Goal: Task Accomplishment & Management: Manage account settings

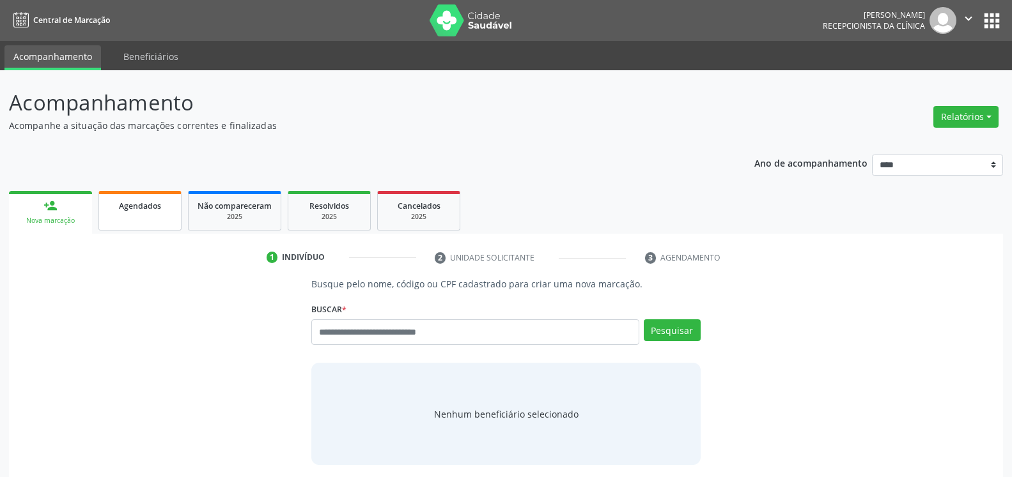
click at [123, 219] on link "Agendados" at bounding box center [139, 211] width 83 height 40
select select "*"
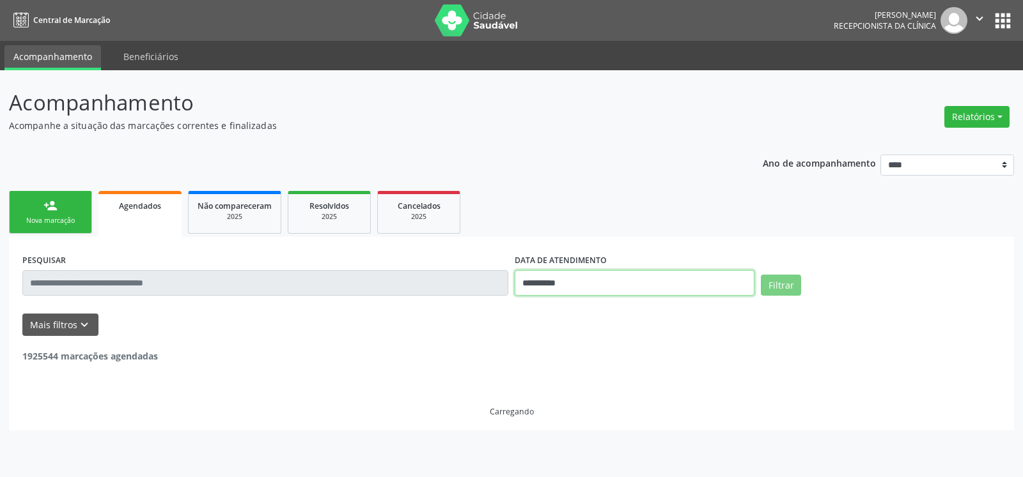
click at [651, 278] on input "**********" at bounding box center [634, 283] width 240 height 26
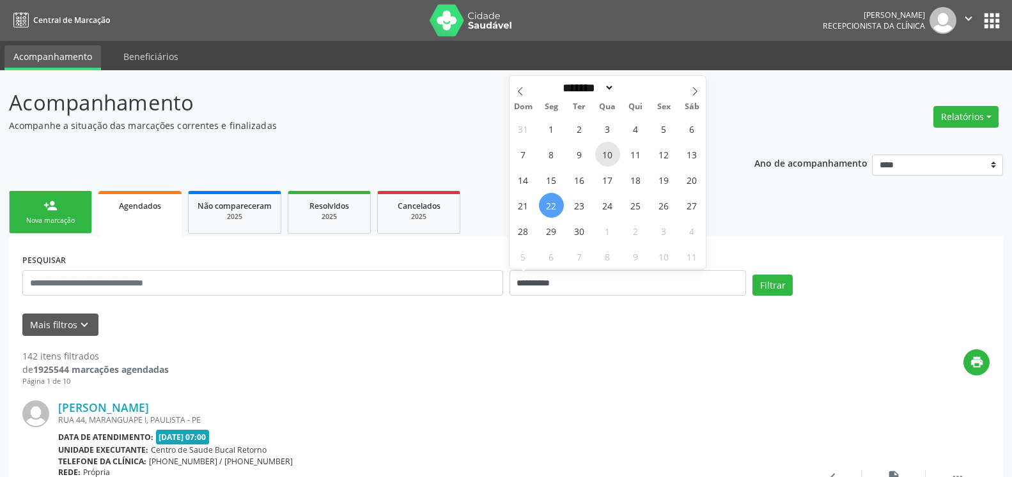
click at [605, 155] on span "10" at bounding box center [607, 154] width 25 height 25
type input "**********"
click at [605, 155] on span "10" at bounding box center [607, 154] width 25 height 25
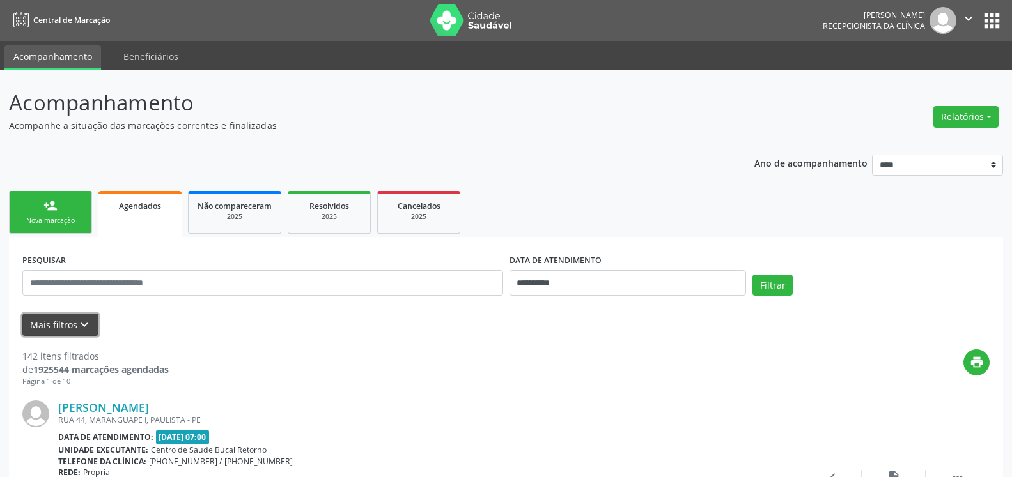
click at [84, 325] on icon "keyboard_arrow_down" at bounding box center [84, 325] width 14 height 14
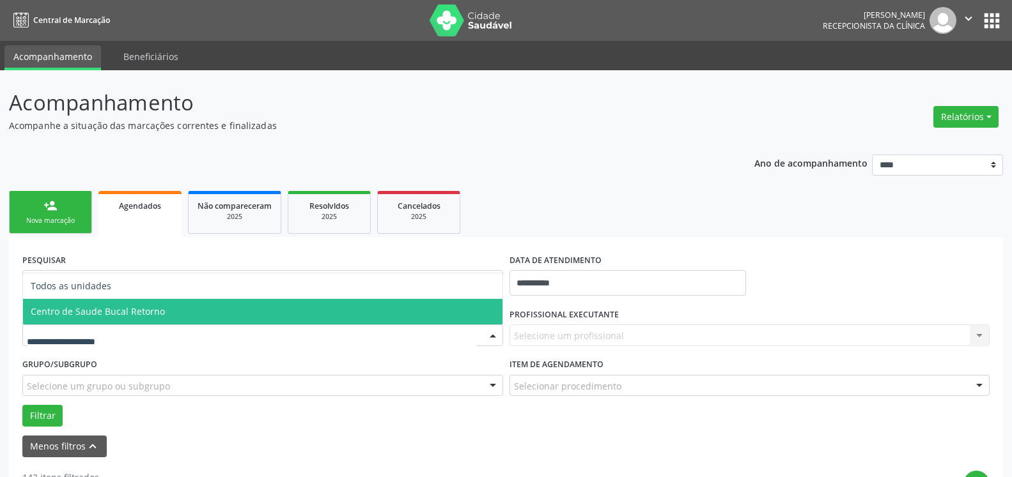
click at [178, 309] on span "Centro de Saude Bucal Retorno" at bounding box center [262, 312] width 479 height 26
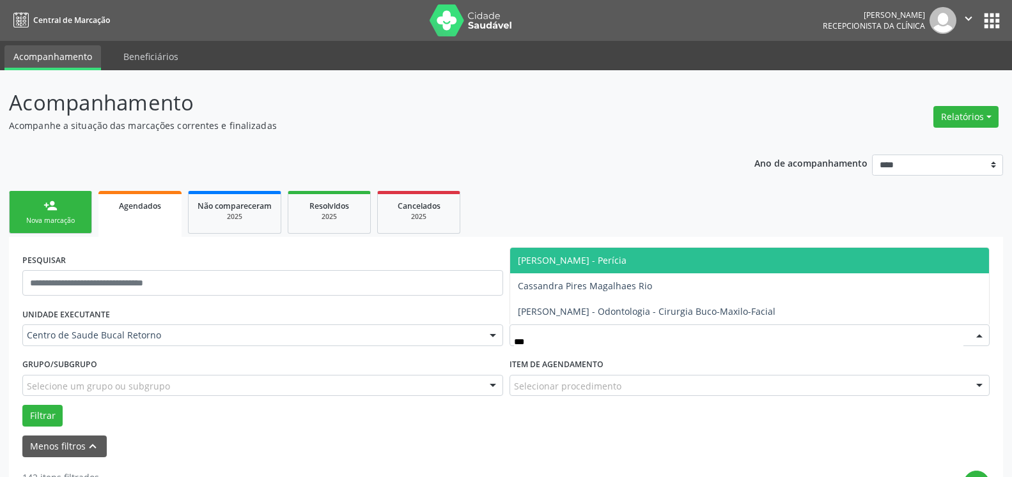
type input "****"
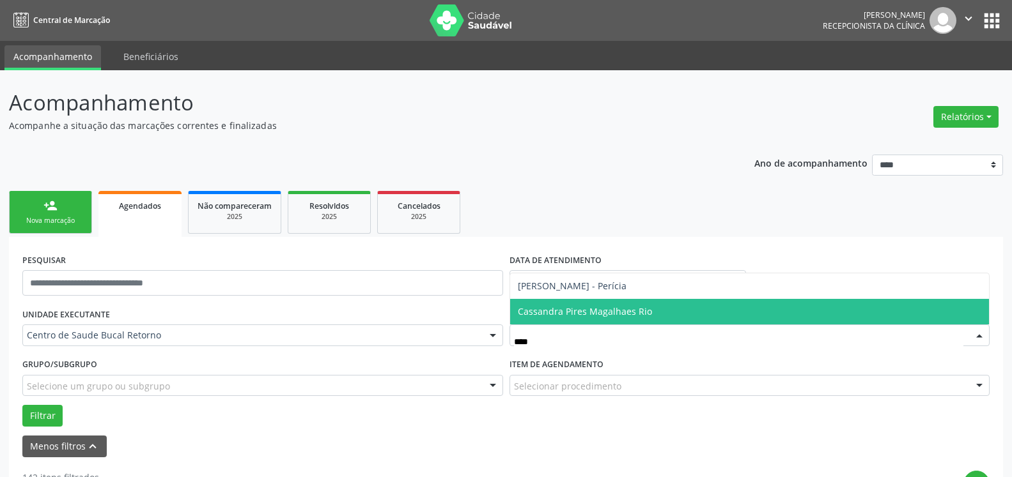
click at [630, 316] on span "Cassandra Pires Magalhaes Rio" at bounding box center [585, 312] width 134 height 12
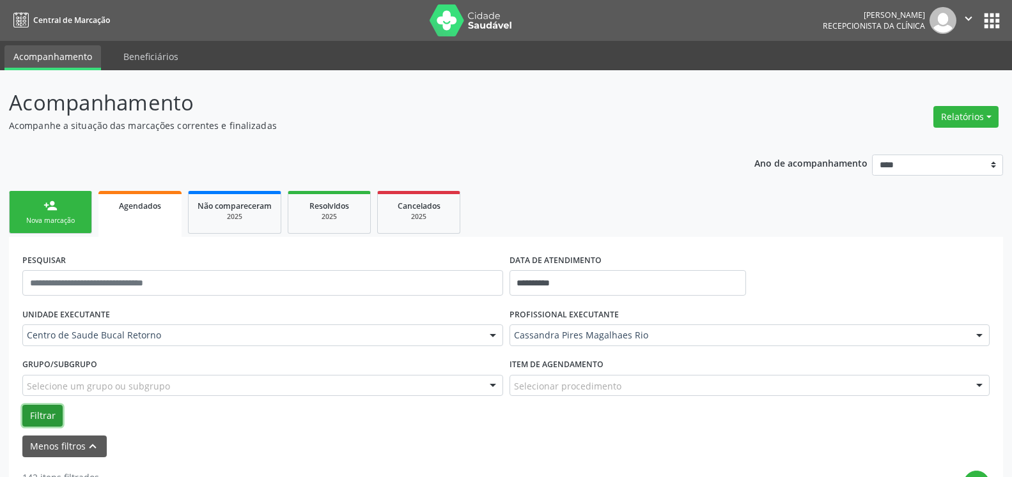
click at [50, 412] on button "Filtrar" at bounding box center [42, 416] width 40 height 22
click at [980, 118] on button "Relatórios" at bounding box center [965, 117] width 65 height 22
click at [908, 149] on link "Agendamentos" at bounding box center [930, 144] width 137 height 18
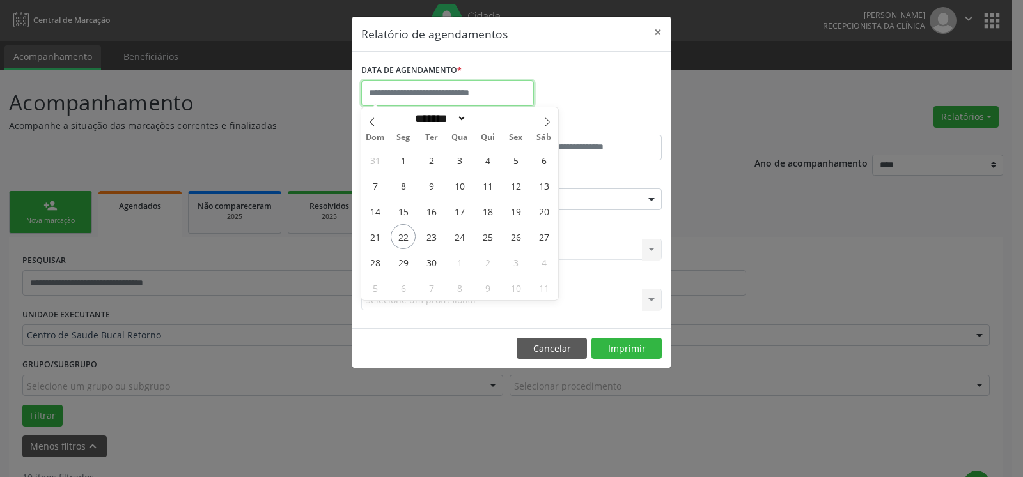
click at [483, 86] on input "text" at bounding box center [447, 94] width 173 height 26
click at [458, 179] on span "10" at bounding box center [459, 185] width 25 height 25
type input "**********"
click at [458, 179] on span "10" at bounding box center [459, 185] width 25 height 25
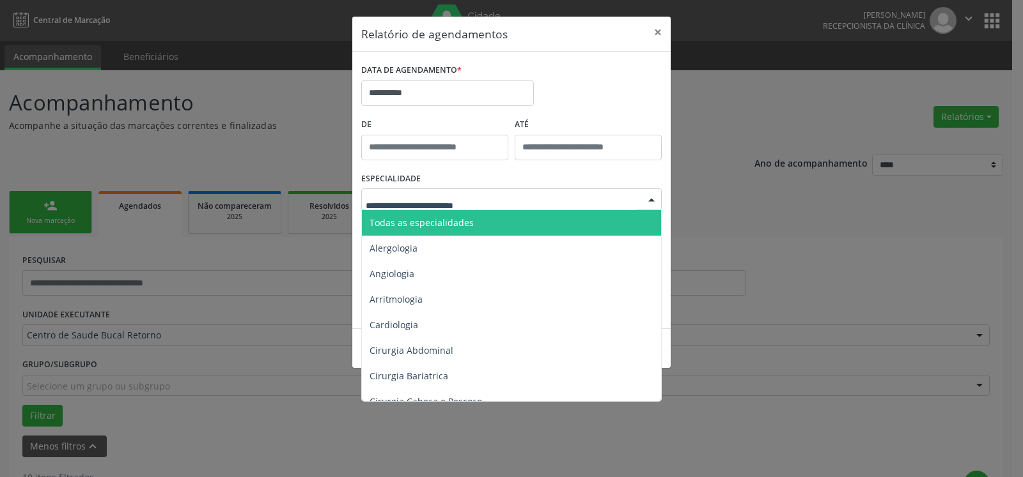
click at [462, 217] on span "Todas as especialidades" at bounding box center [512, 223] width 301 height 26
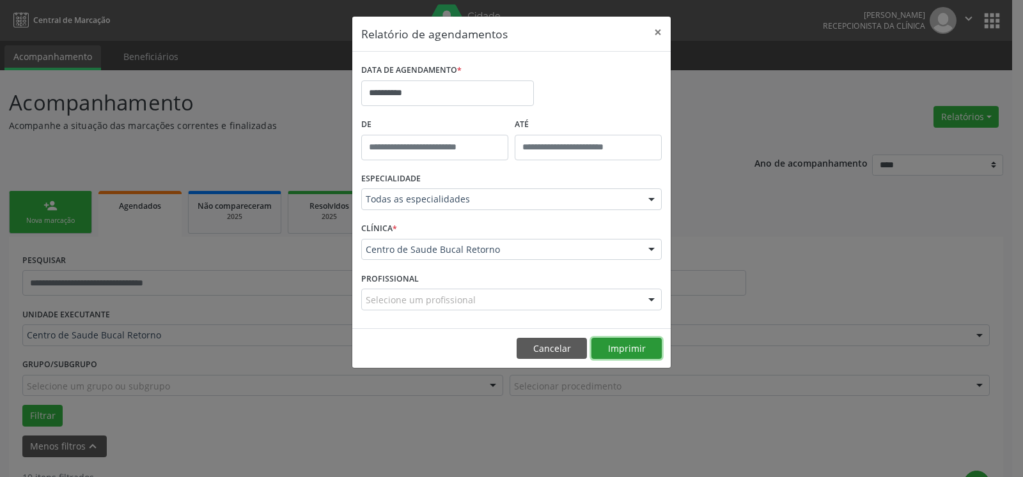
click at [622, 352] on button "Imprimir" at bounding box center [626, 349] width 70 height 22
click at [660, 31] on button "×" at bounding box center [658, 32] width 26 height 31
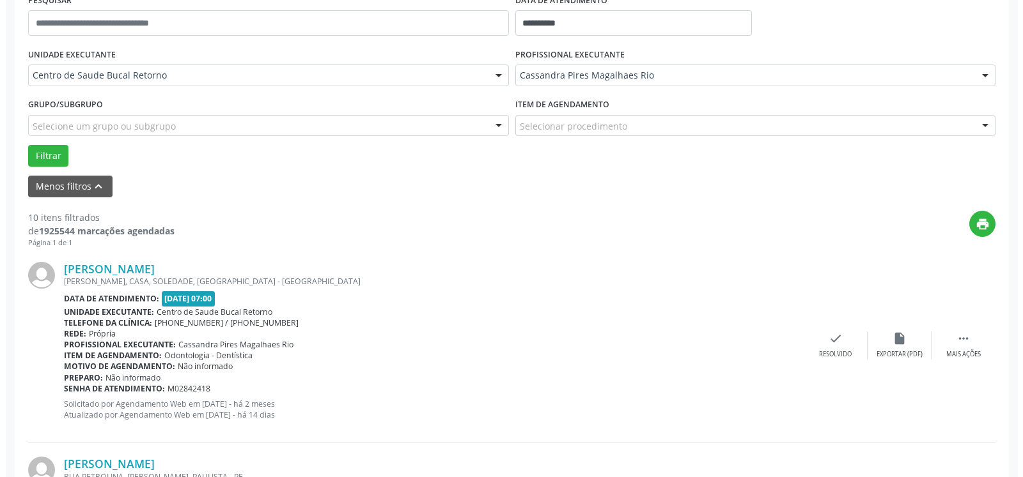
scroll to position [261, 0]
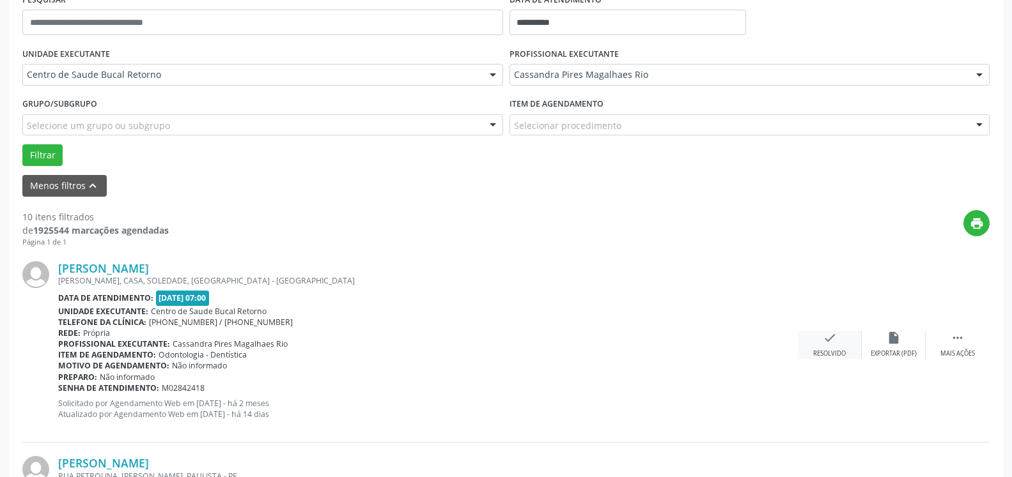
click at [829, 336] on icon "check" at bounding box center [830, 338] width 14 height 14
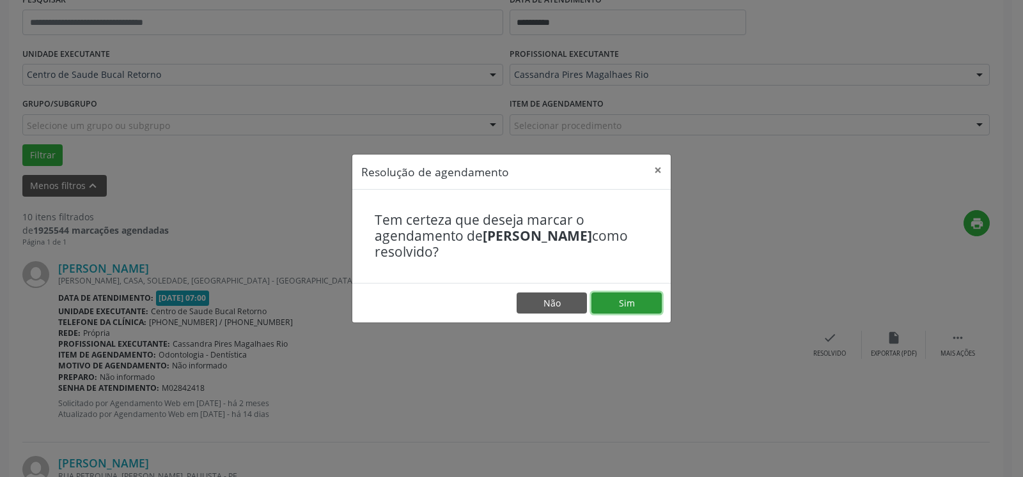
click at [620, 304] on button "Sim" at bounding box center [626, 304] width 70 height 22
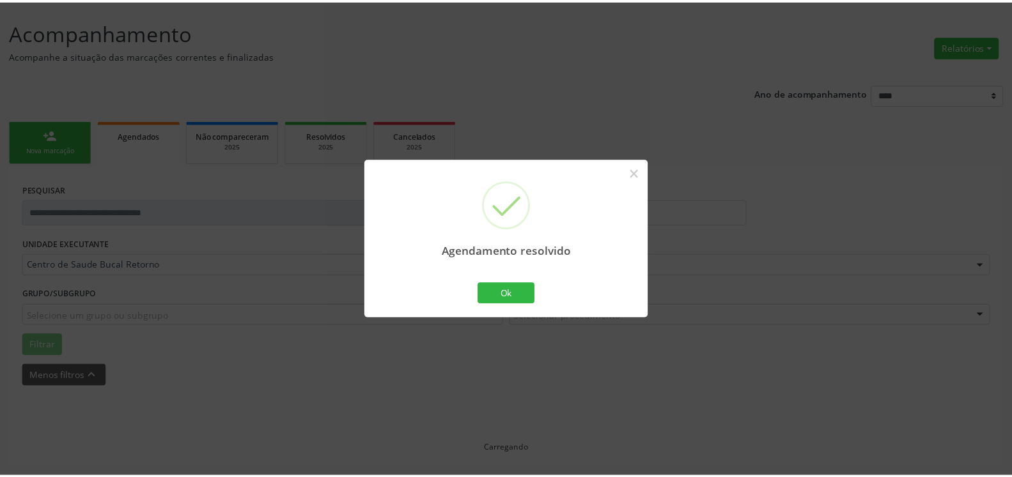
scroll to position [70, 0]
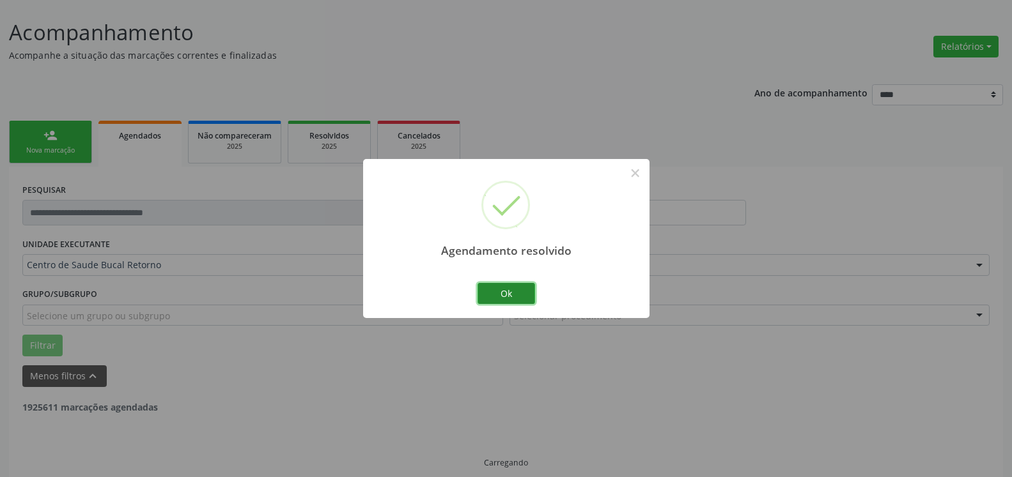
click at [494, 289] on button "Ok" at bounding box center [506, 294] width 58 height 22
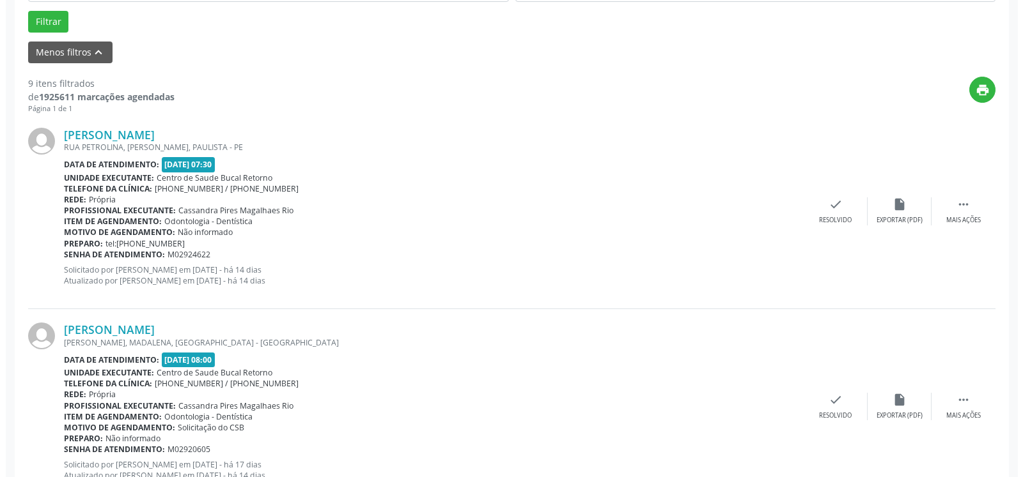
scroll to position [396, 0]
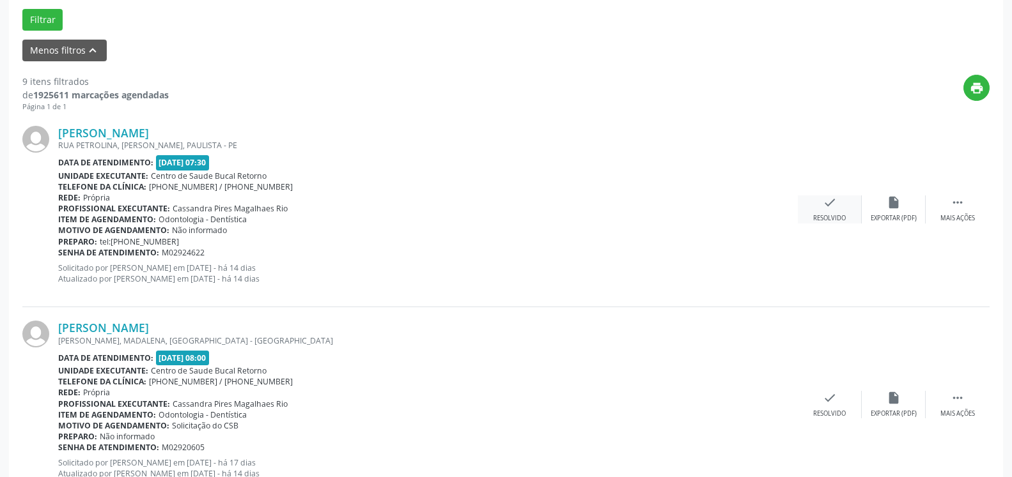
click at [830, 204] on icon "check" at bounding box center [830, 203] width 14 height 14
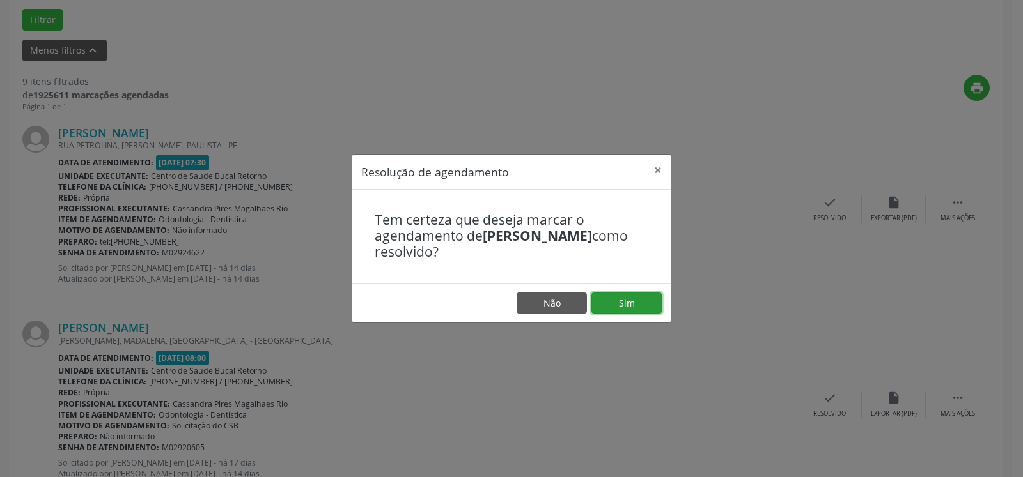
click at [630, 306] on button "Sim" at bounding box center [626, 304] width 70 height 22
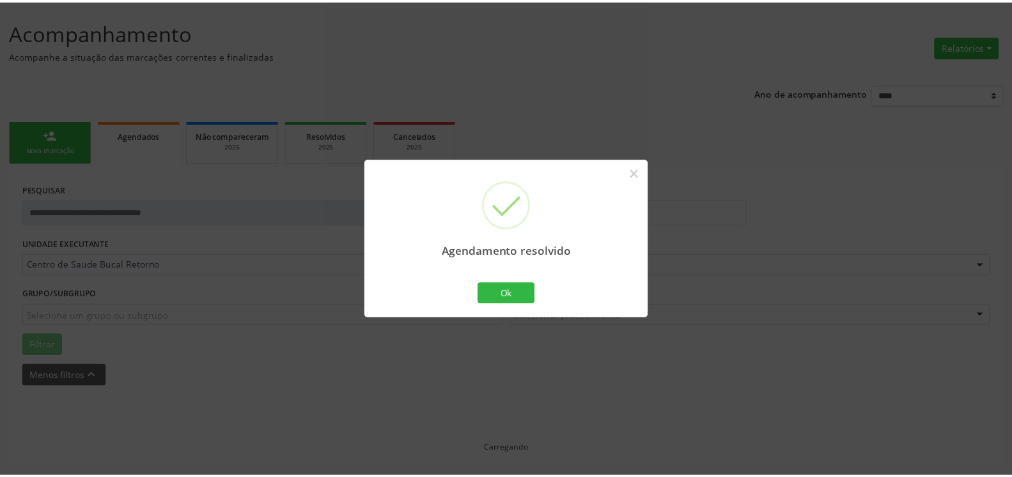
scroll to position [70, 0]
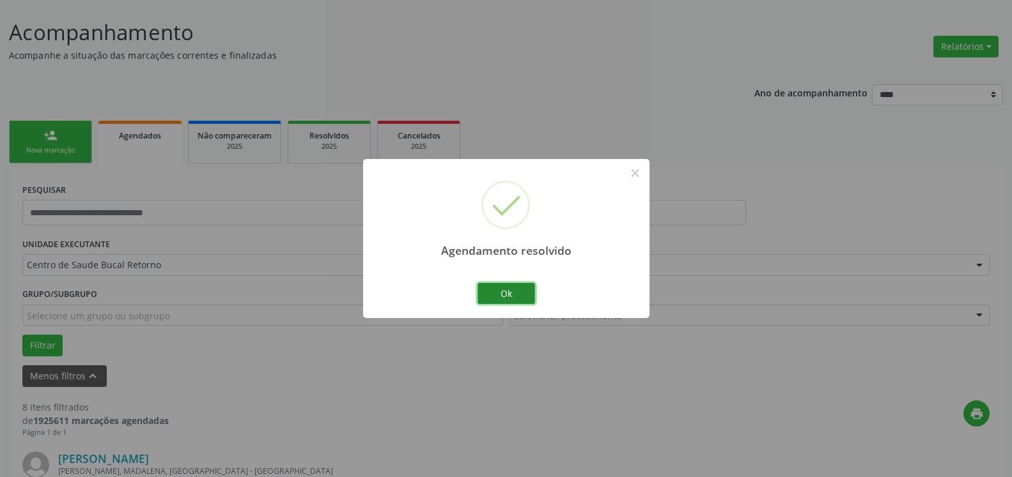
click at [488, 297] on button "Ok" at bounding box center [506, 294] width 58 height 22
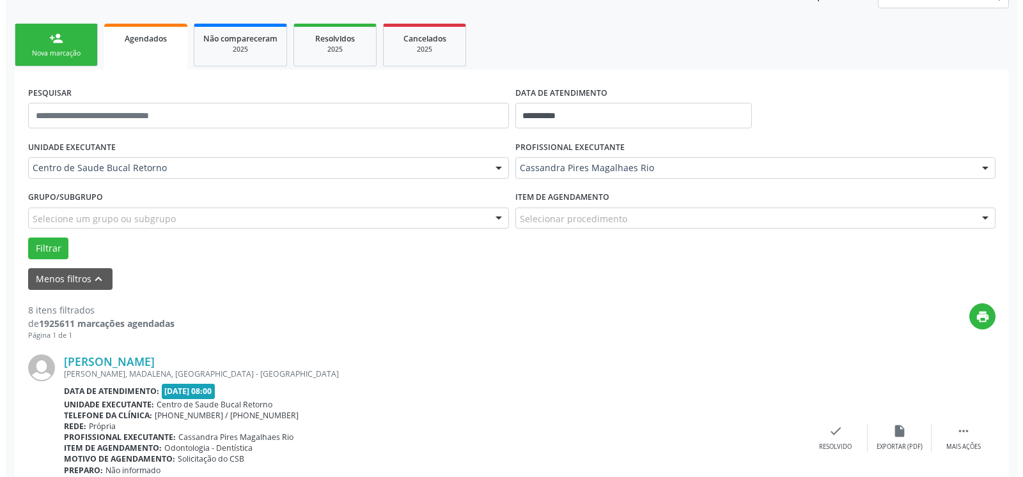
scroll to position [396, 0]
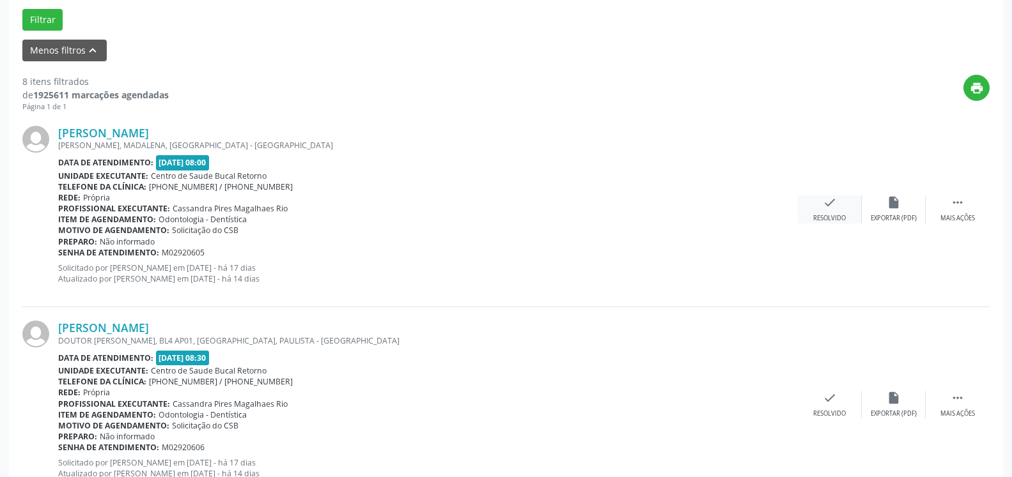
click at [823, 210] on icon "check" at bounding box center [830, 203] width 14 height 14
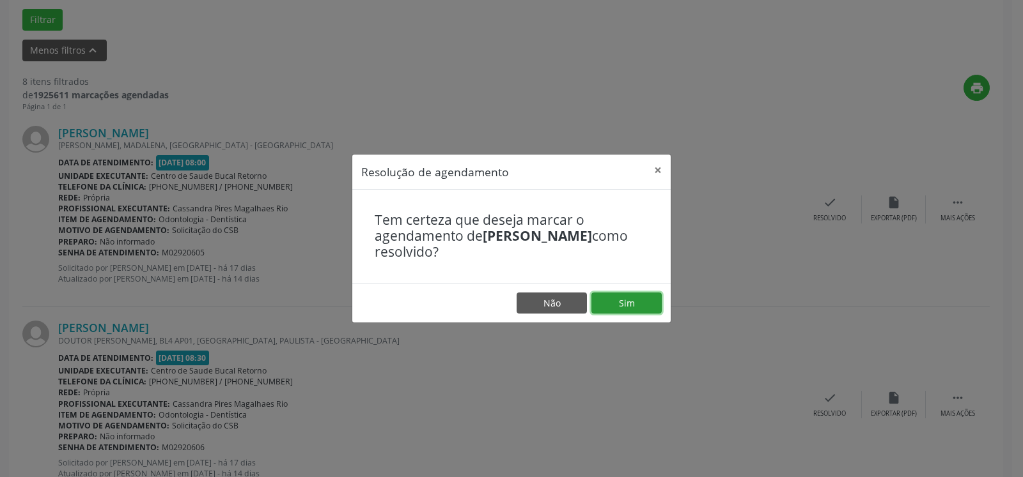
click at [628, 307] on button "Sim" at bounding box center [626, 304] width 70 height 22
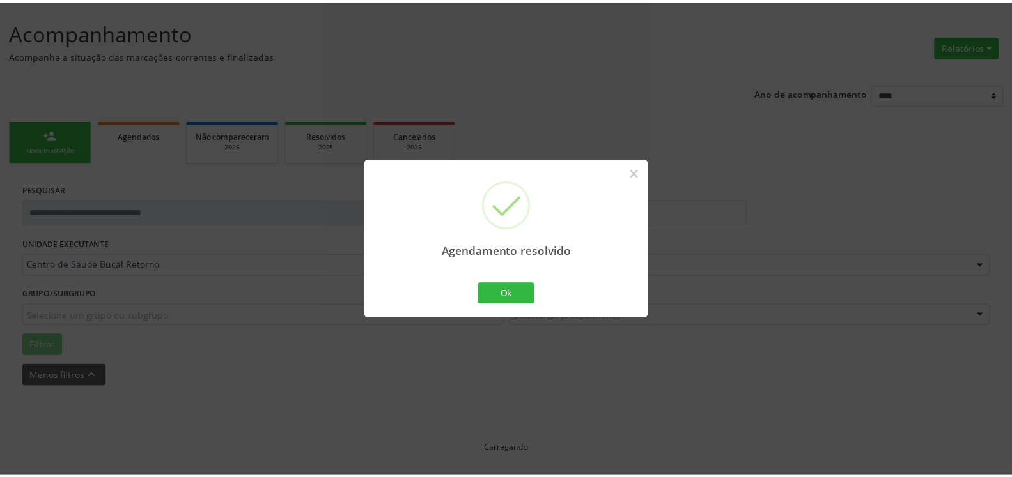
scroll to position [70, 0]
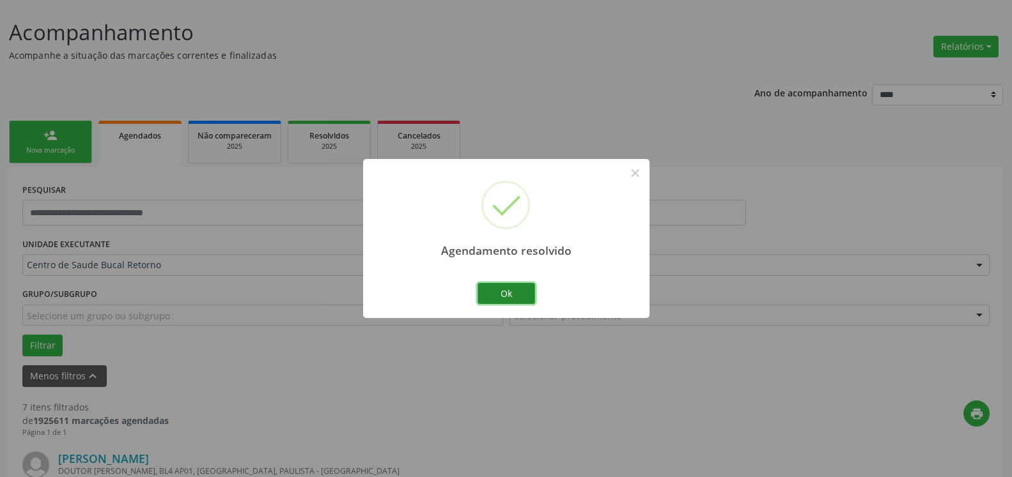
click at [497, 291] on button "Ok" at bounding box center [506, 294] width 58 height 22
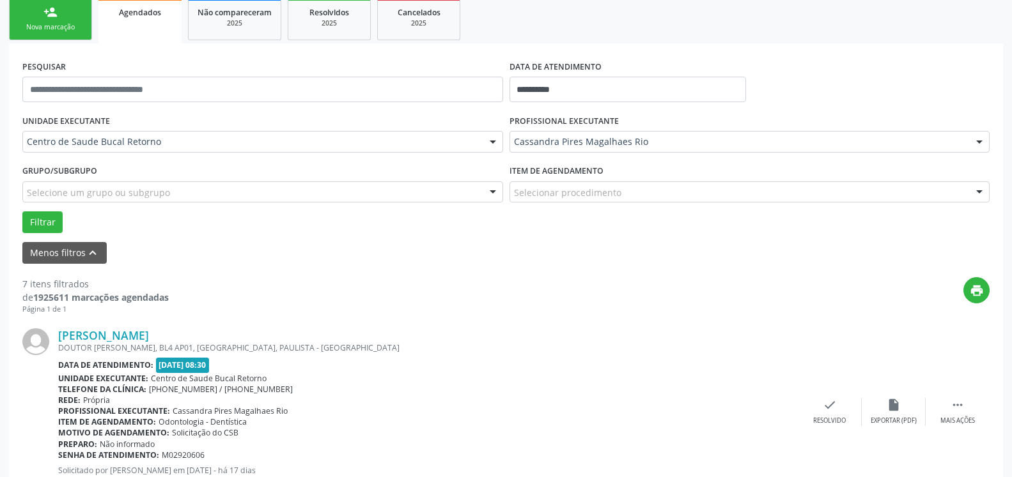
scroll to position [266, 0]
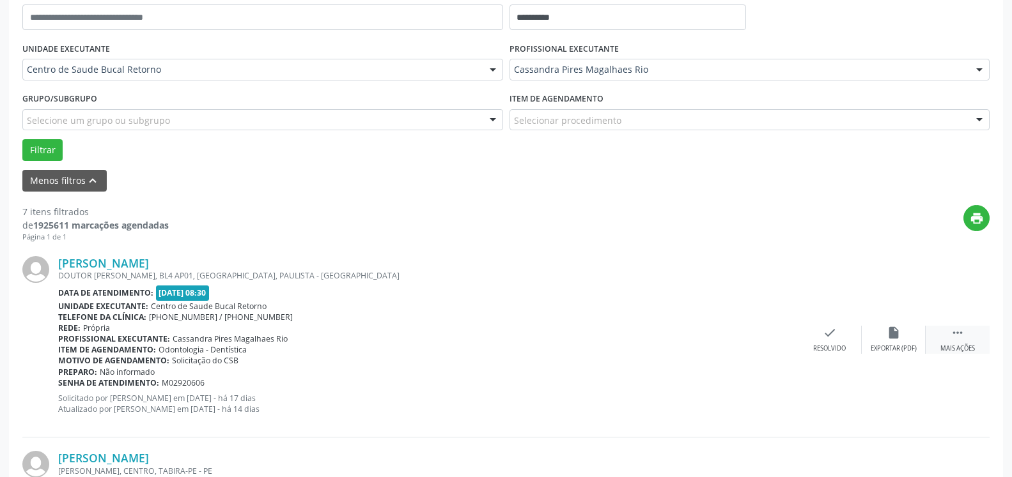
drag, startPoint x: 968, startPoint y: 336, endPoint x: 929, endPoint y: 338, distance: 39.0
click at [967, 337] on div " Mais ações" at bounding box center [957, 339] width 64 height 27
click at [892, 337] on icon "alarm_off" at bounding box center [893, 333] width 14 height 14
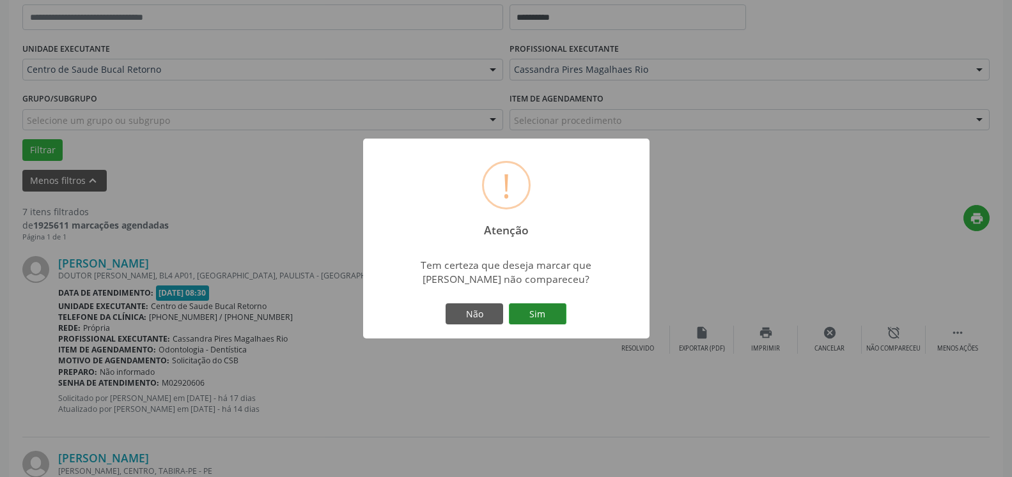
click at [537, 315] on button "Sim" at bounding box center [538, 315] width 58 height 22
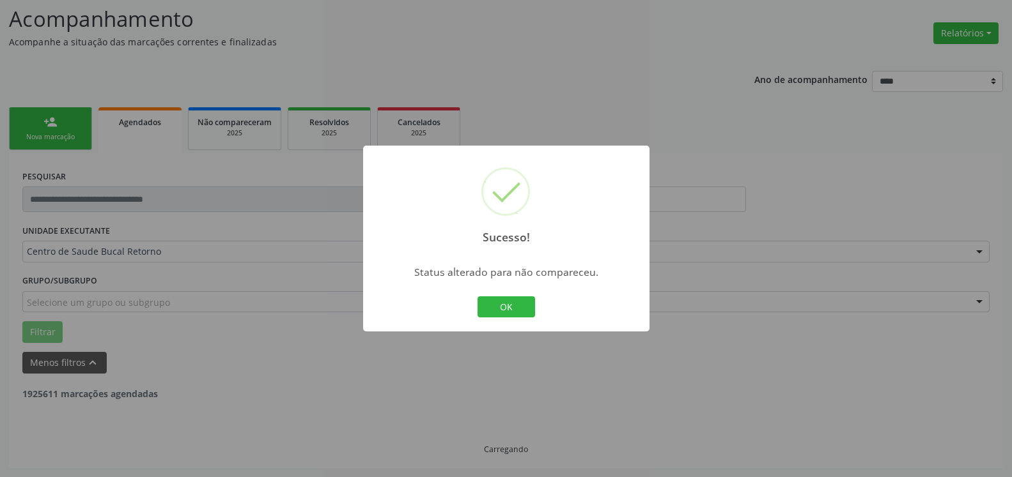
scroll to position [84, 0]
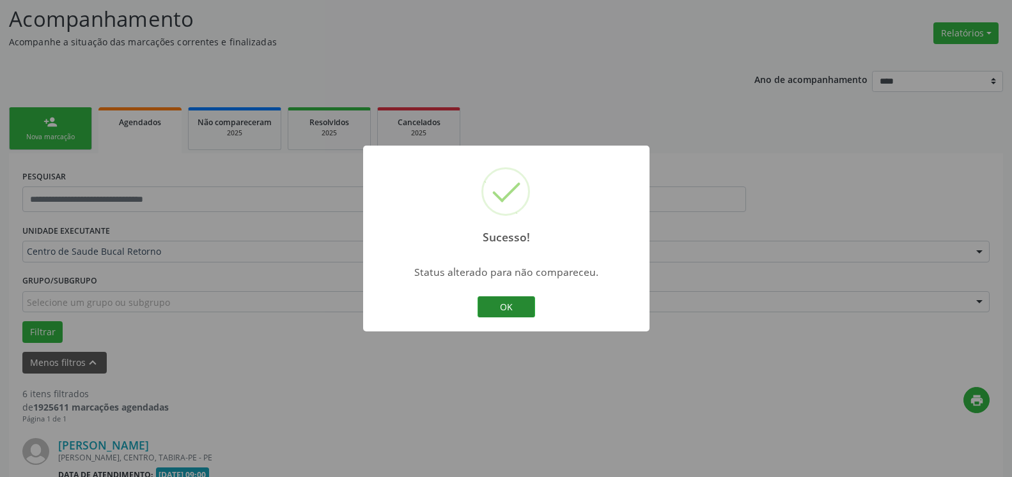
click at [506, 303] on button "OK" at bounding box center [506, 308] width 58 height 22
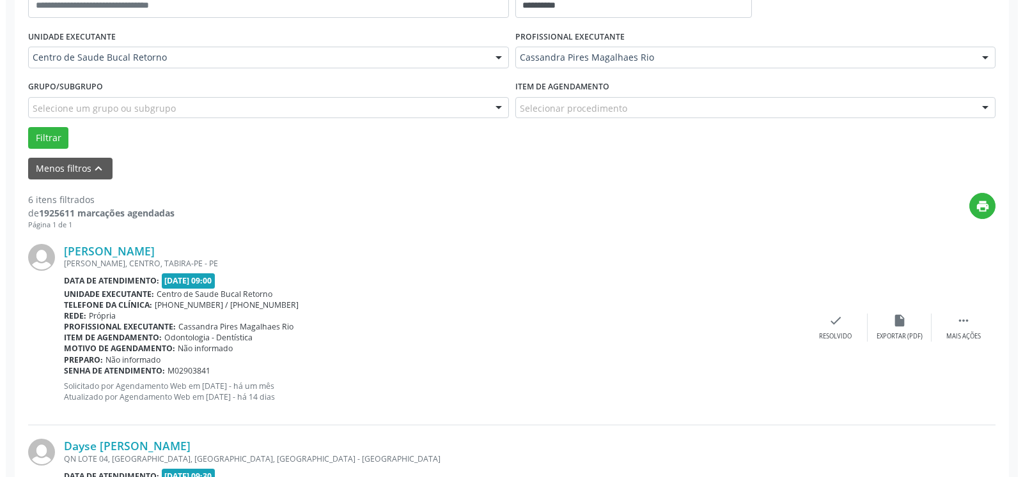
scroll to position [279, 0]
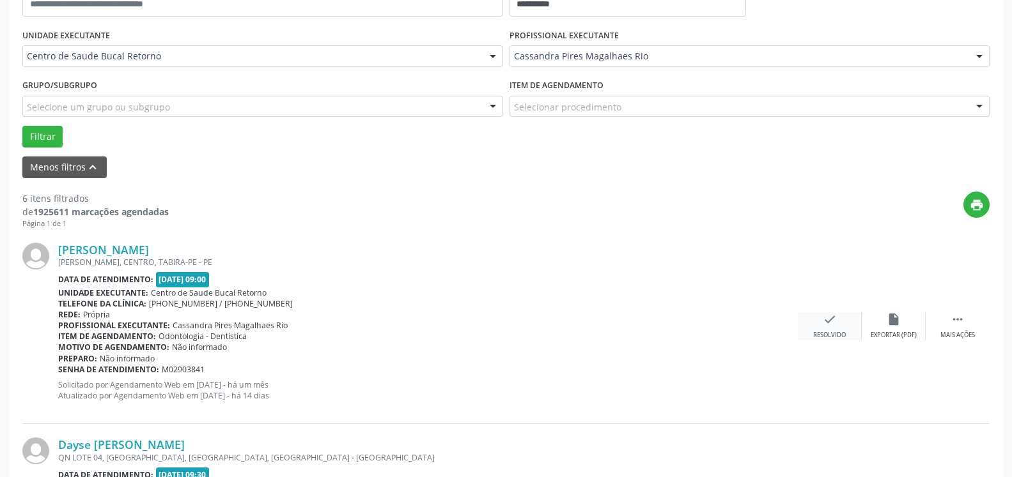
click at [825, 330] on div "check Resolvido" at bounding box center [830, 326] width 64 height 27
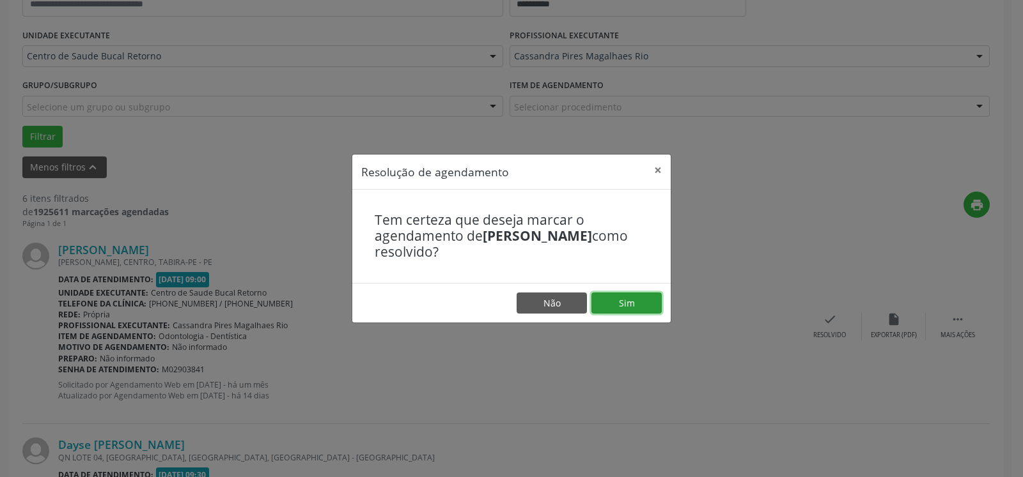
click at [621, 300] on button "Sim" at bounding box center [626, 304] width 70 height 22
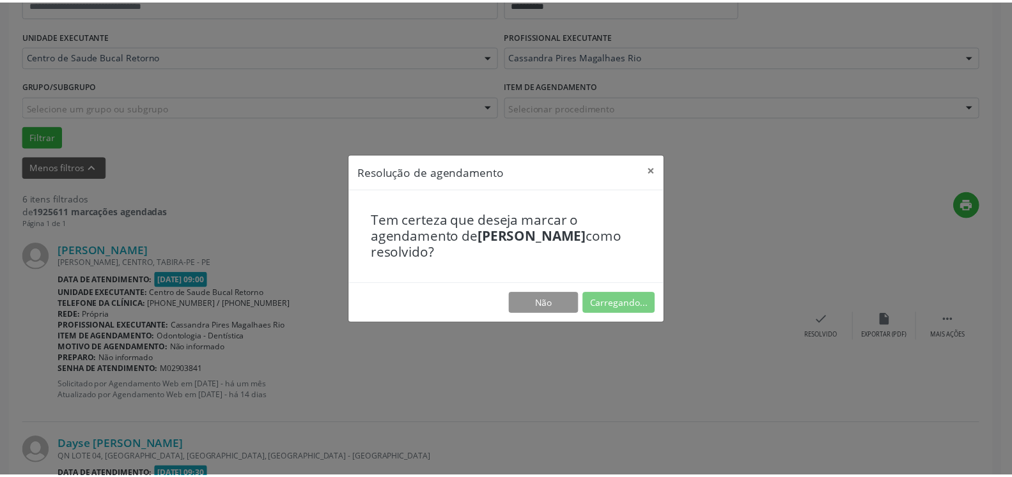
scroll to position [70, 0]
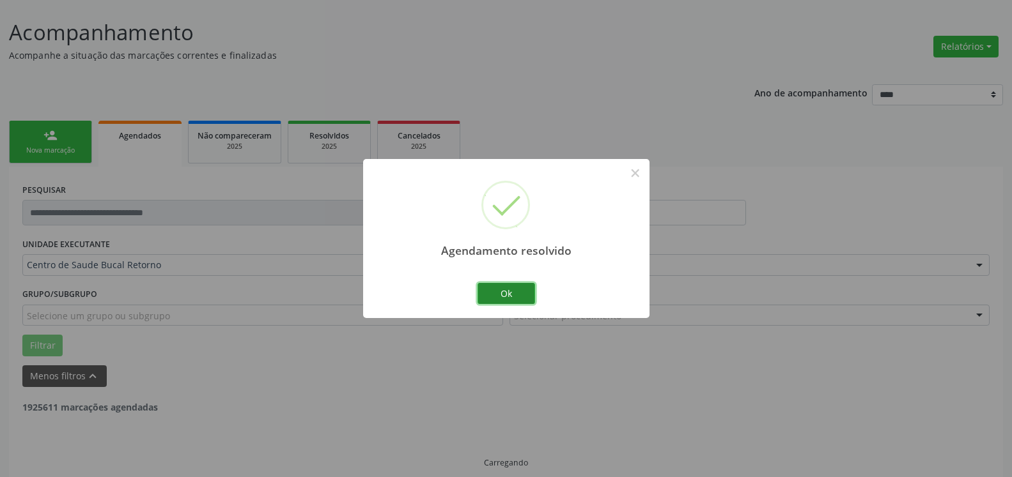
click at [508, 294] on button "Ok" at bounding box center [506, 294] width 58 height 22
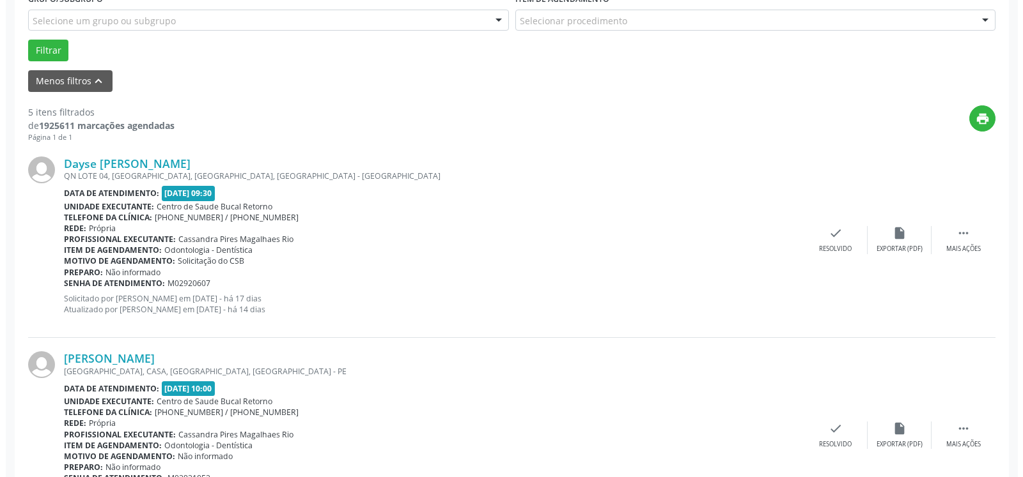
scroll to position [396, 0]
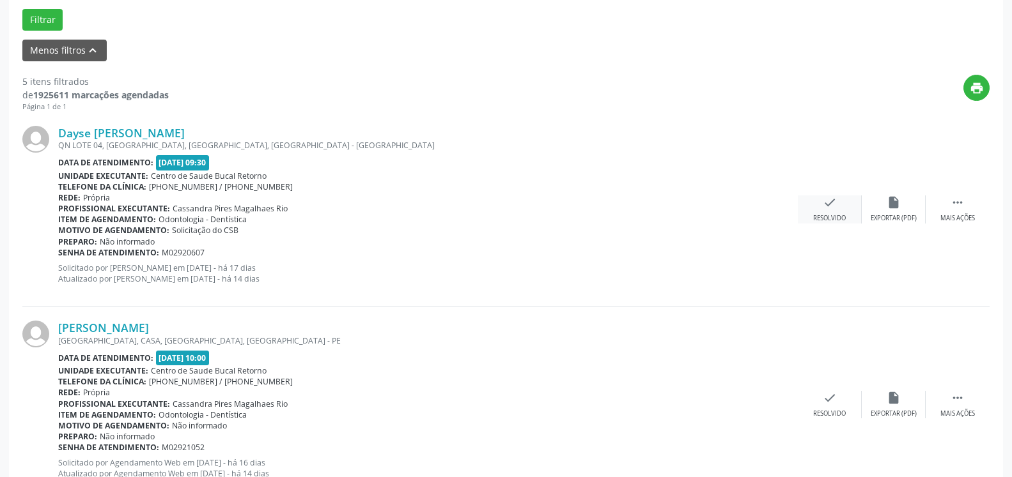
click at [827, 218] on div "Resolvido" at bounding box center [829, 218] width 33 height 9
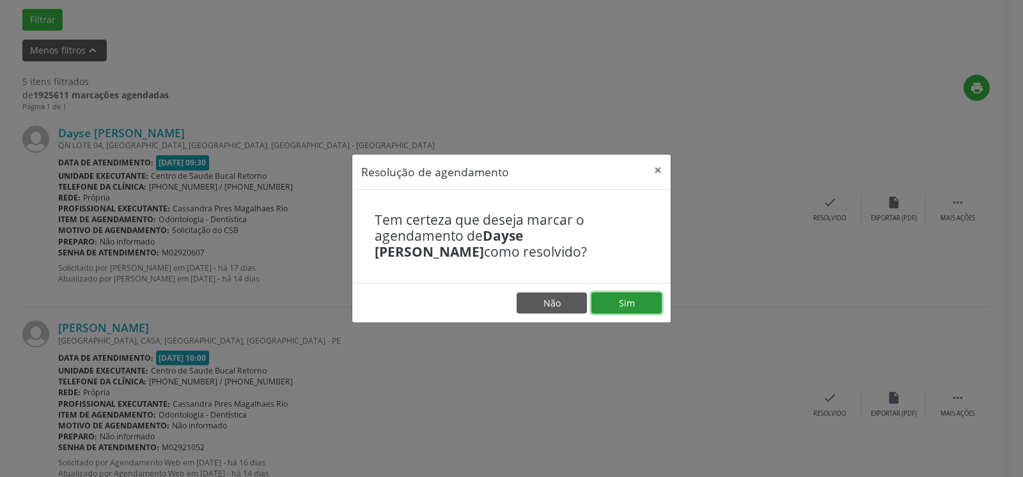
click at [633, 304] on button "Sim" at bounding box center [626, 304] width 70 height 22
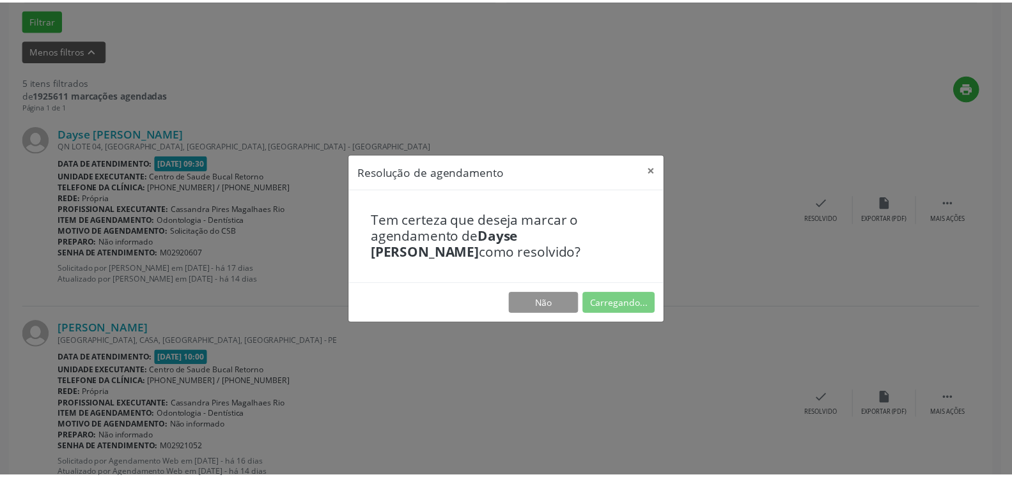
scroll to position [70, 0]
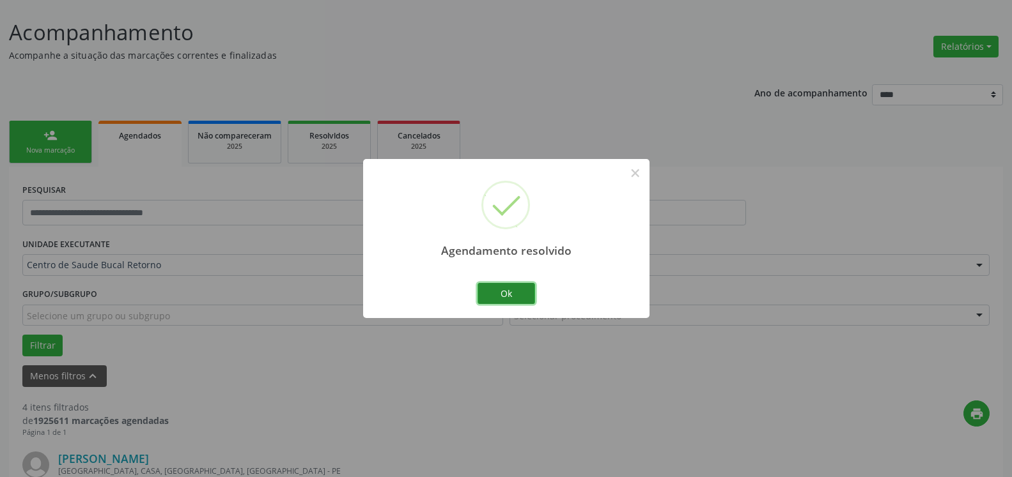
click at [521, 298] on button "Ok" at bounding box center [506, 294] width 58 height 22
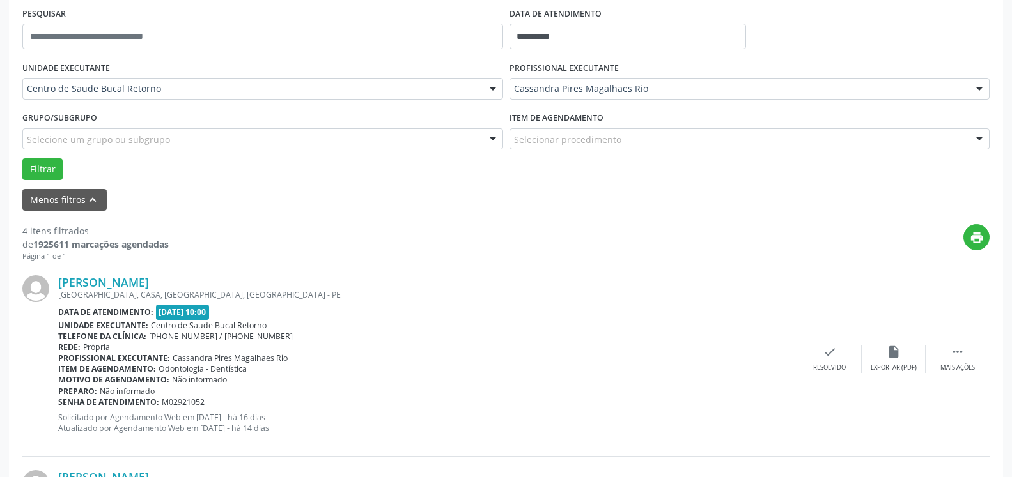
scroll to position [331, 0]
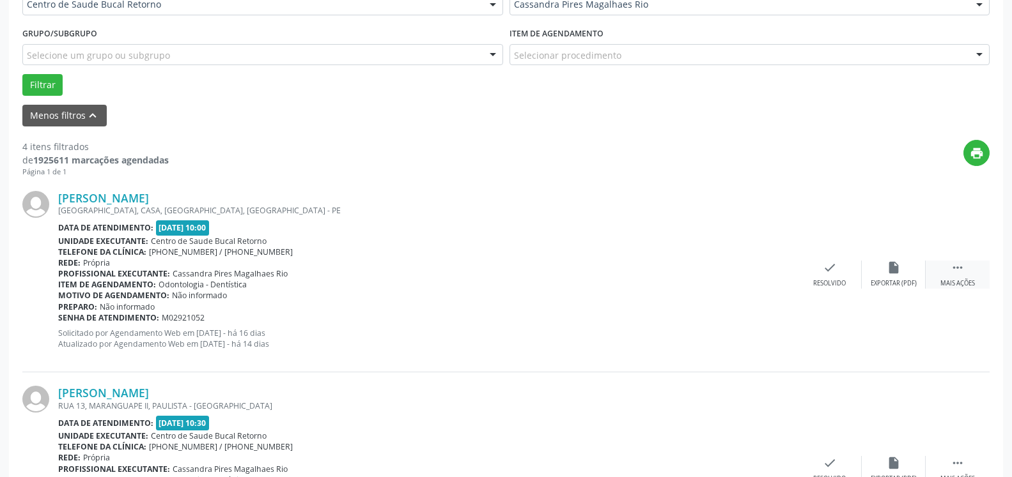
click at [970, 288] on div "Mais ações" at bounding box center [957, 283] width 35 height 9
click at [892, 282] on div "Não compareceu" at bounding box center [893, 283] width 54 height 9
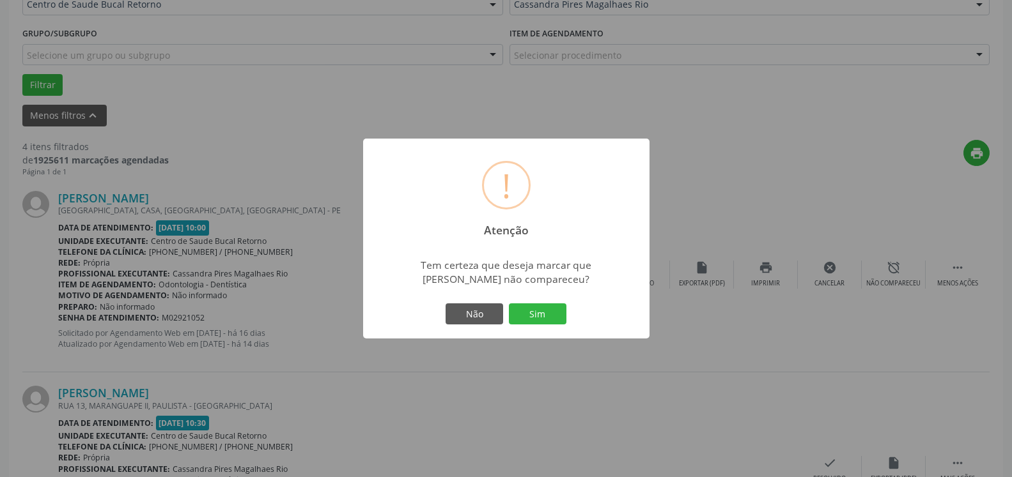
click at [566, 315] on div "Não Sim" at bounding box center [506, 314] width 127 height 27
click at [530, 315] on button "Sim" at bounding box center [538, 315] width 58 height 22
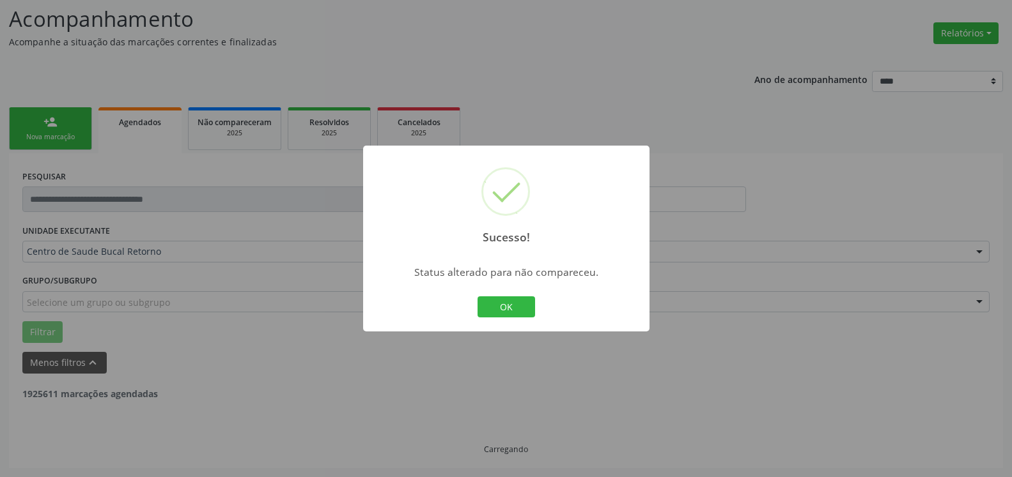
click at [515, 310] on button "OK" at bounding box center [506, 308] width 58 height 22
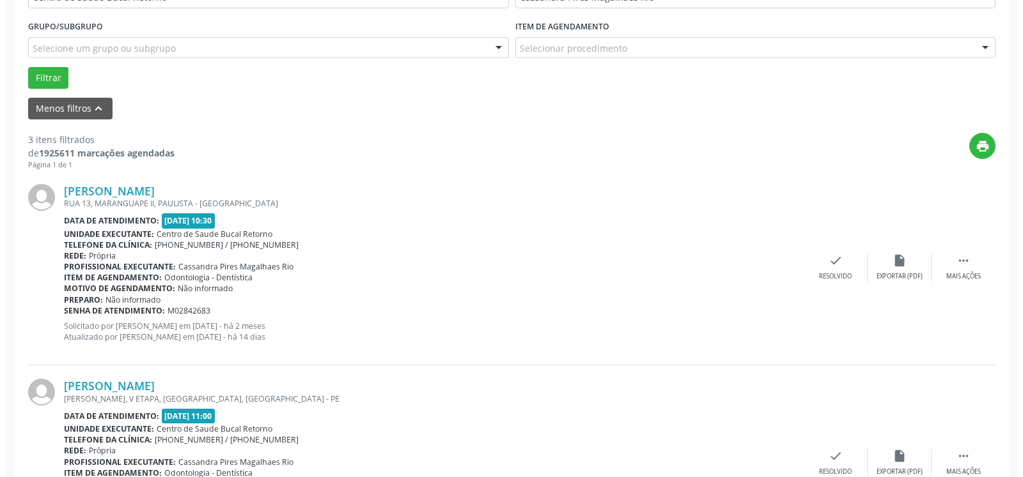
scroll to position [344, 0]
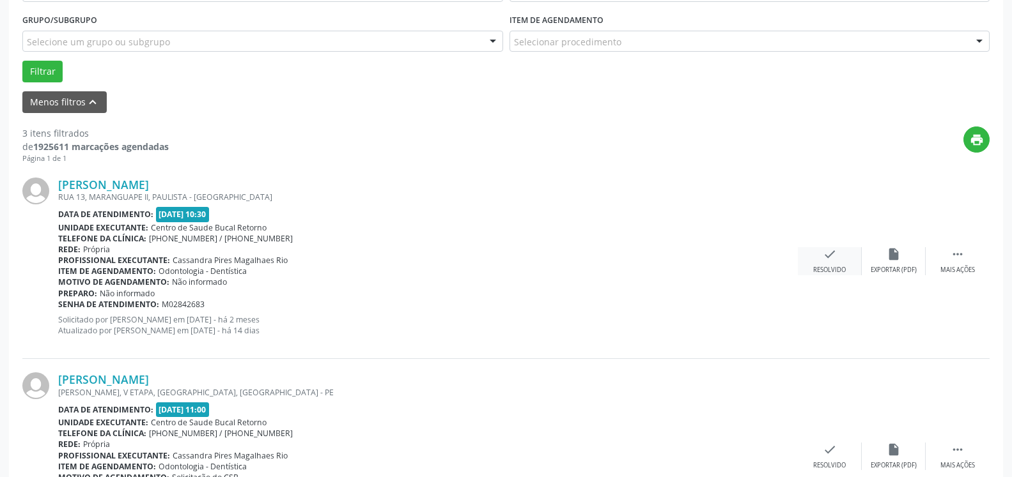
click at [830, 258] on icon "check" at bounding box center [830, 254] width 14 height 14
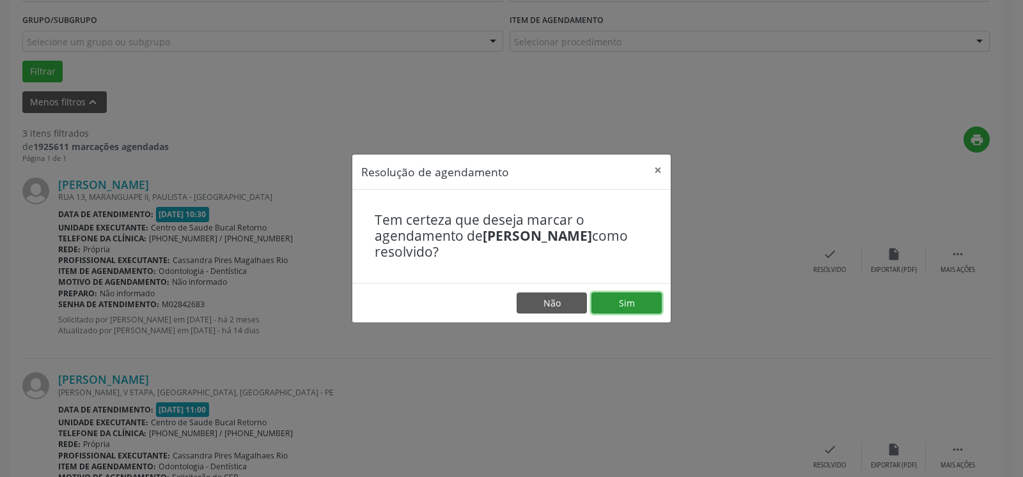
click at [657, 300] on button "Sim" at bounding box center [626, 304] width 70 height 22
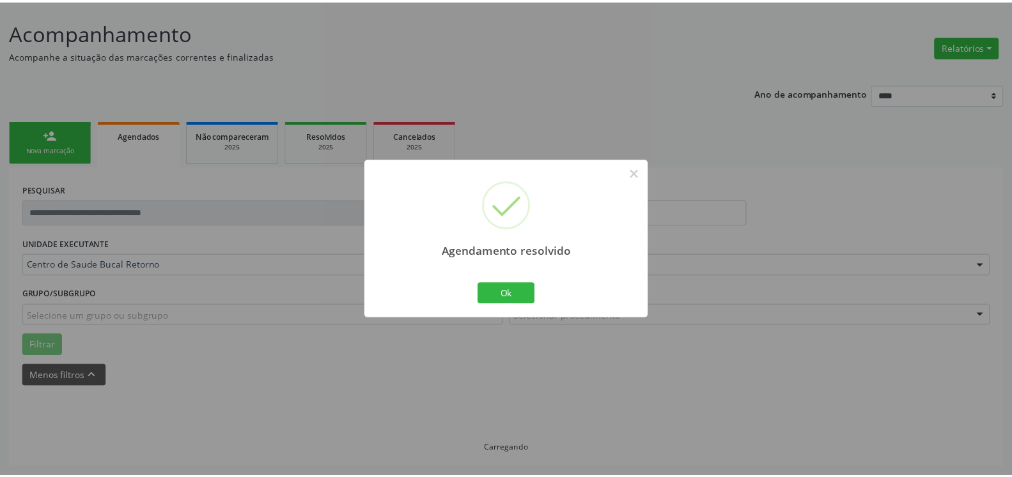
scroll to position [70, 0]
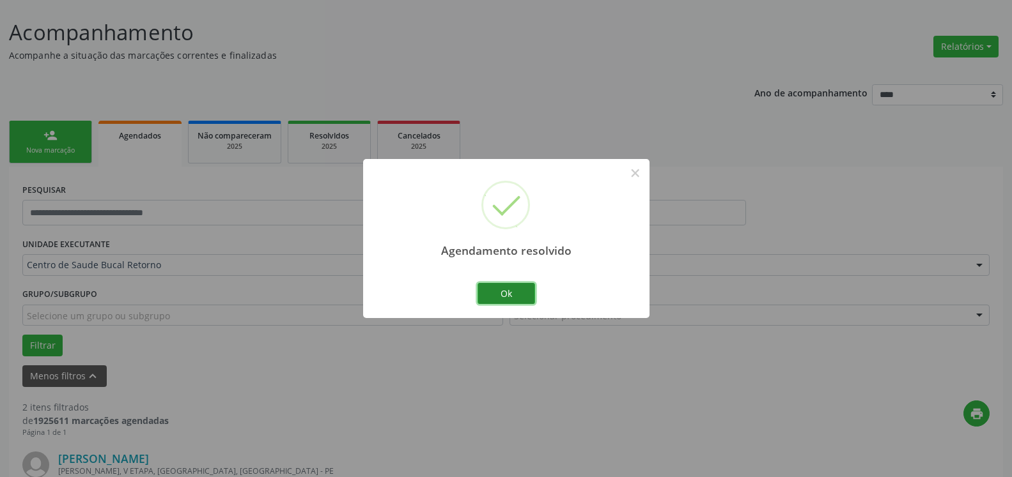
click at [497, 300] on button "Ok" at bounding box center [506, 294] width 58 height 22
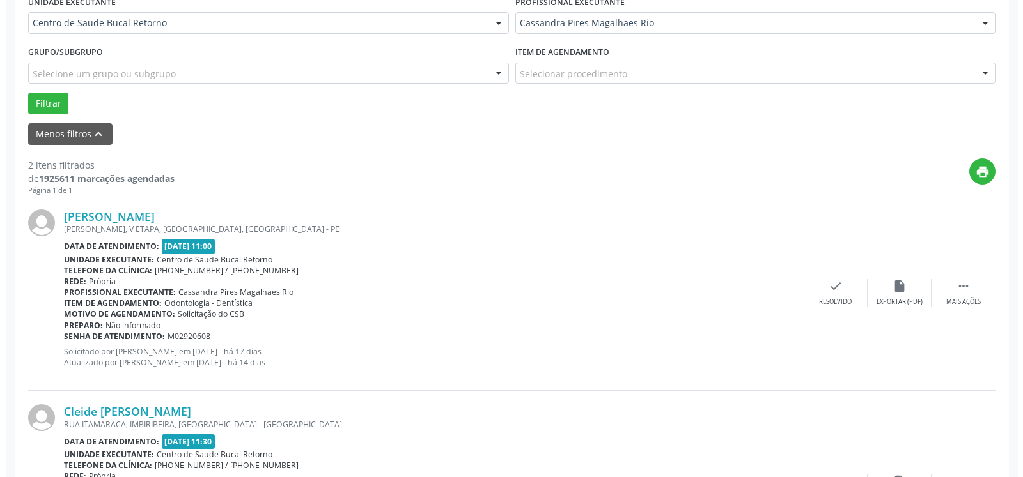
scroll to position [396, 0]
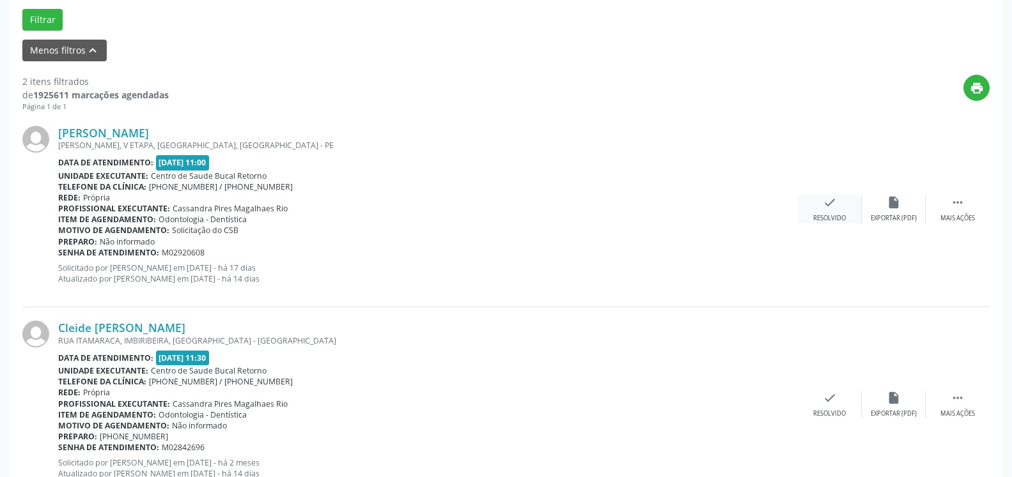
click at [831, 214] on div "check Resolvido" at bounding box center [830, 209] width 64 height 27
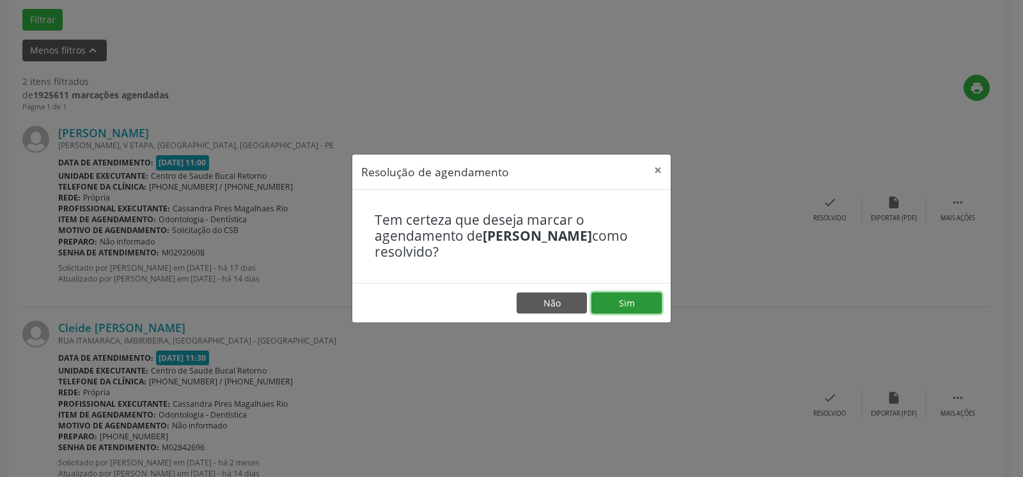
click at [610, 295] on button "Sim" at bounding box center [626, 304] width 70 height 22
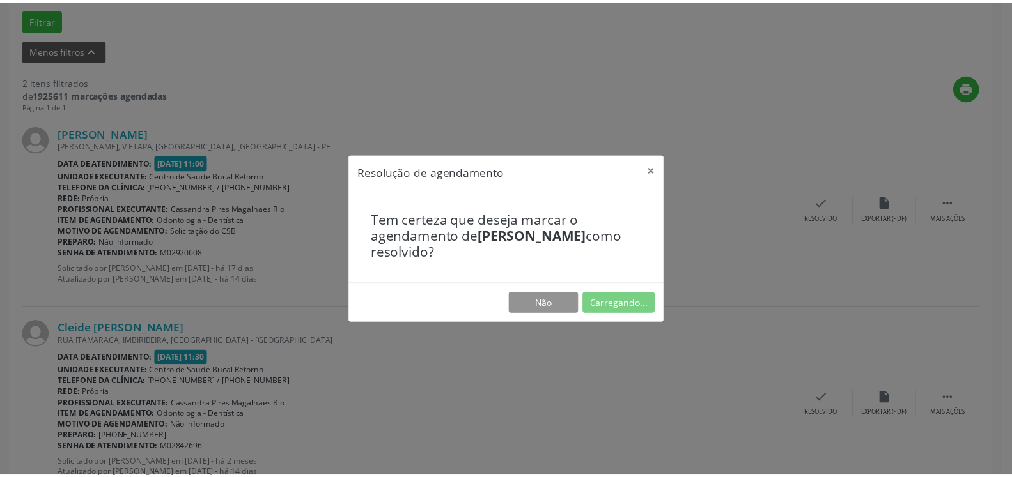
scroll to position [70, 0]
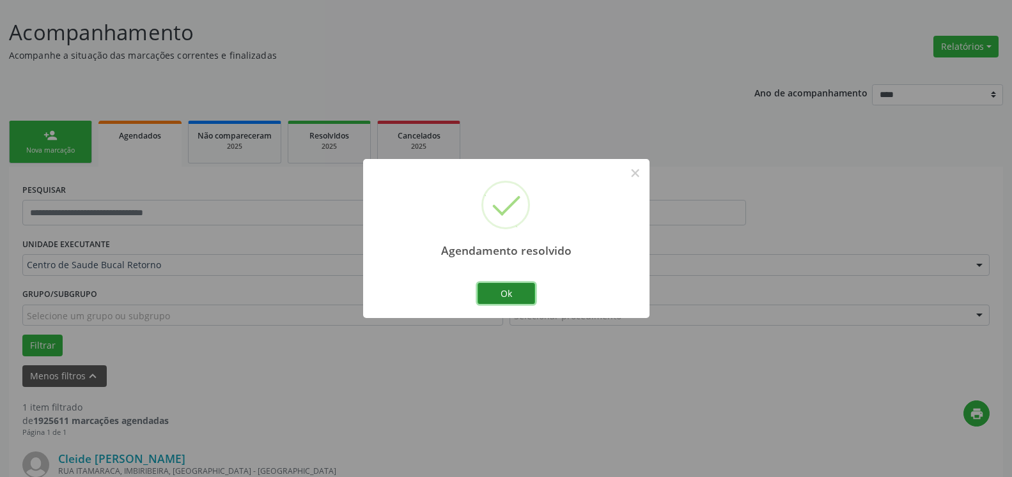
click at [506, 287] on button "Ok" at bounding box center [506, 294] width 58 height 22
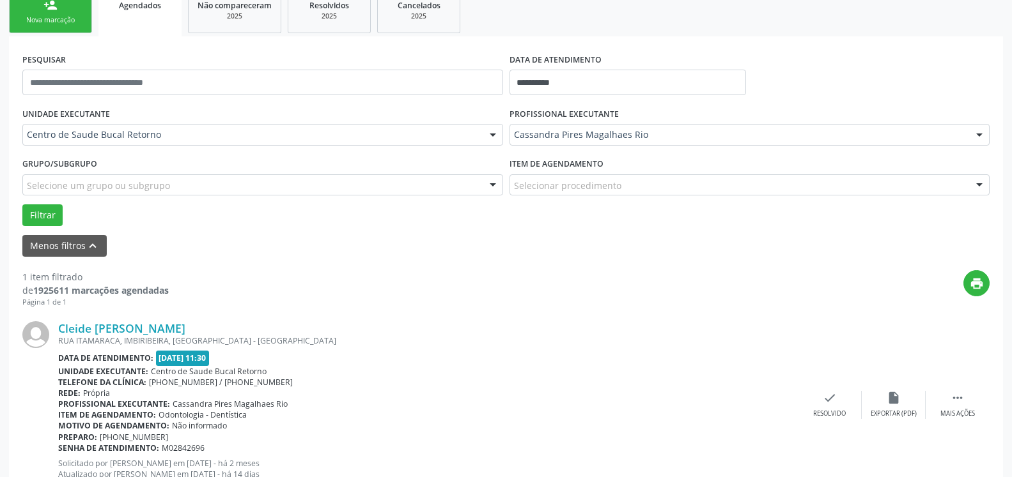
scroll to position [248, 0]
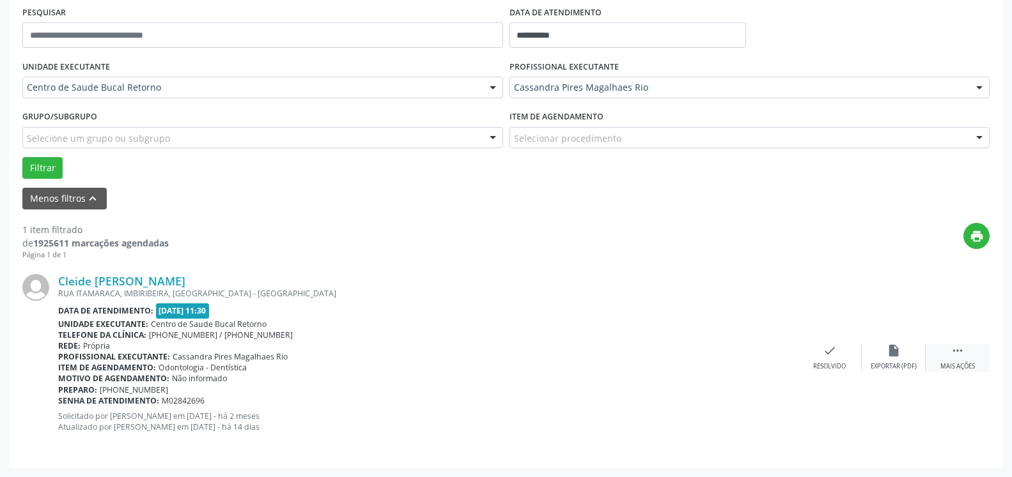
click at [968, 351] on div " Mais ações" at bounding box center [957, 357] width 64 height 27
click at [886, 352] on div "alarm_off Não compareceu" at bounding box center [894, 357] width 64 height 27
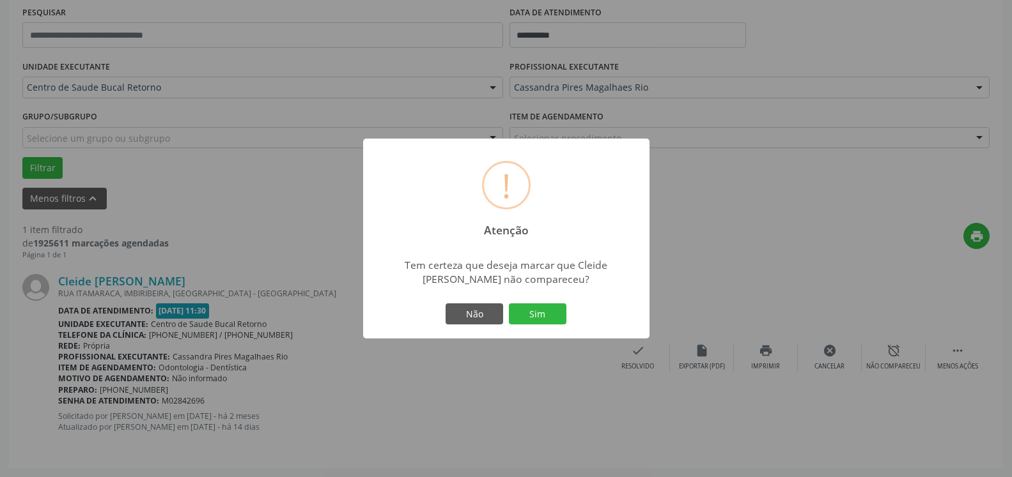
click at [569, 320] on div "Não Sim" at bounding box center [506, 314] width 127 height 27
click at [554, 316] on button "Sim" at bounding box center [538, 315] width 58 height 22
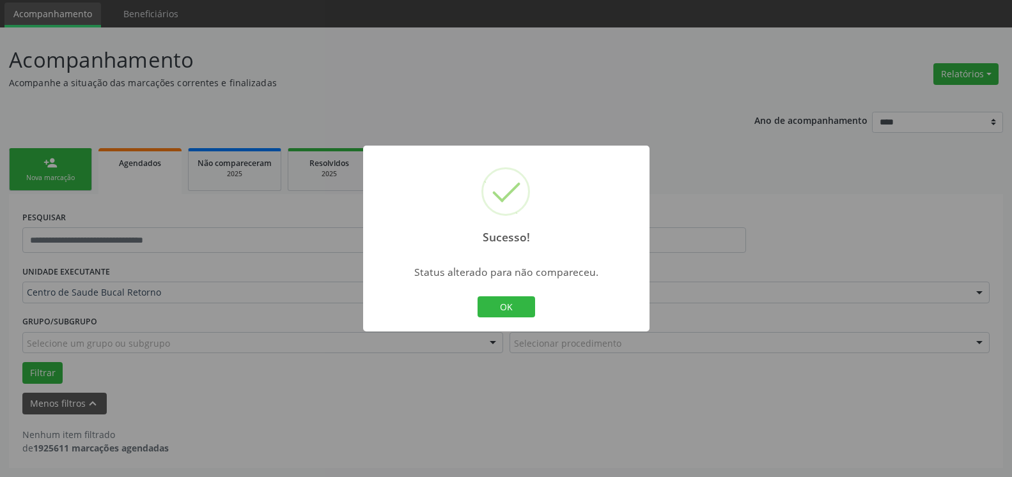
scroll to position [43, 0]
click at [506, 295] on div "OK Cancel" at bounding box center [505, 307] width 63 height 27
click at [505, 300] on button "OK" at bounding box center [506, 308] width 58 height 22
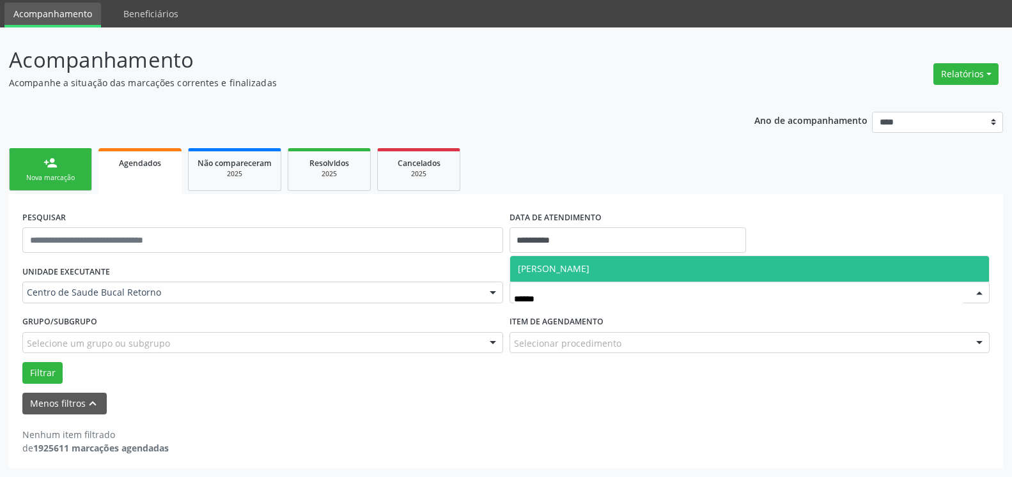
click at [589, 272] on span "[PERSON_NAME]" at bounding box center [554, 269] width 72 height 12
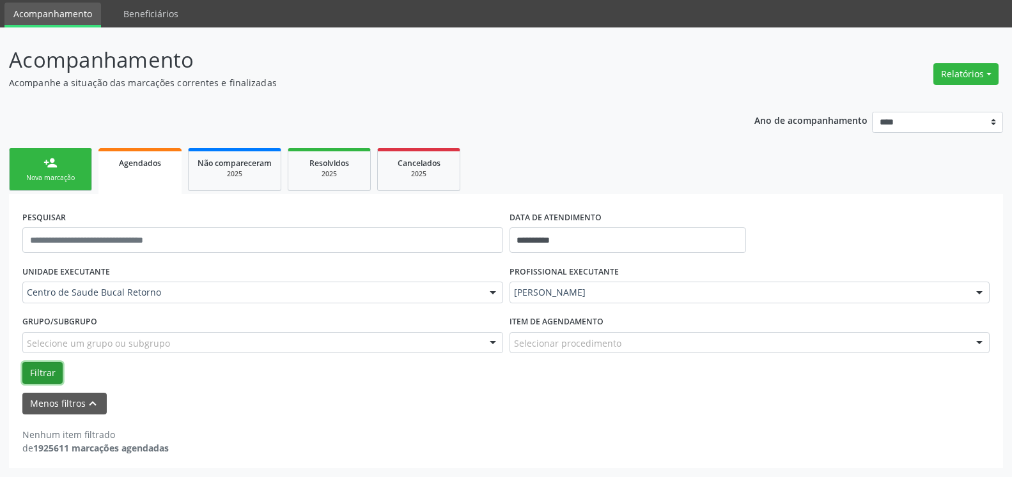
click at [34, 375] on button "Filtrar" at bounding box center [42, 373] width 40 height 22
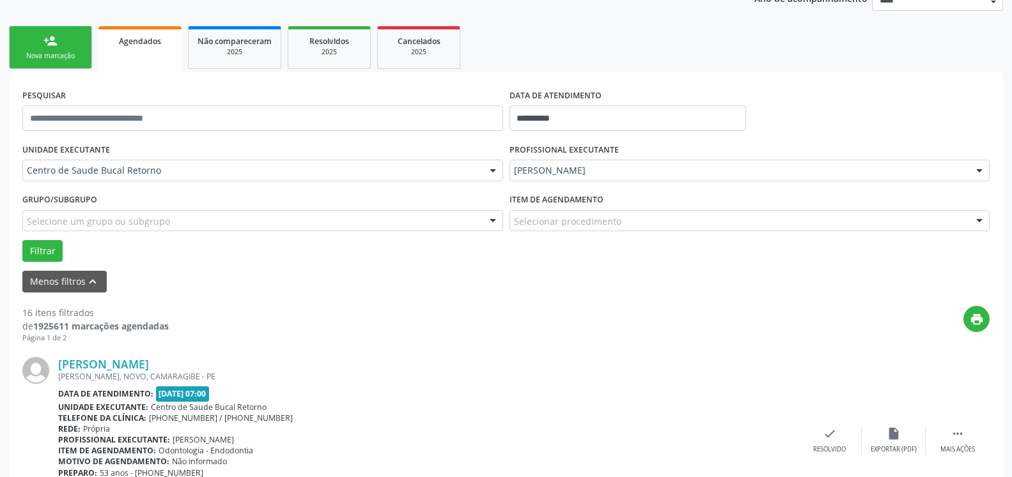
scroll to position [369, 0]
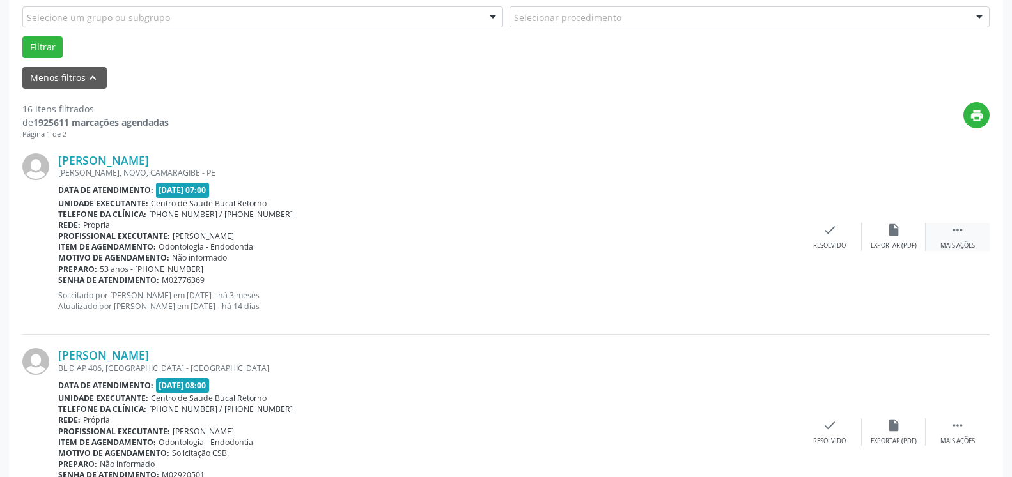
click at [956, 237] on icon "" at bounding box center [957, 230] width 14 height 14
click at [913, 233] on div "alarm_off Não compareceu" at bounding box center [894, 236] width 64 height 27
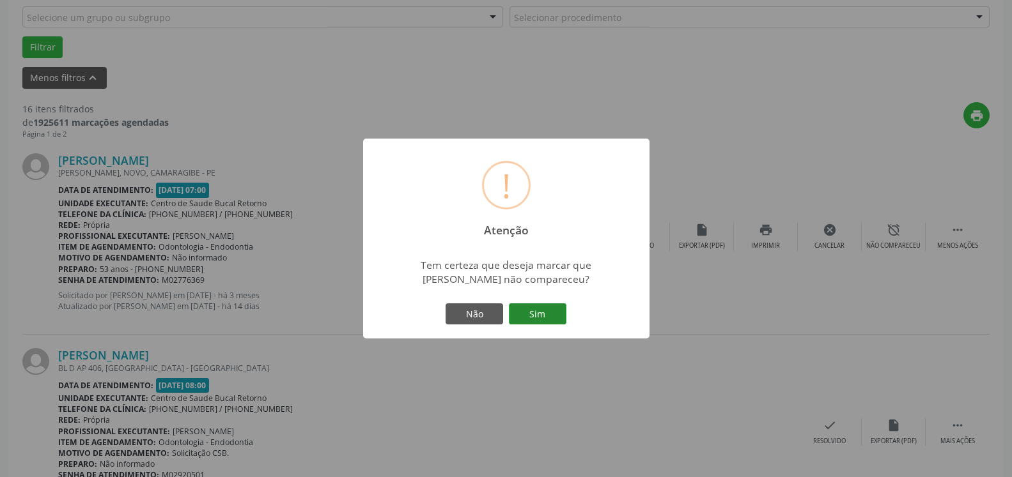
click at [546, 308] on button "Sim" at bounding box center [538, 315] width 58 height 22
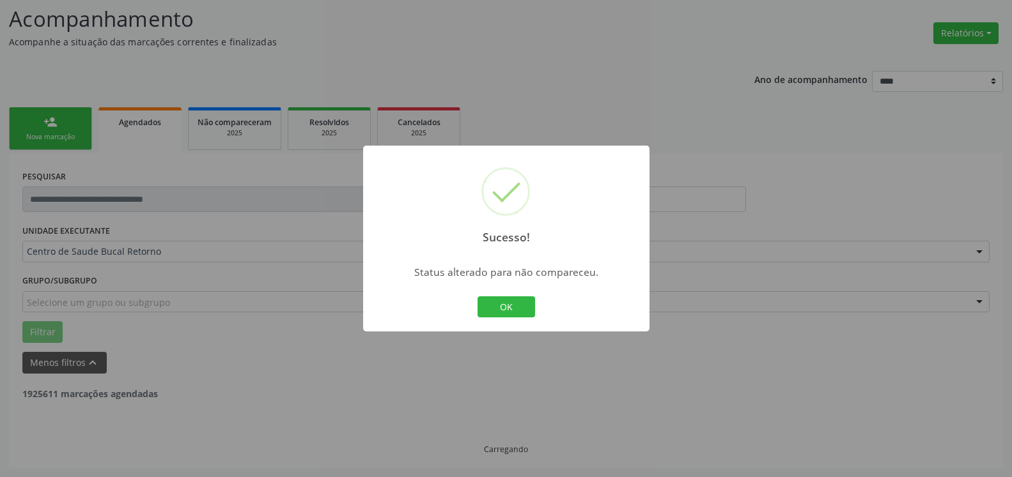
scroll to position [84, 0]
click at [491, 299] on button "OK" at bounding box center [506, 308] width 58 height 22
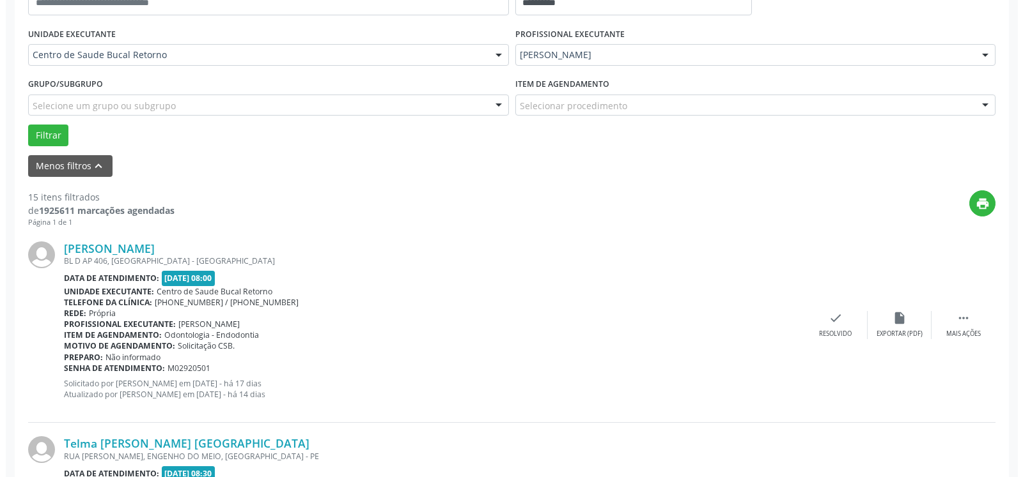
scroll to position [344, 0]
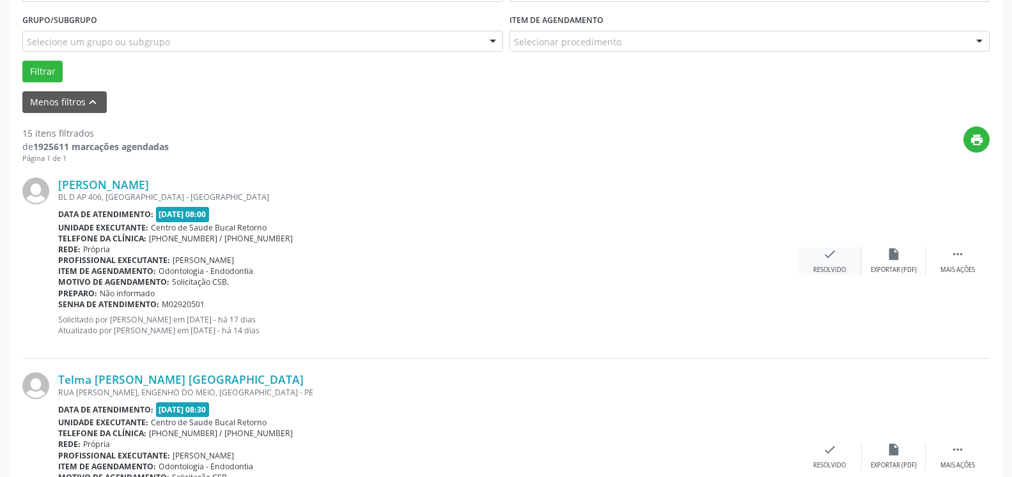
click at [830, 267] on div "Resolvido" at bounding box center [829, 270] width 33 height 9
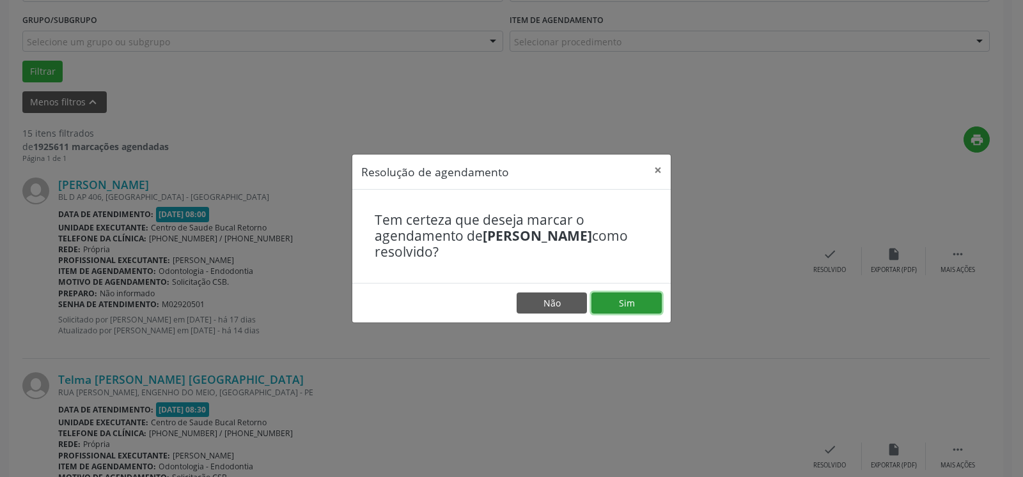
click at [648, 306] on button "Sim" at bounding box center [626, 304] width 70 height 22
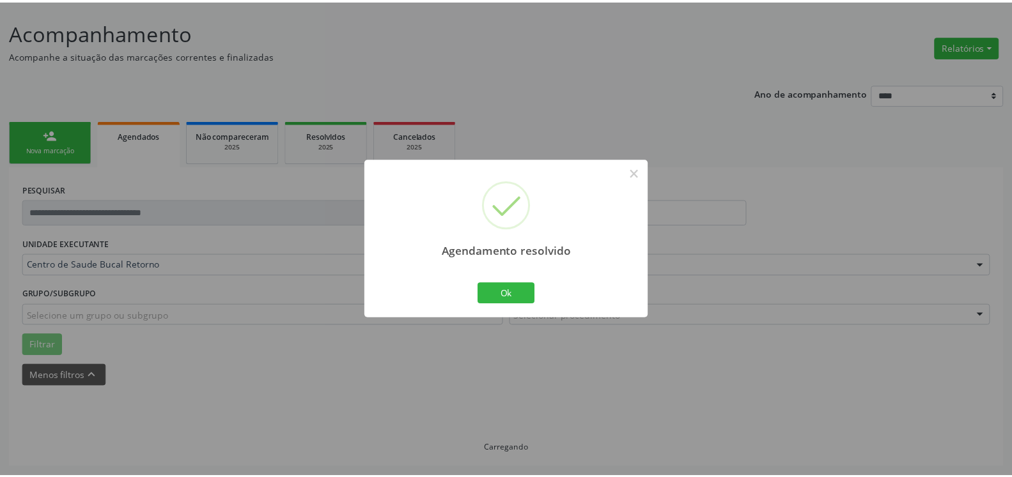
scroll to position [70, 0]
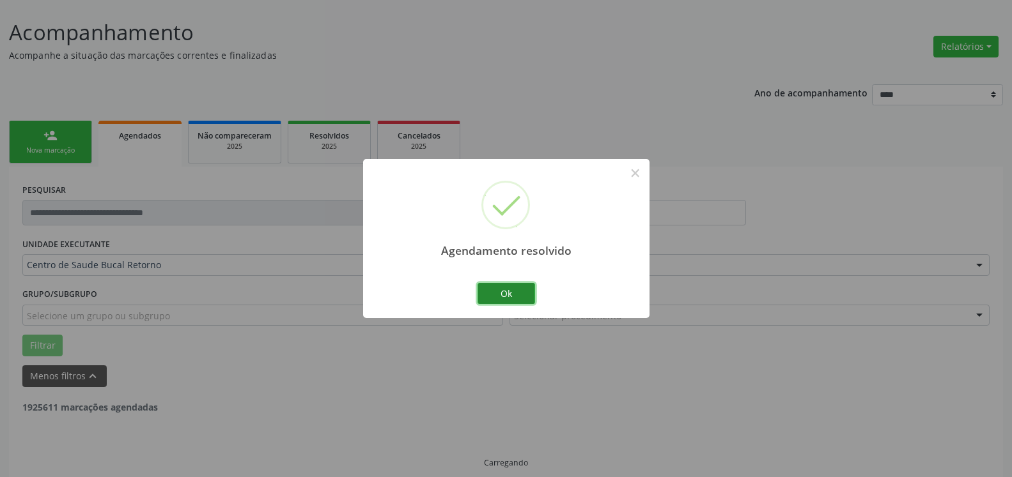
click at [526, 289] on button "Ok" at bounding box center [506, 294] width 58 height 22
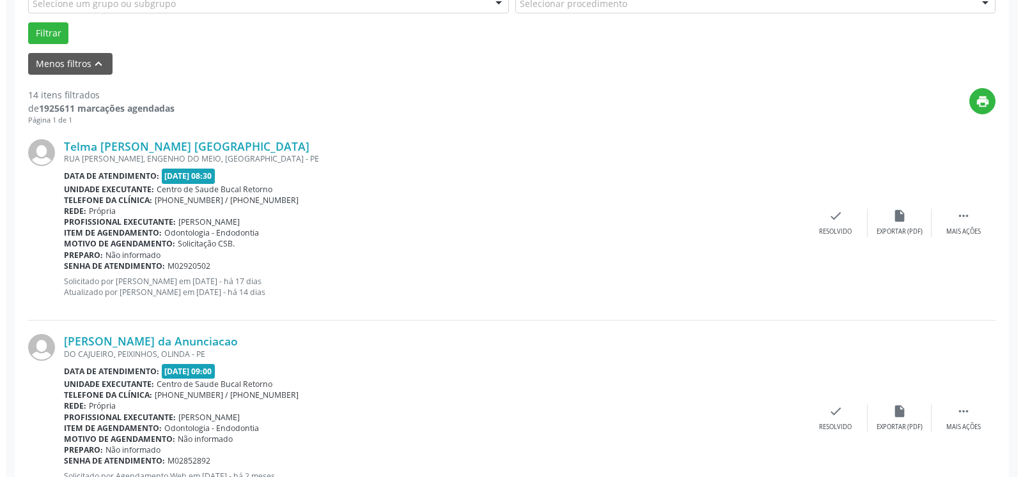
scroll to position [396, 0]
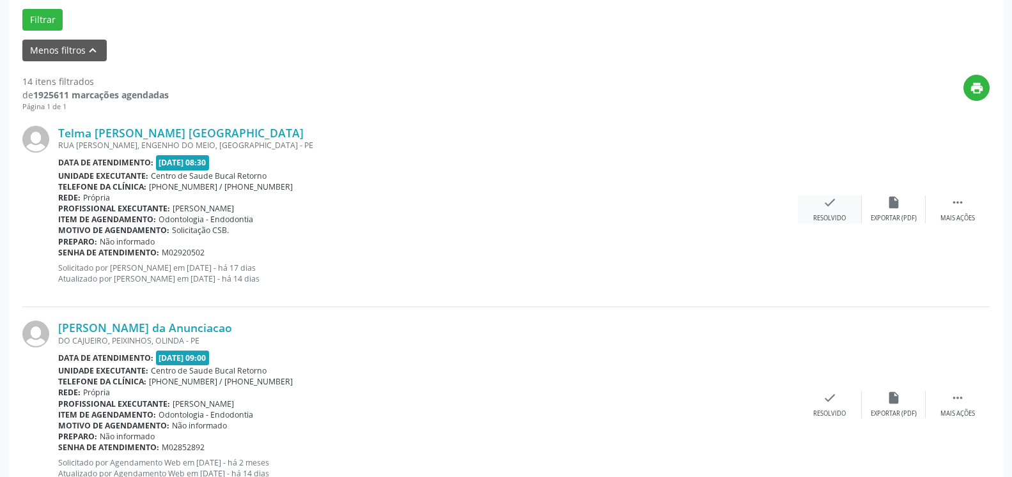
click at [833, 206] on icon "check" at bounding box center [830, 203] width 14 height 14
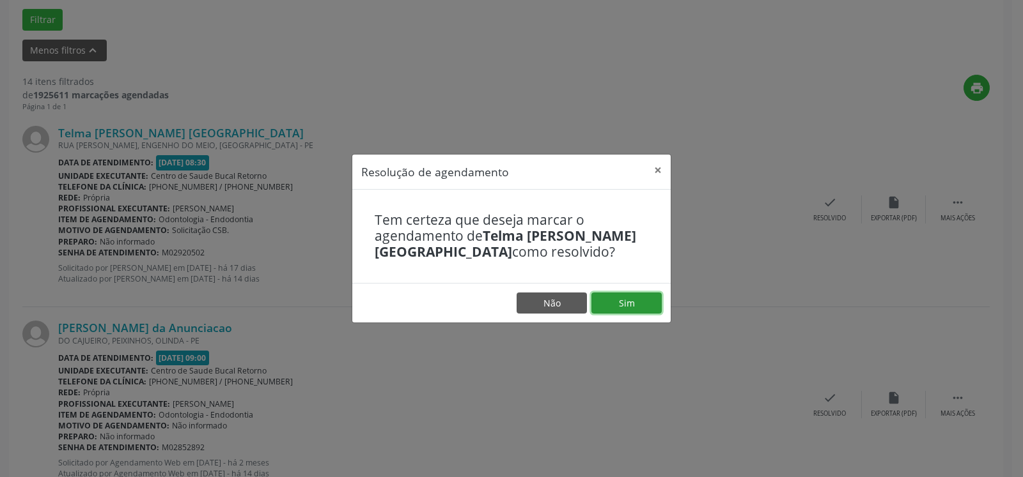
click at [645, 298] on button "Sim" at bounding box center [626, 304] width 70 height 22
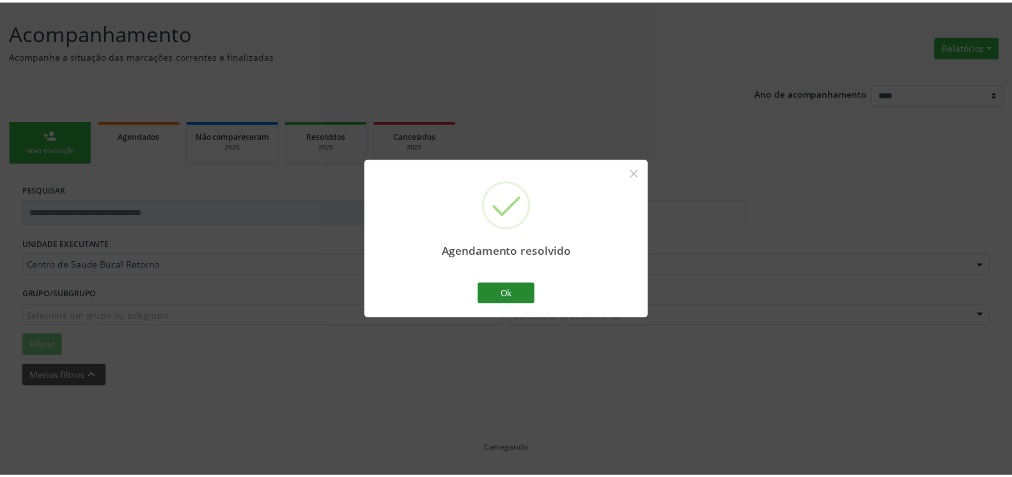
scroll to position [70, 0]
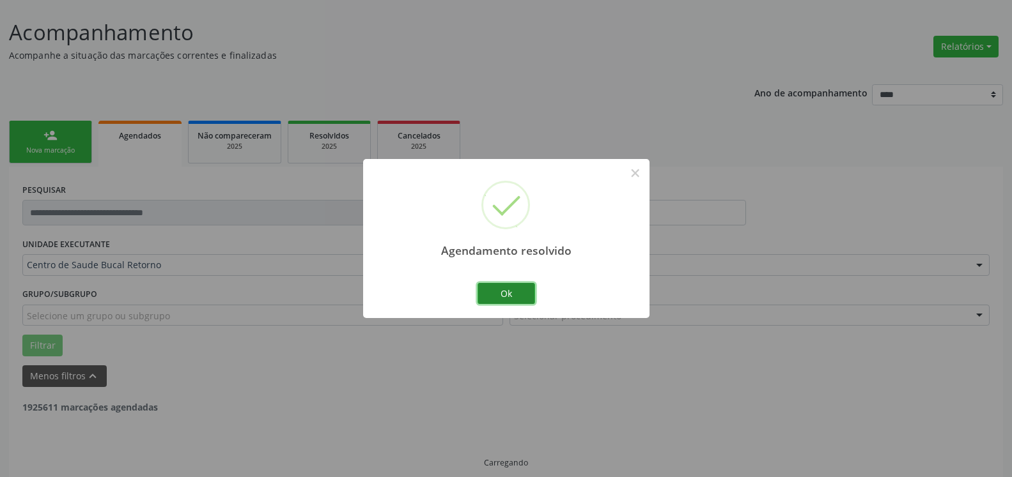
click at [525, 290] on button "Ok" at bounding box center [506, 294] width 58 height 22
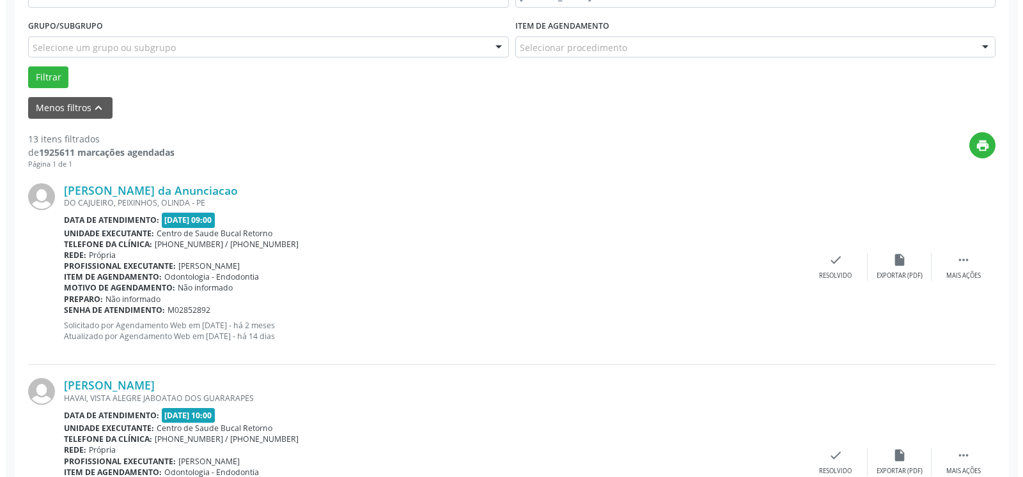
scroll to position [396, 0]
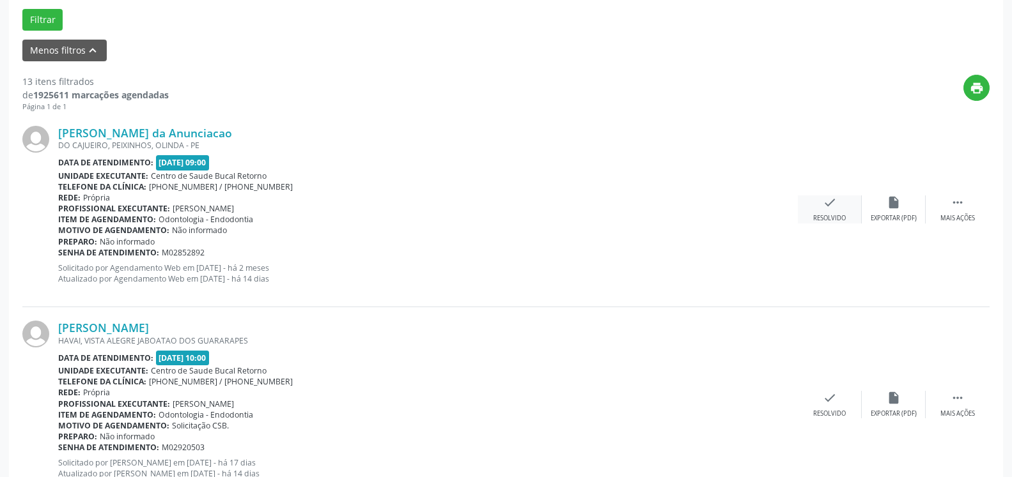
click at [823, 208] on icon "check" at bounding box center [830, 203] width 14 height 14
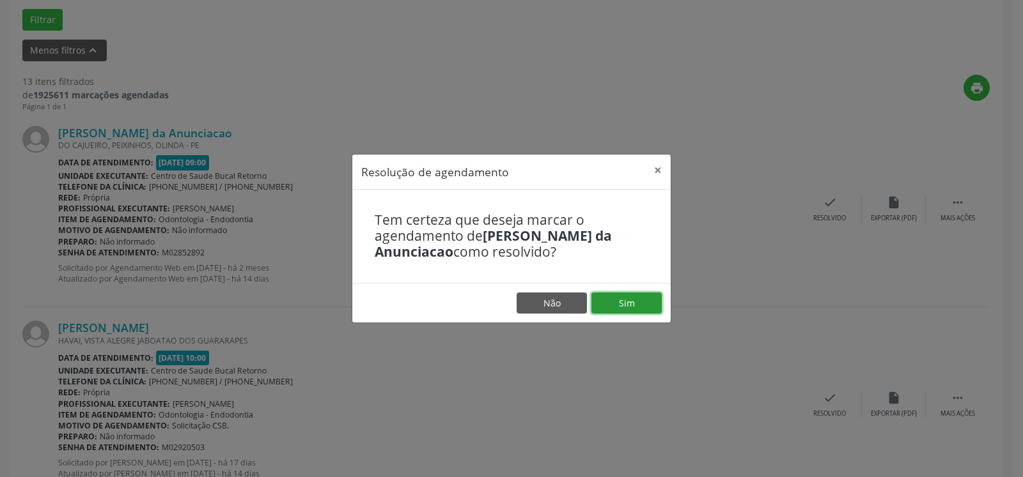
drag, startPoint x: 633, startPoint y: 302, endPoint x: 601, endPoint y: 304, distance: 32.0
click at [632, 302] on button "Sim" at bounding box center [626, 304] width 70 height 22
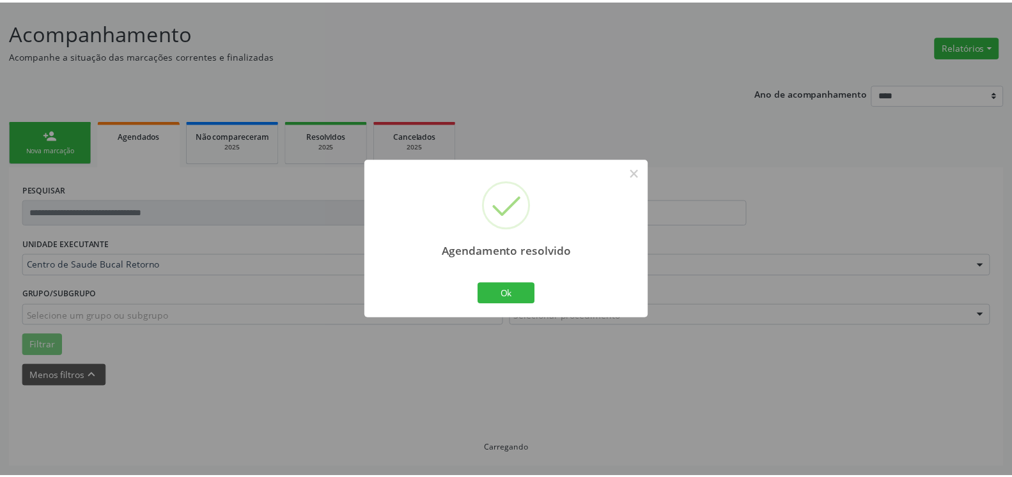
scroll to position [70, 0]
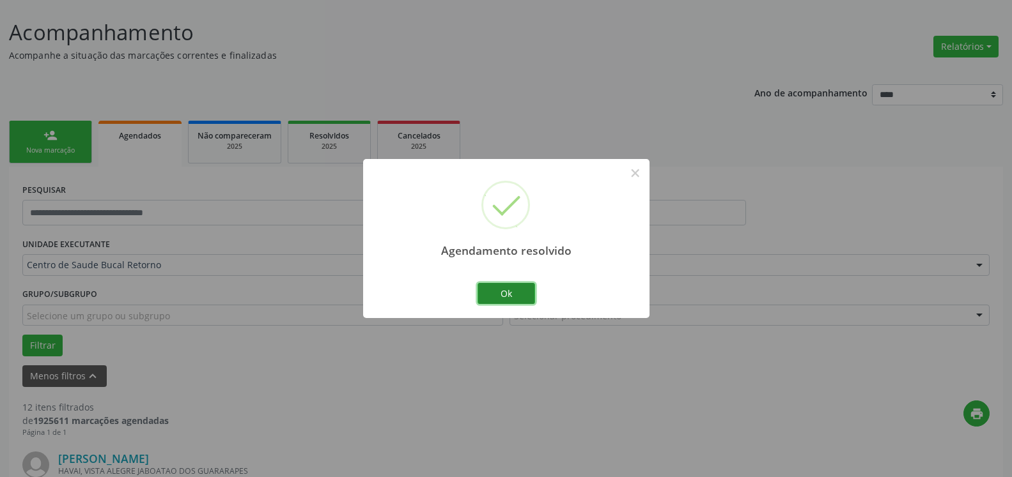
click at [503, 297] on button "Ok" at bounding box center [506, 294] width 58 height 22
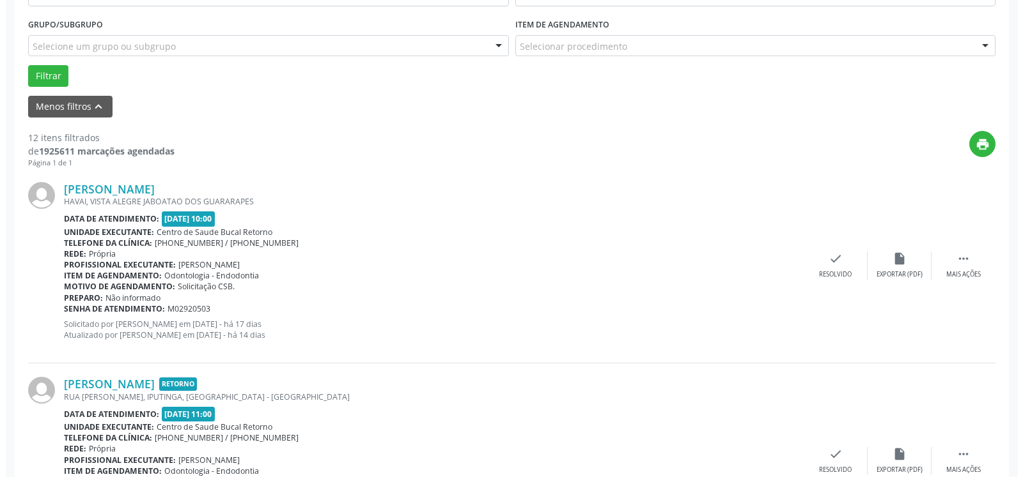
scroll to position [396, 0]
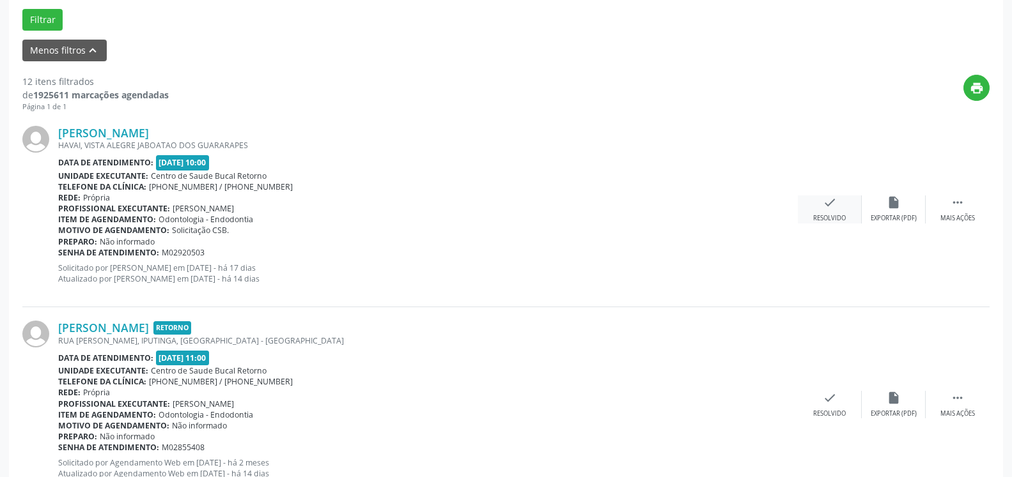
click at [842, 208] on div "check Resolvido" at bounding box center [830, 209] width 64 height 27
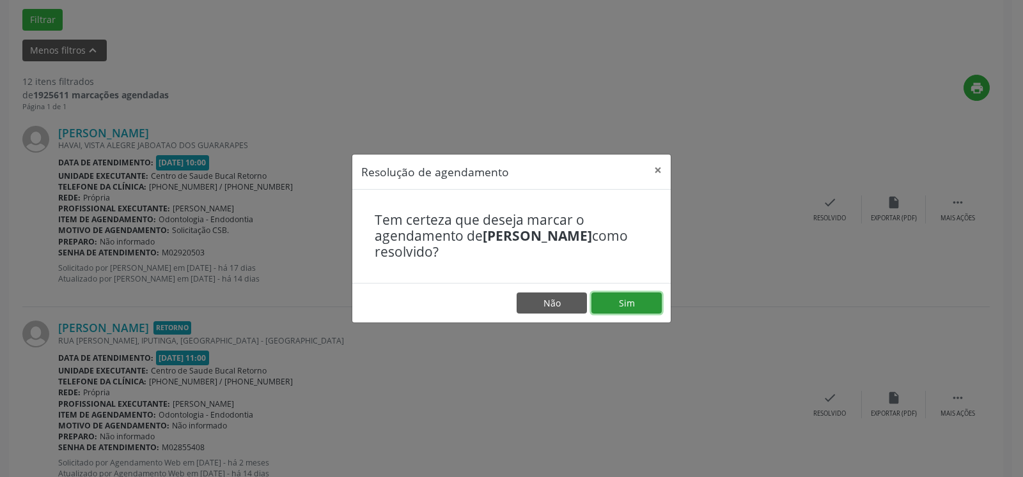
click at [626, 298] on button "Sim" at bounding box center [626, 304] width 70 height 22
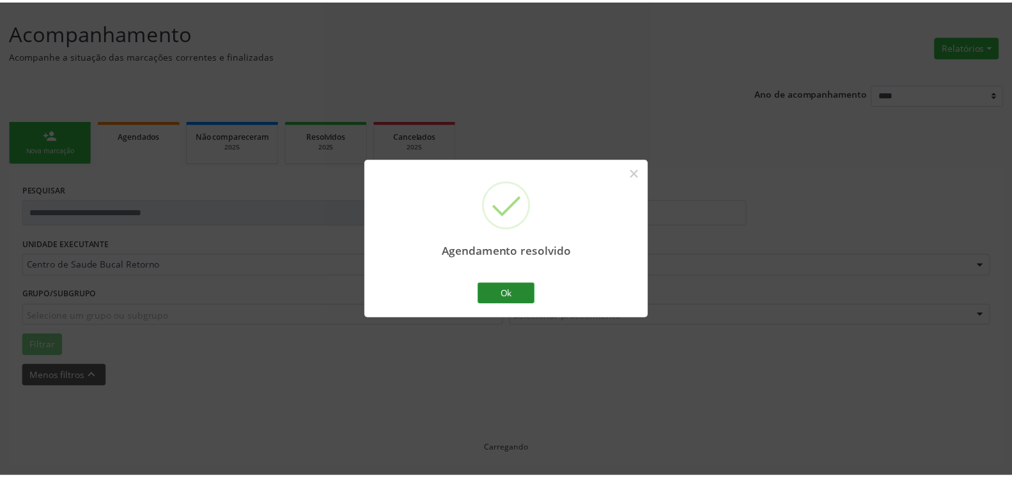
scroll to position [70, 0]
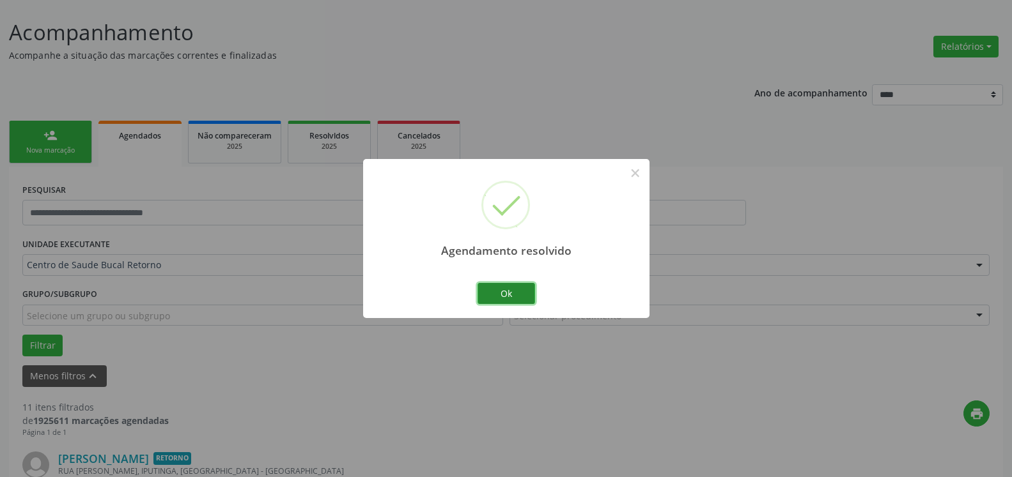
click at [529, 297] on button "Ok" at bounding box center [506, 294] width 58 height 22
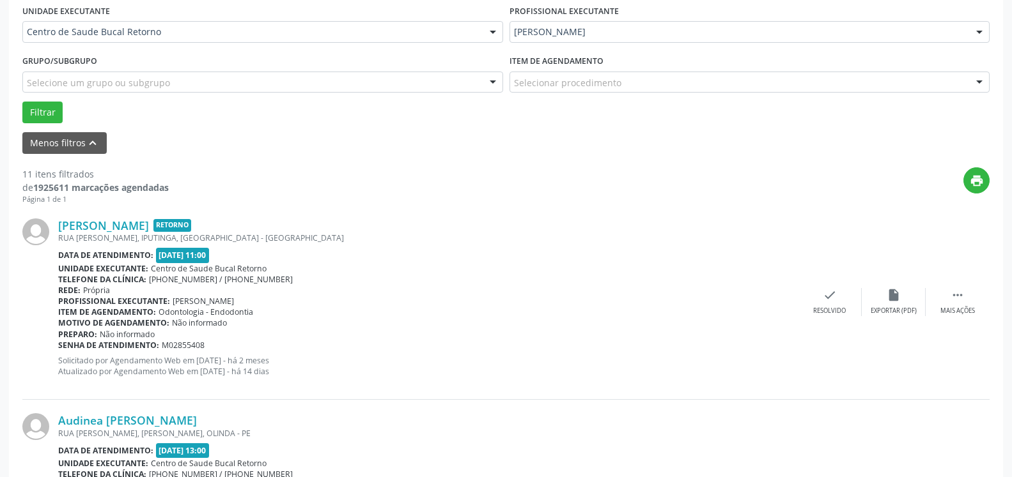
scroll to position [331, 0]
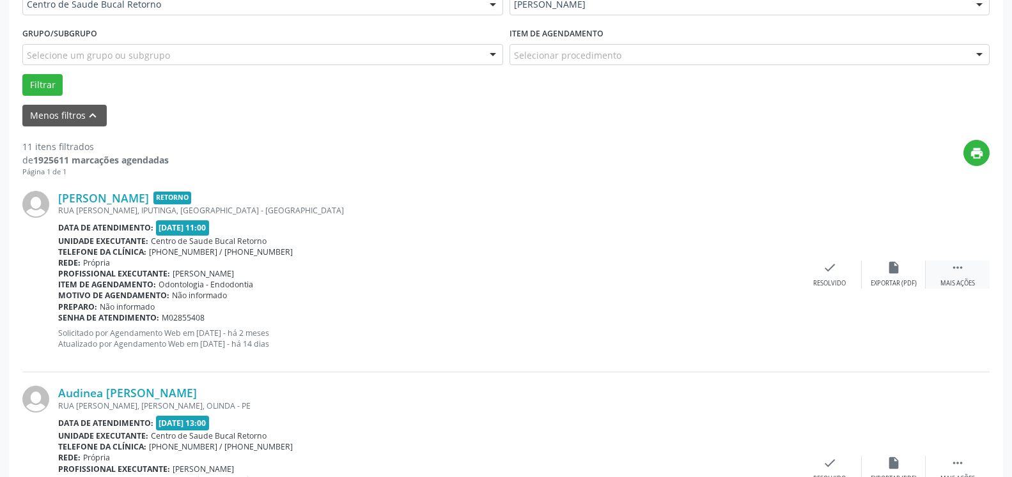
click at [972, 266] on div " Mais ações" at bounding box center [957, 274] width 64 height 27
click at [906, 274] on div "alarm_off Não compareceu" at bounding box center [894, 274] width 64 height 27
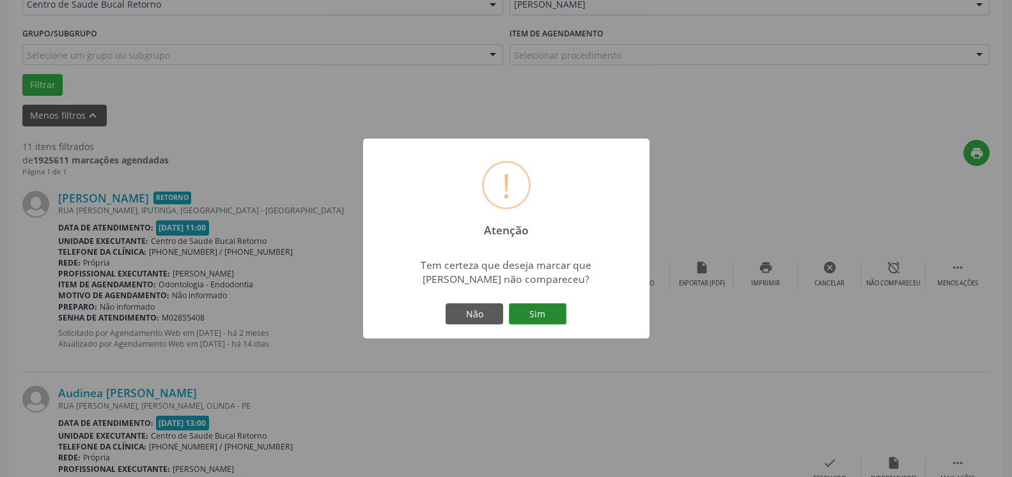
click at [530, 313] on button "Sim" at bounding box center [538, 315] width 58 height 22
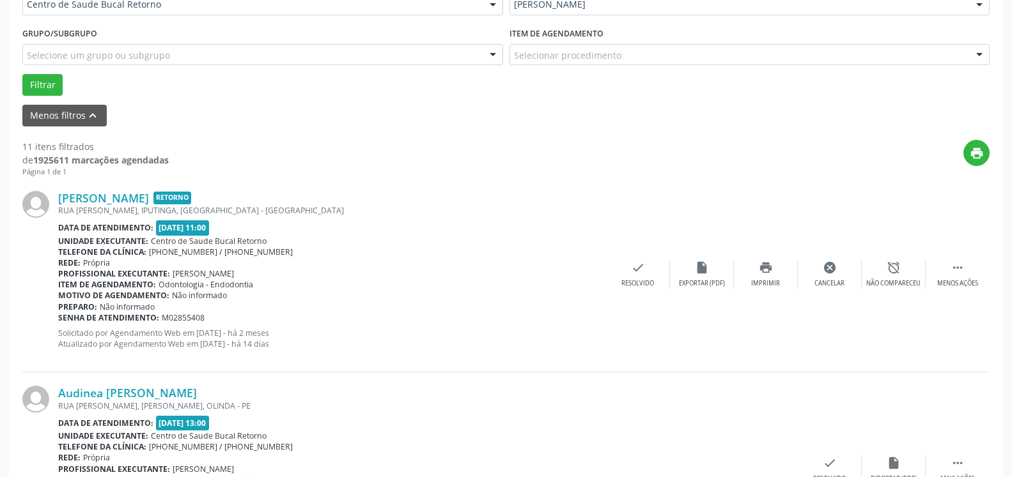
scroll to position [84, 0]
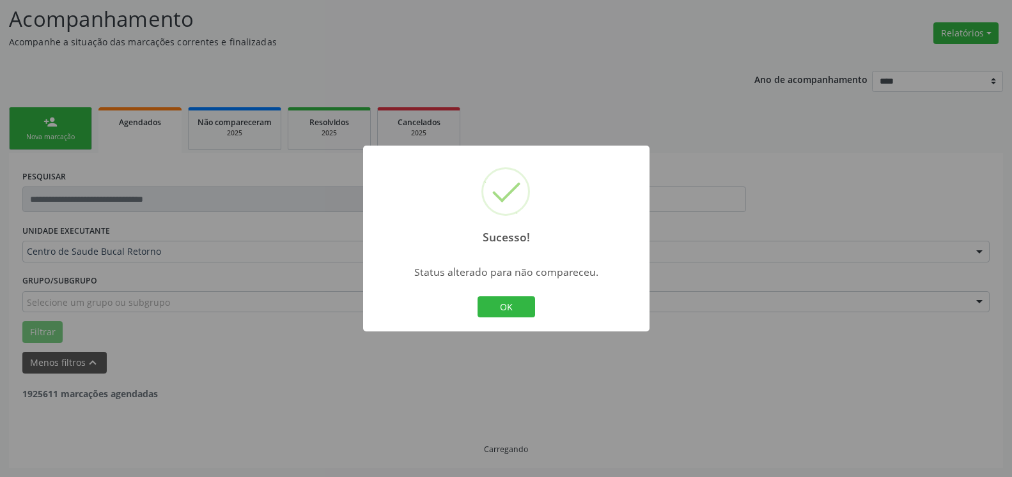
click at [522, 306] on button "OK" at bounding box center [506, 308] width 58 height 22
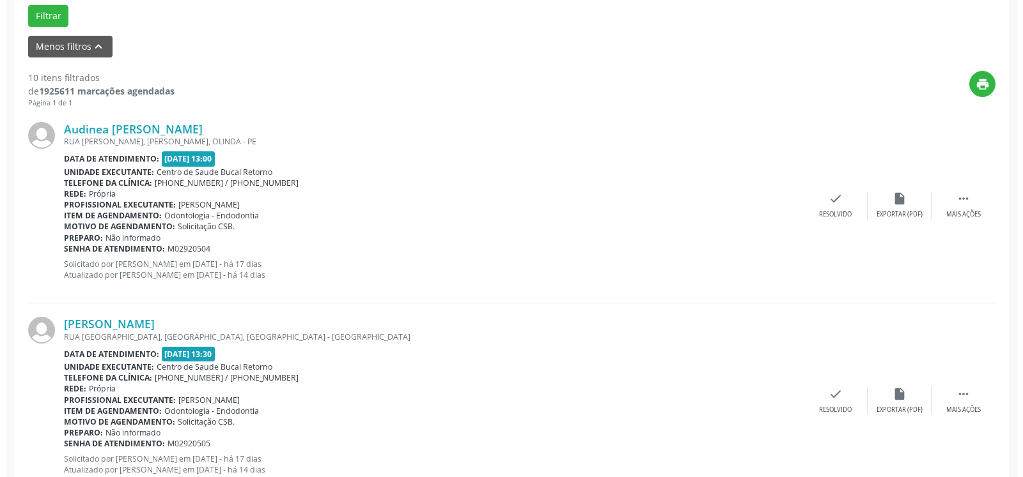
scroll to position [410, 0]
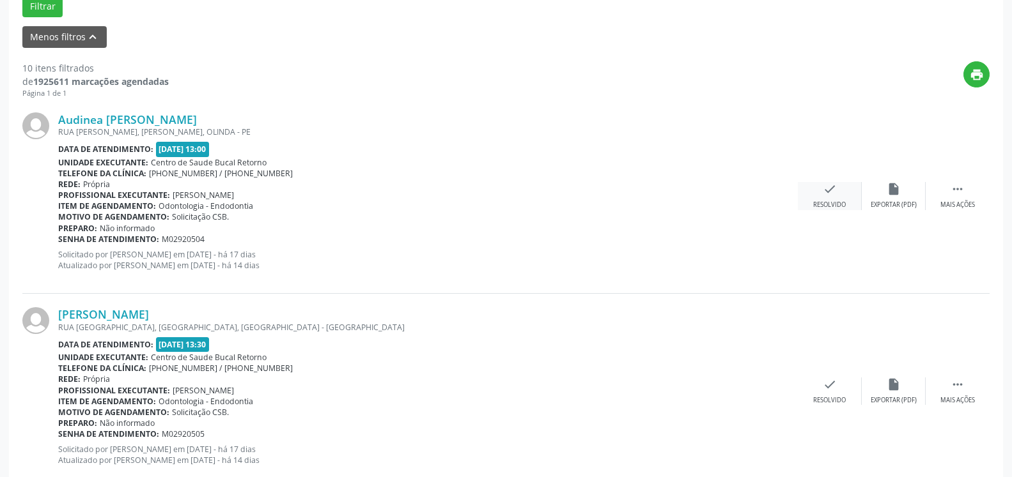
click at [833, 194] on icon "check" at bounding box center [830, 189] width 14 height 14
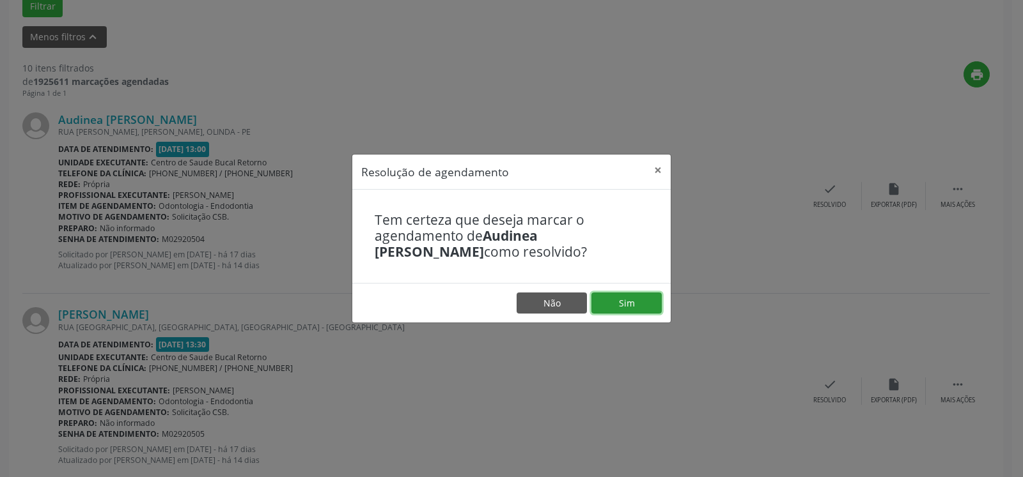
click at [615, 305] on button "Sim" at bounding box center [626, 304] width 70 height 22
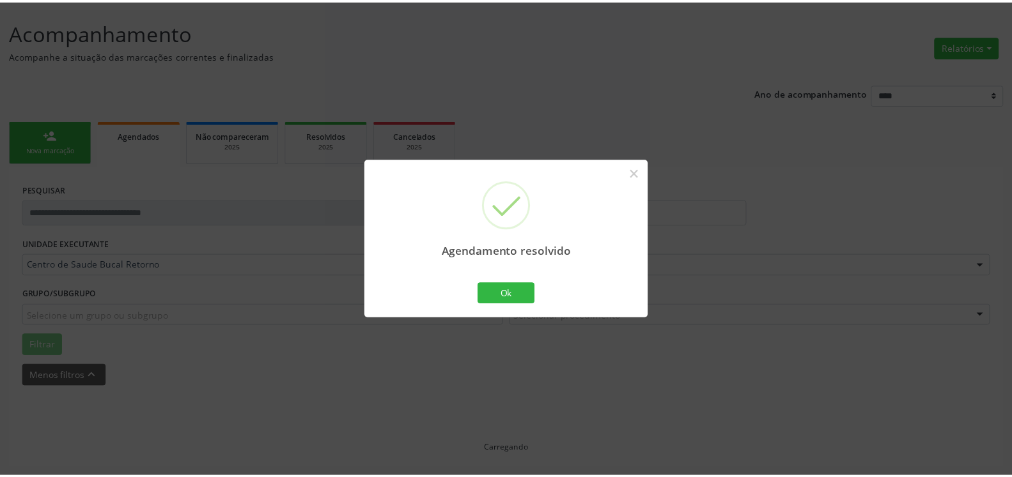
scroll to position [70, 0]
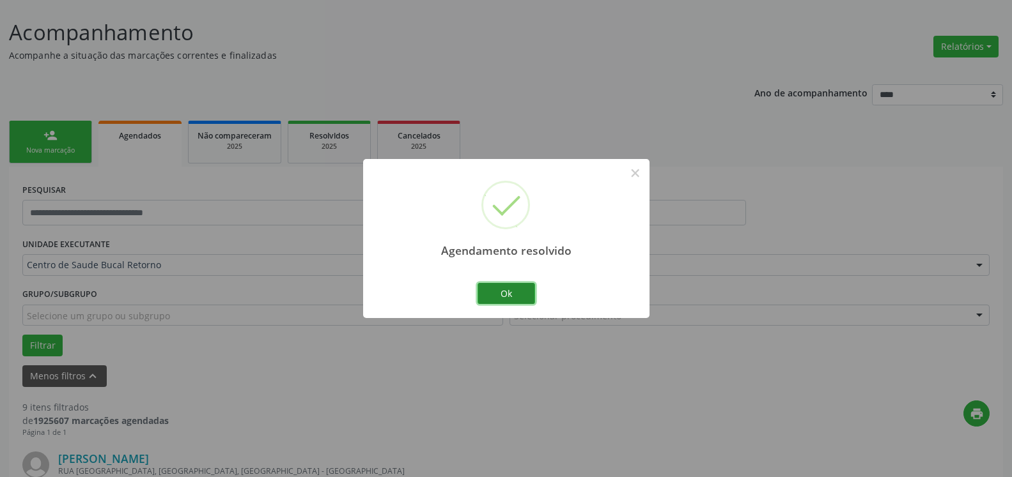
click at [497, 285] on button "Ok" at bounding box center [506, 294] width 58 height 22
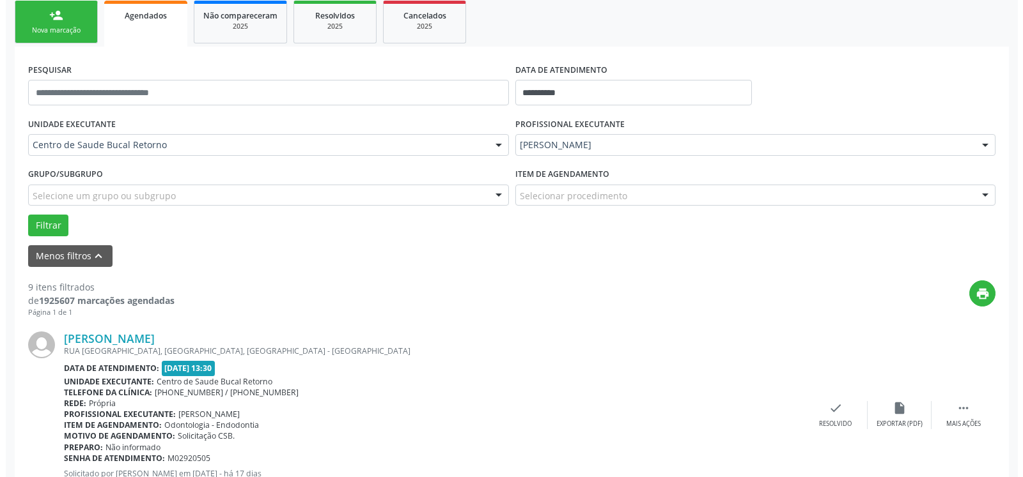
scroll to position [331, 0]
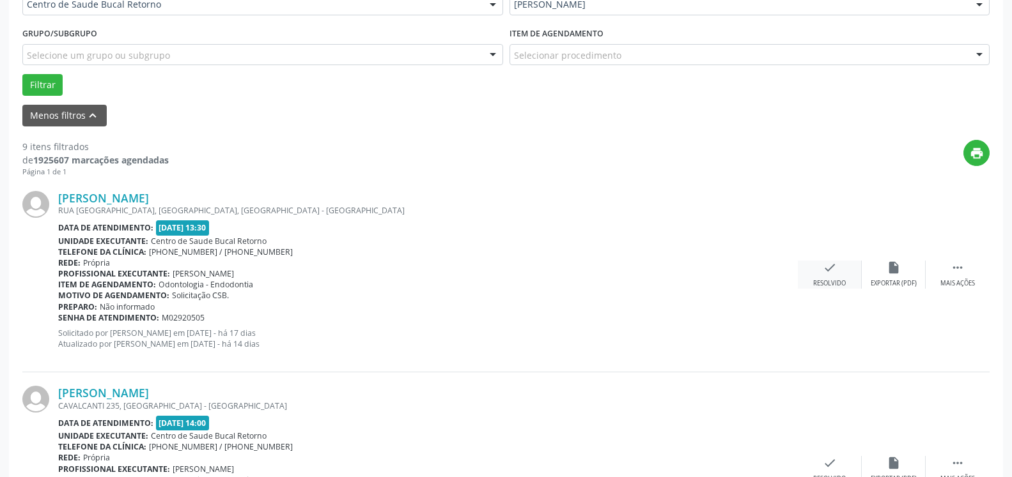
click at [837, 267] on div "check Resolvido" at bounding box center [830, 274] width 64 height 27
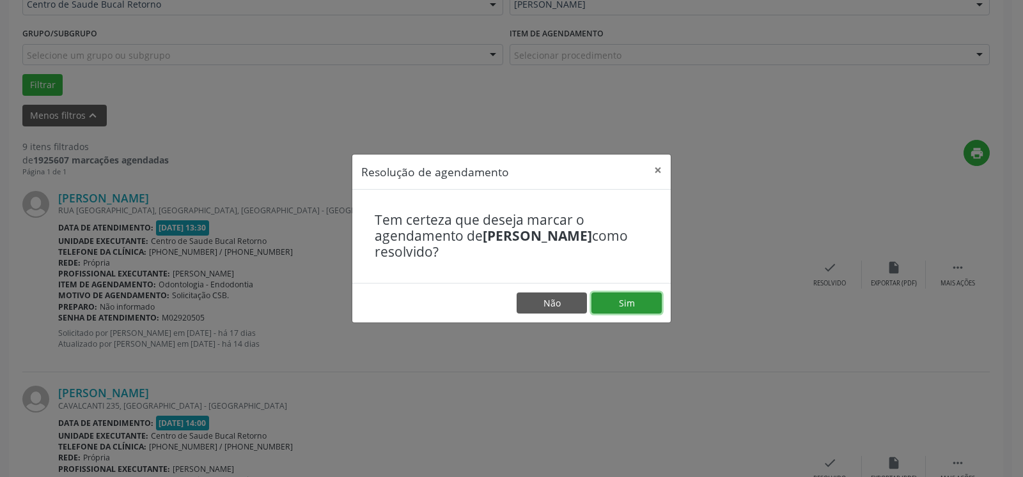
click at [603, 304] on button "Sim" at bounding box center [626, 304] width 70 height 22
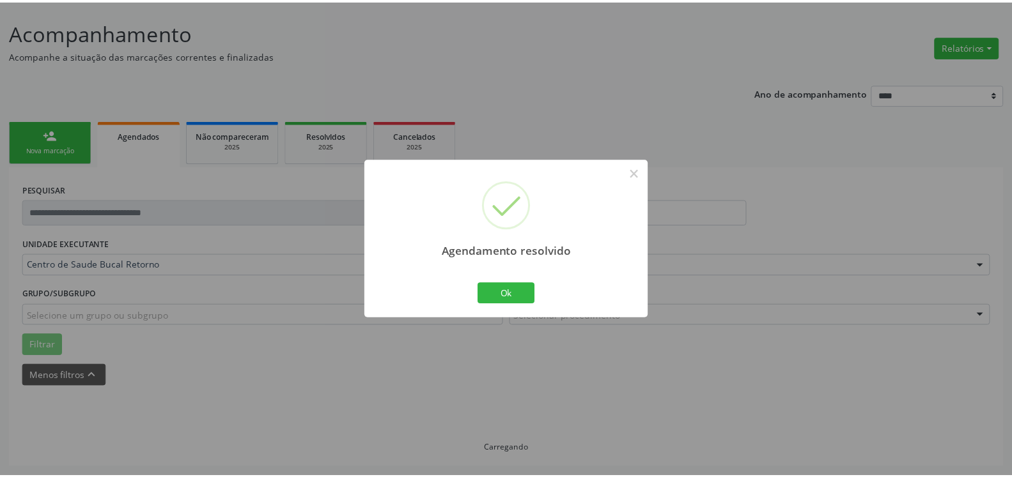
scroll to position [70, 0]
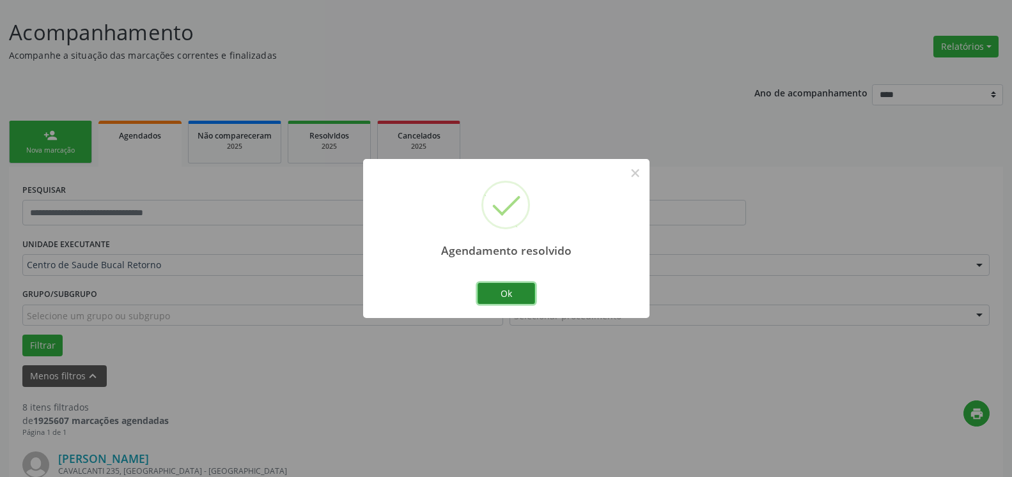
click at [518, 298] on button "Ok" at bounding box center [506, 294] width 58 height 22
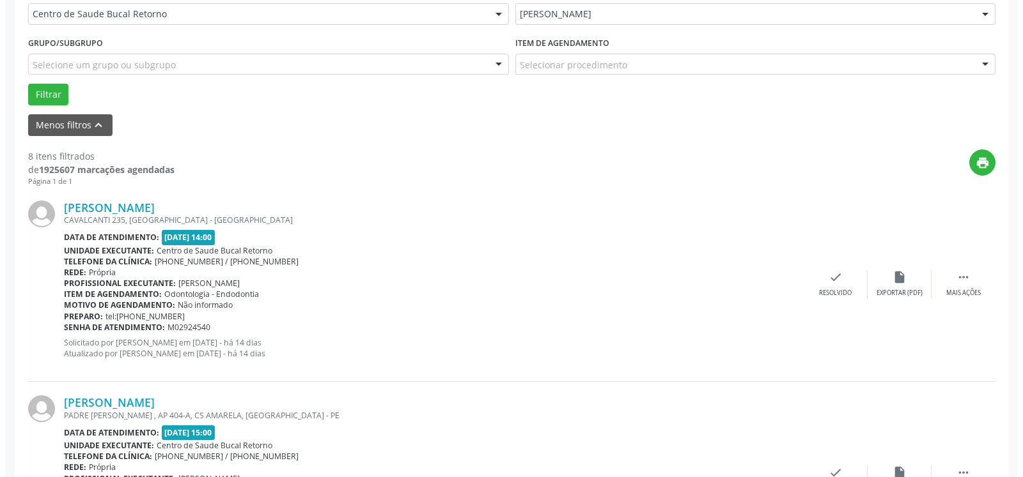
scroll to position [396, 0]
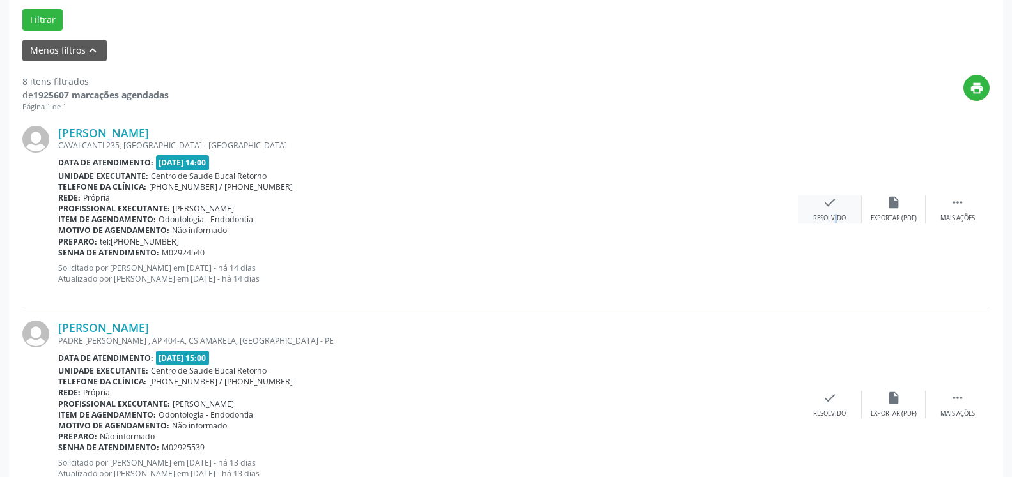
drag, startPoint x: 823, startPoint y: 217, endPoint x: 831, endPoint y: 218, distance: 7.7
click at [831, 218] on div "Resolvido" at bounding box center [829, 218] width 33 height 9
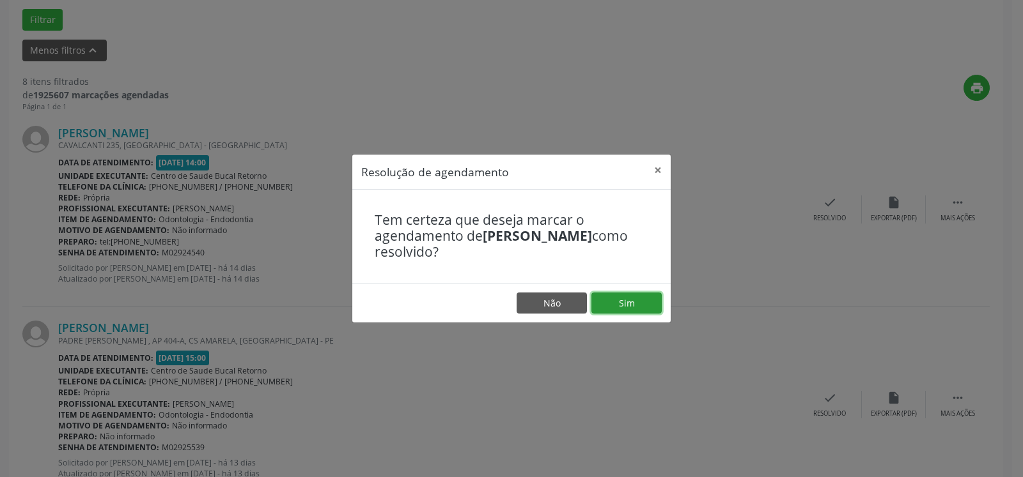
click at [626, 302] on button "Sim" at bounding box center [626, 304] width 70 height 22
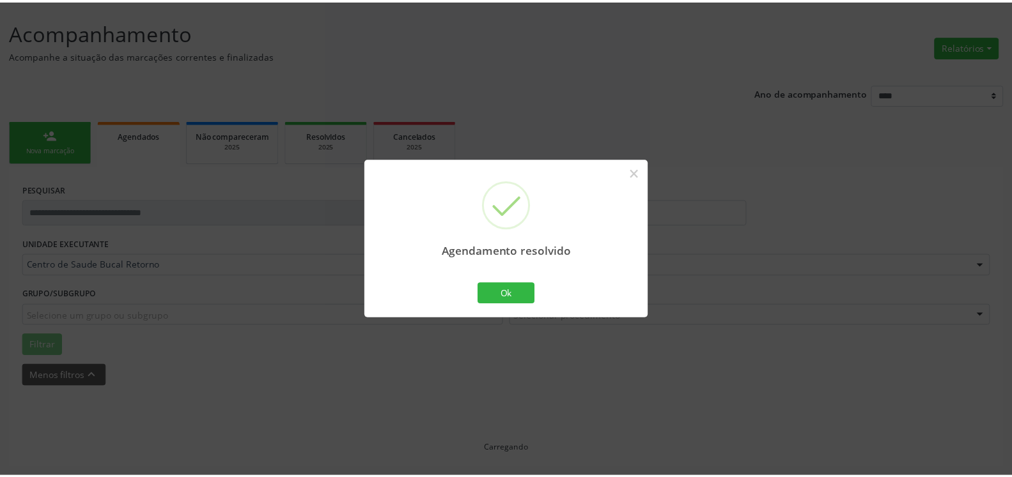
scroll to position [70, 0]
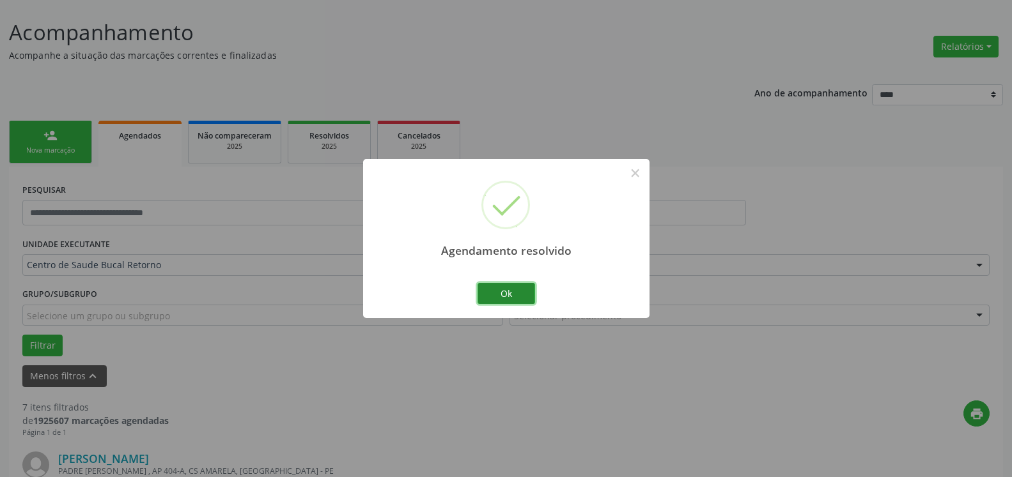
click at [509, 295] on button "Ok" at bounding box center [506, 294] width 58 height 22
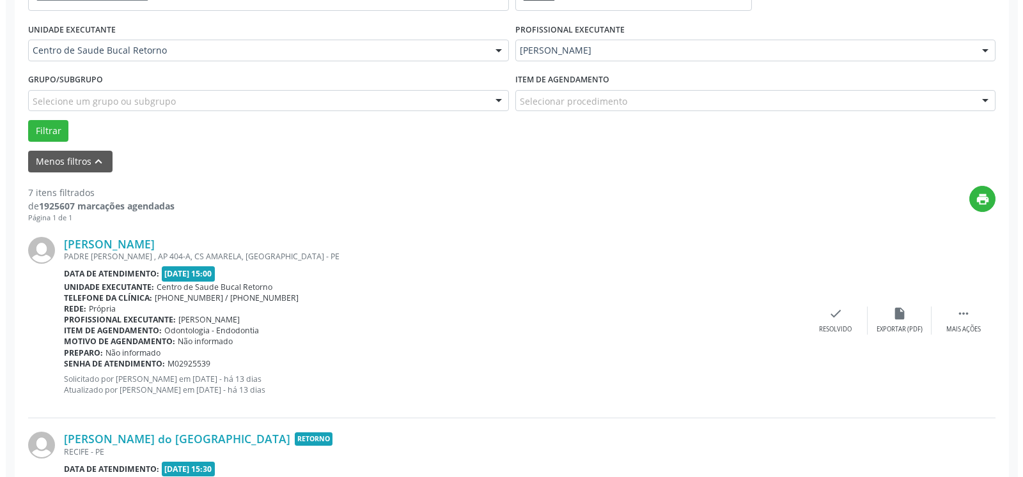
scroll to position [396, 0]
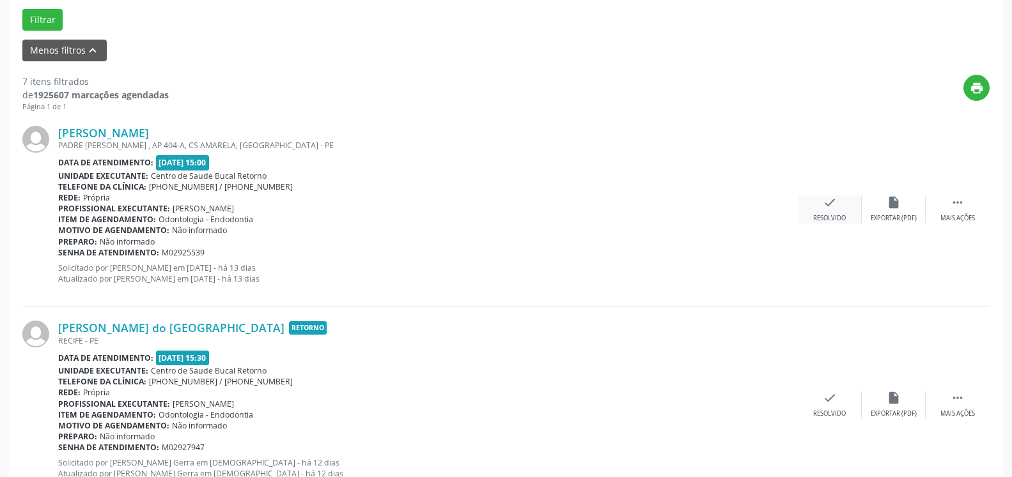
click at [821, 217] on div "Resolvido" at bounding box center [829, 218] width 33 height 9
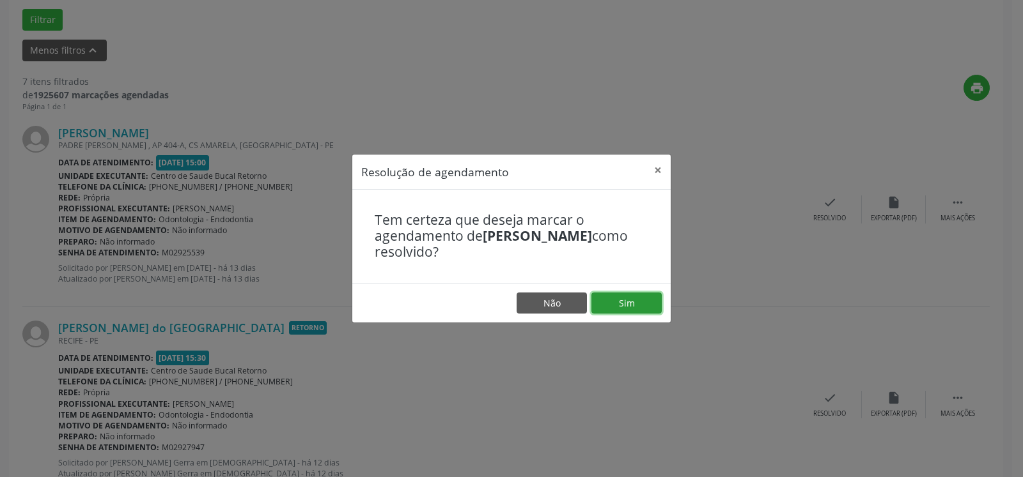
click at [633, 301] on button "Sim" at bounding box center [626, 304] width 70 height 22
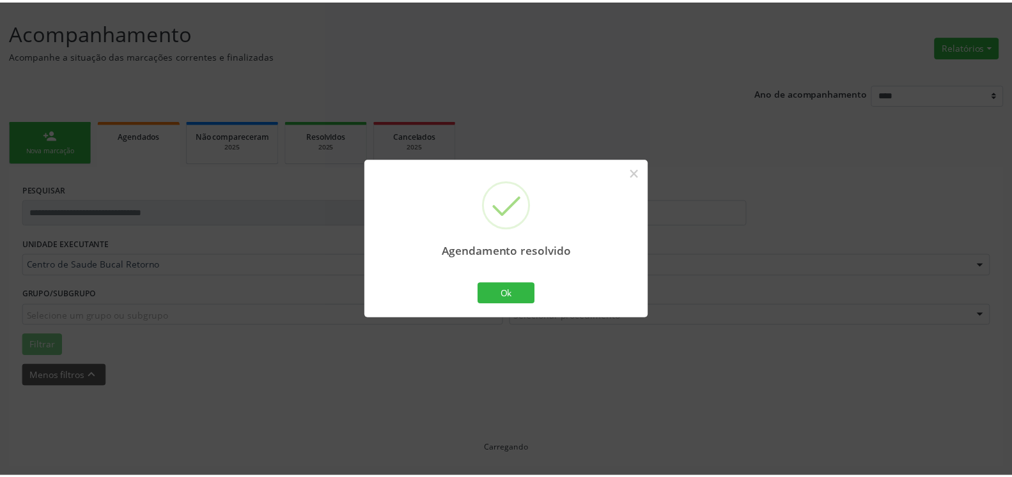
scroll to position [70, 0]
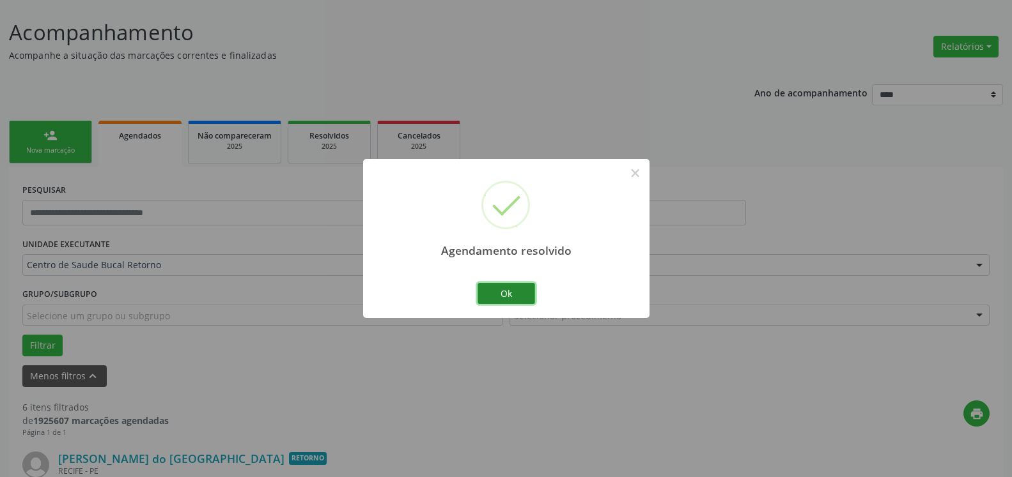
click at [495, 293] on button "Ok" at bounding box center [506, 294] width 58 height 22
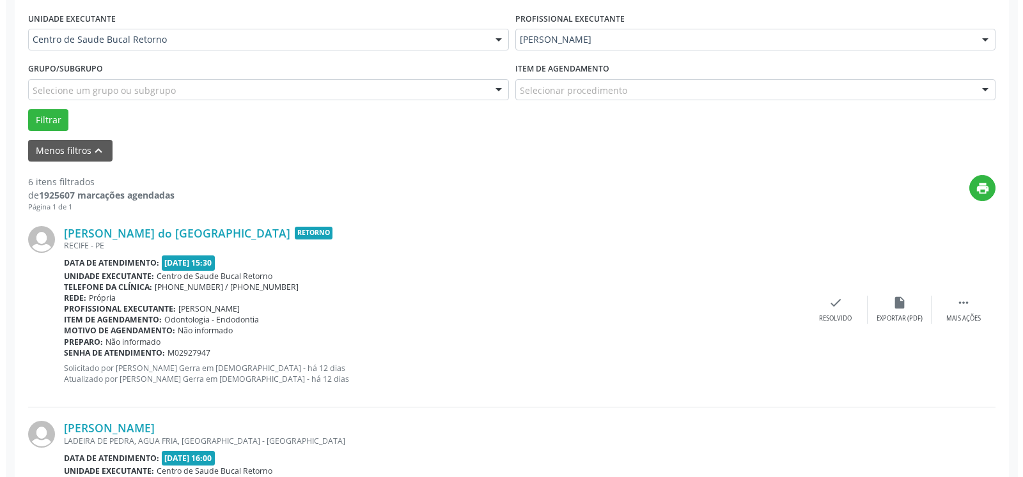
scroll to position [331, 0]
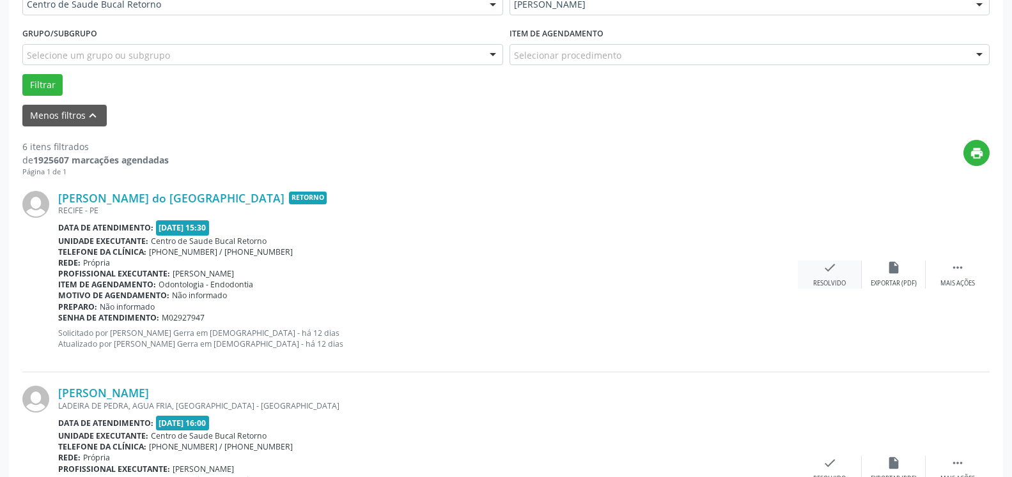
click at [831, 272] on icon "check" at bounding box center [830, 268] width 14 height 14
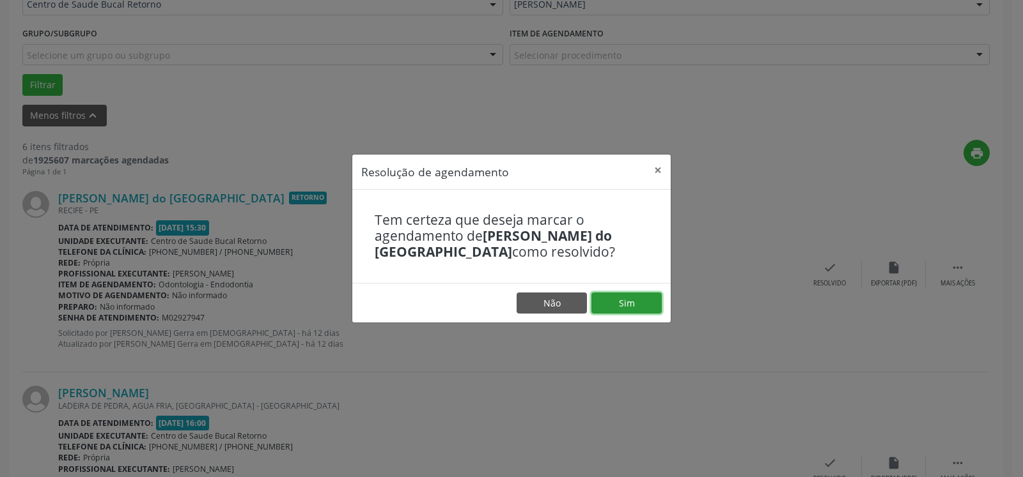
click at [643, 304] on button "Sim" at bounding box center [626, 304] width 70 height 22
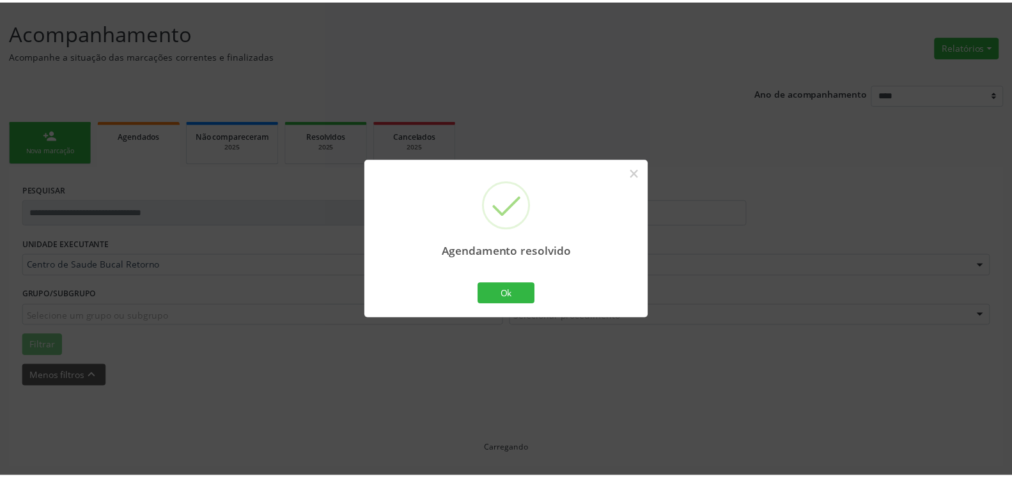
scroll to position [70, 0]
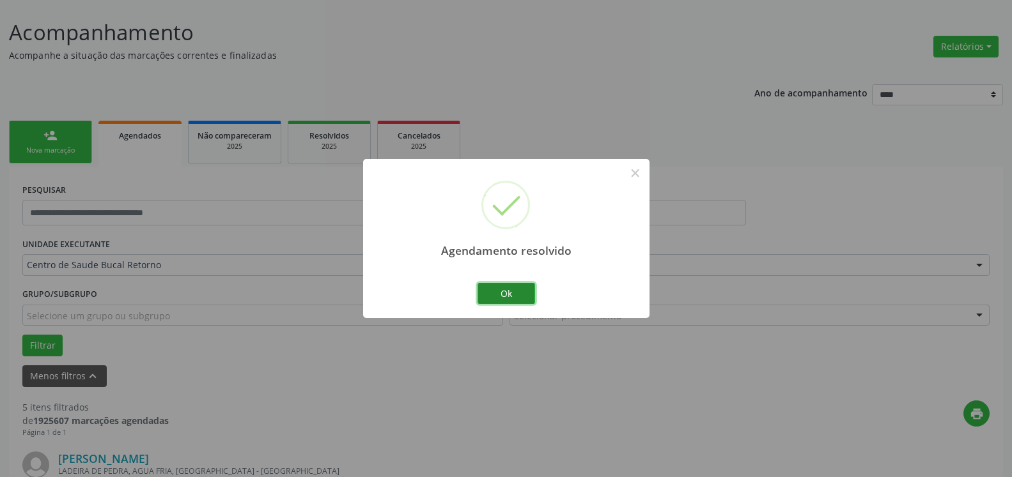
click at [514, 300] on button "Ok" at bounding box center [506, 294] width 58 height 22
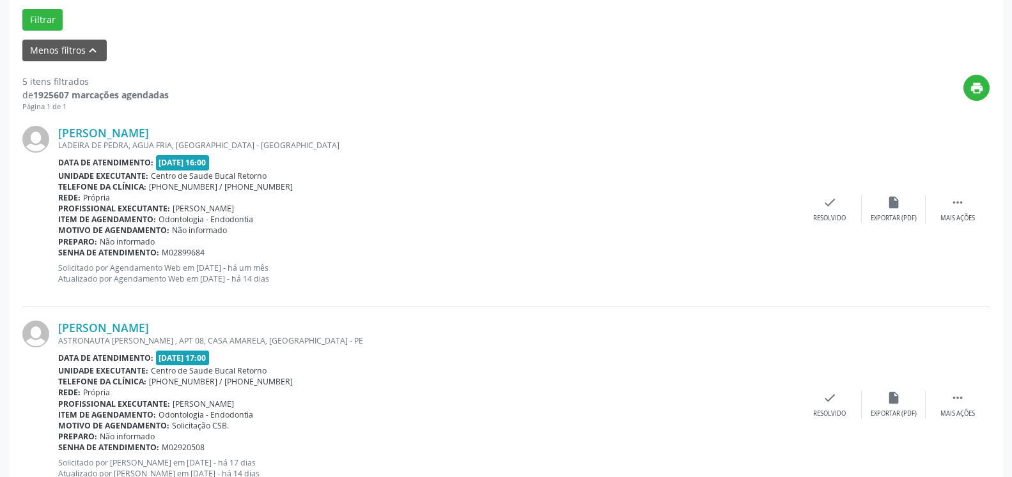
scroll to position [461, 0]
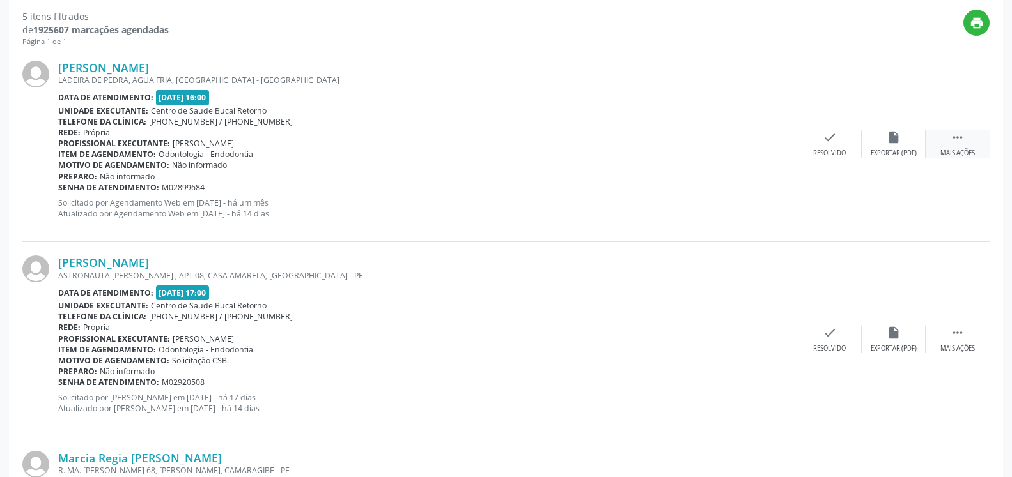
click at [968, 143] on div " Mais ações" at bounding box center [957, 143] width 64 height 27
click at [903, 139] on div "alarm_off Não compareceu" at bounding box center [894, 143] width 64 height 27
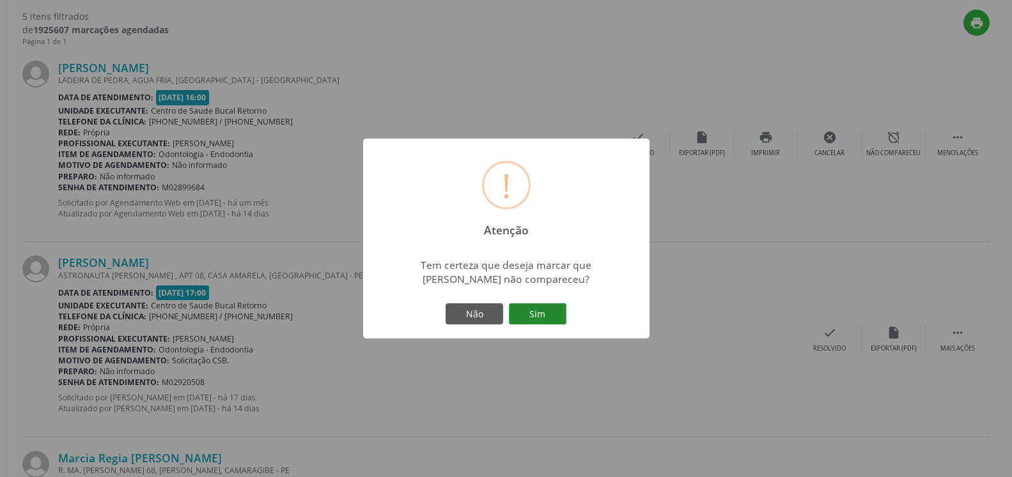
click at [533, 309] on button "Sim" at bounding box center [538, 315] width 58 height 22
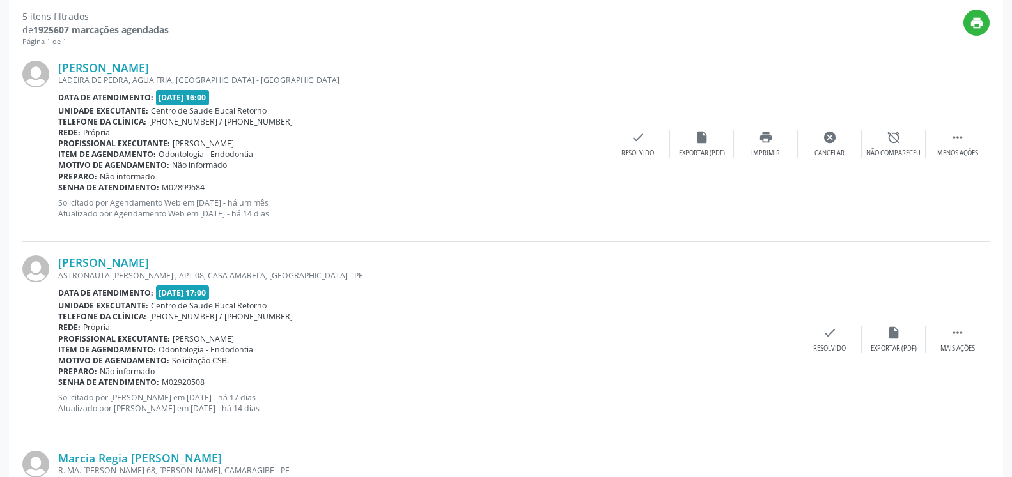
scroll to position [84, 0]
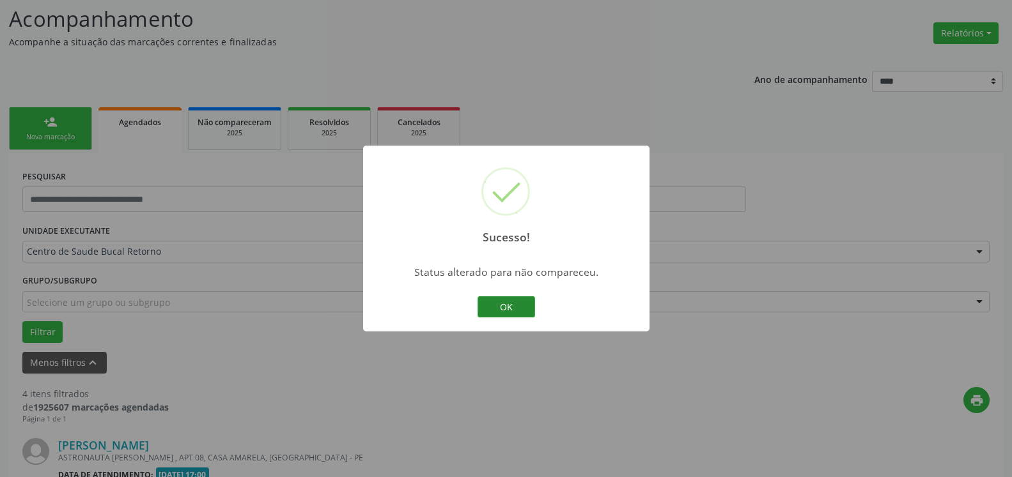
click at [502, 313] on button "OK" at bounding box center [506, 308] width 58 height 22
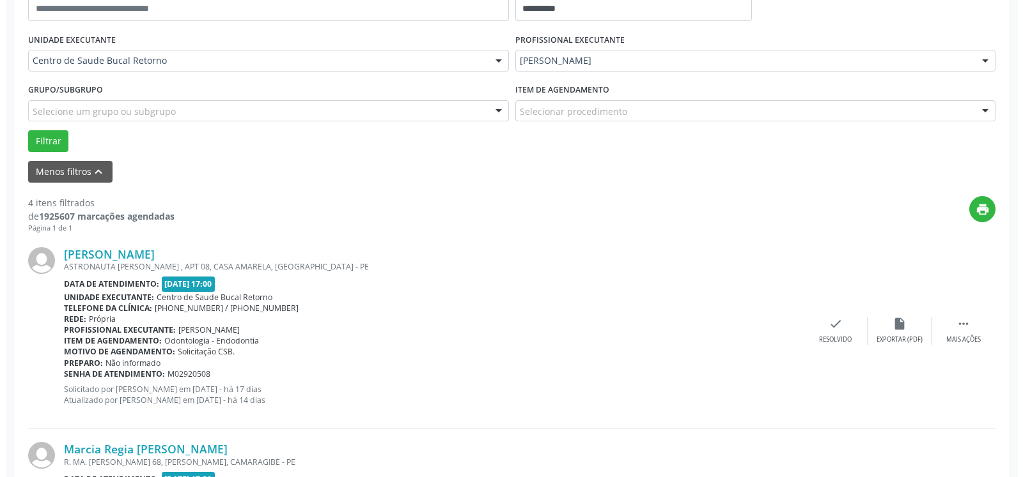
scroll to position [279, 0]
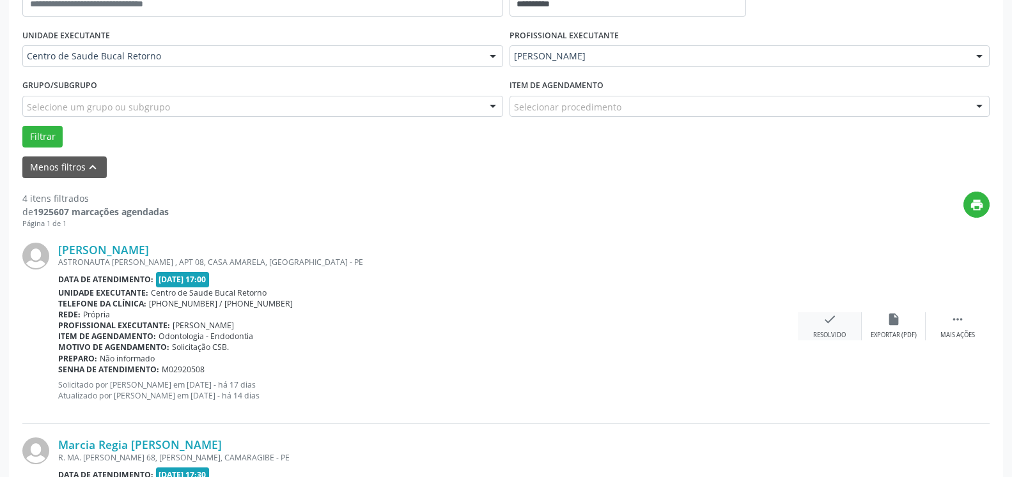
click at [832, 323] on icon "check" at bounding box center [830, 320] width 14 height 14
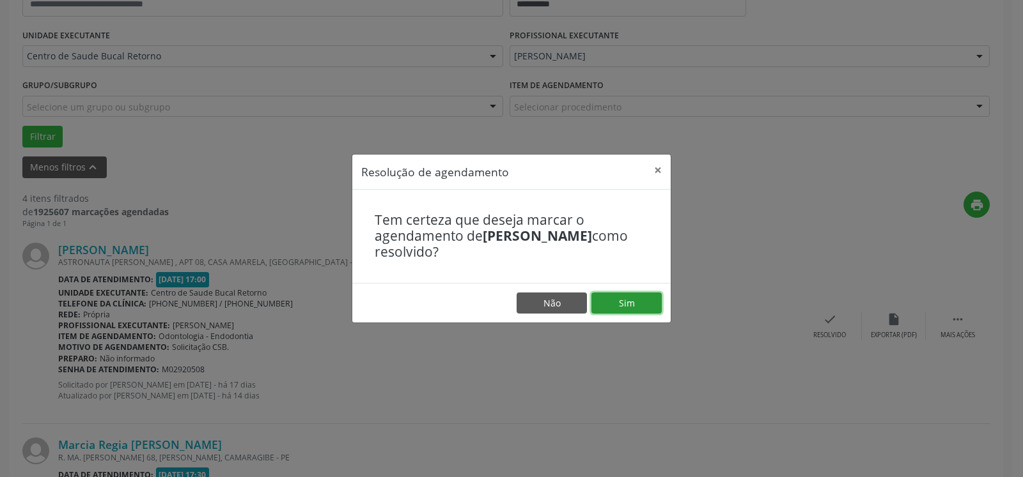
click at [620, 300] on button "Sim" at bounding box center [626, 304] width 70 height 22
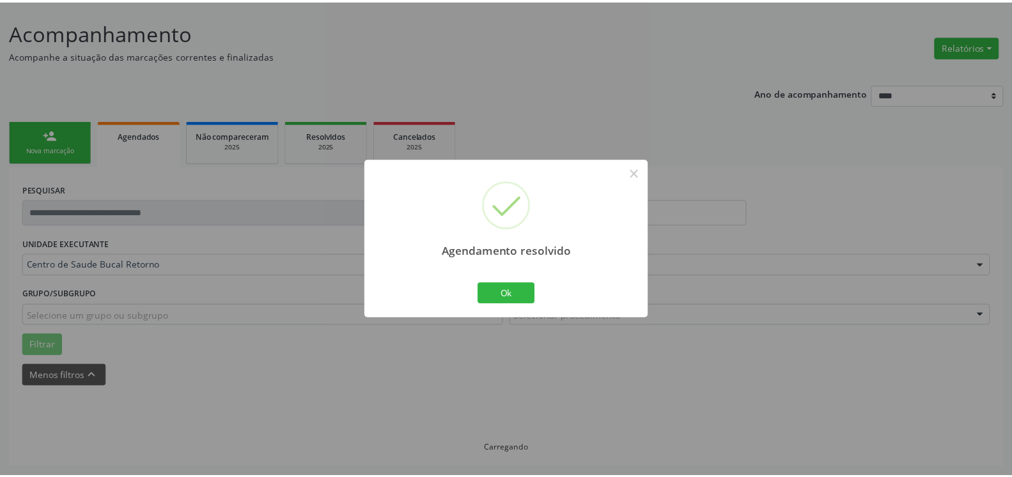
scroll to position [70, 0]
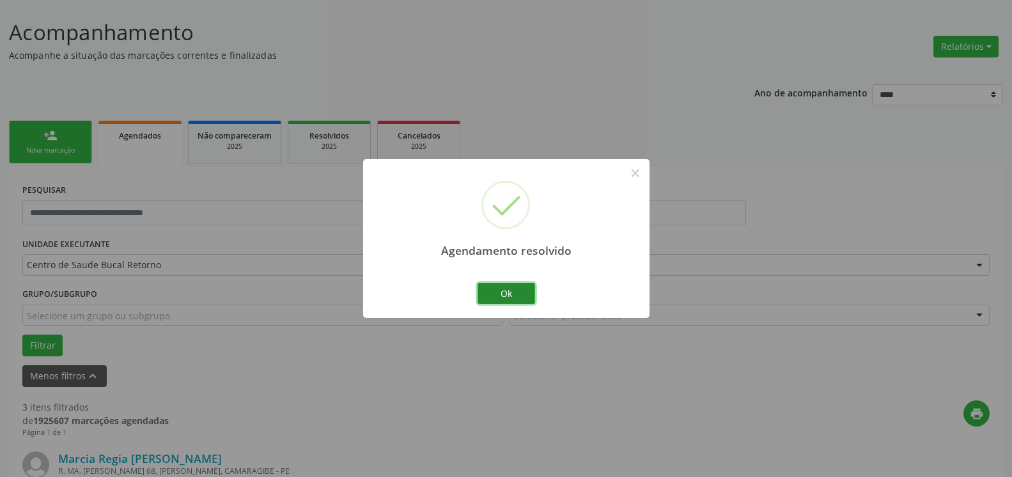
click at [495, 295] on button "Ok" at bounding box center [506, 294] width 58 height 22
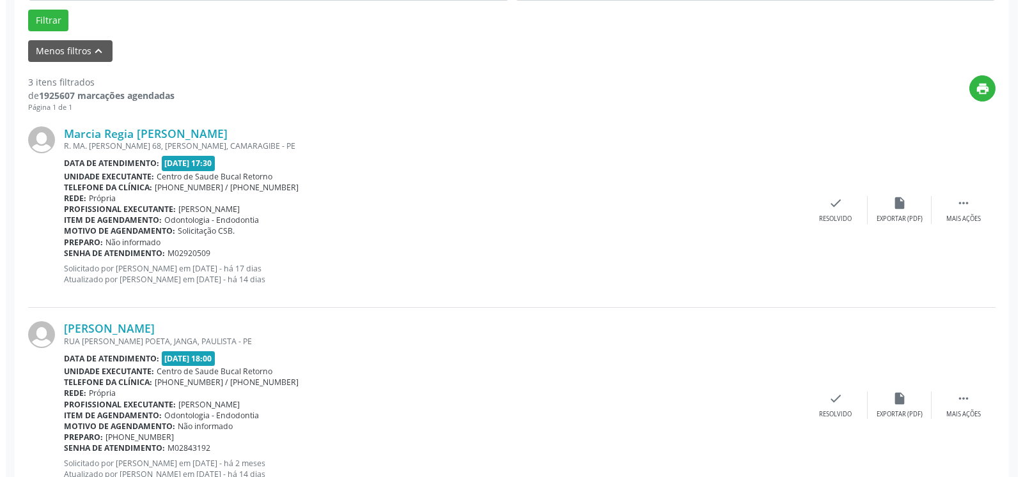
scroll to position [396, 0]
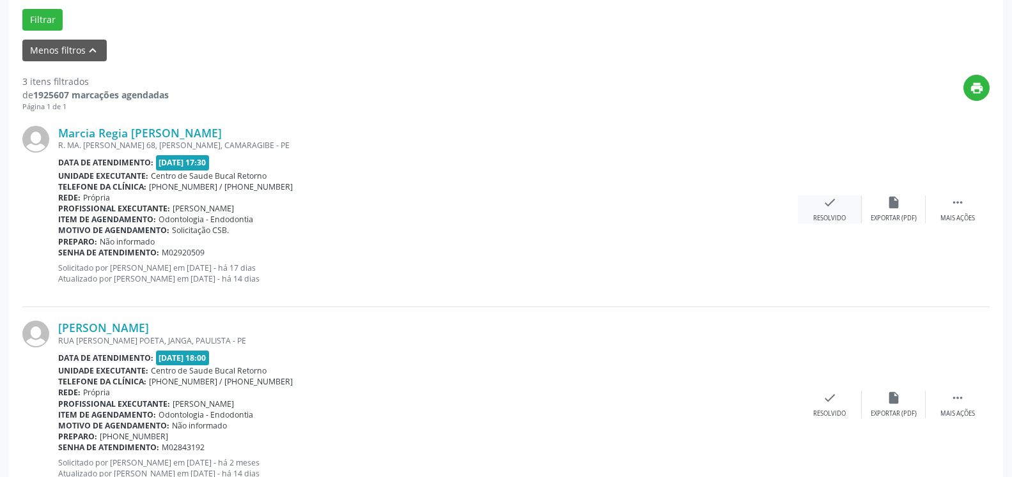
click at [835, 208] on icon "check" at bounding box center [830, 203] width 14 height 14
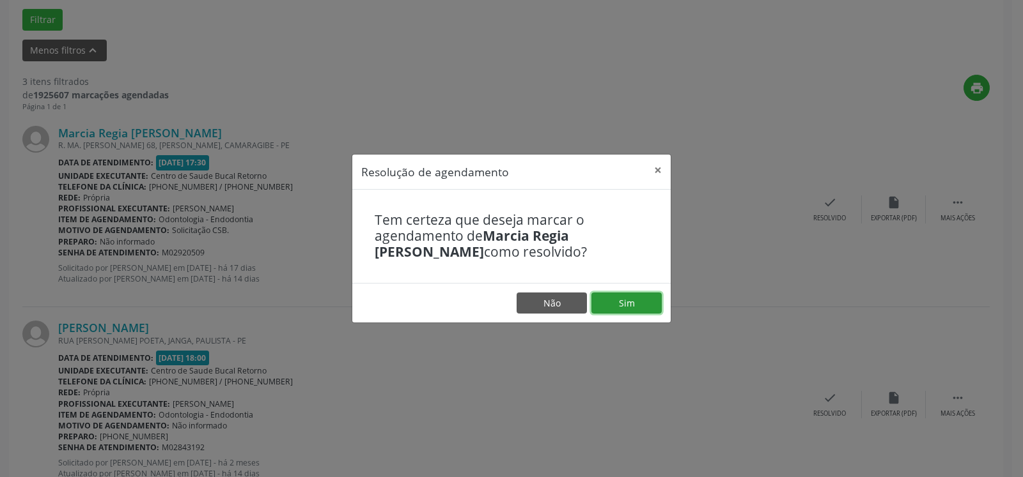
click at [617, 305] on button "Sim" at bounding box center [626, 304] width 70 height 22
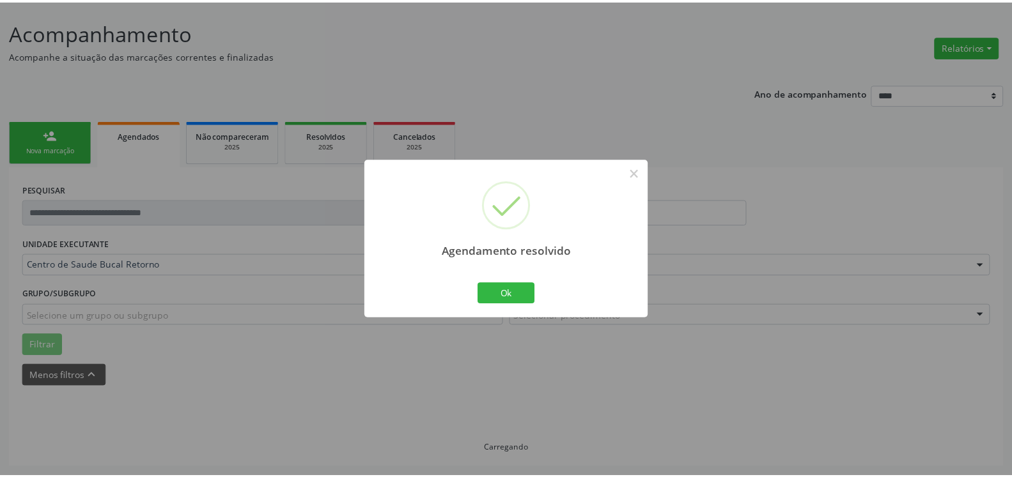
scroll to position [70, 0]
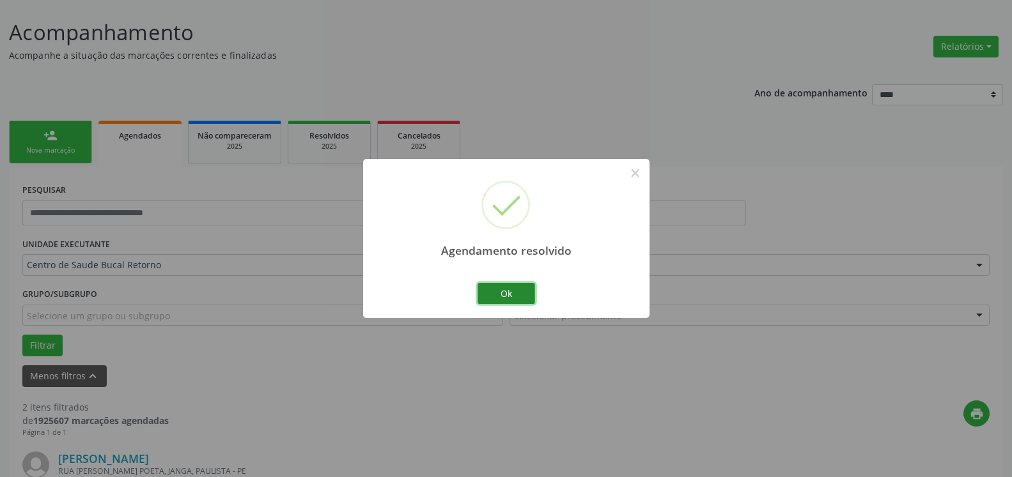
click at [513, 288] on button "Ok" at bounding box center [506, 294] width 58 height 22
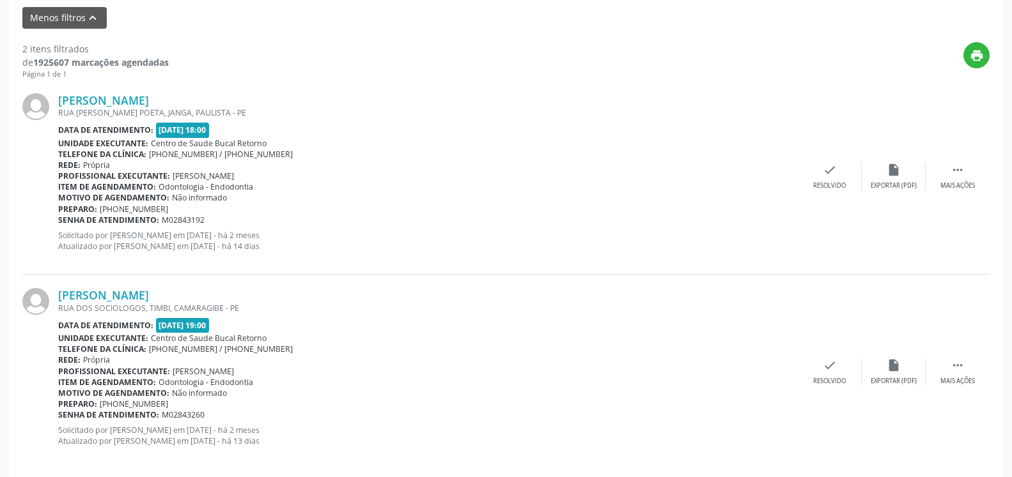
scroll to position [444, 0]
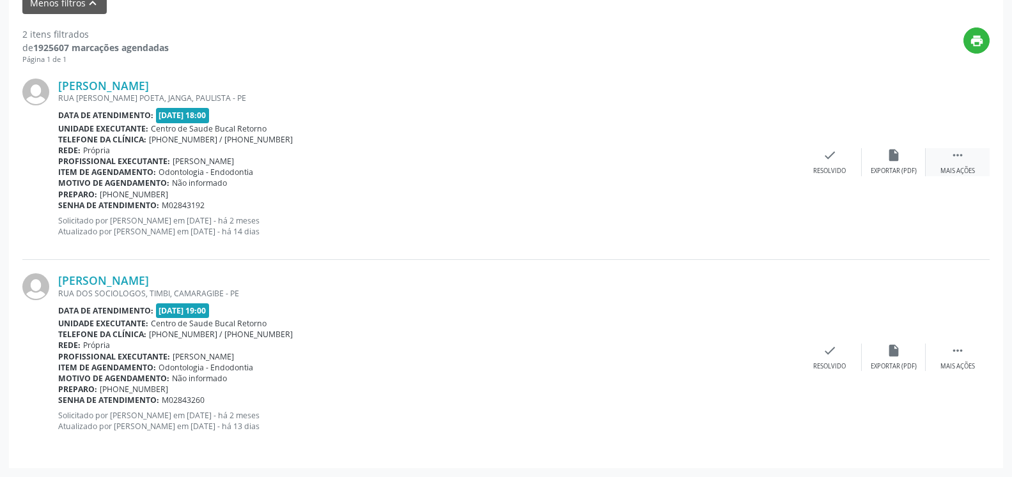
click at [968, 166] on div " Mais ações" at bounding box center [957, 161] width 64 height 27
click at [909, 164] on div "alarm_off Não compareceu" at bounding box center [894, 161] width 64 height 27
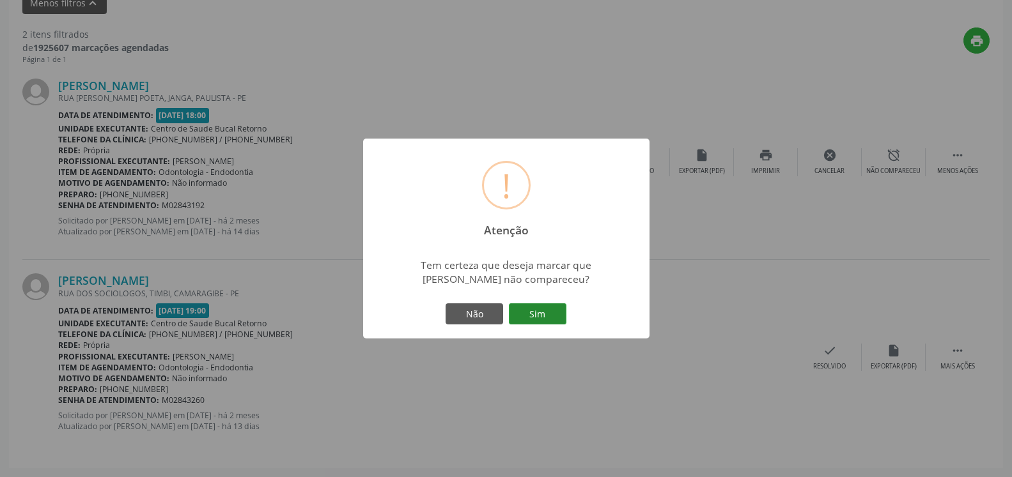
click at [551, 309] on button "Sim" at bounding box center [538, 315] width 58 height 22
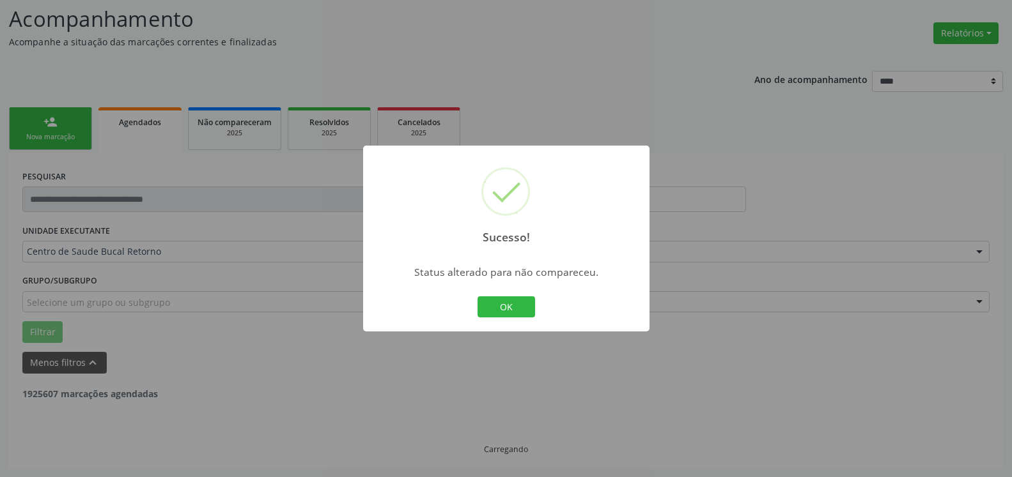
scroll to position [84, 0]
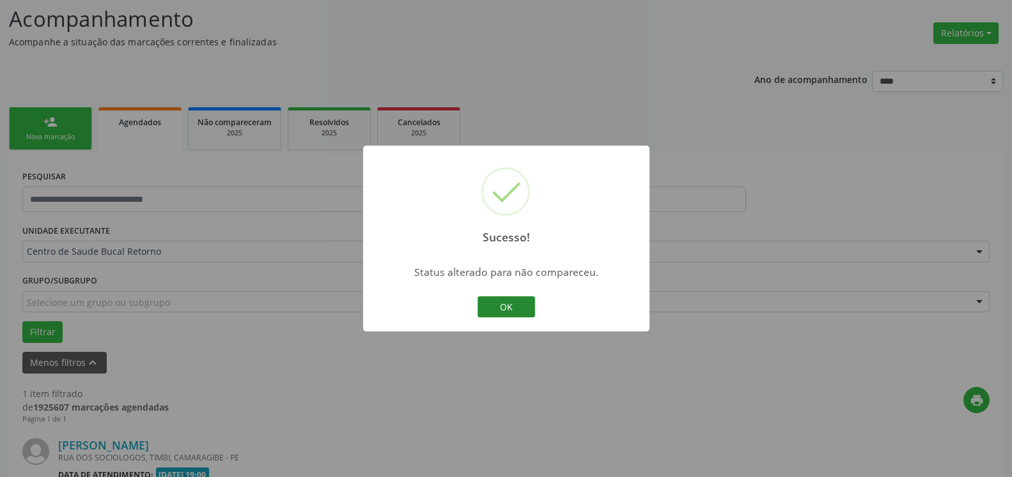
click at [513, 303] on button "OK" at bounding box center [506, 308] width 58 height 22
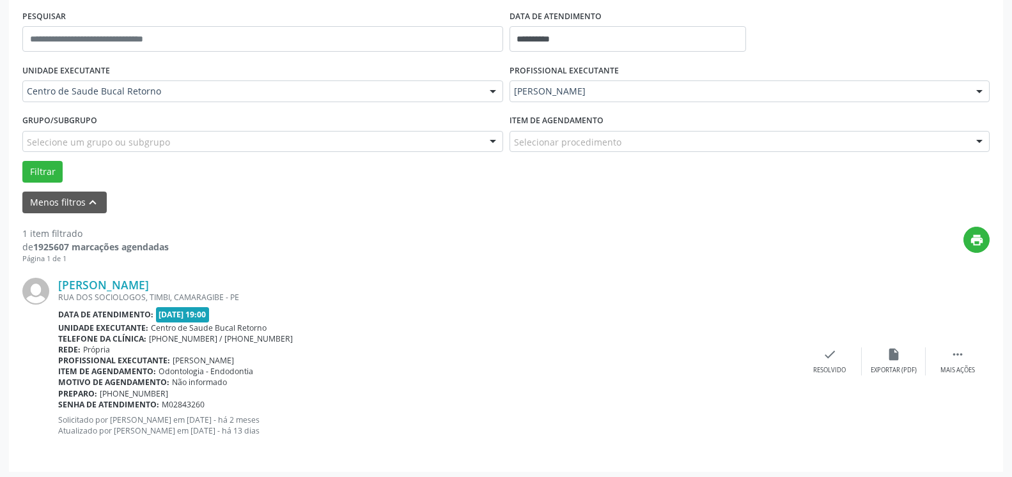
scroll to position [248, 0]
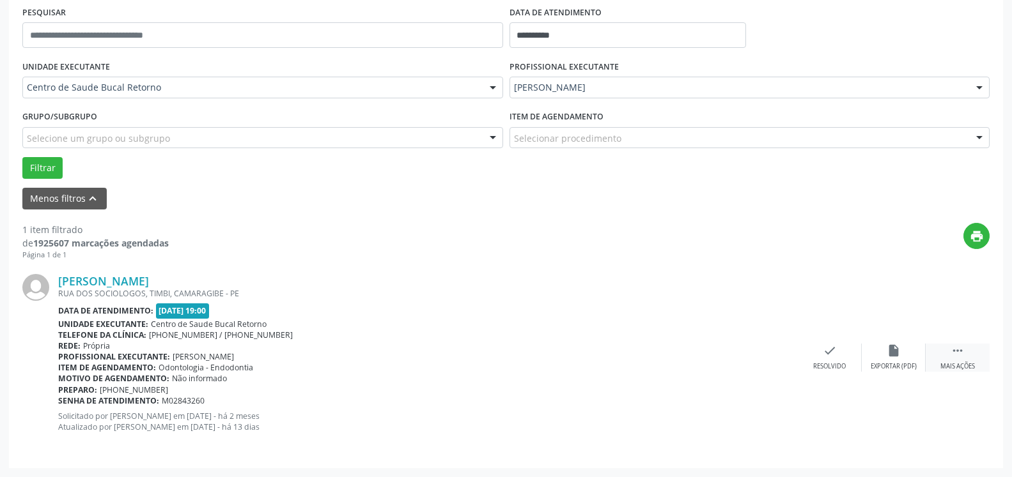
click at [952, 355] on icon "" at bounding box center [957, 351] width 14 height 14
click at [911, 357] on div "alarm_off Não compareceu" at bounding box center [894, 357] width 64 height 27
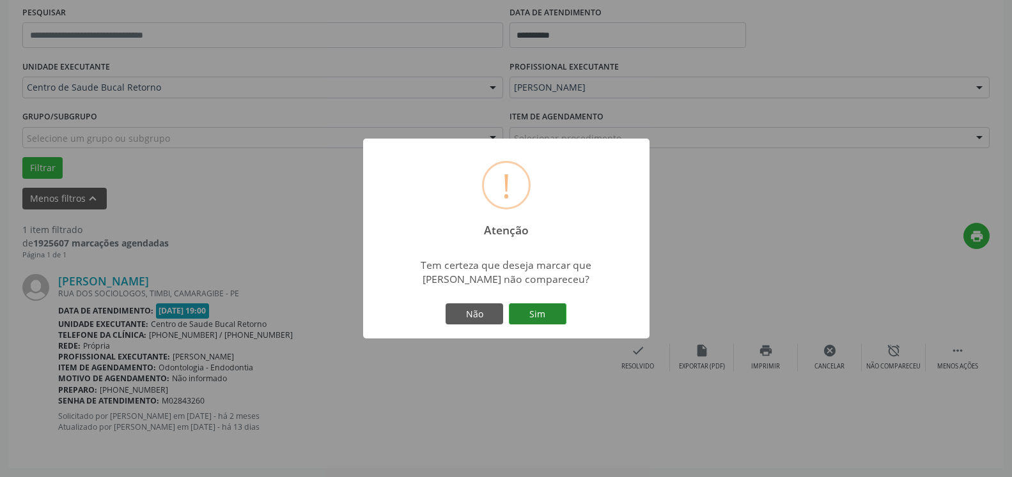
click at [534, 318] on button "Sim" at bounding box center [538, 315] width 58 height 22
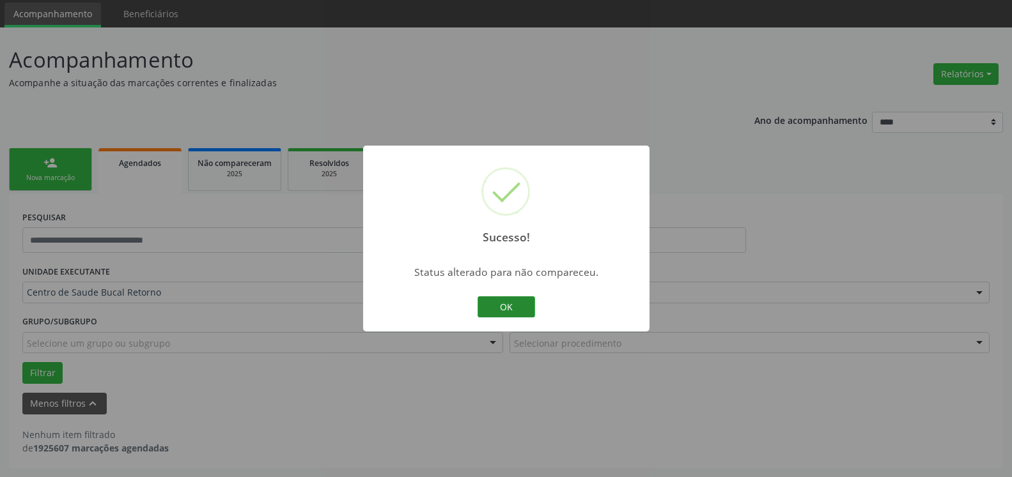
scroll to position [43, 0]
click at [506, 309] on button "OK" at bounding box center [506, 308] width 58 height 22
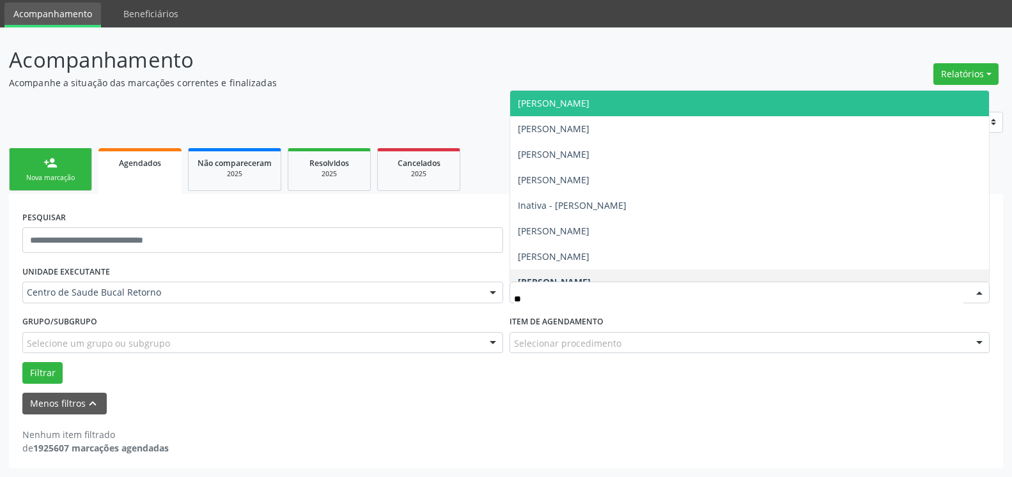
type input "***"
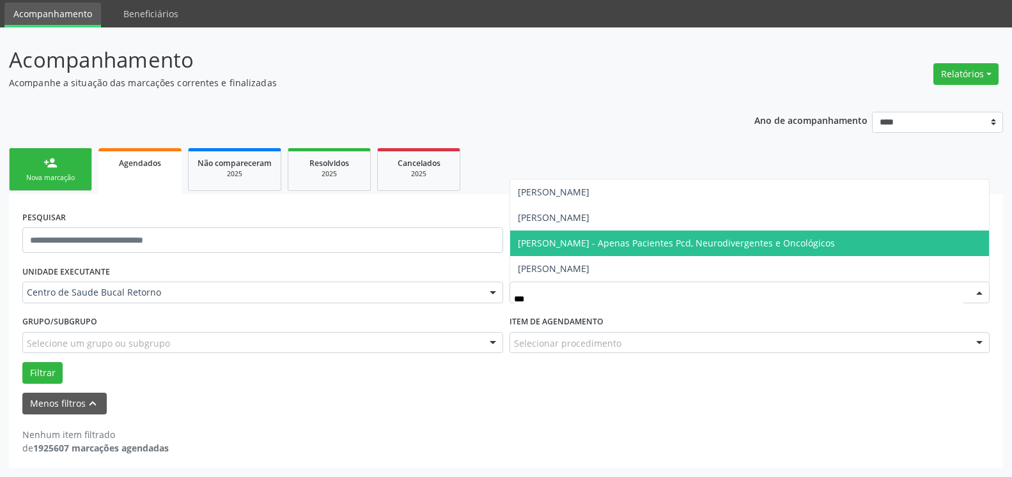
click at [630, 245] on span "[PERSON_NAME] - Apenas Pacientes Pcd, Neurodivergentes e Oncológicos" at bounding box center [676, 243] width 317 height 12
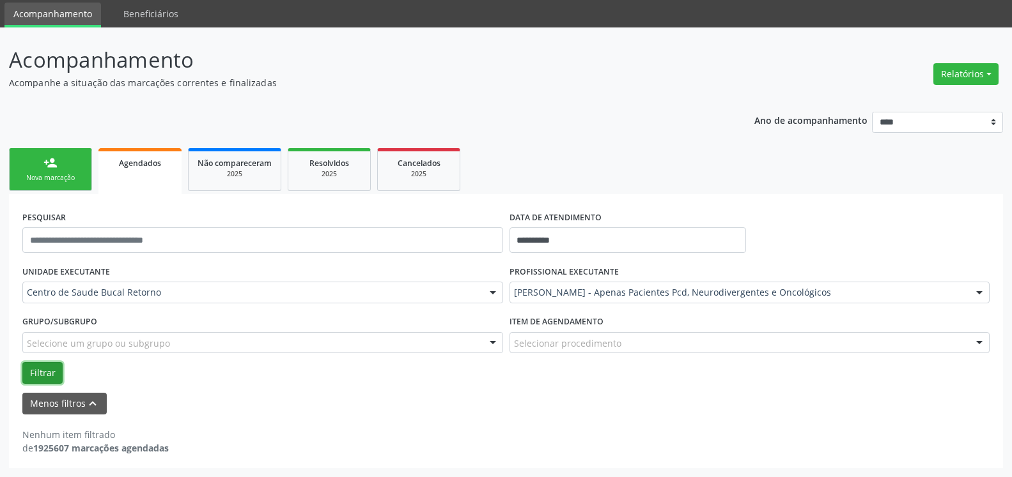
click at [31, 375] on button "Filtrar" at bounding box center [42, 373] width 40 height 22
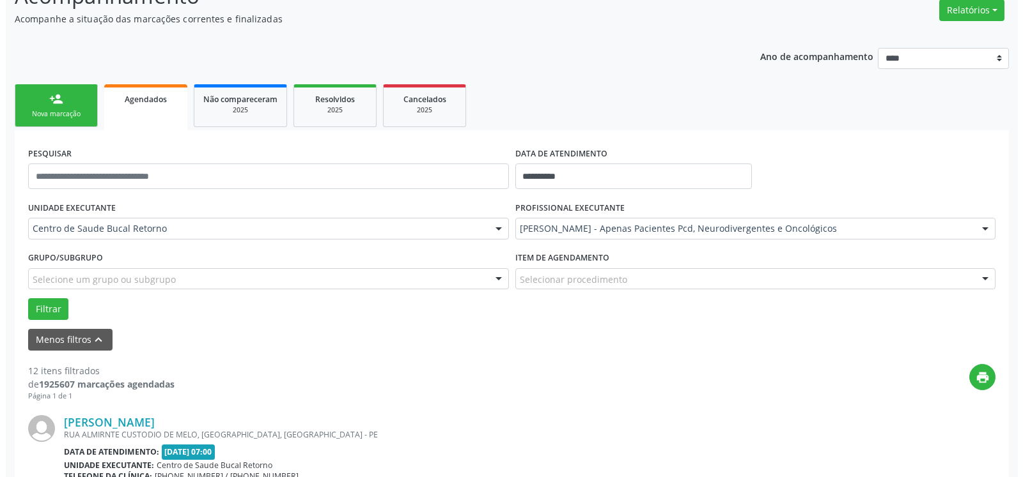
scroll to position [304, 0]
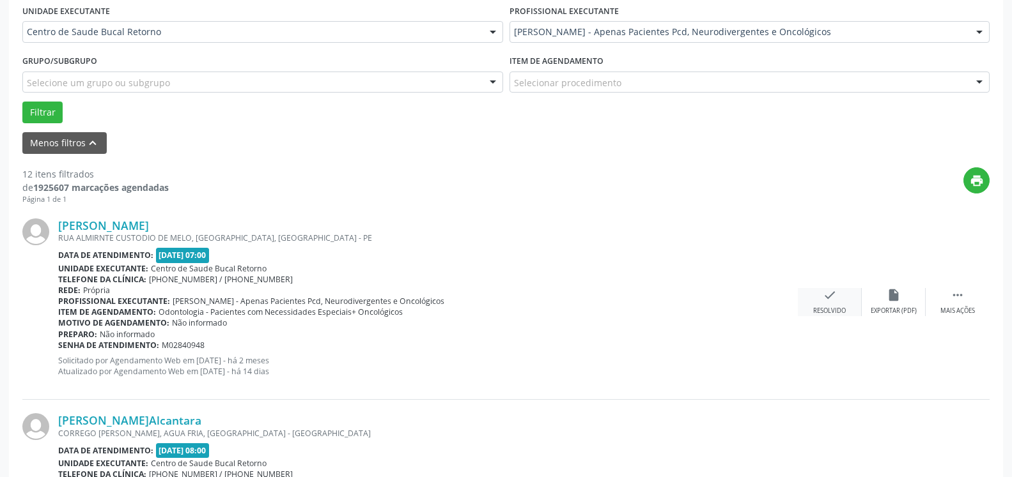
click at [827, 297] on icon "check" at bounding box center [830, 295] width 14 height 14
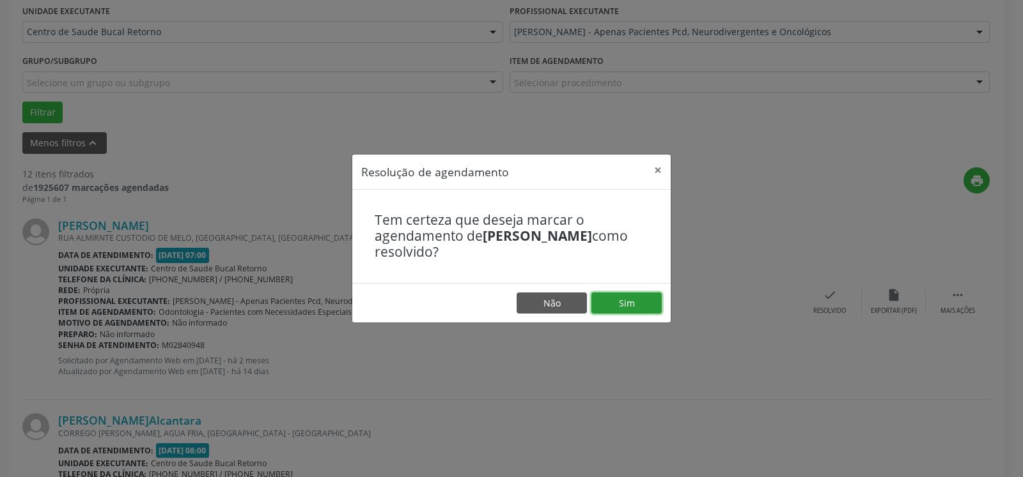
click at [650, 299] on button "Sim" at bounding box center [626, 304] width 70 height 22
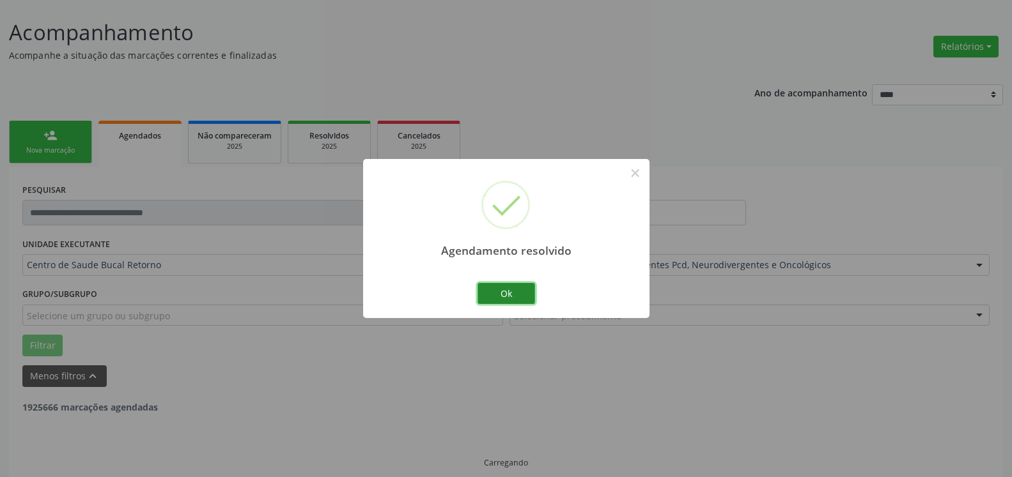
click at [530, 298] on button "Ok" at bounding box center [506, 294] width 58 height 22
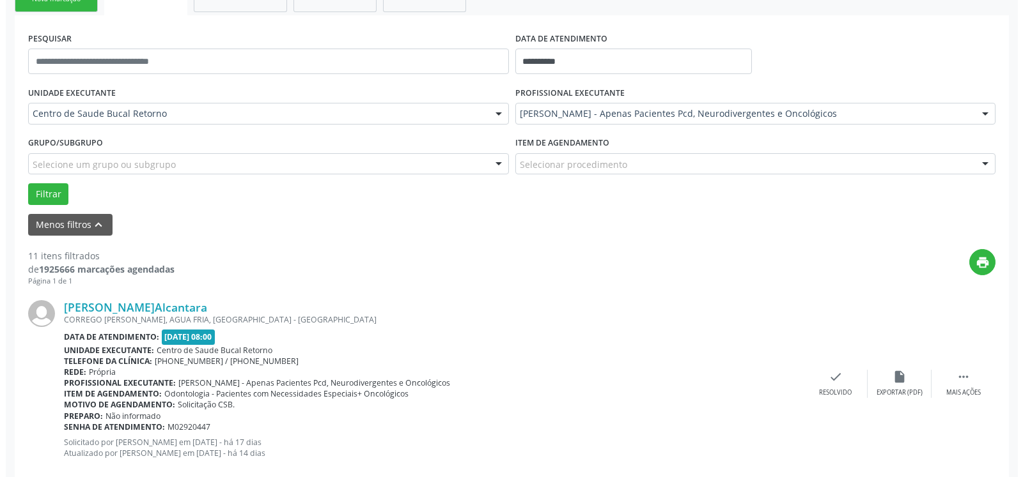
scroll to position [266, 0]
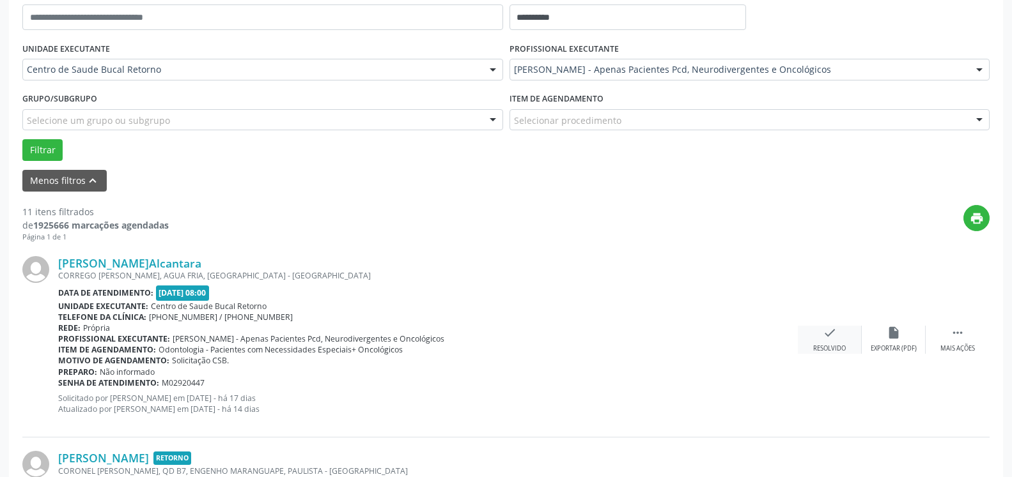
click at [826, 337] on icon "check" at bounding box center [830, 333] width 14 height 14
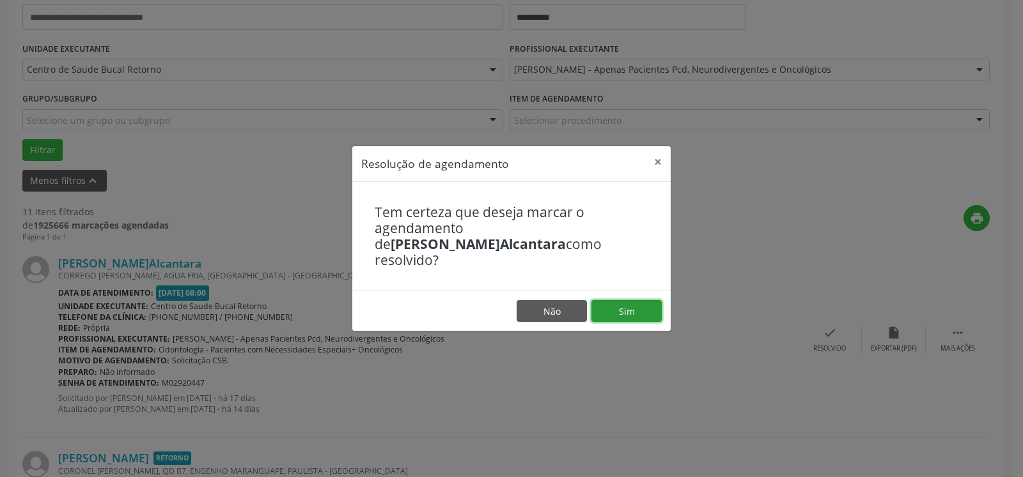
click at [618, 302] on button "Sim" at bounding box center [626, 311] width 70 height 22
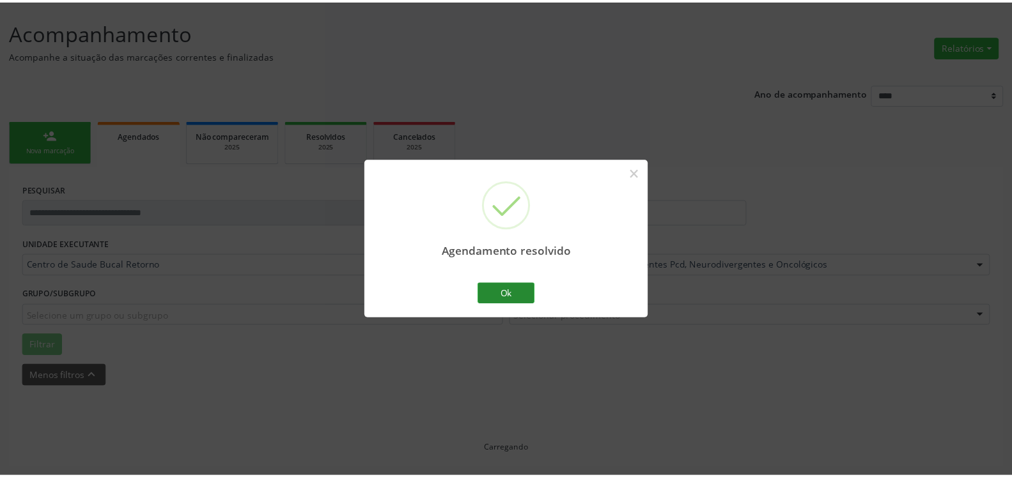
scroll to position [70, 0]
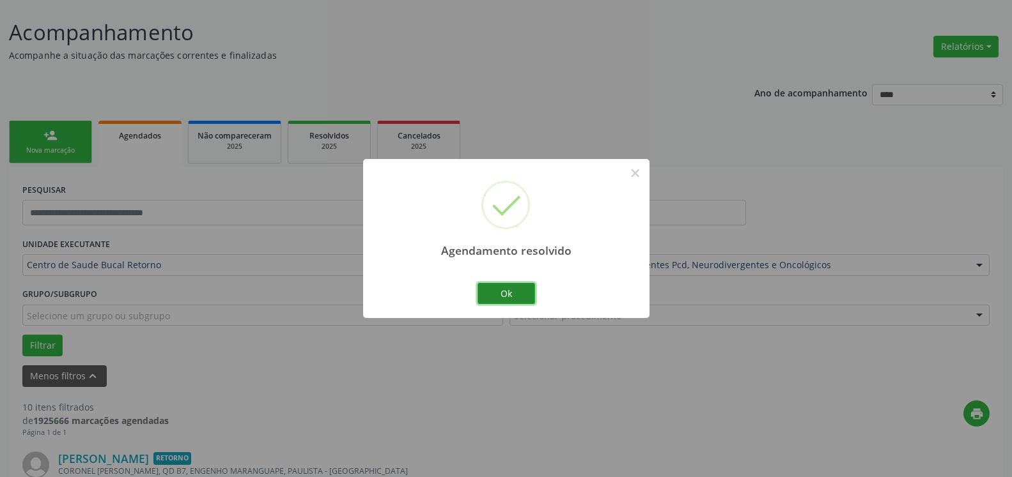
click at [510, 291] on button "Ok" at bounding box center [506, 294] width 58 height 22
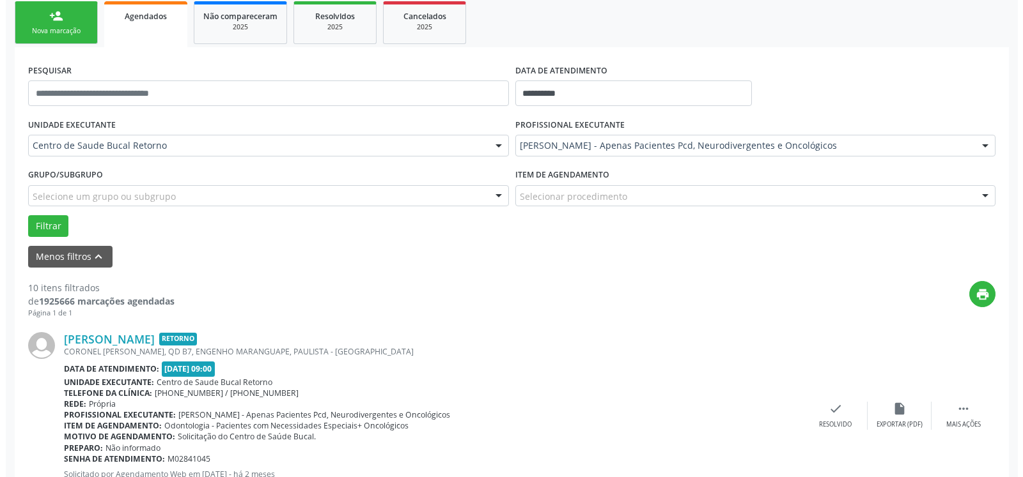
scroll to position [266, 0]
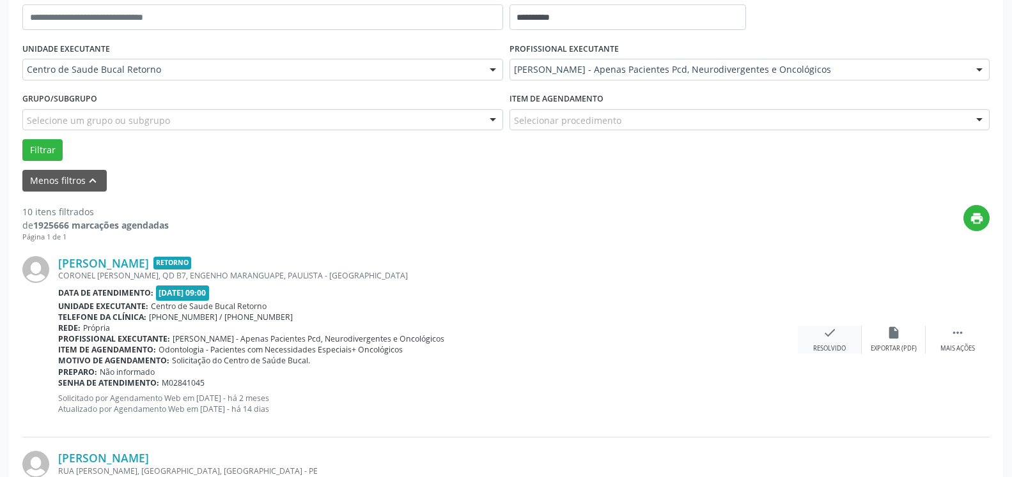
click at [836, 338] on icon "check" at bounding box center [830, 333] width 14 height 14
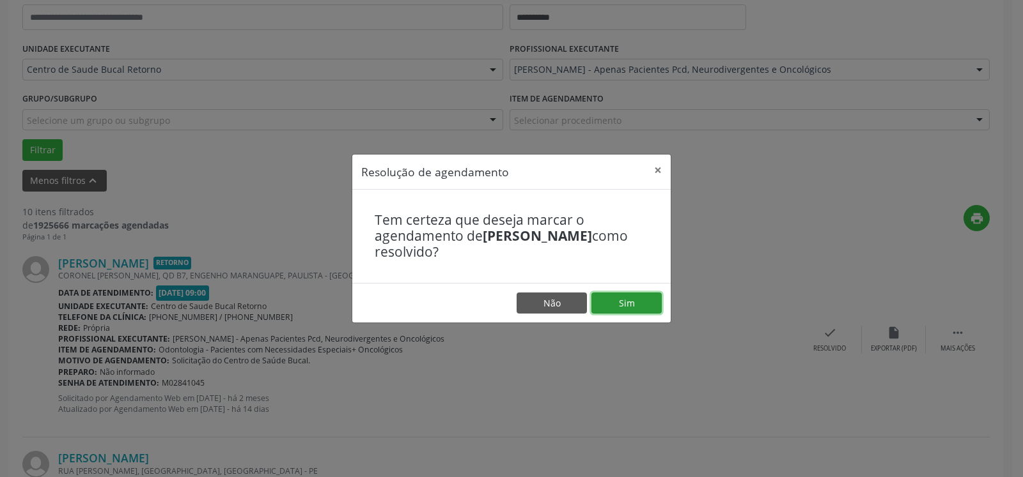
click at [624, 302] on button "Sim" at bounding box center [626, 304] width 70 height 22
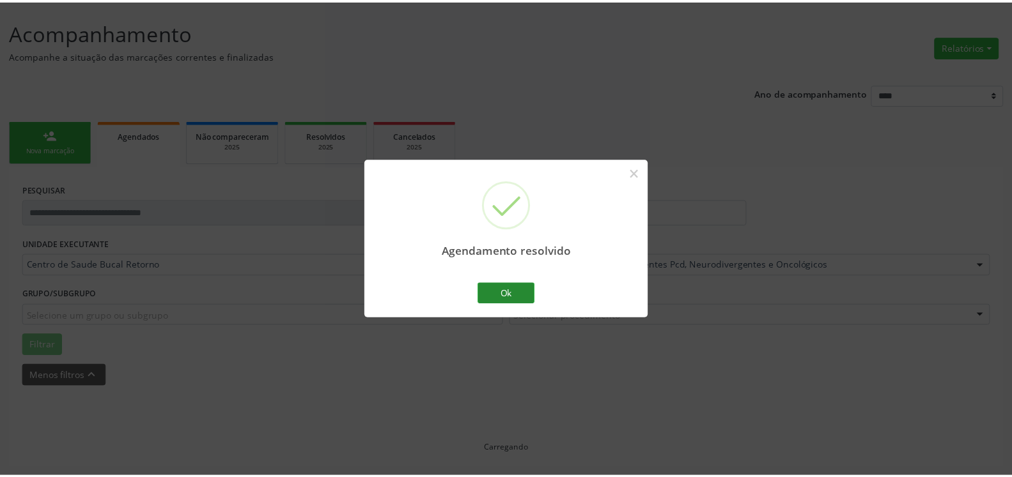
scroll to position [70, 0]
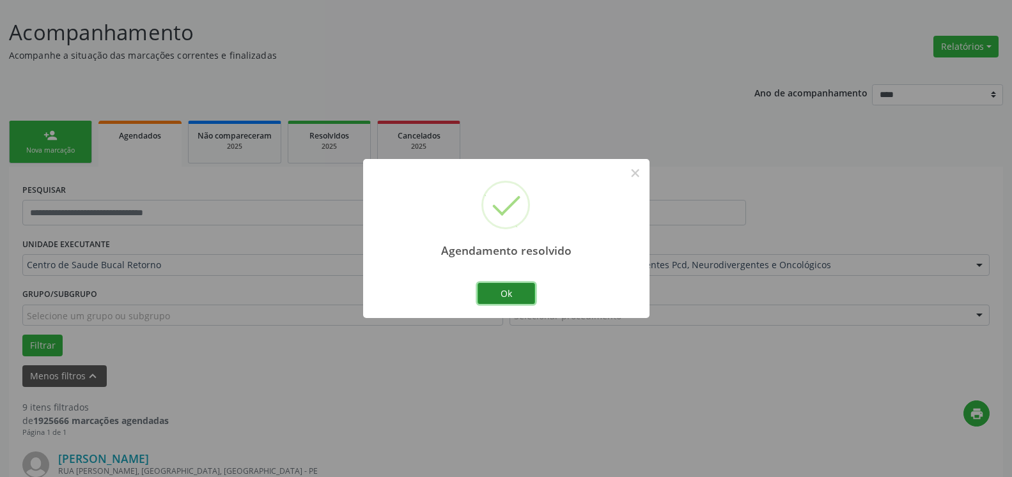
click at [523, 293] on button "Ok" at bounding box center [506, 294] width 58 height 22
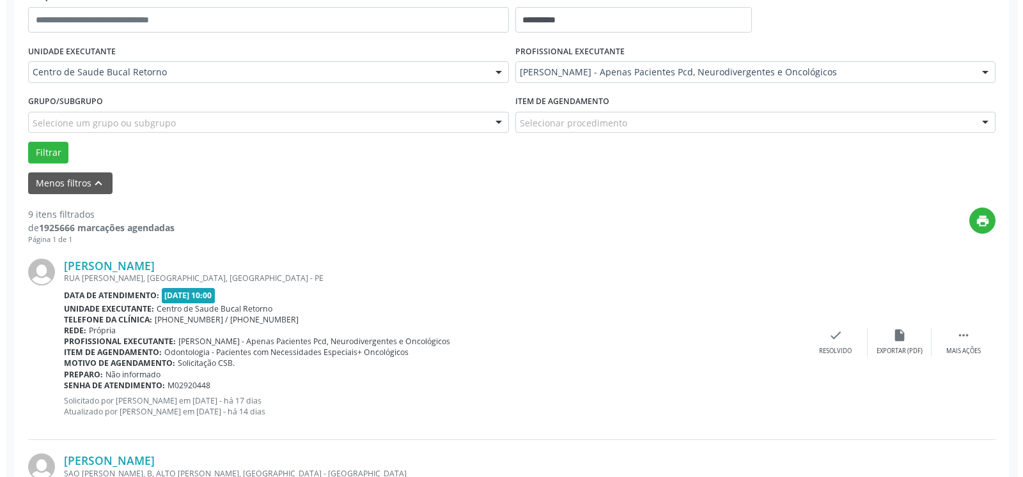
scroll to position [331, 0]
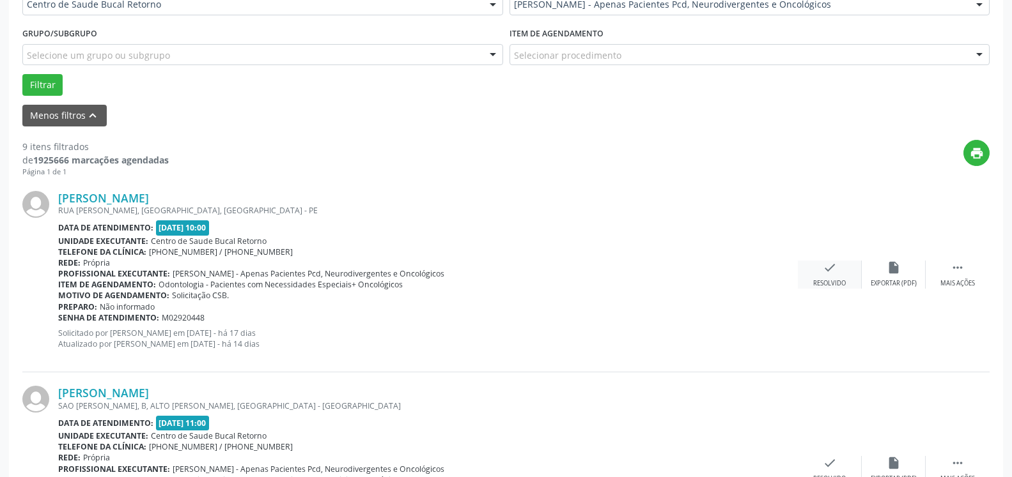
click at [832, 268] on icon "check" at bounding box center [830, 268] width 14 height 14
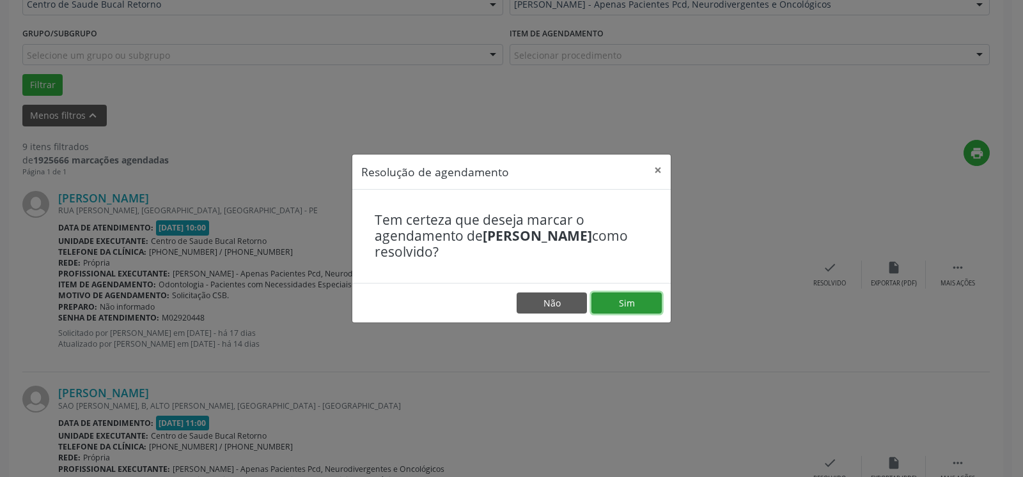
click at [653, 311] on button "Sim" at bounding box center [626, 304] width 70 height 22
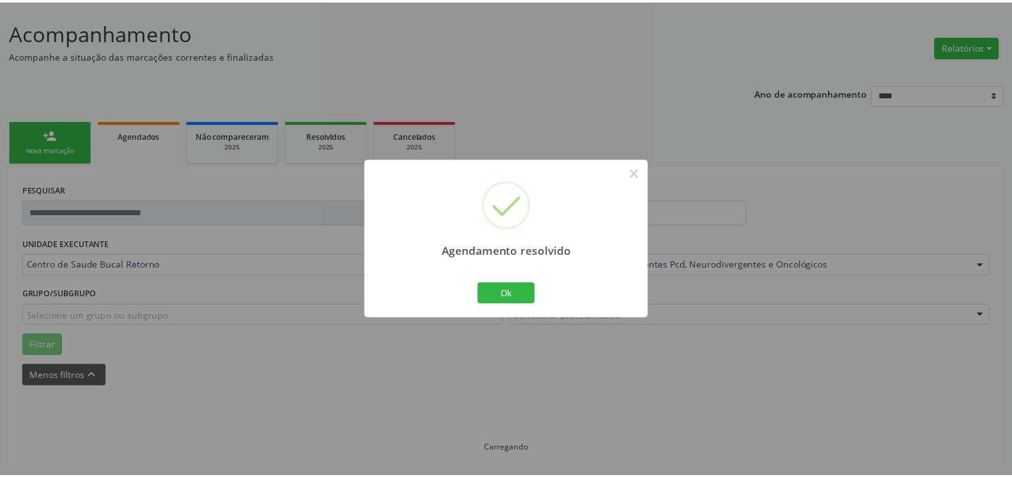
scroll to position [70, 0]
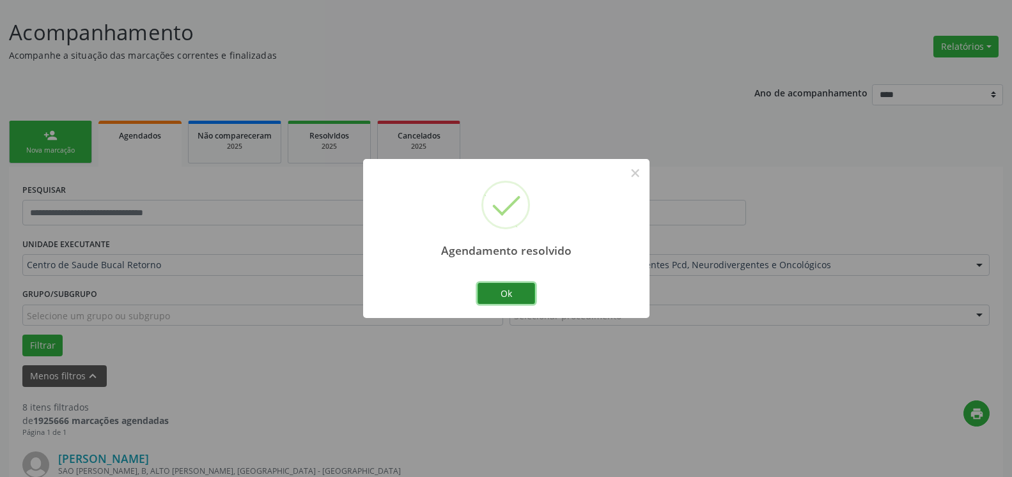
click at [511, 296] on button "Ok" at bounding box center [506, 294] width 58 height 22
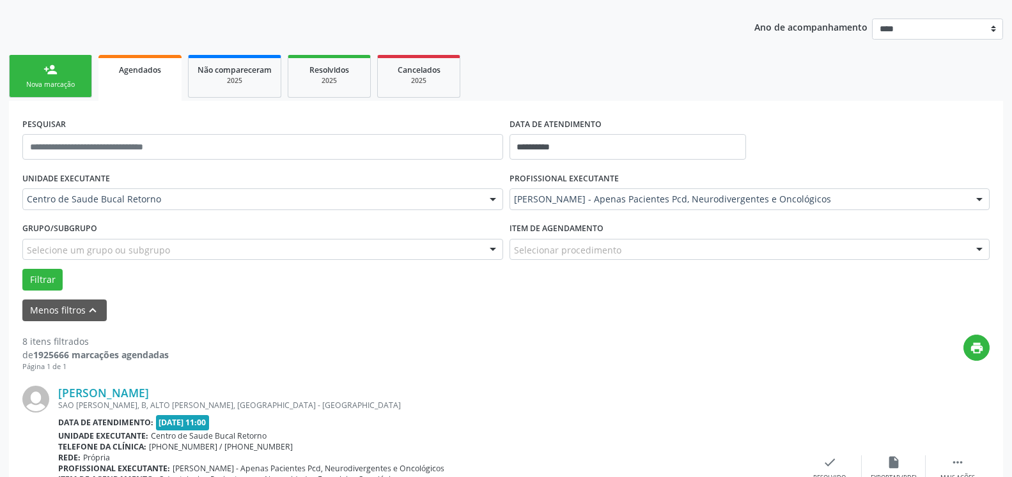
scroll to position [135, 0]
click at [41, 280] on button "Filtrar" at bounding box center [42, 281] width 40 height 22
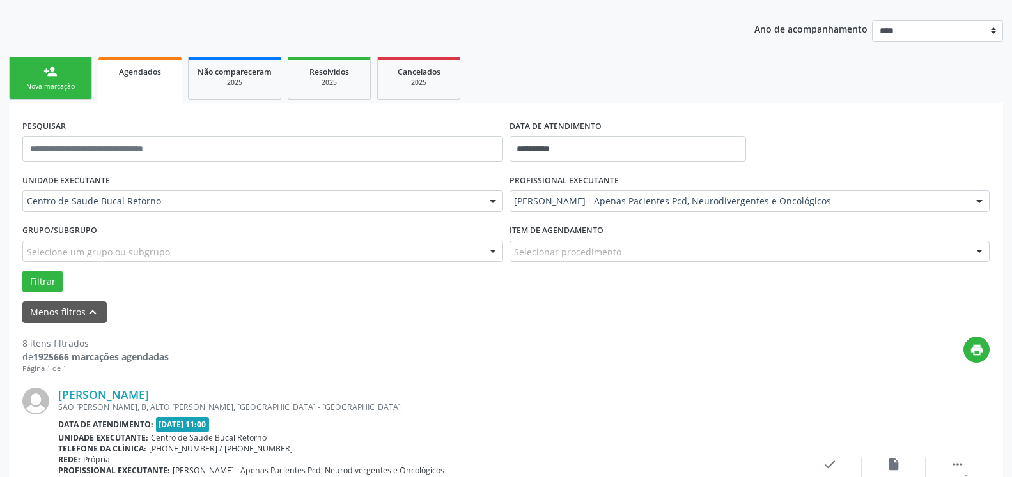
scroll to position [279, 0]
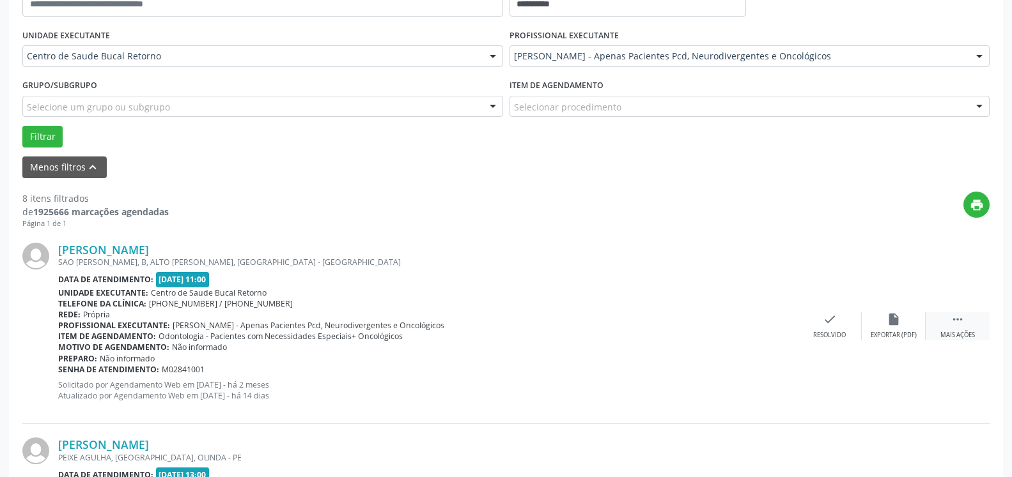
drag, startPoint x: 961, startPoint y: 318, endPoint x: 941, endPoint y: 330, distance: 22.7
click at [959, 320] on icon "" at bounding box center [957, 320] width 14 height 14
click at [897, 327] on icon "alarm_off" at bounding box center [893, 320] width 14 height 14
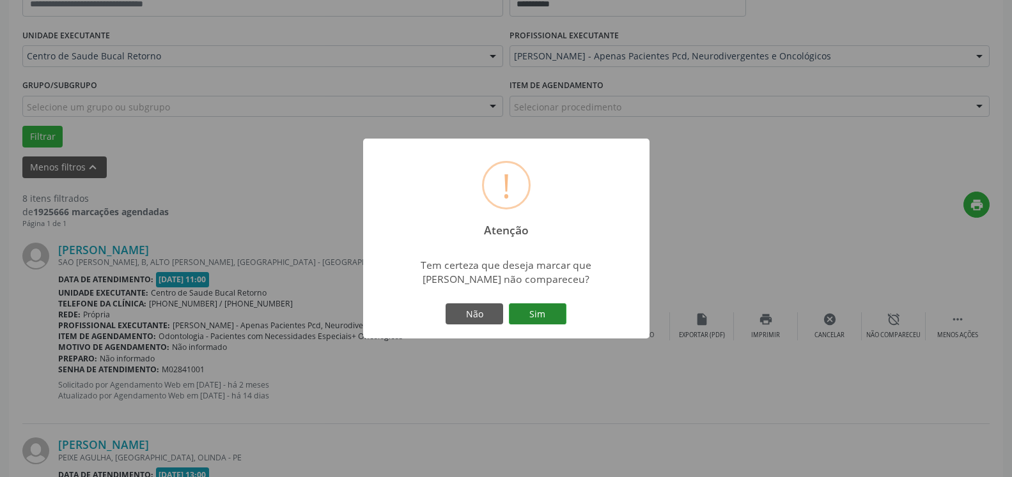
click at [529, 318] on button "Sim" at bounding box center [538, 315] width 58 height 22
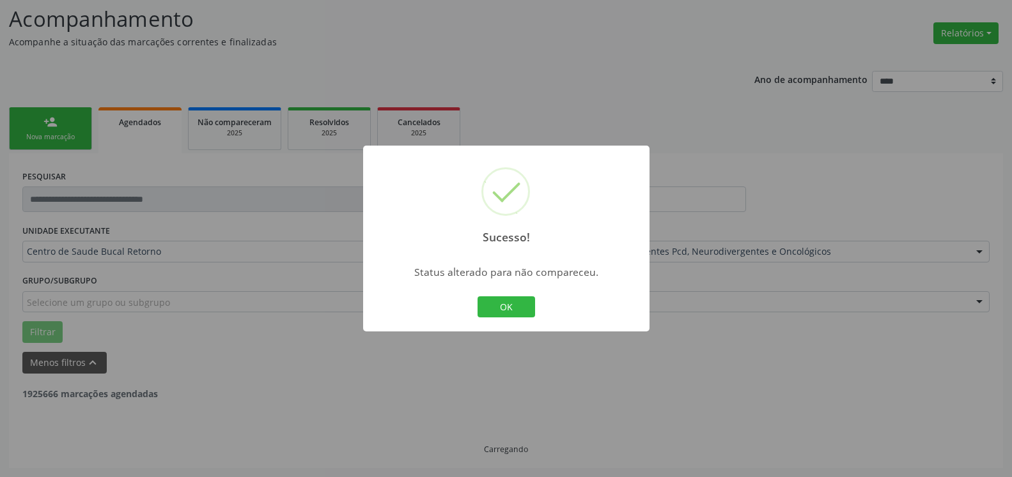
scroll to position [84, 0]
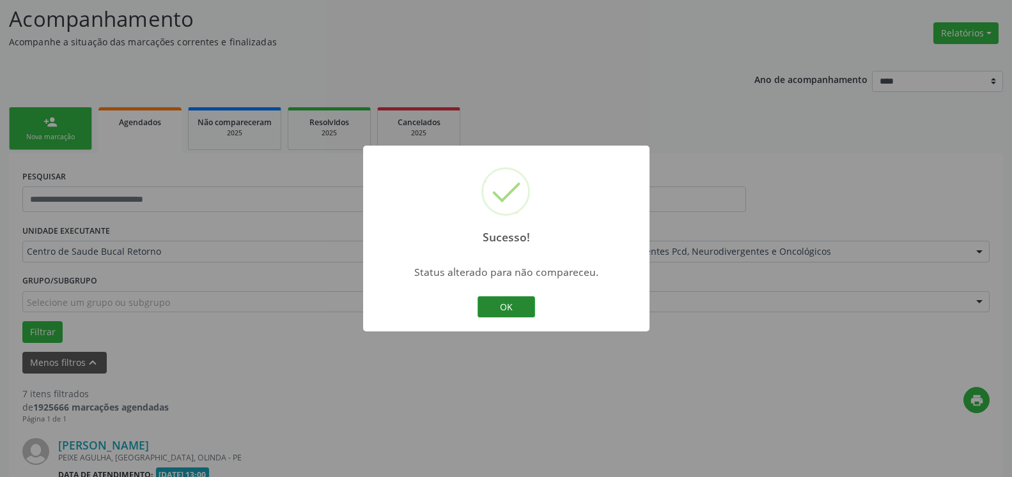
click at [508, 306] on button "OK" at bounding box center [506, 308] width 58 height 22
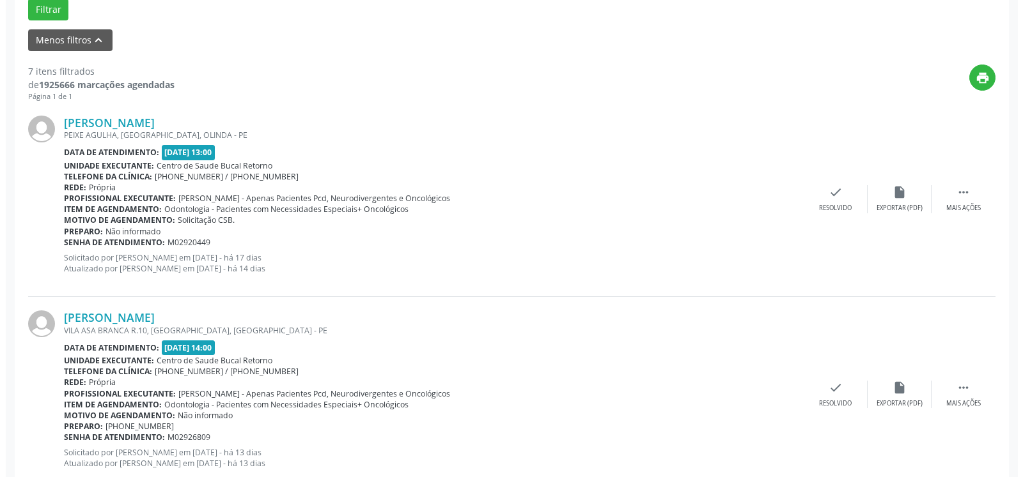
scroll to position [410, 0]
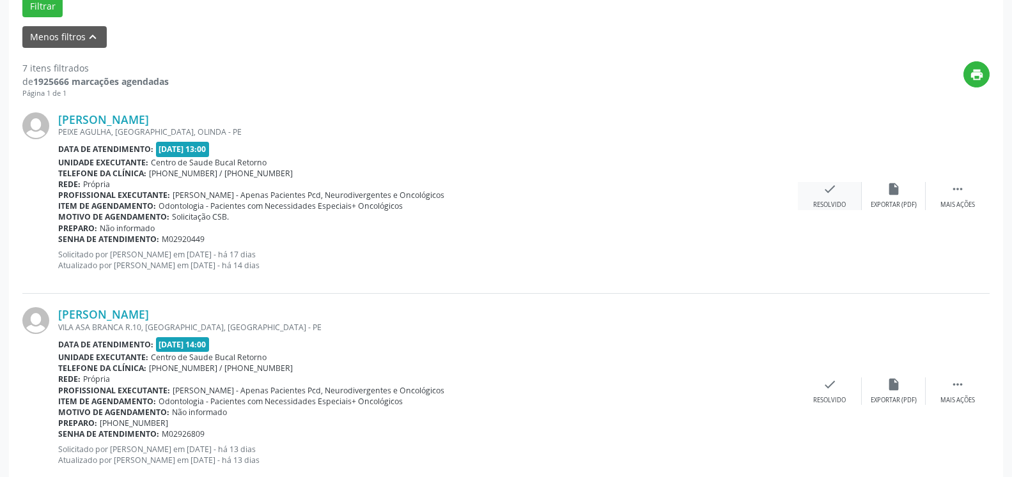
click at [850, 195] on div "check Resolvido" at bounding box center [830, 195] width 64 height 27
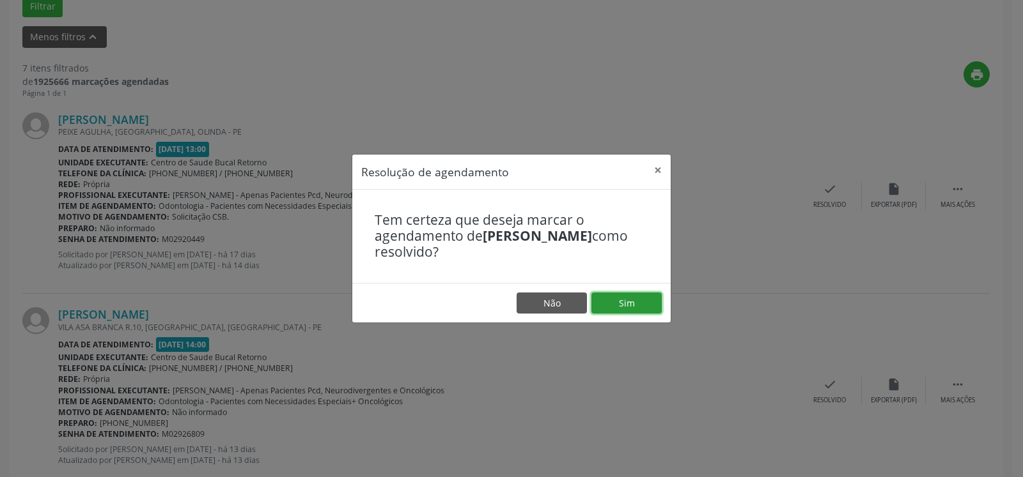
drag, startPoint x: 641, startPoint y: 293, endPoint x: 628, endPoint y: 298, distance: 14.1
click at [633, 297] on button "Sim" at bounding box center [626, 304] width 70 height 22
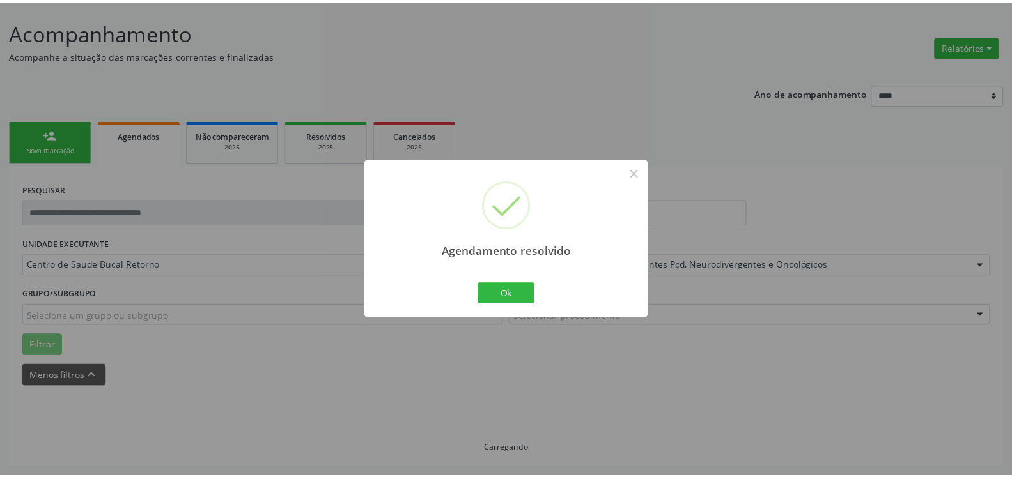
scroll to position [70, 0]
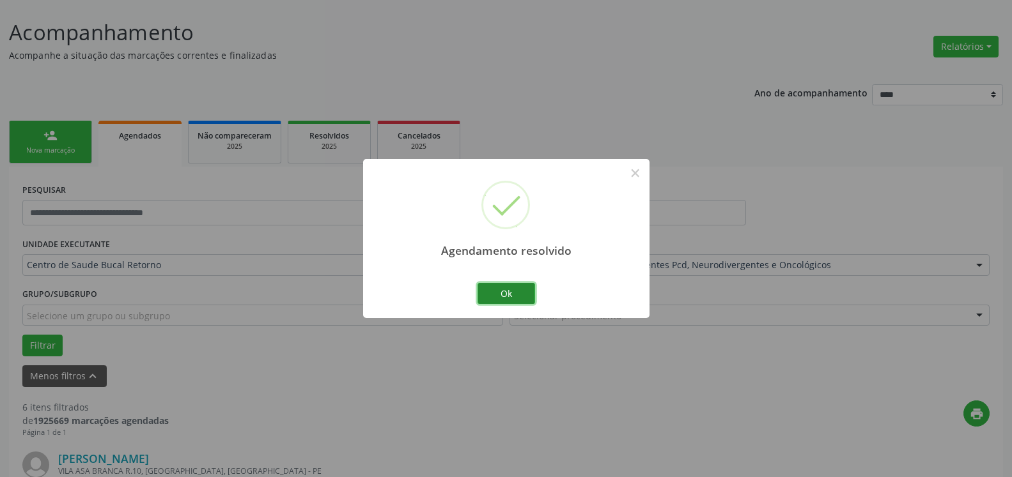
click at [500, 297] on button "Ok" at bounding box center [506, 294] width 58 height 22
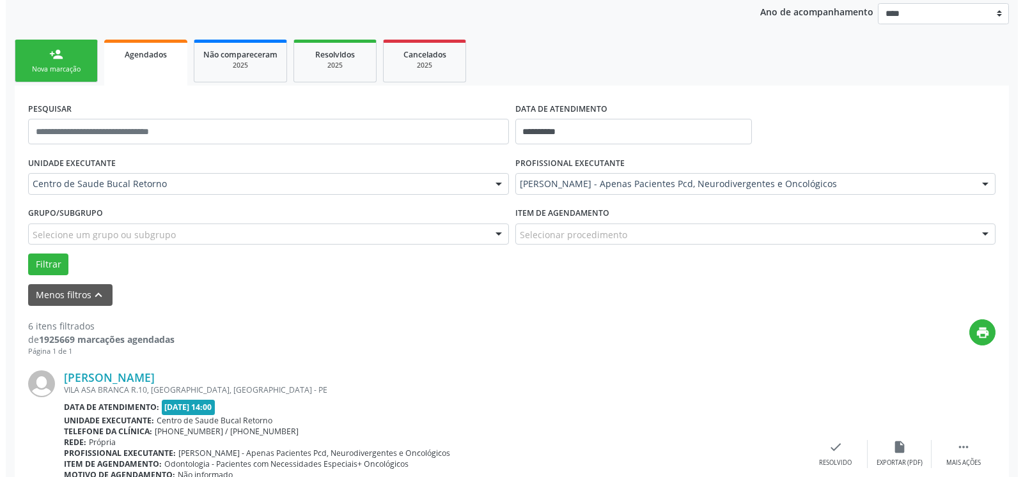
scroll to position [396, 0]
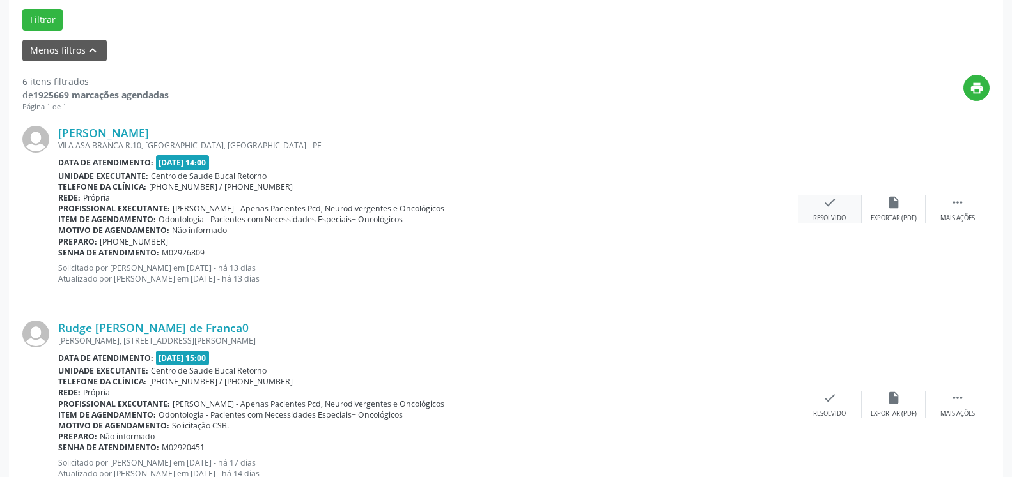
click at [830, 208] on icon "check" at bounding box center [830, 203] width 14 height 14
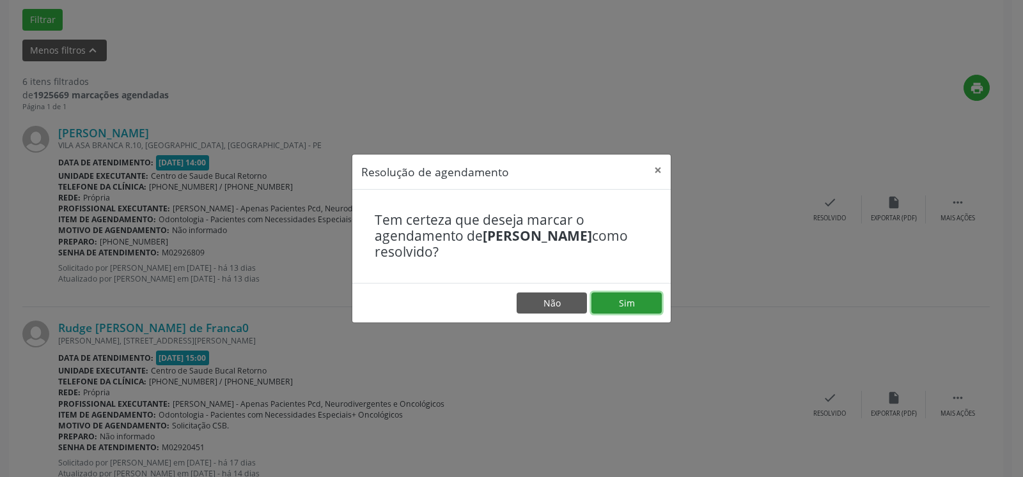
click at [621, 306] on button "Sim" at bounding box center [626, 304] width 70 height 22
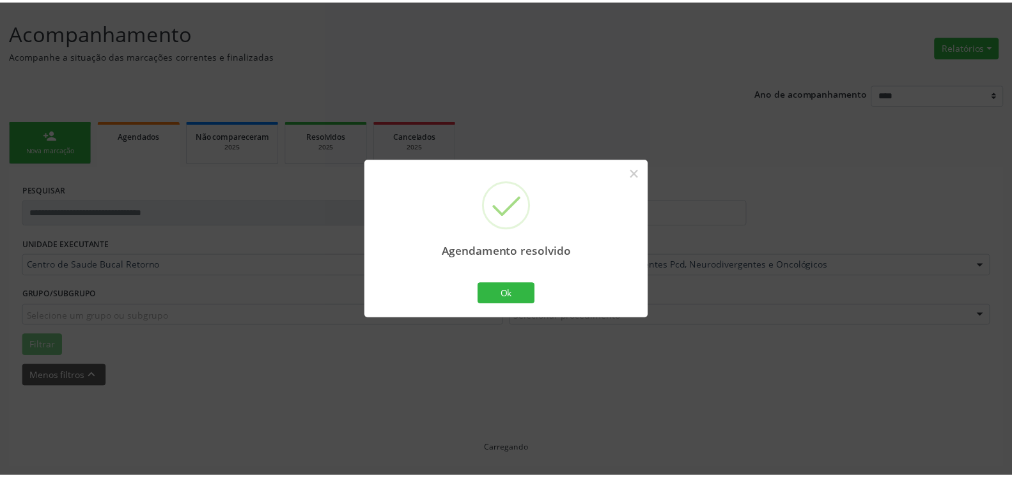
scroll to position [70, 0]
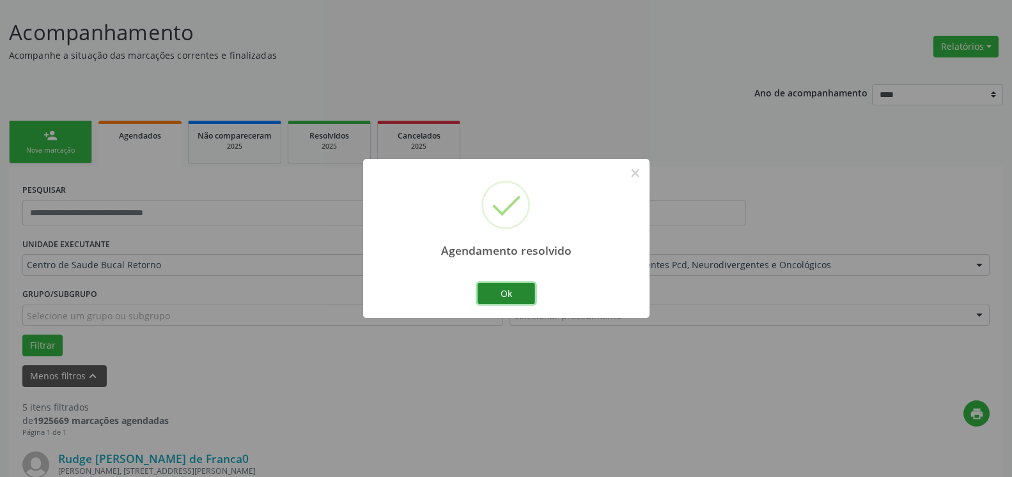
click at [506, 296] on button "Ok" at bounding box center [506, 294] width 58 height 22
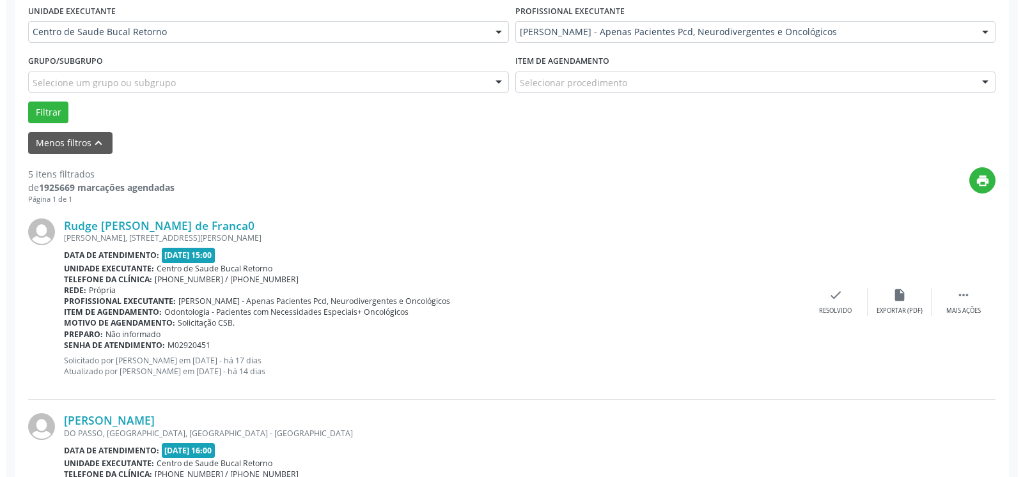
scroll to position [331, 0]
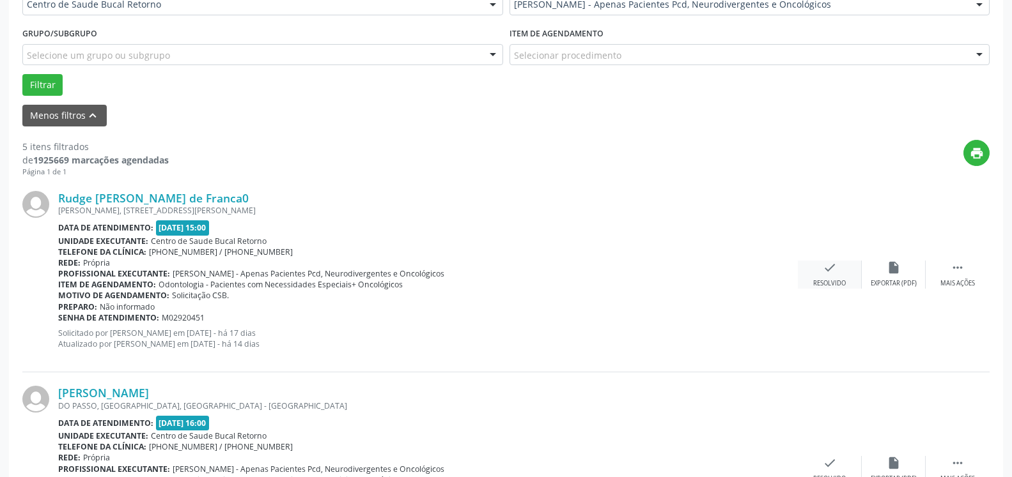
click at [814, 278] on div "check Resolvido" at bounding box center [830, 274] width 64 height 27
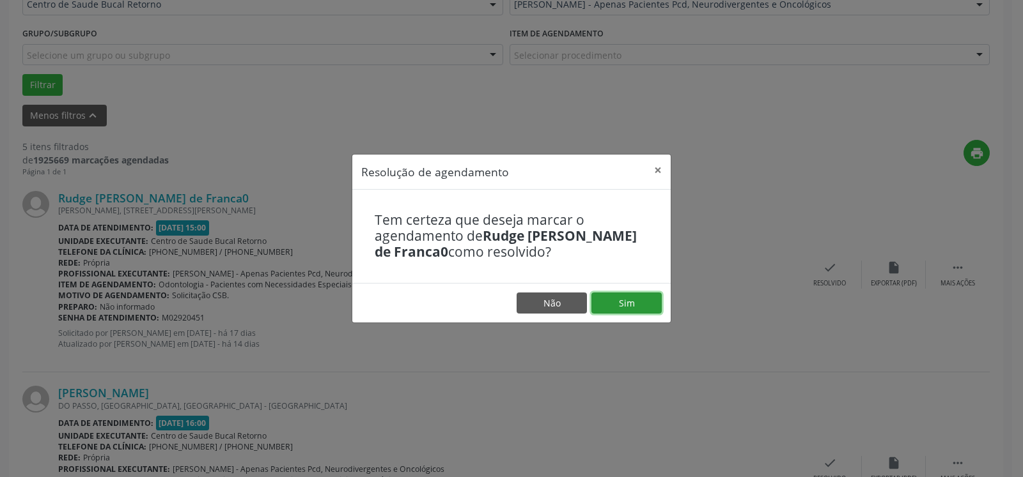
click at [611, 311] on button "Sim" at bounding box center [626, 304] width 70 height 22
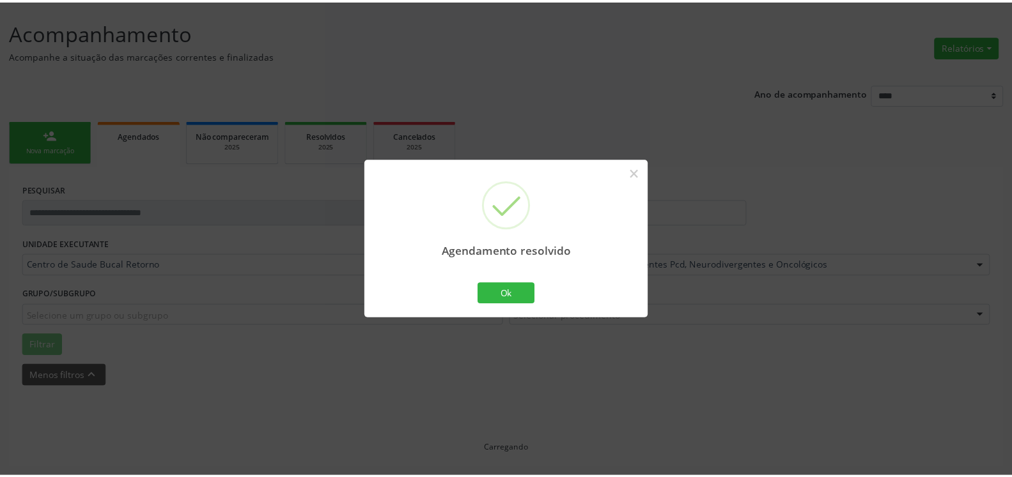
scroll to position [70, 0]
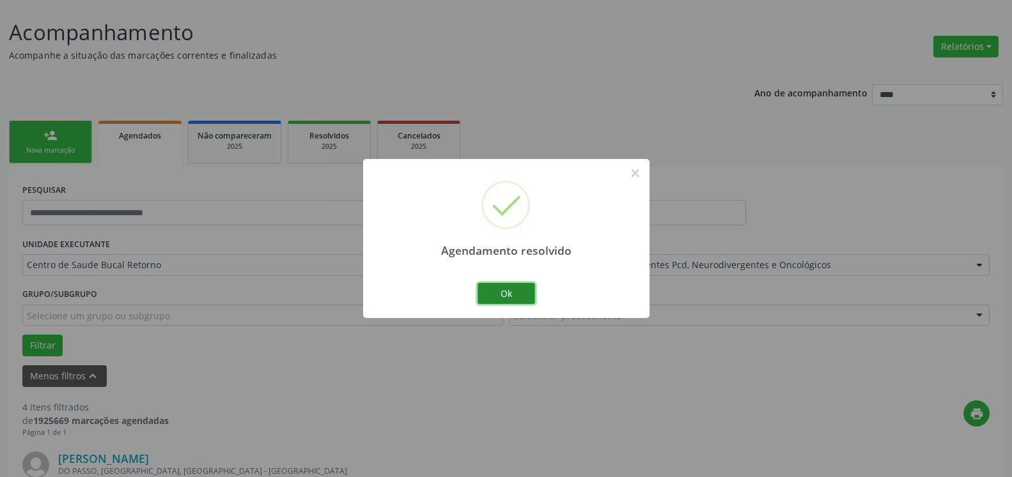
click at [500, 298] on button "Ok" at bounding box center [506, 294] width 58 height 22
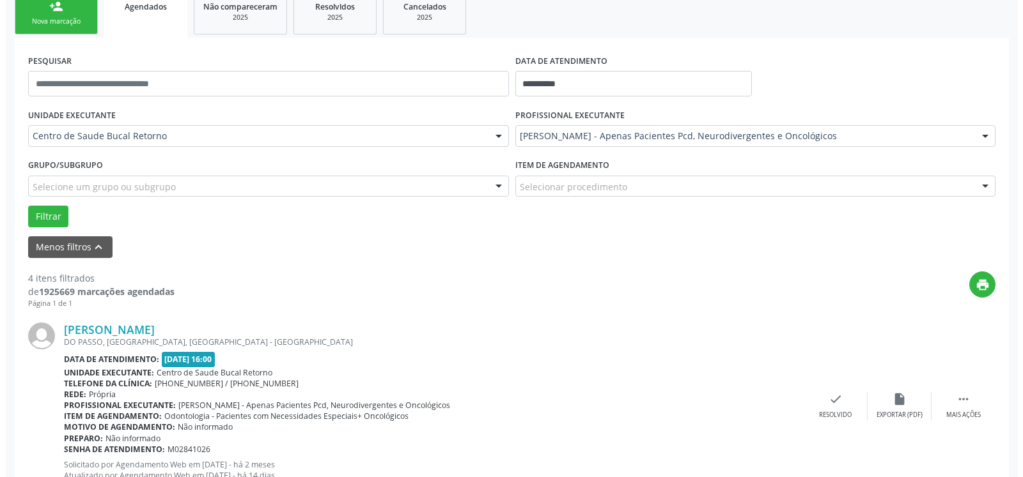
scroll to position [461, 0]
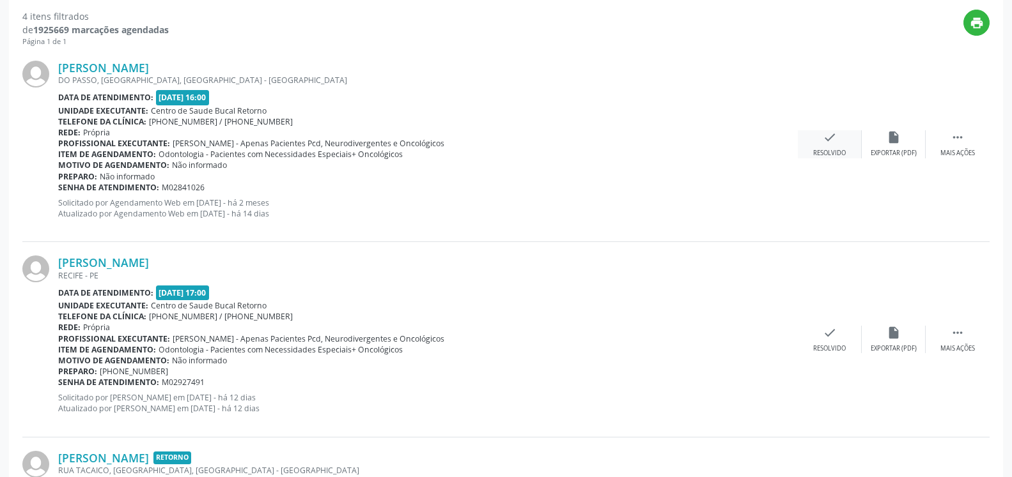
click at [842, 134] on div "check Resolvido" at bounding box center [830, 143] width 64 height 27
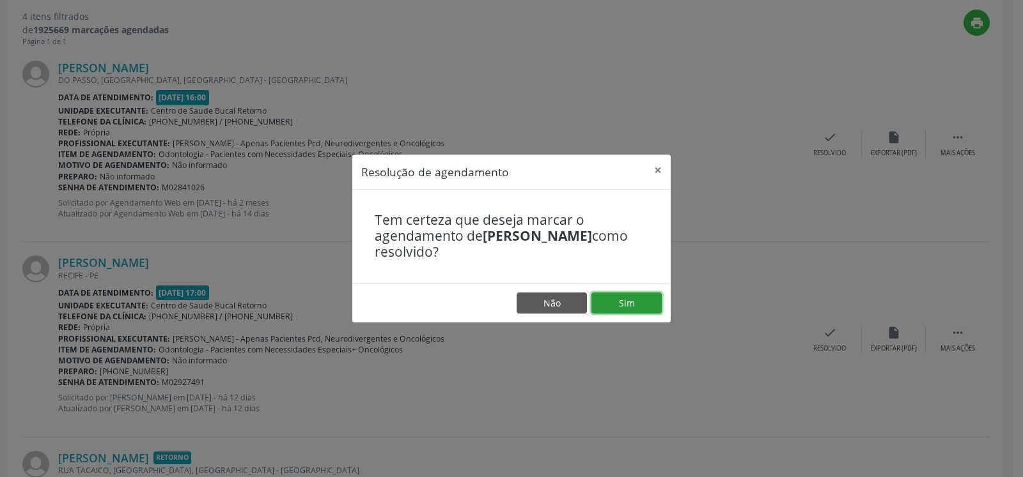
click at [632, 310] on button "Sim" at bounding box center [626, 304] width 70 height 22
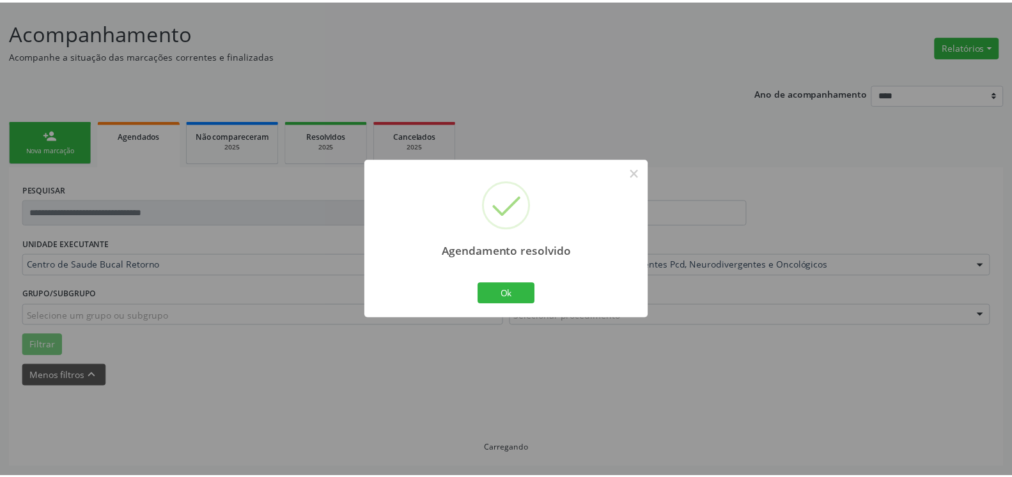
scroll to position [70, 0]
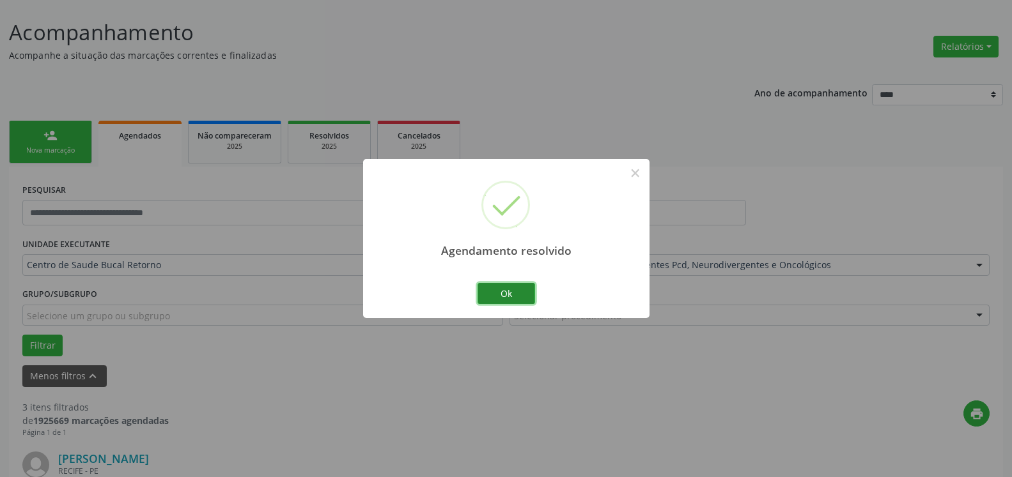
click at [517, 297] on button "Ok" at bounding box center [506, 294] width 58 height 22
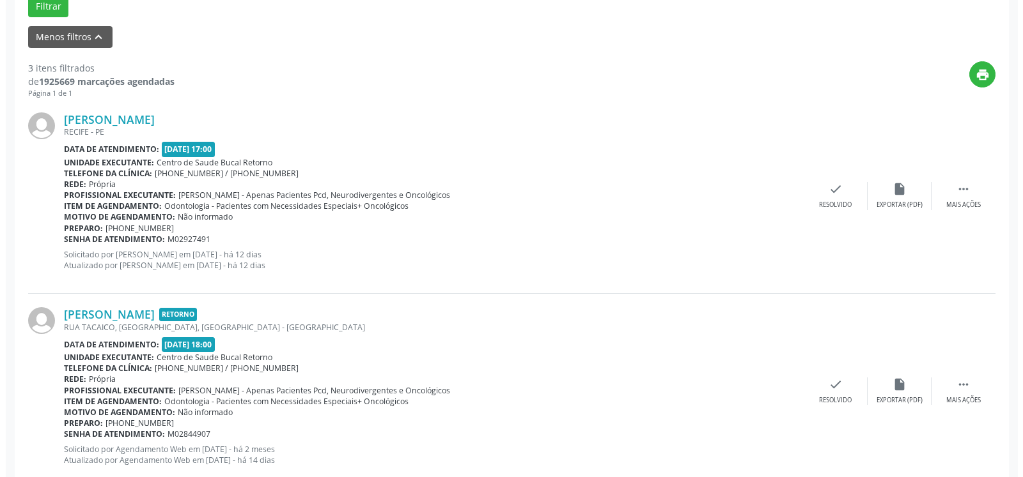
scroll to position [461, 0]
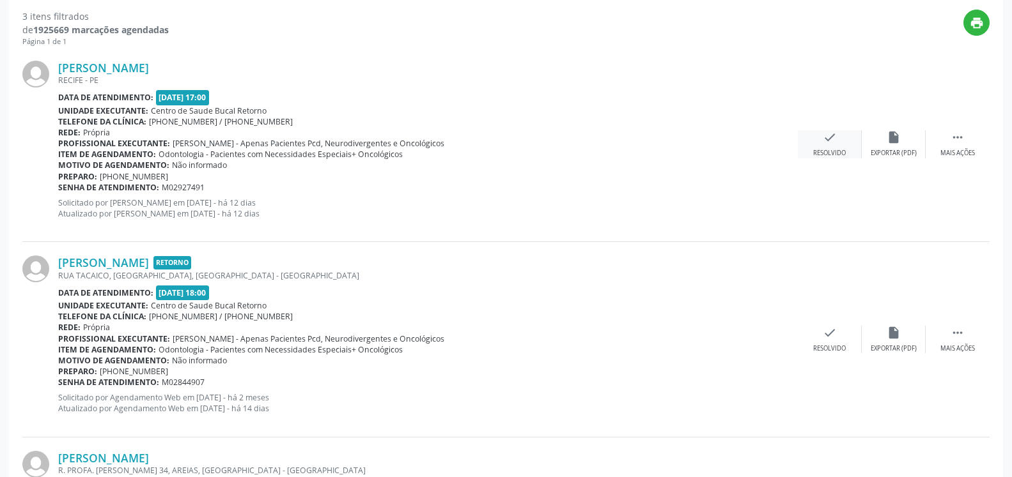
click at [824, 142] on icon "check" at bounding box center [830, 137] width 14 height 14
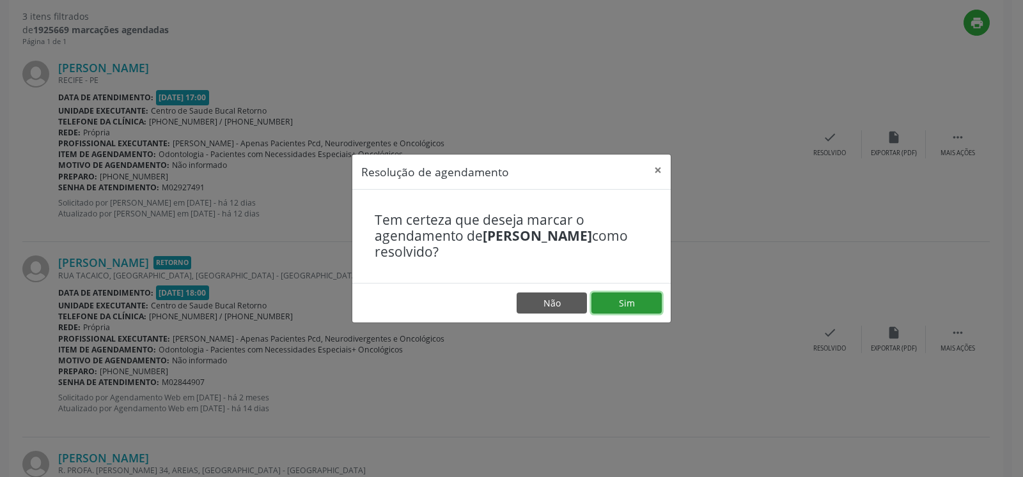
click at [639, 298] on button "Sim" at bounding box center [626, 304] width 70 height 22
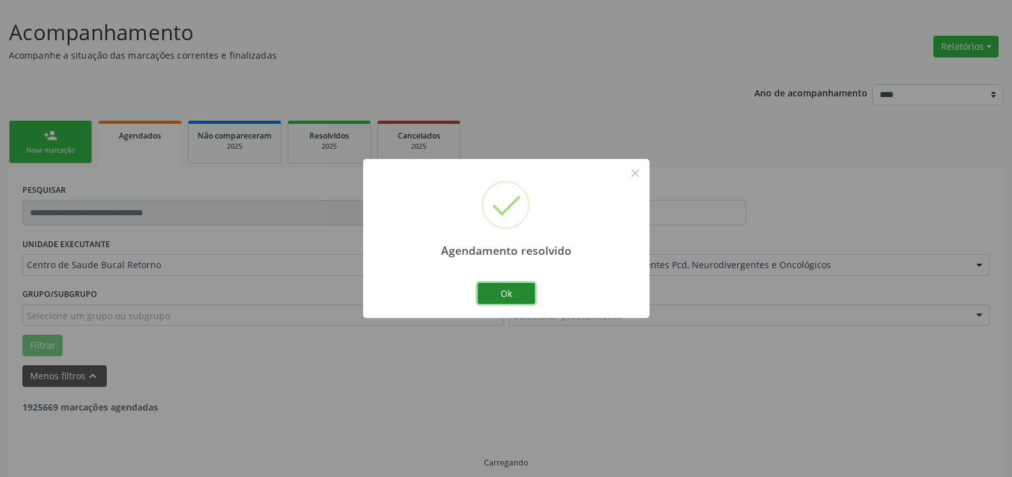
click at [525, 298] on button "Ok" at bounding box center [506, 294] width 58 height 22
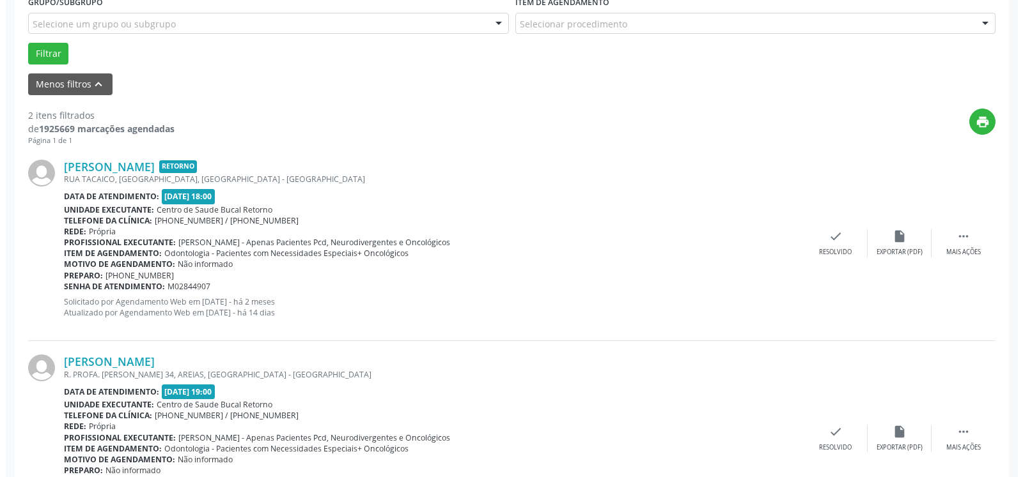
scroll to position [444, 0]
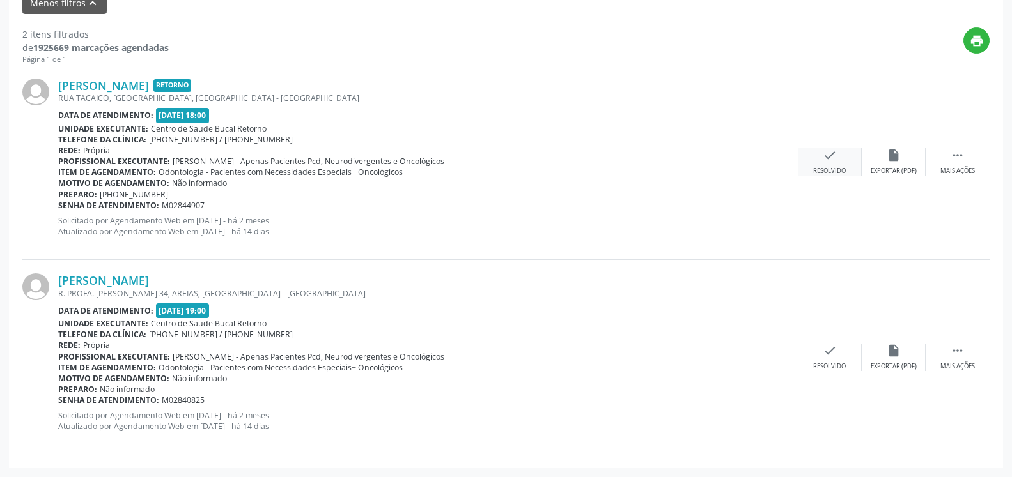
click at [833, 169] on div "Resolvido" at bounding box center [829, 171] width 33 height 9
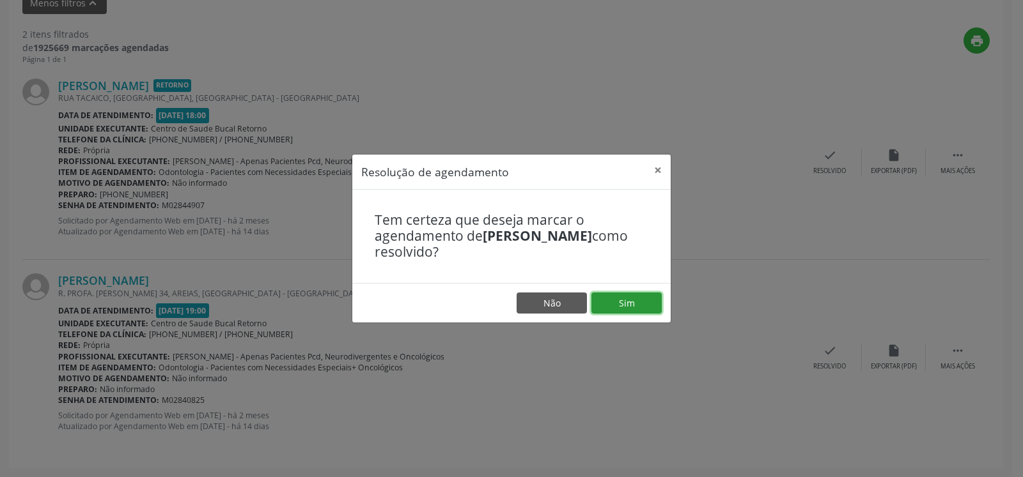
click at [626, 303] on button "Sim" at bounding box center [626, 304] width 70 height 22
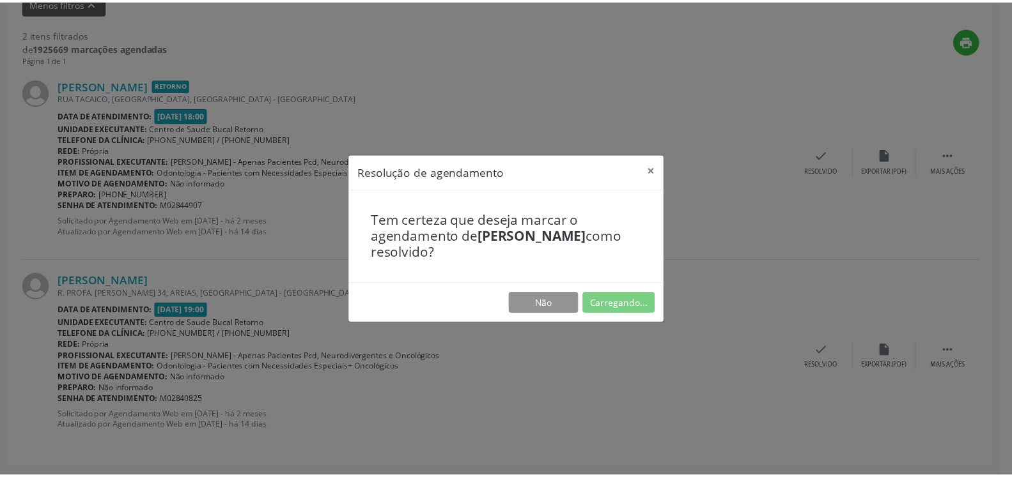
scroll to position [70, 0]
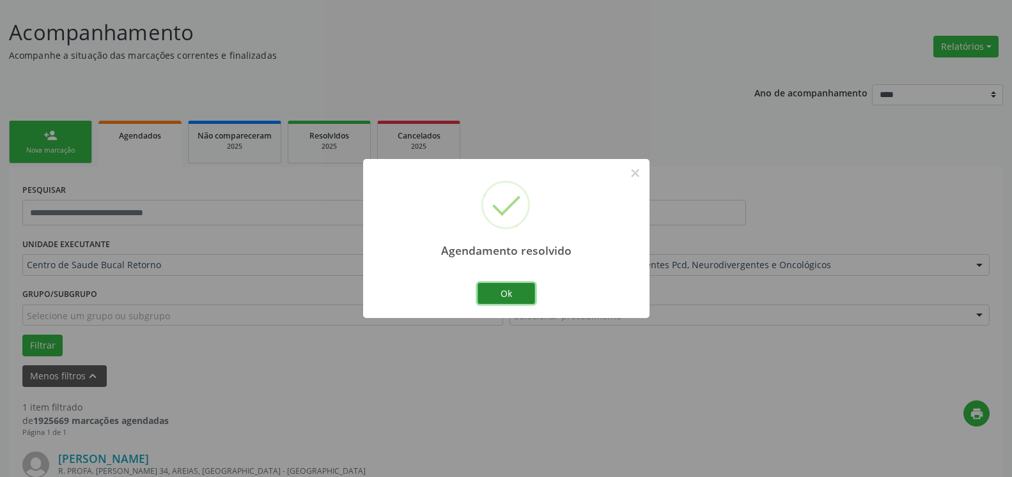
click at [513, 296] on button "Ok" at bounding box center [506, 294] width 58 height 22
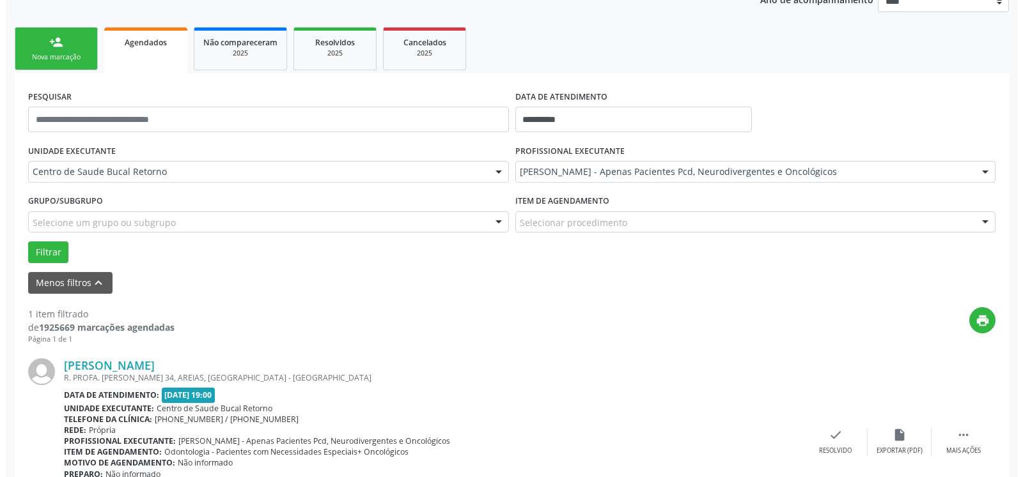
scroll to position [248, 0]
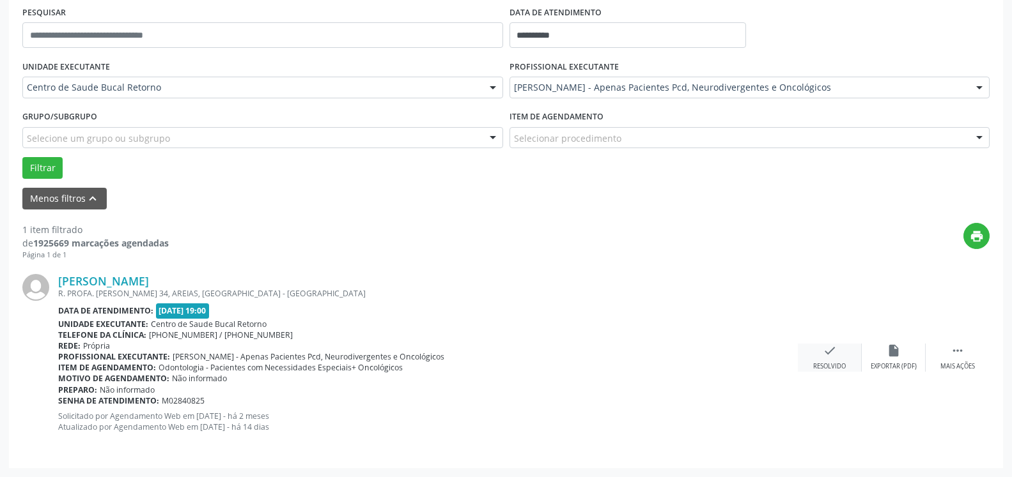
click at [847, 355] on div "check Resolvido" at bounding box center [830, 357] width 64 height 27
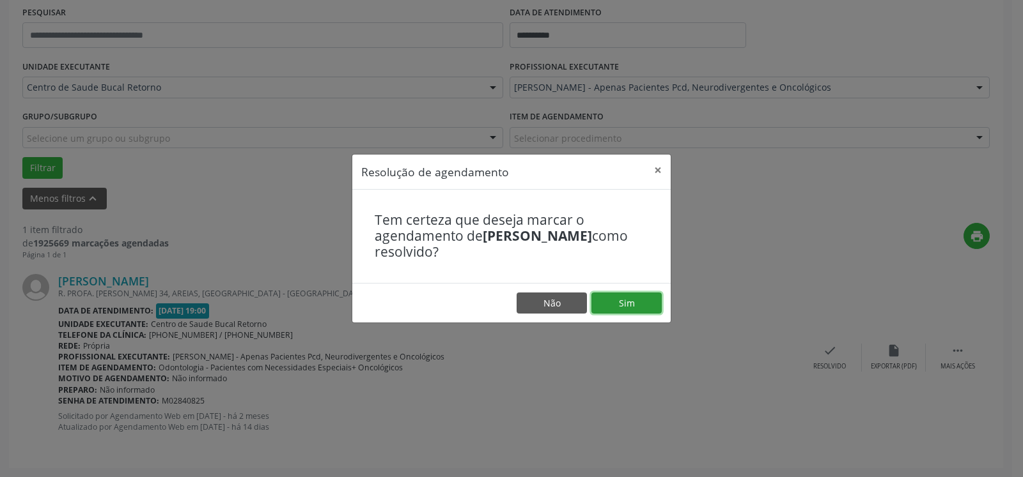
click at [630, 311] on button "Sim" at bounding box center [626, 304] width 70 height 22
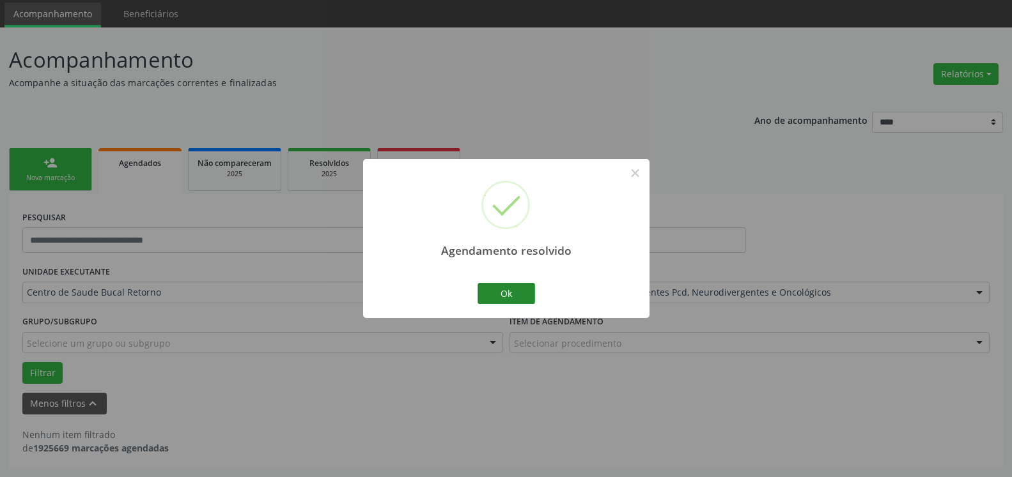
scroll to position [43, 0]
click at [504, 292] on button "Ok" at bounding box center [506, 294] width 58 height 22
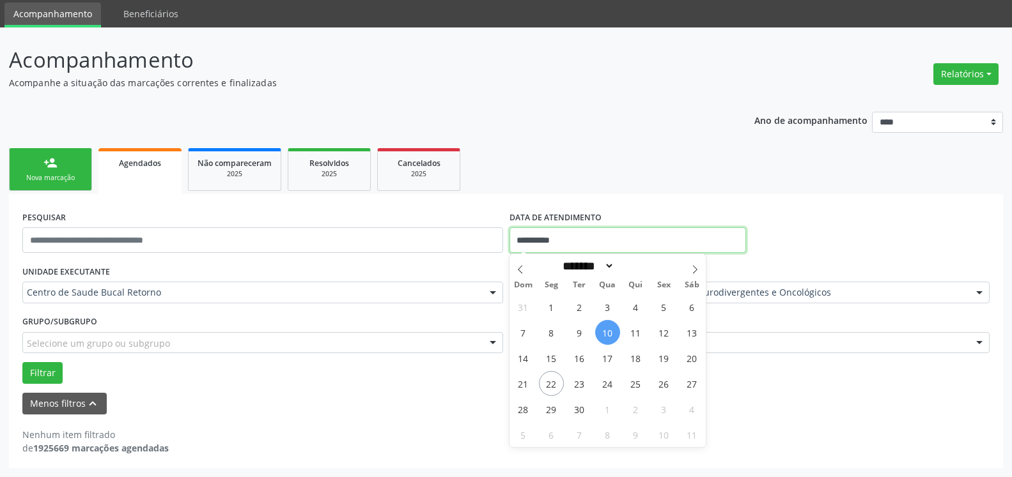
click at [546, 240] on input "**********" at bounding box center [627, 241] width 237 height 26
click at [661, 309] on span "5" at bounding box center [663, 307] width 25 height 25
type input "**********"
click at [661, 309] on span "5" at bounding box center [663, 307] width 25 height 25
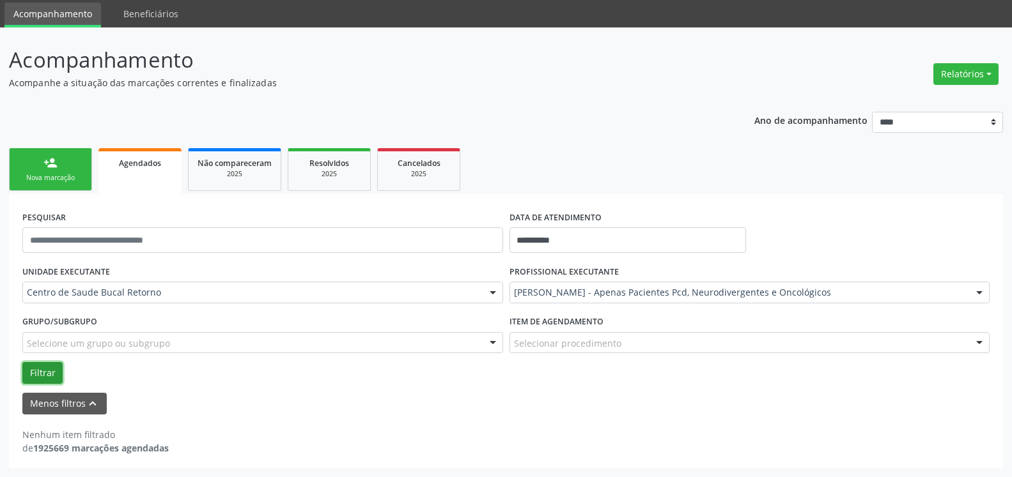
click at [30, 376] on button "Filtrar" at bounding box center [42, 373] width 40 height 22
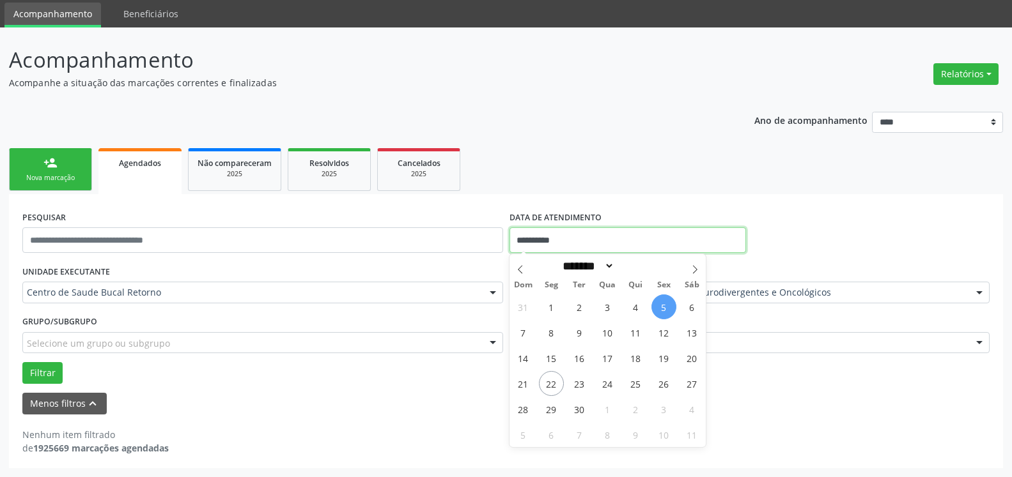
click at [574, 245] on input "**********" at bounding box center [627, 241] width 237 height 26
click at [610, 332] on span "10" at bounding box center [607, 332] width 25 height 25
type input "**********"
click at [610, 332] on span "10" at bounding box center [607, 332] width 25 height 25
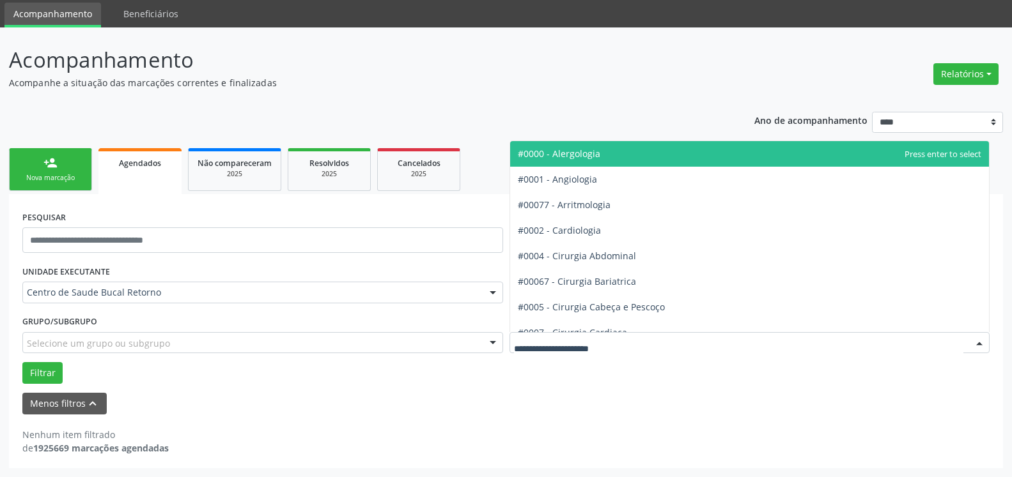
click at [610, 332] on div at bounding box center [749, 343] width 481 height 22
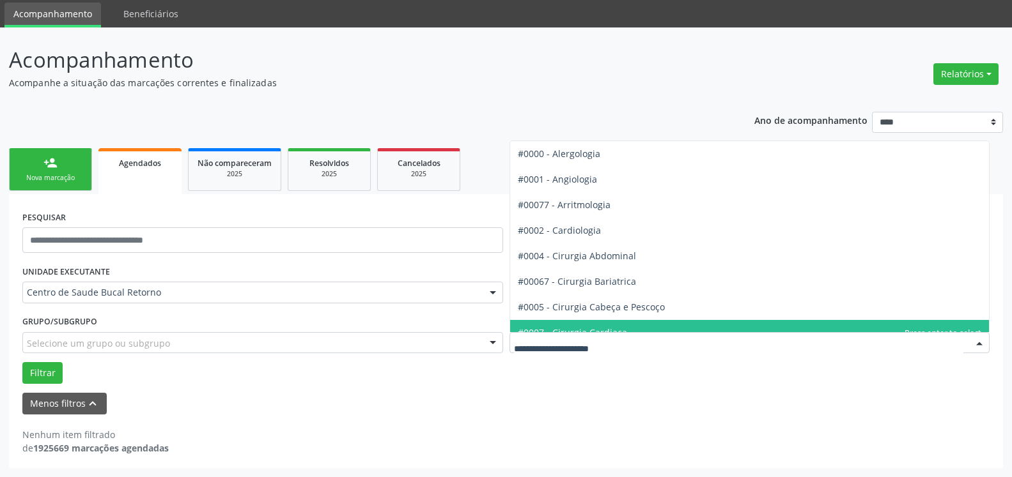
click at [429, 435] on div "Nenhum item filtrado de 1925669 marcações agendadas" at bounding box center [505, 441] width 967 height 27
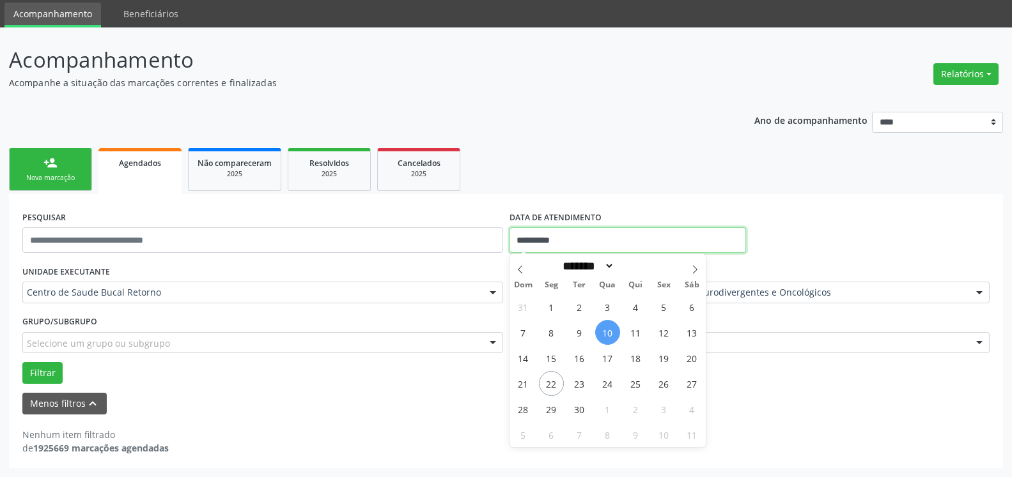
click at [605, 236] on input "**********" at bounding box center [627, 241] width 237 height 26
click at [433, 414] on div "**********" at bounding box center [506, 331] width 994 height 274
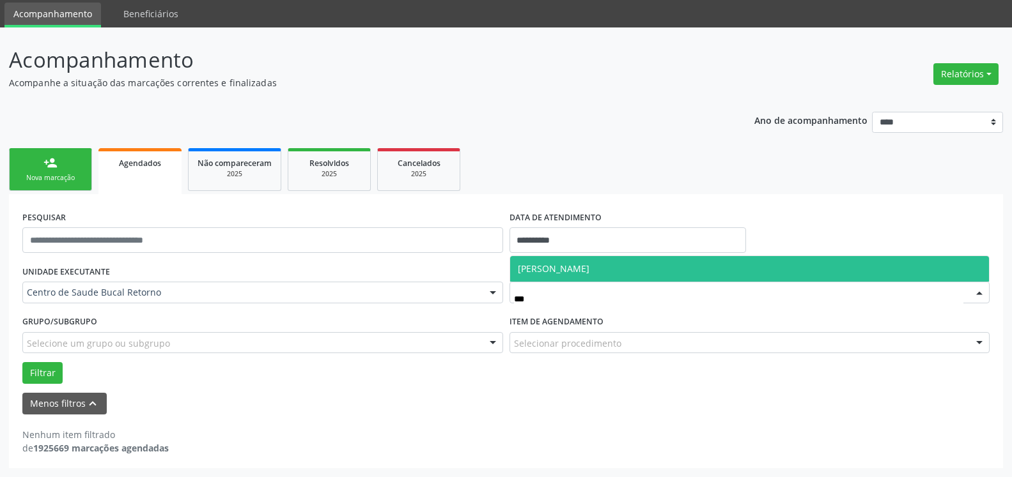
click at [586, 270] on span "[PERSON_NAME]" at bounding box center [554, 269] width 72 height 12
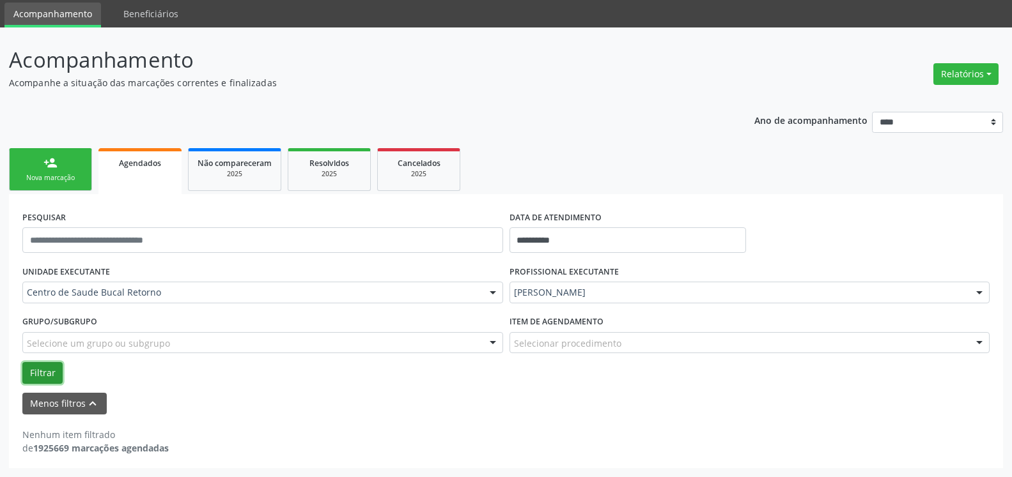
click at [41, 378] on button "Filtrar" at bounding box center [42, 373] width 40 height 22
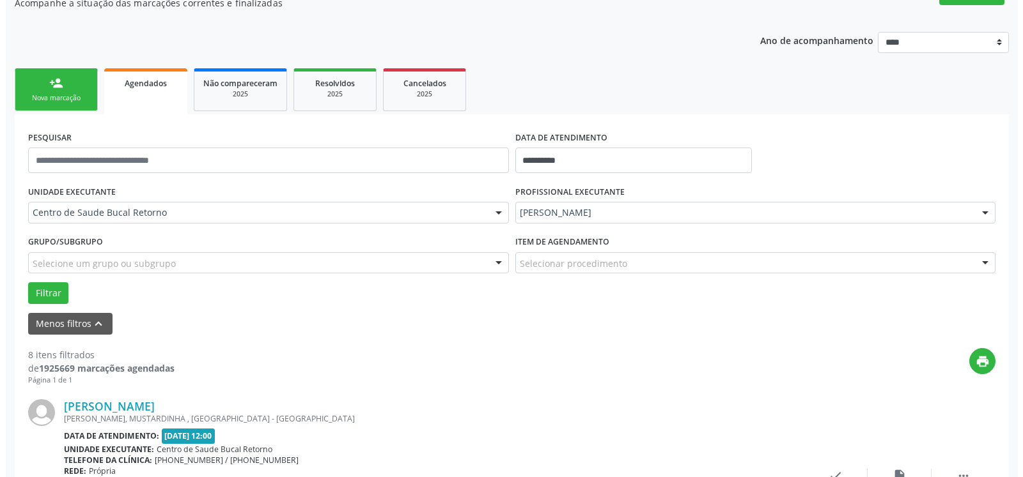
scroll to position [369, 0]
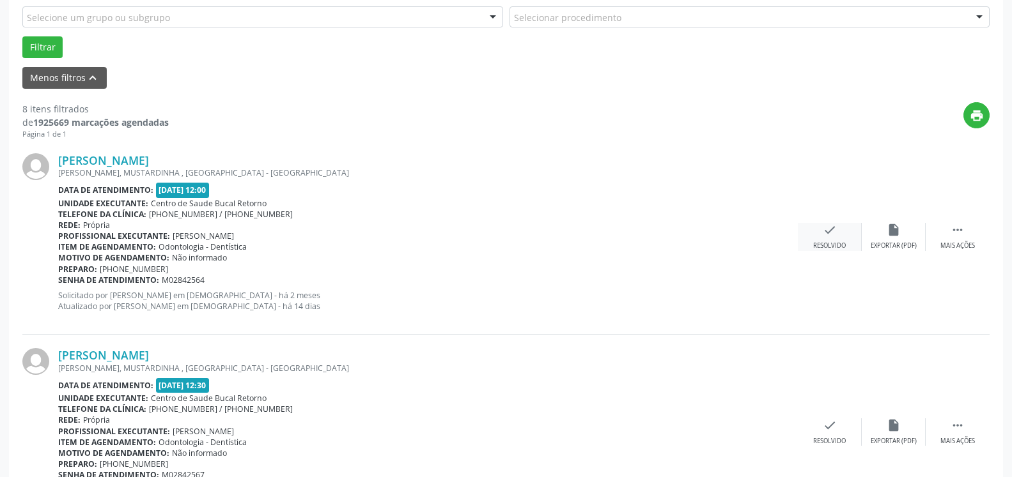
click at [833, 229] on icon "check" at bounding box center [830, 230] width 14 height 14
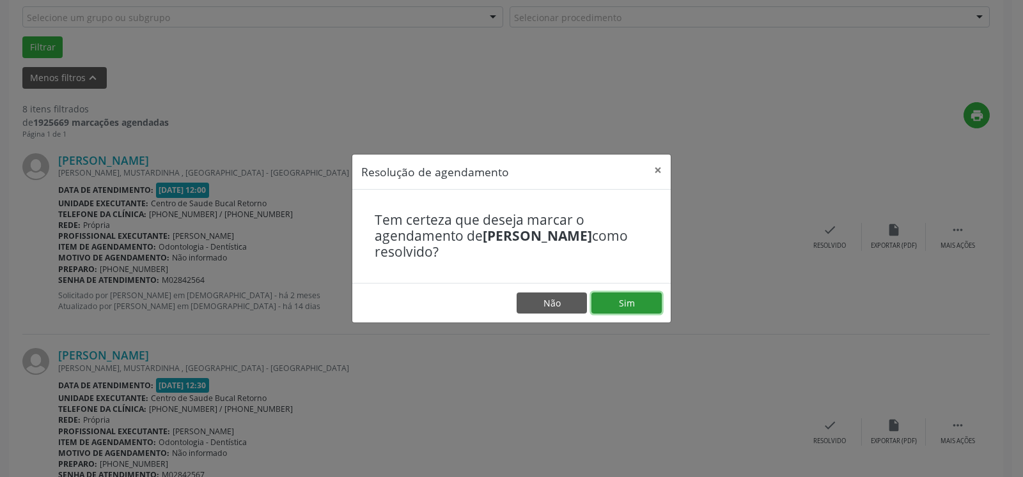
click at [641, 305] on button "Sim" at bounding box center [626, 304] width 70 height 22
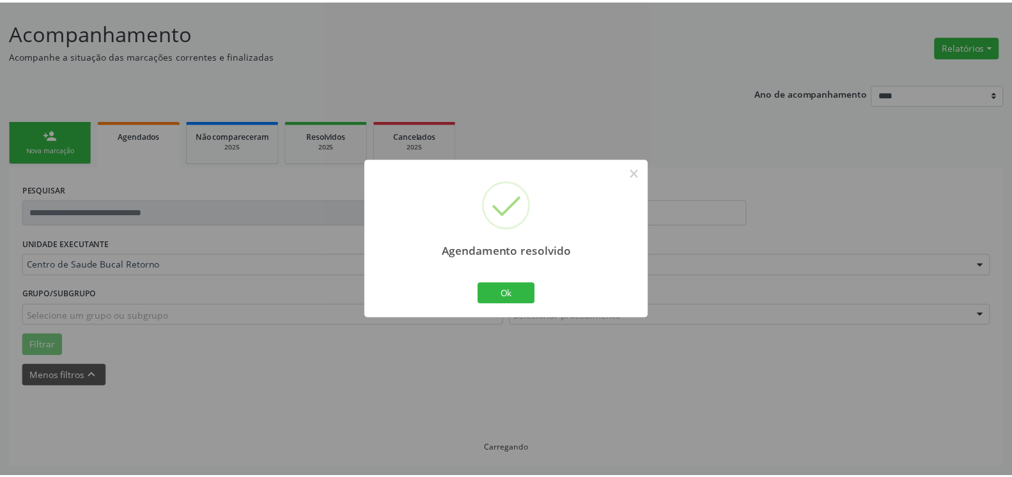
scroll to position [70, 0]
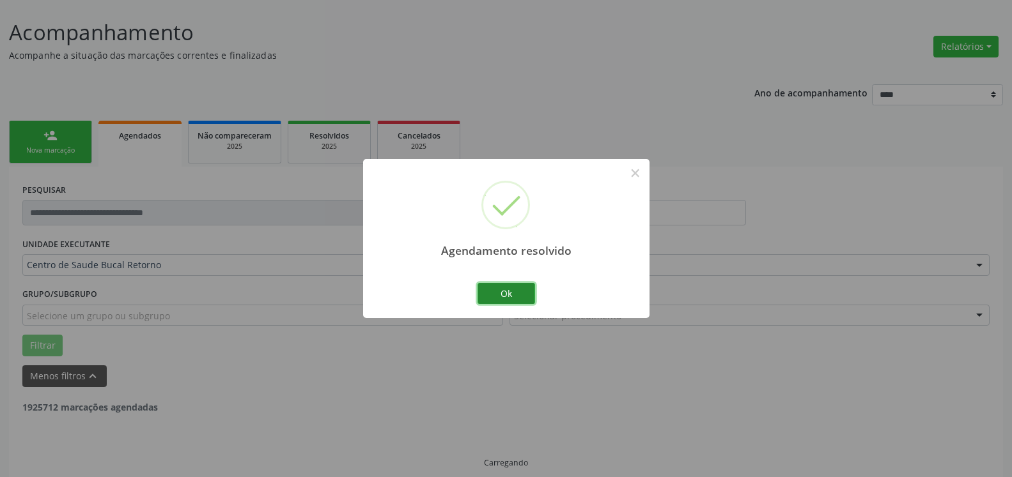
click at [518, 288] on button "Ok" at bounding box center [506, 294] width 58 height 22
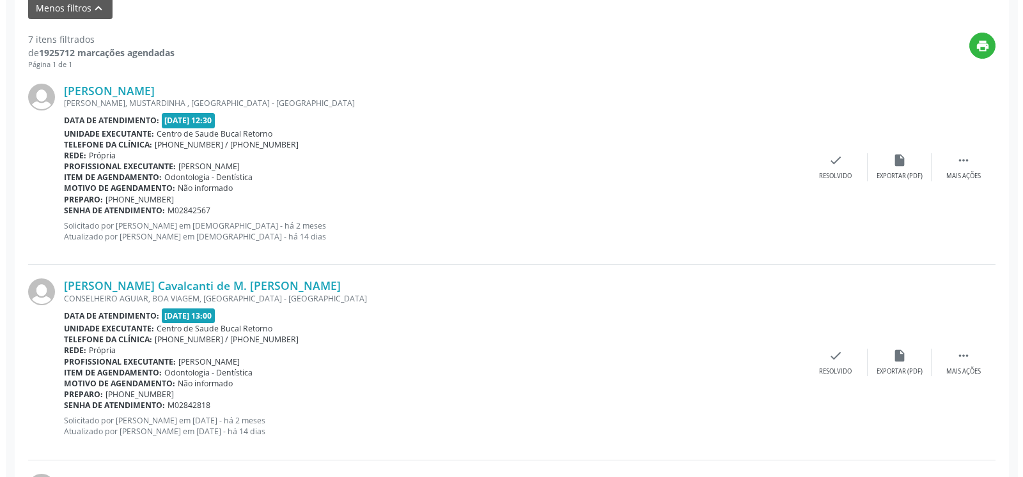
scroll to position [461, 0]
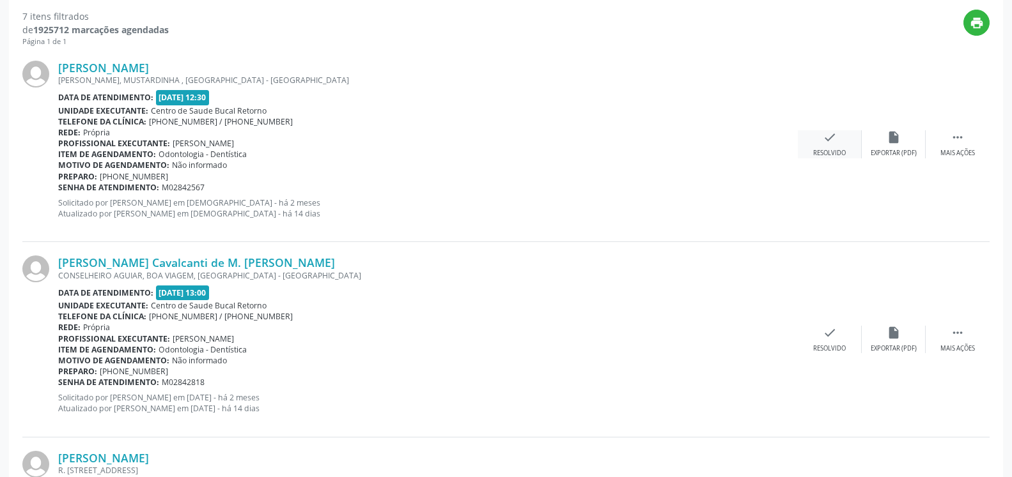
click at [833, 144] on icon "check" at bounding box center [830, 137] width 14 height 14
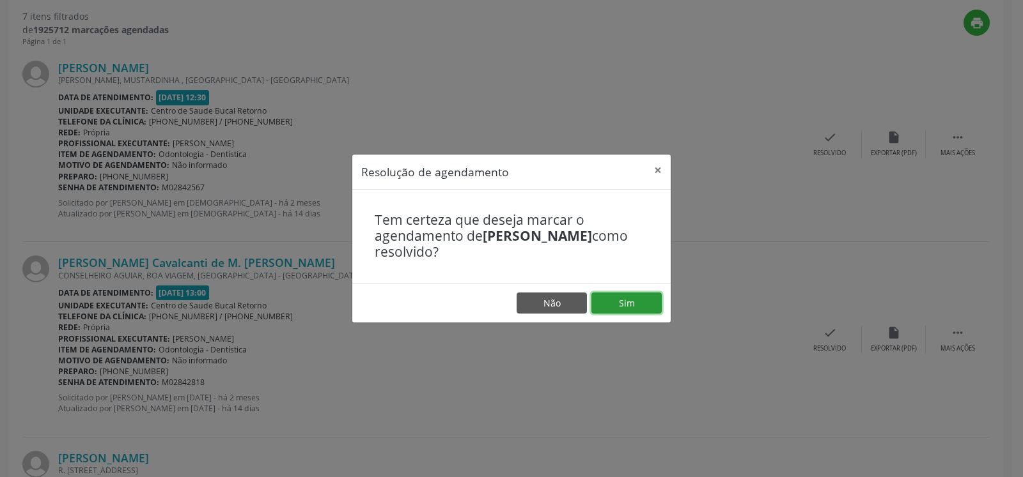
click at [643, 309] on button "Sim" at bounding box center [626, 304] width 70 height 22
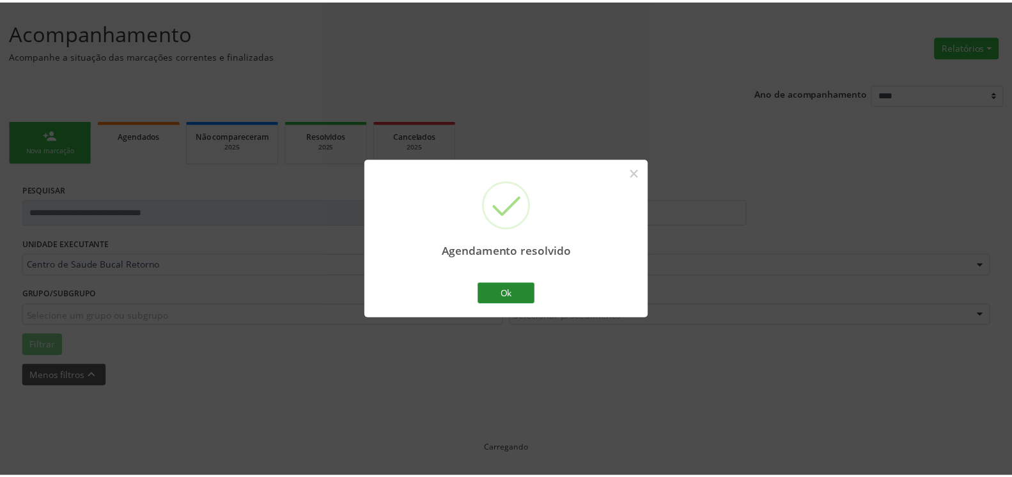
scroll to position [70, 0]
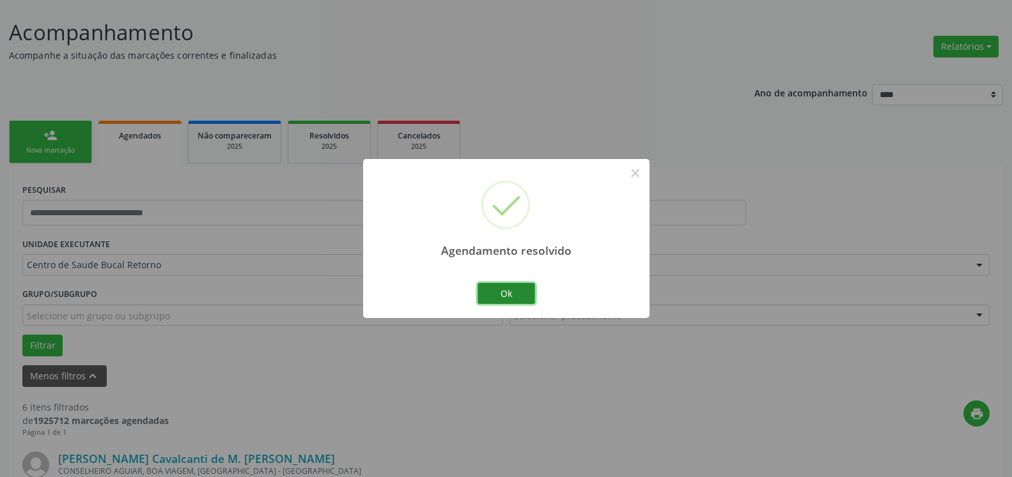
click at [498, 287] on button "Ok" at bounding box center [506, 294] width 58 height 22
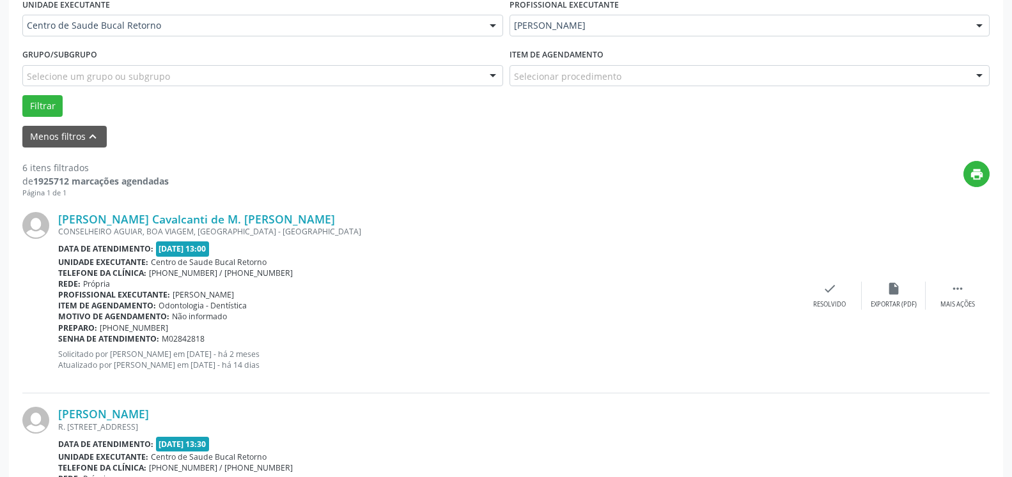
scroll to position [331, 0]
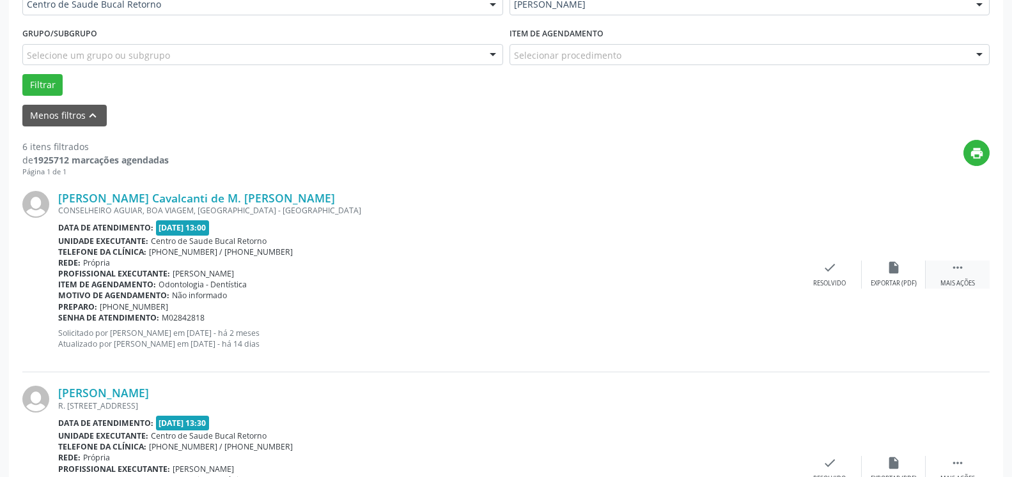
click at [964, 275] on div " Mais ações" at bounding box center [957, 274] width 64 height 27
click at [899, 267] on icon "alarm_off" at bounding box center [893, 268] width 14 height 14
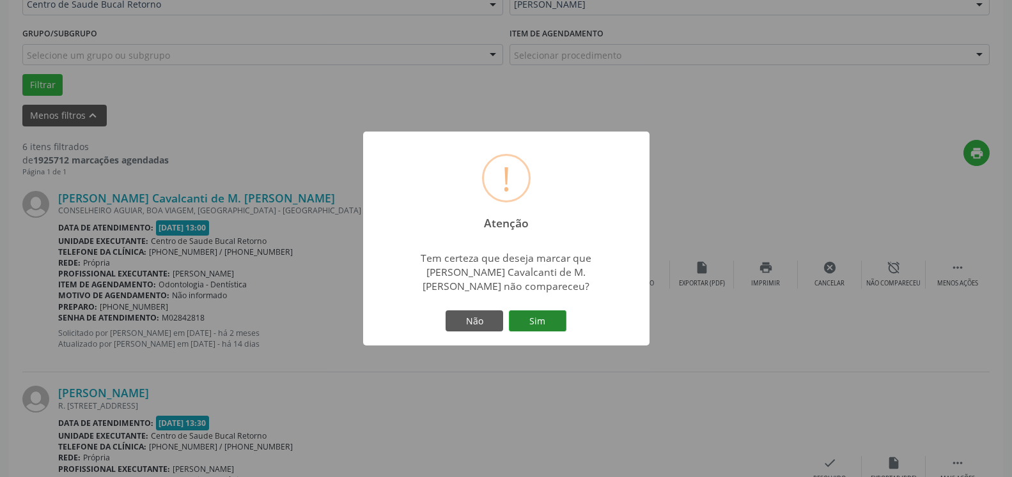
click at [548, 318] on button "Sim" at bounding box center [538, 322] width 58 height 22
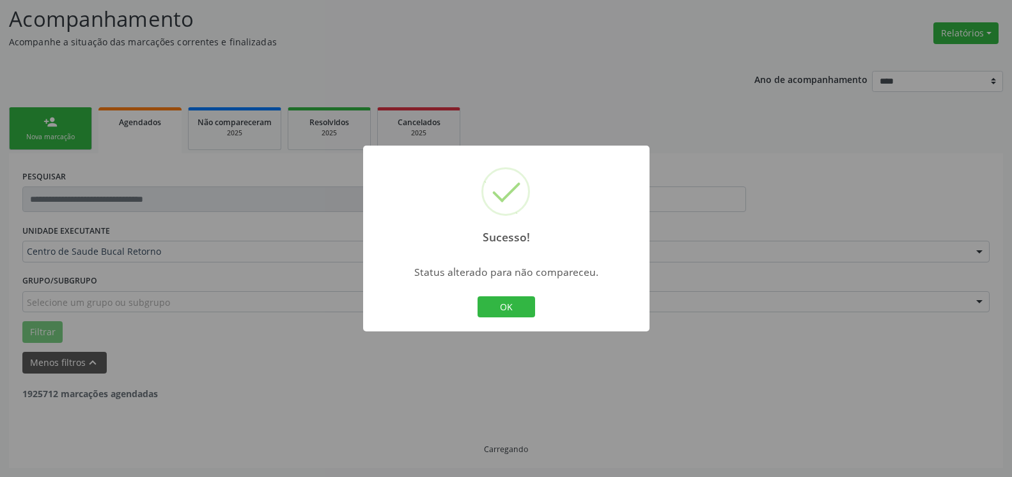
scroll to position [84, 0]
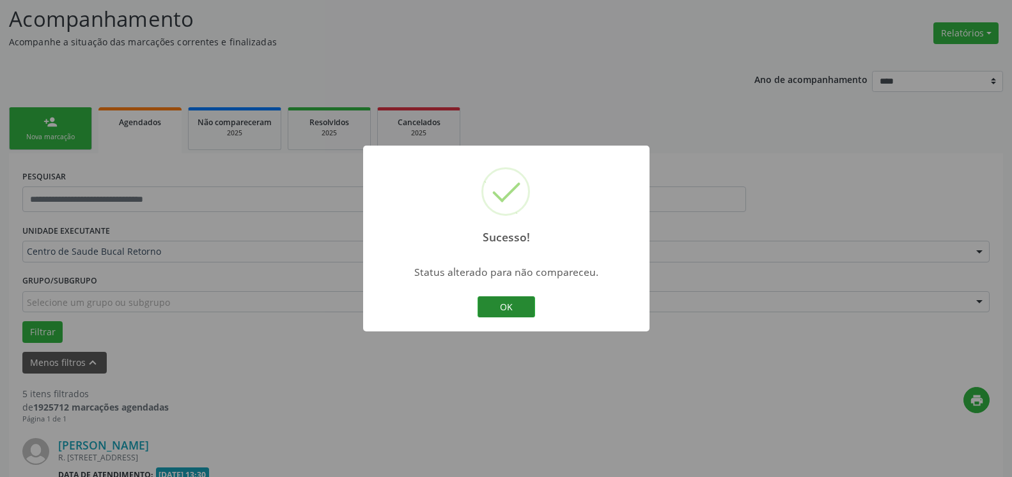
click at [502, 310] on button "OK" at bounding box center [506, 308] width 58 height 22
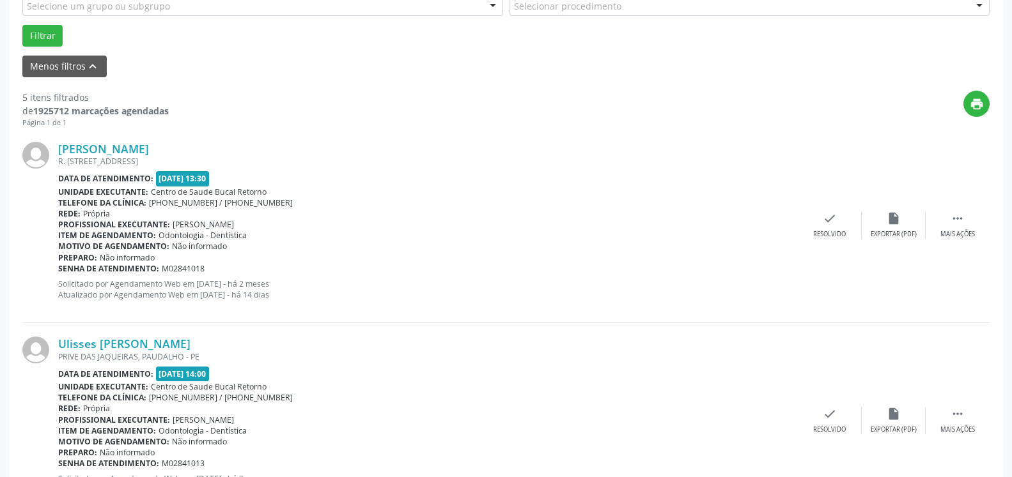
scroll to position [410, 0]
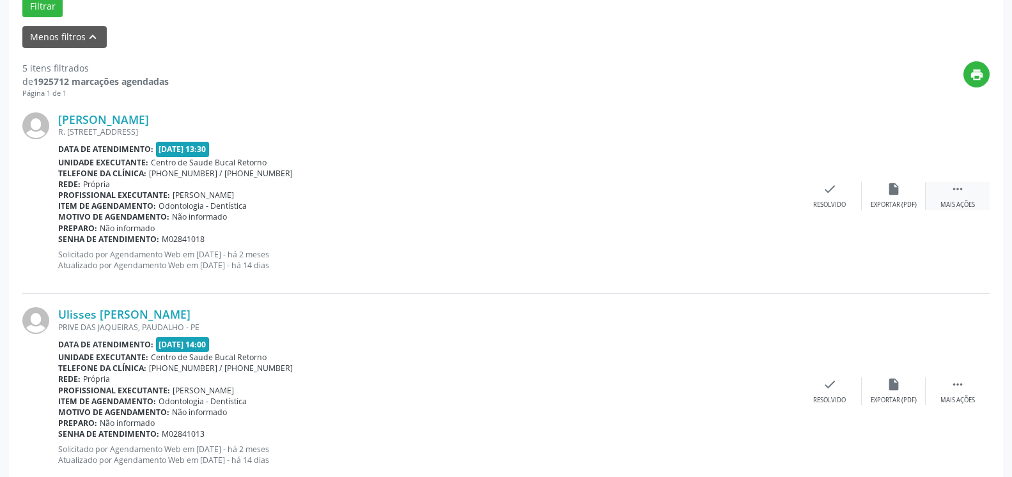
drag, startPoint x: 969, startPoint y: 191, endPoint x: 939, endPoint y: 190, distance: 30.1
click at [957, 191] on div " Mais ações" at bounding box center [957, 195] width 64 height 27
click at [905, 193] on div "alarm_off Não compareceu" at bounding box center [894, 195] width 64 height 27
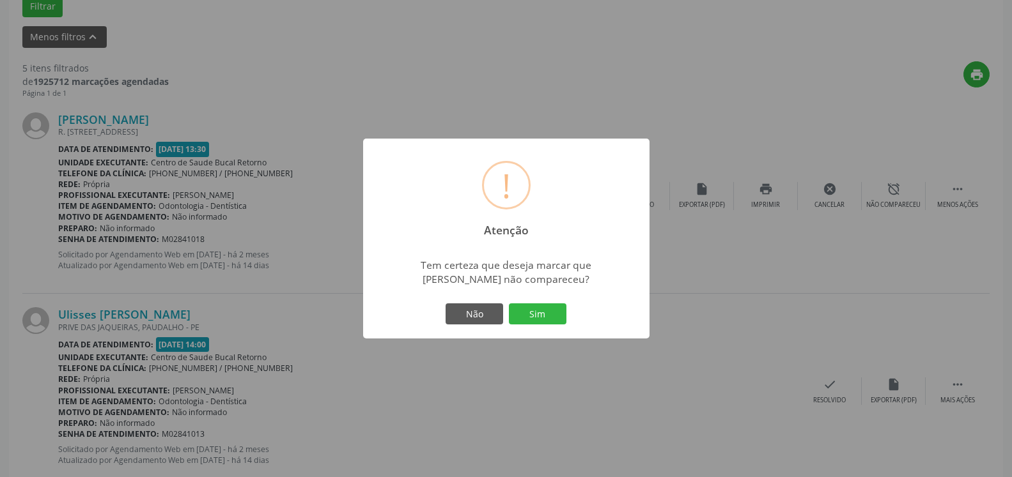
click at [536, 323] on button "Sim" at bounding box center [538, 315] width 58 height 22
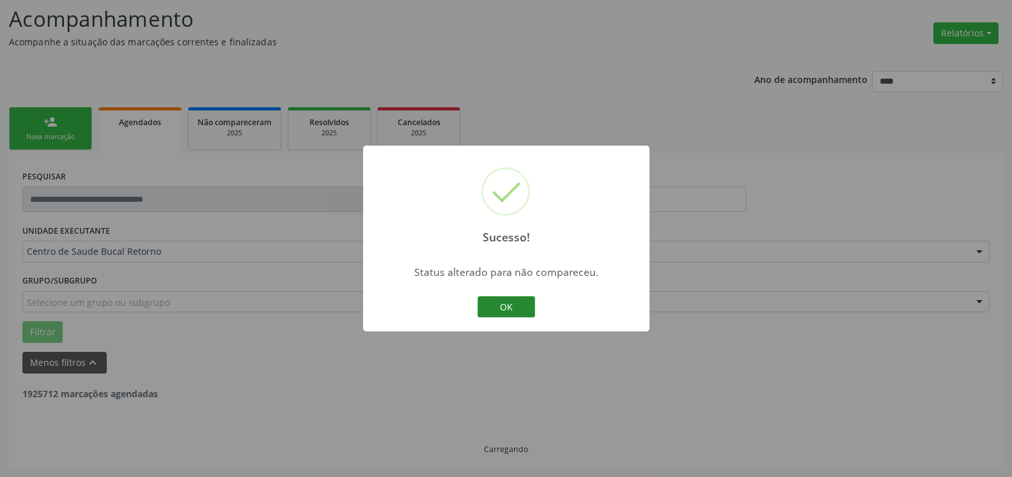
scroll to position [84, 0]
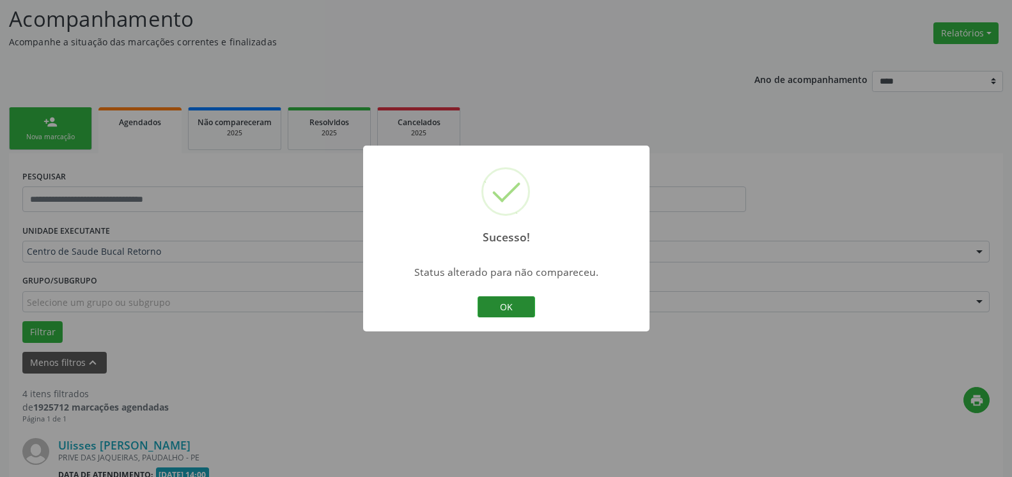
click at [516, 311] on button "OK" at bounding box center [506, 308] width 58 height 22
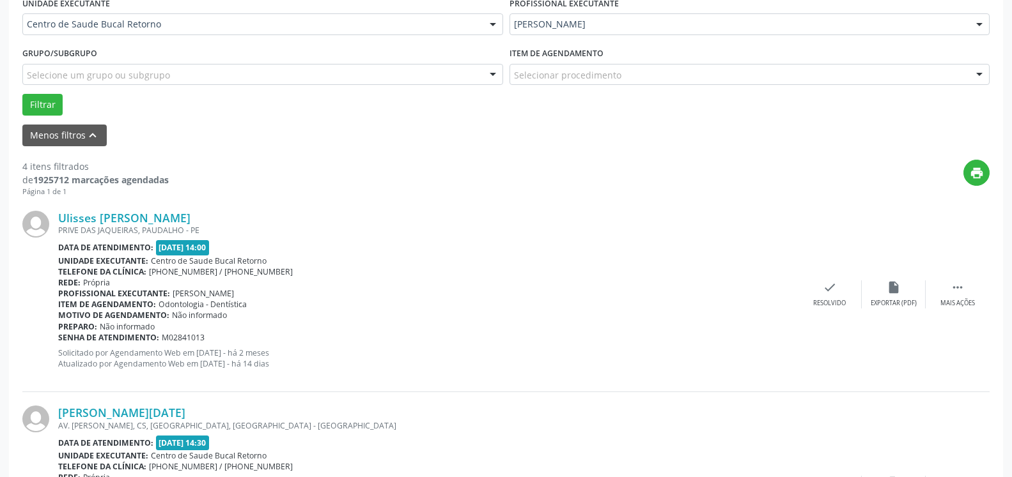
scroll to position [410, 0]
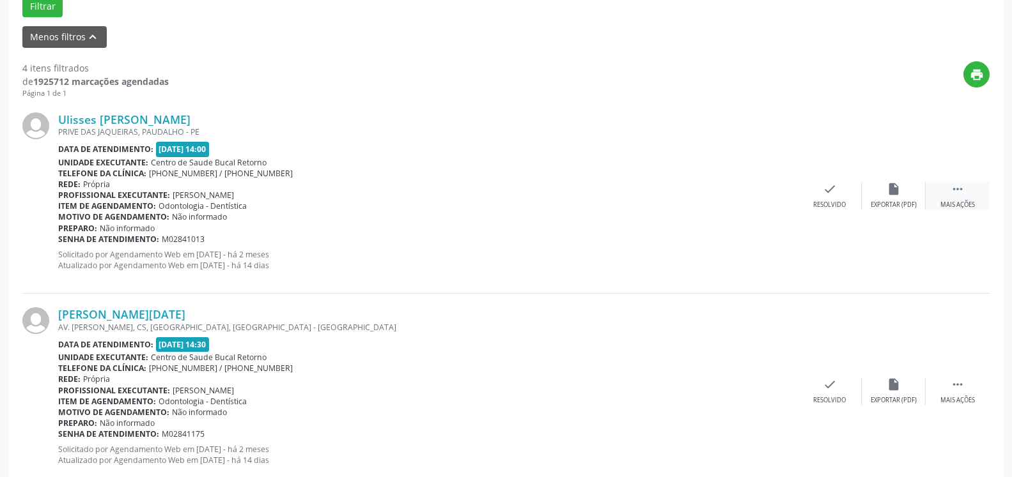
drag, startPoint x: 966, startPoint y: 189, endPoint x: 942, endPoint y: 201, distance: 27.2
click at [966, 189] on div " Mais ações" at bounding box center [957, 195] width 64 height 27
click at [899, 200] on div "alarm_off Não compareceu" at bounding box center [894, 195] width 64 height 27
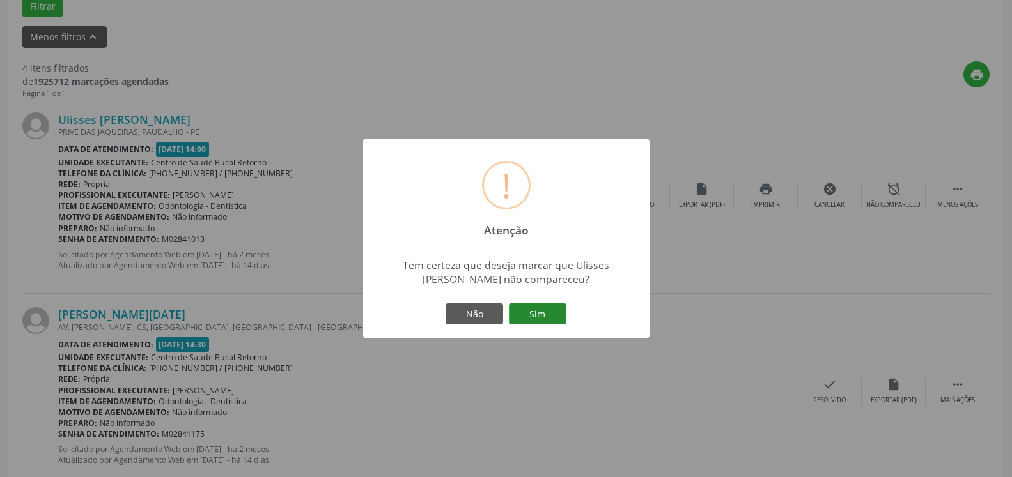
click at [536, 318] on button "Sim" at bounding box center [538, 315] width 58 height 22
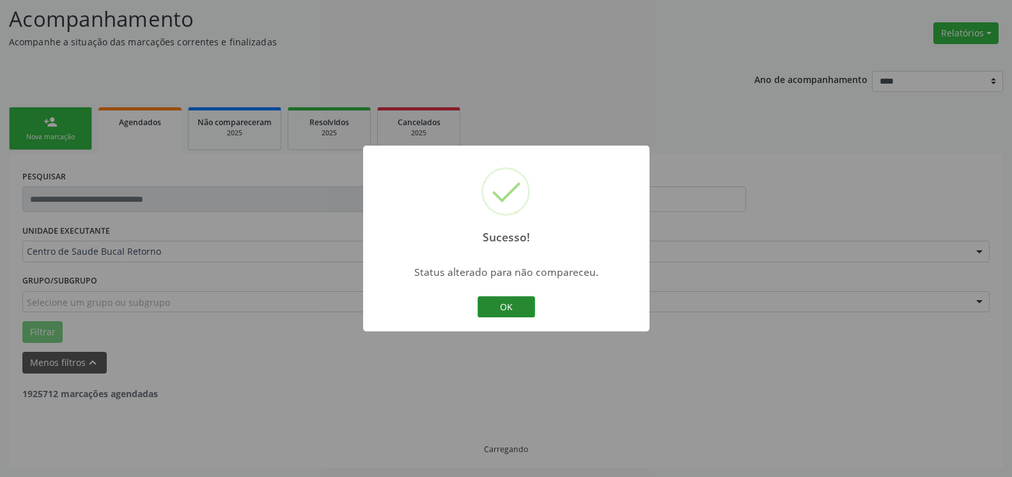
scroll to position [84, 0]
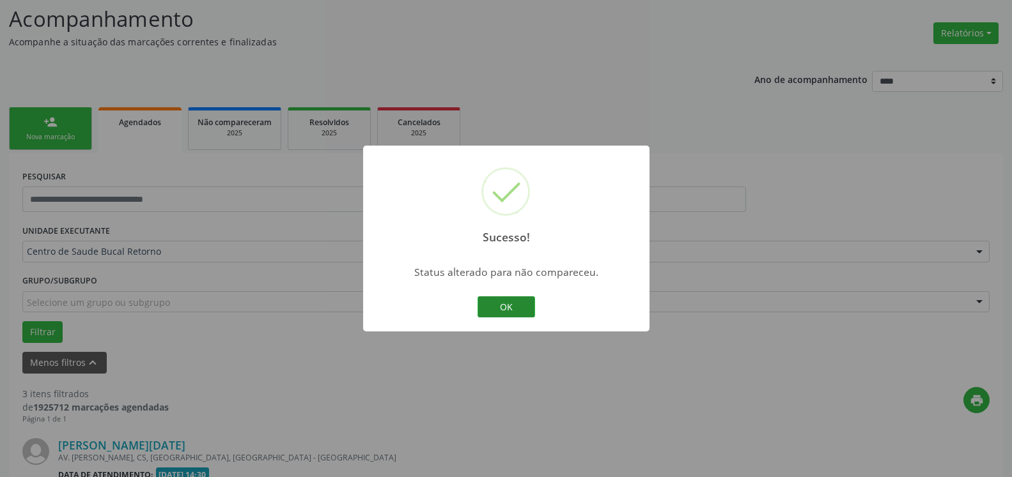
click at [511, 304] on button "OK" at bounding box center [506, 308] width 58 height 22
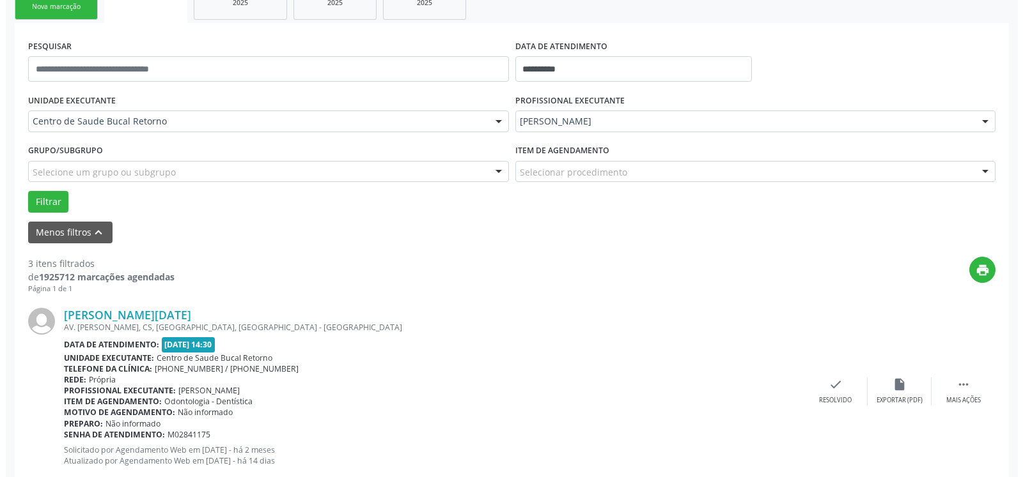
scroll to position [279, 0]
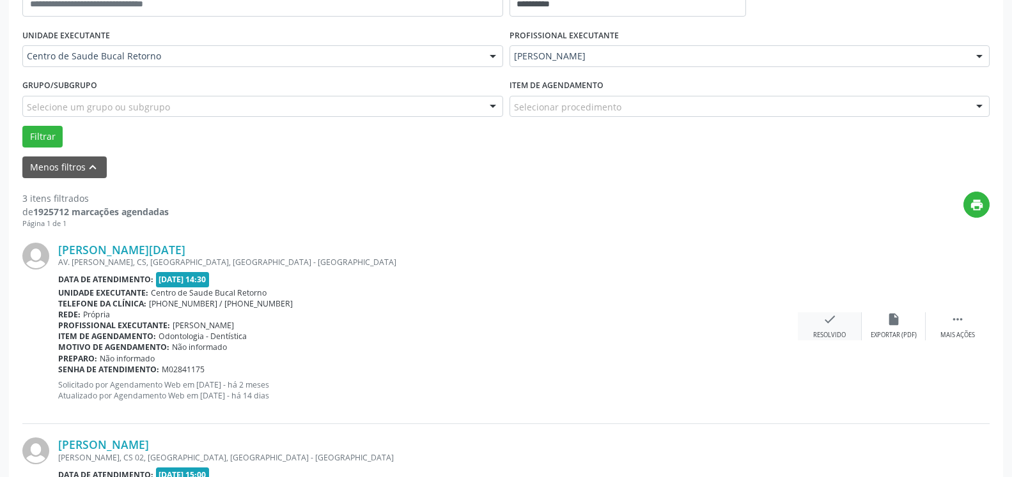
click at [833, 327] on icon "check" at bounding box center [830, 320] width 14 height 14
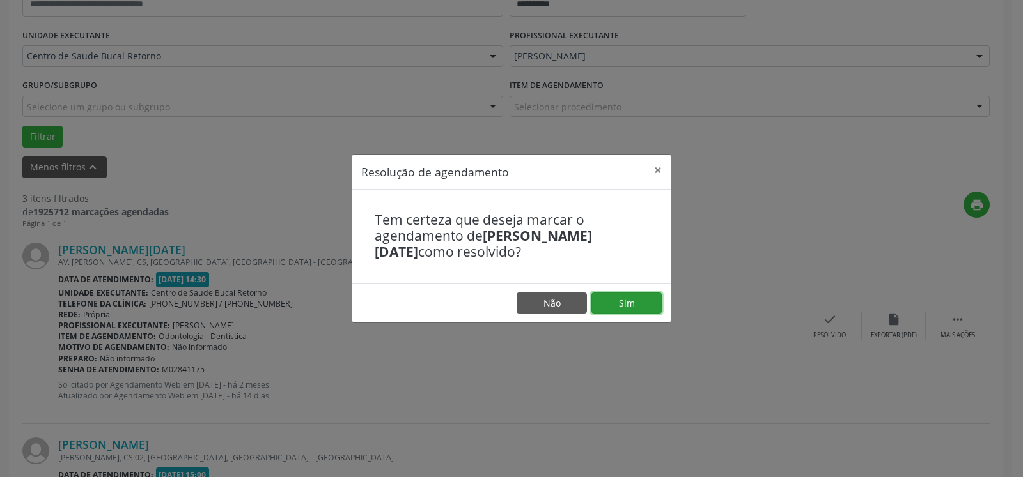
click at [654, 303] on button "Sim" at bounding box center [626, 304] width 70 height 22
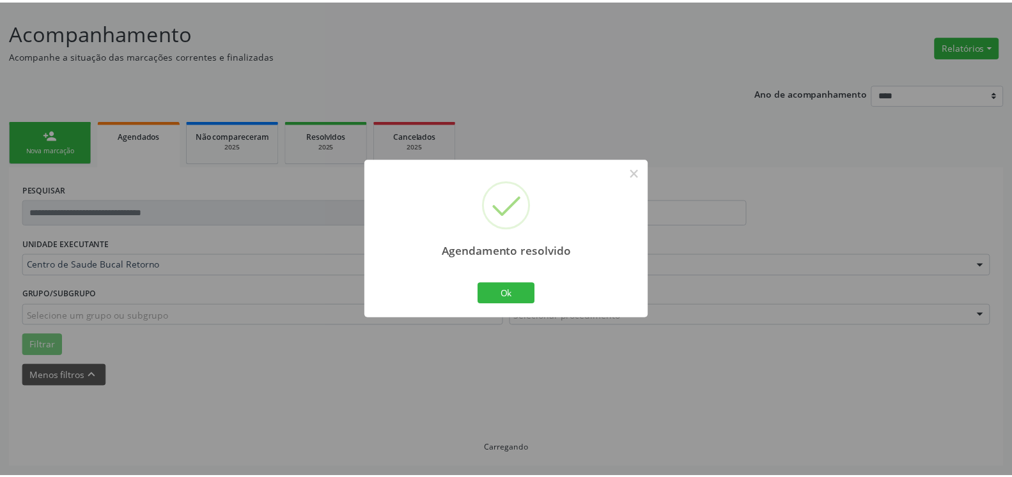
scroll to position [70, 0]
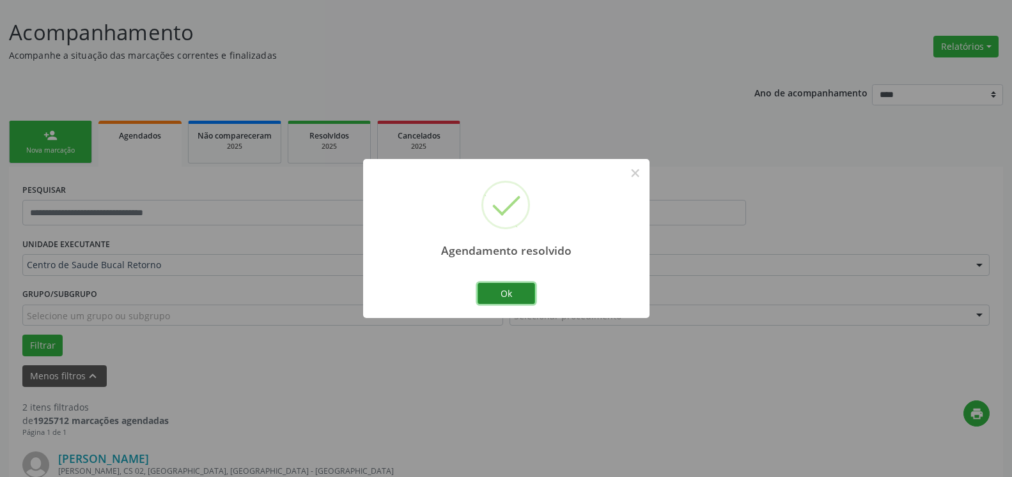
click at [530, 286] on button "Ok" at bounding box center [506, 294] width 58 height 22
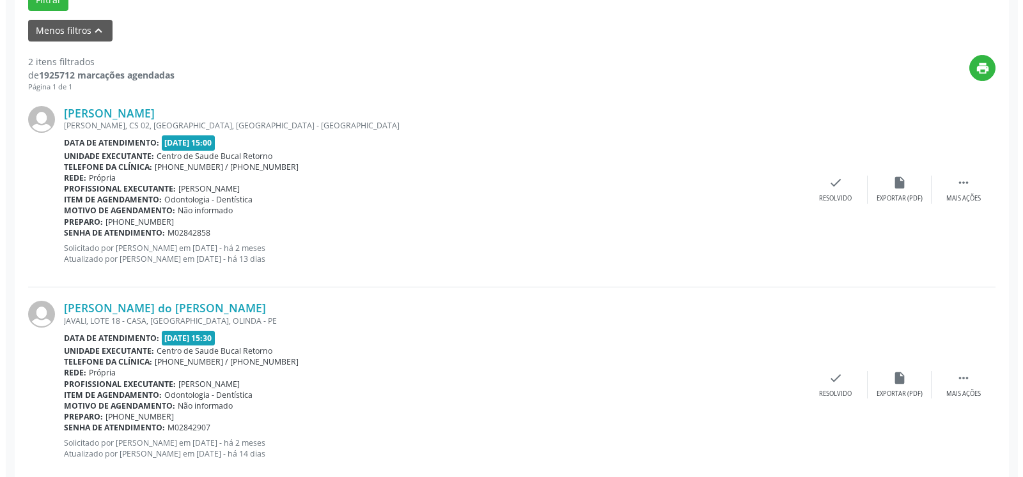
scroll to position [444, 0]
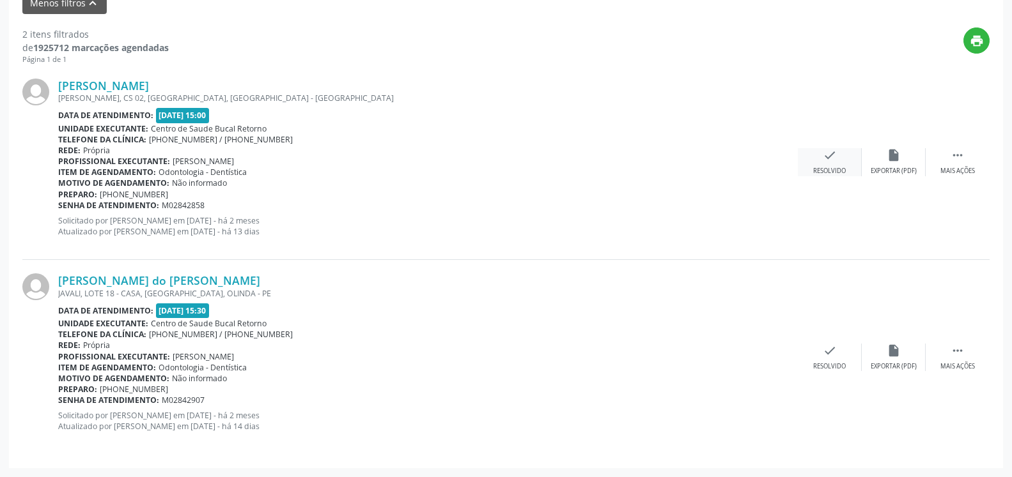
click at [833, 162] on icon "check" at bounding box center [830, 155] width 14 height 14
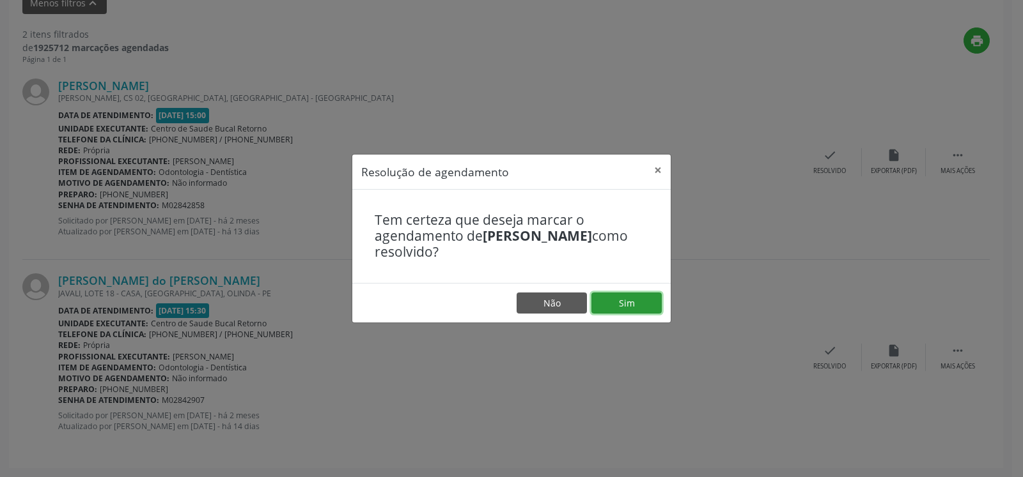
click at [630, 295] on button "Sim" at bounding box center [626, 304] width 70 height 22
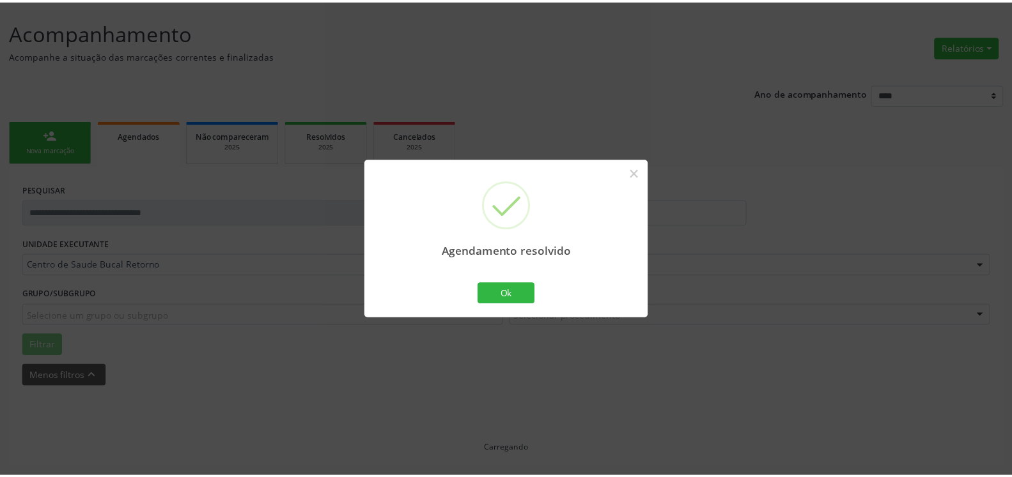
scroll to position [70, 0]
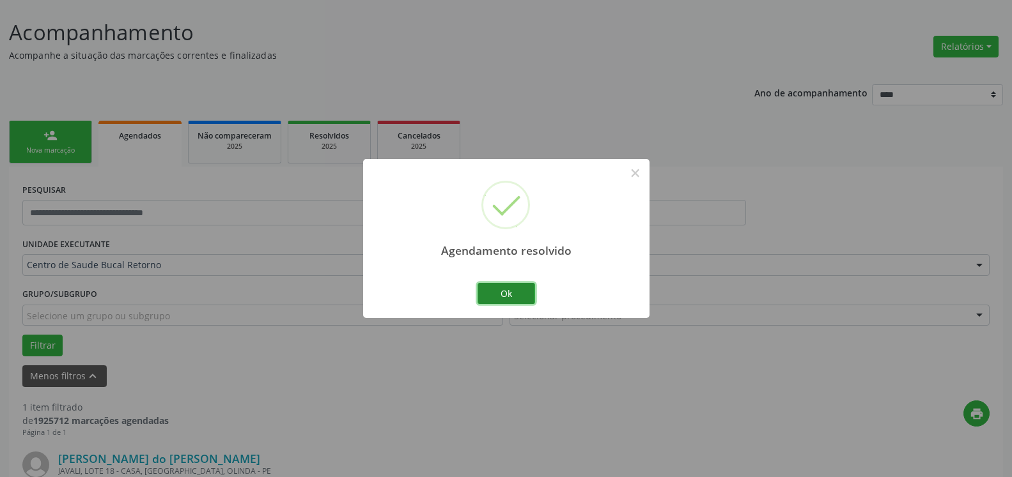
click at [516, 297] on button "Ok" at bounding box center [506, 294] width 58 height 22
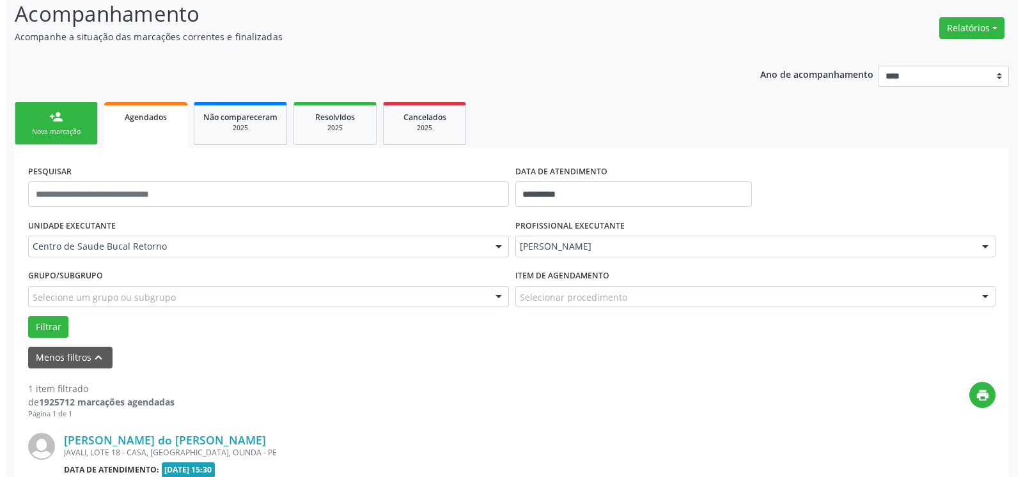
scroll to position [248, 0]
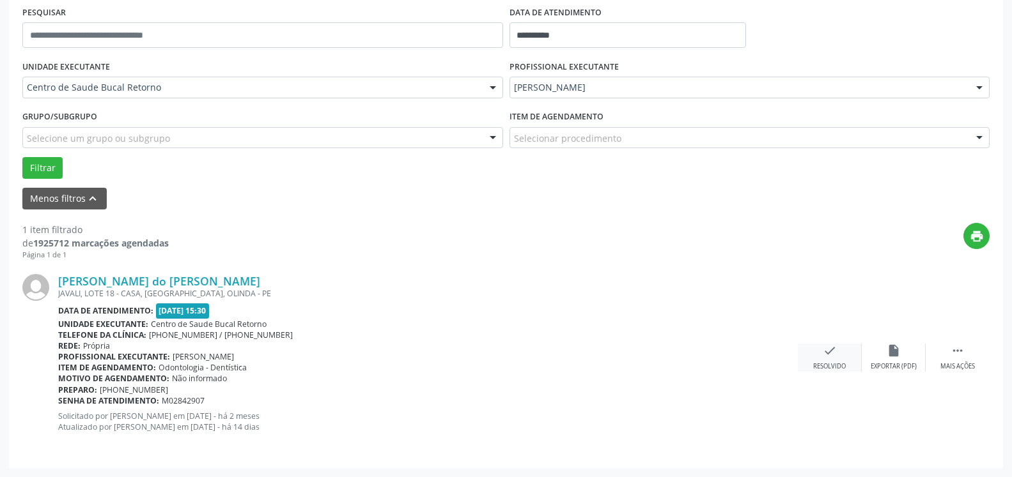
click at [823, 362] on div "check Resolvido" at bounding box center [830, 357] width 64 height 27
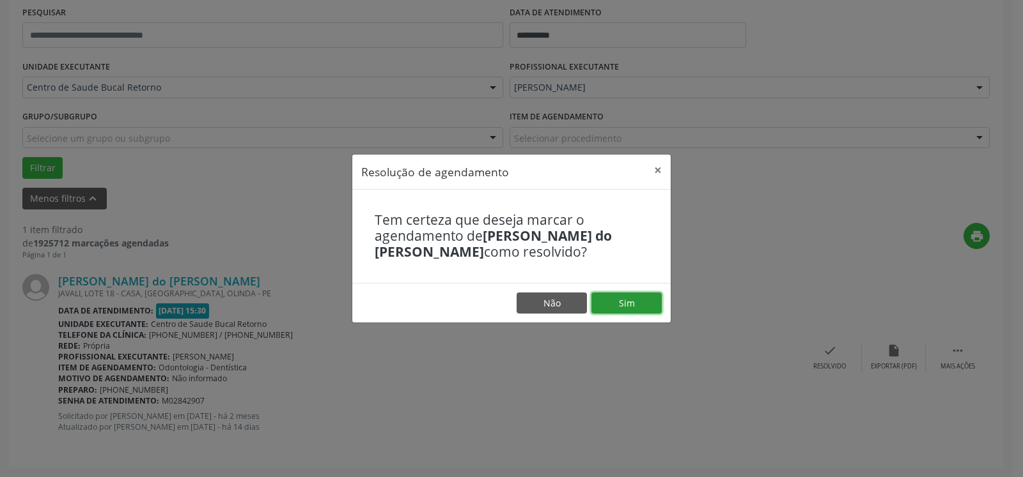
click at [645, 314] on button "Sim" at bounding box center [626, 304] width 70 height 22
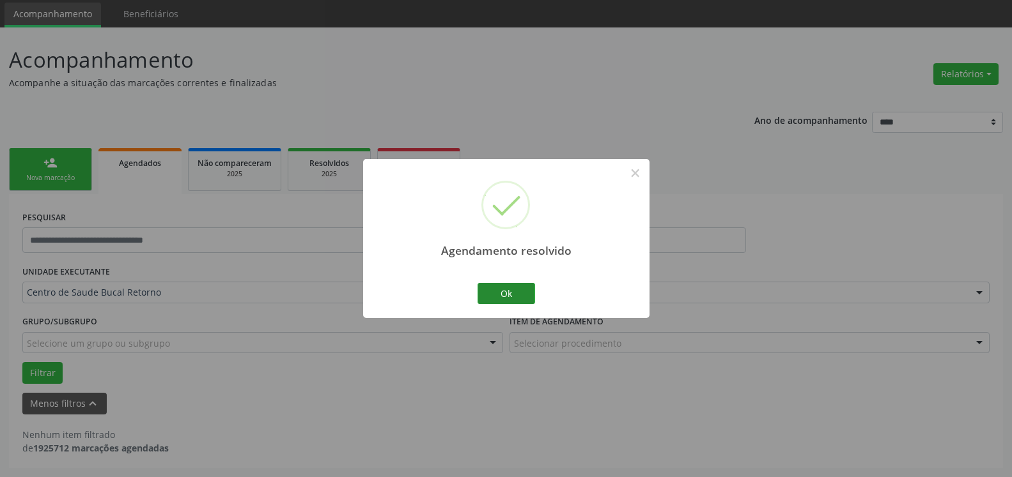
scroll to position [43, 0]
click at [514, 296] on button "Ok" at bounding box center [506, 294] width 58 height 22
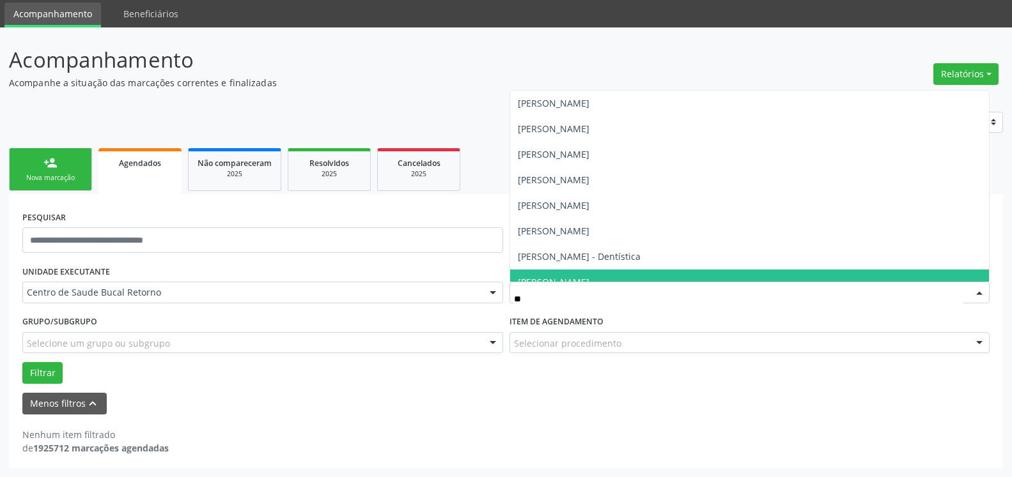
type input "***"
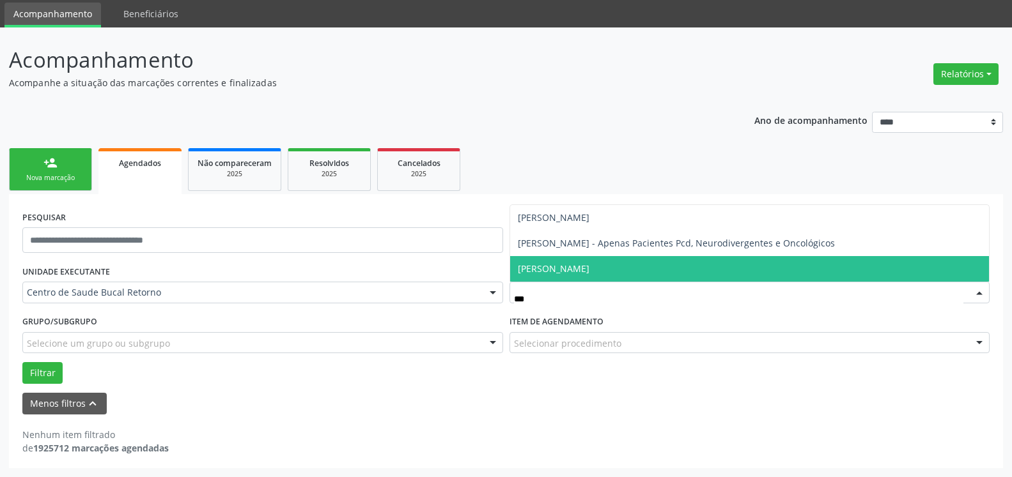
drag, startPoint x: 688, startPoint y: 262, endPoint x: 229, endPoint y: 353, distance: 467.3
click at [687, 262] on span "[PERSON_NAME]" at bounding box center [749, 269] width 479 height 26
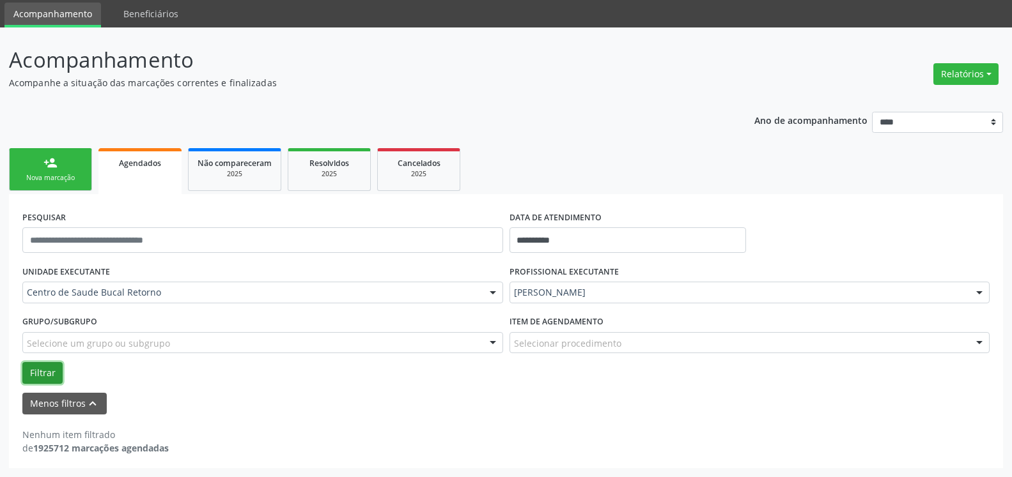
click at [49, 368] on button "Filtrar" at bounding box center [42, 373] width 40 height 22
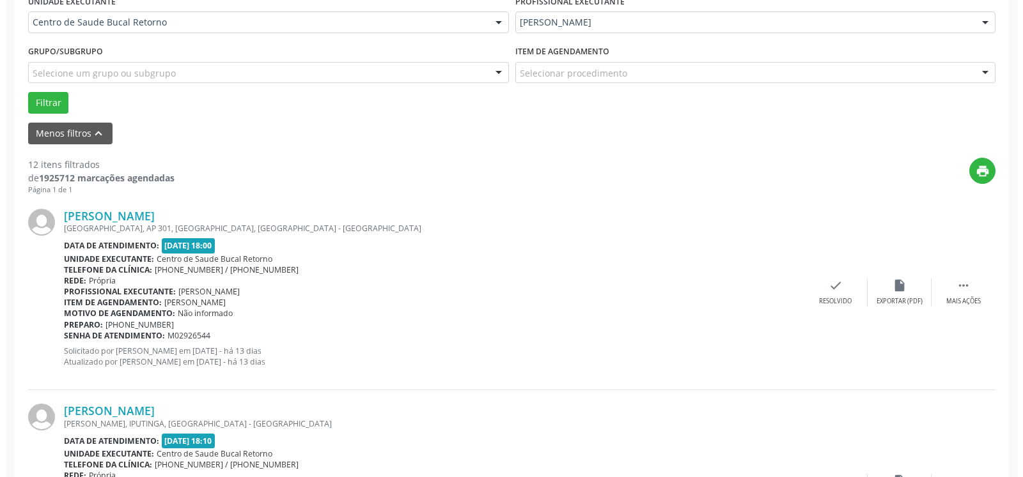
scroll to position [434, 0]
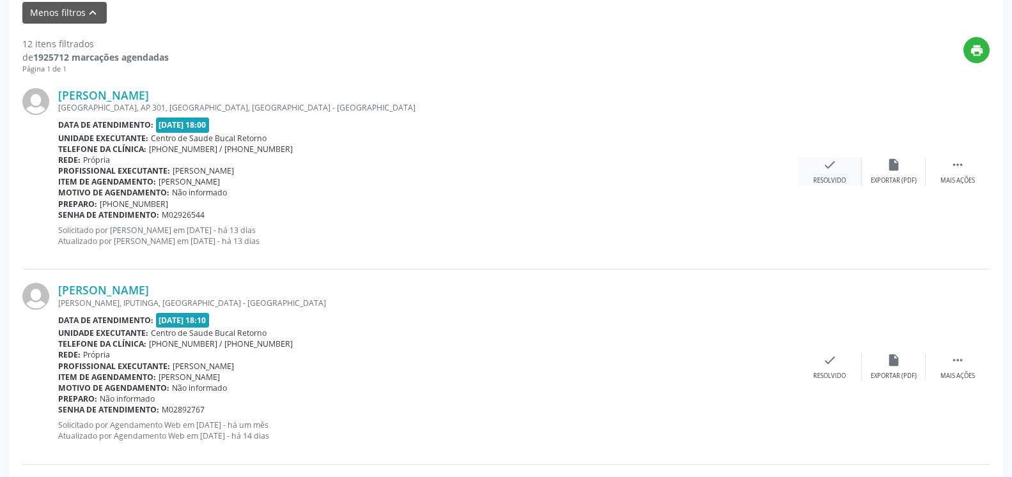
click at [832, 166] on icon "check" at bounding box center [830, 165] width 14 height 14
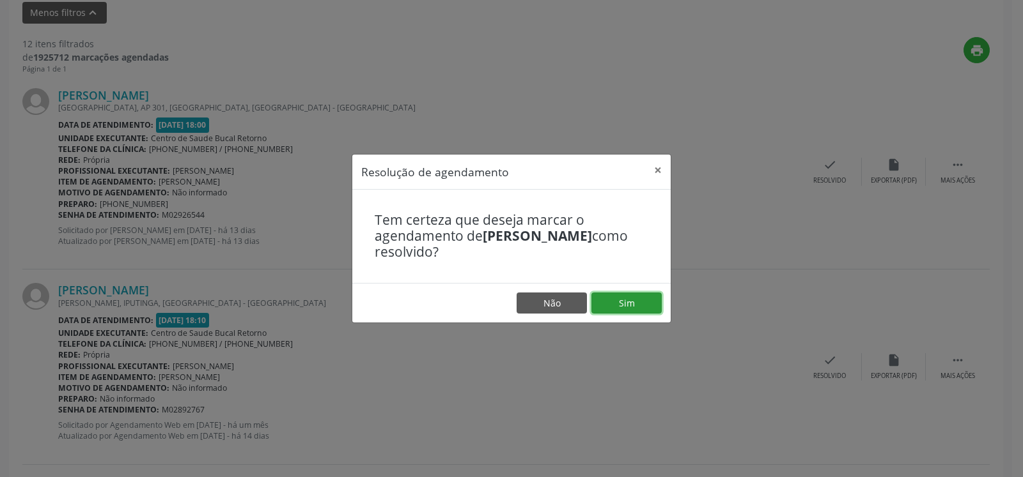
click at [598, 304] on button "Sim" at bounding box center [626, 304] width 70 height 22
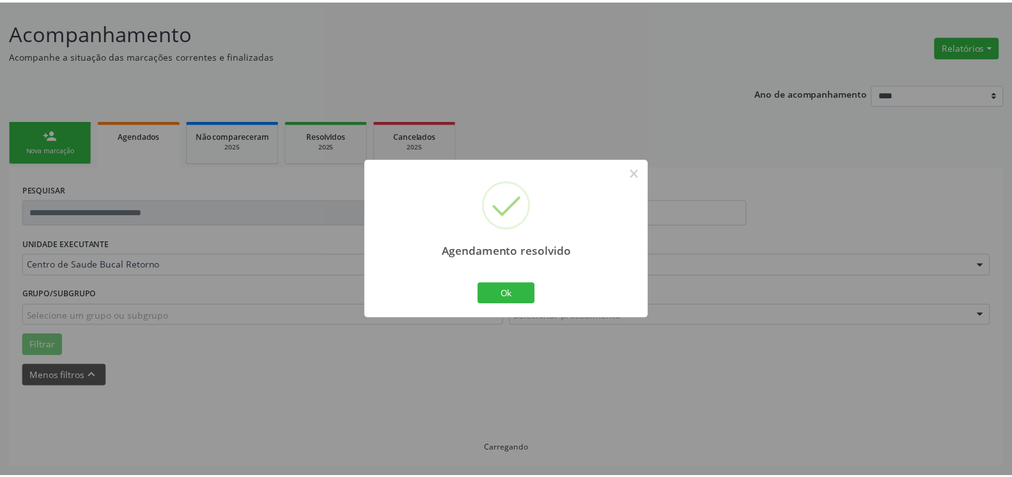
scroll to position [70, 0]
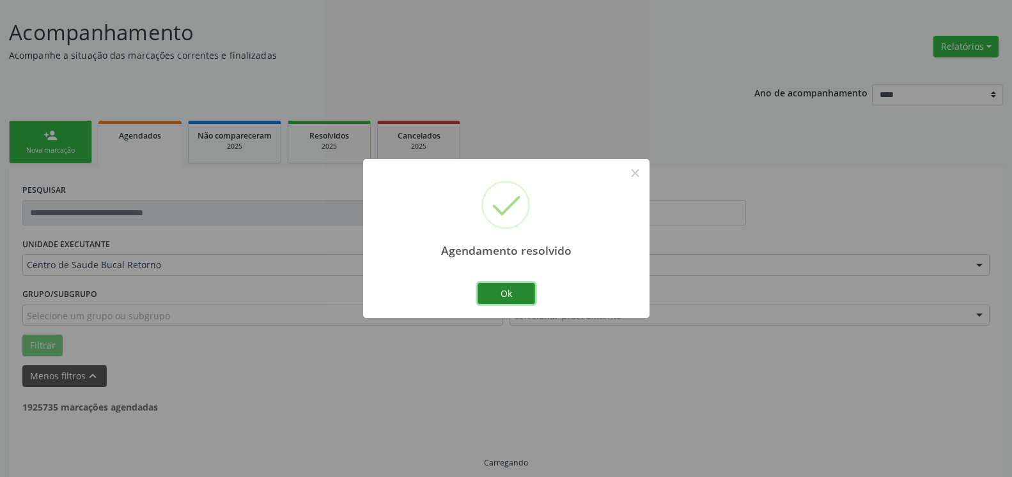
click at [522, 295] on button "Ok" at bounding box center [506, 294] width 58 height 22
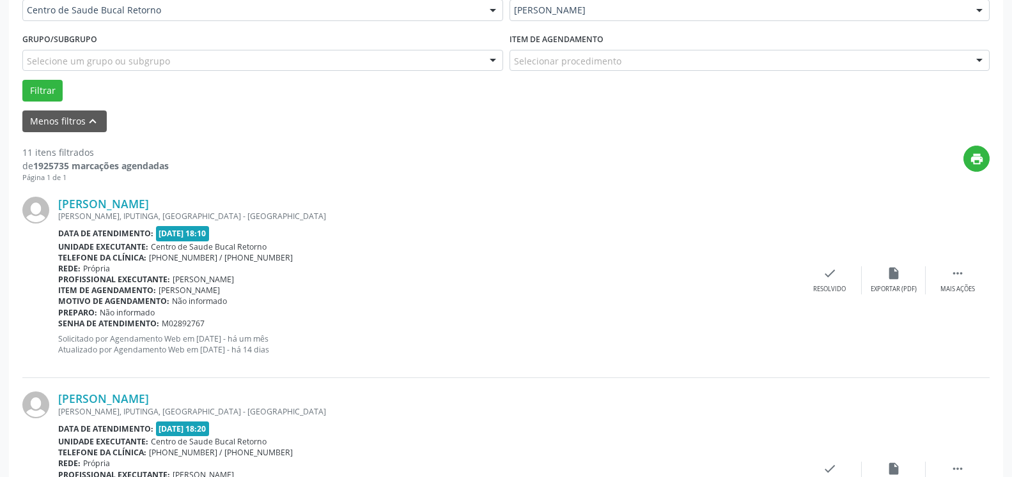
scroll to position [331, 0]
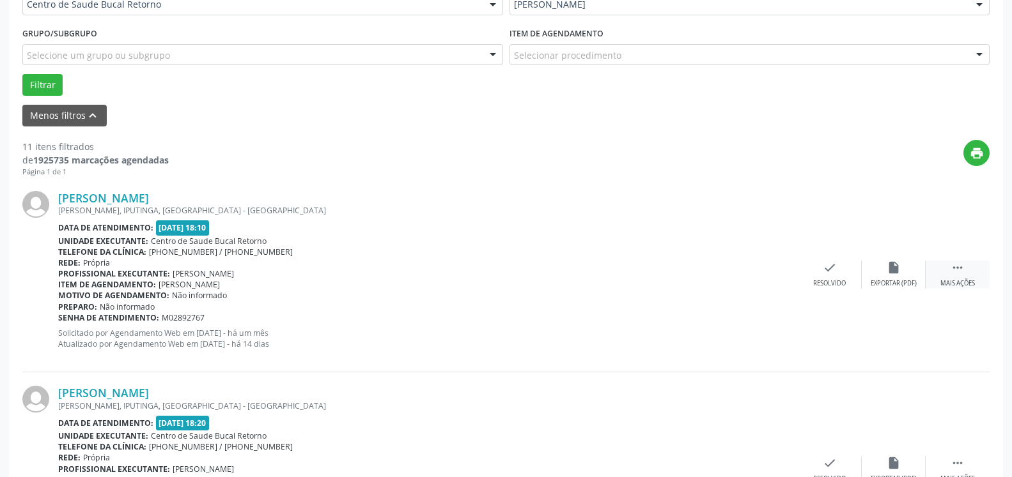
click at [962, 266] on icon "" at bounding box center [957, 268] width 14 height 14
click at [893, 279] on div "alarm_off Não compareceu" at bounding box center [894, 274] width 64 height 27
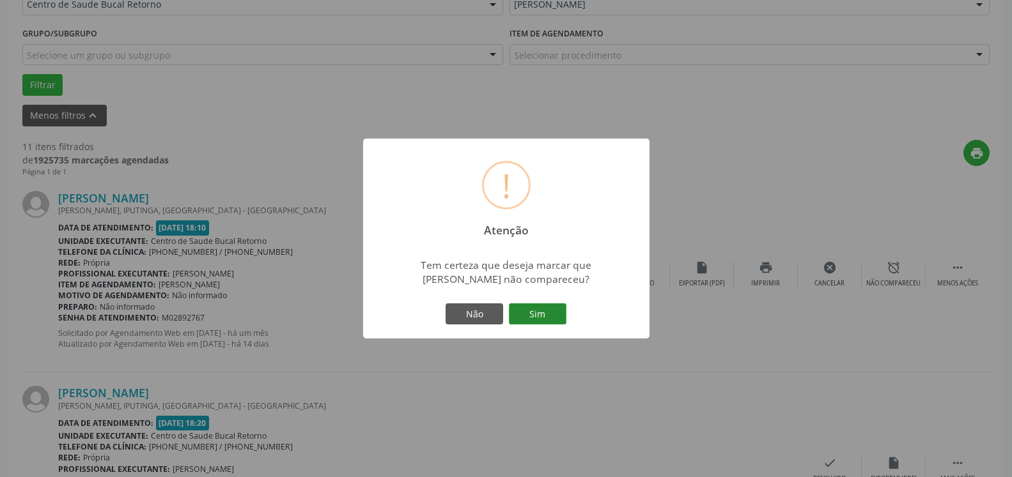
click at [546, 313] on button "Sim" at bounding box center [538, 315] width 58 height 22
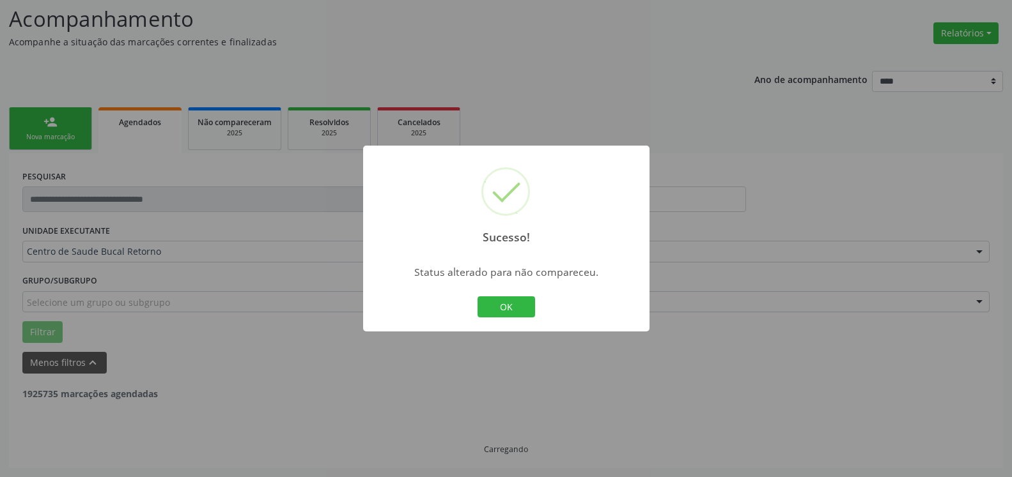
scroll to position [84, 0]
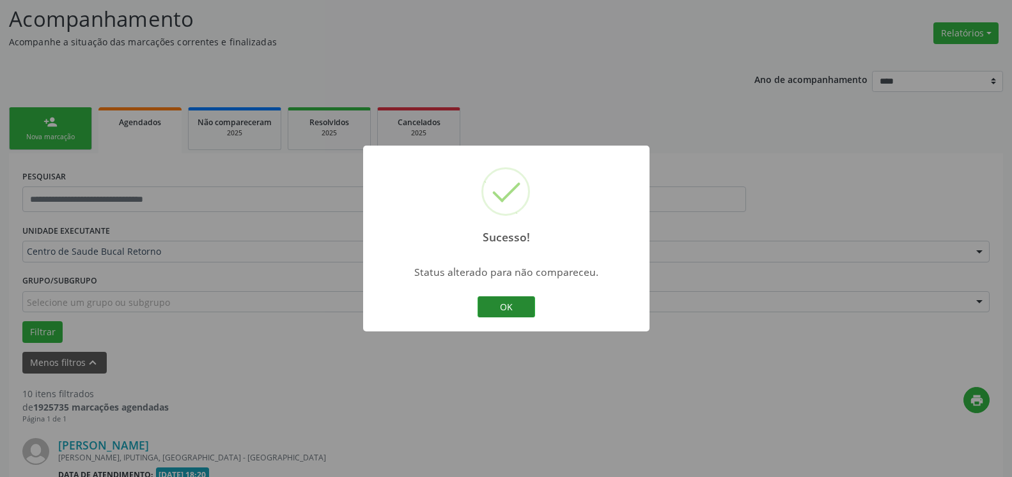
click at [513, 309] on button "OK" at bounding box center [506, 308] width 58 height 22
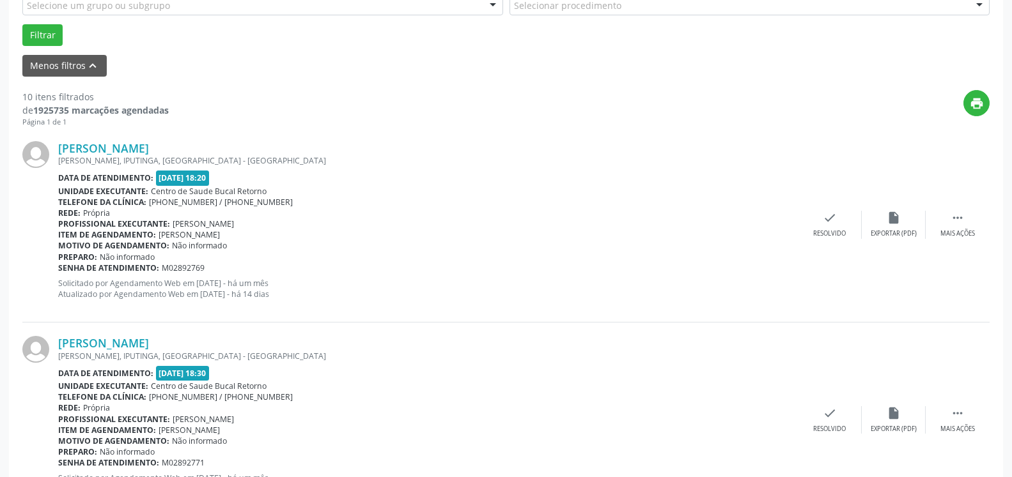
scroll to position [410, 0]
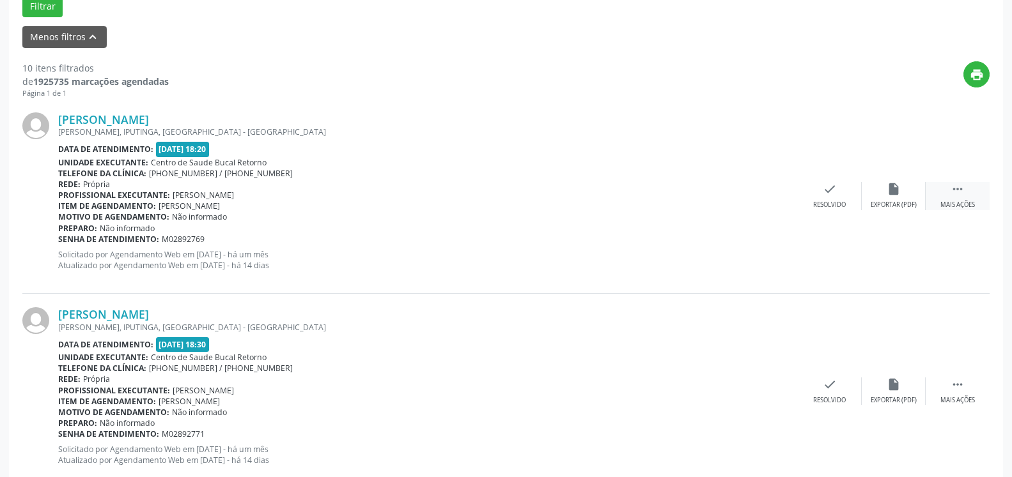
drag, startPoint x: 966, startPoint y: 189, endPoint x: 931, endPoint y: 203, distance: 37.9
click at [965, 189] on div " Mais ações" at bounding box center [957, 195] width 64 height 27
click at [898, 203] on div "Não compareceu" at bounding box center [893, 205] width 54 height 9
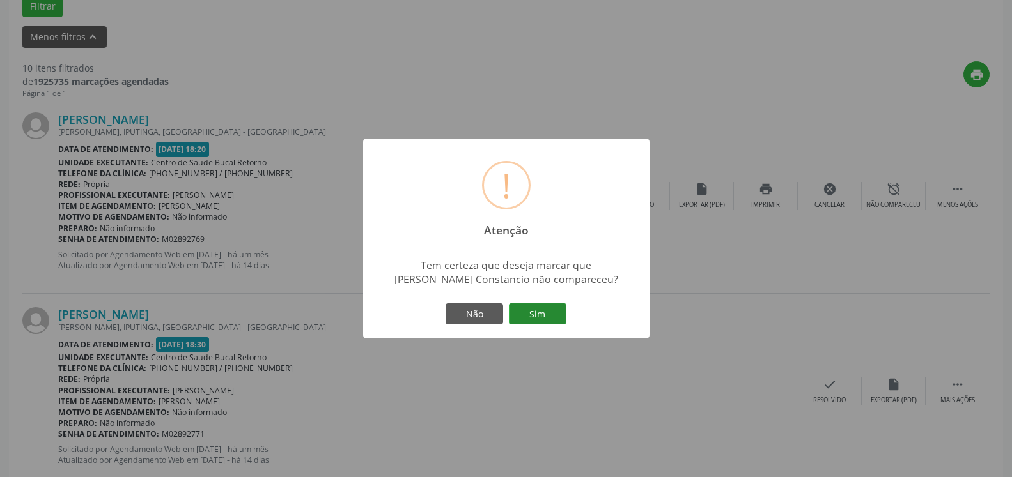
click at [547, 306] on button "Sim" at bounding box center [538, 315] width 58 height 22
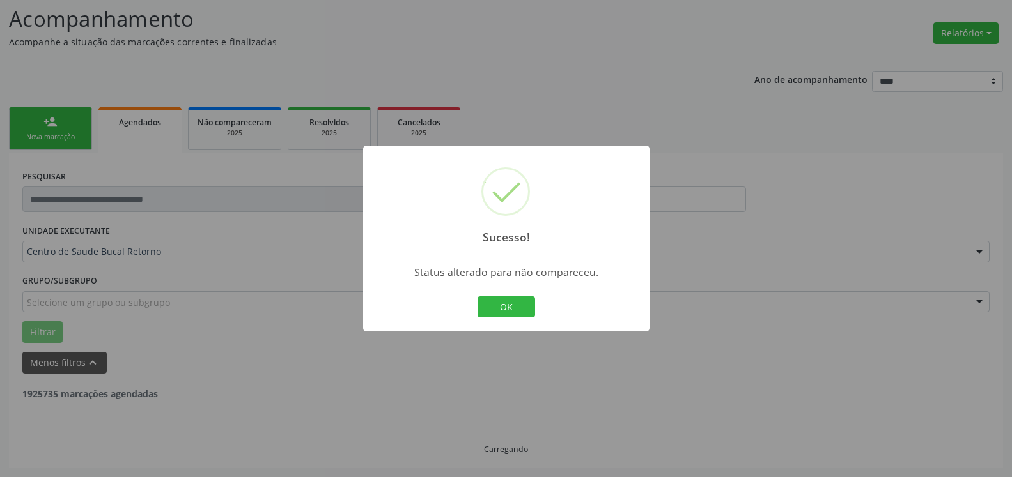
scroll to position [84, 0]
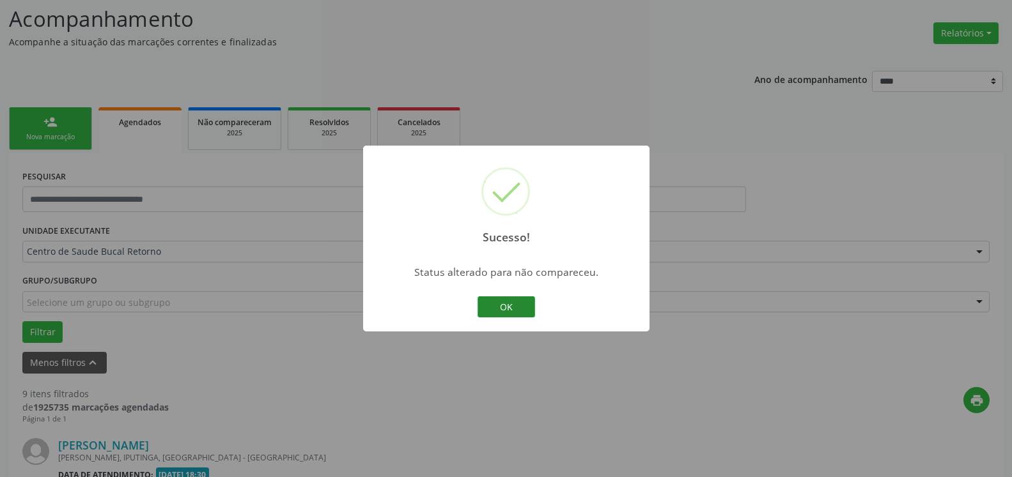
click at [507, 309] on button "OK" at bounding box center [506, 308] width 58 height 22
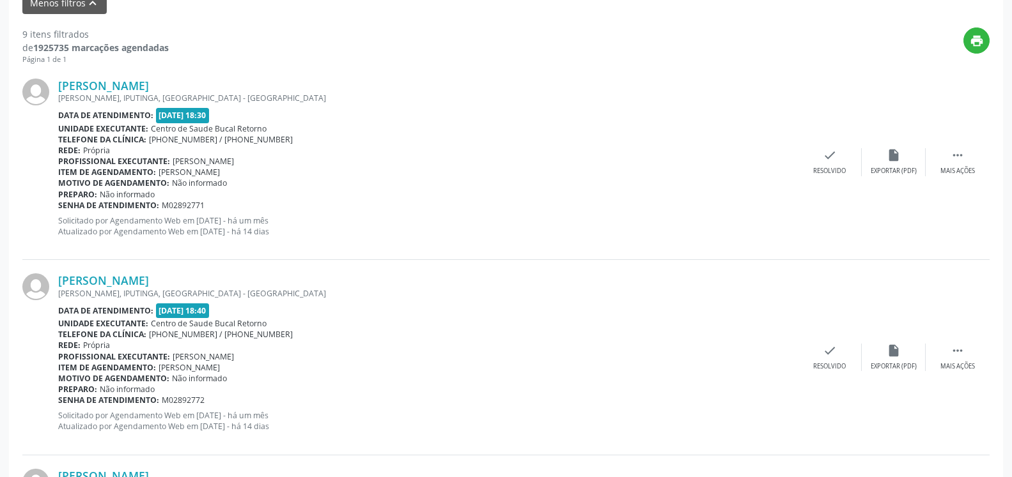
scroll to position [475, 0]
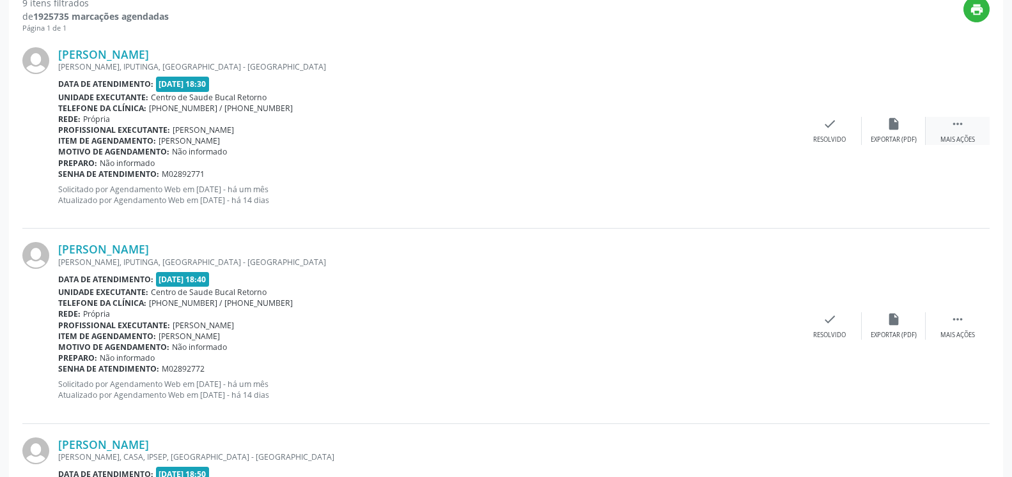
drag, startPoint x: 962, startPoint y: 119, endPoint x: 940, endPoint y: 128, distance: 24.1
click at [962, 120] on icon "" at bounding box center [957, 124] width 14 height 14
click at [891, 130] on icon "alarm_off" at bounding box center [893, 124] width 14 height 14
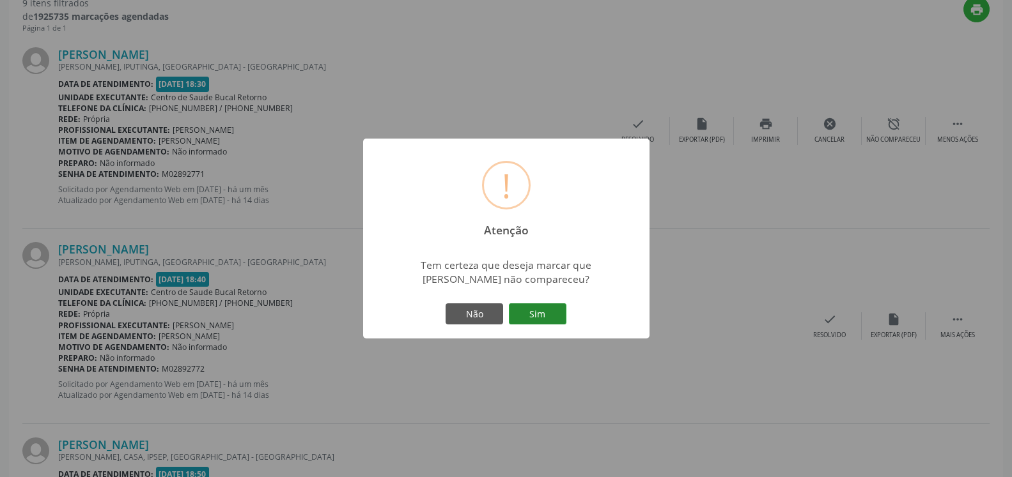
click at [536, 325] on button "Sim" at bounding box center [538, 315] width 58 height 22
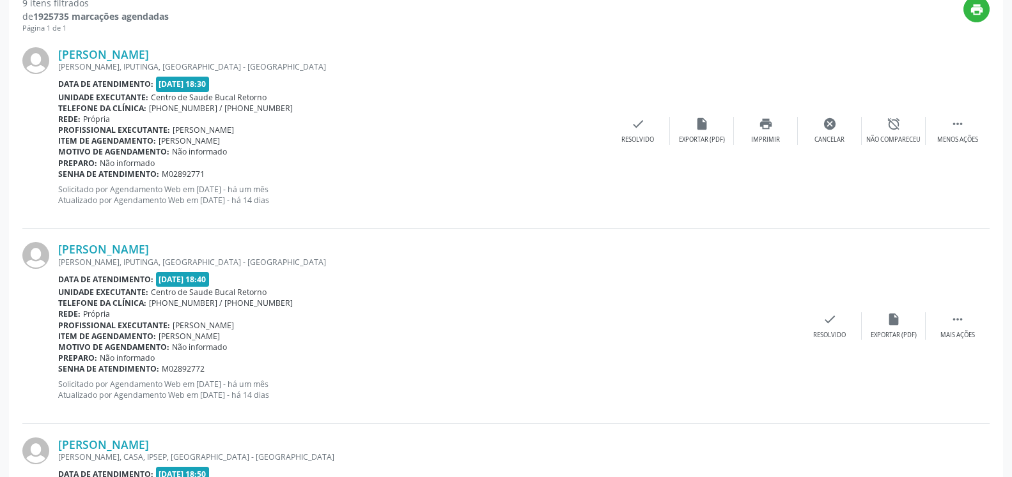
scroll to position [84, 0]
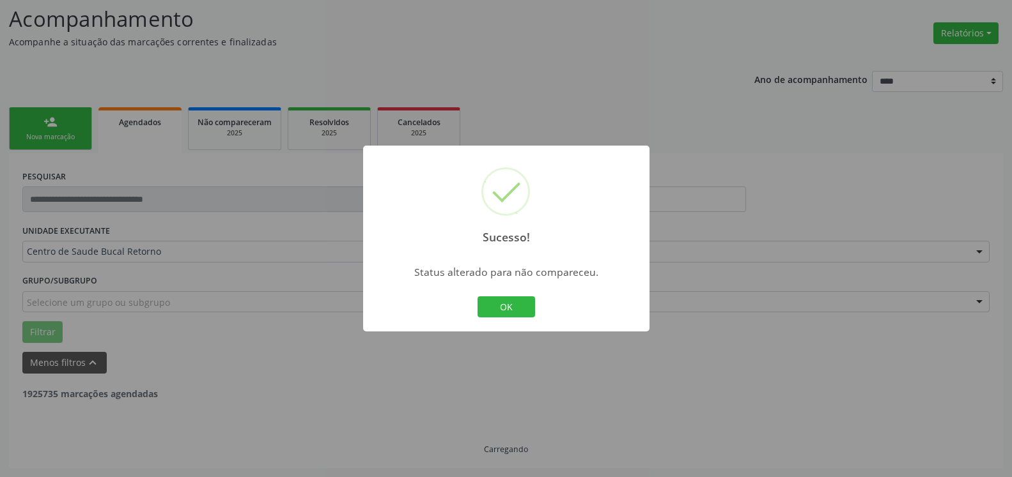
click at [497, 305] on button "OK" at bounding box center [506, 308] width 58 height 22
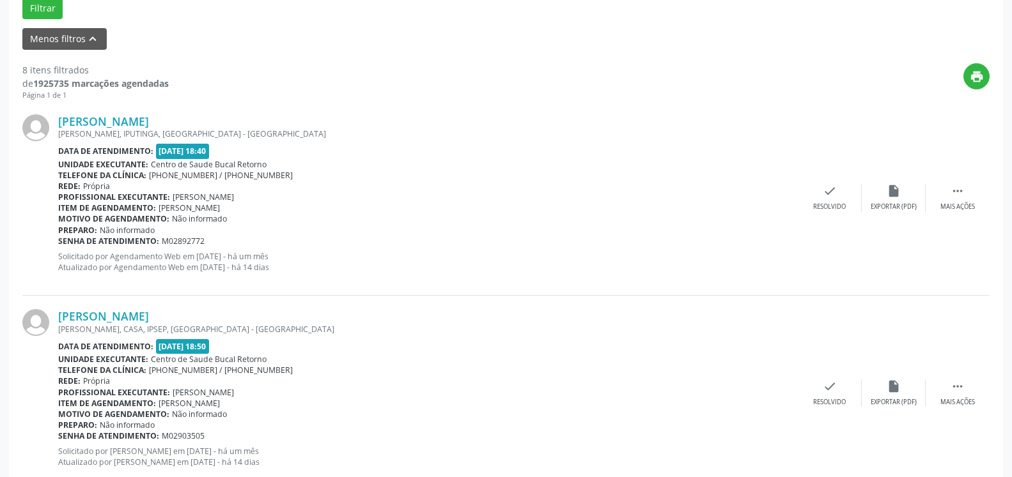
scroll to position [410, 0]
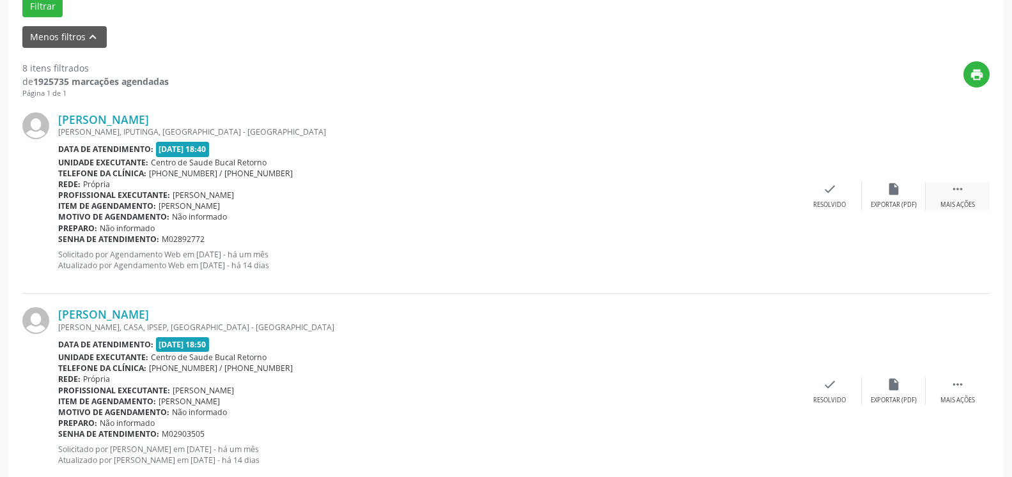
click at [970, 184] on div " Mais ações" at bounding box center [957, 195] width 64 height 27
click at [895, 182] on div "[PERSON_NAME] [PERSON_NAME], IPUTINGA, [GEOGRAPHIC_DATA] - [GEOGRAPHIC_DATA] Da…" at bounding box center [505, 196] width 967 height 195
click at [890, 190] on icon "alarm_off" at bounding box center [893, 189] width 14 height 14
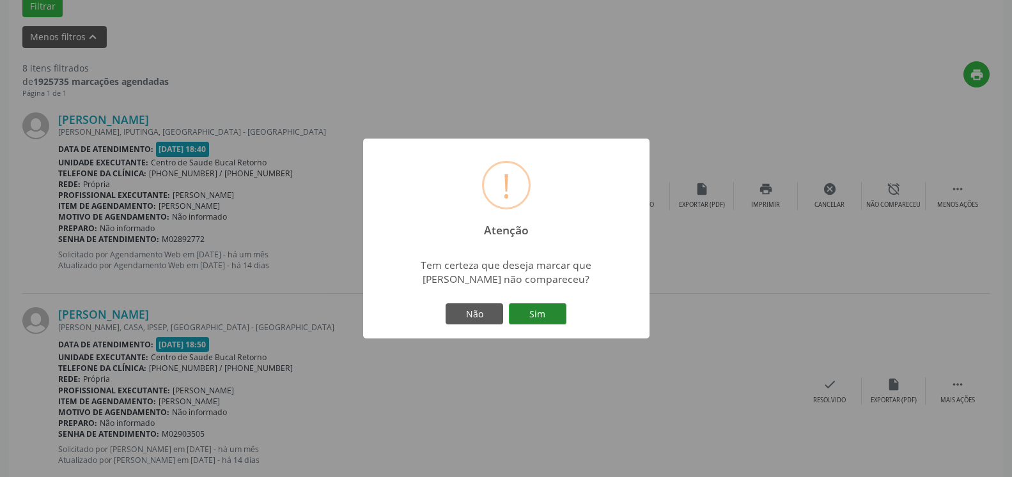
click at [534, 316] on button "Sim" at bounding box center [538, 315] width 58 height 22
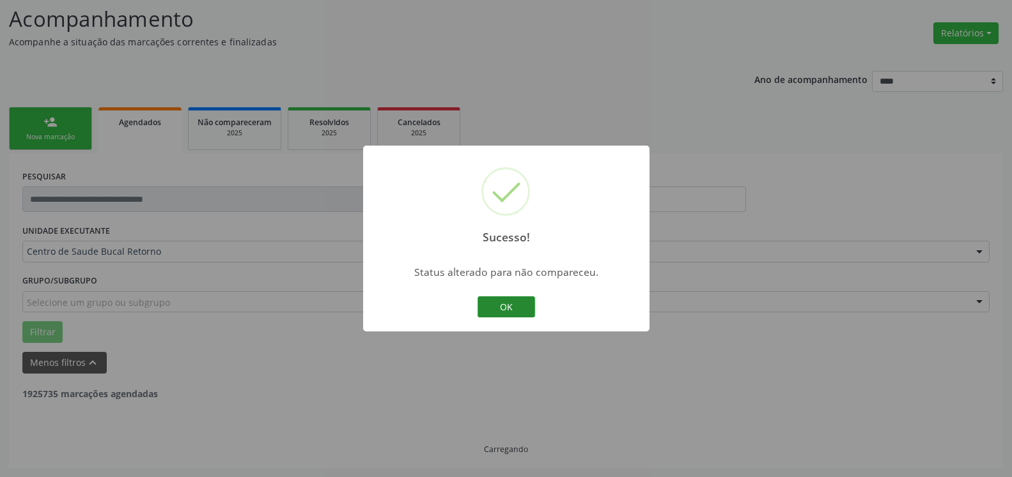
scroll to position [84, 0]
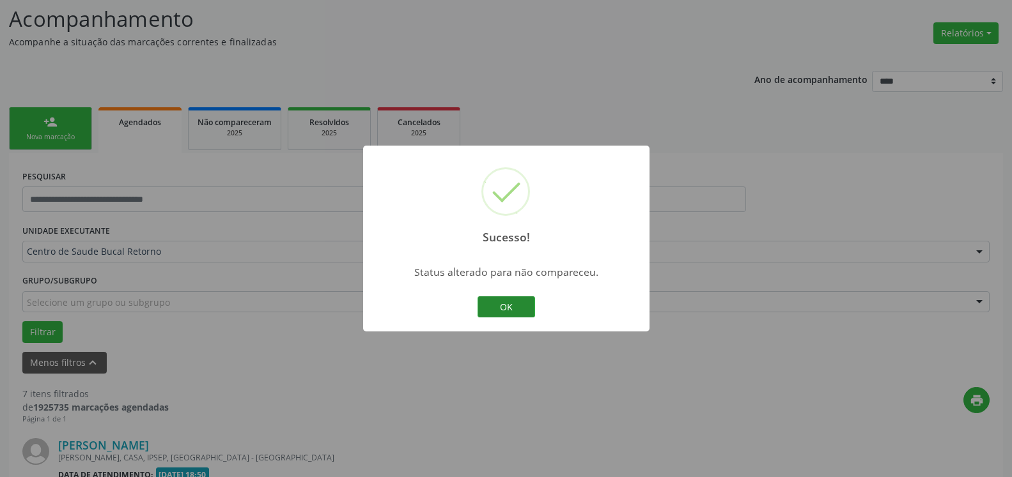
click at [498, 306] on button "OK" at bounding box center [506, 308] width 58 height 22
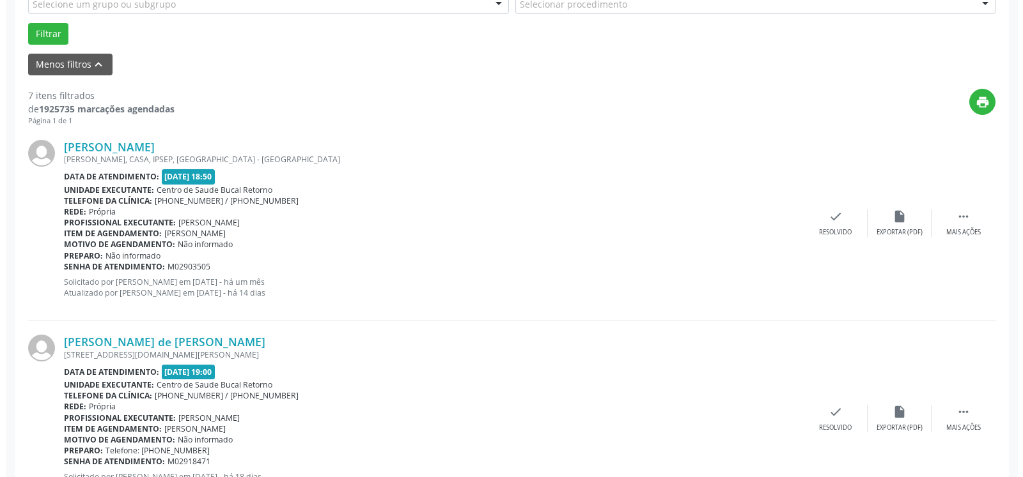
scroll to position [410, 0]
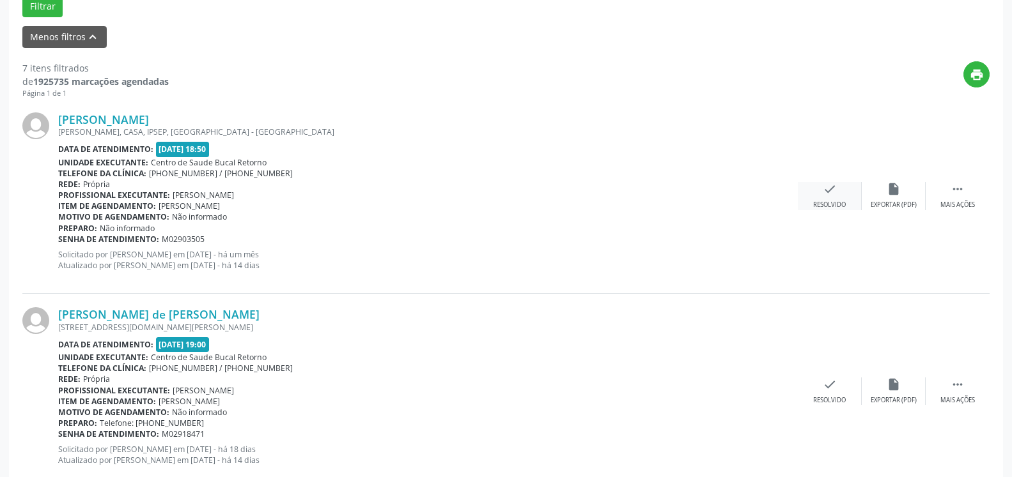
click at [830, 189] on icon "check" at bounding box center [830, 189] width 14 height 14
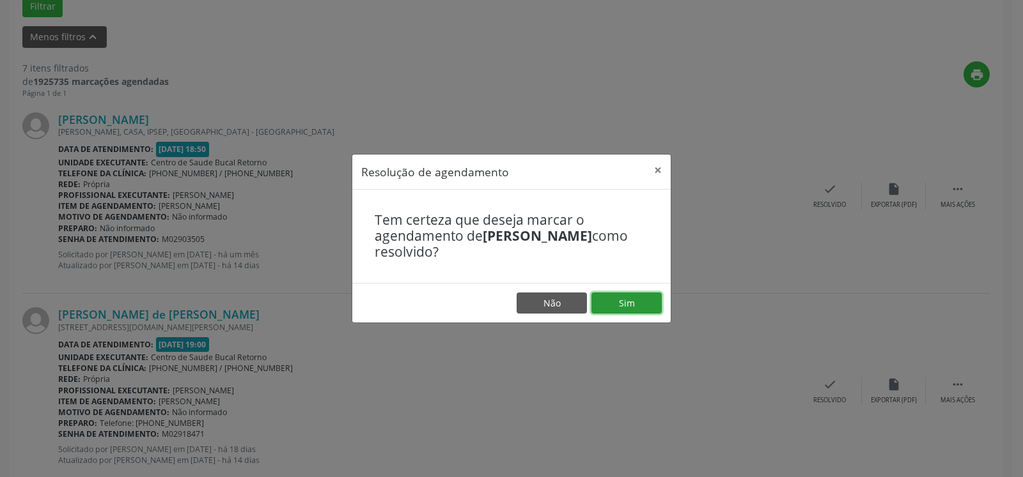
click at [631, 299] on button "Sim" at bounding box center [626, 304] width 70 height 22
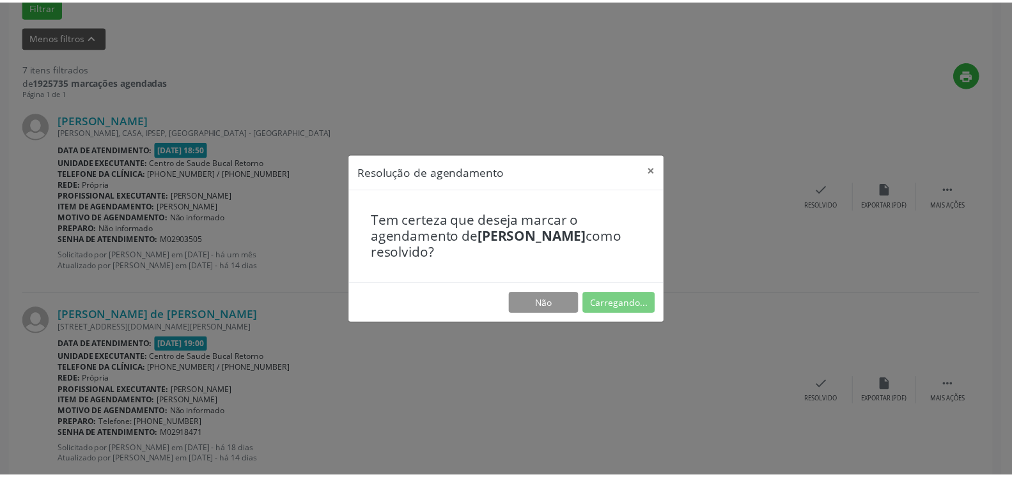
scroll to position [70, 0]
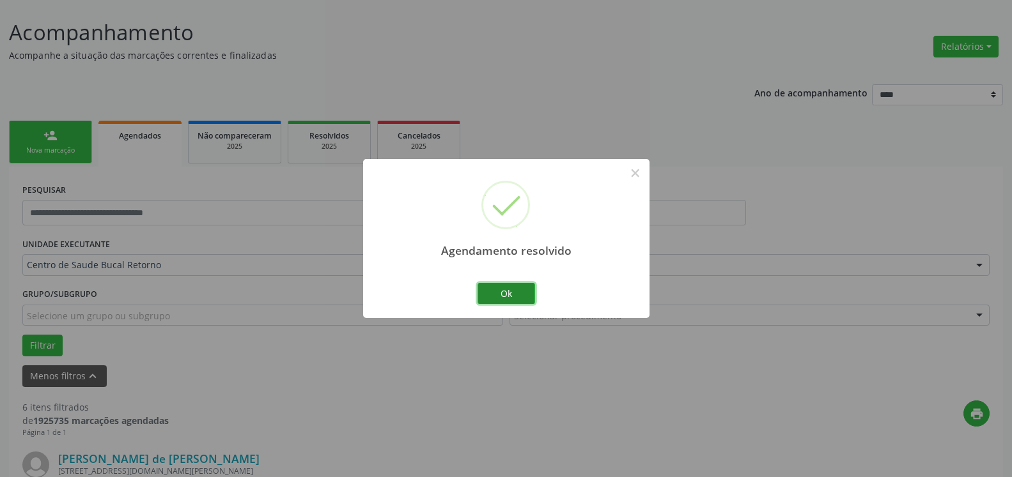
click at [525, 290] on button "Ok" at bounding box center [506, 294] width 58 height 22
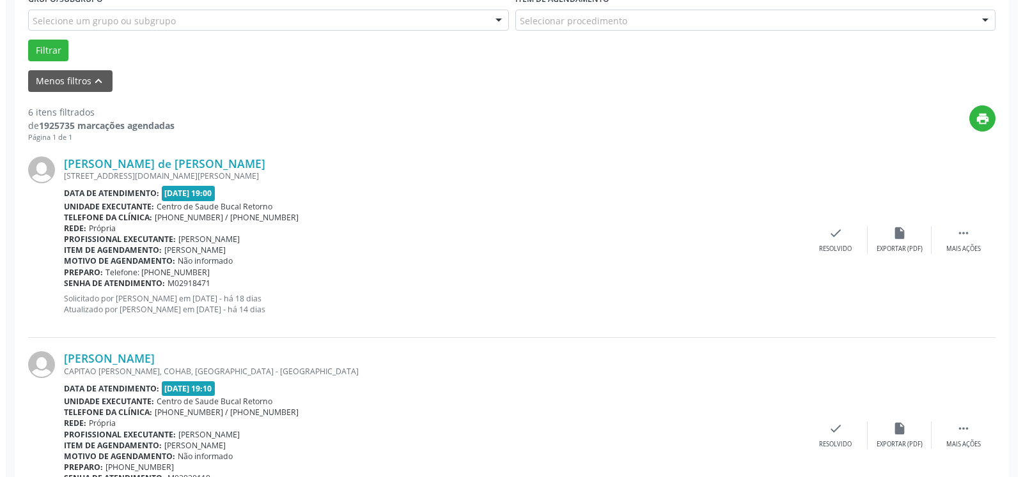
scroll to position [396, 0]
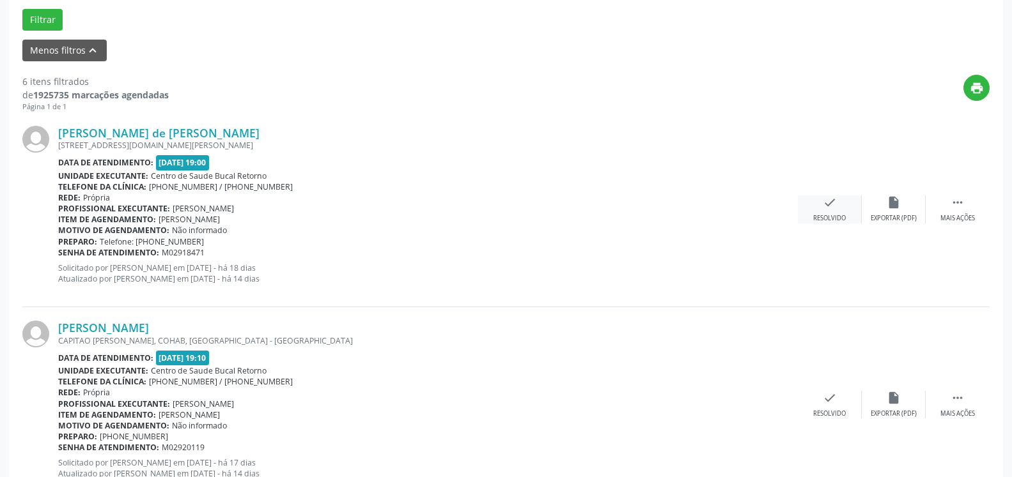
click at [818, 208] on div "check Resolvido" at bounding box center [830, 209] width 64 height 27
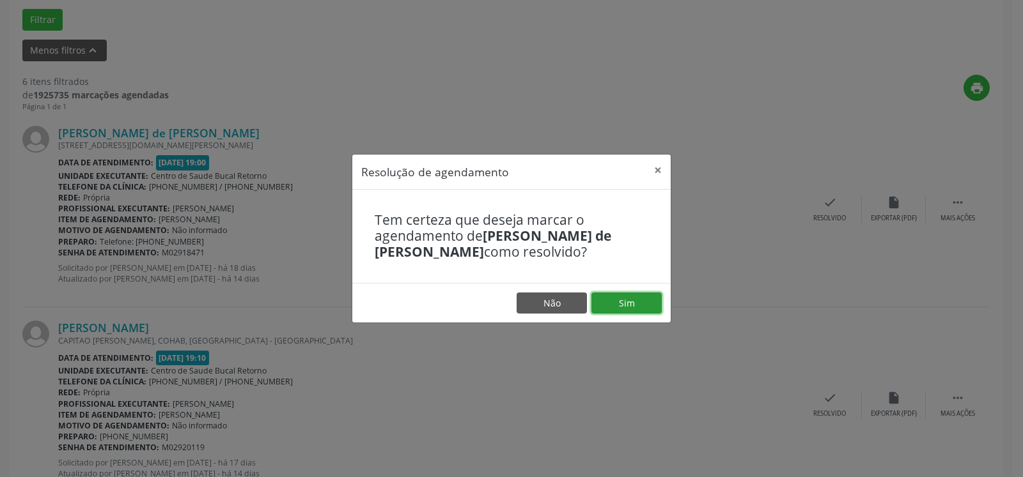
click at [601, 304] on button "Sim" at bounding box center [626, 304] width 70 height 22
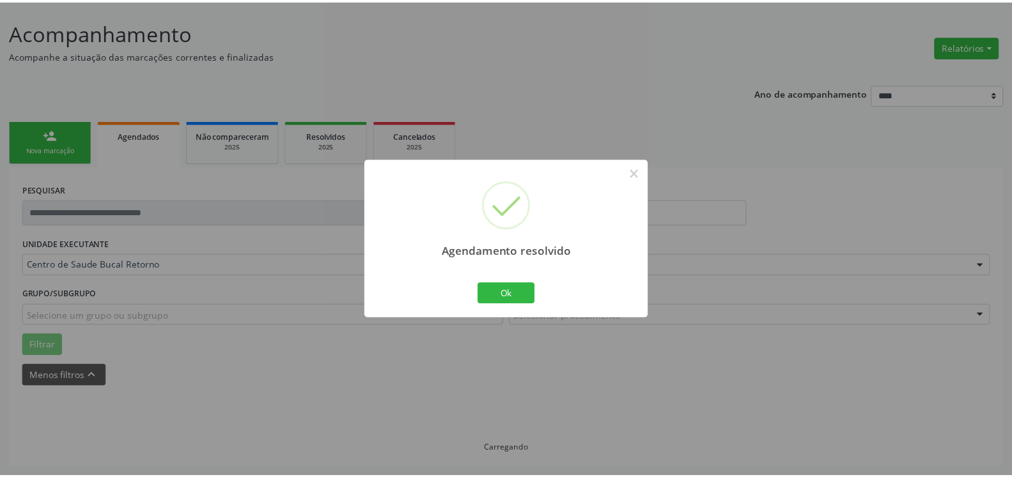
scroll to position [70, 0]
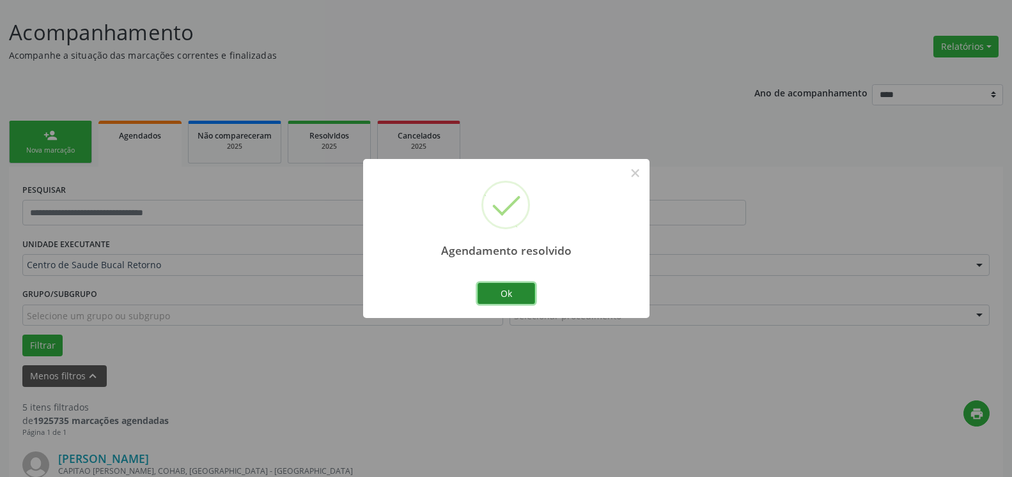
click at [518, 295] on button "Ok" at bounding box center [506, 294] width 58 height 22
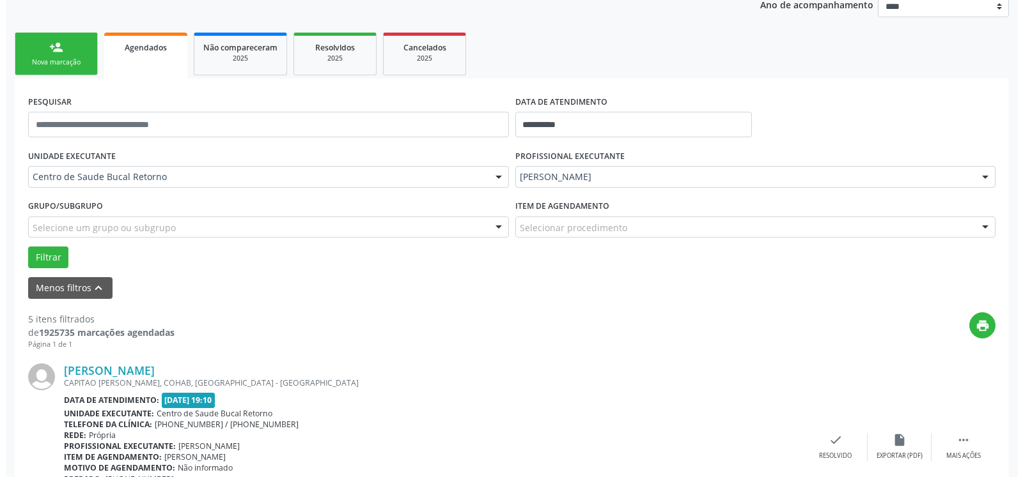
scroll to position [396, 0]
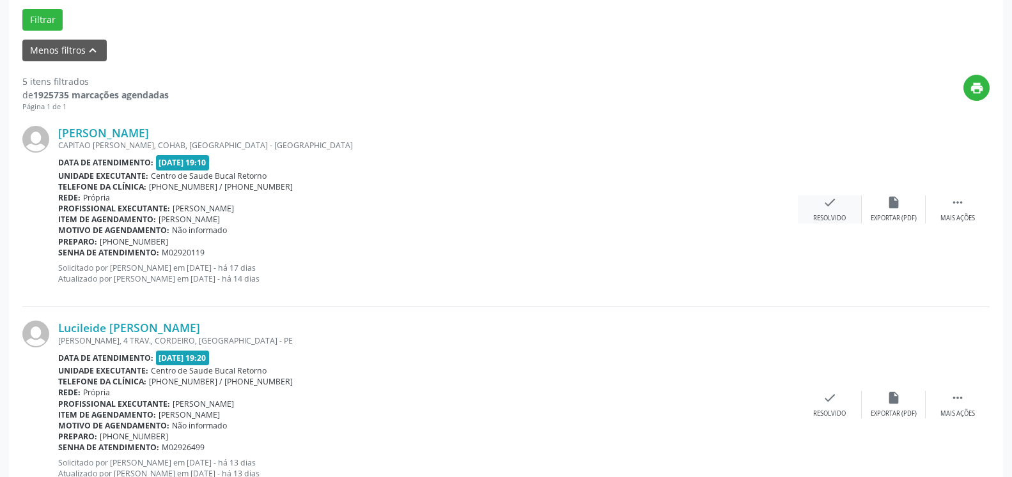
click at [832, 210] on icon "check" at bounding box center [830, 203] width 14 height 14
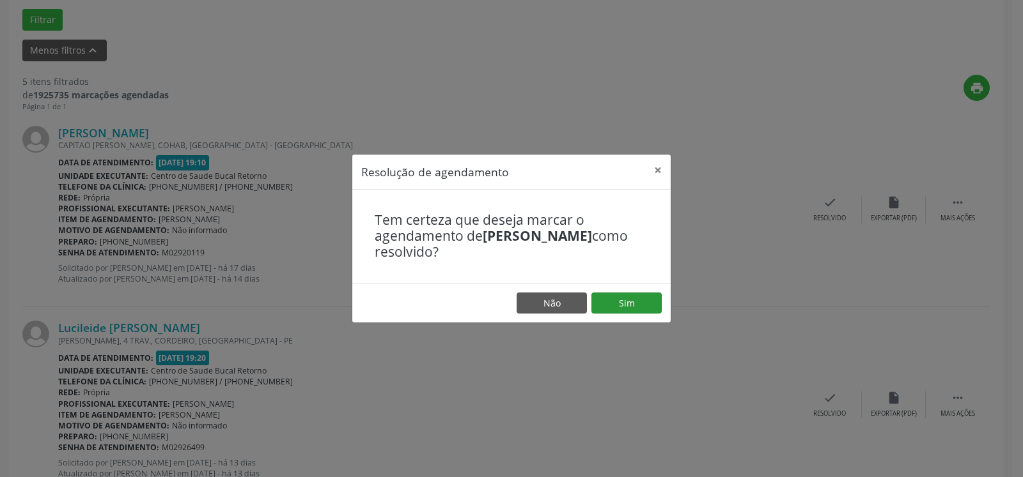
drag, startPoint x: 637, startPoint y: 289, endPoint x: 631, endPoint y: 295, distance: 9.0
click at [635, 291] on footer "Não Sim" at bounding box center [511, 303] width 318 height 40
click at [623, 301] on button "Sim" at bounding box center [626, 304] width 70 height 22
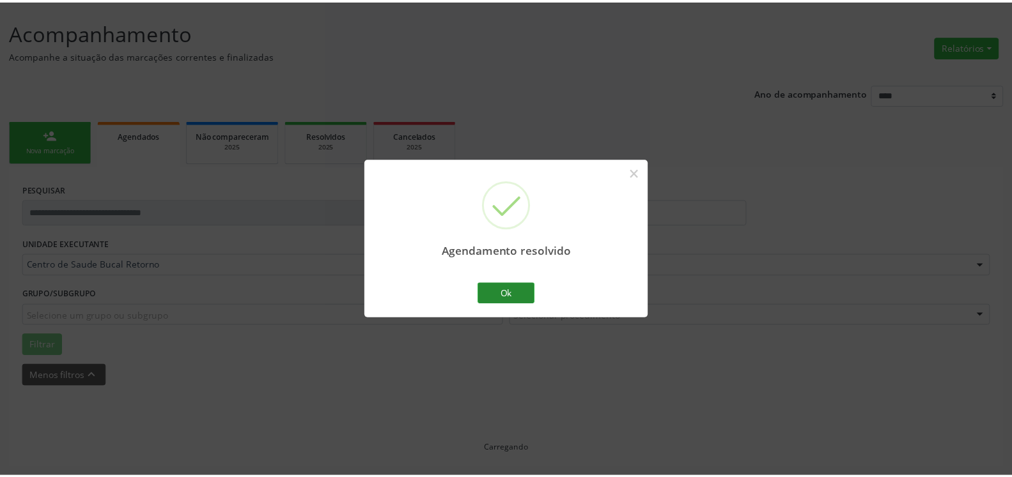
scroll to position [70, 0]
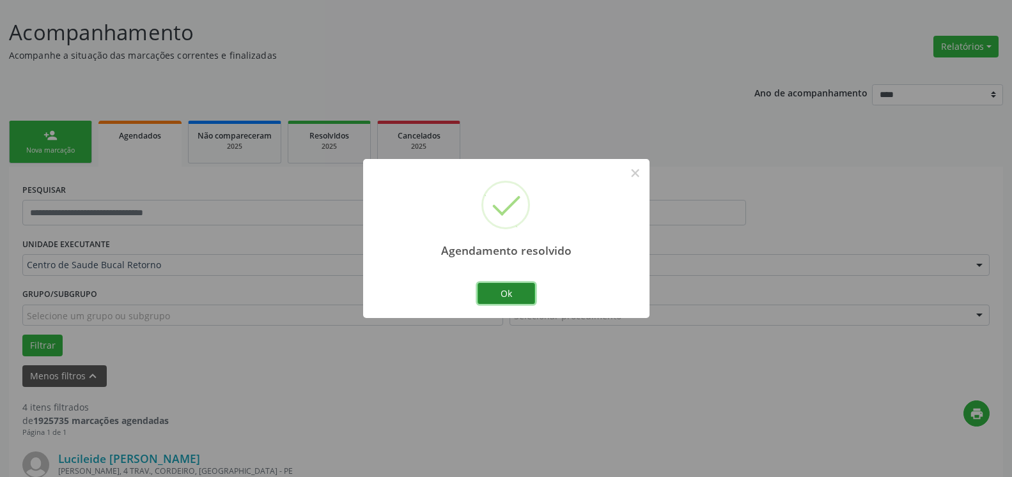
click at [520, 297] on button "Ok" at bounding box center [506, 294] width 58 height 22
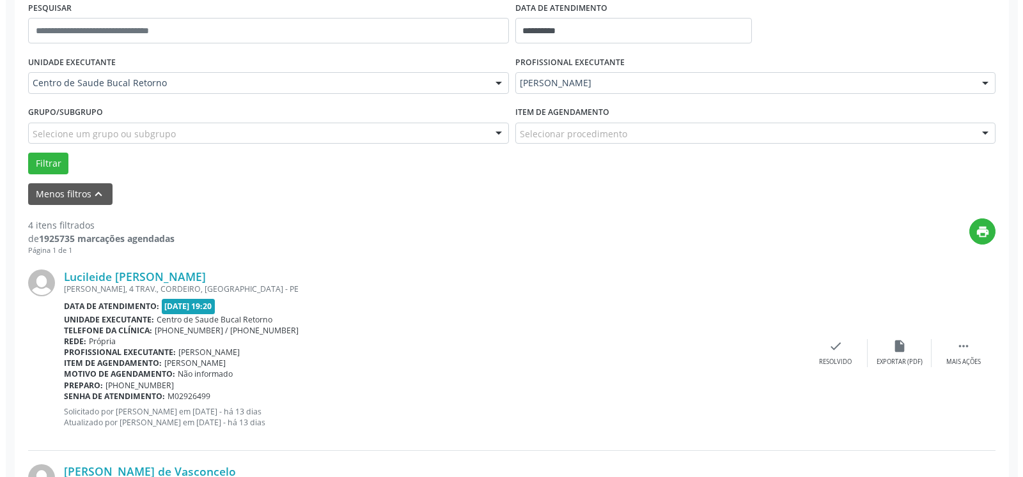
scroll to position [396, 0]
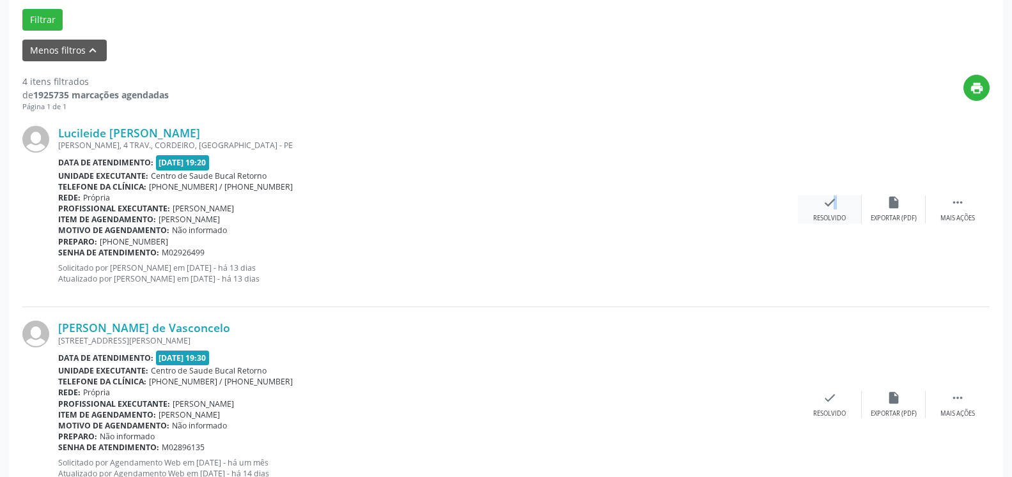
click at [826, 199] on icon "check" at bounding box center [830, 203] width 14 height 14
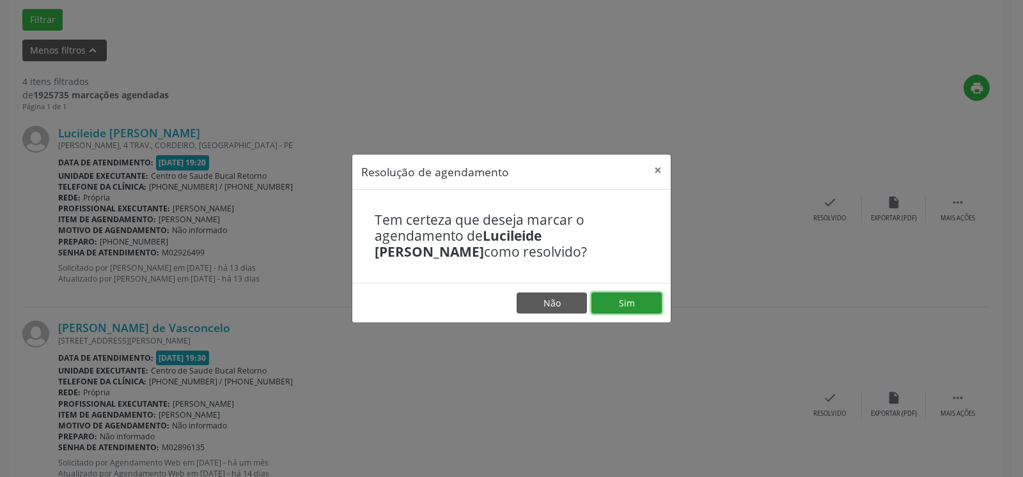
click at [638, 306] on button "Sim" at bounding box center [626, 304] width 70 height 22
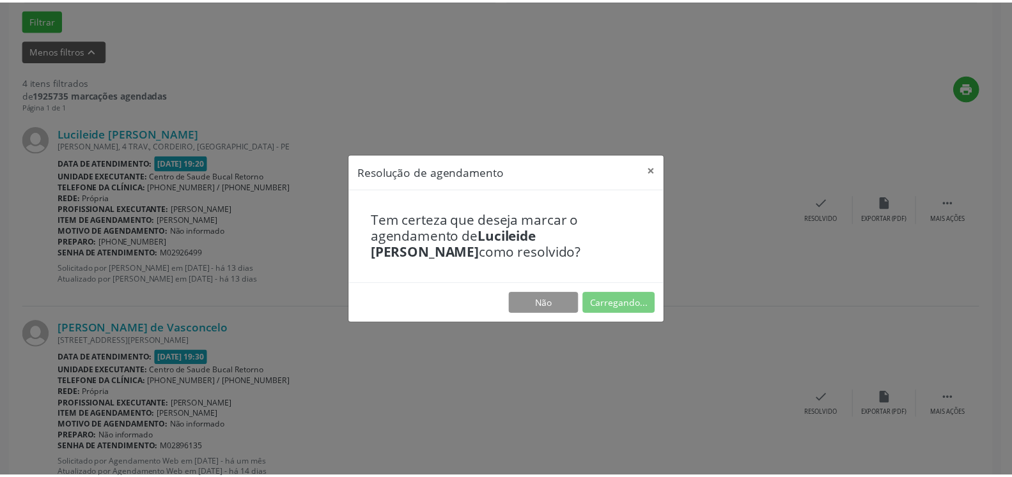
scroll to position [70, 0]
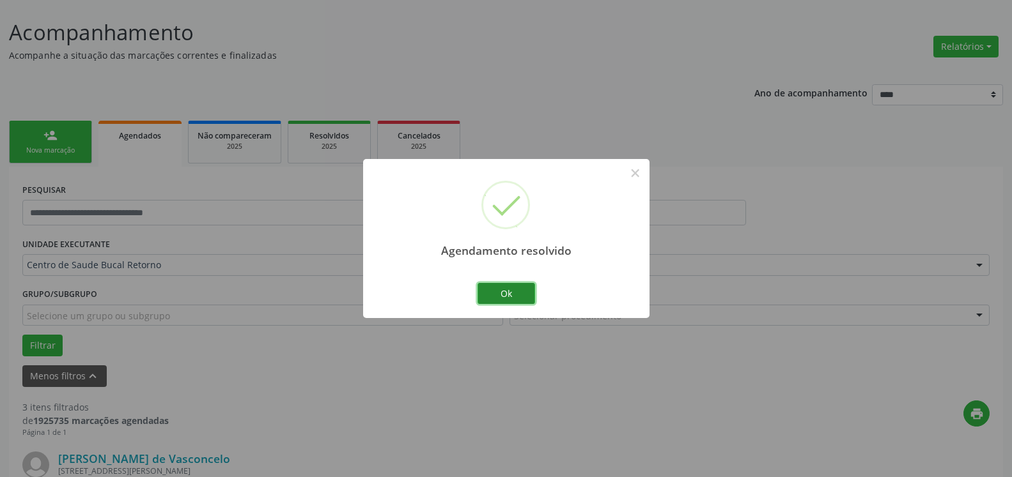
click at [514, 302] on button "Ok" at bounding box center [506, 294] width 58 height 22
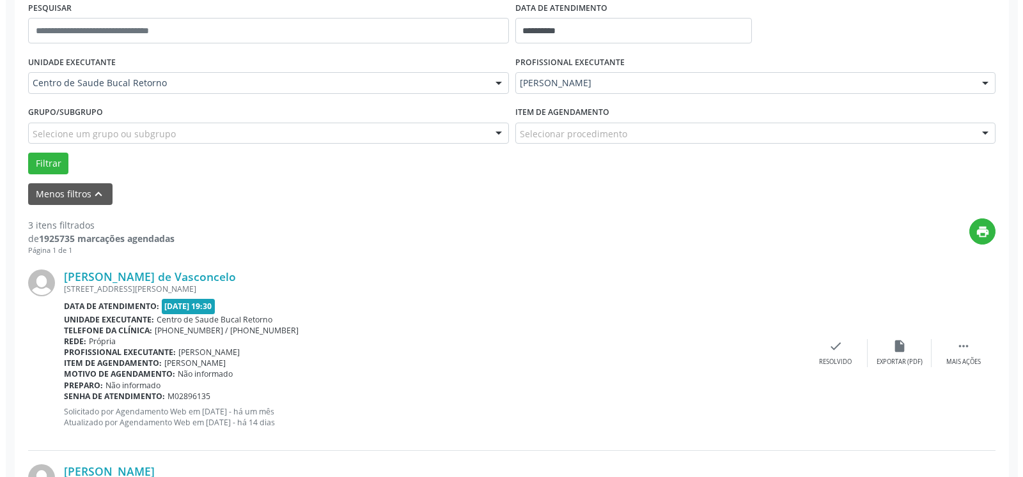
scroll to position [266, 0]
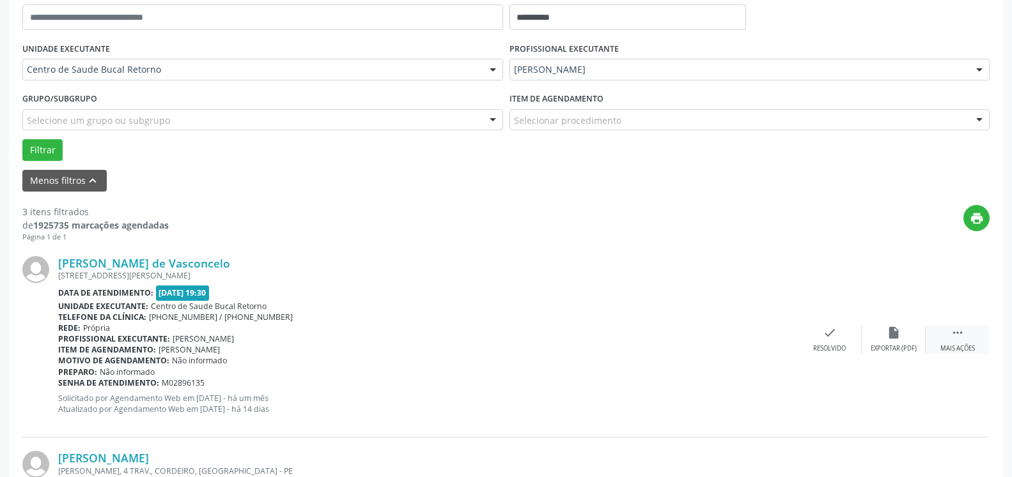
click at [957, 337] on icon "" at bounding box center [957, 333] width 14 height 14
click at [821, 334] on div "cancel Cancelar" at bounding box center [830, 339] width 64 height 27
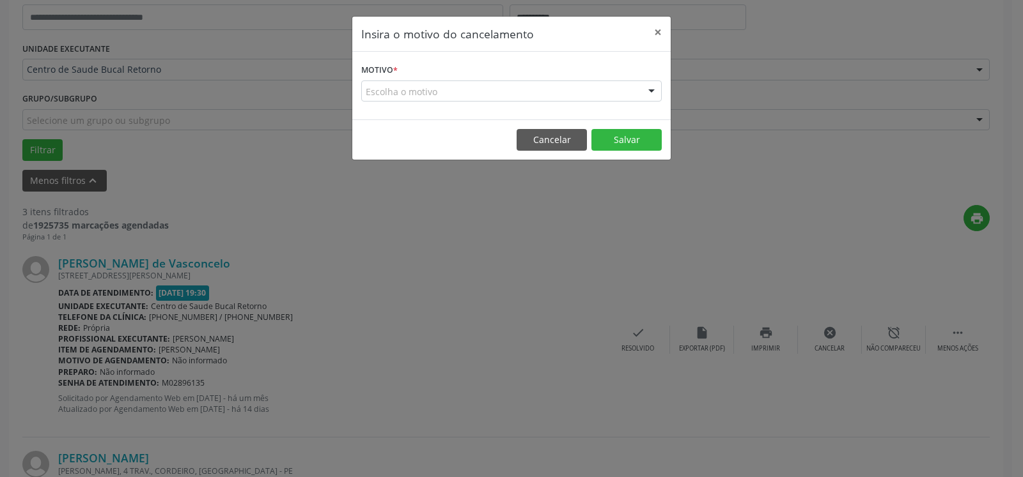
click at [502, 82] on div "Escolha o motivo" at bounding box center [511, 92] width 300 height 22
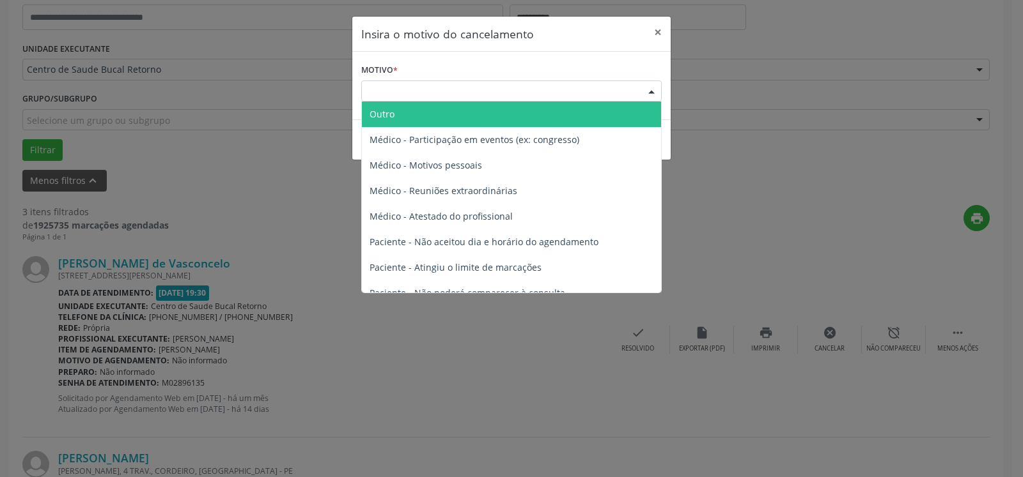
click at [414, 114] on span "Outro" at bounding box center [511, 115] width 299 height 26
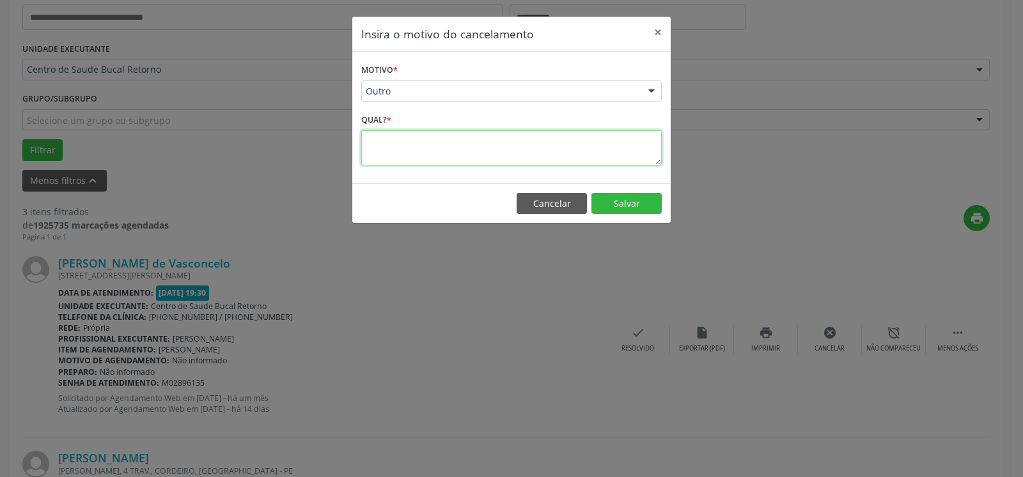
click at [414, 144] on textarea at bounding box center [511, 147] width 300 height 35
type textarea "*********"
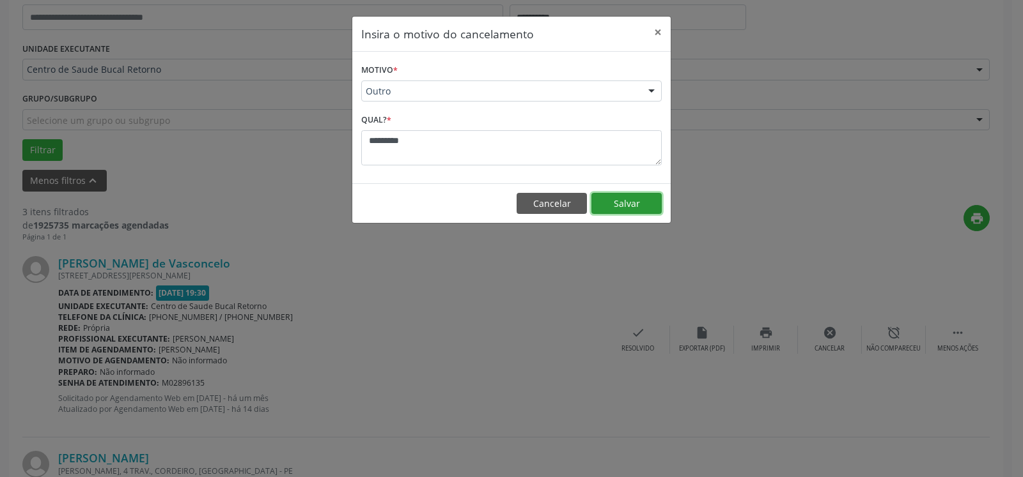
click at [630, 205] on button "Salvar" at bounding box center [626, 204] width 70 height 22
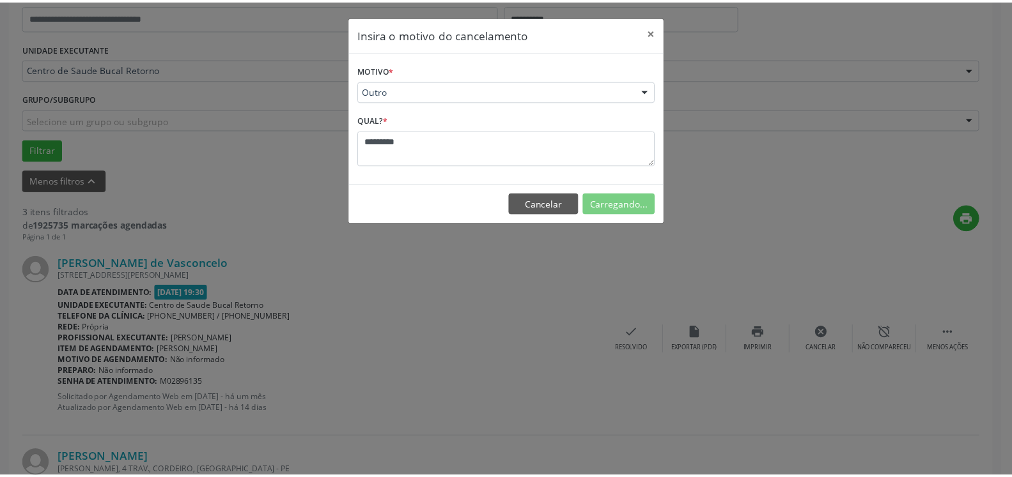
scroll to position [84, 0]
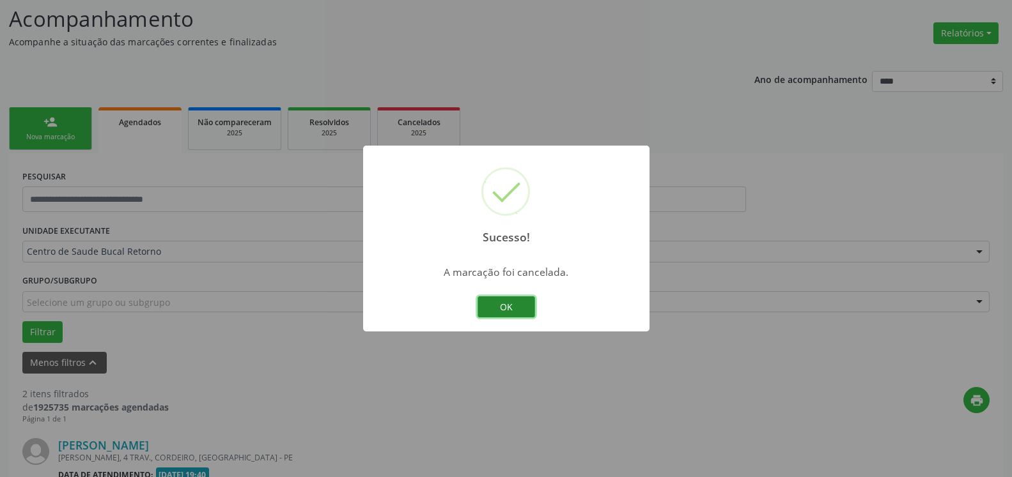
click at [510, 311] on button "OK" at bounding box center [506, 308] width 58 height 22
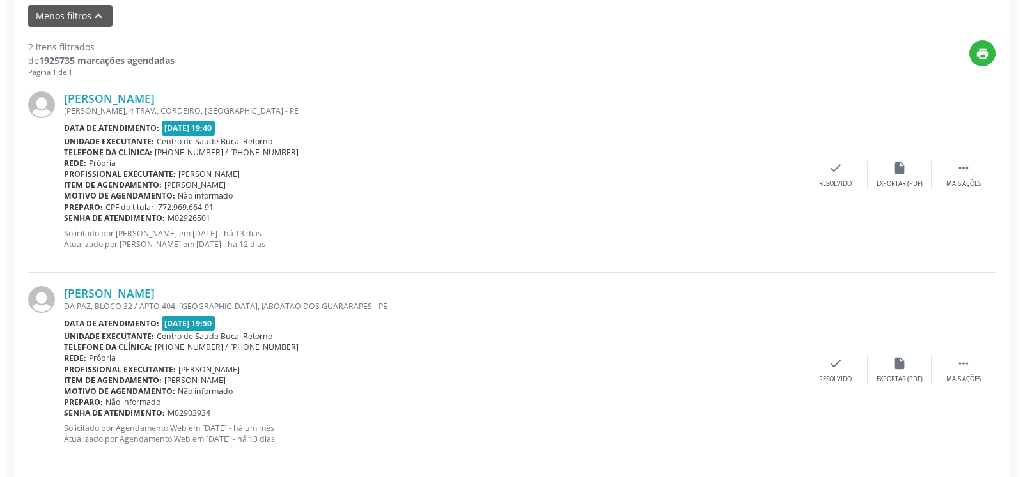
scroll to position [444, 0]
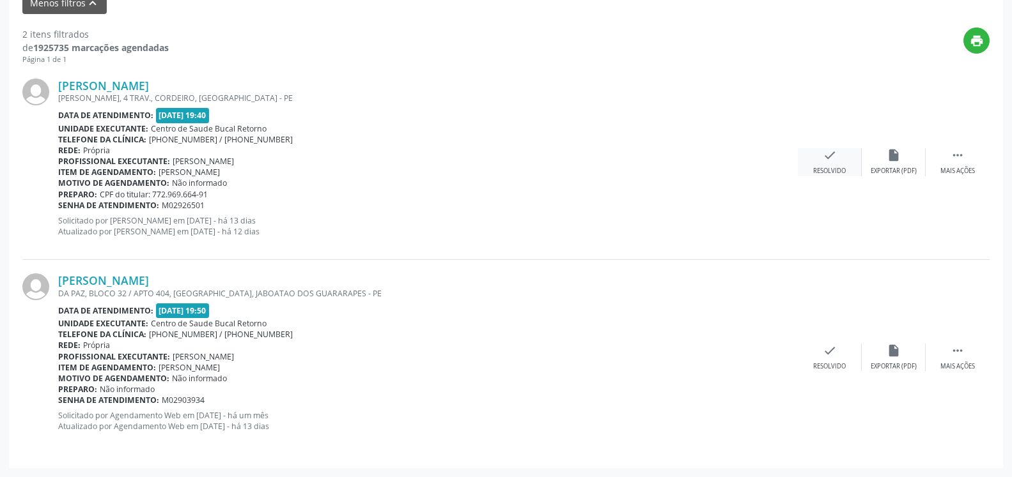
click at [832, 159] on icon "check" at bounding box center [830, 155] width 14 height 14
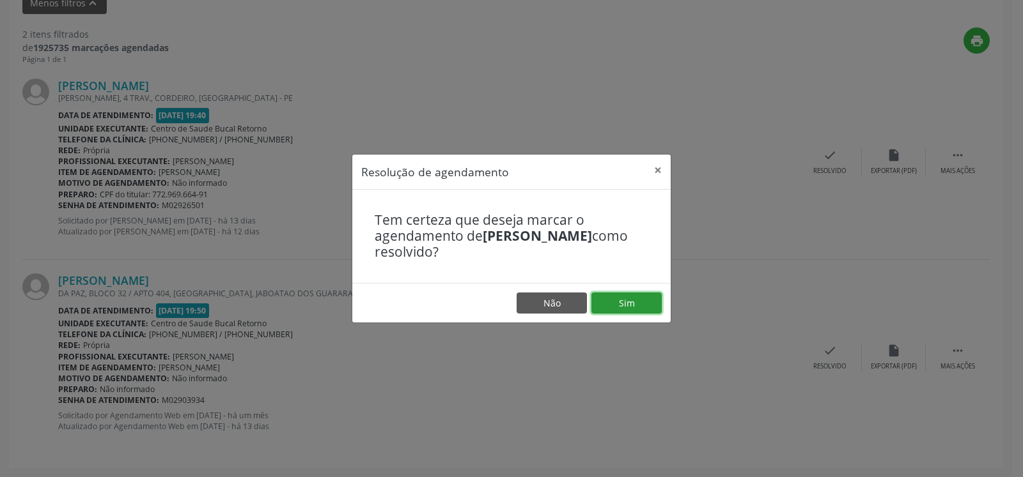
click at [636, 311] on button "Sim" at bounding box center [626, 304] width 70 height 22
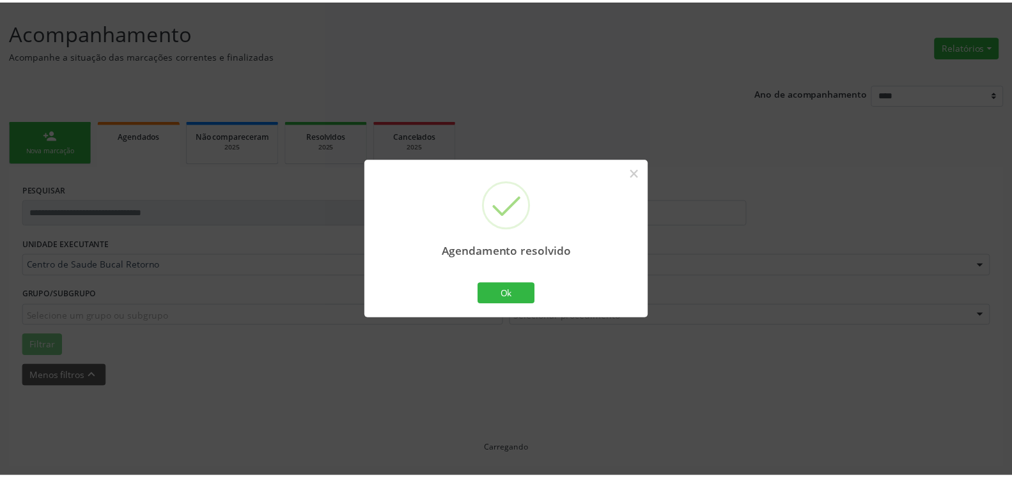
scroll to position [70, 0]
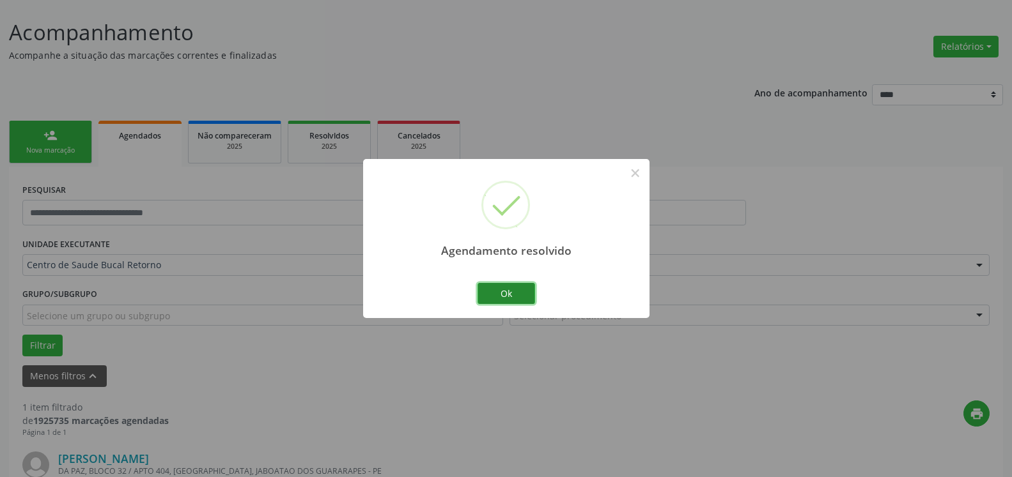
click at [514, 296] on button "Ok" at bounding box center [506, 294] width 58 height 22
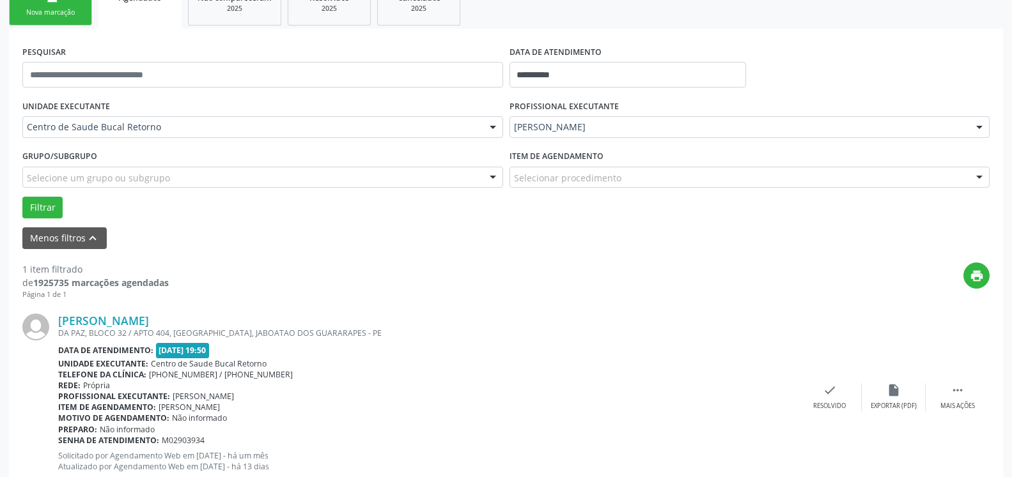
scroll to position [248, 0]
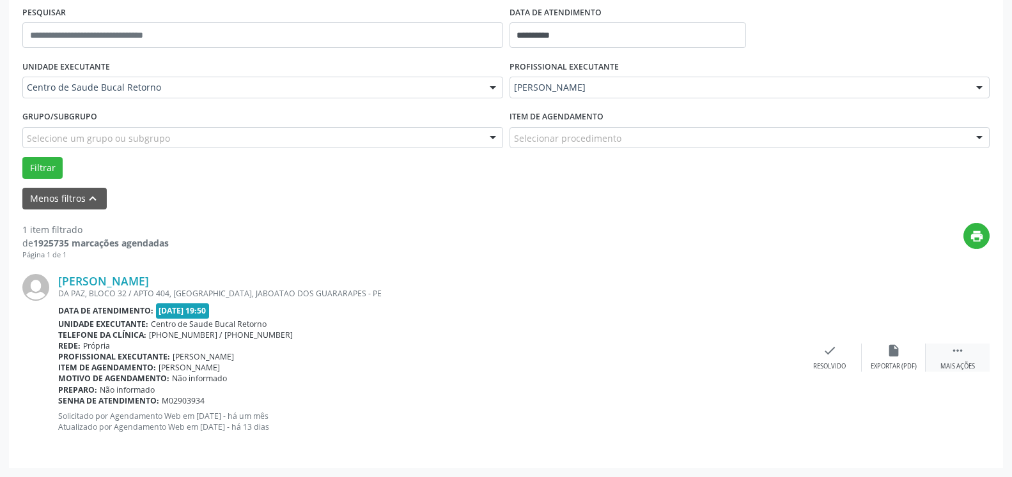
click at [958, 362] on div " Mais ações" at bounding box center [957, 357] width 64 height 27
click at [905, 349] on div "alarm_off Não compareceu" at bounding box center [894, 357] width 64 height 27
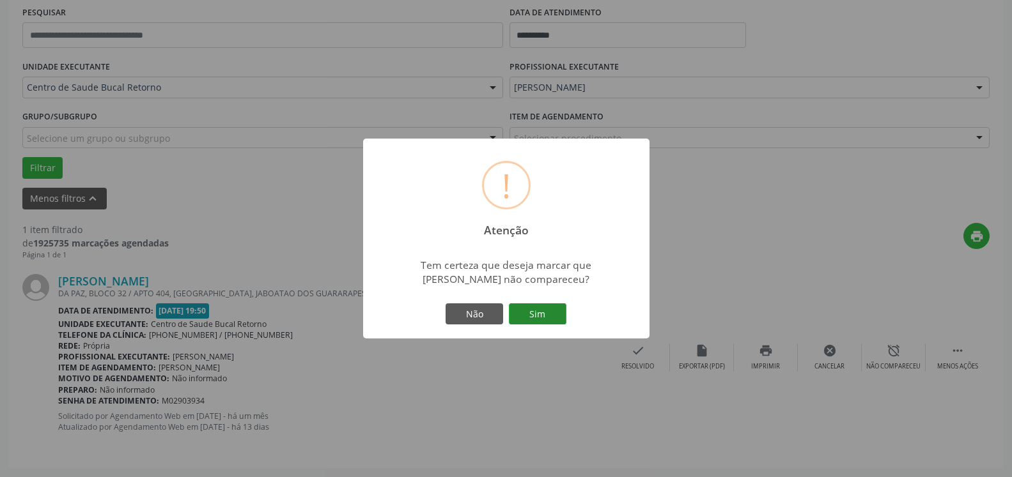
click at [530, 323] on button "Sim" at bounding box center [538, 315] width 58 height 22
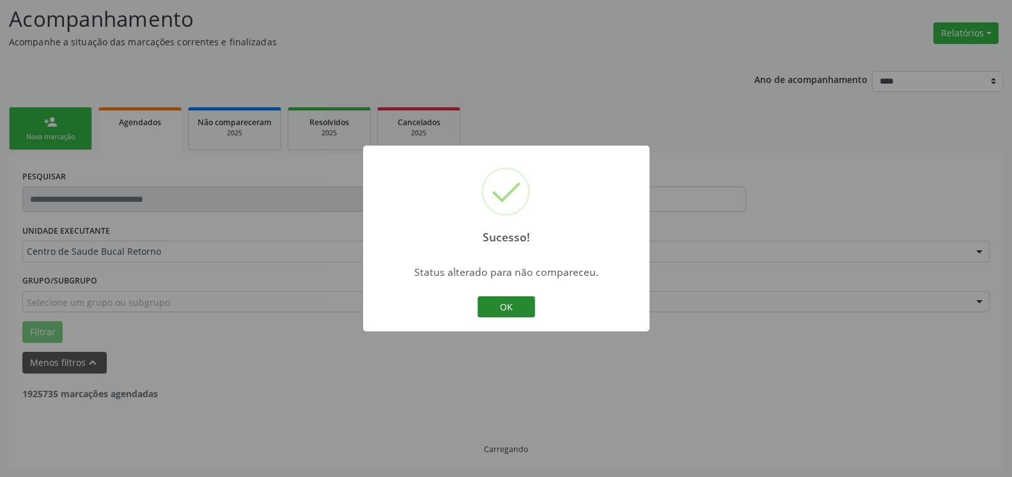
scroll to position [43, 0]
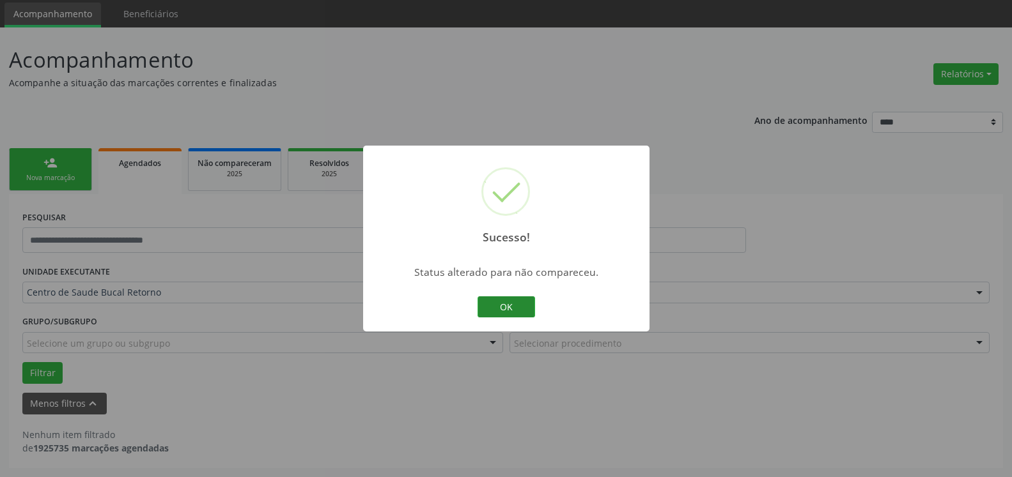
click at [514, 313] on button "OK" at bounding box center [506, 308] width 58 height 22
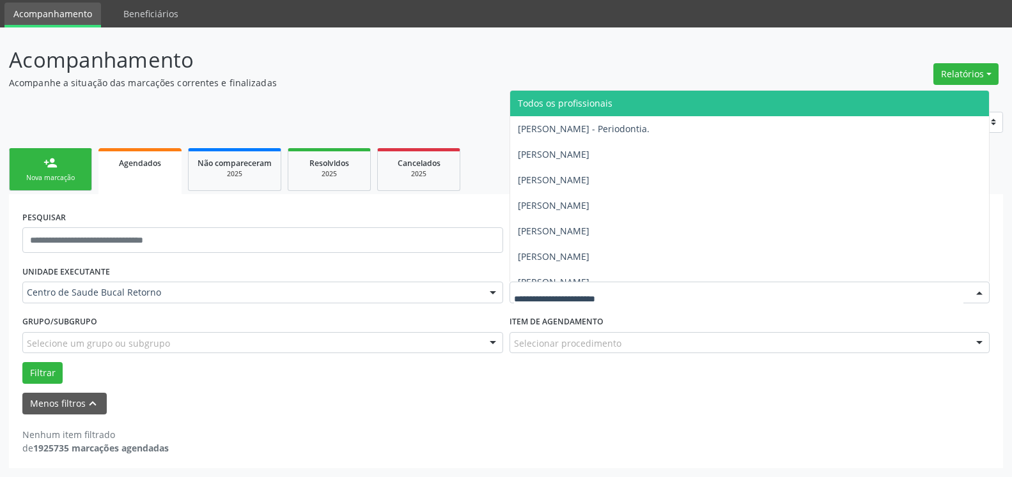
click at [562, 107] on span "Todos os profissionais" at bounding box center [565, 103] width 95 height 12
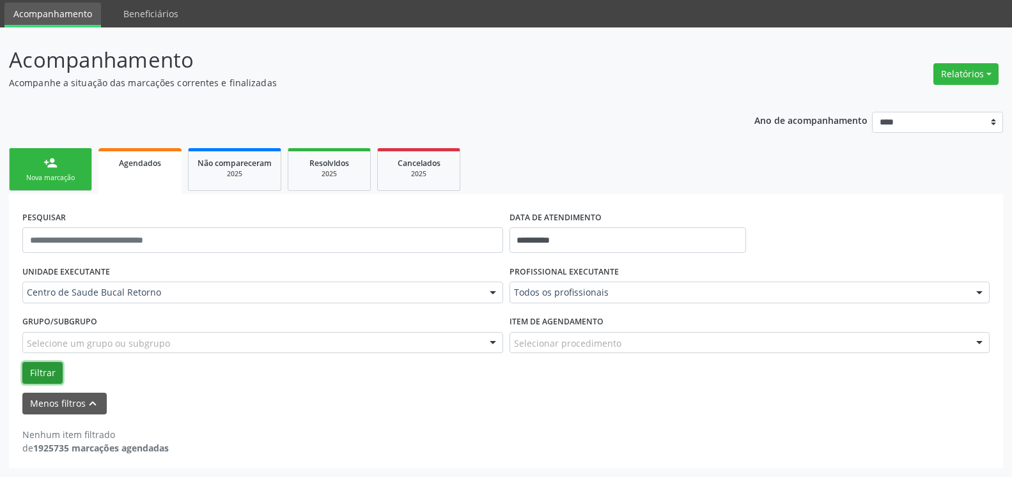
click at [40, 373] on button "Filtrar" at bounding box center [42, 373] width 40 height 22
click at [939, 65] on button "Relatórios" at bounding box center [965, 74] width 65 height 22
click at [936, 91] on ul "Agendamentos Procedimentos realizados" at bounding box center [930, 111] width 139 height 46
click at [929, 105] on link "Agendamentos" at bounding box center [930, 102] width 137 height 18
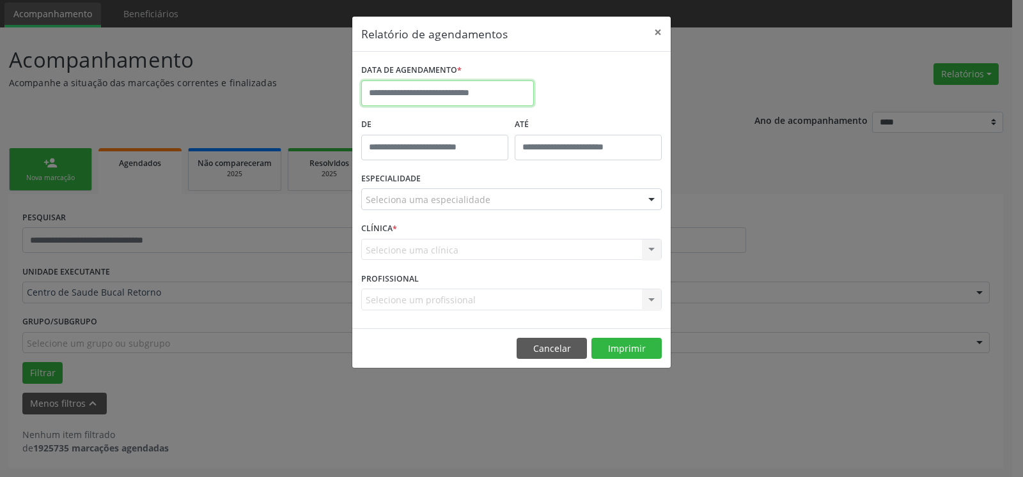
click at [510, 91] on input "text" at bounding box center [447, 94] width 173 height 26
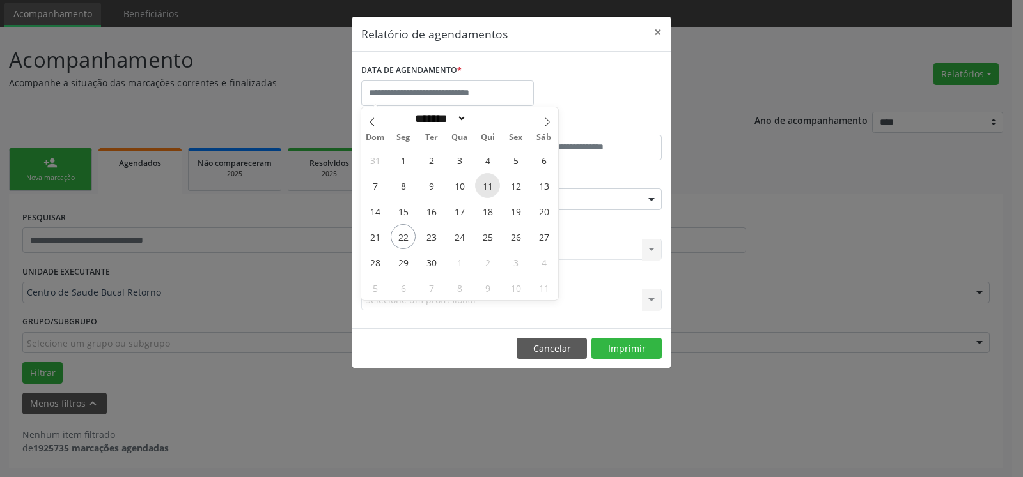
click at [491, 185] on span "11" at bounding box center [487, 185] width 25 height 25
type input "**********"
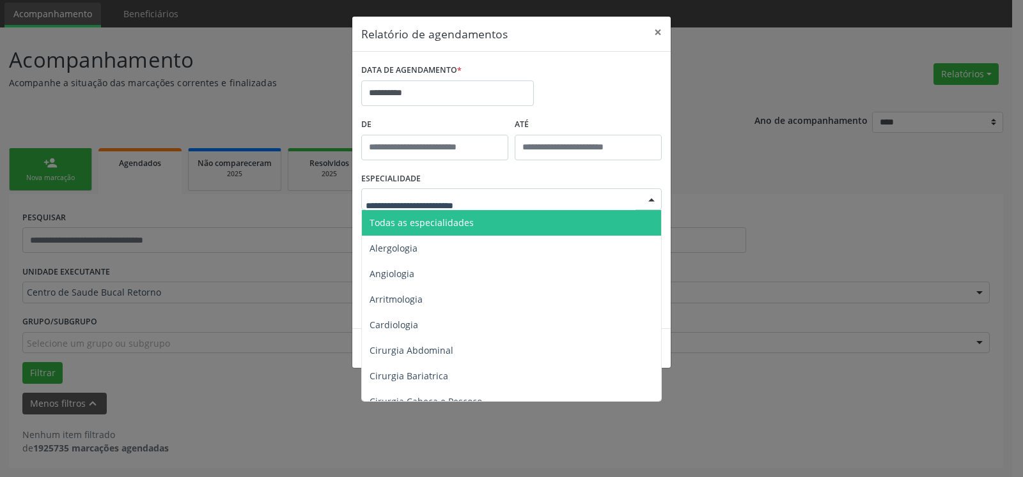
click at [440, 222] on span "Todas as especialidades" at bounding box center [421, 223] width 104 height 12
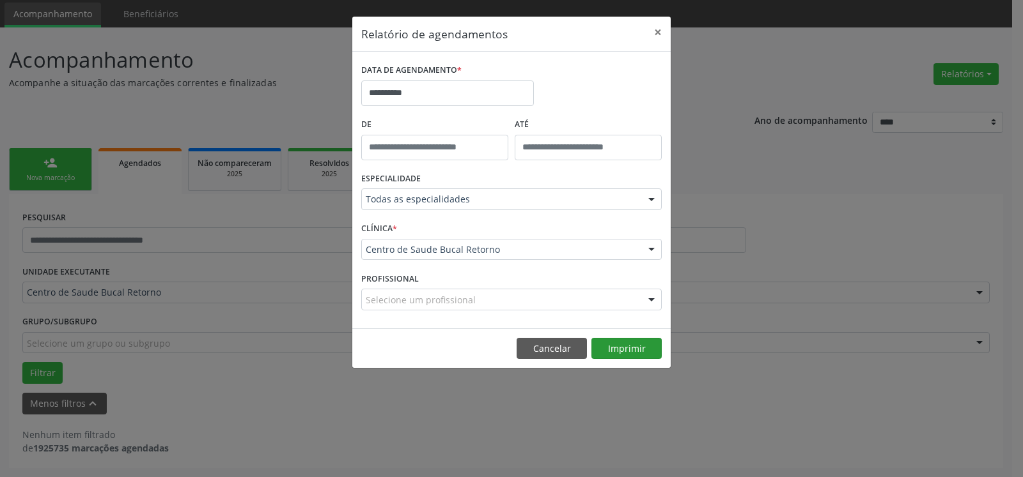
drag, startPoint x: 633, startPoint y: 339, endPoint x: 628, endPoint y: 346, distance: 8.7
click at [631, 343] on footer "Cancelar Imprimir" at bounding box center [511, 349] width 318 height 40
click at [626, 348] on button "Imprimir" at bounding box center [626, 349] width 70 height 22
click at [656, 29] on button "×" at bounding box center [658, 32] width 26 height 31
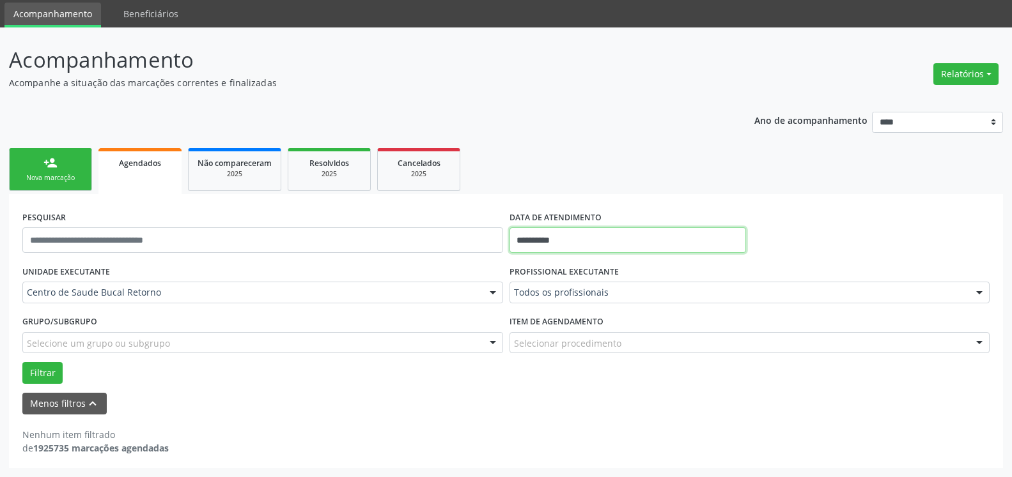
click at [608, 249] on input "**********" at bounding box center [627, 241] width 237 height 26
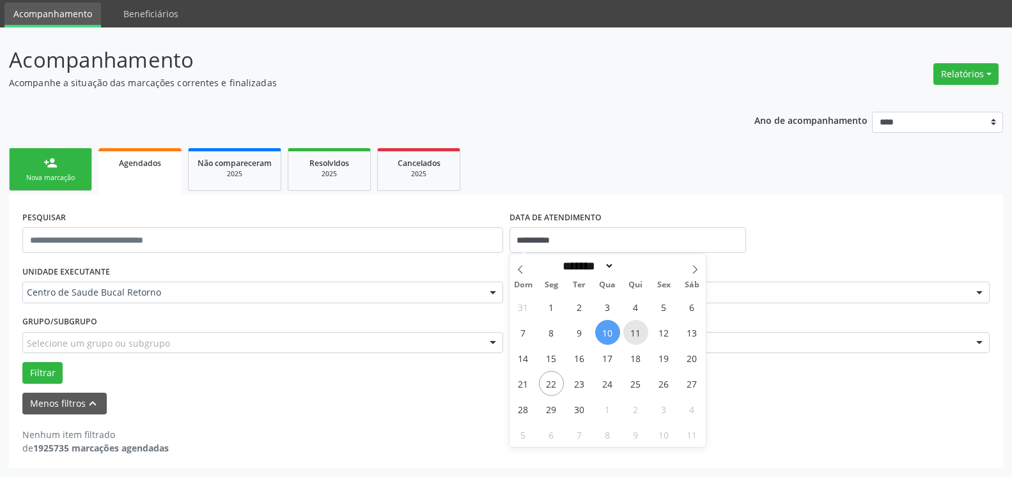
click at [640, 337] on span "11" at bounding box center [635, 332] width 25 height 25
type input "**********"
click at [640, 337] on span "11" at bounding box center [635, 332] width 25 height 25
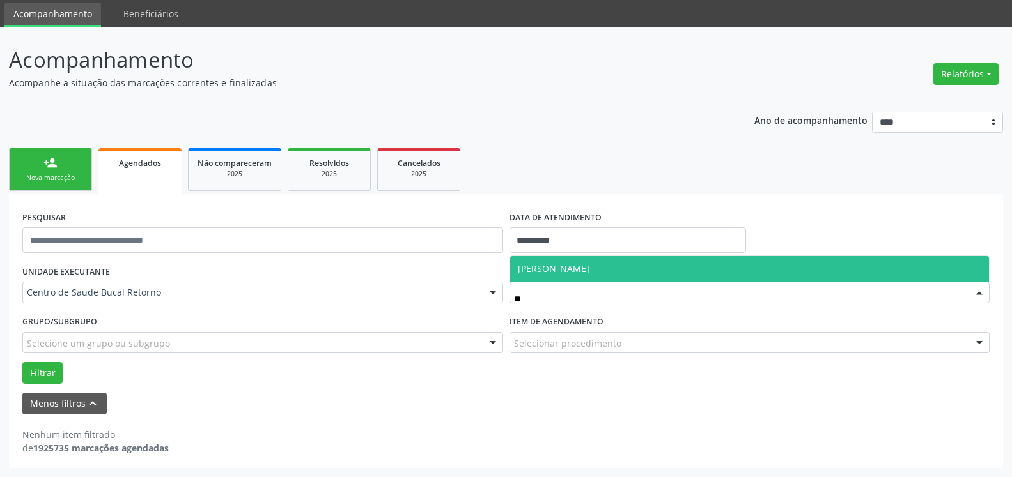
click at [585, 275] on span "[PERSON_NAME]" at bounding box center [554, 269] width 72 height 12
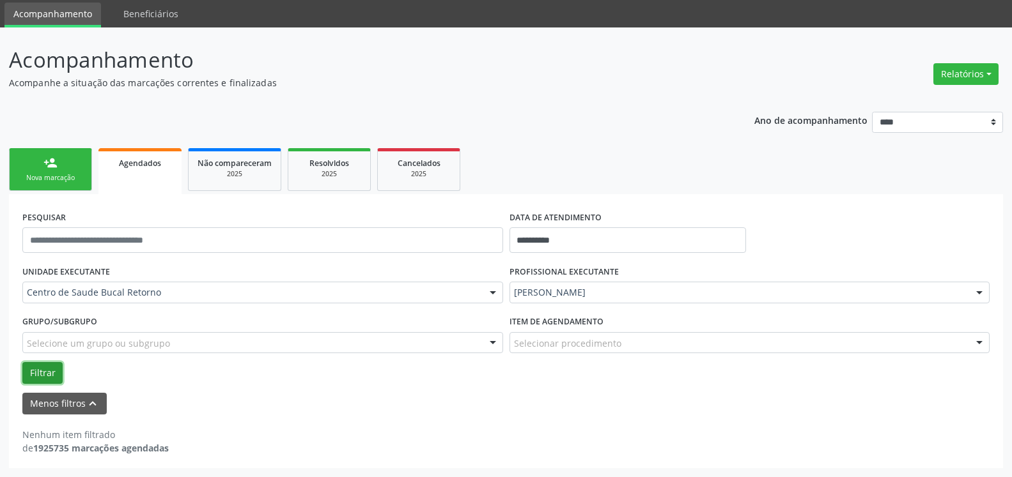
click at [42, 369] on button "Filtrar" at bounding box center [42, 373] width 40 height 22
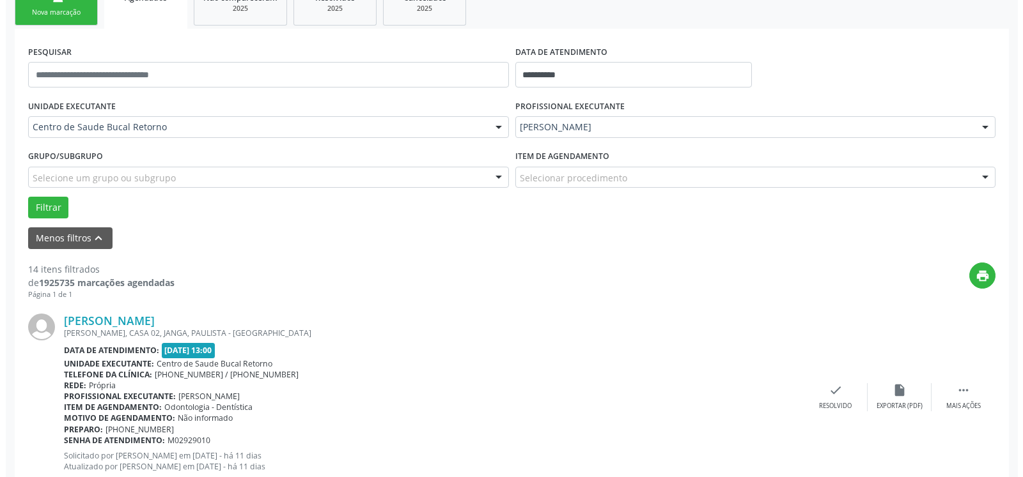
scroll to position [238, 0]
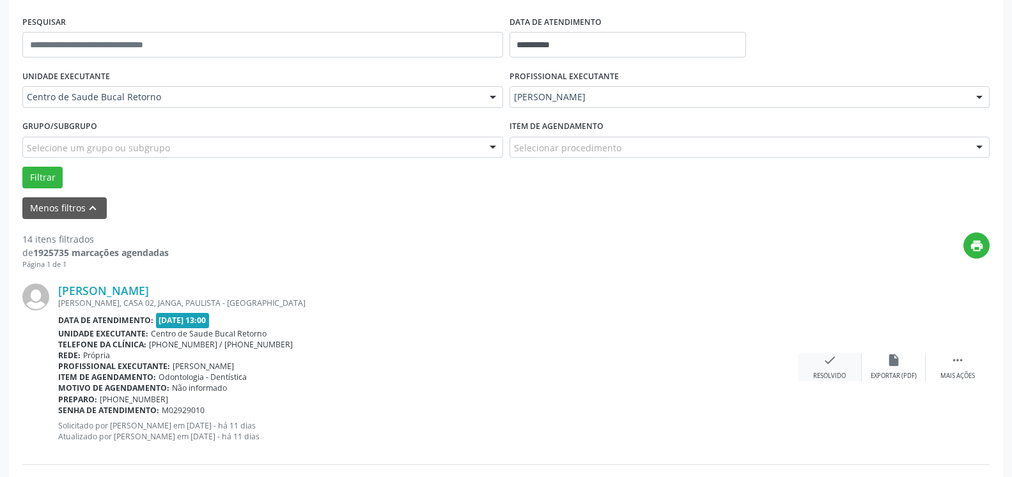
click at [824, 359] on icon "check" at bounding box center [830, 360] width 14 height 14
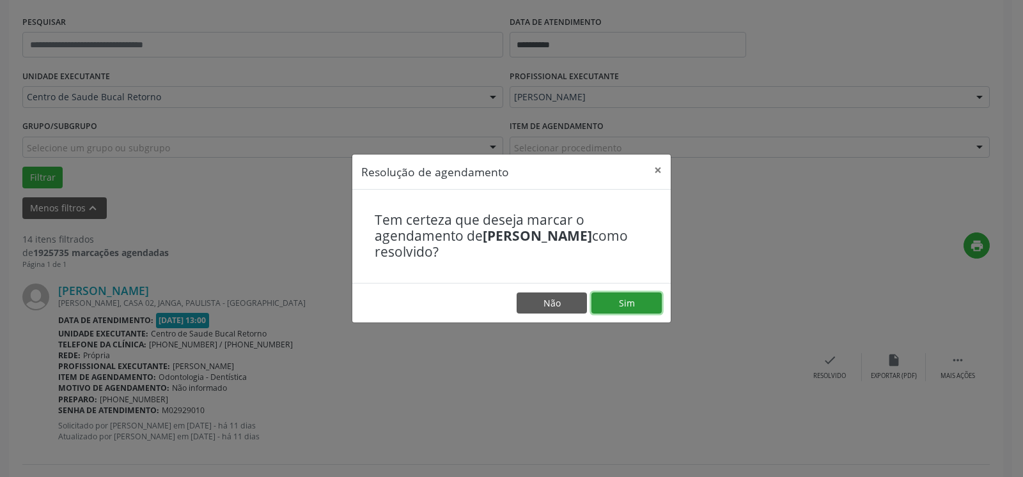
click at [637, 307] on button "Sim" at bounding box center [626, 304] width 70 height 22
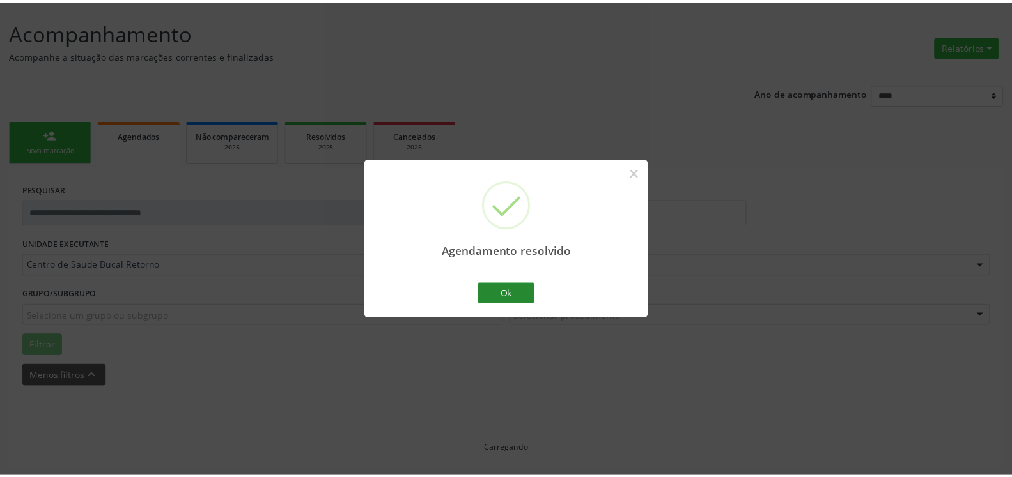
scroll to position [70, 0]
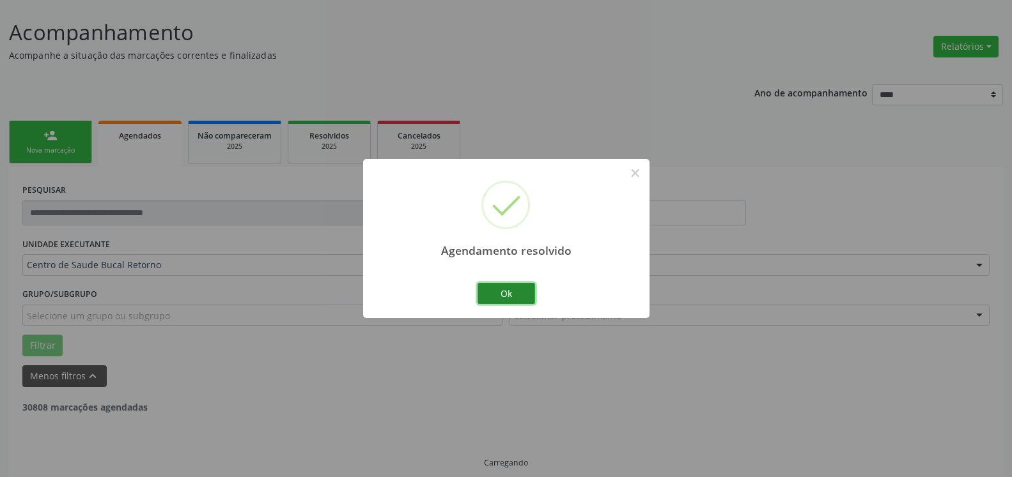
click at [516, 296] on button "Ok" at bounding box center [506, 294] width 58 height 22
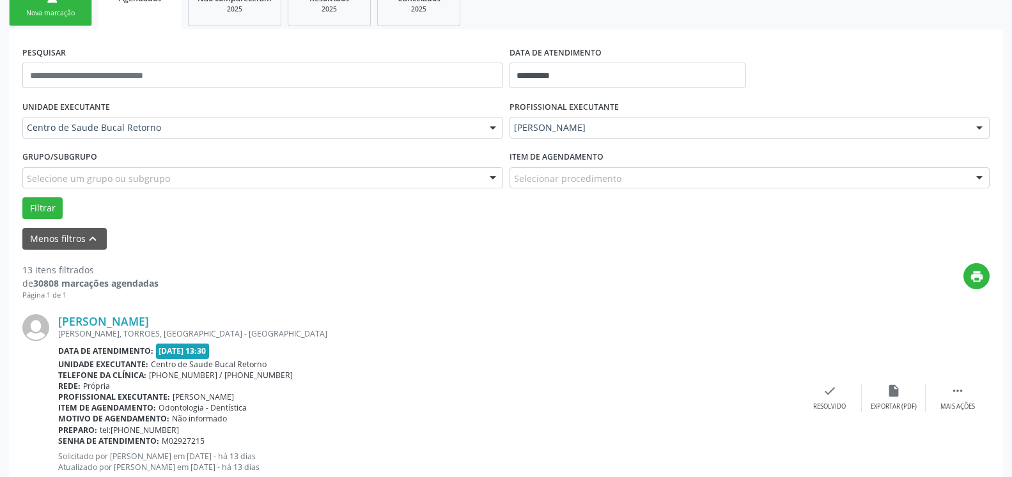
scroll to position [266, 0]
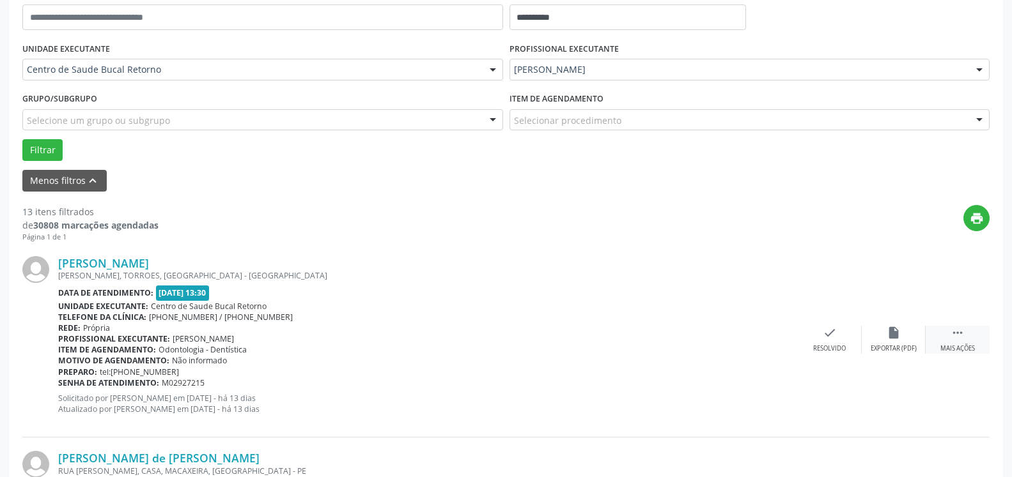
drag, startPoint x: 960, startPoint y: 332, endPoint x: 931, endPoint y: 335, distance: 29.5
click at [959, 332] on icon "" at bounding box center [957, 333] width 14 height 14
click at [898, 336] on icon "alarm_off" at bounding box center [893, 333] width 14 height 14
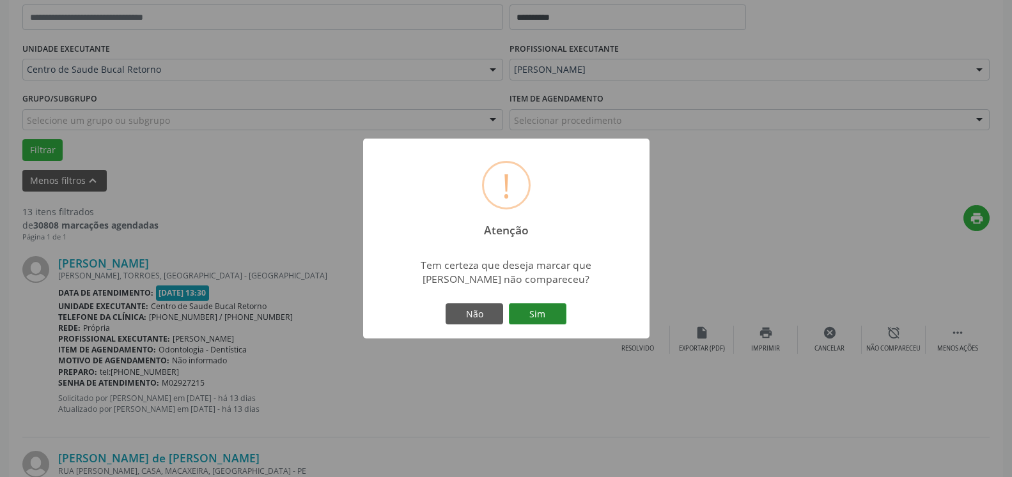
click at [556, 316] on button "Sim" at bounding box center [538, 315] width 58 height 22
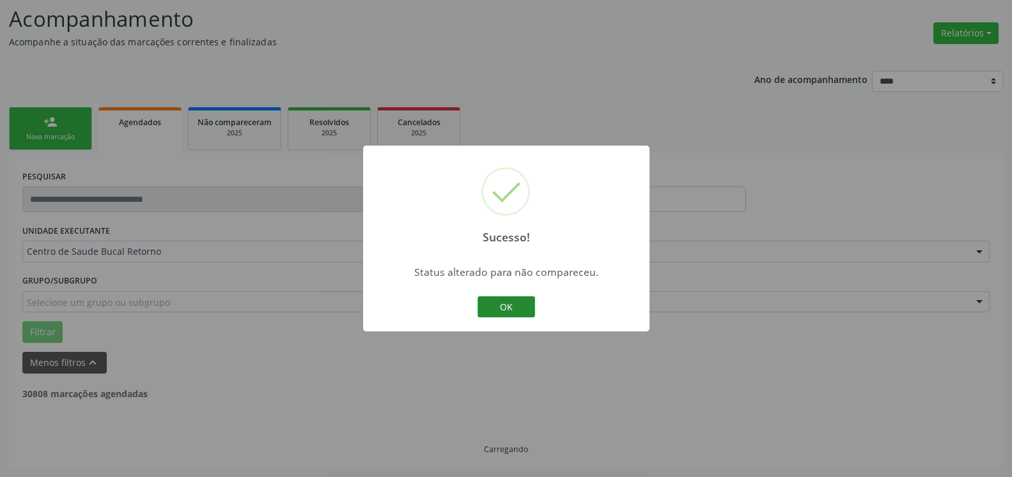
scroll to position [84, 0]
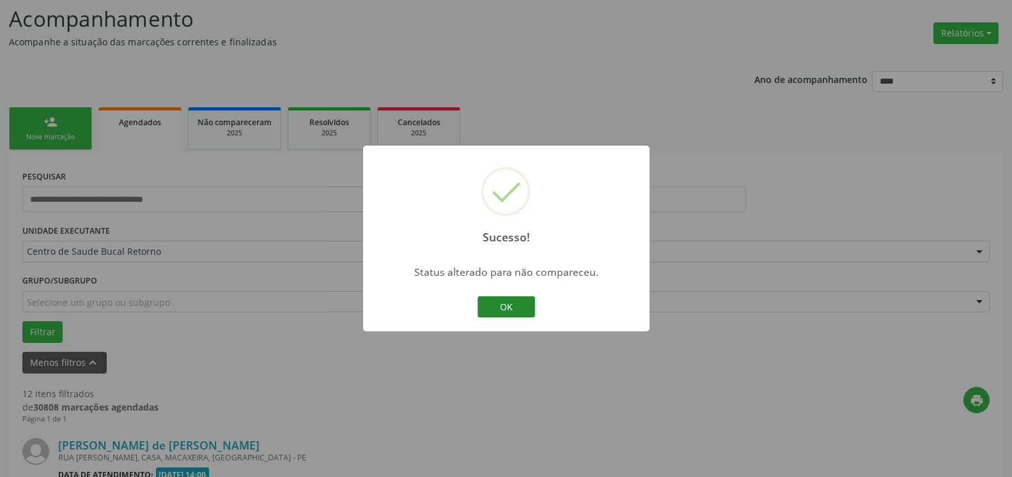
click at [495, 307] on button "OK" at bounding box center [506, 308] width 58 height 22
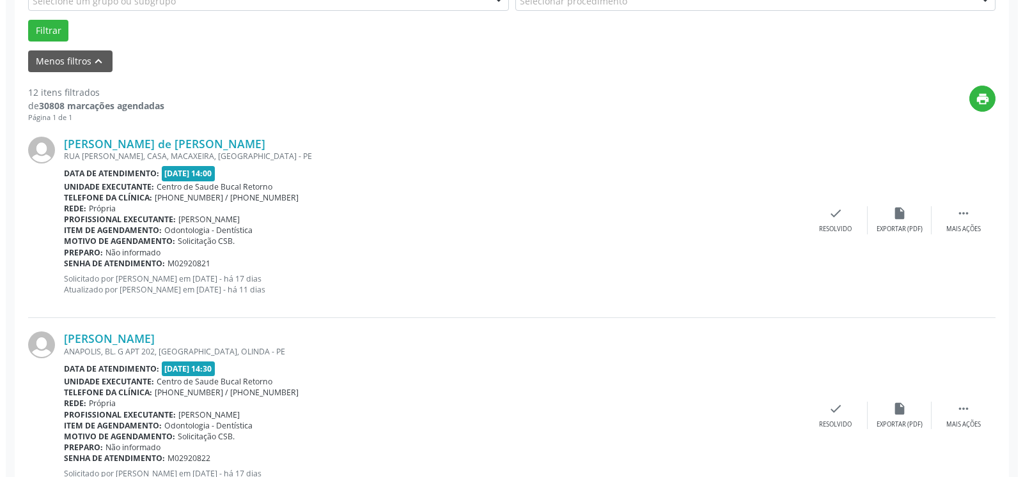
scroll to position [410, 0]
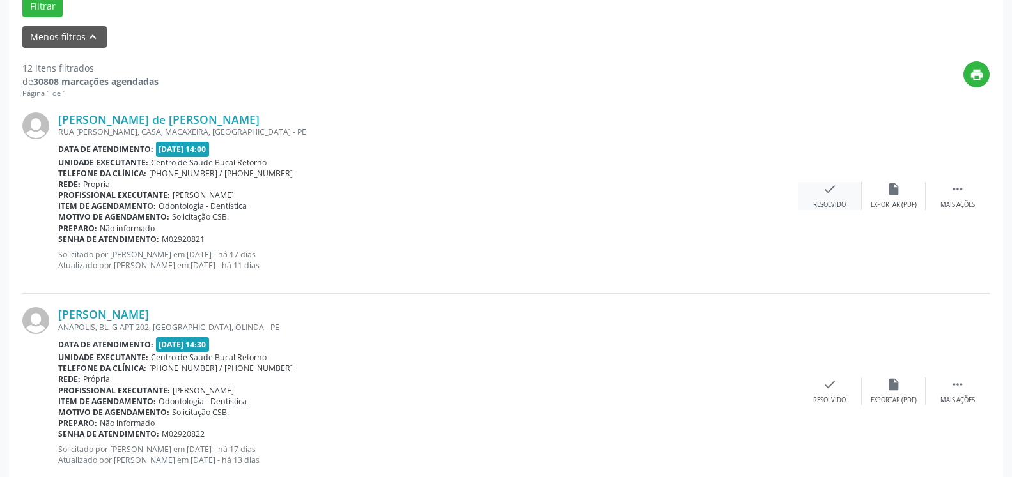
click at [827, 196] on icon "check" at bounding box center [830, 189] width 14 height 14
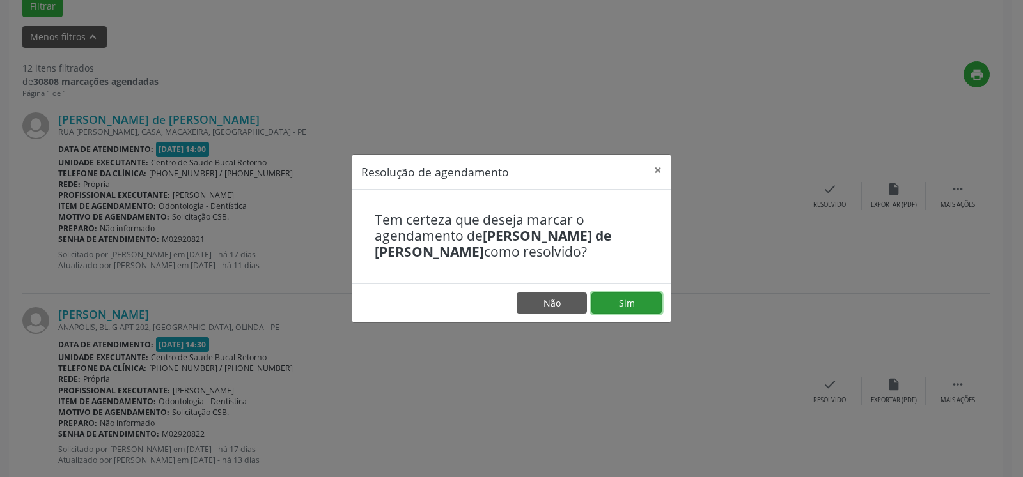
click at [625, 309] on button "Sim" at bounding box center [626, 304] width 70 height 22
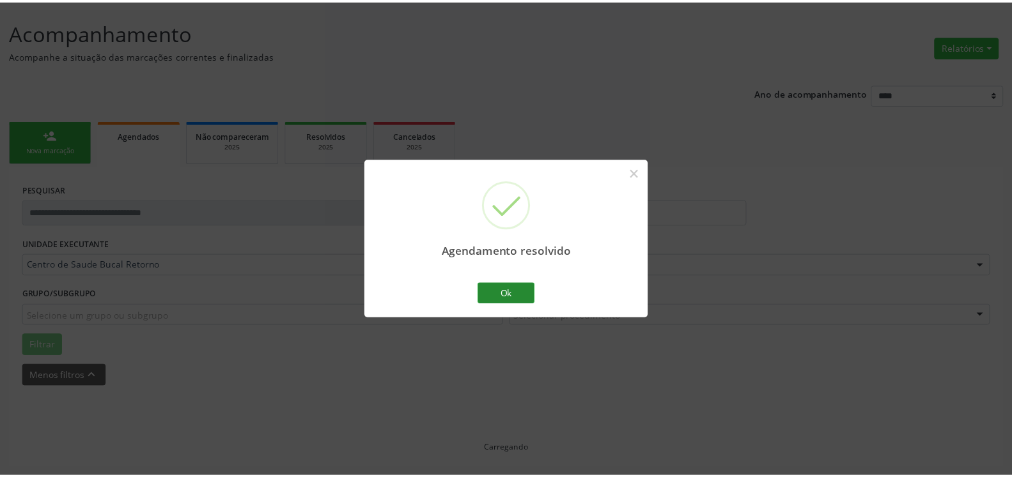
scroll to position [70, 0]
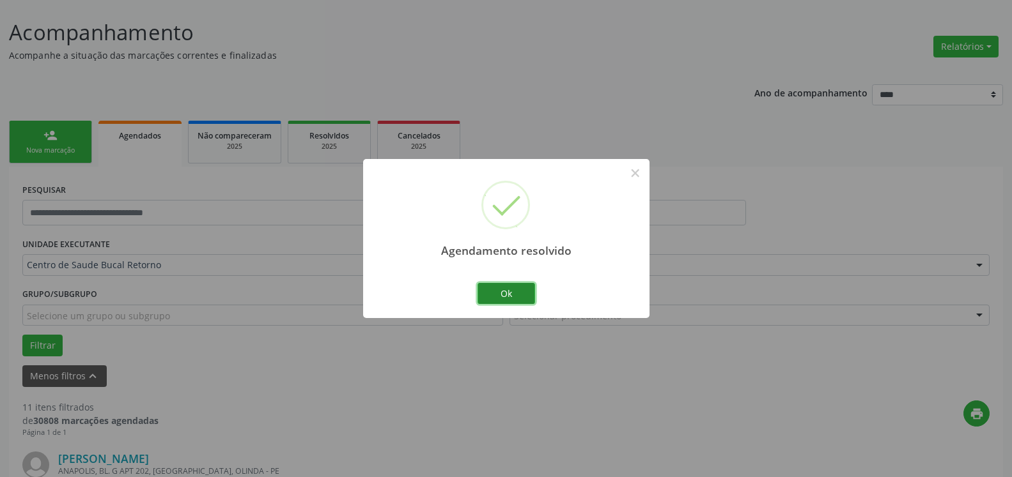
click at [511, 298] on button "Ok" at bounding box center [506, 294] width 58 height 22
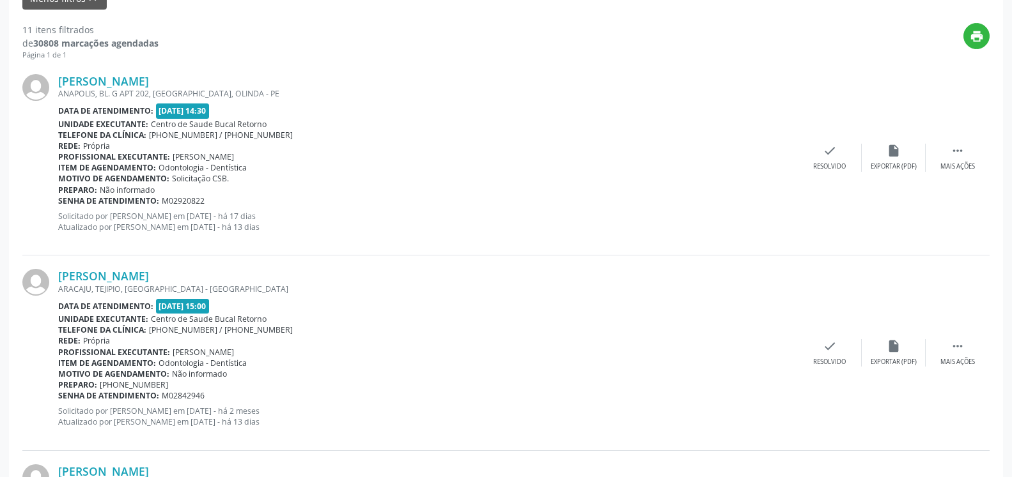
scroll to position [461, 0]
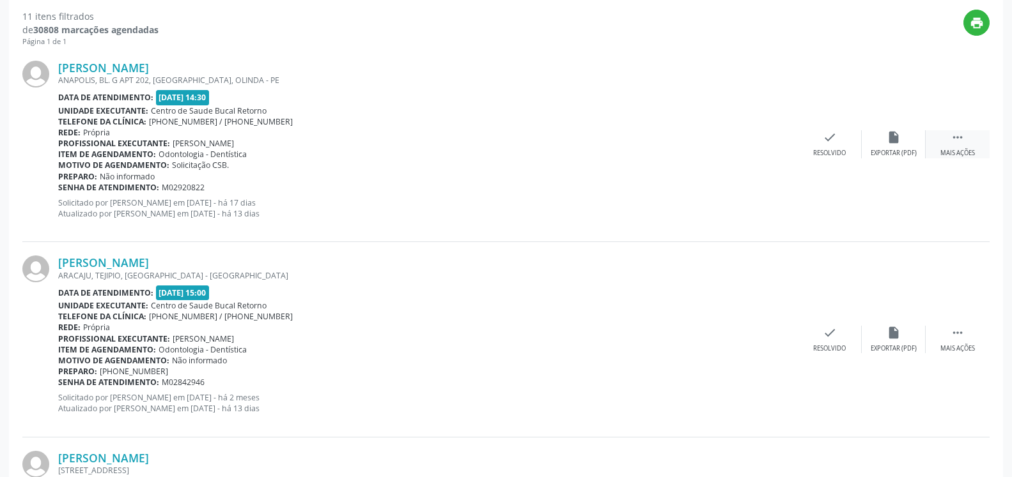
click at [956, 135] on icon "" at bounding box center [957, 137] width 14 height 14
click at [902, 144] on div "alarm_off Não compareceu" at bounding box center [894, 143] width 64 height 27
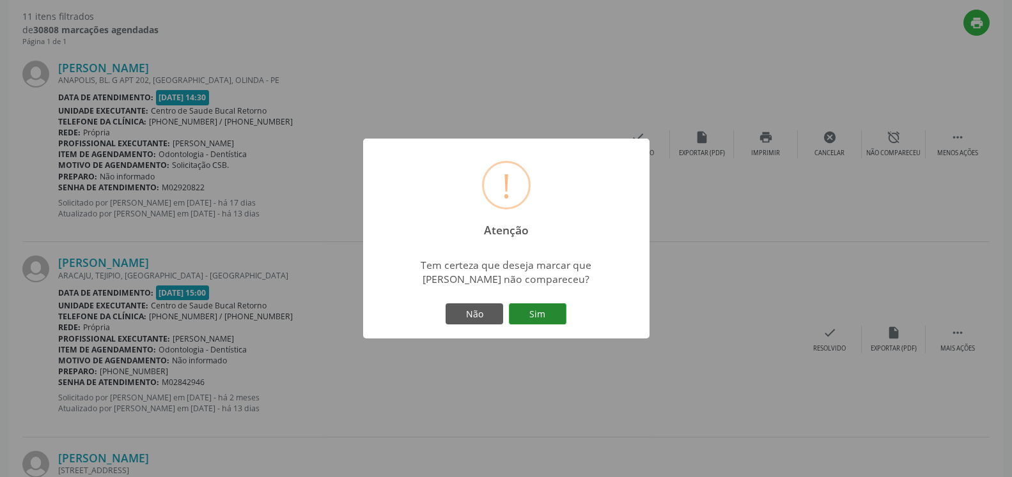
click at [561, 313] on button "Sim" at bounding box center [538, 315] width 58 height 22
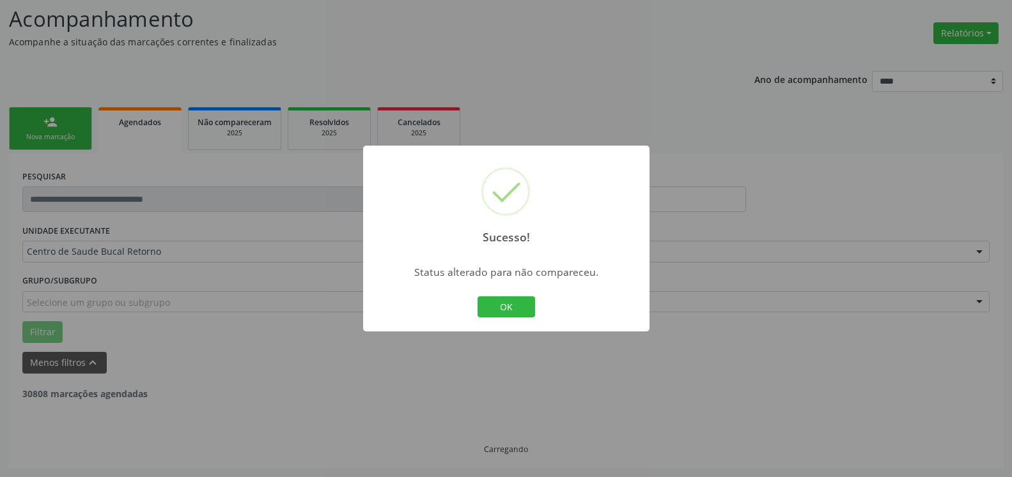
scroll to position [84, 0]
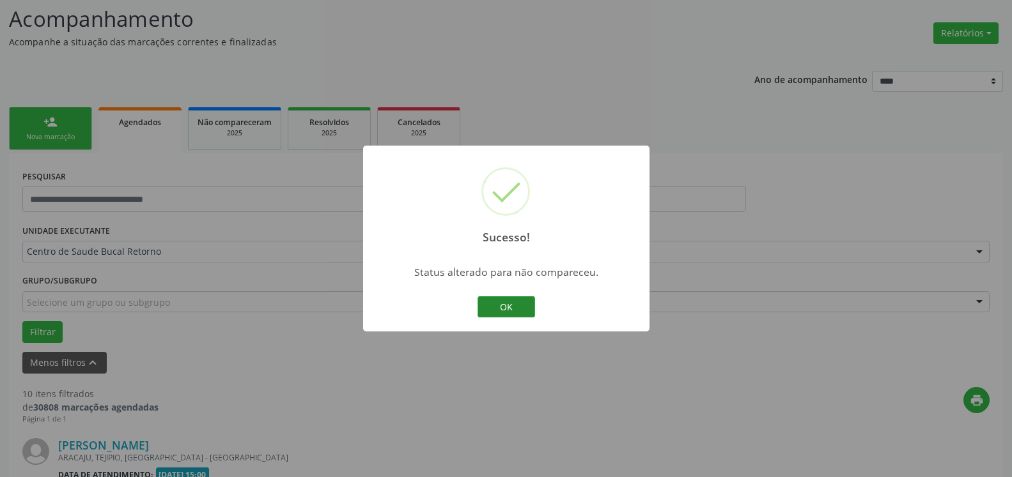
click at [517, 313] on button "OK" at bounding box center [506, 308] width 58 height 22
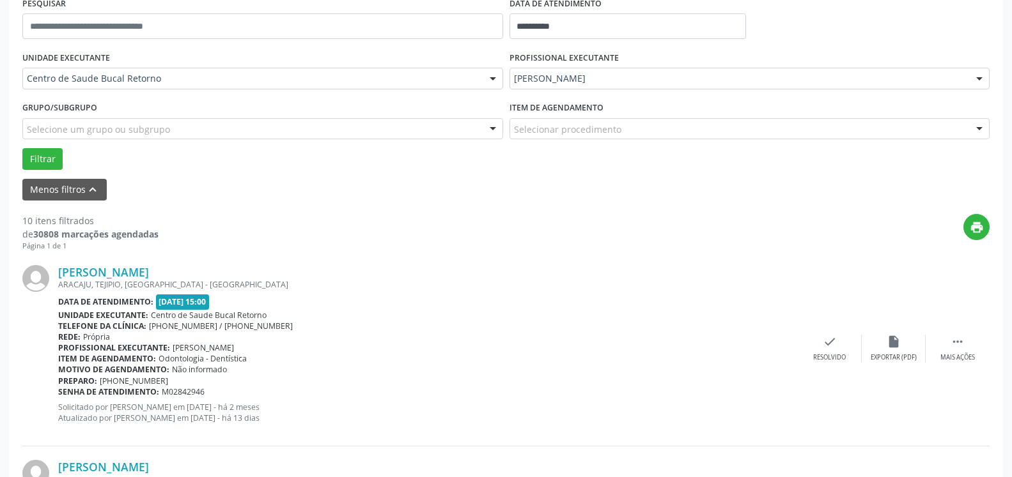
scroll to position [279, 0]
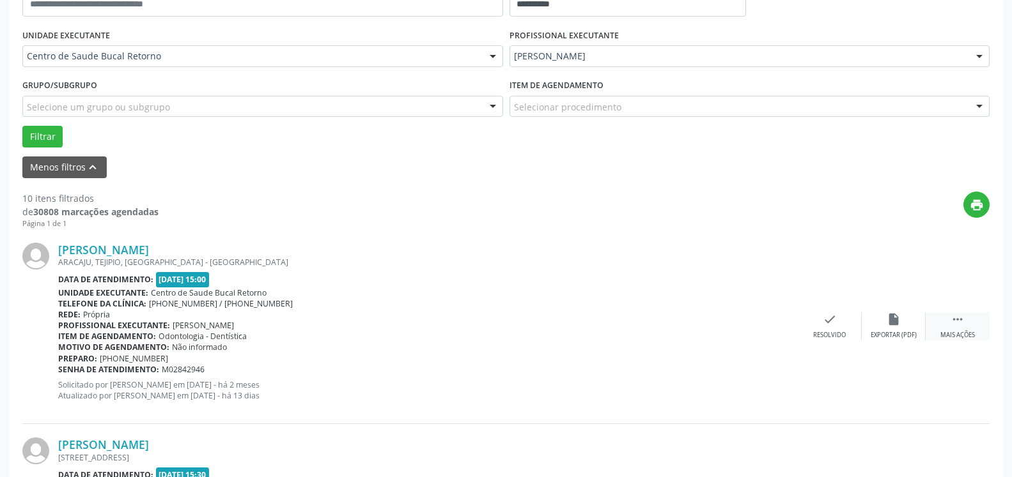
click at [964, 320] on div " Mais ações" at bounding box center [957, 326] width 64 height 27
click at [897, 327] on icon "alarm_off" at bounding box center [893, 320] width 14 height 14
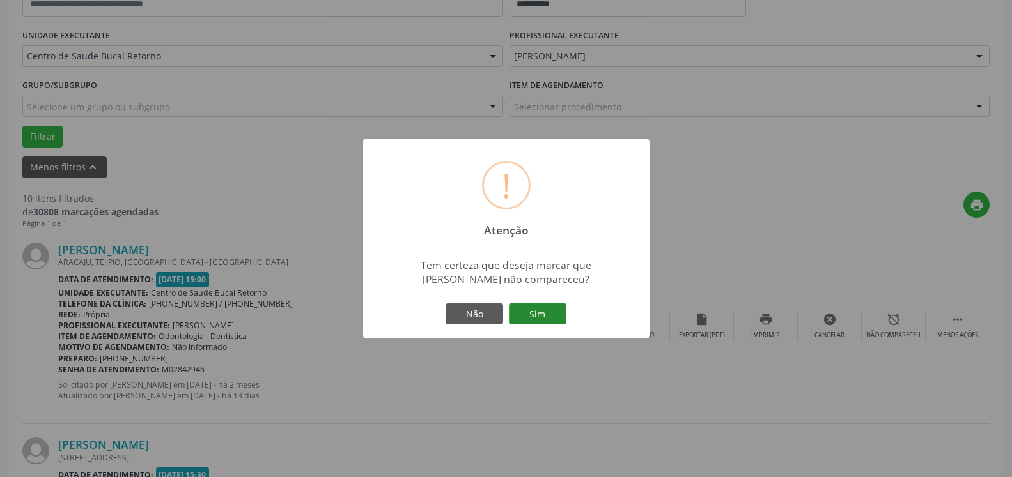
click at [546, 315] on button "Sim" at bounding box center [538, 315] width 58 height 22
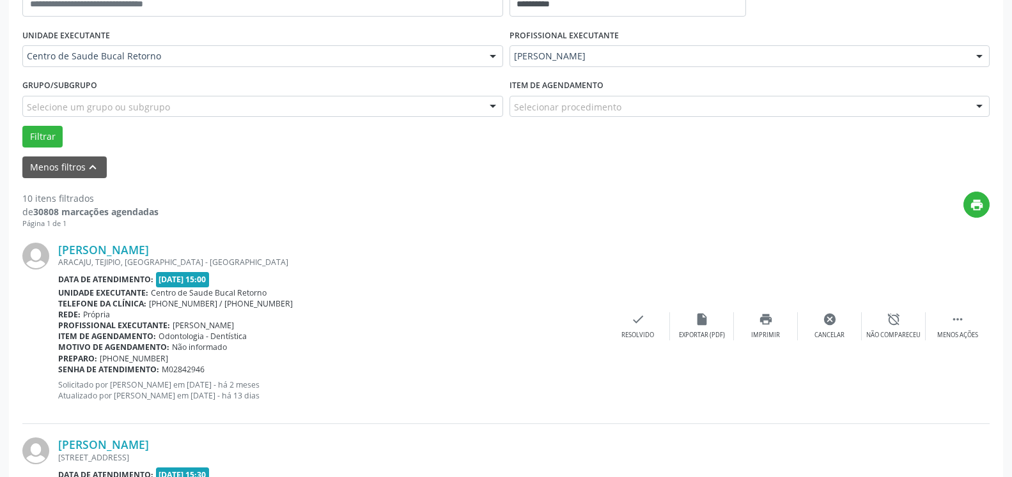
scroll to position [84, 0]
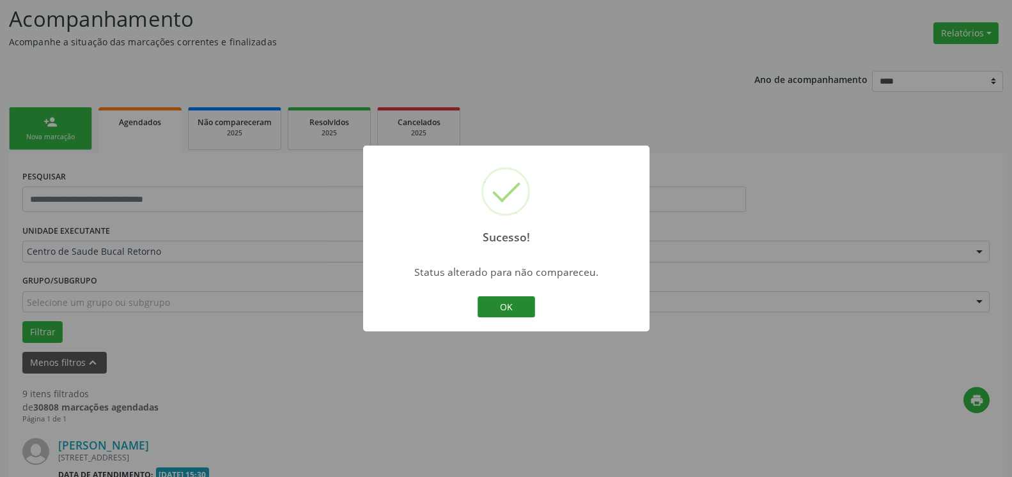
click at [515, 304] on button "OK" at bounding box center [506, 308] width 58 height 22
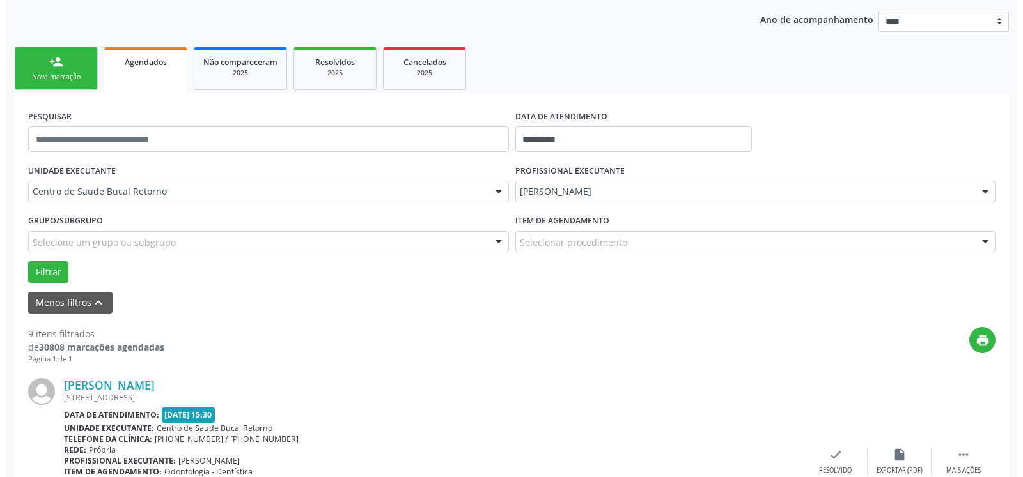
scroll to position [344, 0]
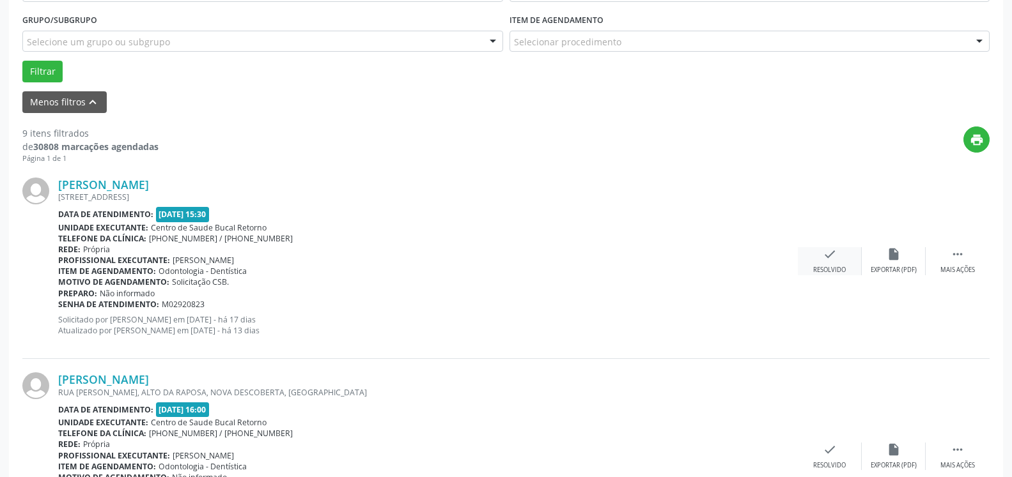
click at [838, 258] on div "check Resolvido" at bounding box center [830, 260] width 64 height 27
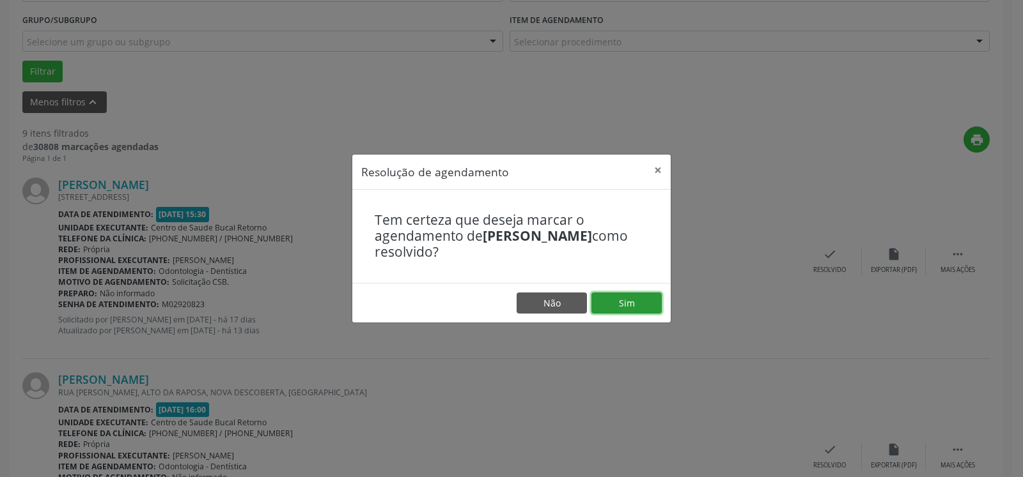
click at [627, 306] on button "Sim" at bounding box center [626, 304] width 70 height 22
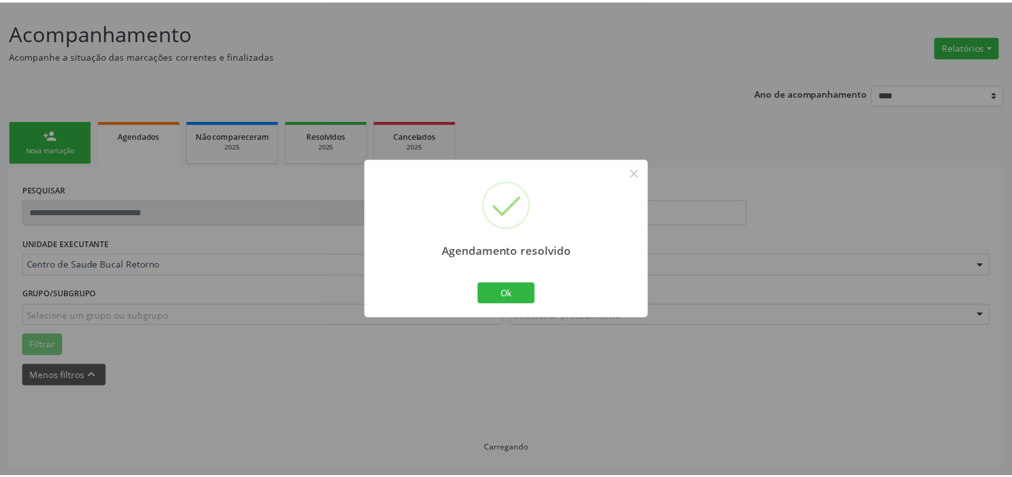
scroll to position [70, 0]
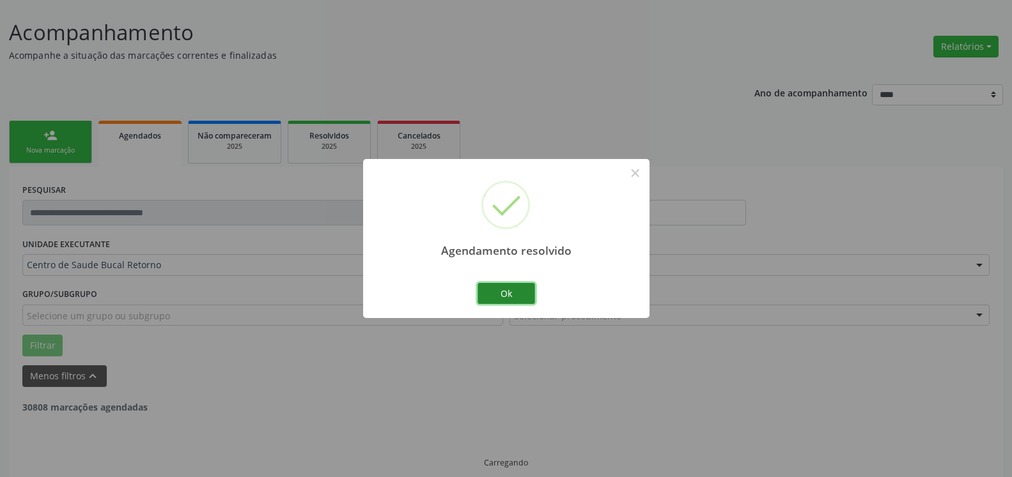
click at [499, 286] on button "Ok" at bounding box center [506, 294] width 58 height 22
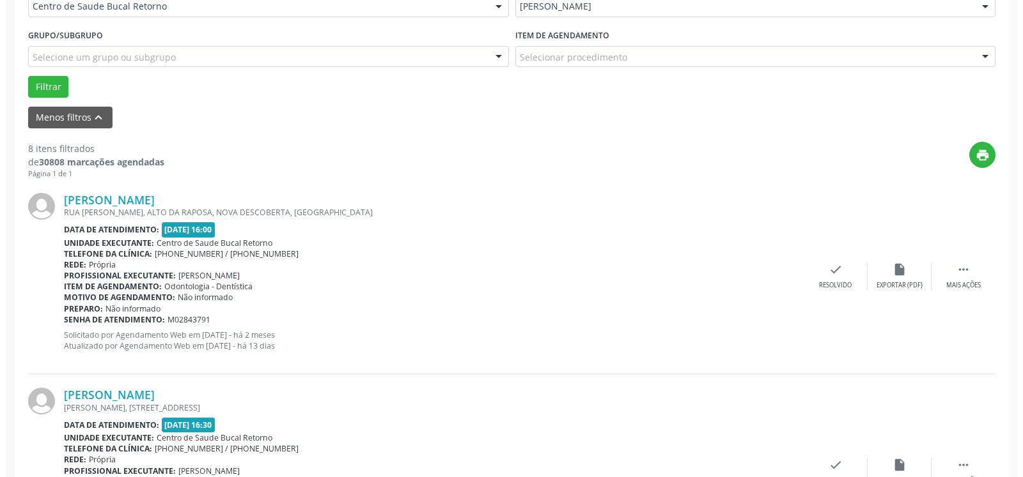
scroll to position [331, 0]
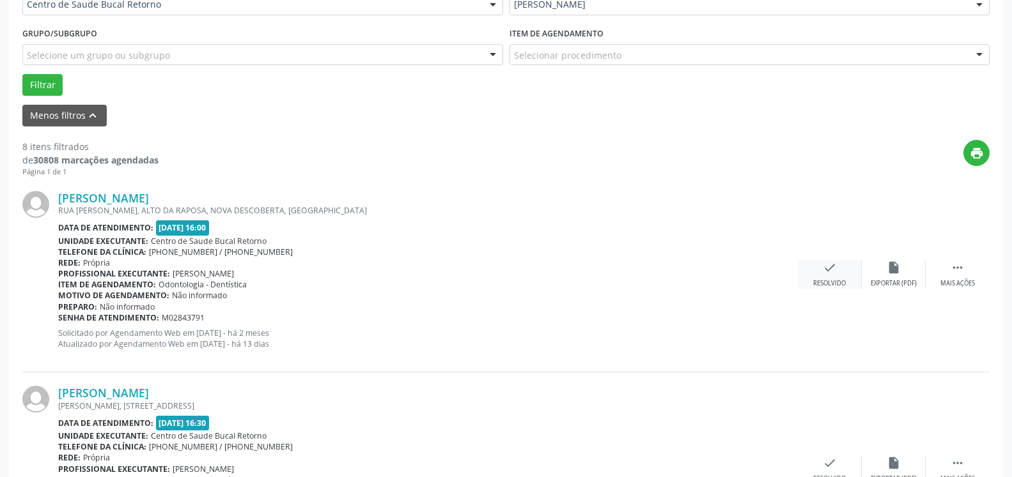
click at [825, 270] on icon "check" at bounding box center [830, 268] width 14 height 14
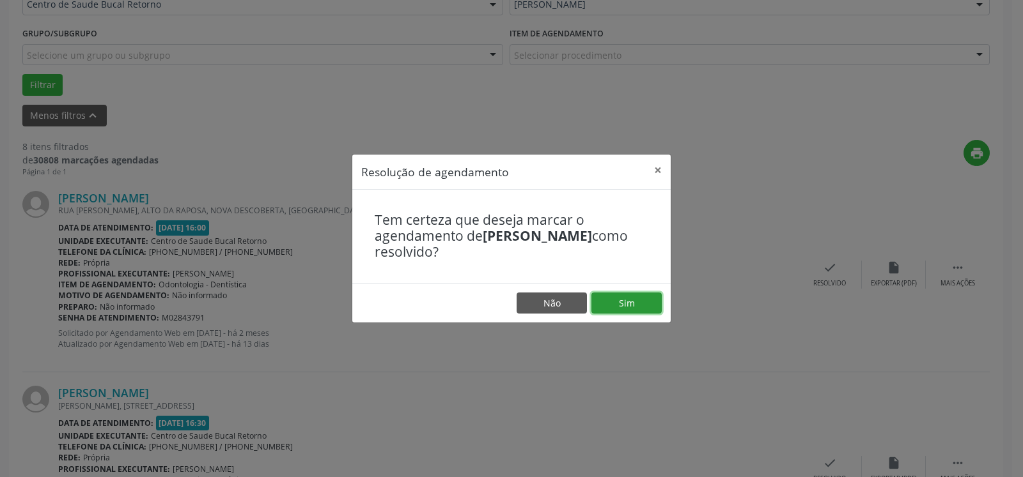
click at [646, 302] on button "Sim" at bounding box center [626, 304] width 70 height 22
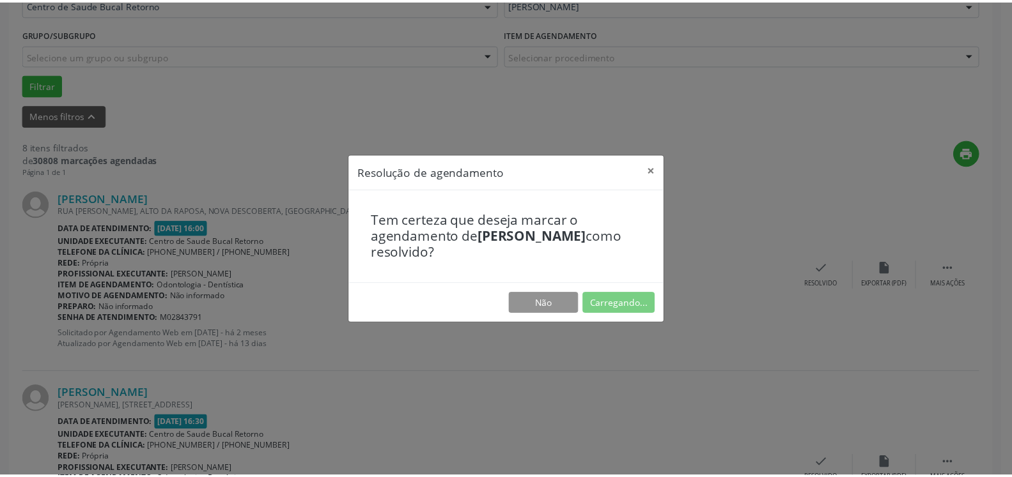
scroll to position [70, 0]
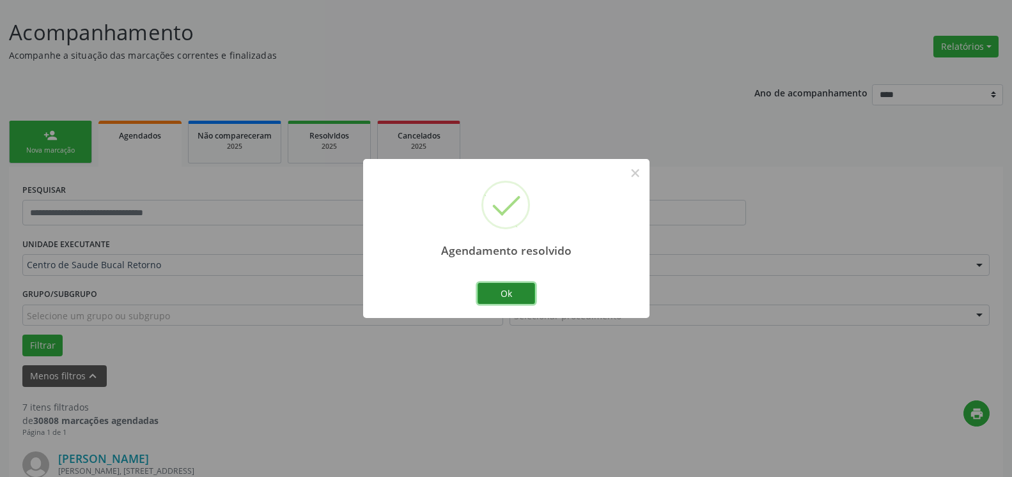
click at [504, 294] on button "Ok" at bounding box center [506, 294] width 58 height 22
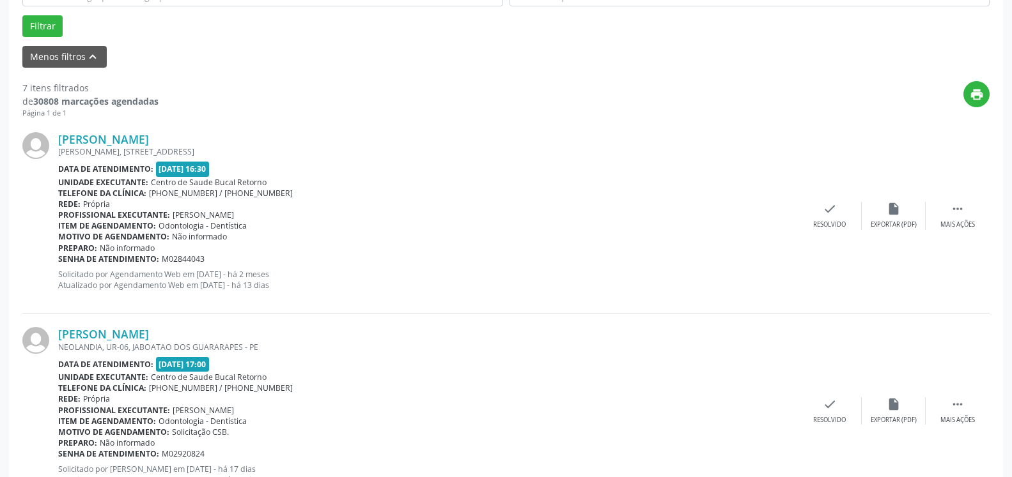
scroll to position [396, 0]
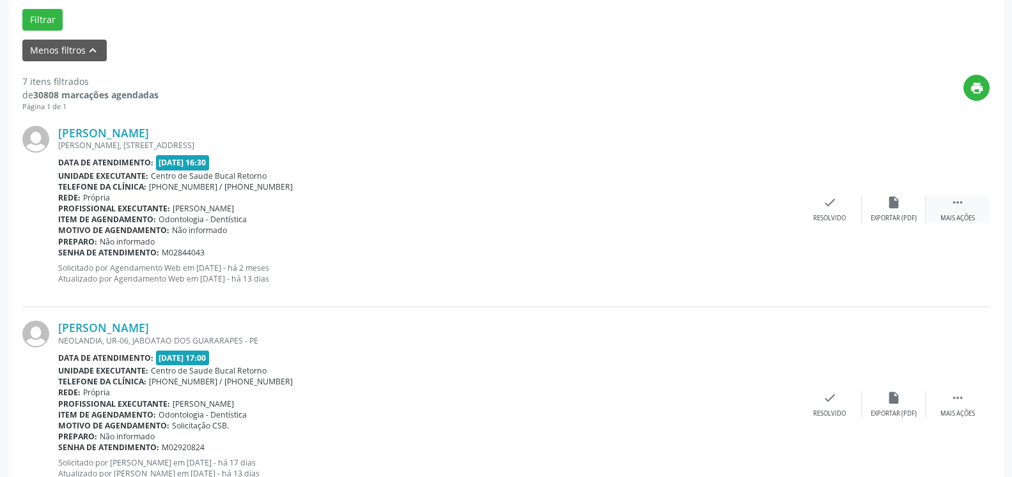
click at [953, 199] on icon "" at bounding box center [957, 203] width 14 height 14
click at [883, 210] on div "alarm_off Não compareceu" at bounding box center [894, 209] width 64 height 27
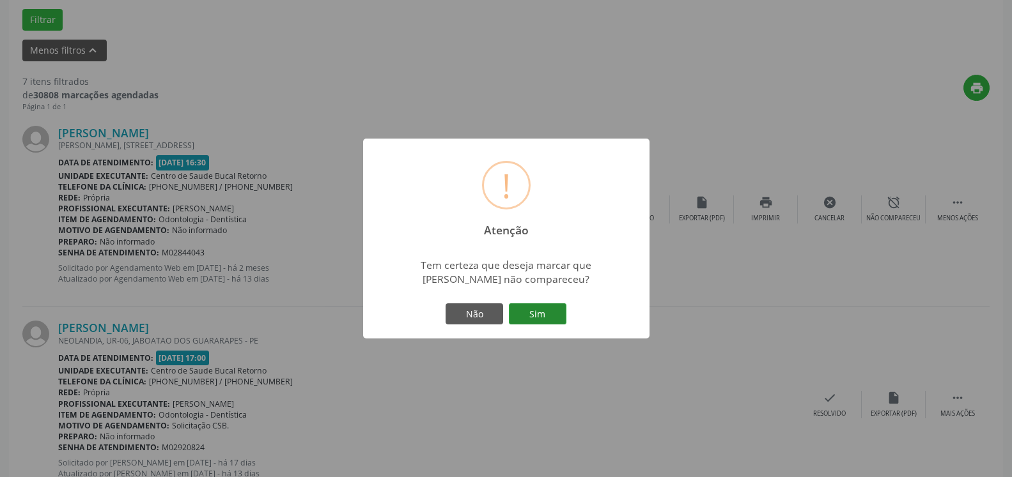
click at [529, 320] on button "Sim" at bounding box center [538, 315] width 58 height 22
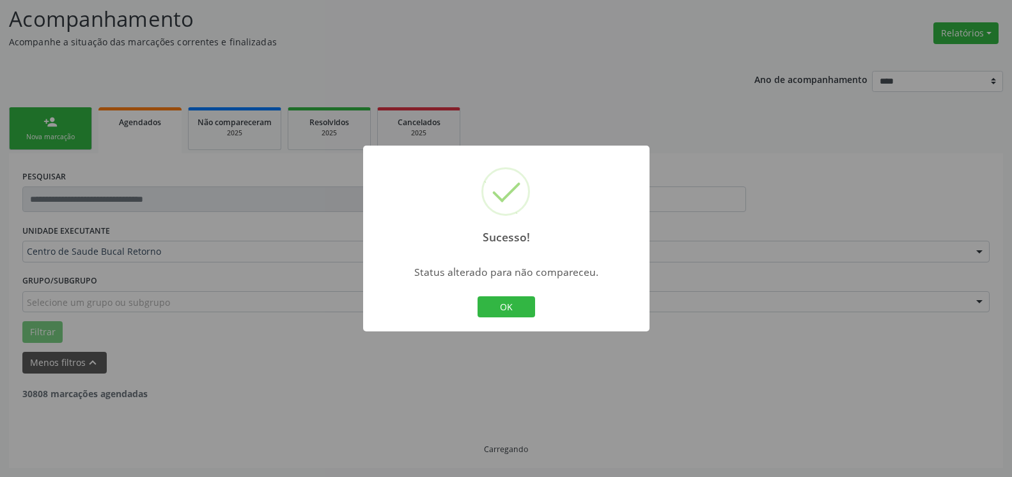
scroll to position [84, 0]
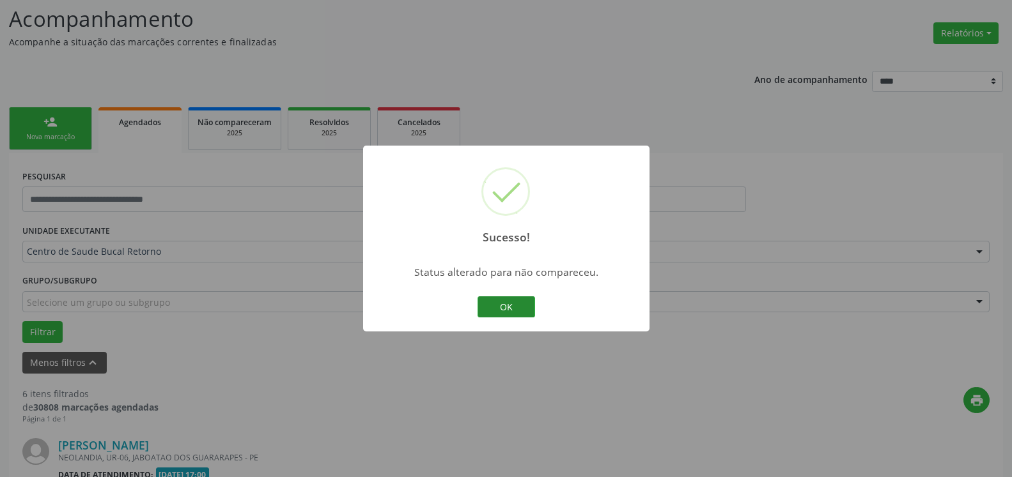
click at [519, 307] on button "OK" at bounding box center [506, 308] width 58 height 22
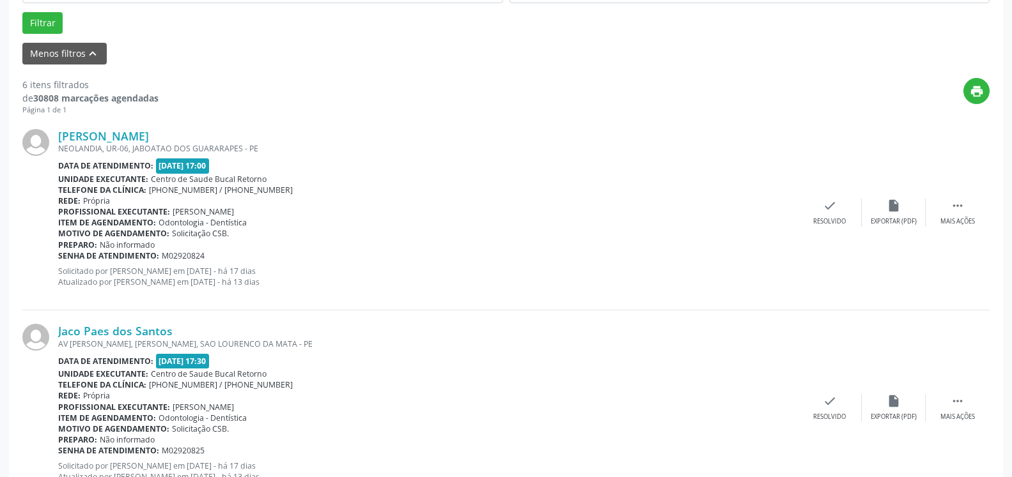
scroll to position [410, 0]
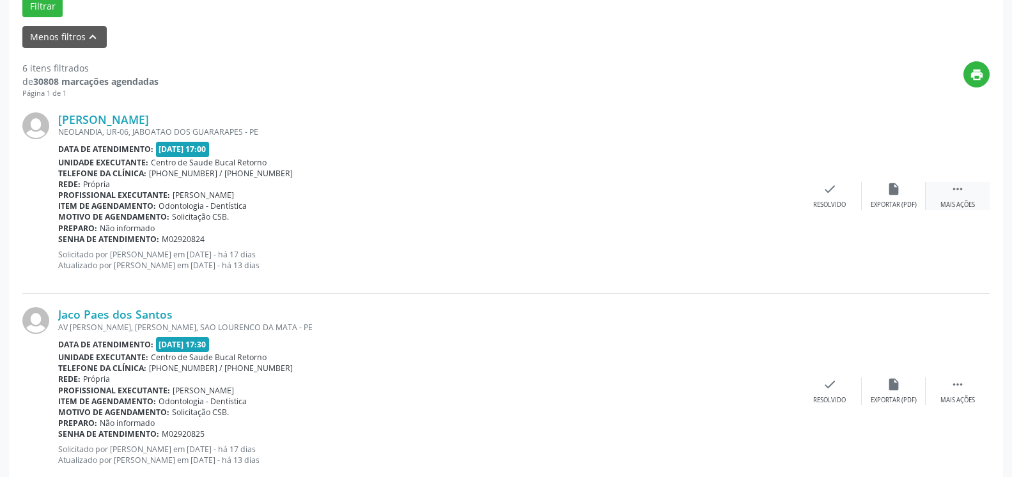
click at [940, 201] on div " Mais ações" at bounding box center [957, 195] width 64 height 27
click at [886, 196] on div "alarm_off Não compareceu" at bounding box center [894, 195] width 64 height 27
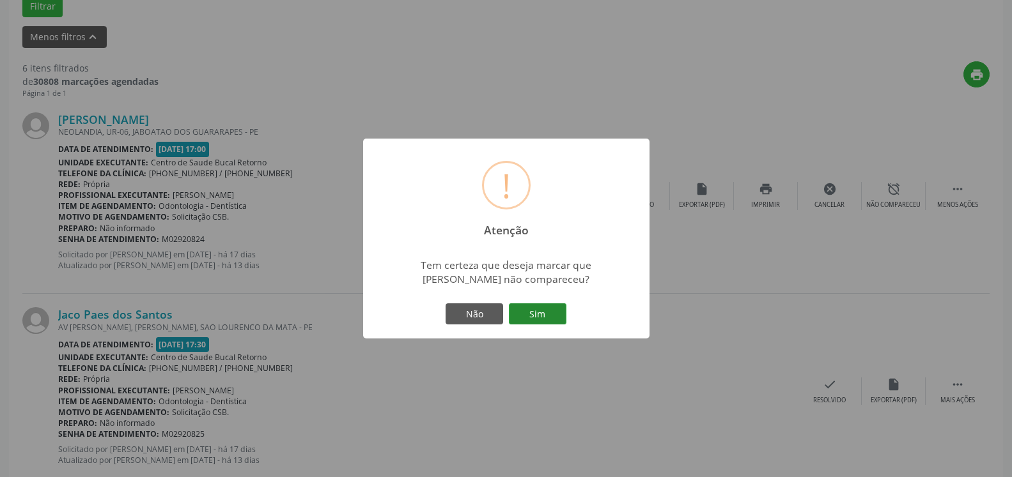
click at [536, 309] on button "Sim" at bounding box center [538, 315] width 58 height 22
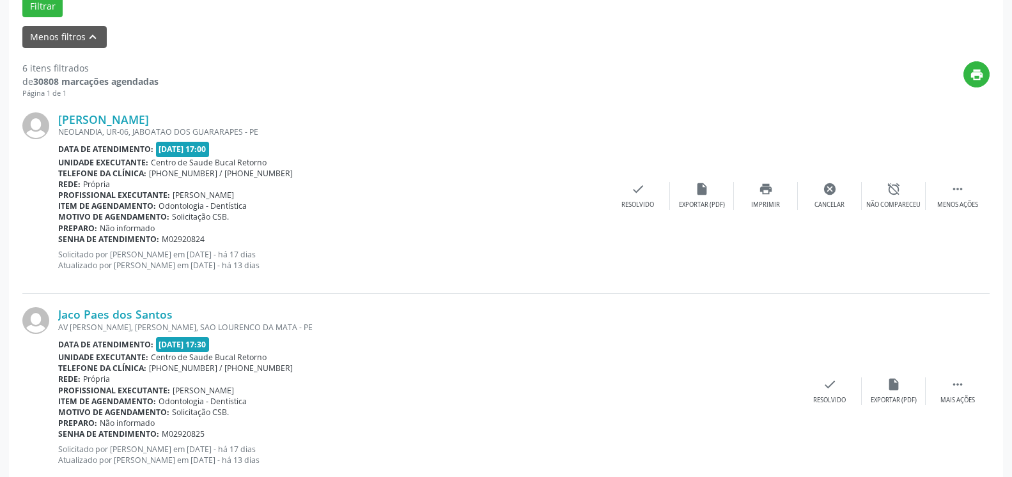
scroll to position [84, 0]
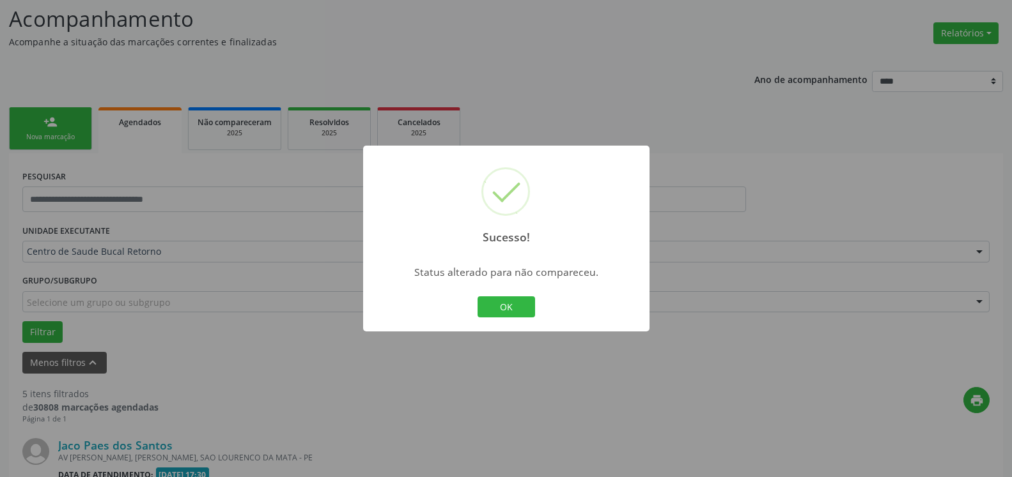
click at [512, 308] on button "OK" at bounding box center [506, 308] width 58 height 22
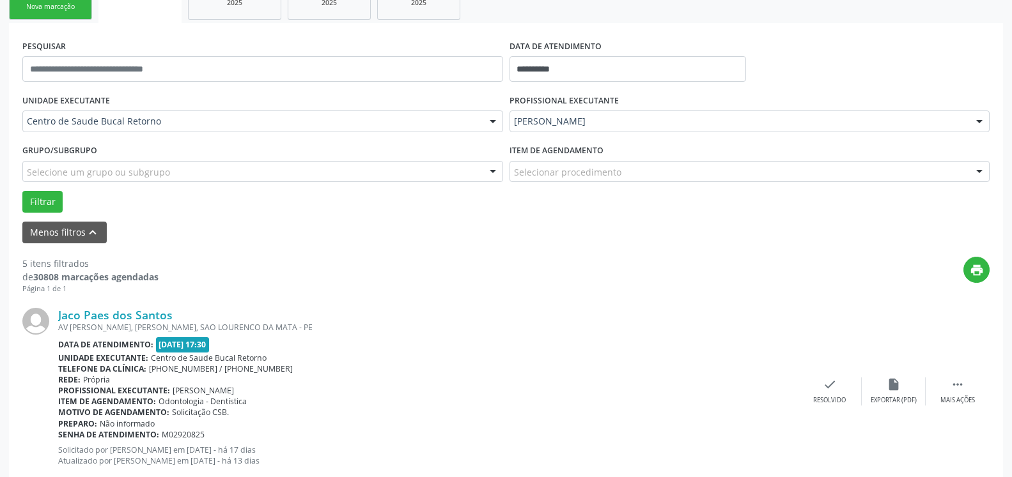
scroll to position [279, 0]
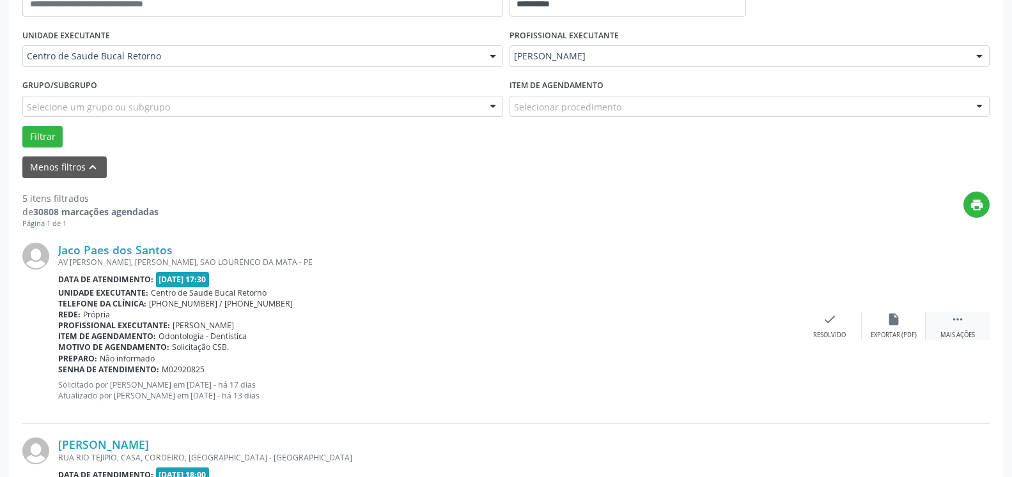
drag, startPoint x: 970, startPoint y: 339, endPoint x: 949, endPoint y: 330, distance: 22.6
click at [969, 339] on div "Mais ações" at bounding box center [957, 335] width 35 height 9
click at [901, 325] on div "alarm_off Não compareceu" at bounding box center [894, 326] width 64 height 27
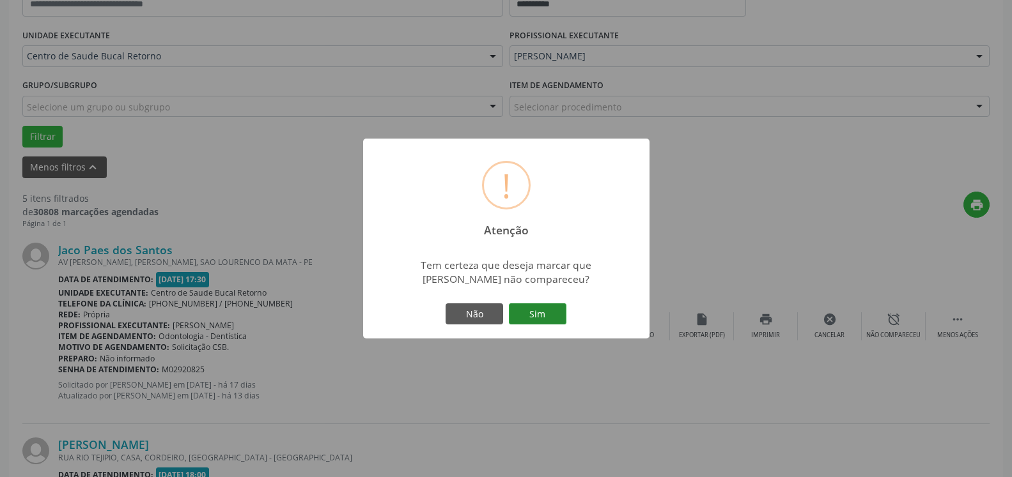
click at [530, 311] on button "Sim" at bounding box center [538, 315] width 58 height 22
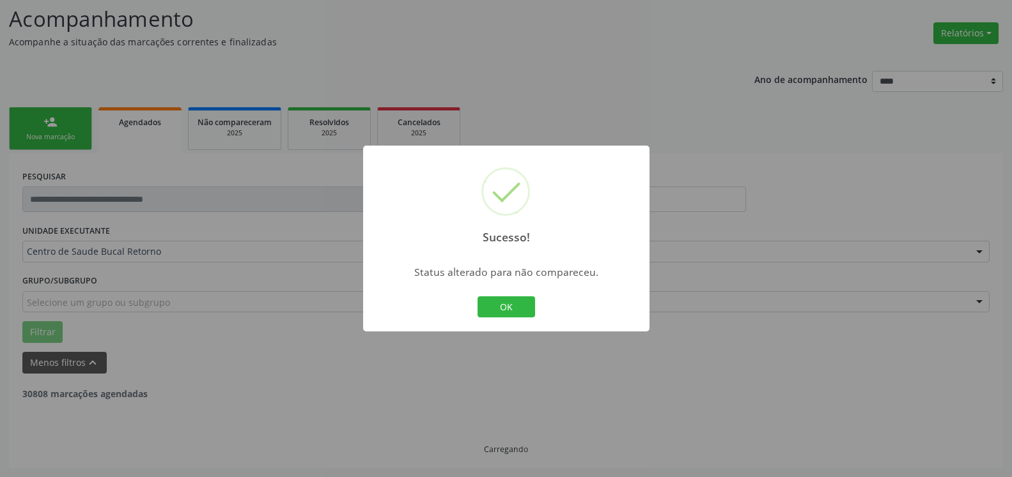
scroll to position [84, 0]
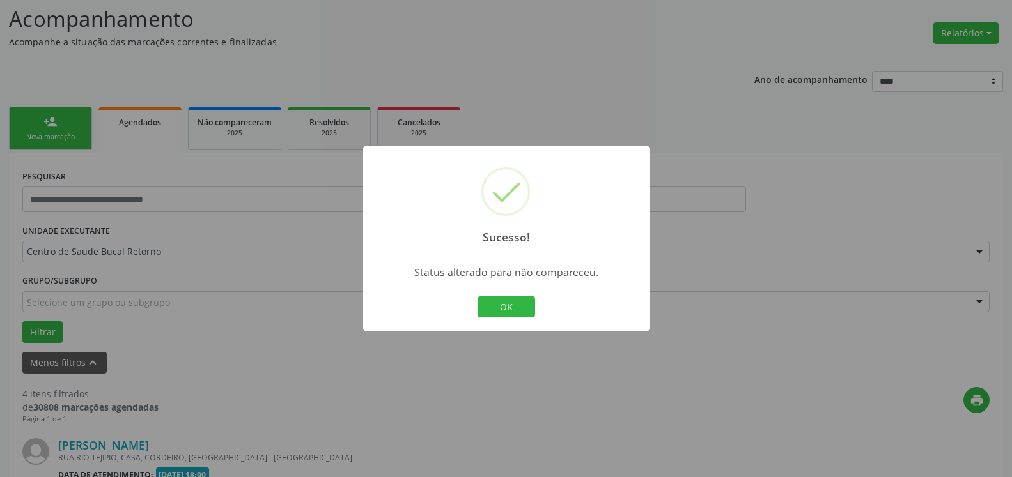
click at [511, 296] on div "OK Cancel" at bounding box center [505, 307] width 63 height 27
click at [506, 307] on button "OK" at bounding box center [506, 308] width 58 height 22
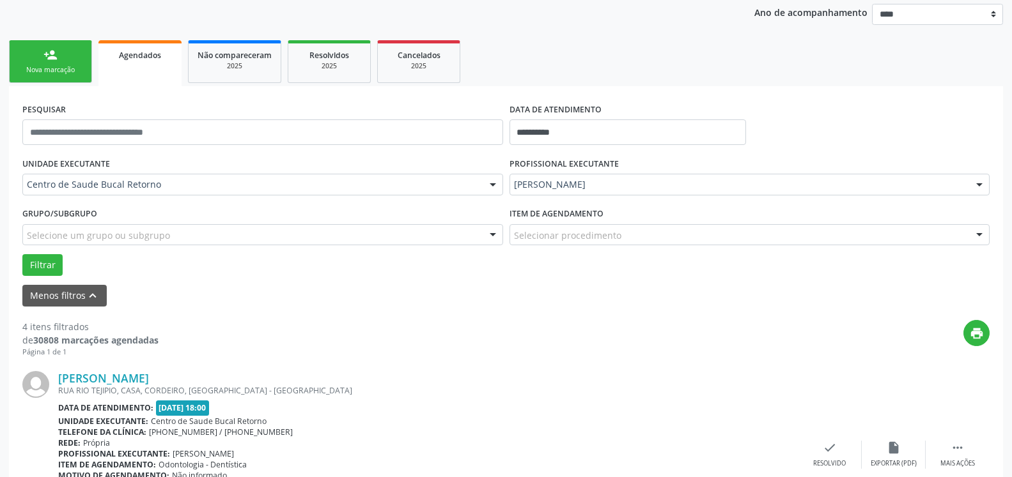
scroll to position [344, 0]
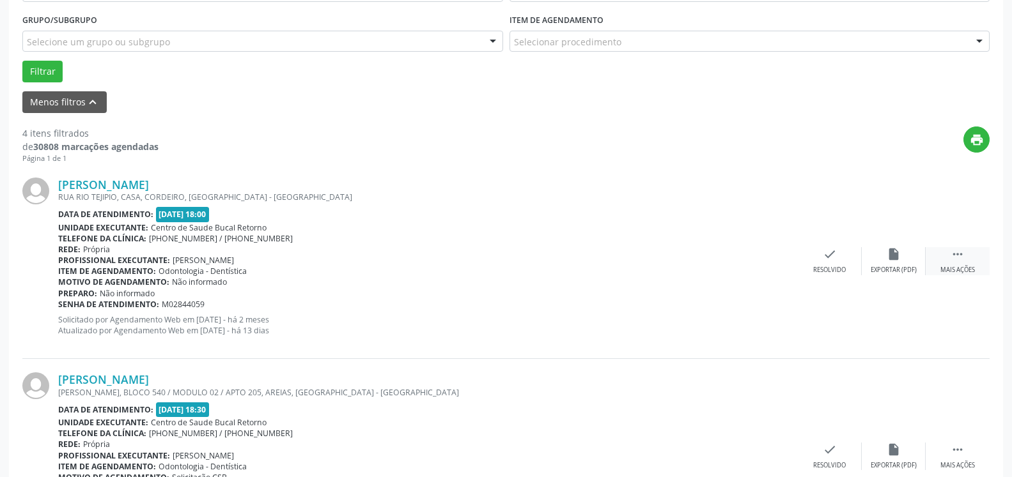
click at [959, 254] on icon "" at bounding box center [957, 254] width 14 height 14
click at [917, 252] on div "alarm_off Não compareceu" at bounding box center [894, 260] width 64 height 27
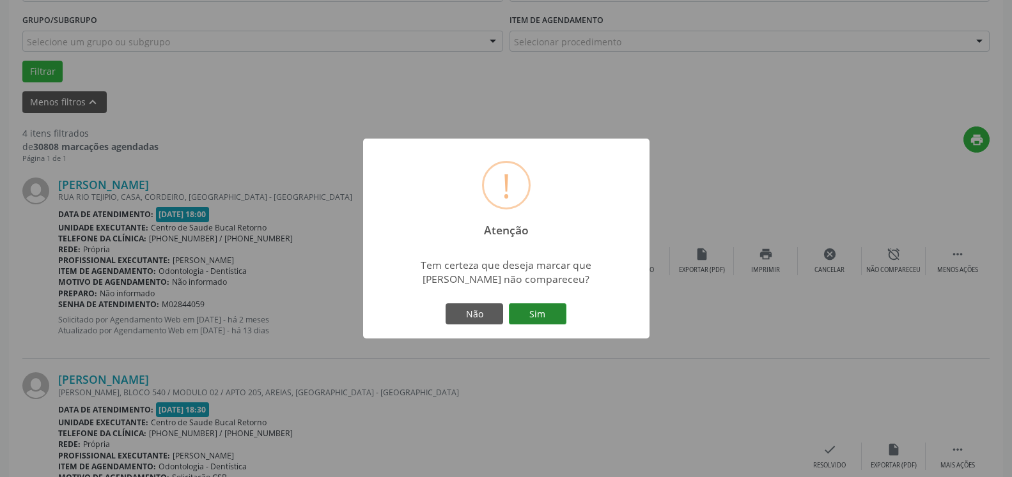
click at [554, 318] on button "Sim" at bounding box center [538, 315] width 58 height 22
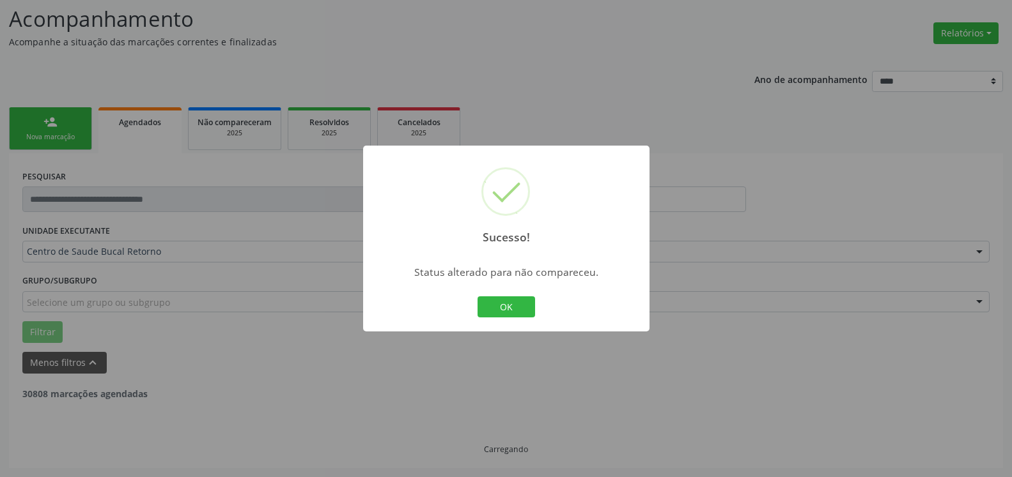
scroll to position [84, 0]
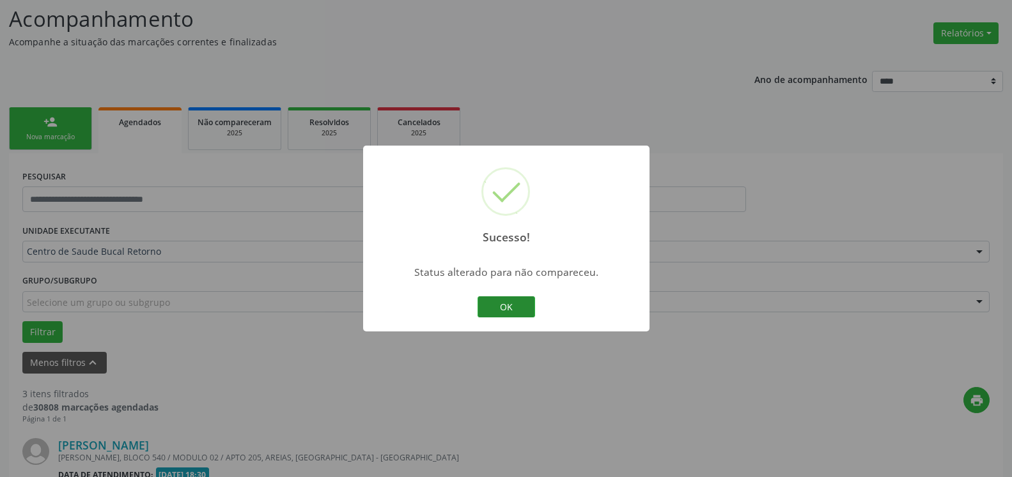
click at [493, 312] on button "OK" at bounding box center [506, 308] width 58 height 22
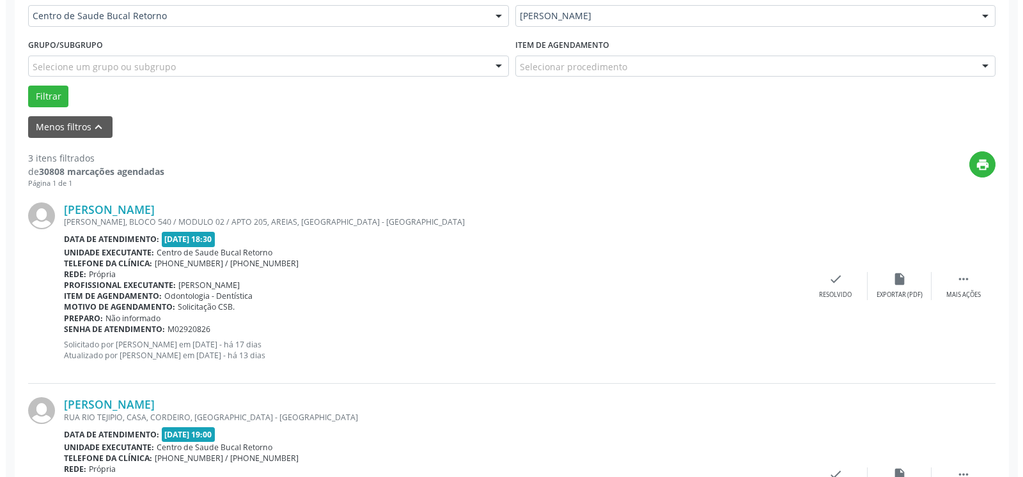
scroll to position [344, 0]
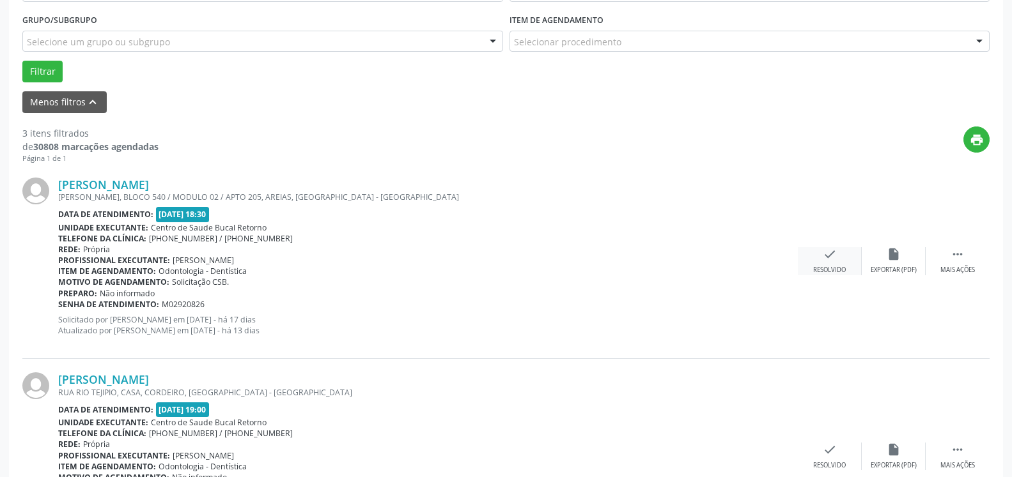
click at [829, 254] on icon "check" at bounding box center [830, 254] width 14 height 14
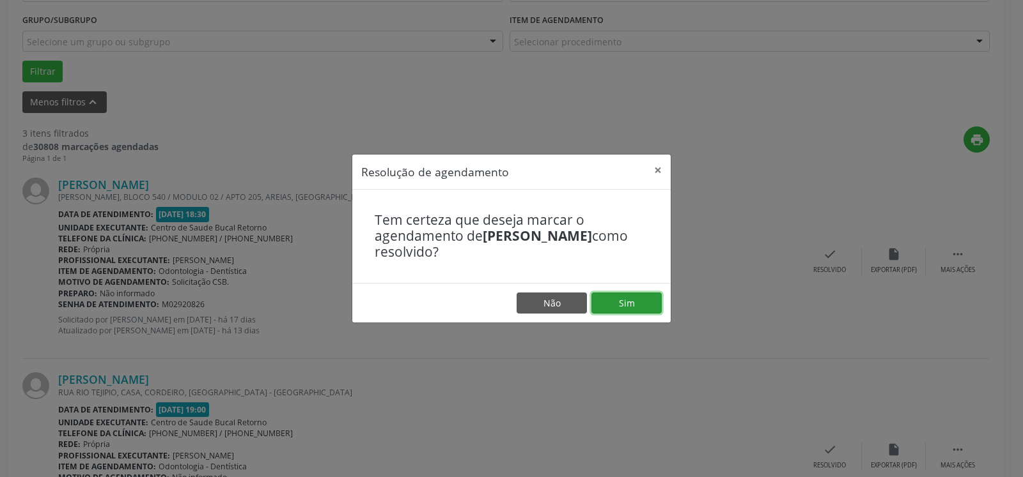
click at [633, 302] on button "Sim" at bounding box center [626, 304] width 70 height 22
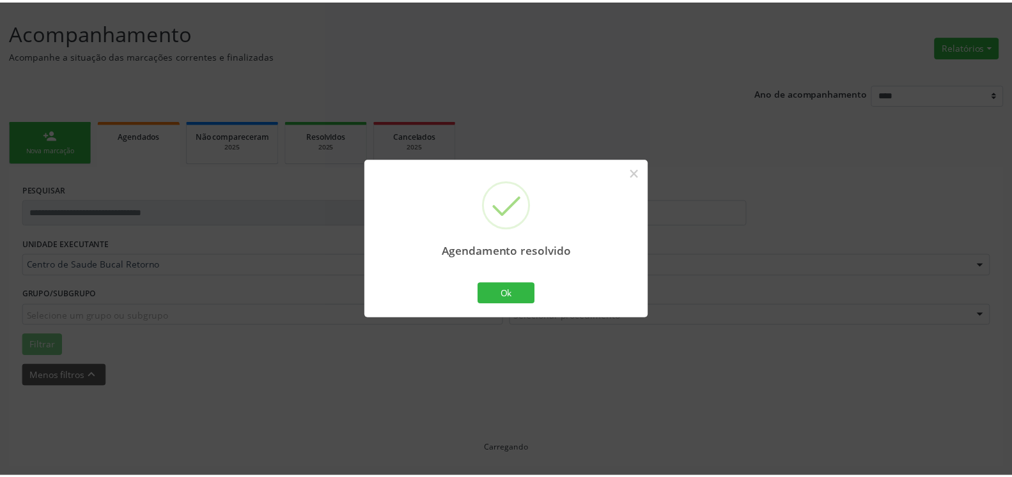
scroll to position [70, 0]
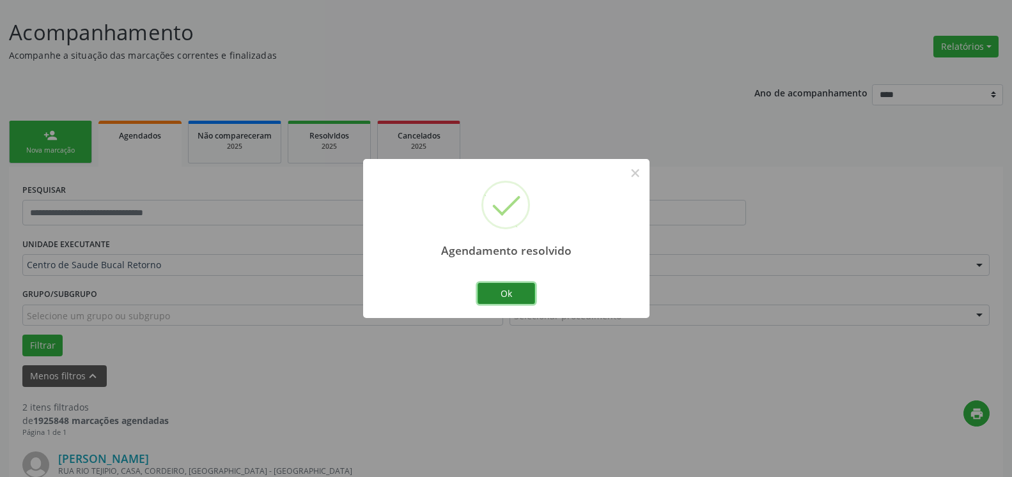
click at [526, 295] on button "Ok" at bounding box center [506, 294] width 58 height 22
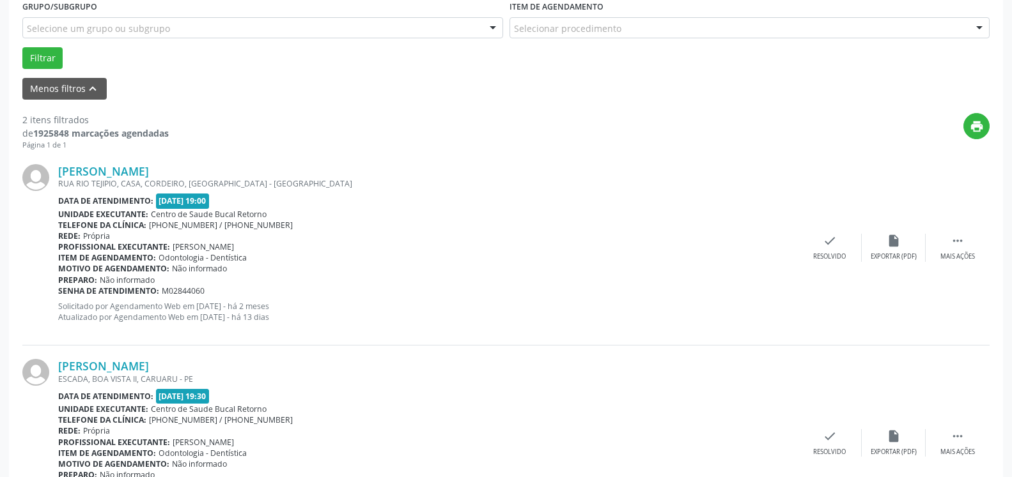
scroll to position [396, 0]
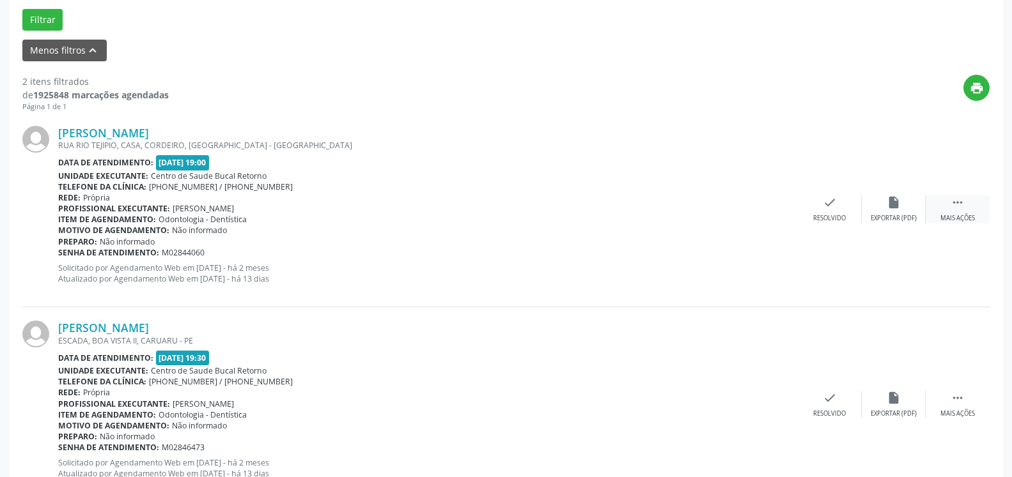
click at [970, 201] on div " Mais ações" at bounding box center [957, 209] width 64 height 27
drag, startPoint x: 909, startPoint y: 208, endPoint x: 901, endPoint y: 210, distance: 8.7
click at [901, 210] on div "alarm_off Não compareceu" at bounding box center [894, 209] width 64 height 27
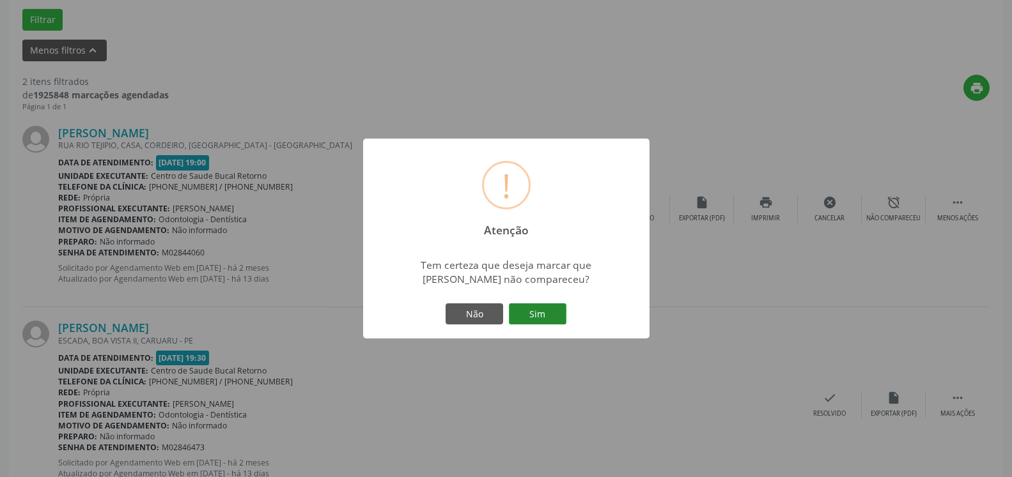
click at [531, 324] on button "Sim" at bounding box center [538, 315] width 58 height 22
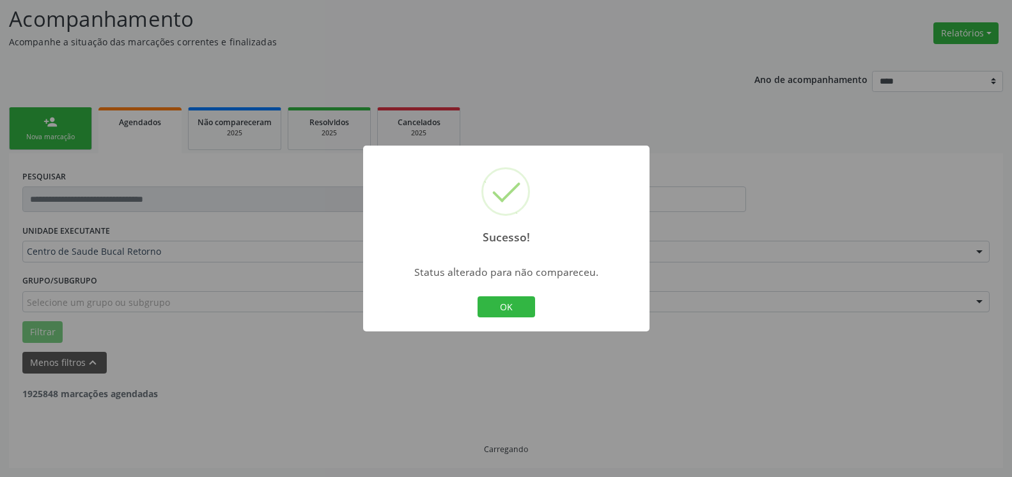
scroll to position [84, 0]
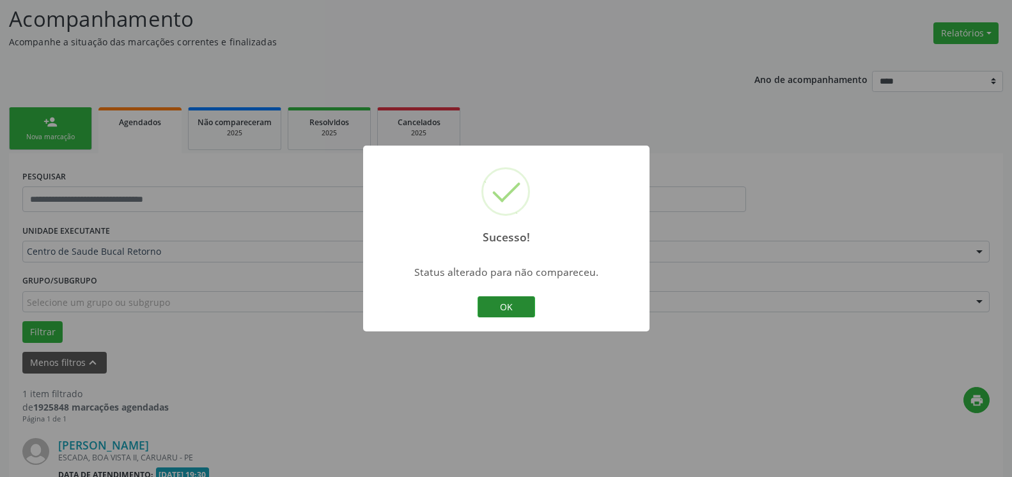
click at [514, 298] on button "OK" at bounding box center [506, 308] width 58 height 22
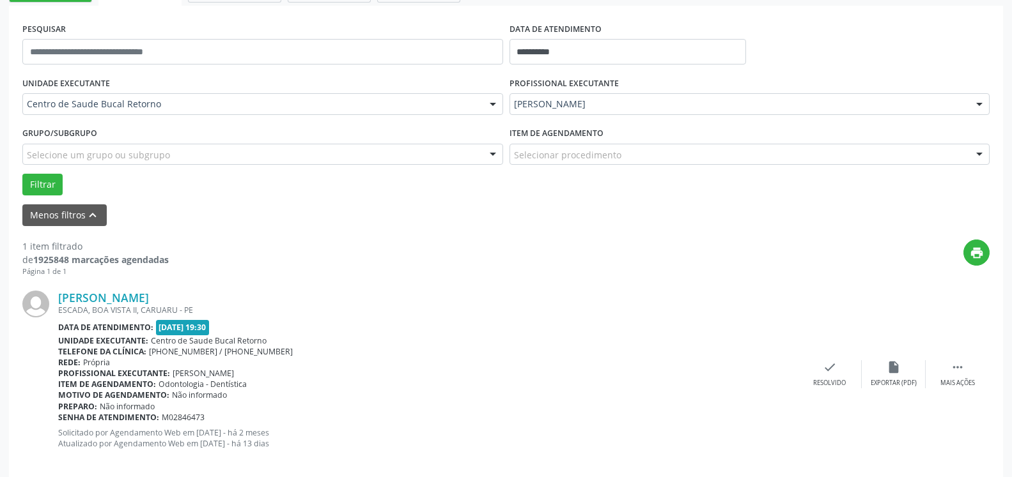
scroll to position [248, 0]
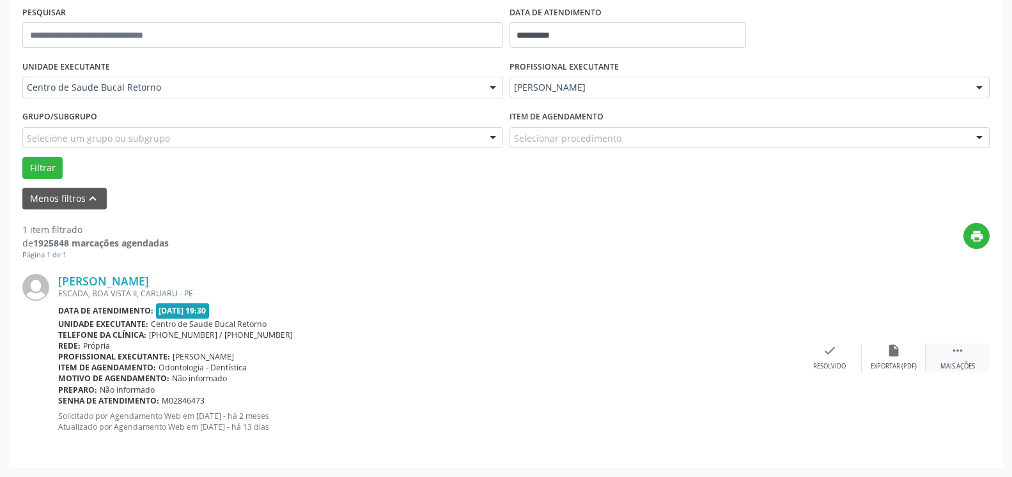
click at [955, 355] on icon "" at bounding box center [957, 351] width 14 height 14
click at [895, 345] on icon "alarm_off" at bounding box center [893, 351] width 14 height 14
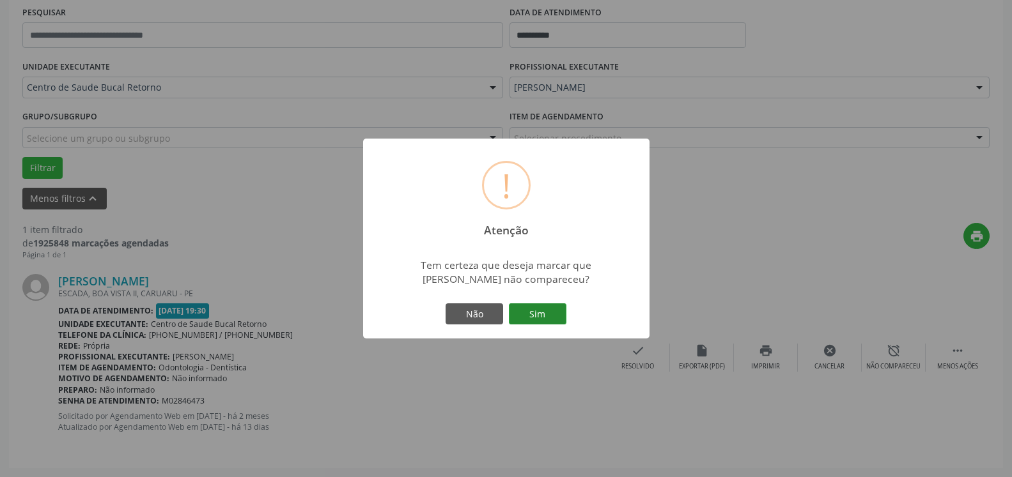
click at [544, 315] on button "Sim" at bounding box center [538, 315] width 58 height 22
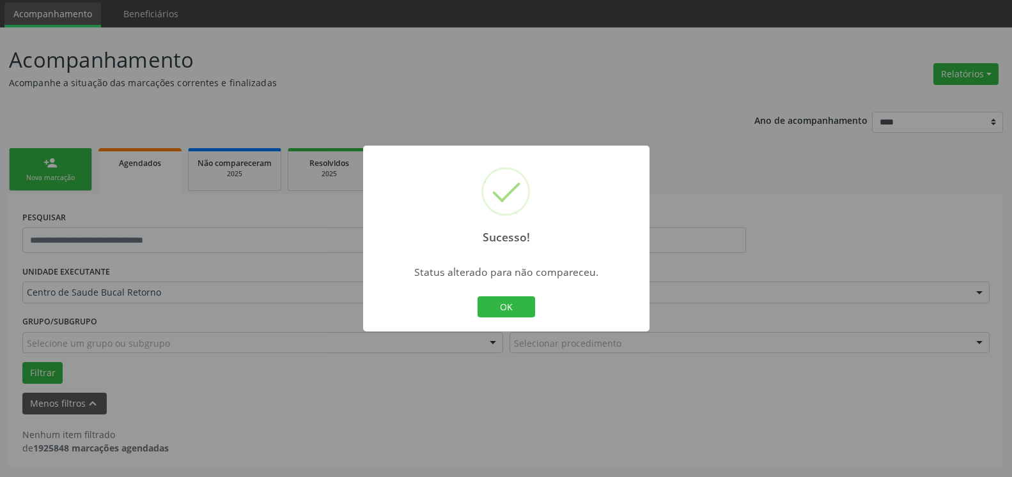
scroll to position [43, 0]
click at [524, 297] on button "OK" at bounding box center [506, 308] width 58 height 22
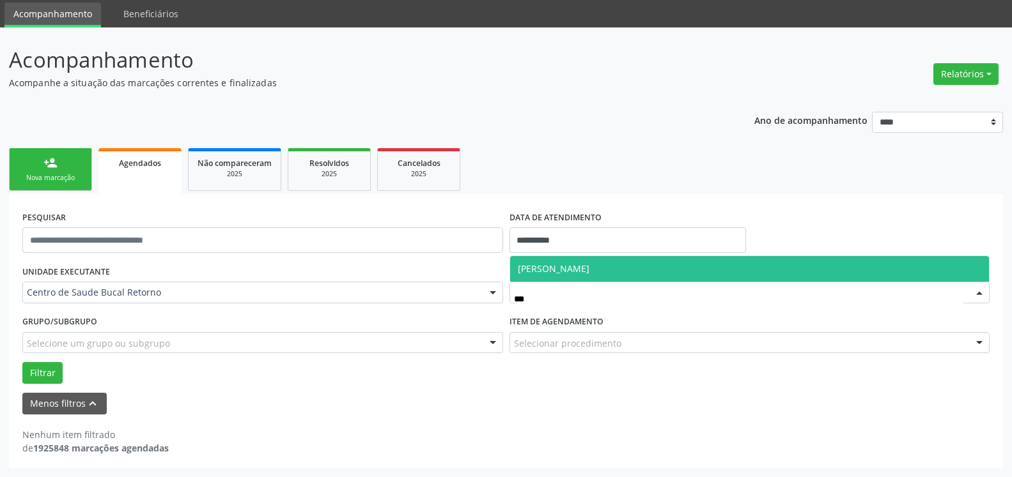
click at [559, 269] on span "[PERSON_NAME]" at bounding box center [554, 269] width 72 height 12
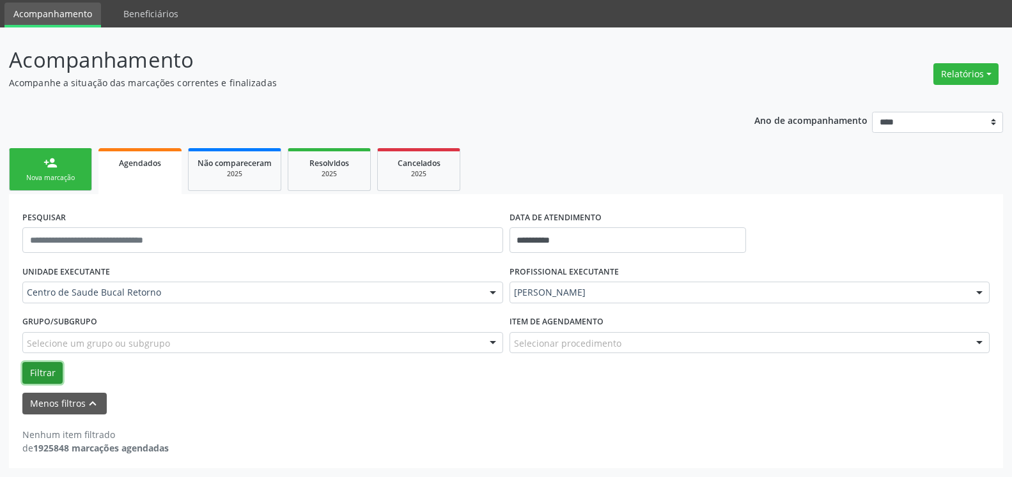
click at [45, 369] on button "Filtrar" at bounding box center [42, 373] width 40 height 22
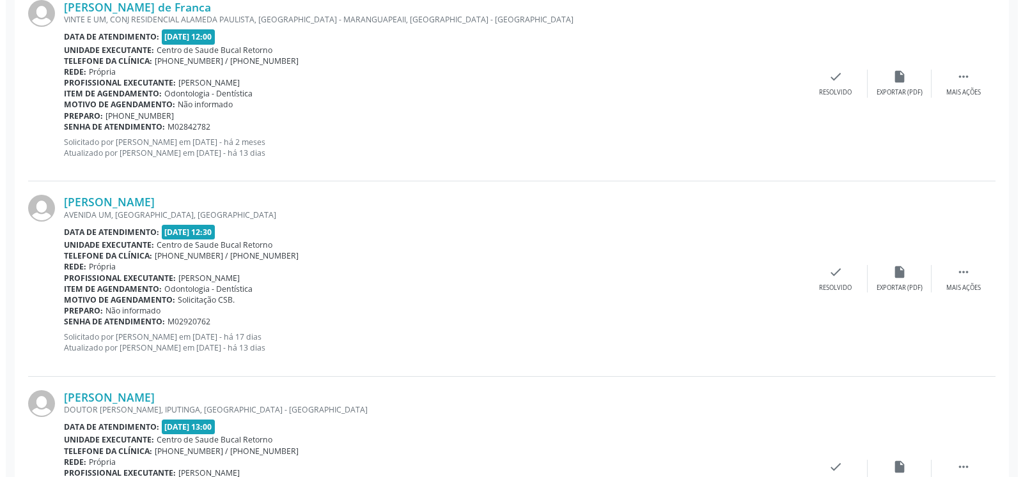
scroll to position [499, 0]
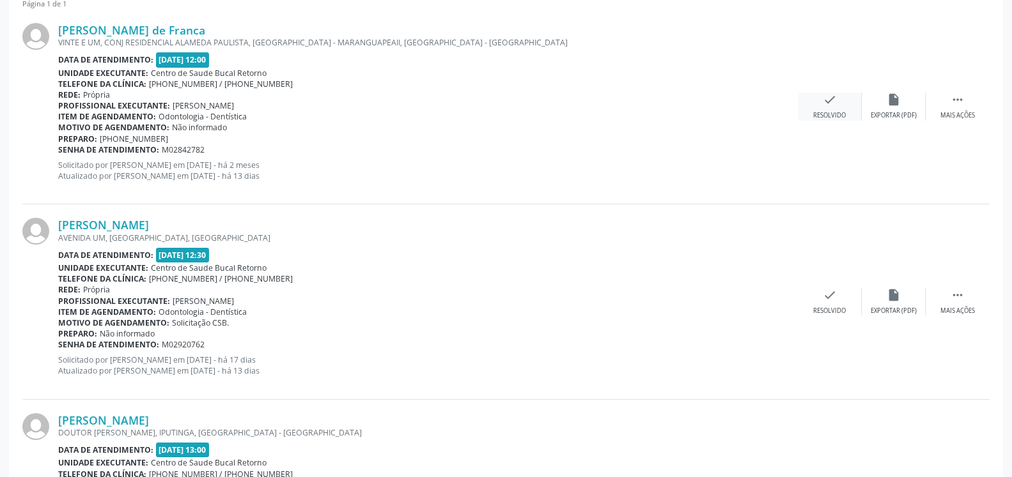
click at [826, 112] on div "Resolvido" at bounding box center [829, 115] width 33 height 9
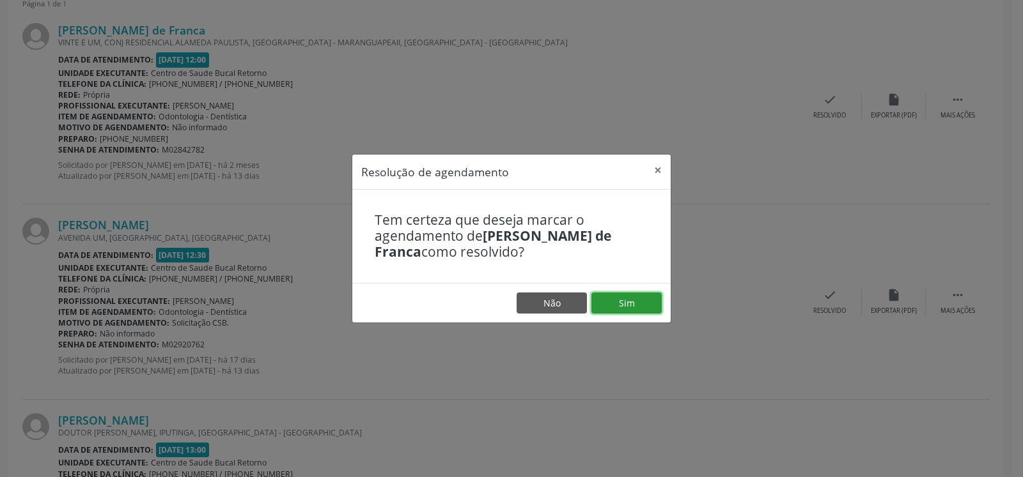
click at [639, 300] on button "Sim" at bounding box center [626, 304] width 70 height 22
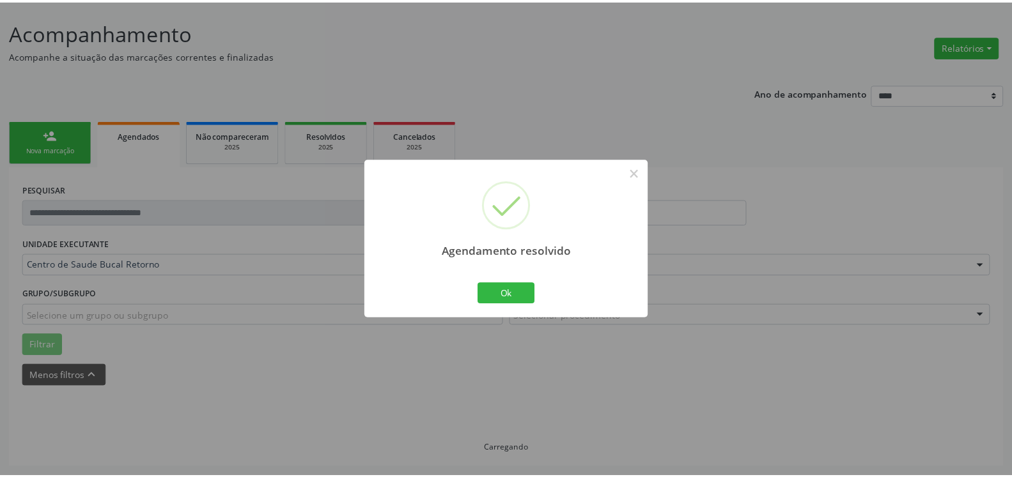
scroll to position [70, 0]
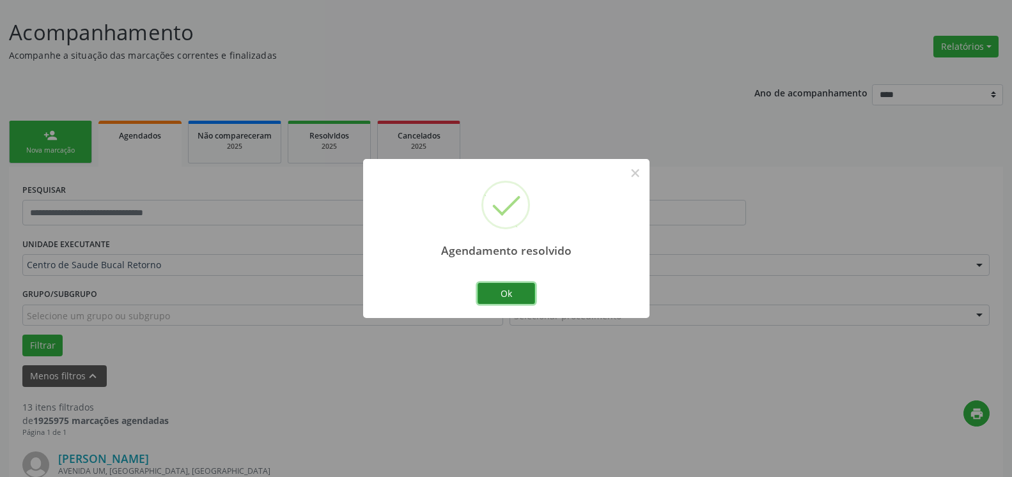
click at [516, 302] on button "Ok" at bounding box center [506, 294] width 58 height 22
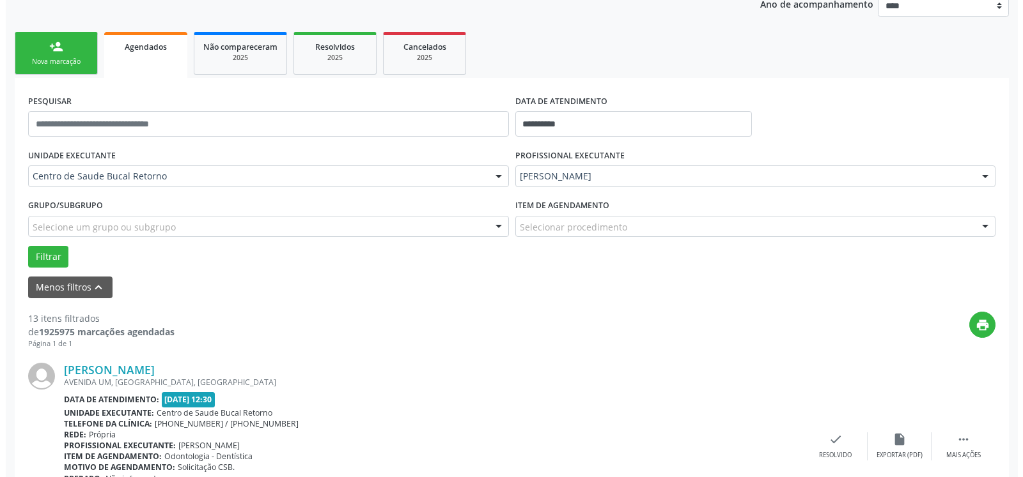
scroll to position [331, 0]
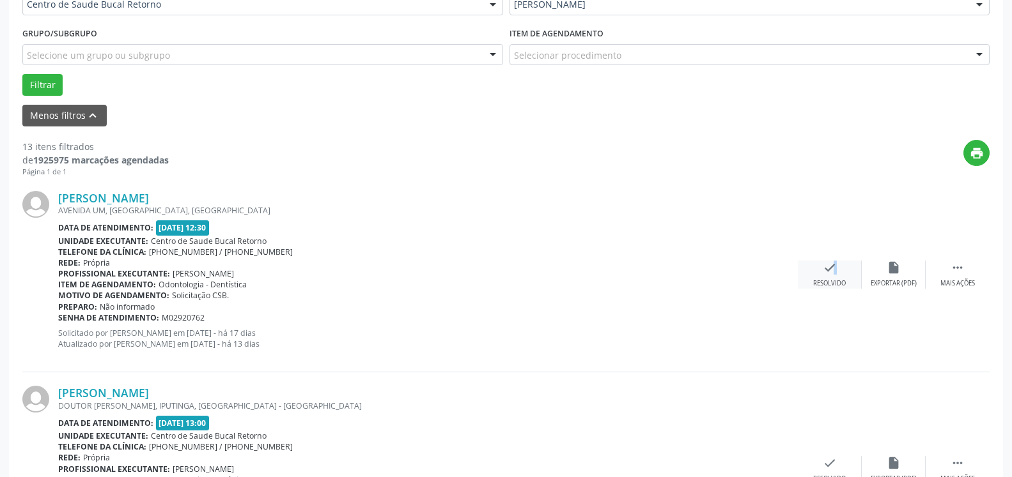
click at [828, 268] on icon "check" at bounding box center [830, 268] width 14 height 14
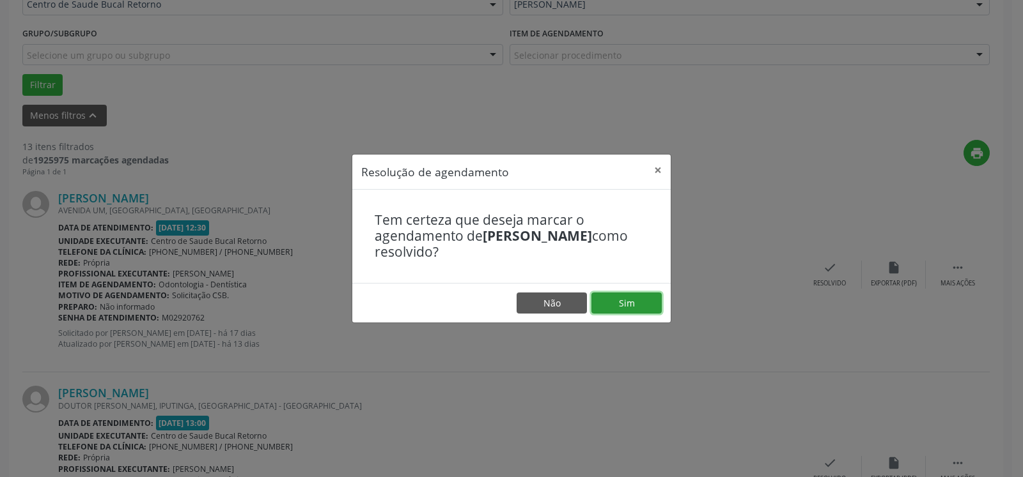
click at [617, 308] on button "Sim" at bounding box center [626, 304] width 70 height 22
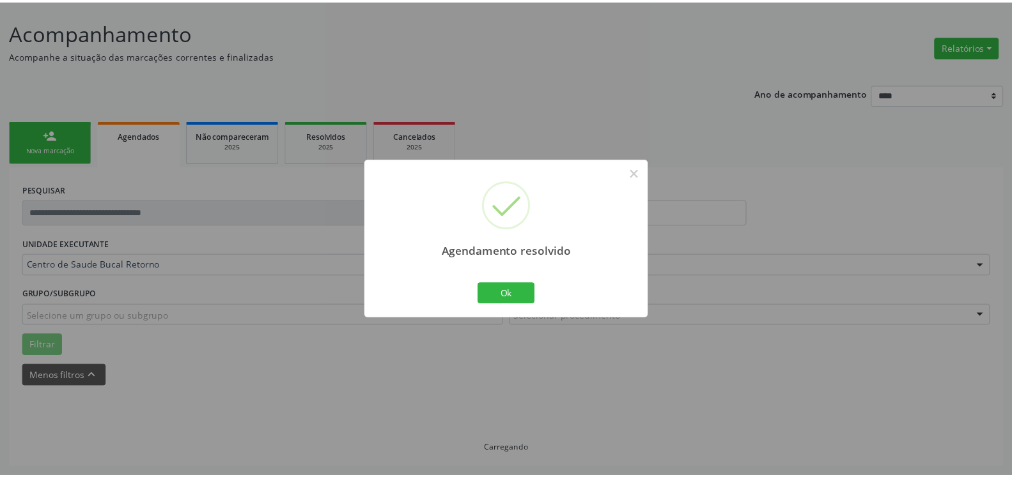
scroll to position [70, 0]
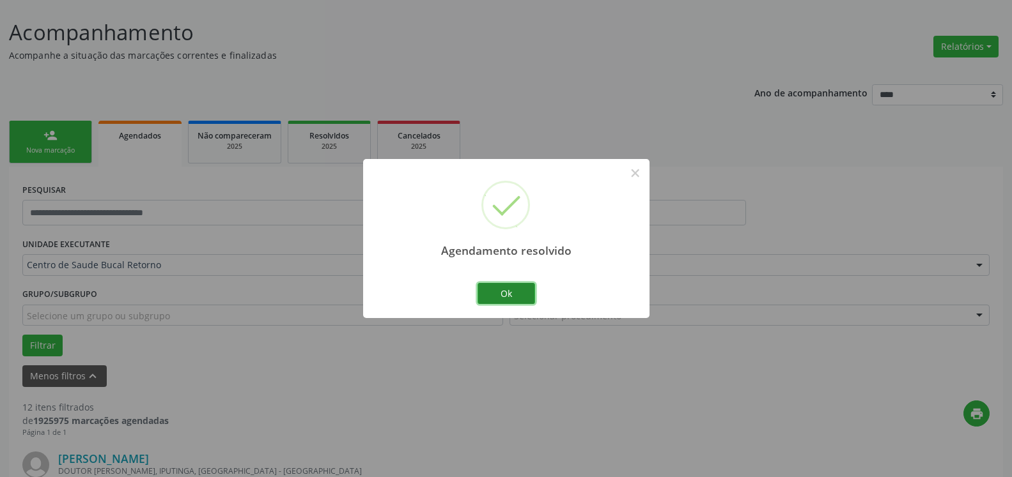
click at [512, 297] on button "Ok" at bounding box center [506, 294] width 58 height 22
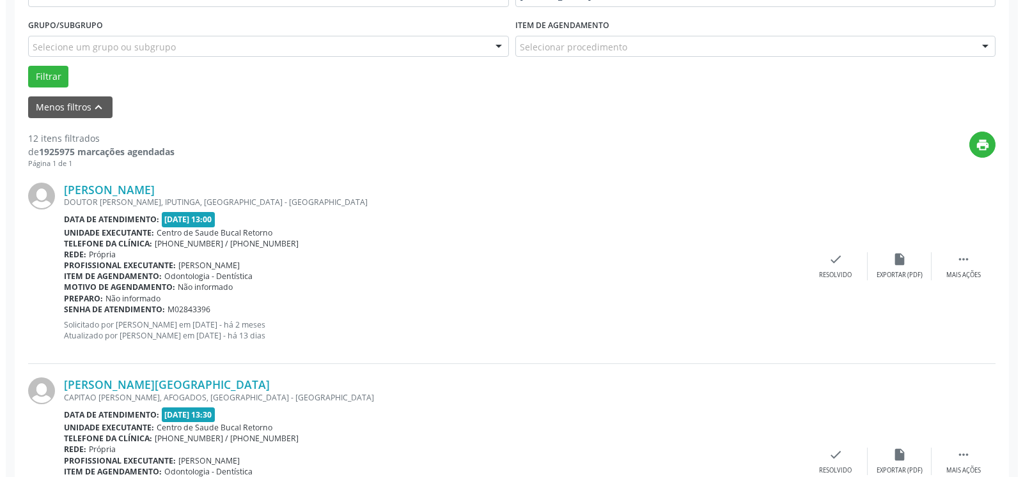
scroll to position [396, 0]
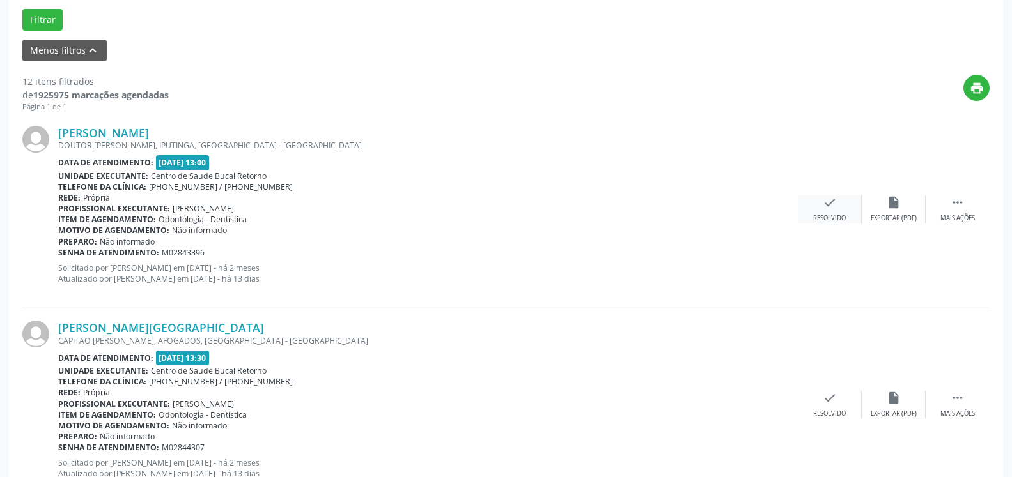
click at [835, 207] on icon "check" at bounding box center [830, 203] width 14 height 14
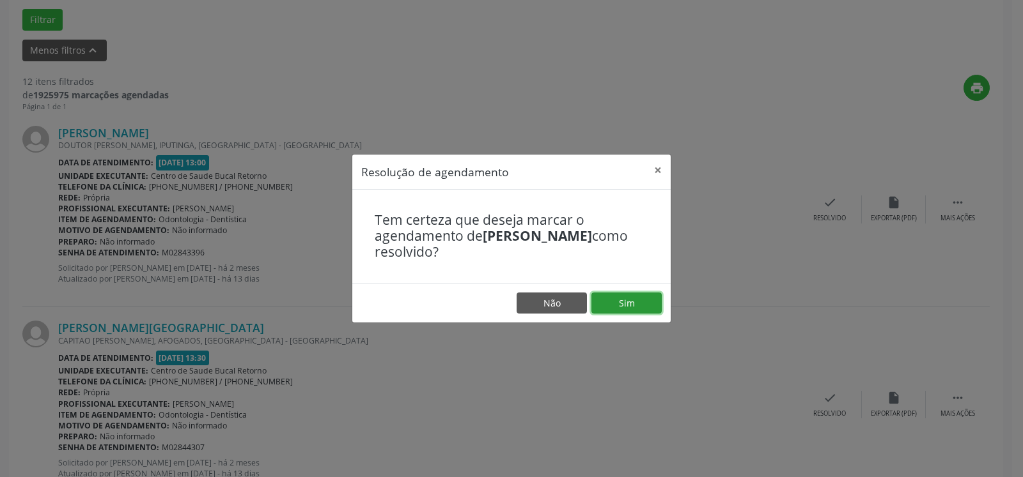
click at [649, 298] on button "Sim" at bounding box center [626, 304] width 70 height 22
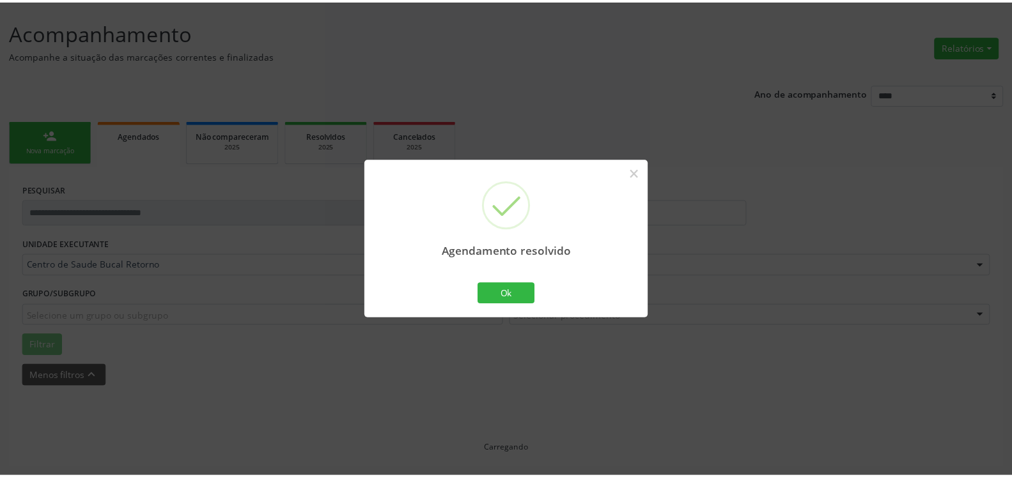
scroll to position [70, 0]
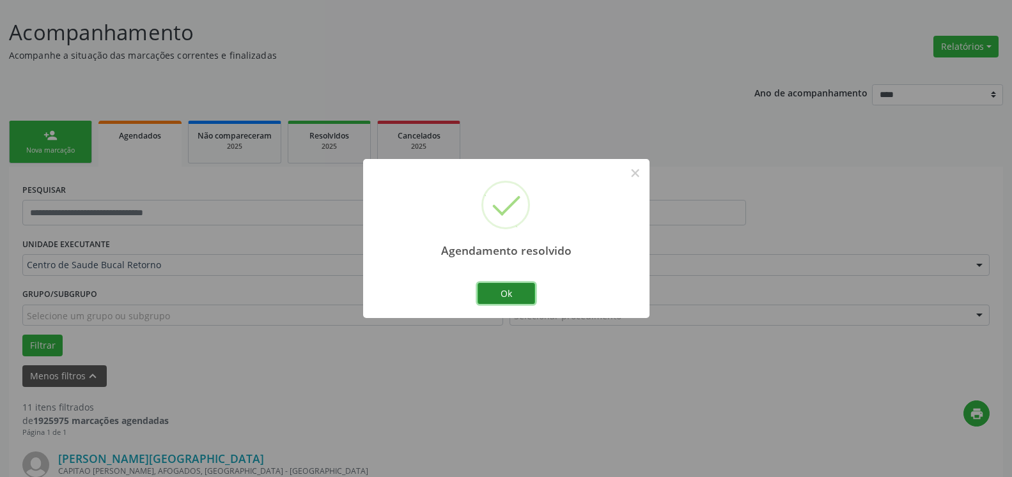
click at [498, 291] on button "Ok" at bounding box center [506, 294] width 58 height 22
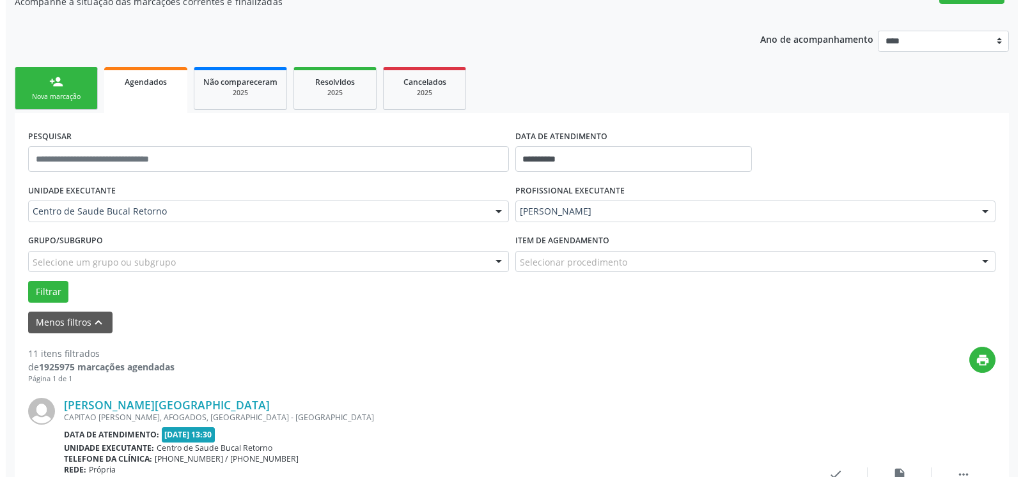
scroll to position [201, 0]
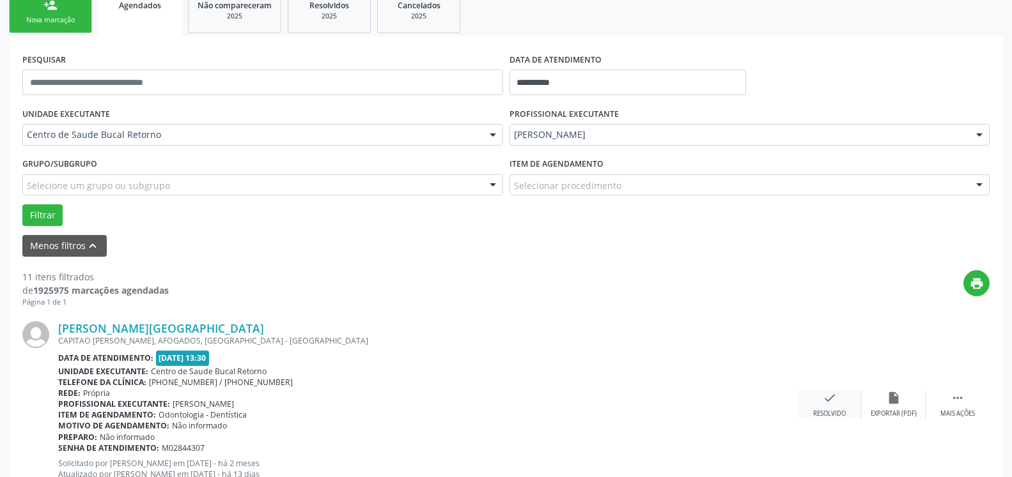
click at [828, 405] on icon "check" at bounding box center [830, 398] width 14 height 14
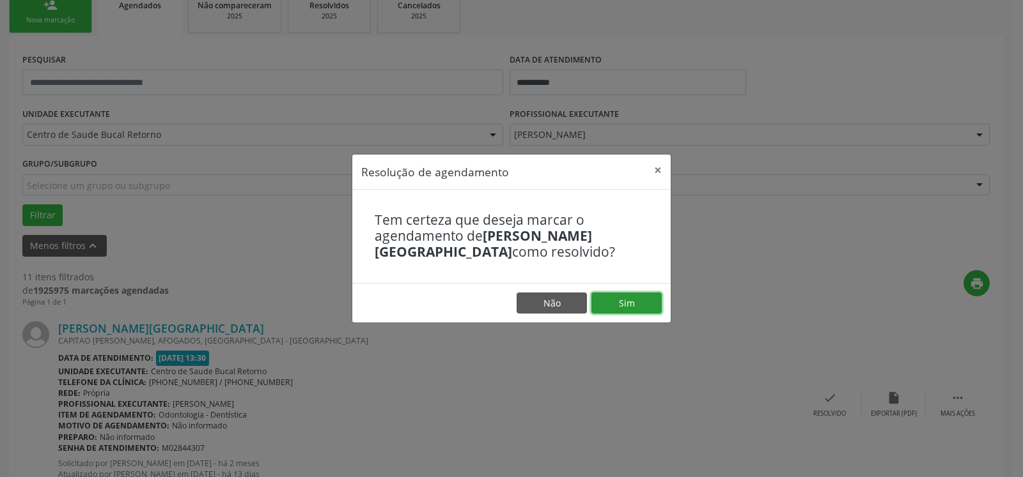
click at [636, 294] on button "Sim" at bounding box center [626, 304] width 70 height 22
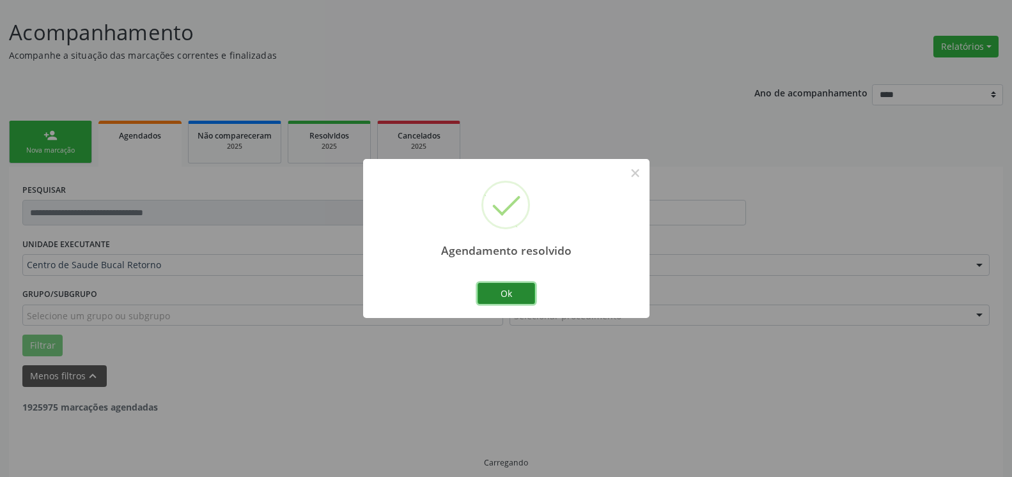
click at [525, 295] on button "Ok" at bounding box center [506, 294] width 58 height 22
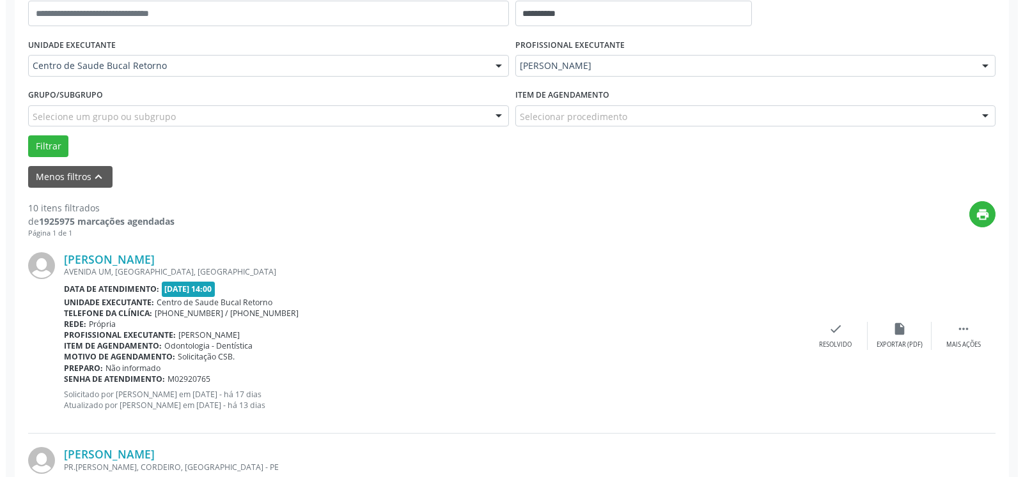
scroll to position [331, 0]
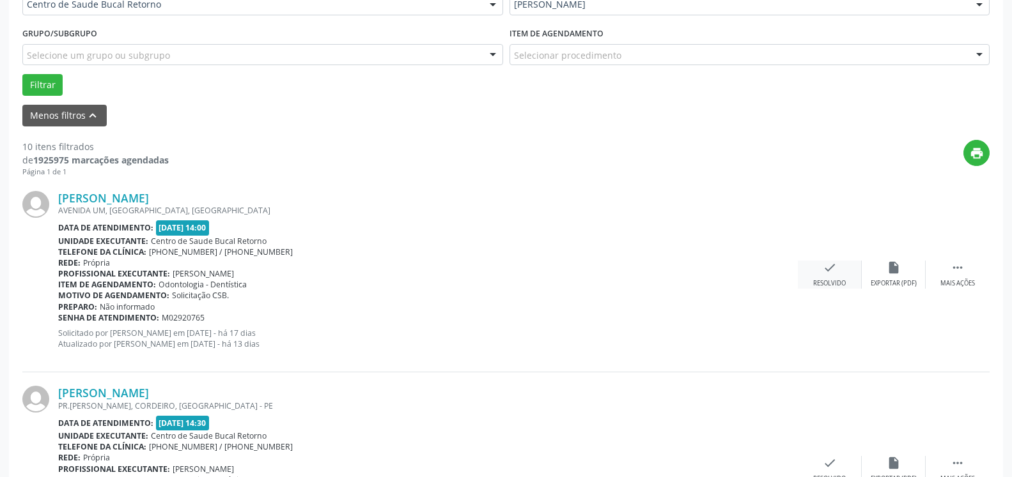
click at [834, 275] on icon "check" at bounding box center [830, 268] width 14 height 14
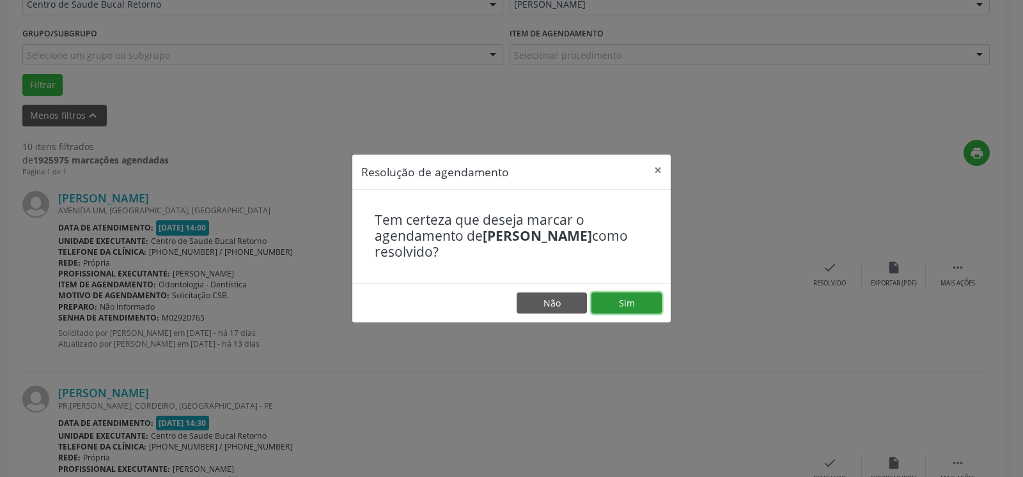
click at [637, 309] on button "Sim" at bounding box center [626, 304] width 70 height 22
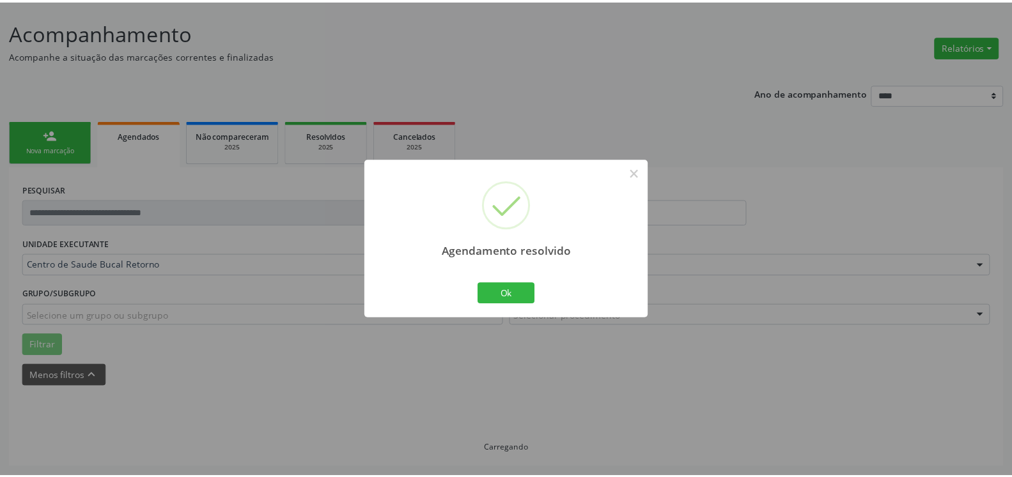
scroll to position [70, 0]
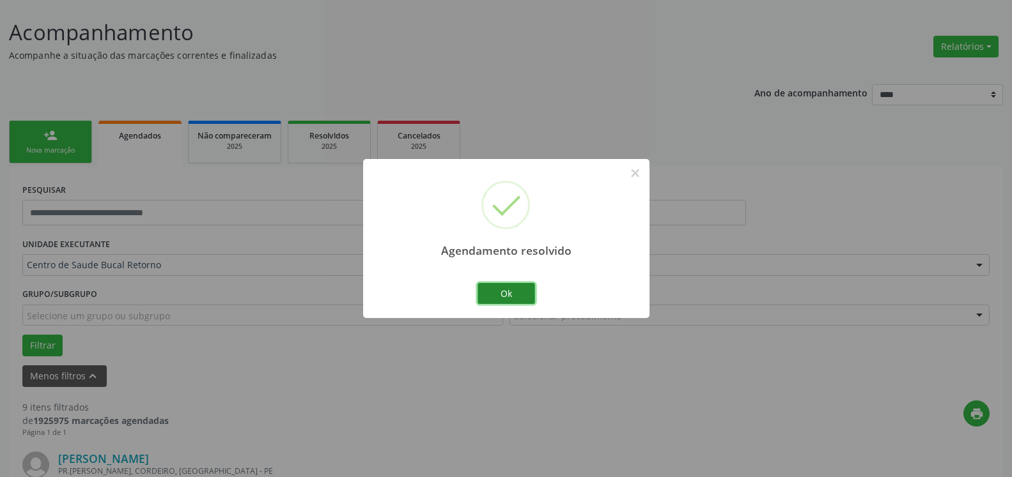
click at [493, 298] on button "Ok" at bounding box center [506, 294] width 58 height 22
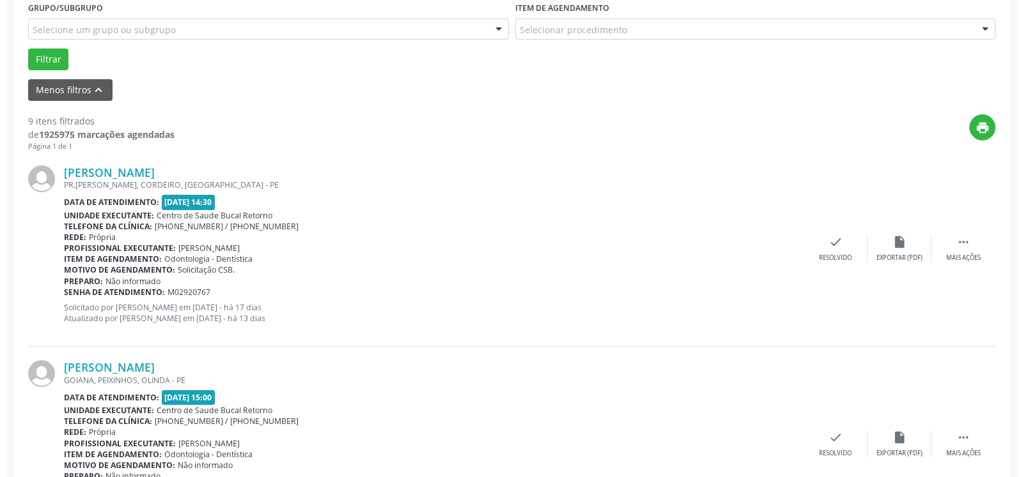
scroll to position [396, 0]
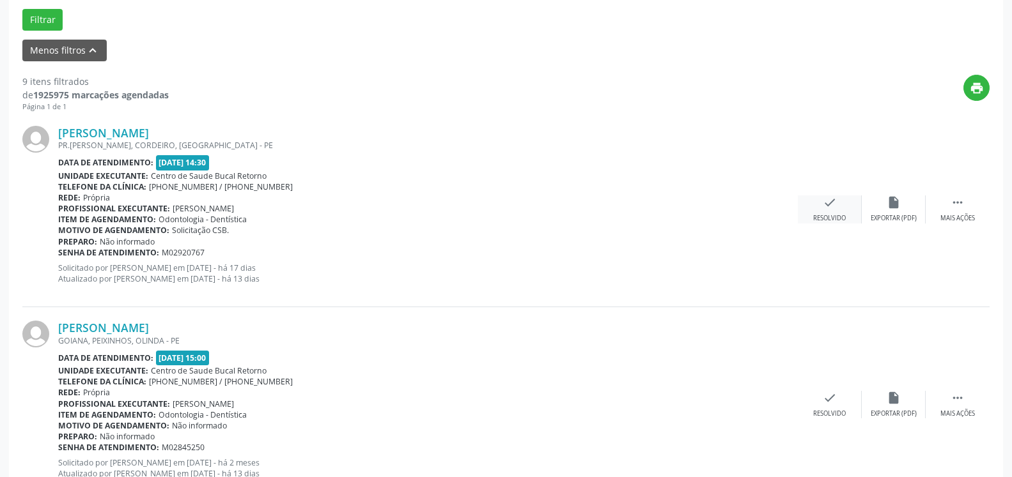
click at [832, 208] on icon "check" at bounding box center [830, 203] width 14 height 14
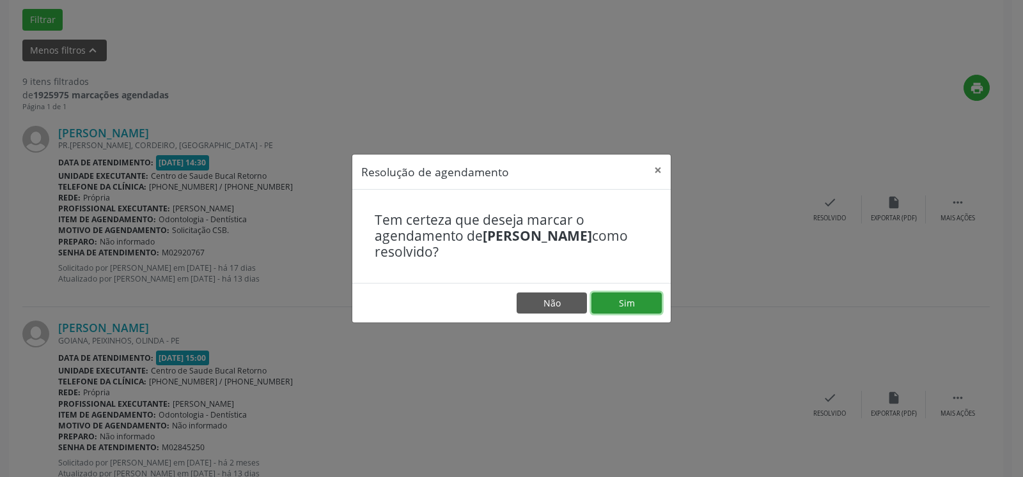
click at [633, 311] on button "Sim" at bounding box center [626, 304] width 70 height 22
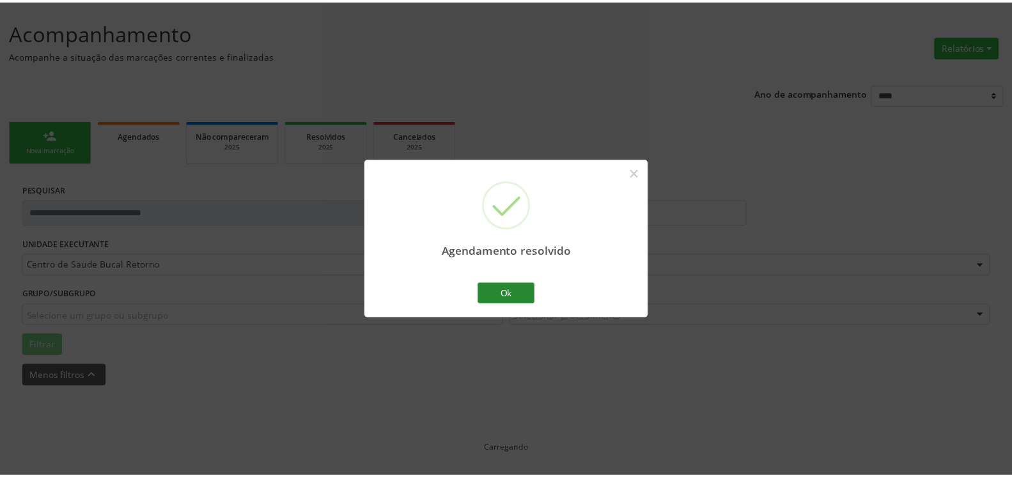
scroll to position [70, 0]
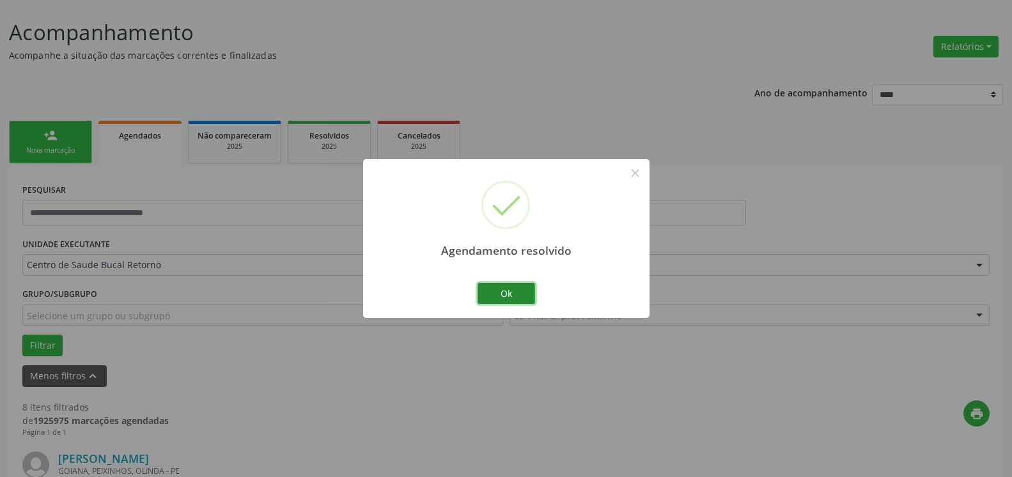
click at [513, 286] on button "Ok" at bounding box center [506, 294] width 58 height 22
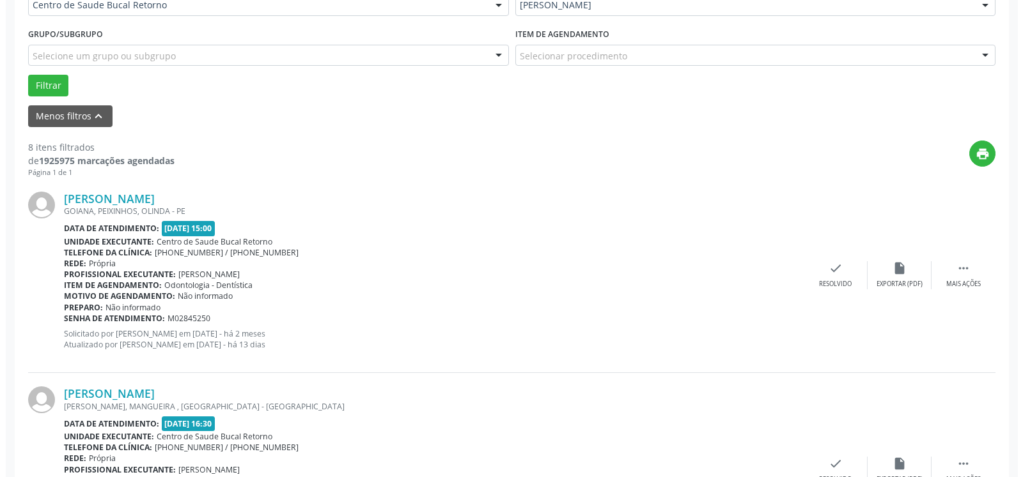
scroll to position [331, 0]
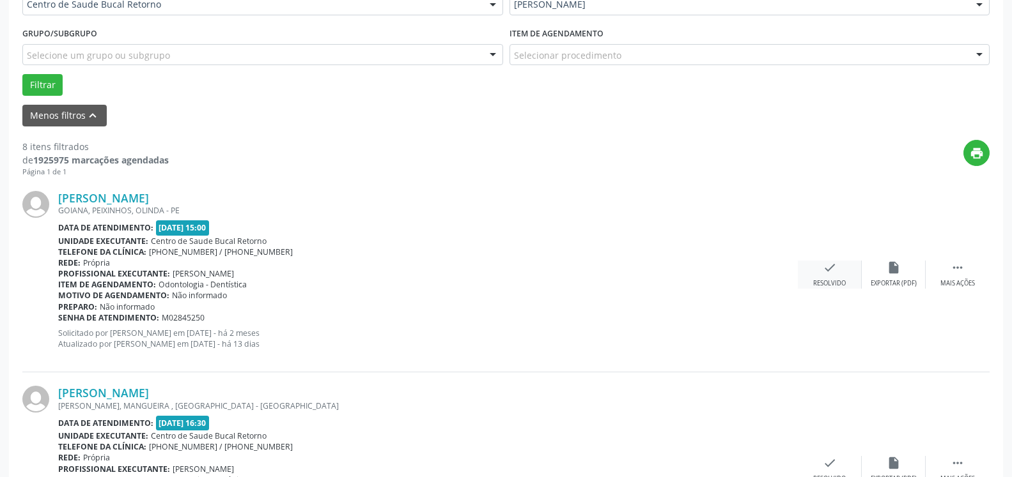
click at [838, 268] on div "check Resolvido" at bounding box center [830, 274] width 64 height 27
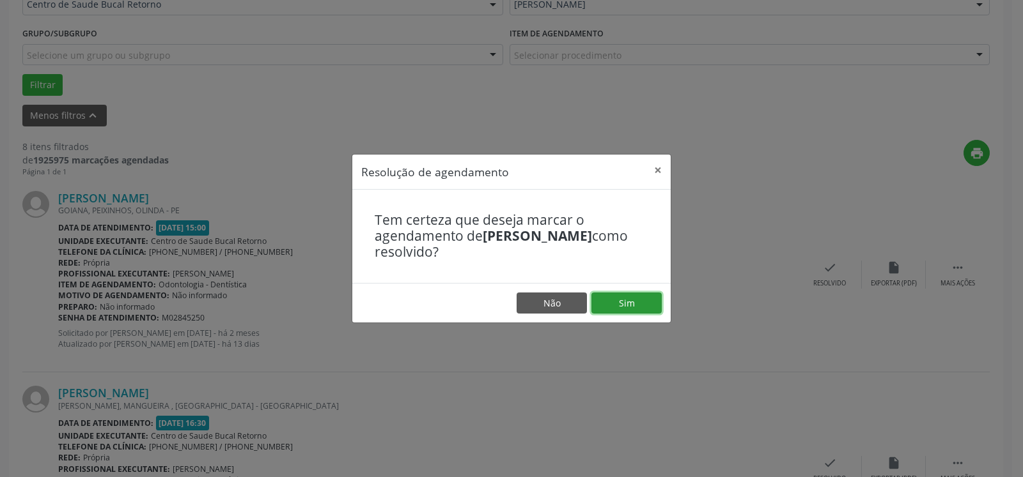
drag, startPoint x: 646, startPoint y: 301, endPoint x: 557, endPoint y: 290, distance: 89.5
click at [645, 301] on button "Sim" at bounding box center [626, 304] width 70 height 22
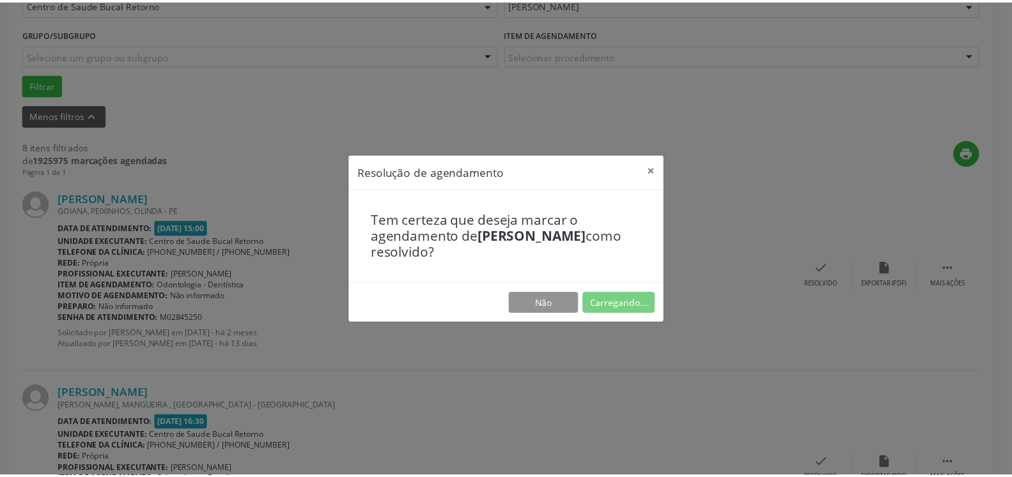
scroll to position [70, 0]
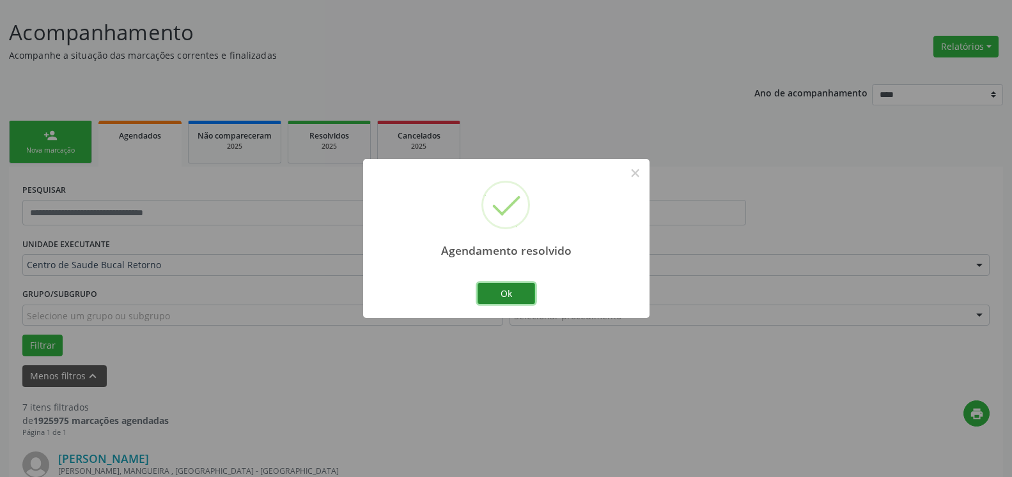
click at [522, 288] on button "Ok" at bounding box center [506, 294] width 58 height 22
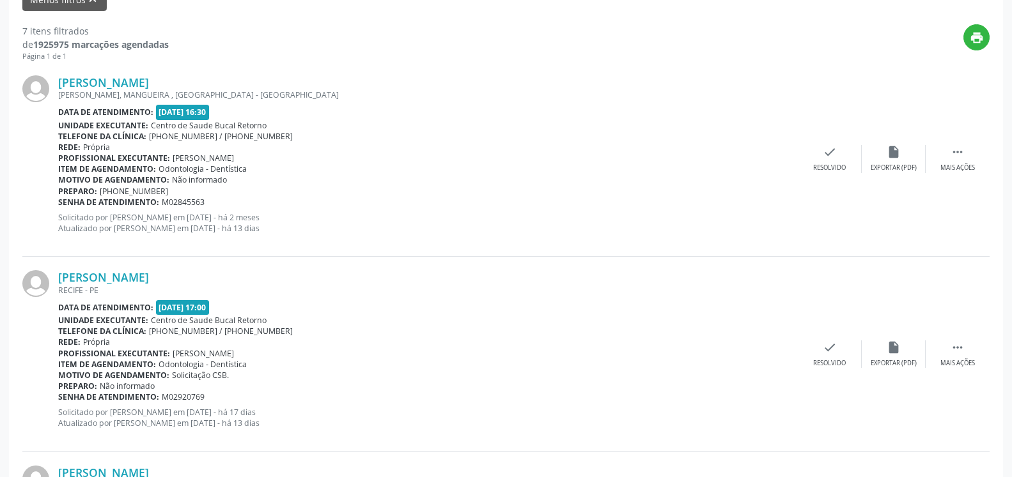
scroll to position [461, 0]
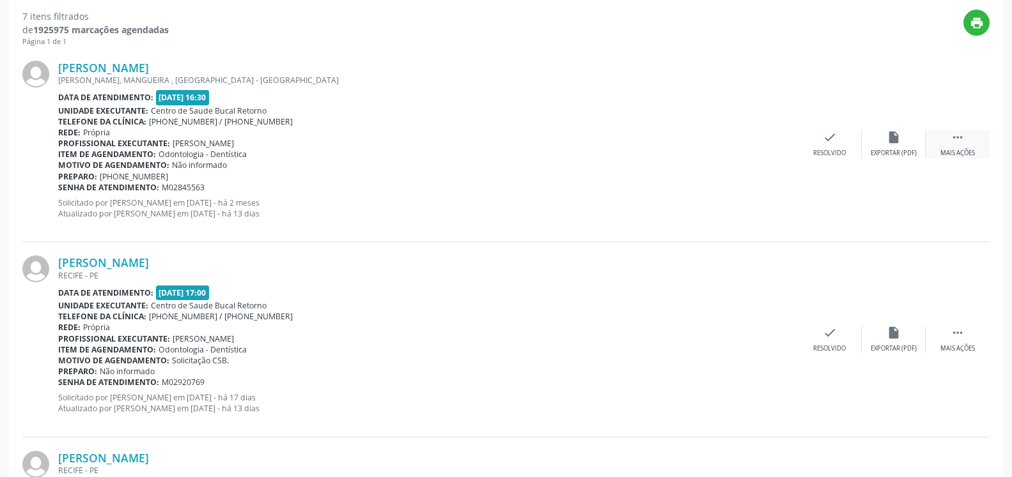
click at [961, 144] on icon "" at bounding box center [957, 137] width 14 height 14
click at [891, 142] on icon "alarm_off" at bounding box center [893, 137] width 14 height 14
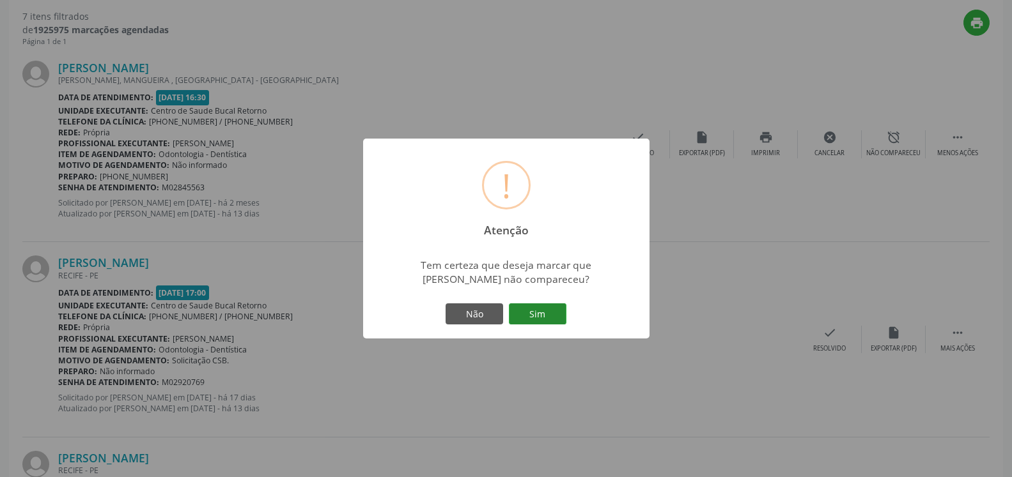
click at [536, 316] on button "Sim" at bounding box center [538, 315] width 58 height 22
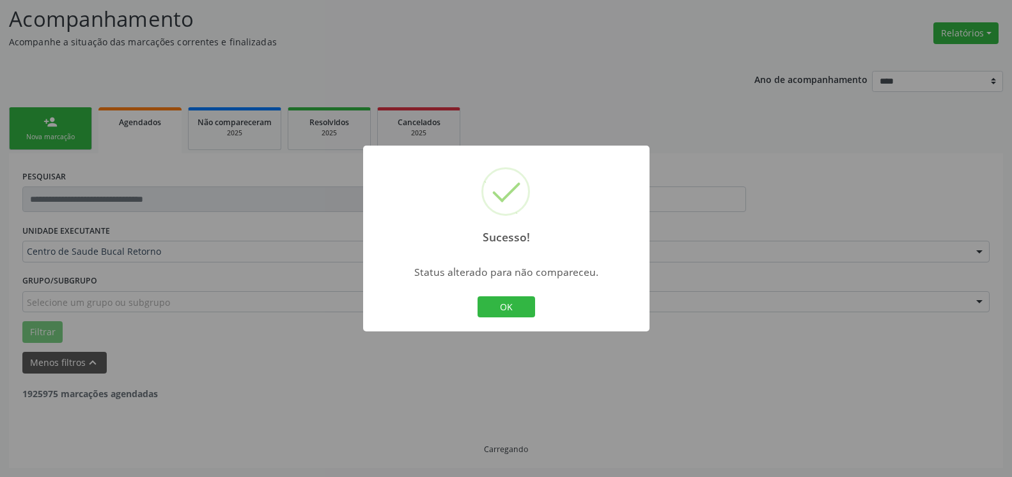
scroll to position [84, 0]
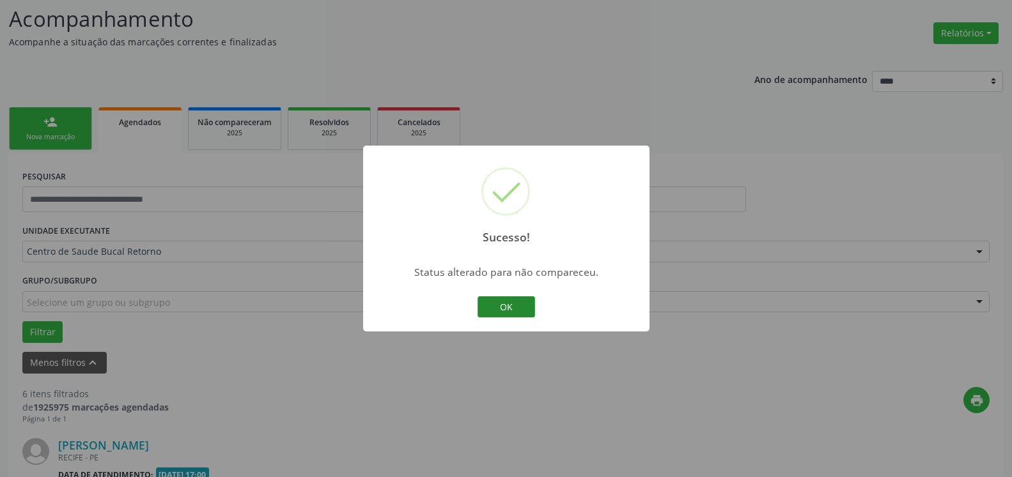
click at [502, 312] on button "OK" at bounding box center [506, 308] width 58 height 22
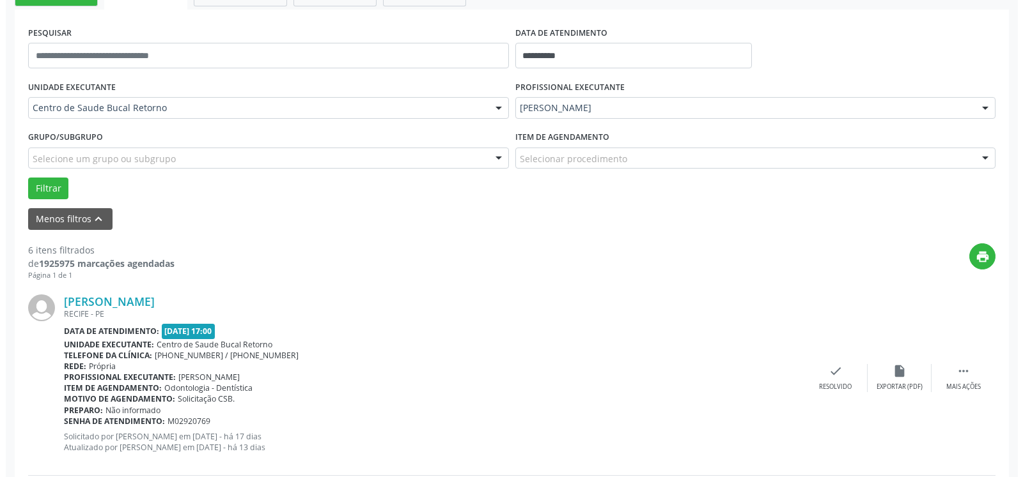
scroll to position [344, 0]
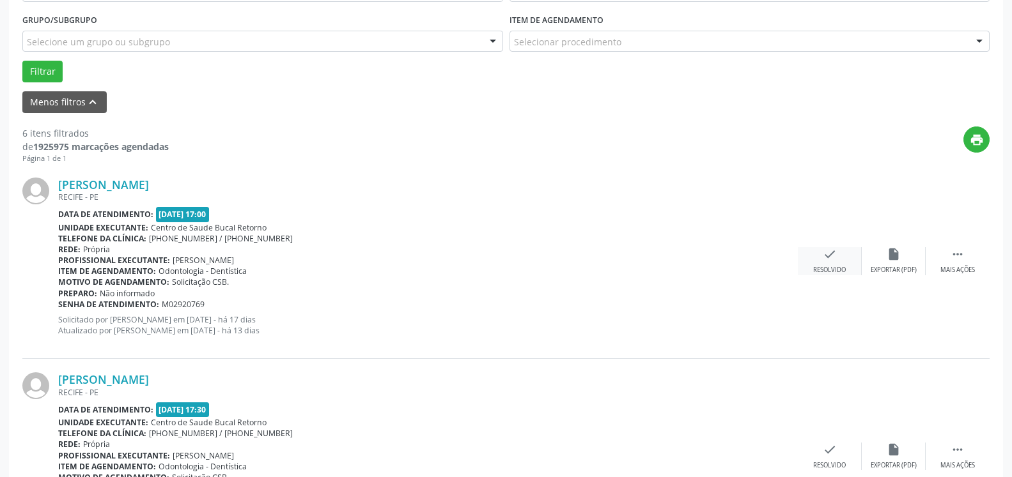
click at [833, 261] on icon "check" at bounding box center [830, 254] width 14 height 14
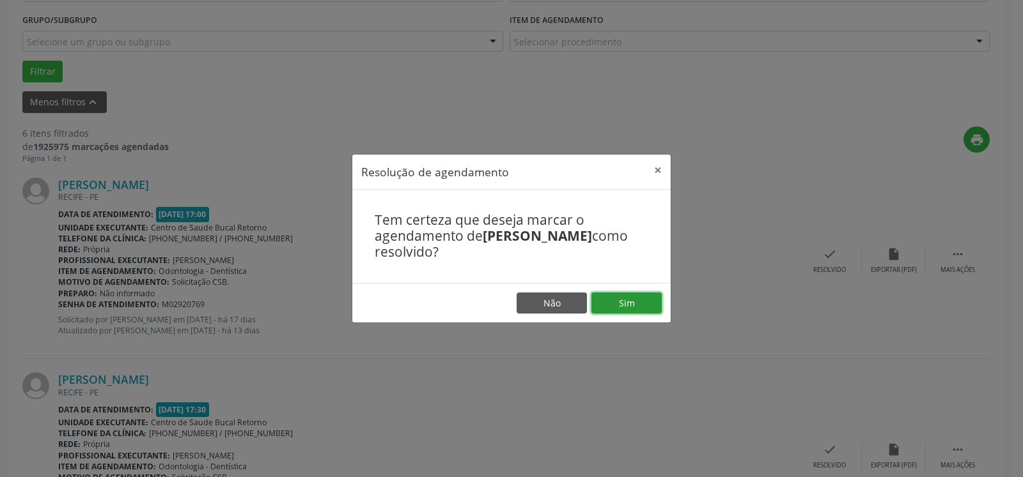
click at [624, 299] on button "Sim" at bounding box center [626, 304] width 70 height 22
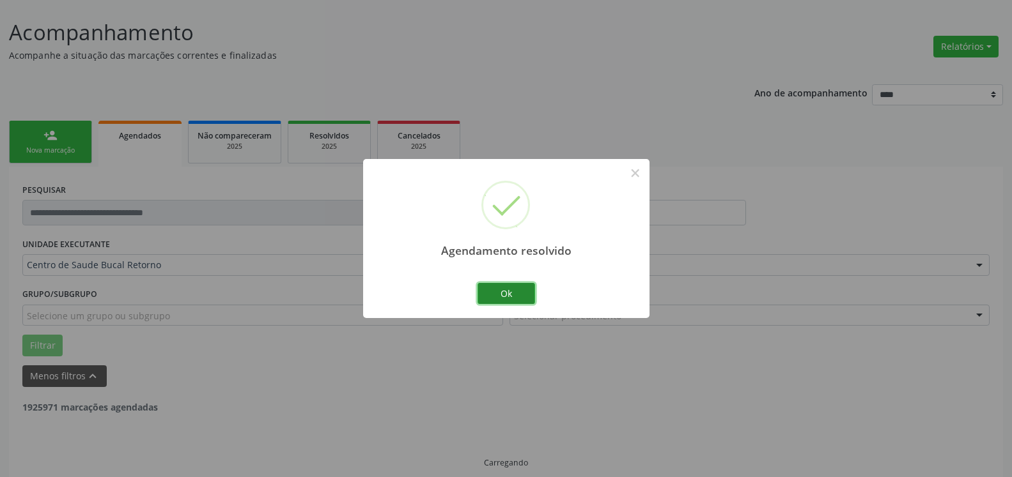
click at [527, 296] on button "Ok" at bounding box center [506, 294] width 58 height 22
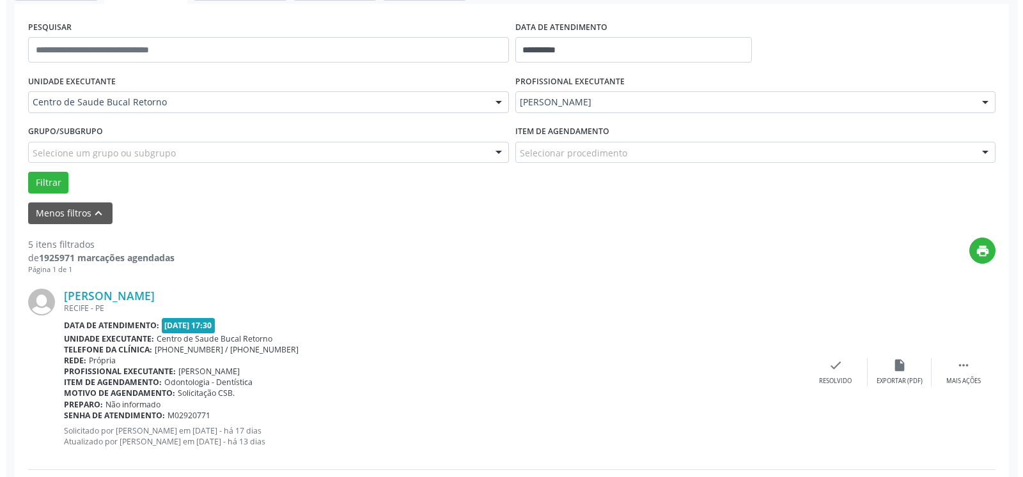
scroll to position [396, 0]
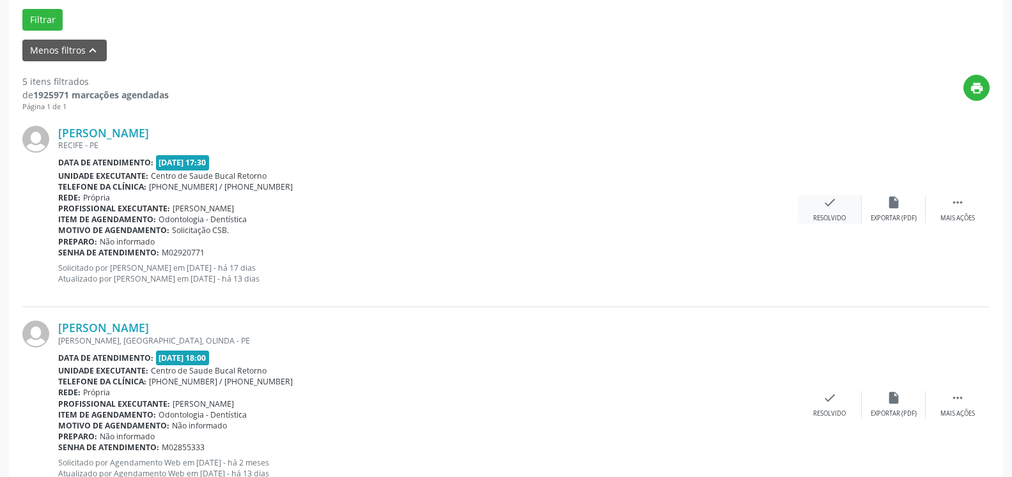
click at [823, 215] on div "Resolvido" at bounding box center [829, 218] width 33 height 9
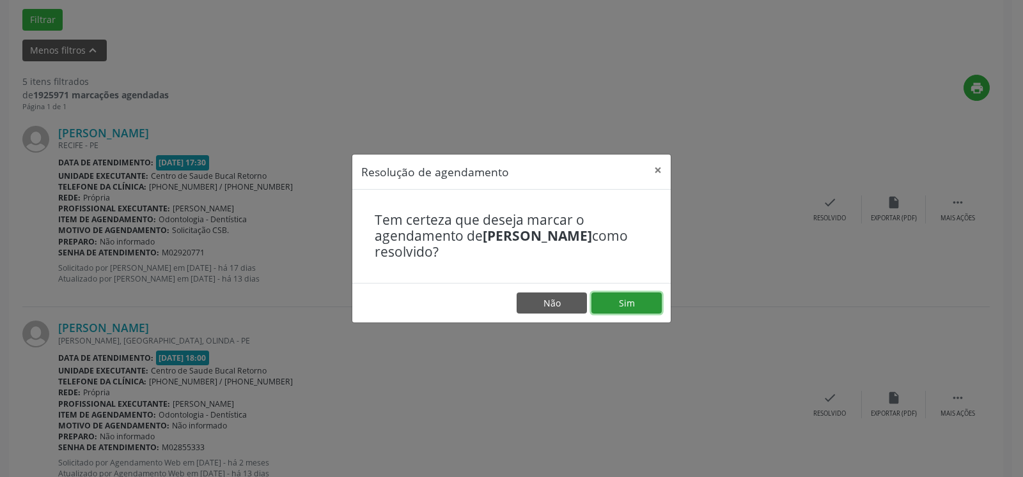
click at [626, 301] on button "Sim" at bounding box center [626, 304] width 70 height 22
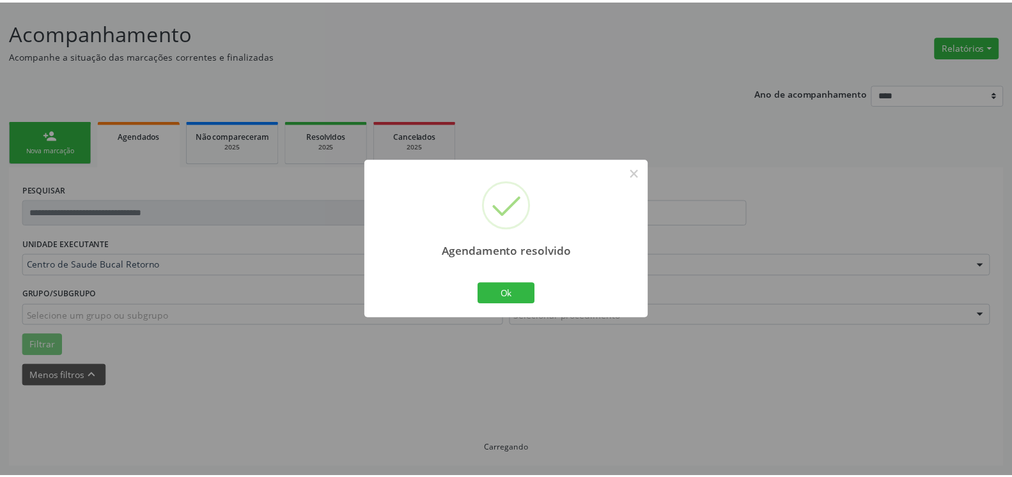
scroll to position [70, 0]
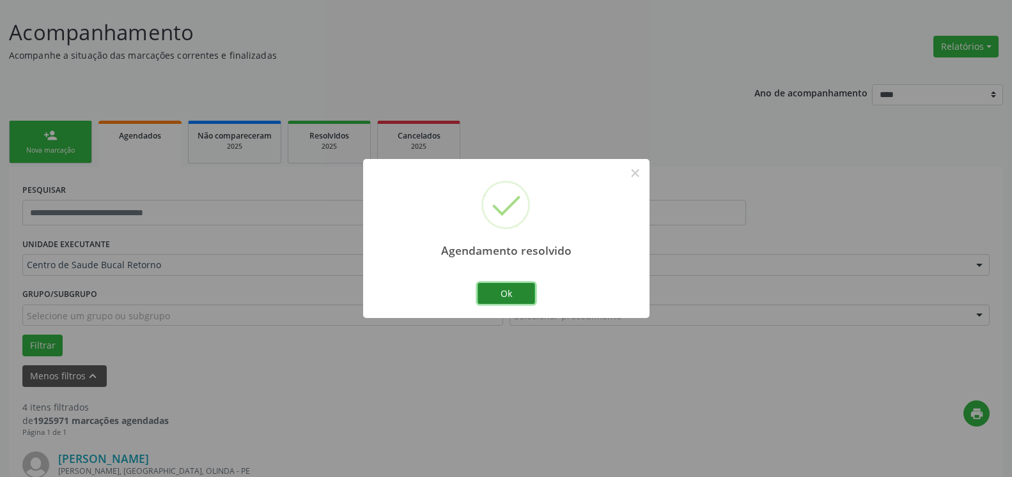
click at [495, 294] on button "Ok" at bounding box center [506, 294] width 58 height 22
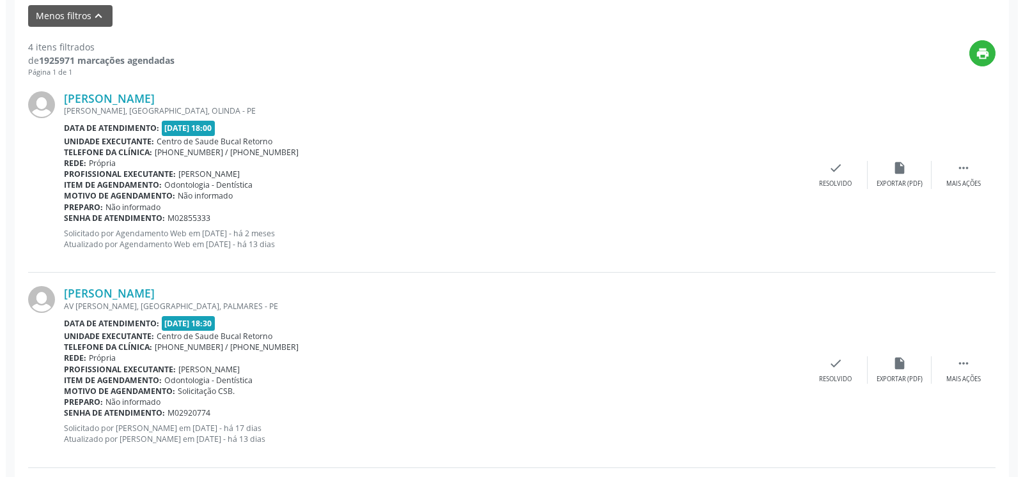
scroll to position [461, 0]
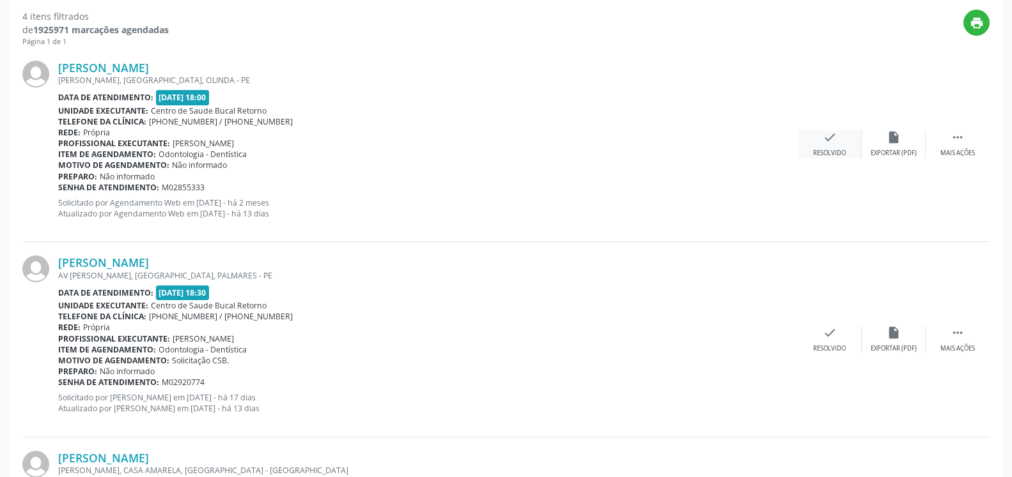
click at [826, 144] on icon "check" at bounding box center [830, 137] width 14 height 14
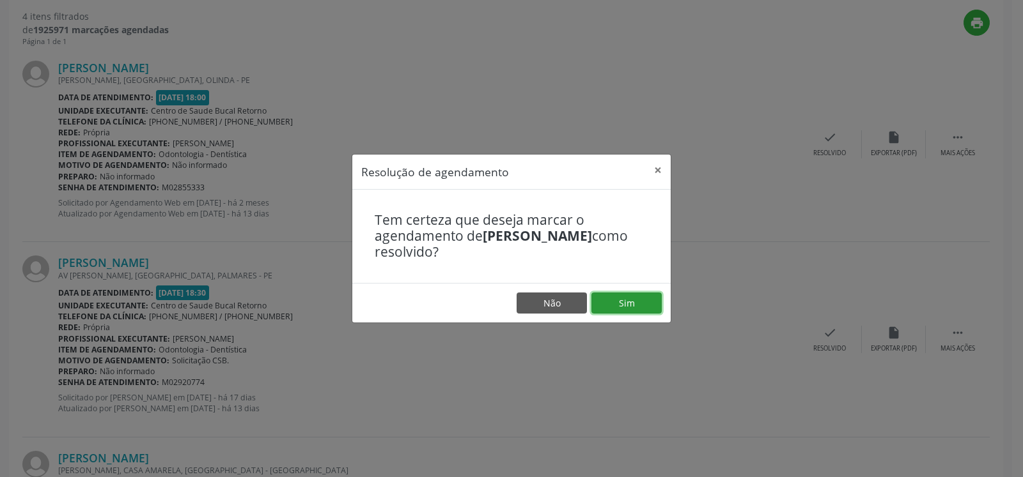
click at [607, 309] on button "Sim" at bounding box center [626, 304] width 70 height 22
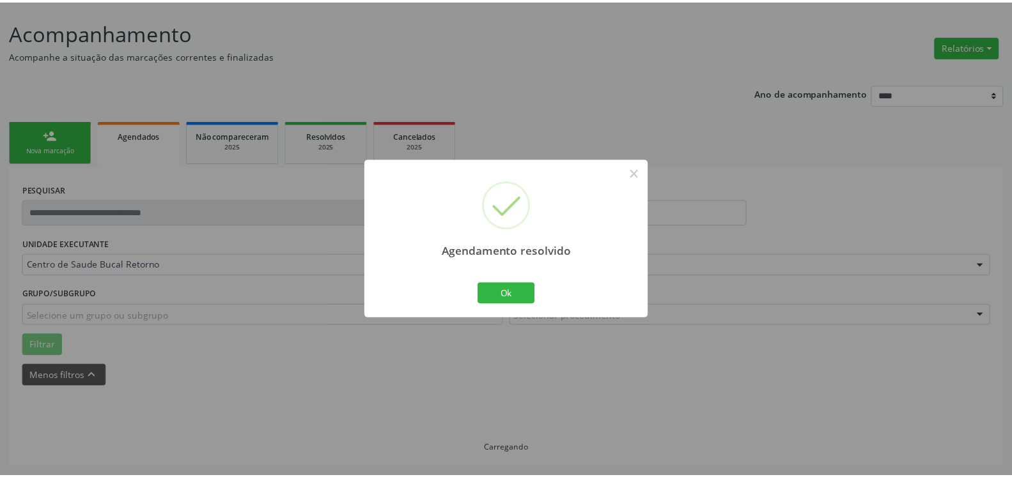
scroll to position [70, 0]
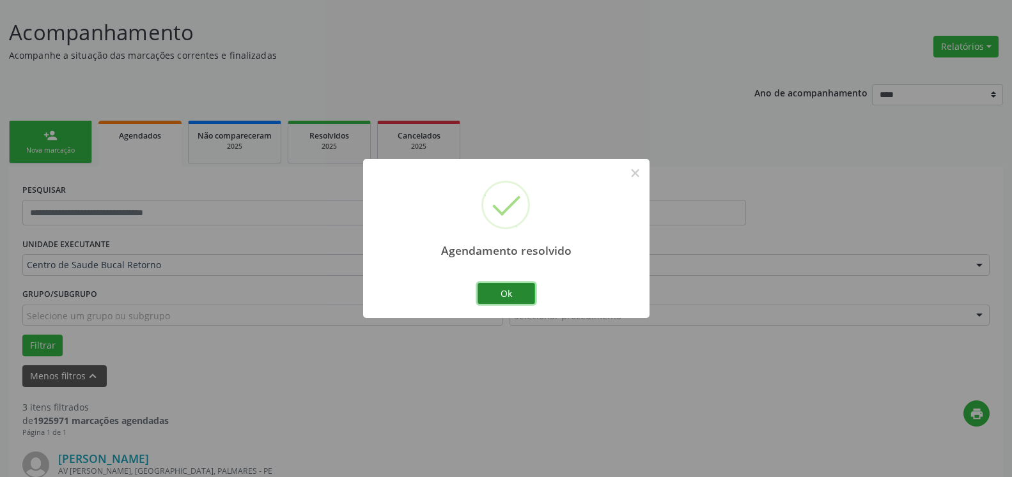
click at [516, 290] on button "Ok" at bounding box center [506, 294] width 58 height 22
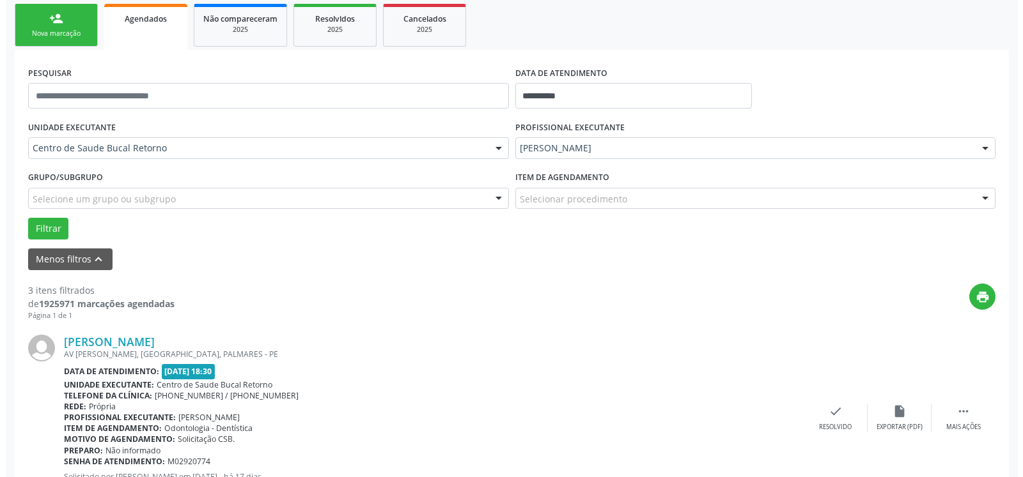
scroll to position [331, 0]
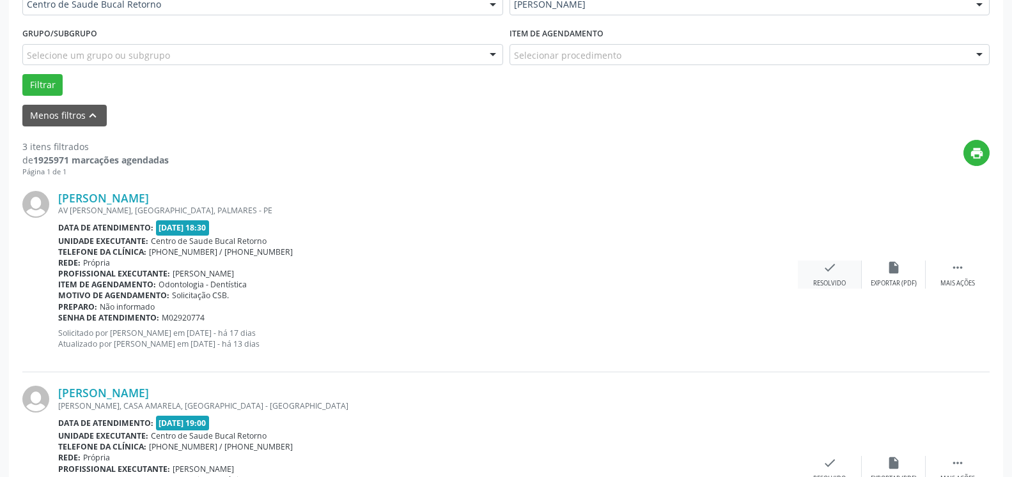
click at [839, 273] on div "check Resolvido" at bounding box center [830, 274] width 64 height 27
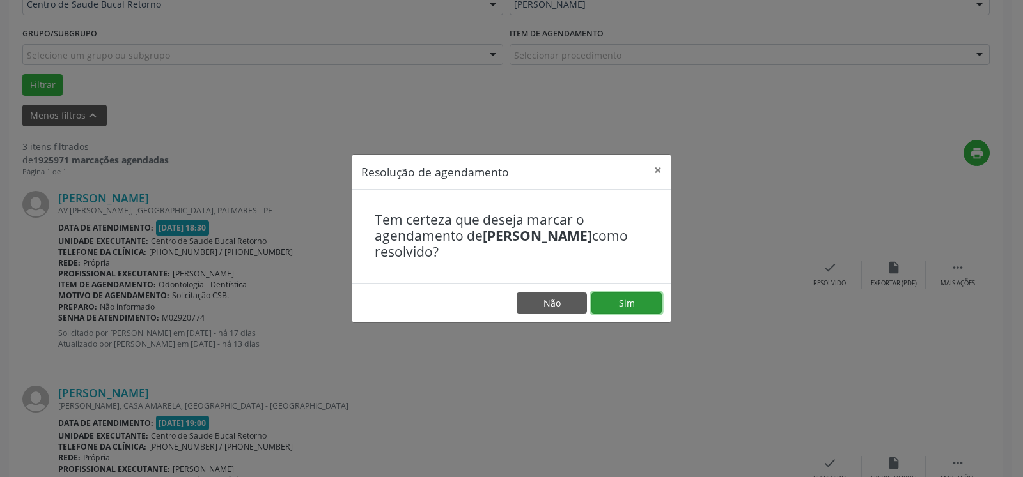
click at [651, 309] on button "Sim" at bounding box center [626, 304] width 70 height 22
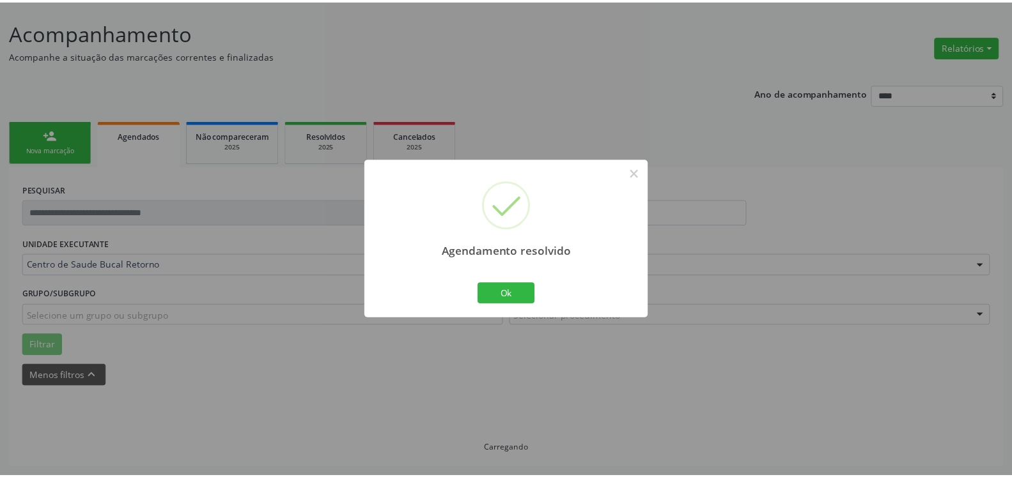
scroll to position [70, 0]
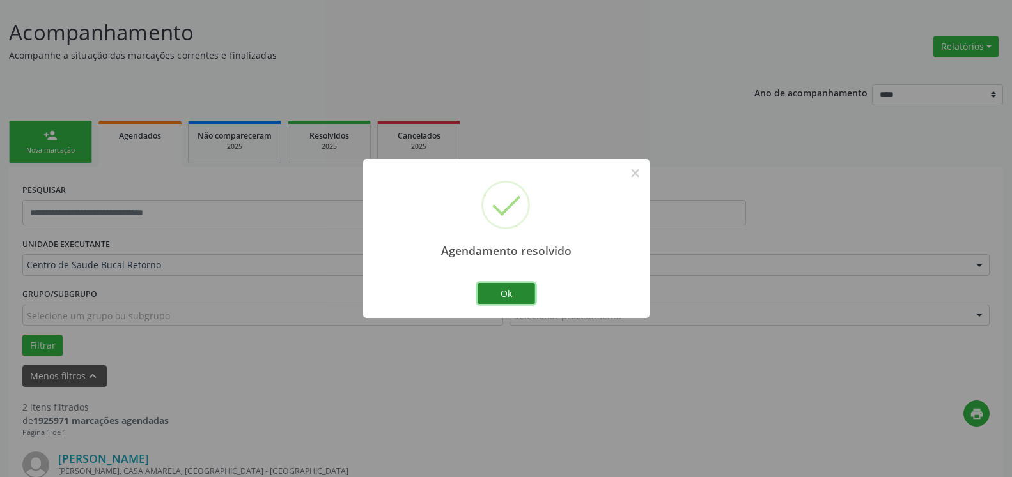
click at [499, 291] on button "Ok" at bounding box center [506, 294] width 58 height 22
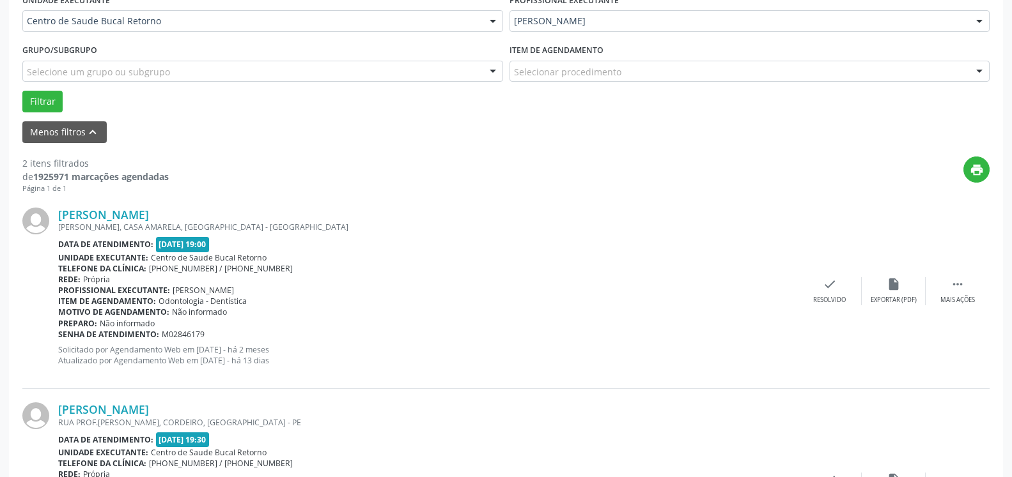
scroll to position [331, 0]
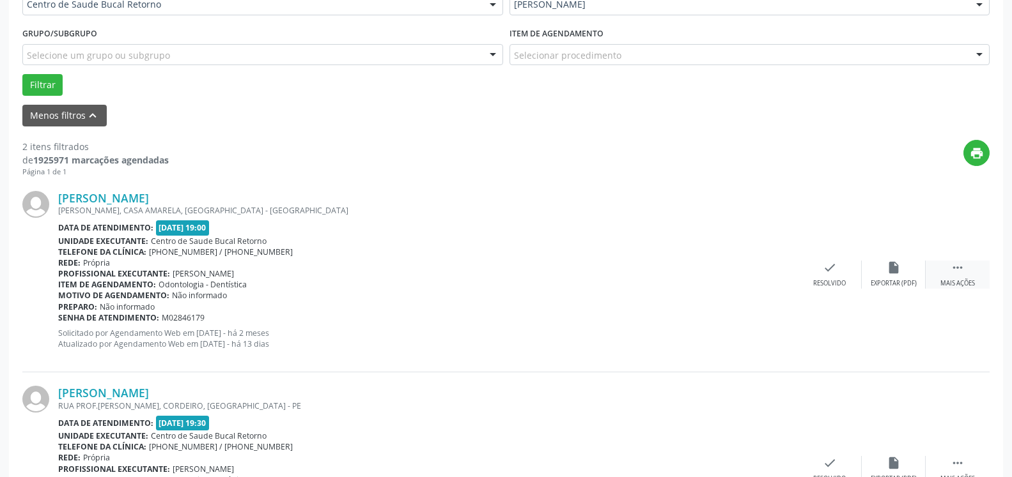
drag, startPoint x: 963, startPoint y: 274, endPoint x: 933, endPoint y: 276, distance: 30.1
click at [963, 275] on icon "" at bounding box center [957, 268] width 14 height 14
click at [903, 279] on div "alarm_off Não compareceu" at bounding box center [894, 274] width 64 height 27
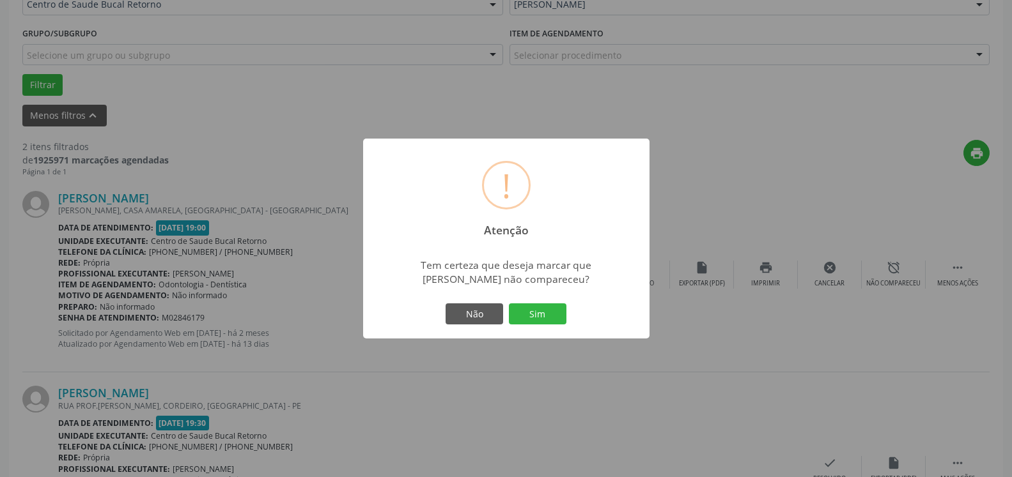
drag, startPoint x: 561, startPoint y: 321, endPoint x: 549, endPoint y: 318, distance: 12.4
click at [560, 321] on button "Sim" at bounding box center [538, 315] width 58 height 22
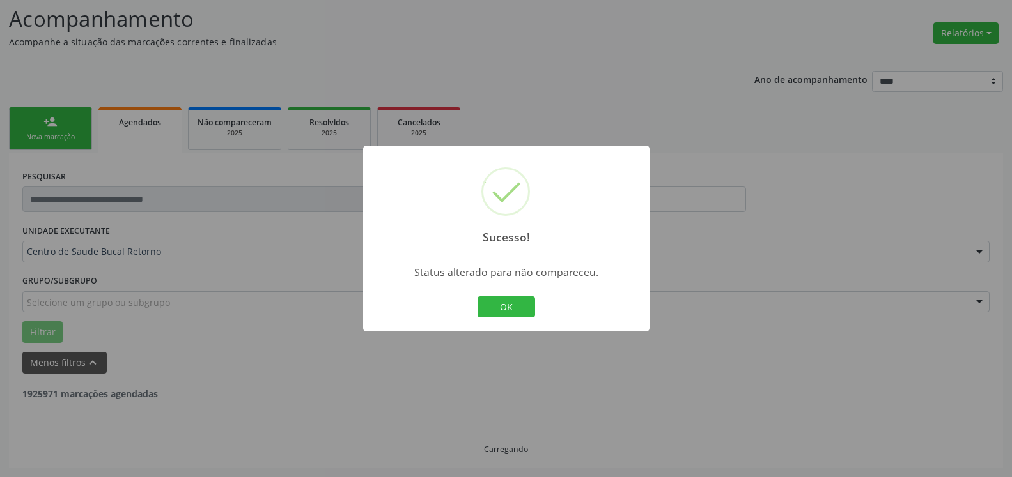
scroll to position [84, 0]
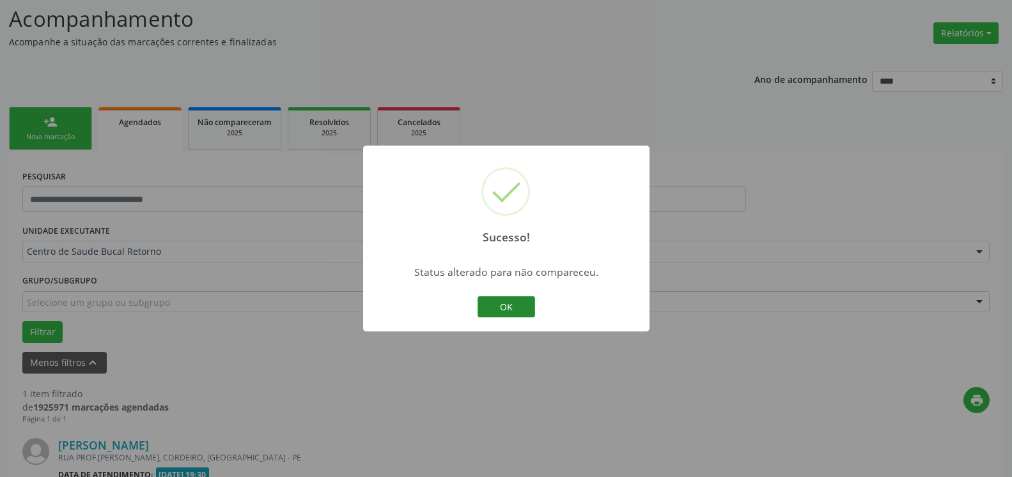
click at [514, 309] on button "OK" at bounding box center [506, 308] width 58 height 22
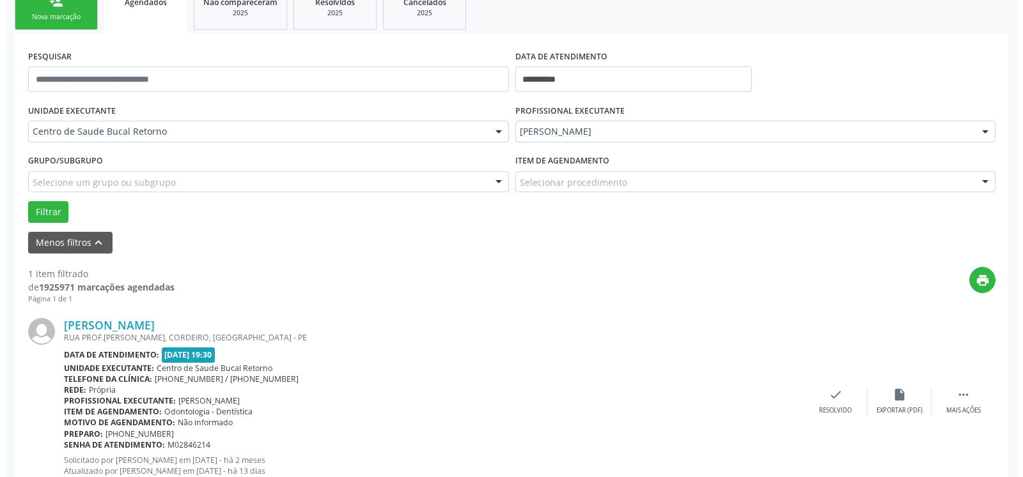
scroll to position [248, 0]
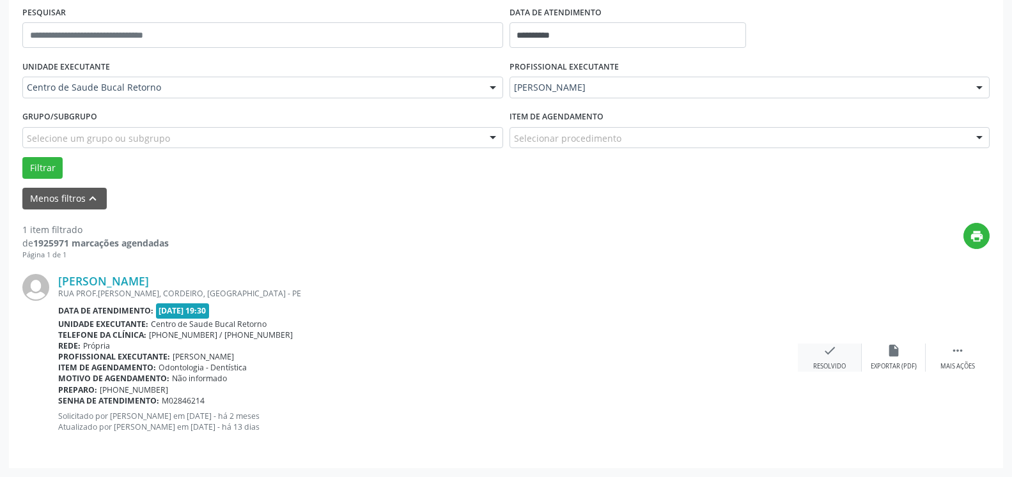
click at [837, 352] on div "check Resolvido" at bounding box center [830, 357] width 64 height 27
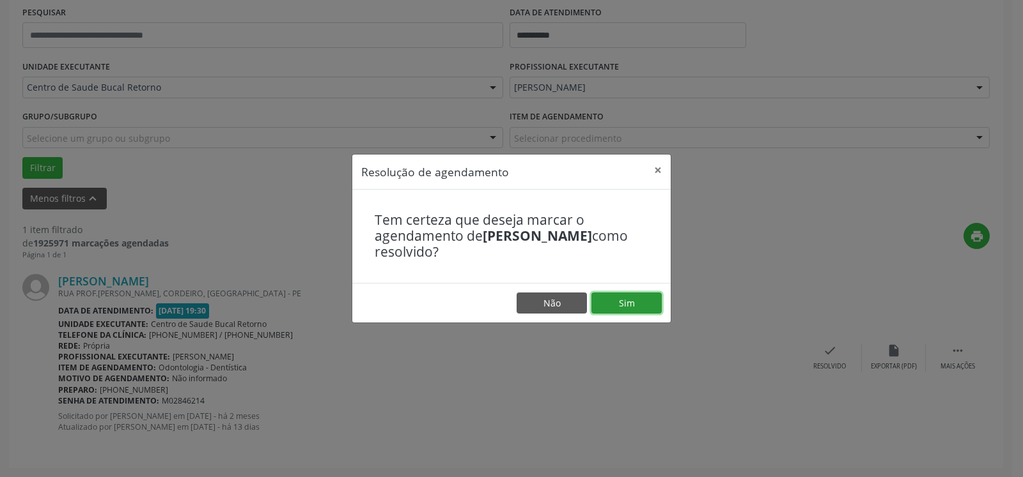
click at [625, 314] on button "Sim" at bounding box center [626, 304] width 70 height 22
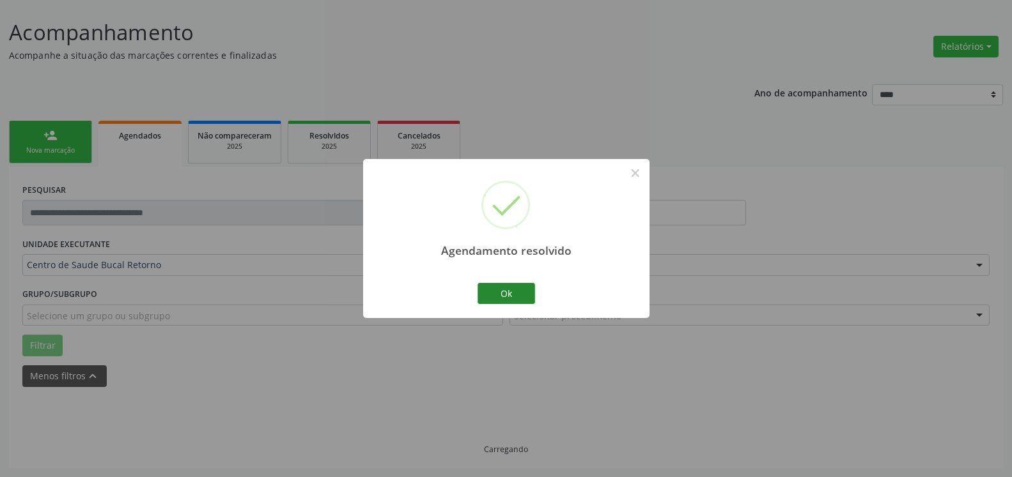
scroll to position [43, 0]
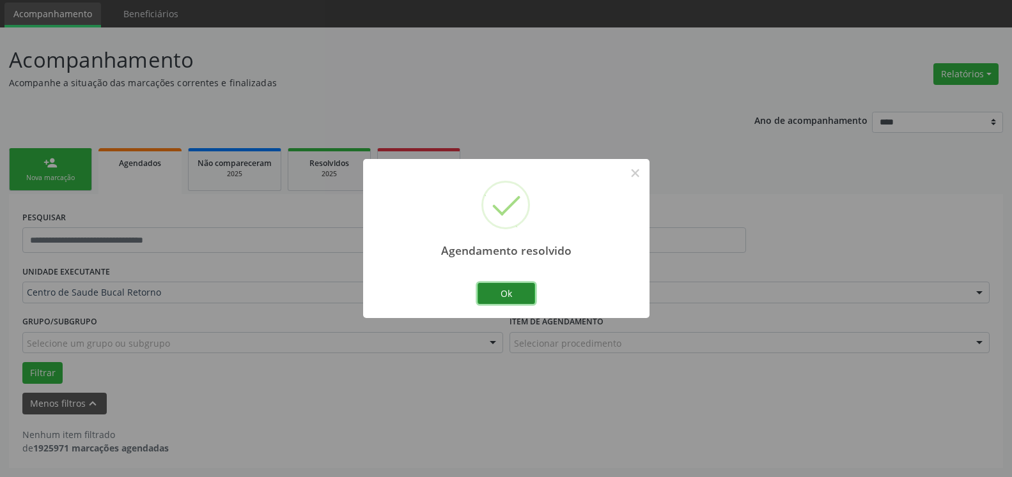
click at [527, 295] on button "Ok" at bounding box center [506, 294] width 58 height 22
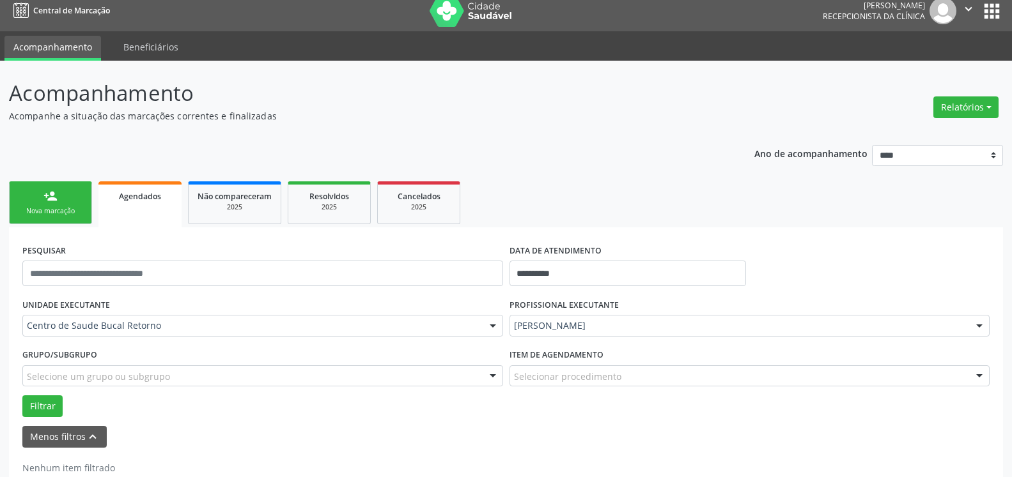
scroll to position [0, 0]
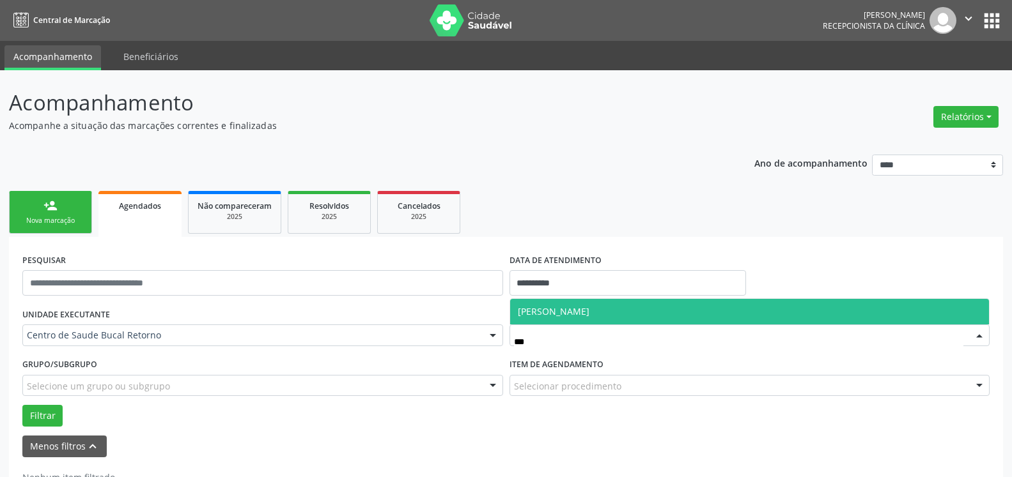
click at [571, 313] on span "[PERSON_NAME]" at bounding box center [554, 312] width 72 height 12
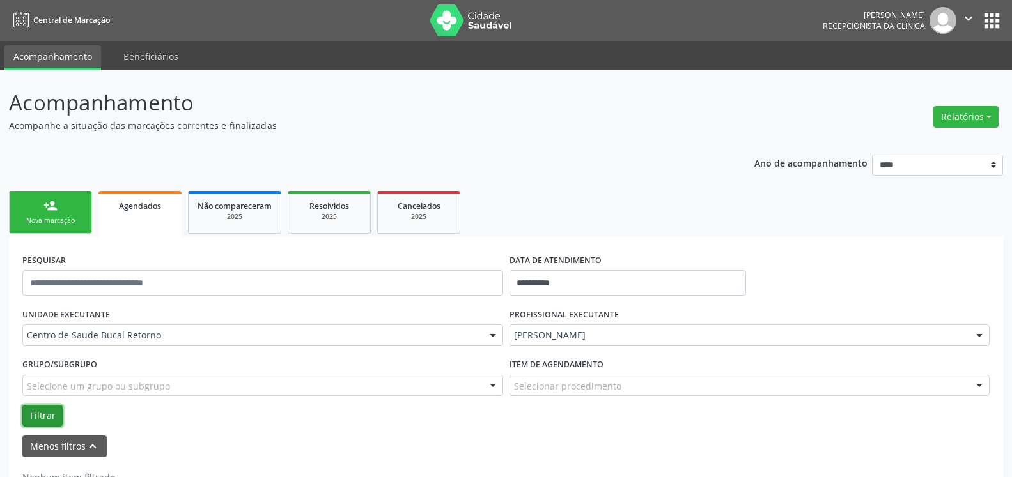
click at [45, 414] on button "Filtrar" at bounding box center [42, 416] width 40 height 22
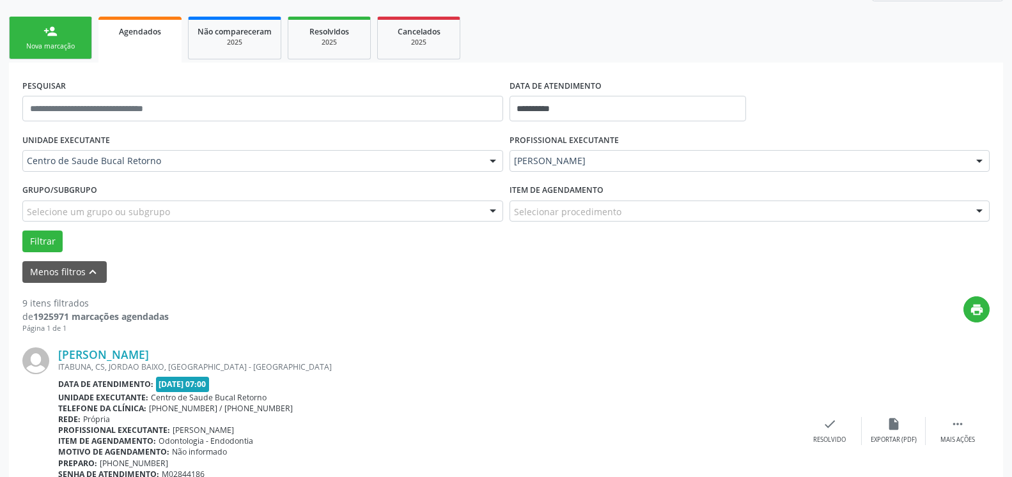
scroll to position [196, 0]
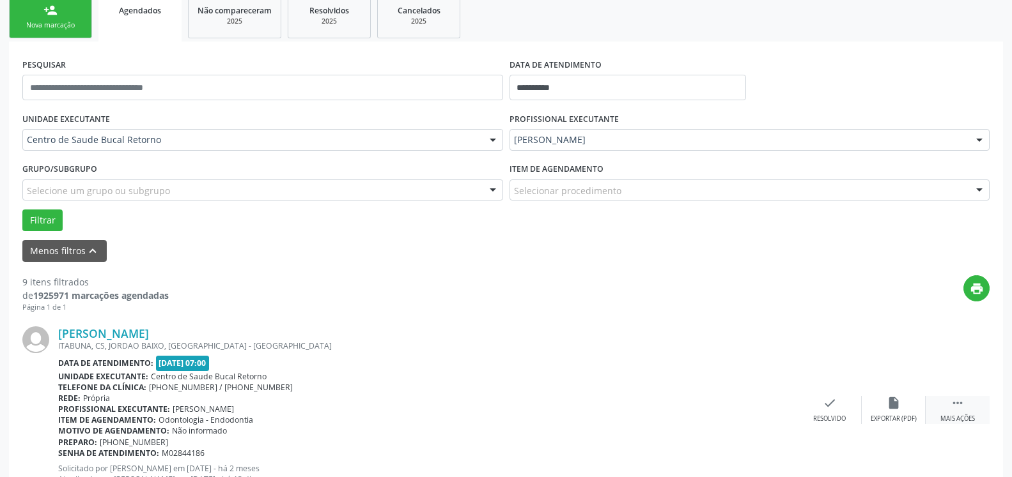
click at [958, 405] on icon "" at bounding box center [957, 403] width 14 height 14
click at [887, 405] on icon "alarm_off" at bounding box center [893, 403] width 14 height 14
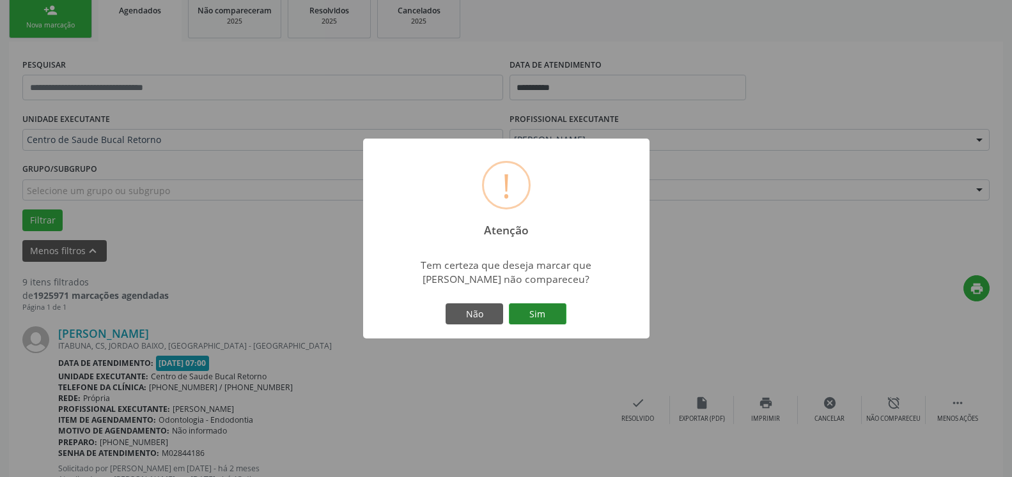
click at [530, 321] on button "Sim" at bounding box center [538, 315] width 58 height 22
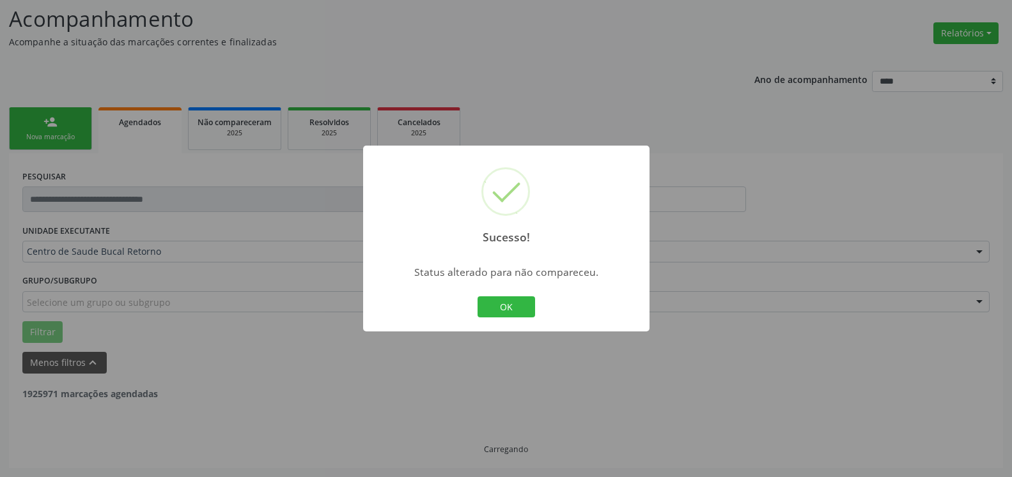
scroll to position [84, 0]
click at [491, 306] on button "OK" at bounding box center [506, 308] width 58 height 22
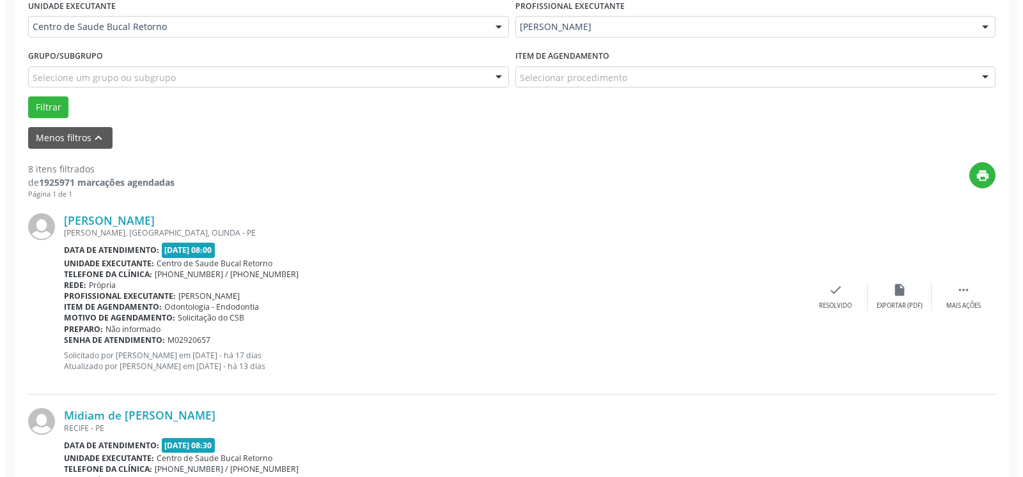
scroll to position [344, 0]
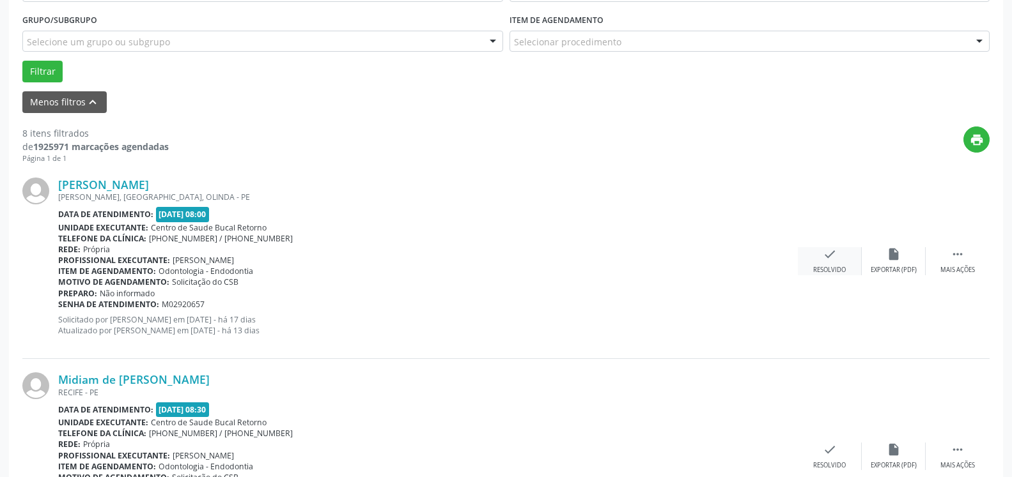
click at [830, 258] on icon "check" at bounding box center [830, 254] width 14 height 14
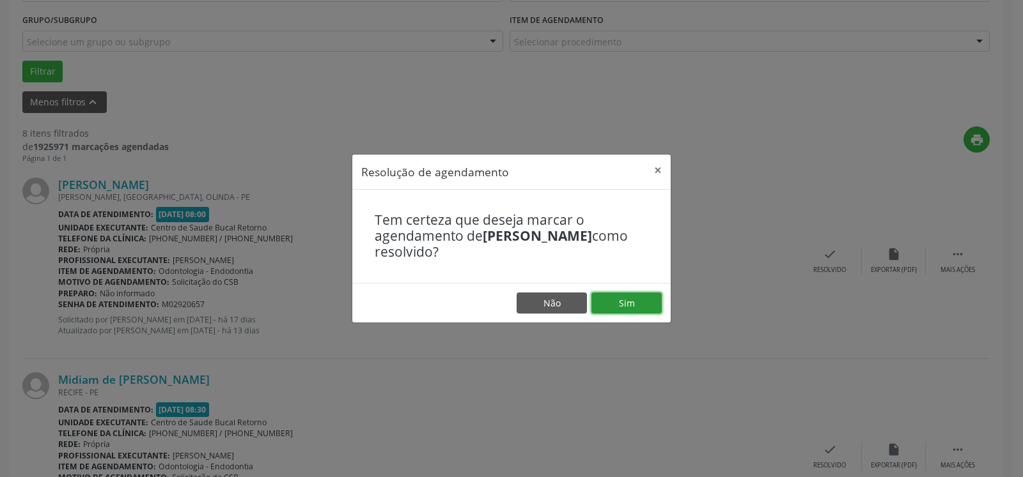
click at [624, 305] on button "Sim" at bounding box center [626, 304] width 70 height 22
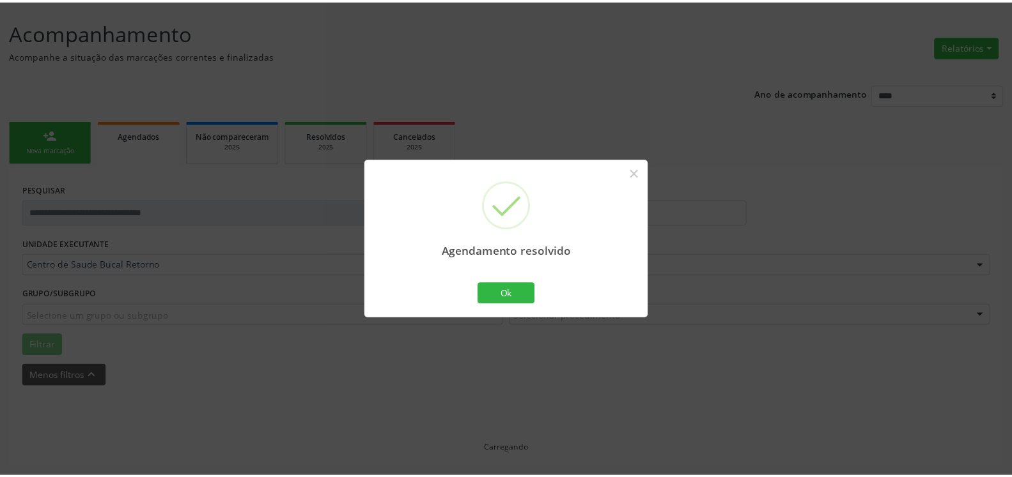
scroll to position [70, 0]
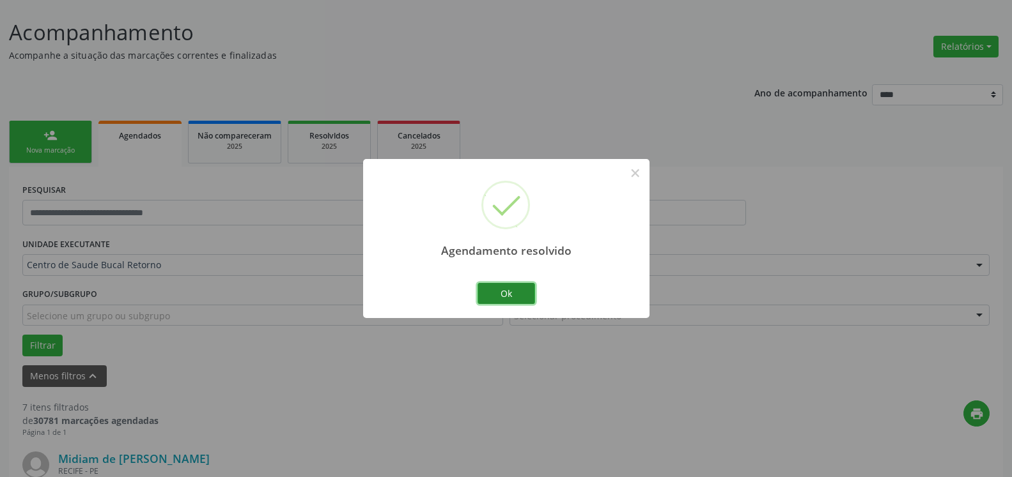
click at [506, 290] on button "Ok" at bounding box center [506, 294] width 58 height 22
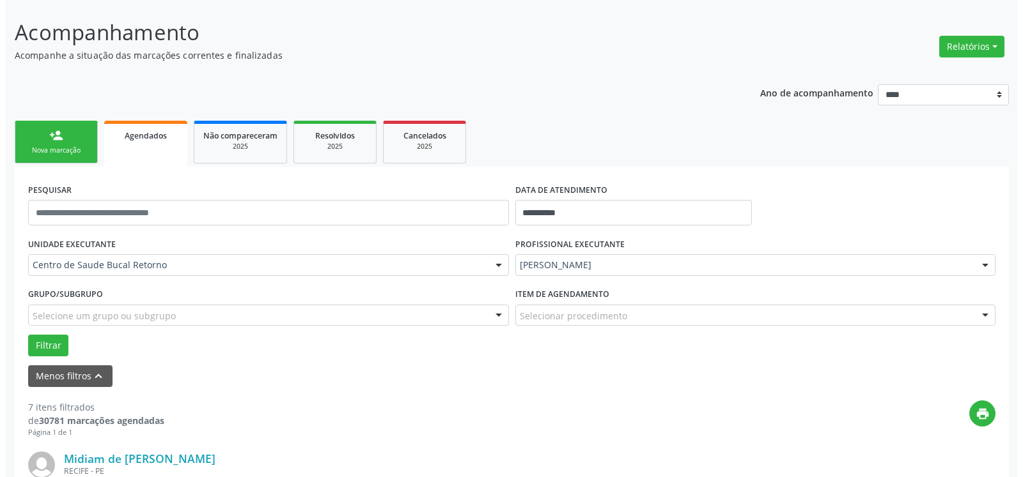
scroll to position [331, 0]
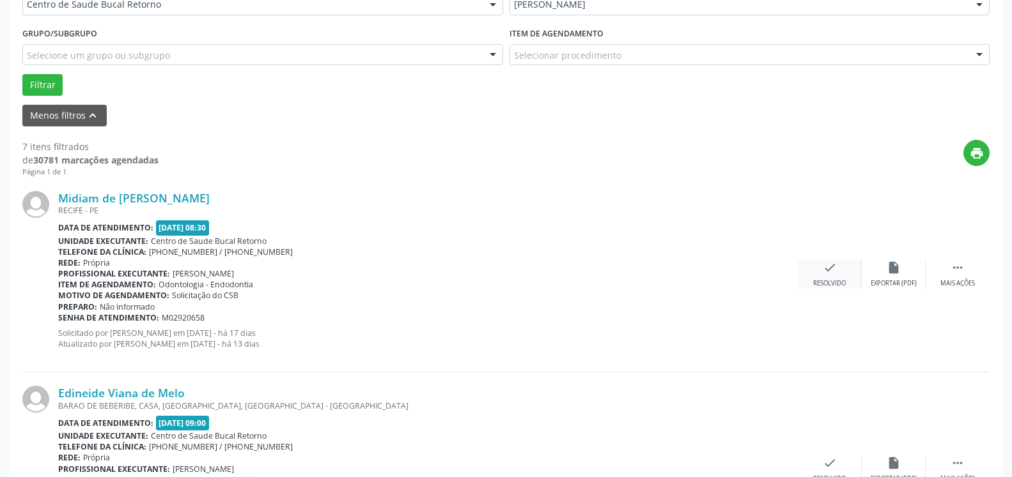
click at [824, 275] on icon "check" at bounding box center [830, 268] width 14 height 14
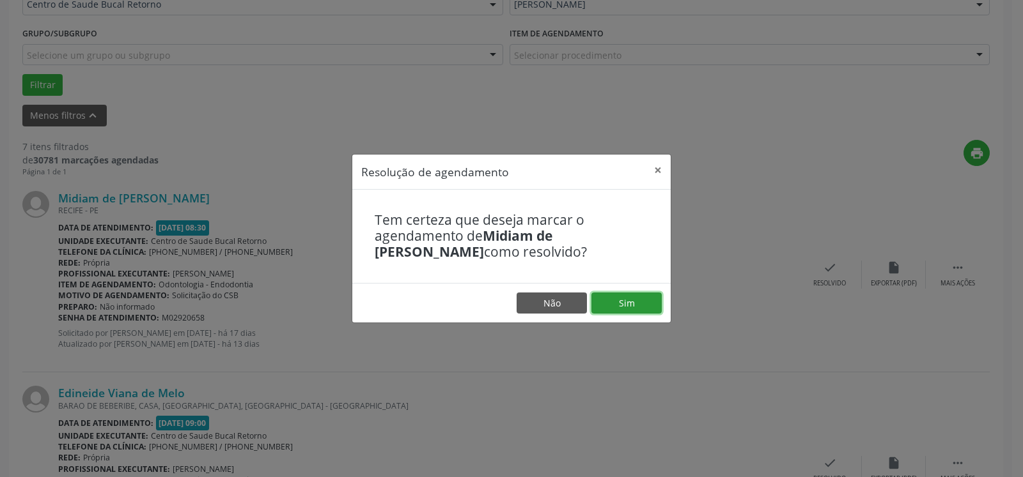
click at [627, 303] on button "Sim" at bounding box center [626, 304] width 70 height 22
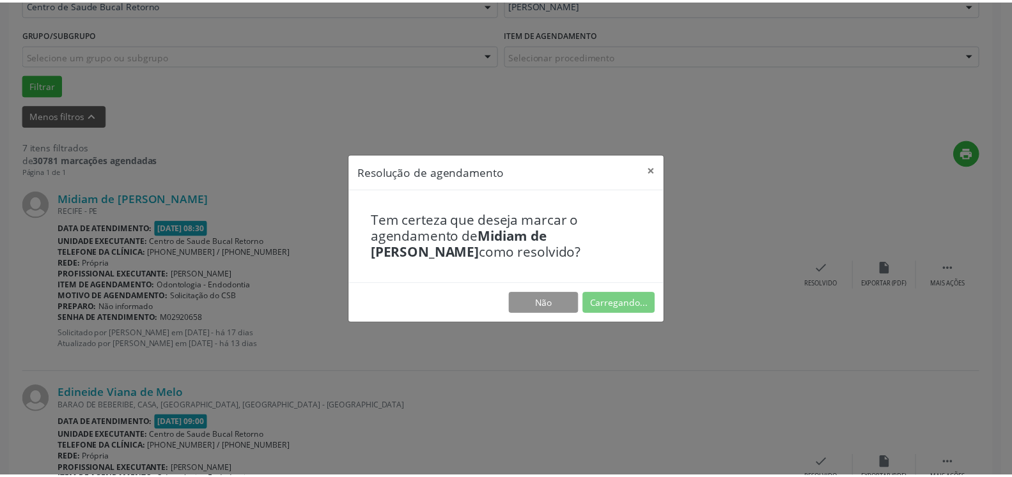
scroll to position [70, 0]
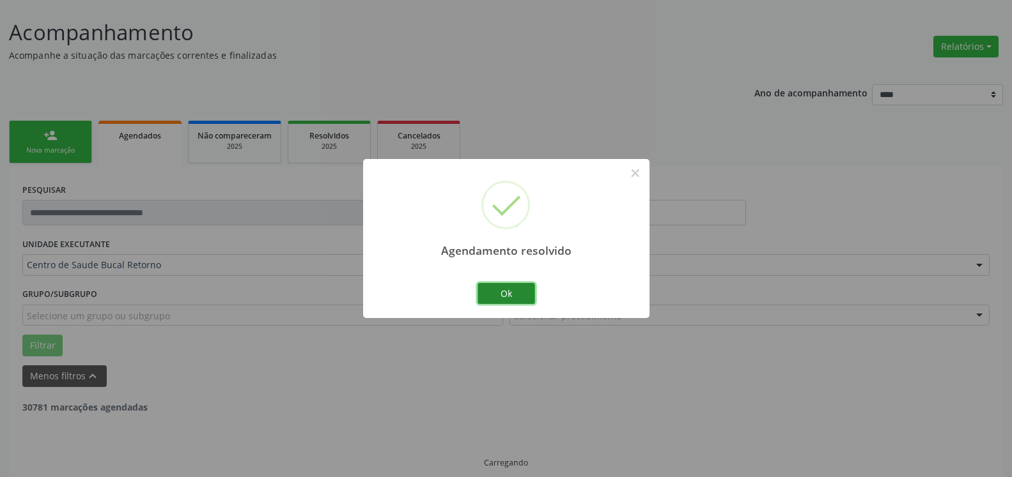
click at [492, 291] on button "Ok" at bounding box center [506, 294] width 58 height 22
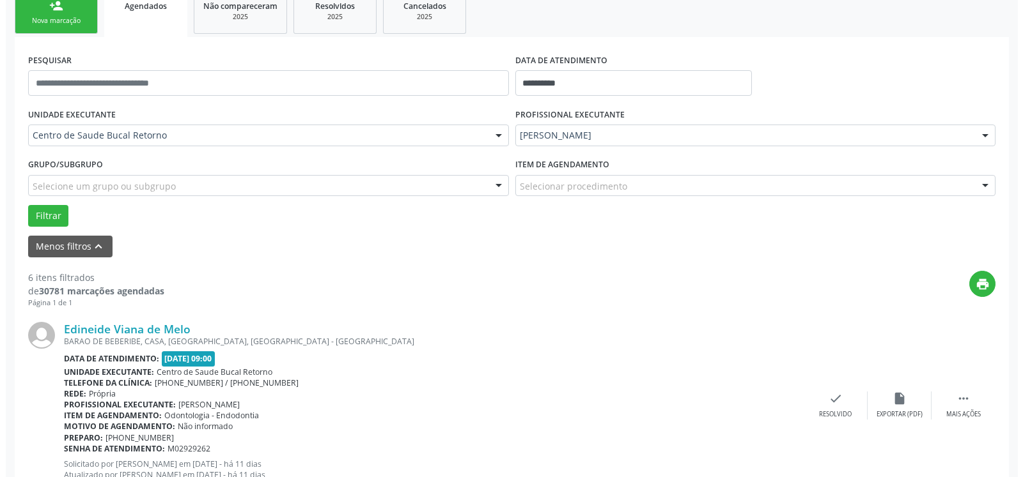
scroll to position [331, 0]
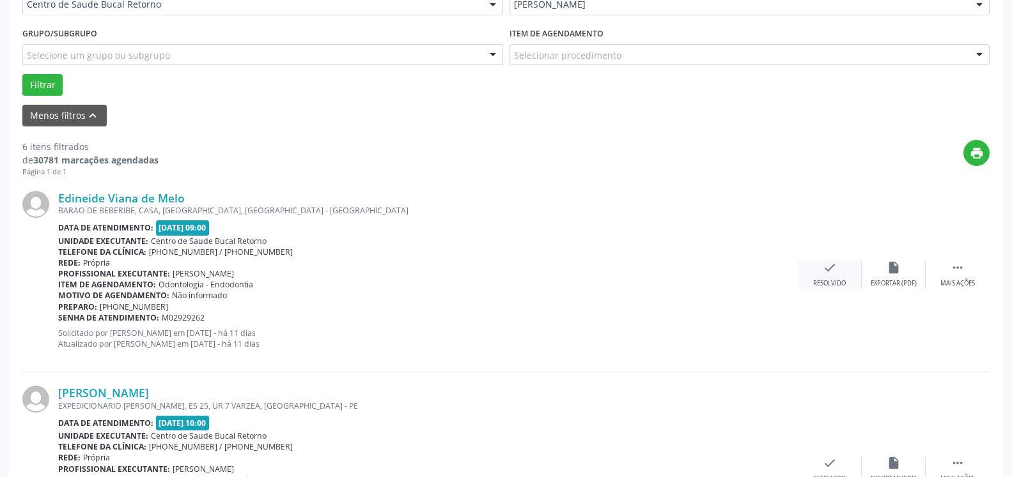
click at [819, 268] on div "check Resolvido" at bounding box center [830, 274] width 64 height 27
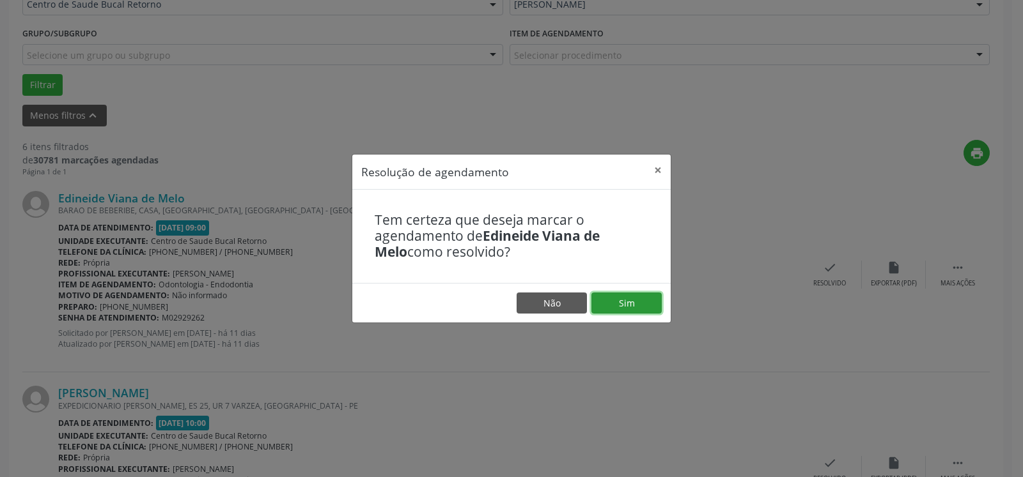
click at [630, 308] on button "Sim" at bounding box center [626, 304] width 70 height 22
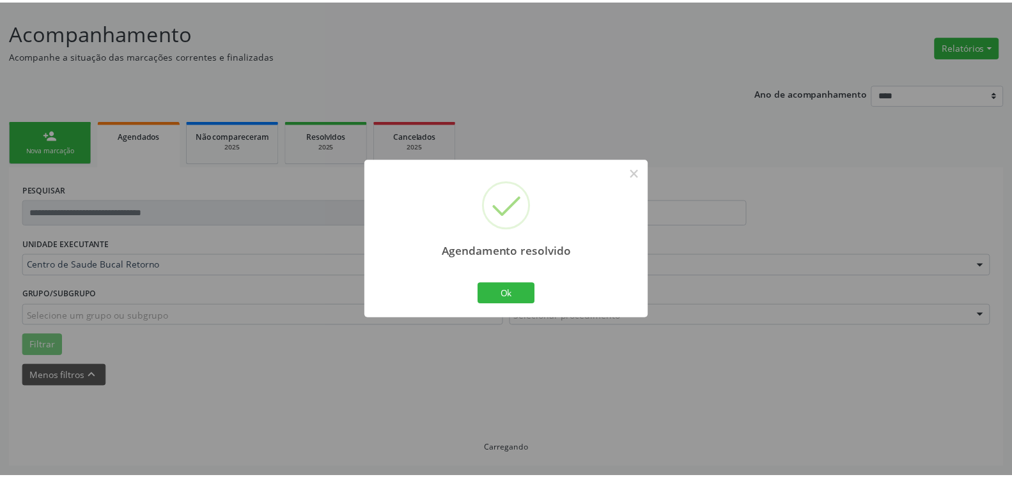
scroll to position [70, 0]
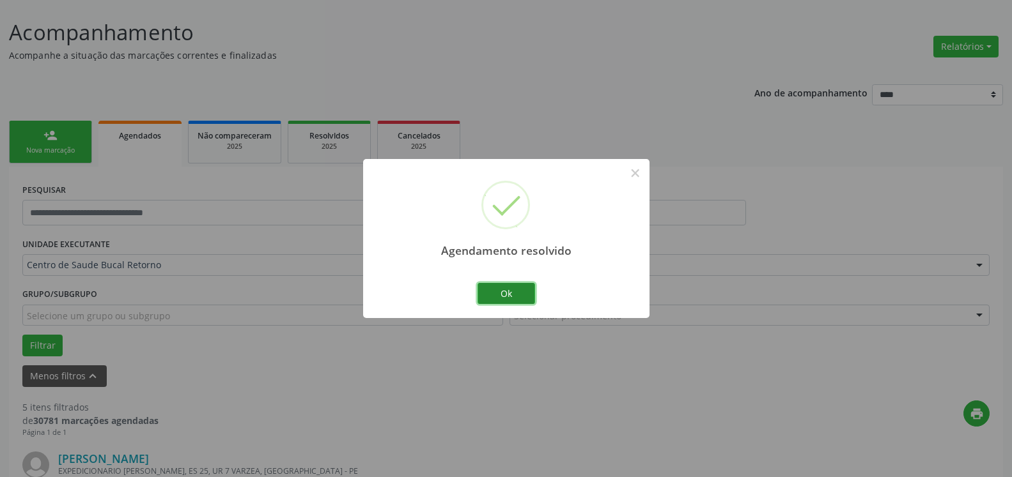
click at [508, 296] on button "Ok" at bounding box center [506, 294] width 58 height 22
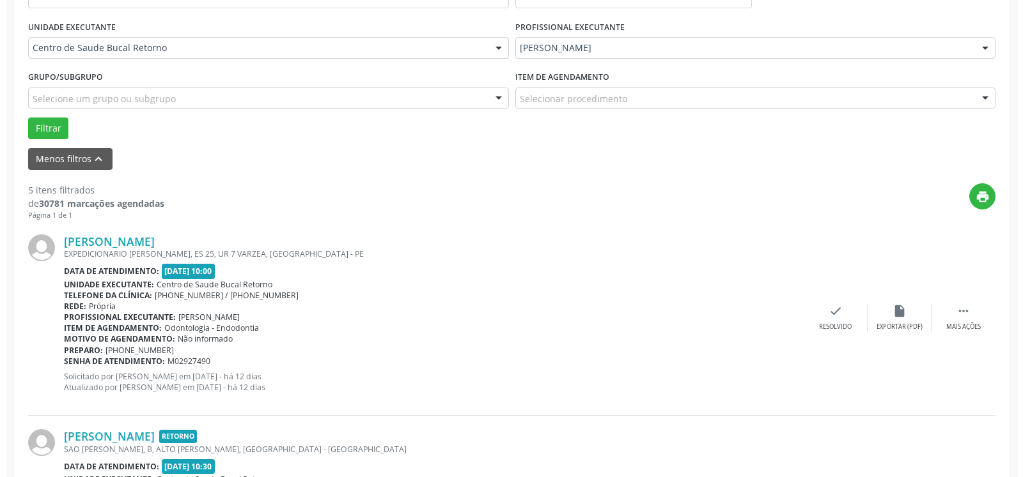
scroll to position [331, 0]
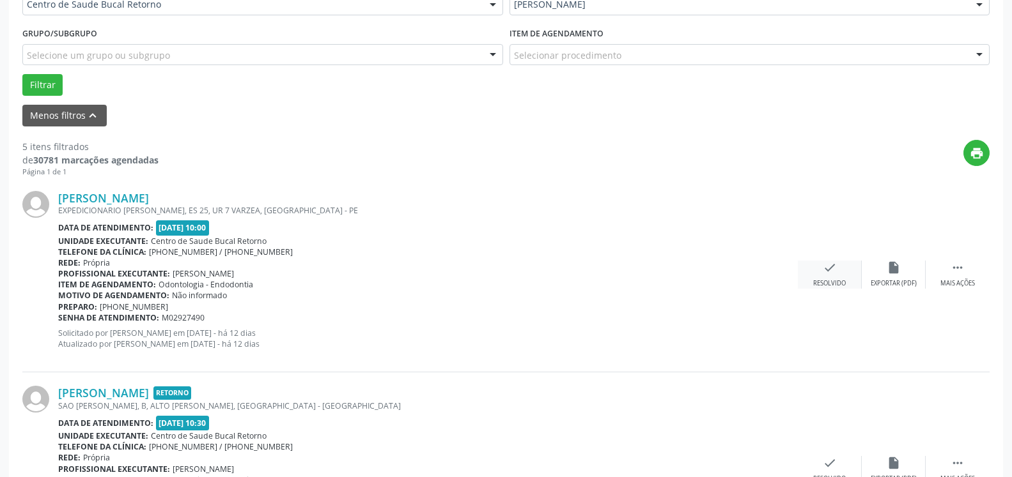
click at [823, 275] on icon "check" at bounding box center [830, 268] width 14 height 14
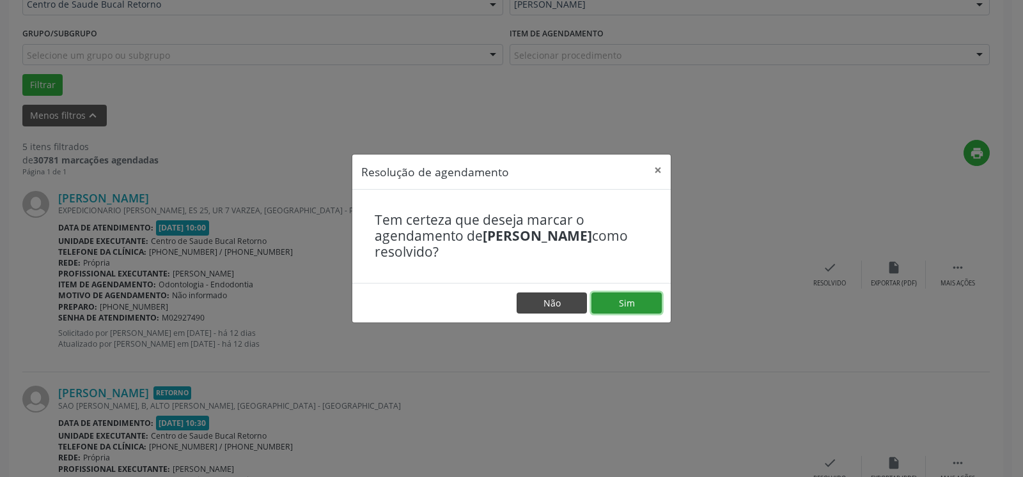
drag, startPoint x: 631, startPoint y: 297, endPoint x: 549, endPoint y: 293, distance: 81.9
click at [628, 297] on button "Sim" at bounding box center [626, 304] width 70 height 22
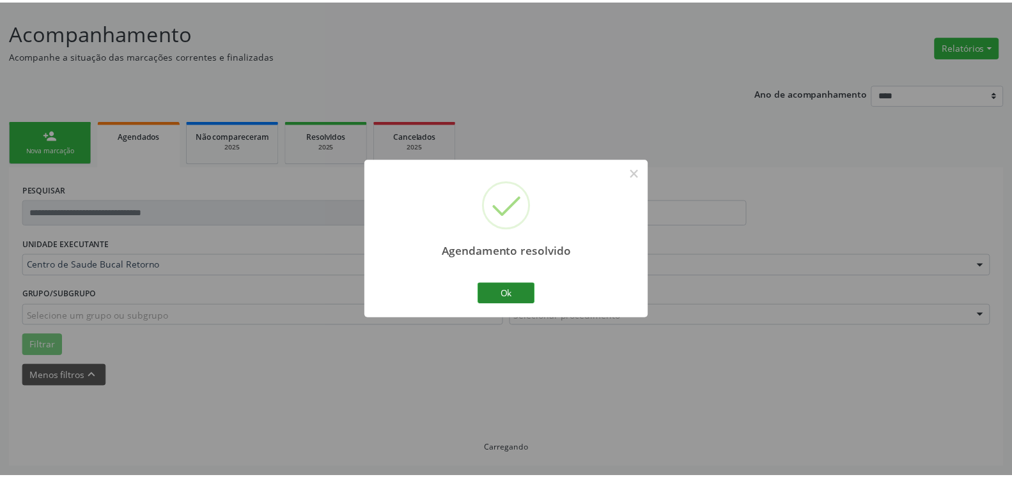
scroll to position [70, 0]
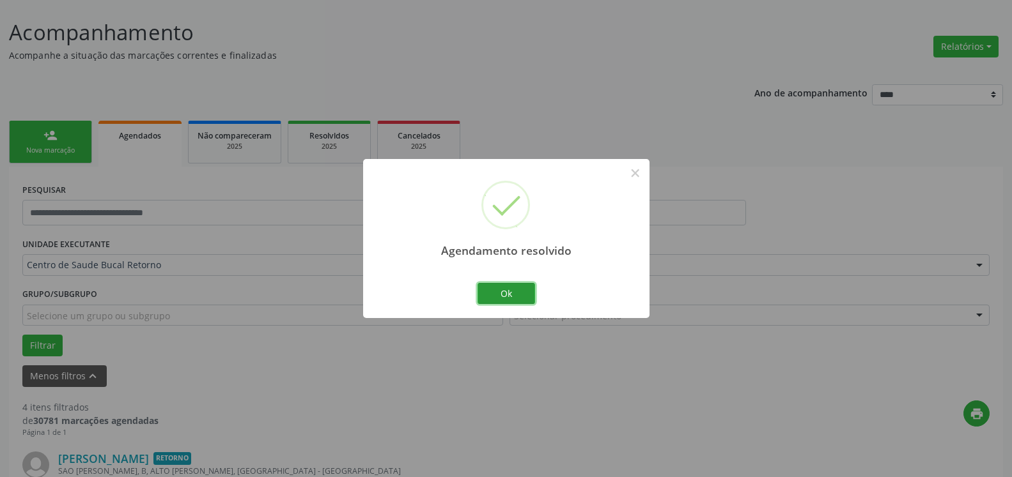
click at [514, 298] on button "Ok" at bounding box center [506, 294] width 58 height 22
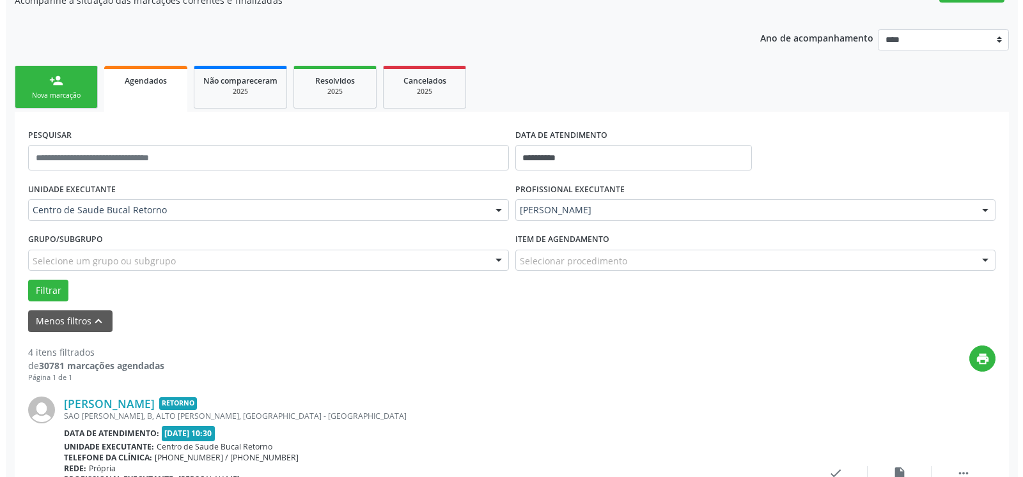
scroll to position [201, 0]
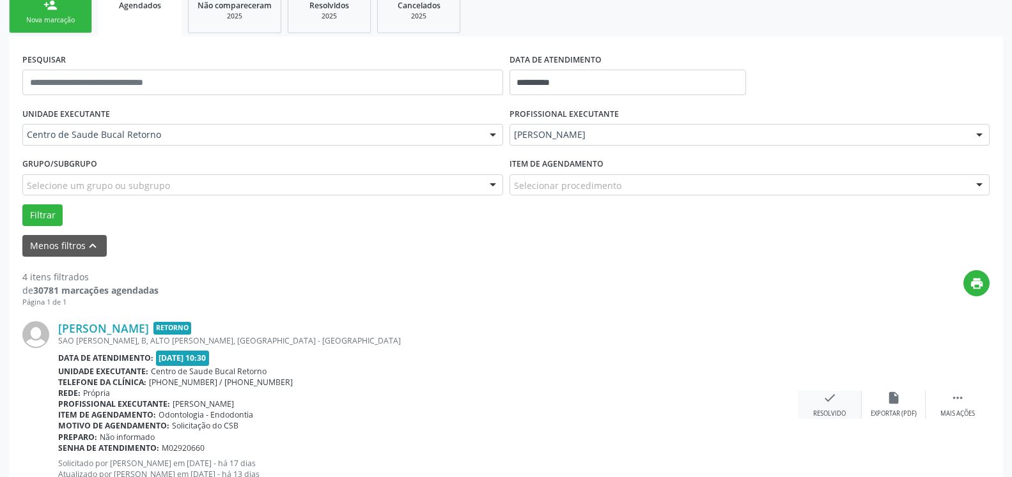
click at [837, 407] on div "check Resolvido" at bounding box center [830, 404] width 64 height 27
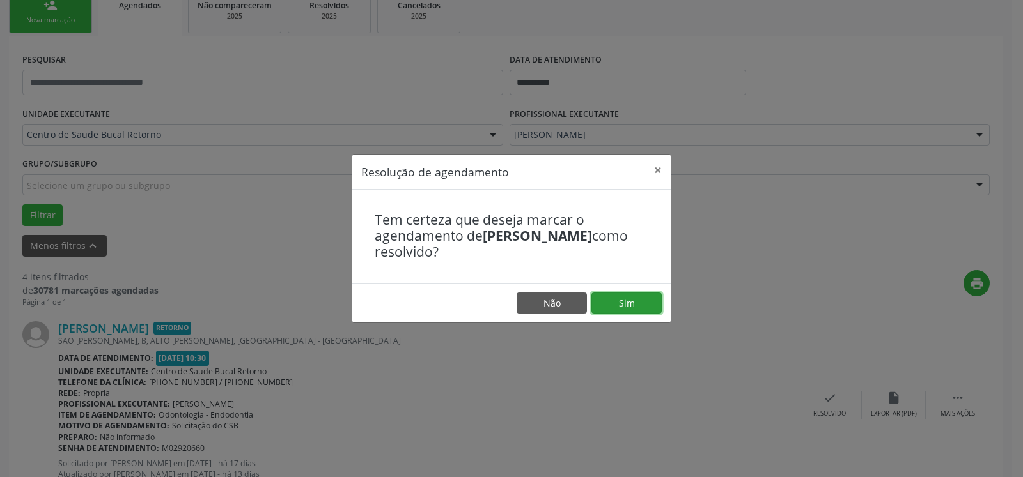
click at [649, 306] on button "Sim" at bounding box center [626, 304] width 70 height 22
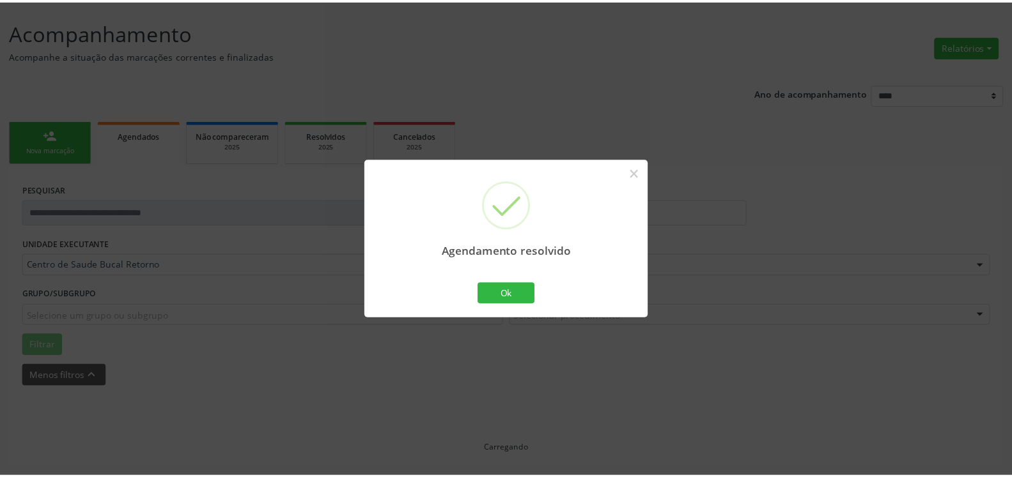
scroll to position [70, 0]
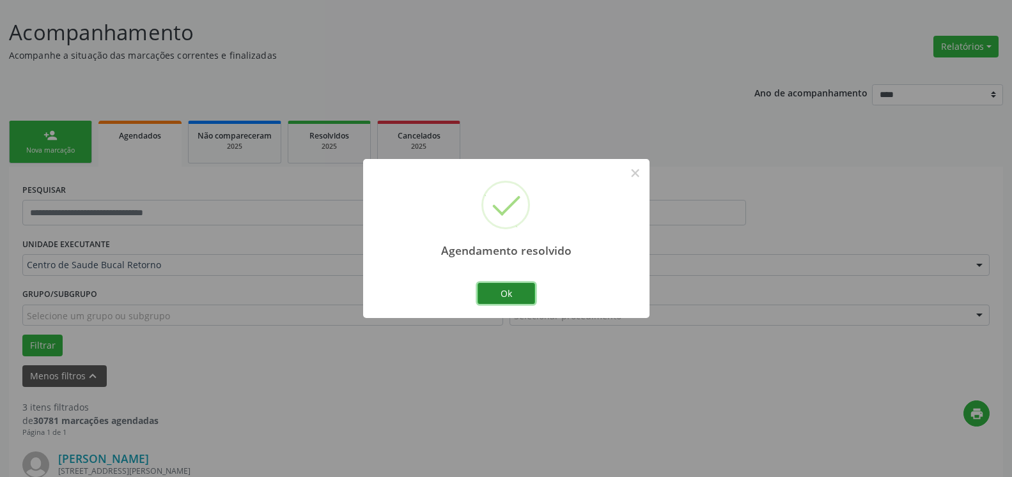
click at [499, 291] on button "Ok" at bounding box center [506, 294] width 58 height 22
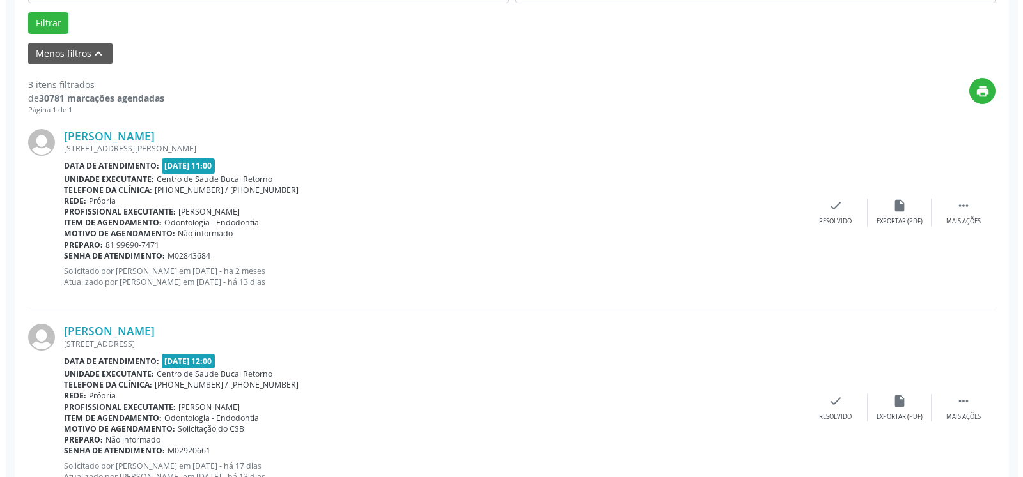
scroll to position [396, 0]
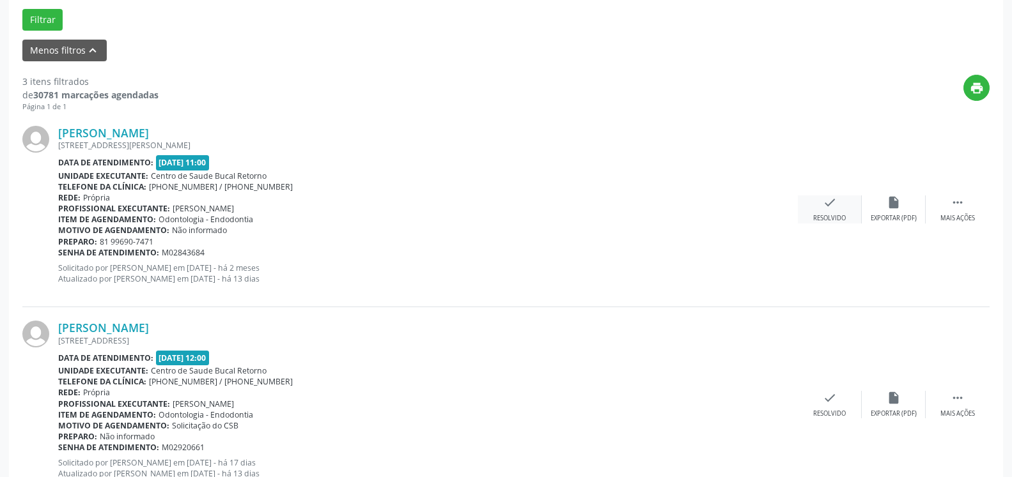
click at [828, 210] on icon "check" at bounding box center [830, 203] width 14 height 14
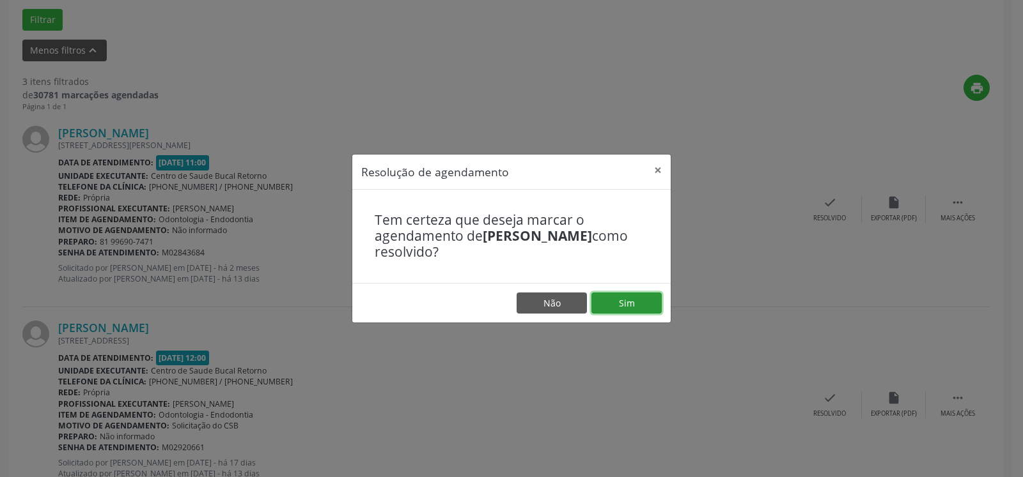
click at [637, 296] on button "Sim" at bounding box center [626, 304] width 70 height 22
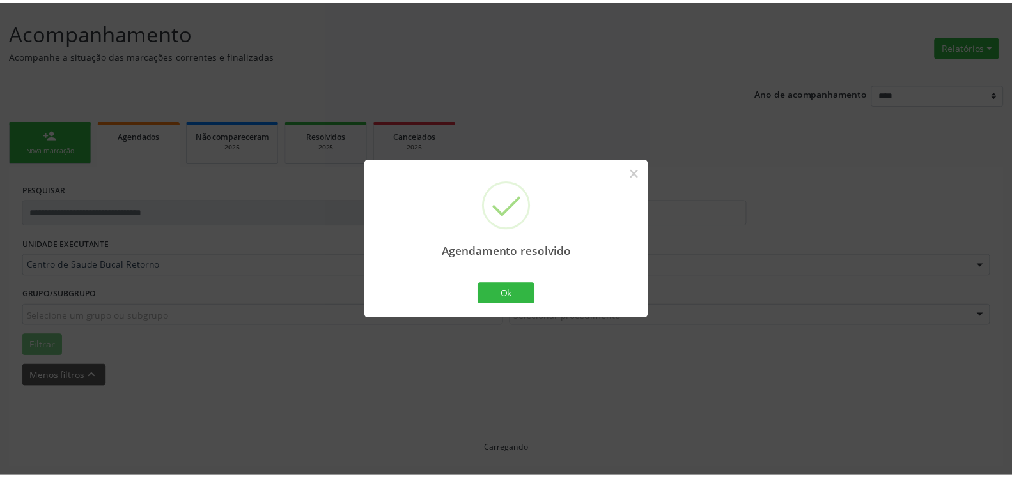
scroll to position [70, 0]
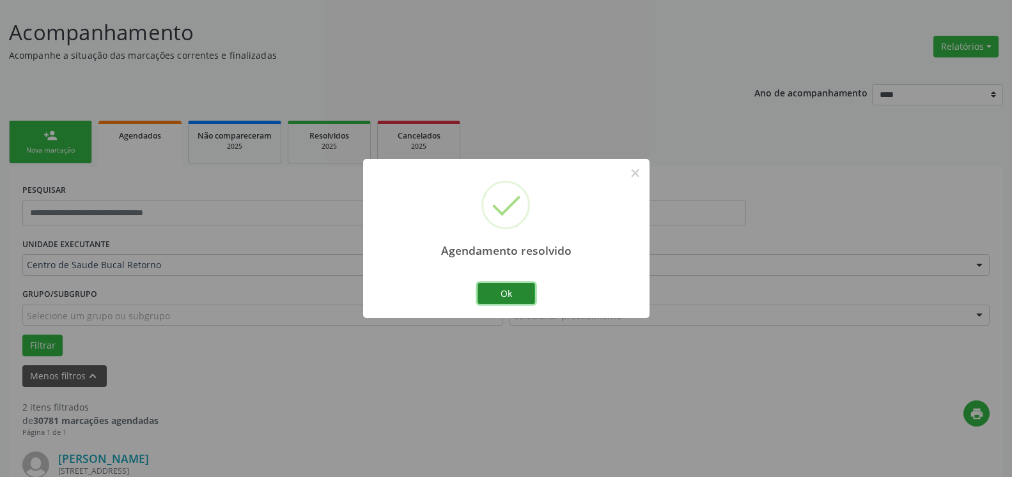
click at [526, 290] on button "Ok" at bounding box center [506, 294] width 58 height 22
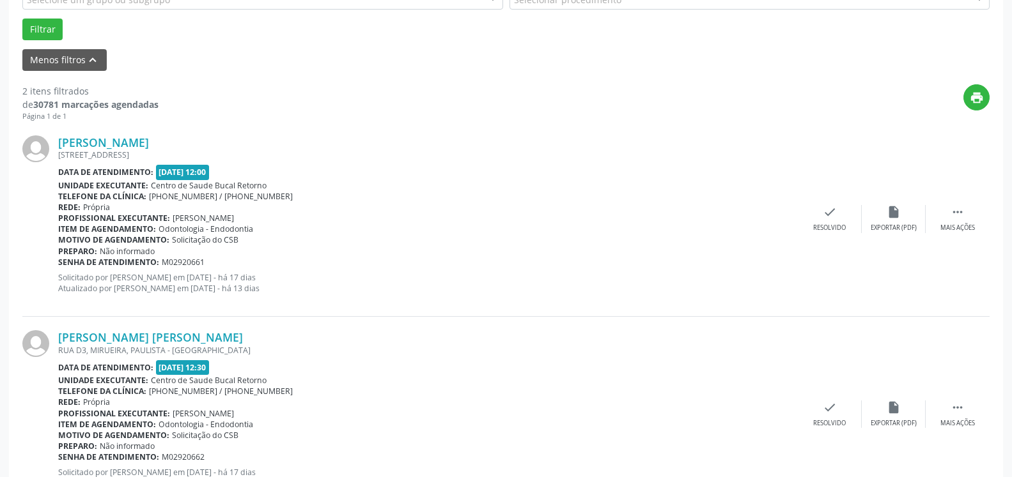
scroll to position [396, 0]
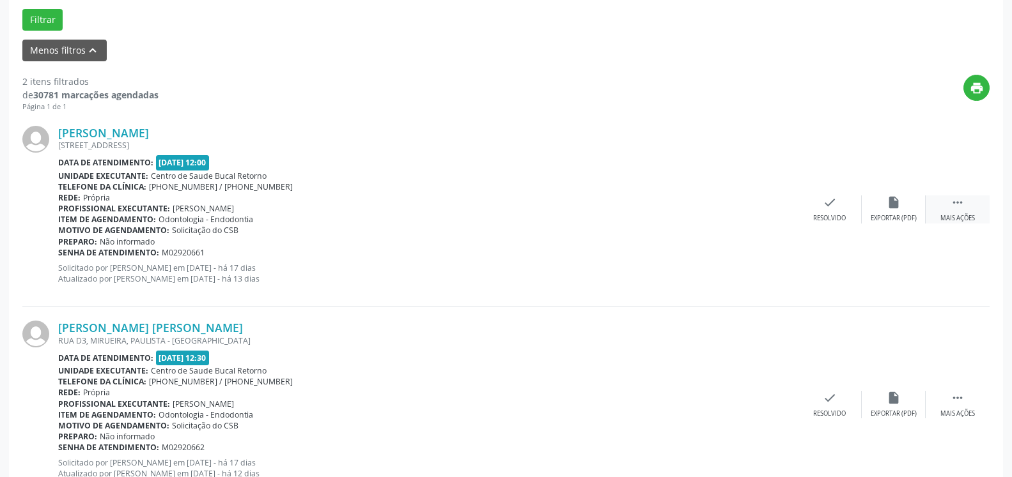
click at [966, 203] on div " Mais ações" at bounding box center [957, 209] width 64 height 27
click at [915, 210] on div "alarm_off Não compareceu" at bounding box center [894, 209] width 64 height 27
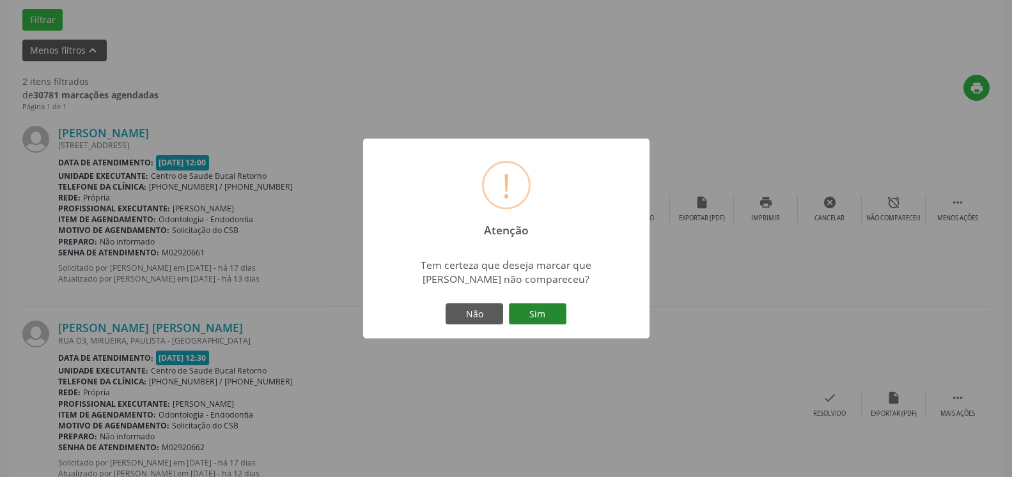
click at [540, 322] on button "Sim" at bounding box center [538, 315] width 58 height 22
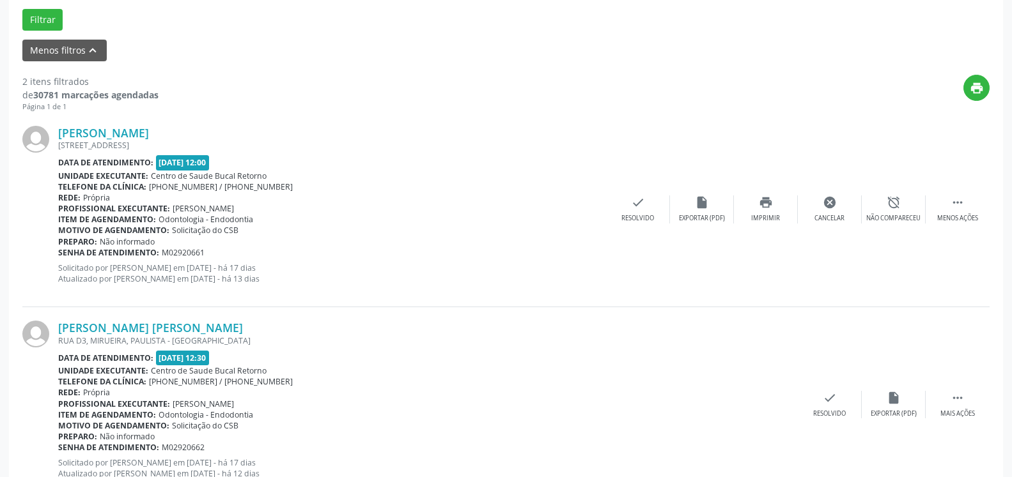
scroll to position [84, 0]
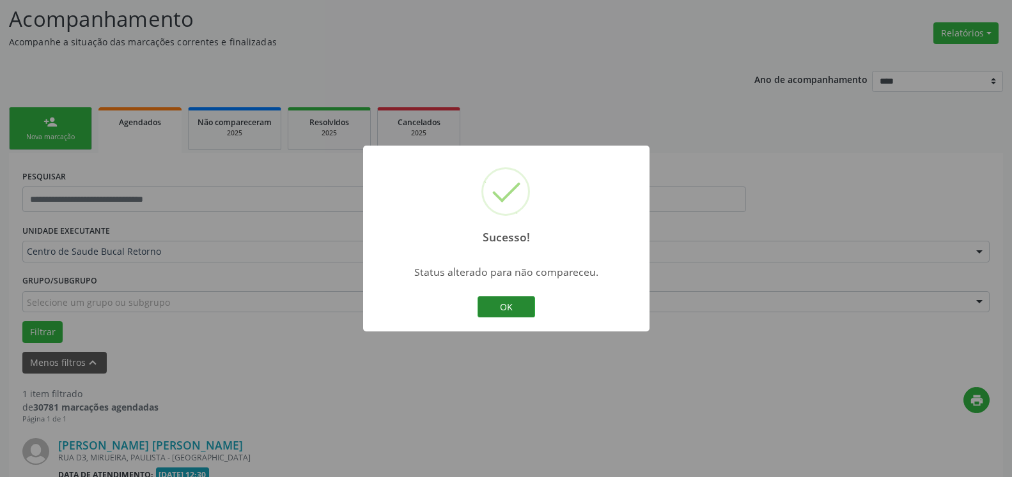
click at [515, 314] on button "OK" at bounding box center [506, 308] width 58 height 22
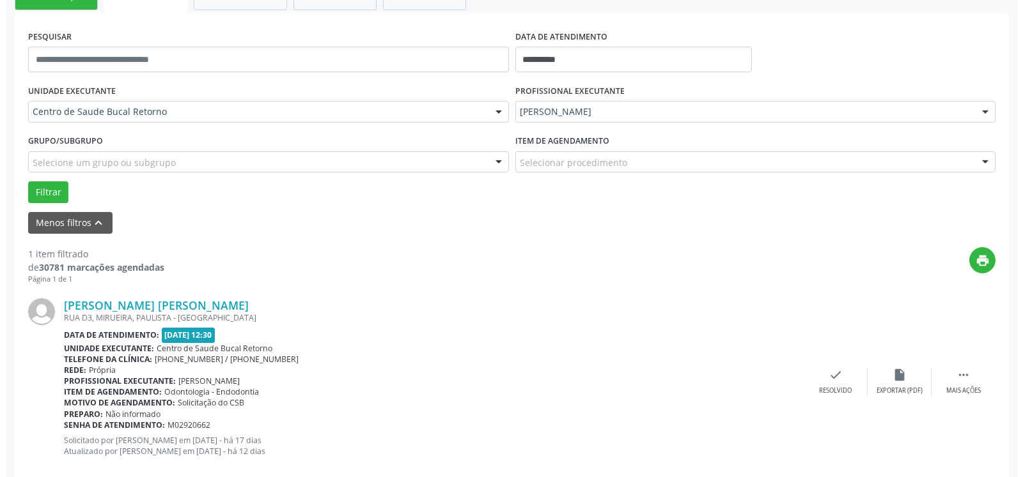
scroll to position [248, 0]
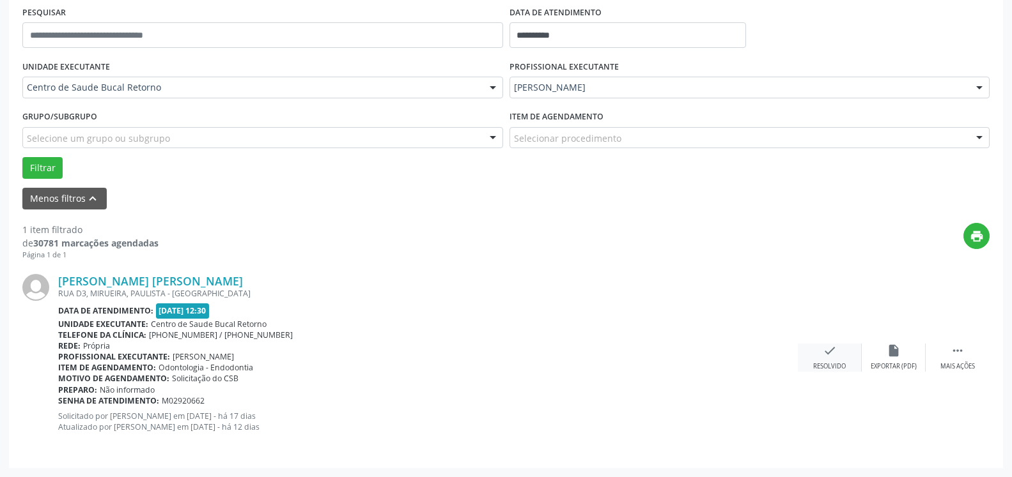
click at [837, 359] on div "check Resolvido" at bounding box center [830, 357] width 64 height 27
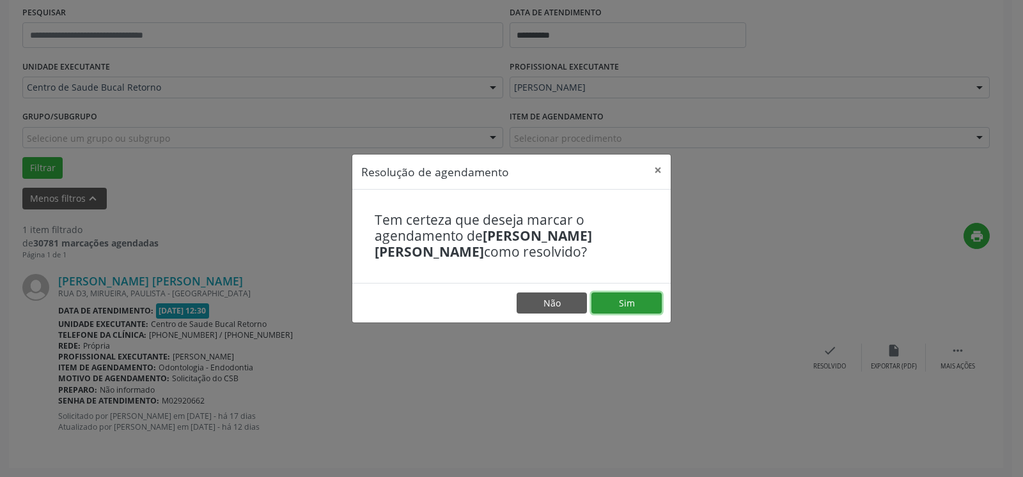
click at [630, 306] on button "Sim" at bounding box center [626, 304] width 70 height 22
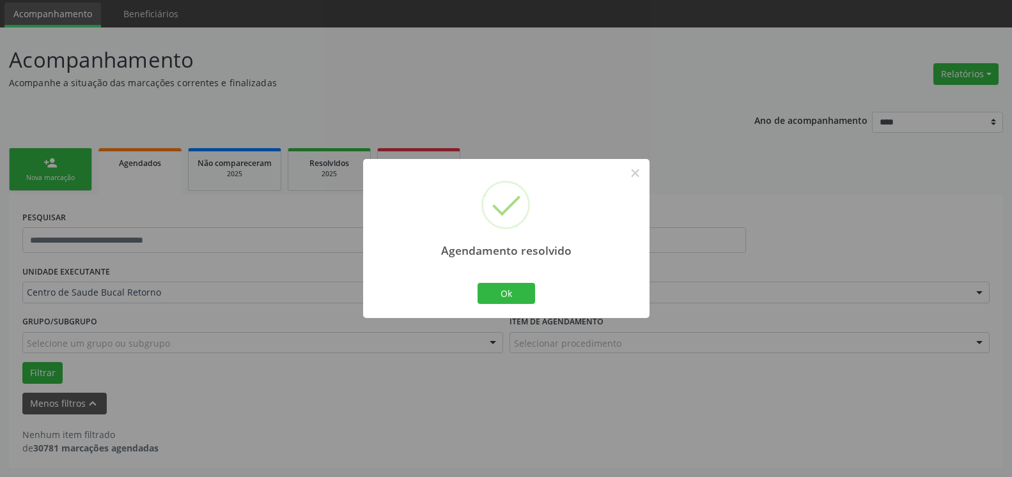
scroll to position [43, 0]
click at [507, 299] on button "Ok" at bounding box center [506, 294] width 58 height 22
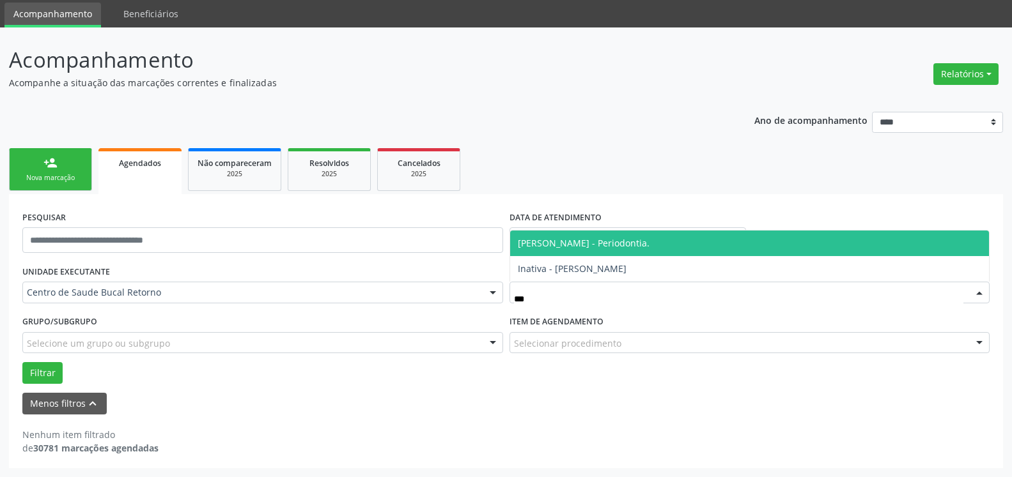
click at [633, 238] on span "[PERSON_NAME] - Periodontia." at bounding box center [584, 243] width 132 height 12
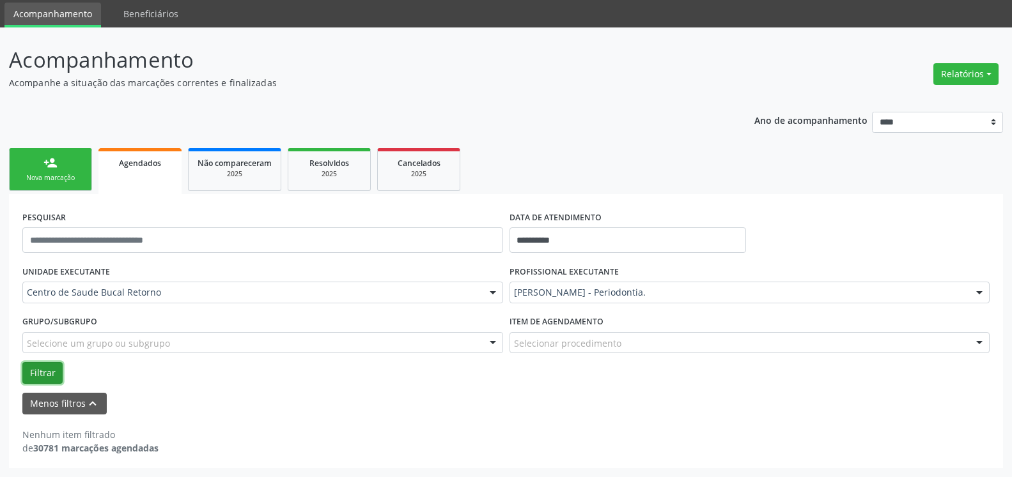
click at [38, 376] on button "Filtrar" at bounding box center [42, 373] width 40 height 22
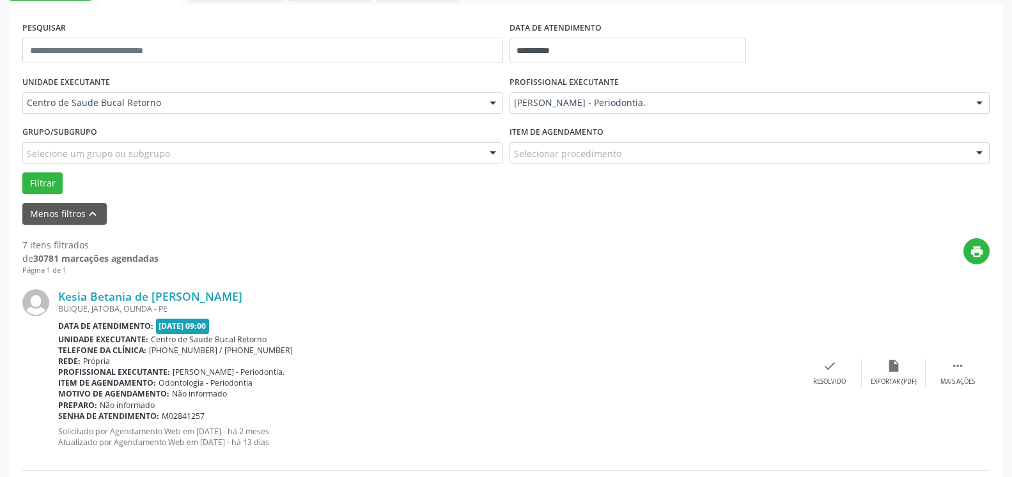
scroll to position [238, 0]
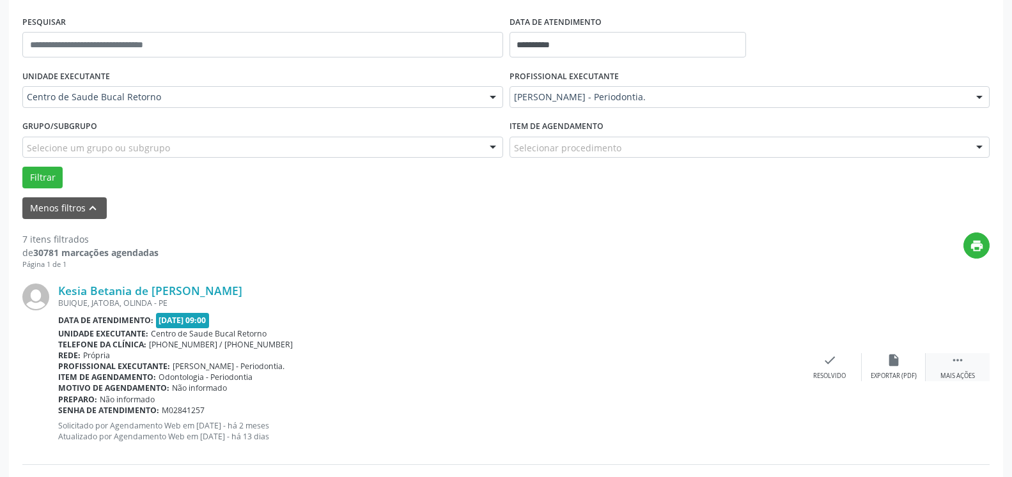
click at [963, 363] on icon "" at bounding box center [957, 360] width 14 height 14
click at [898, 365] on icon "alarm_off" at bounding box center [893, 360] width 14 height 14
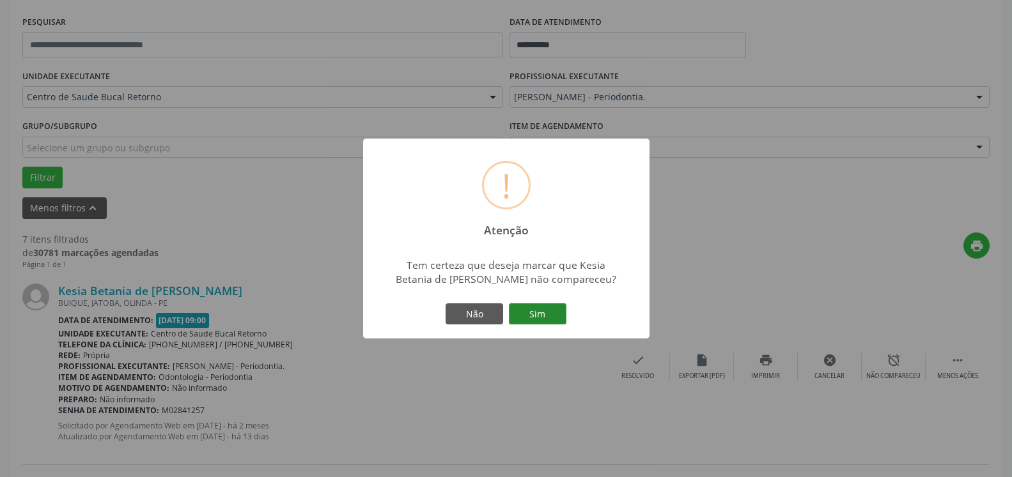
click at [541, 314] on button "Sim" at bounding box center [538, 315] width 58 height 22
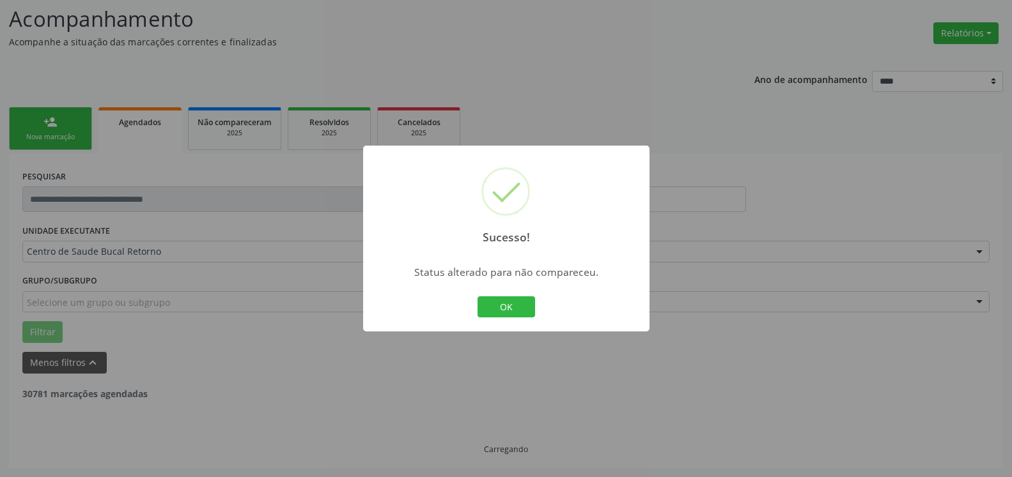
scroll to position [84, 0]
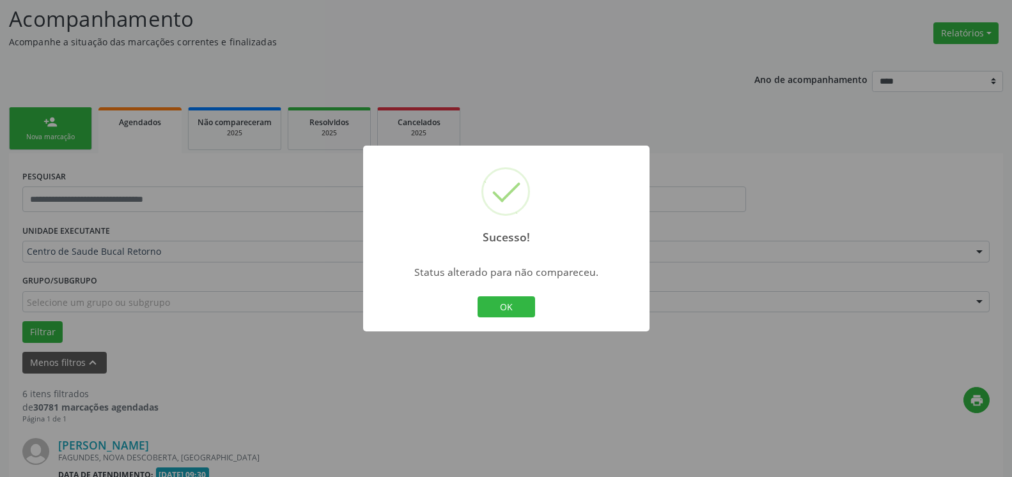
click at [490, 308] on button "OK" at bounding box center [506, 308] width 58 height 22
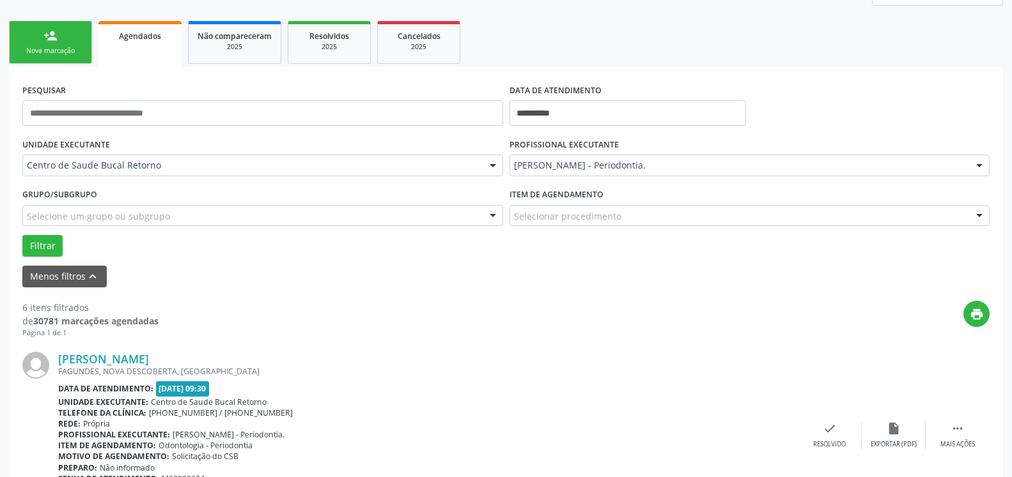
scroll to position [344, 0]
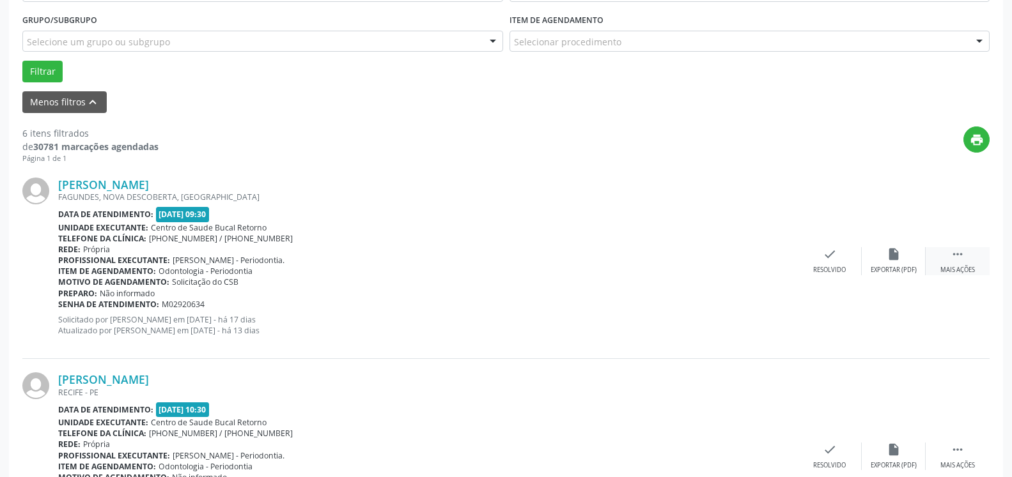
drag, startPoint x: 963, startPoint y: 255, endPoint x: 931, endPoint y: 262, distance: 33.3
click at [961, 255] on icon "" at bounding box center [957, 254] width 14 height 14
click at [909, 253] on div "alarm_off Não compareceu" at bounding box center [894, 260] width 64 height 27
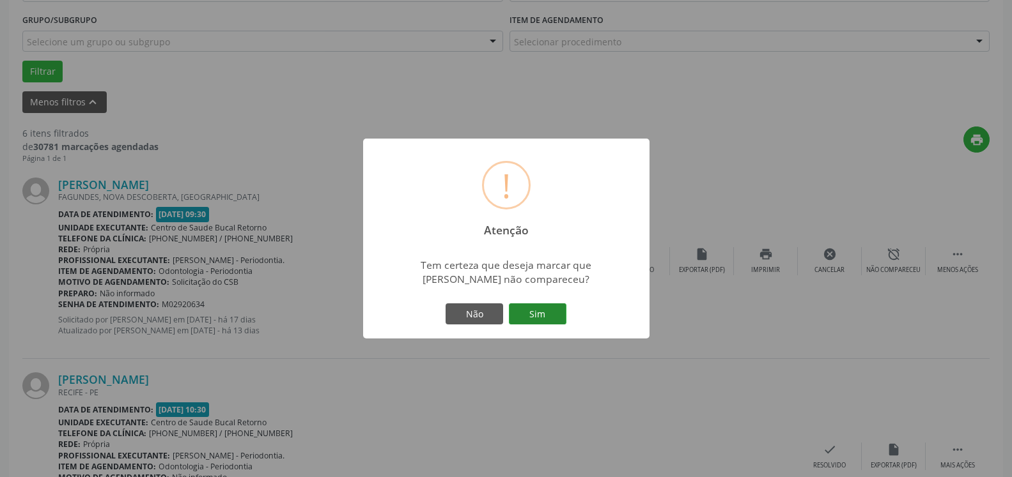
click at [545, 313] on button "Sim" at bounding box center [538, 315] width 58 height 22
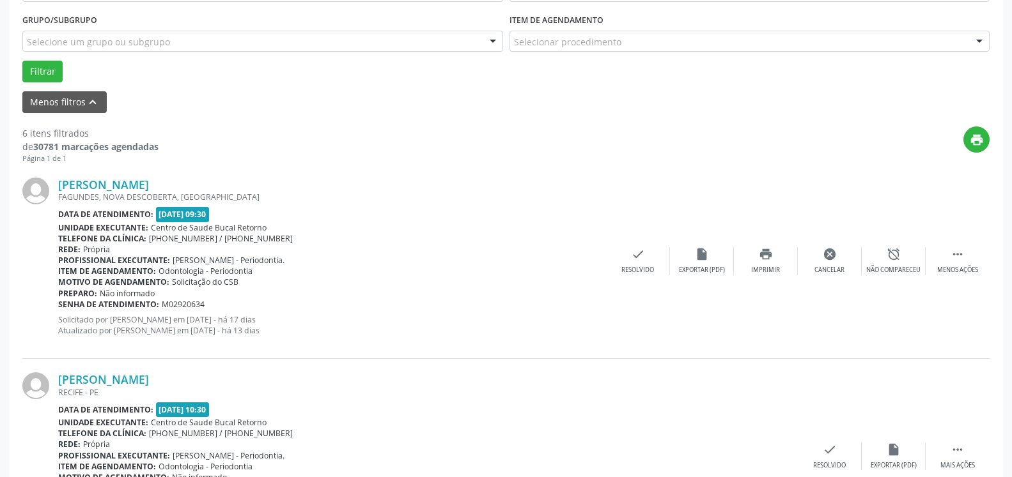
scroll to position [84, 0]
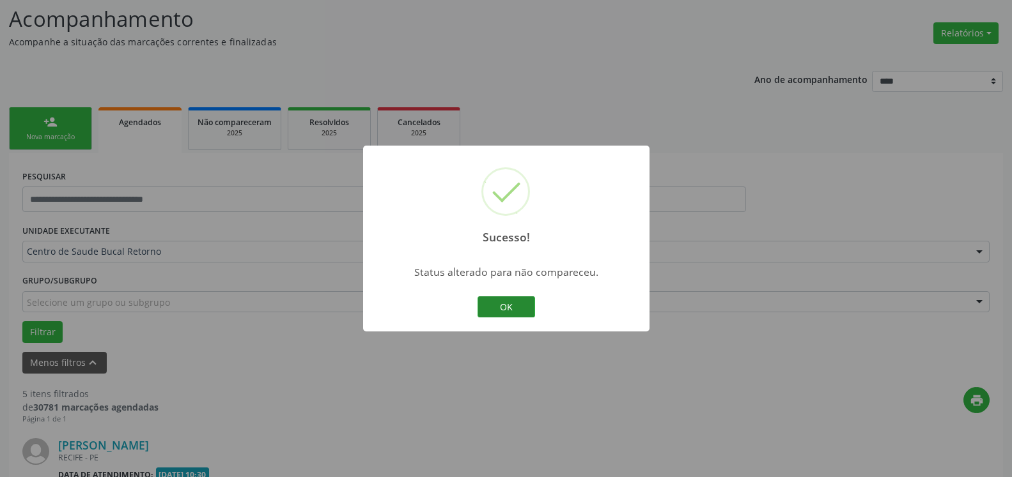
click at [513, 306] on button "OK" at bounding box center [506, 308] width 58 height 22
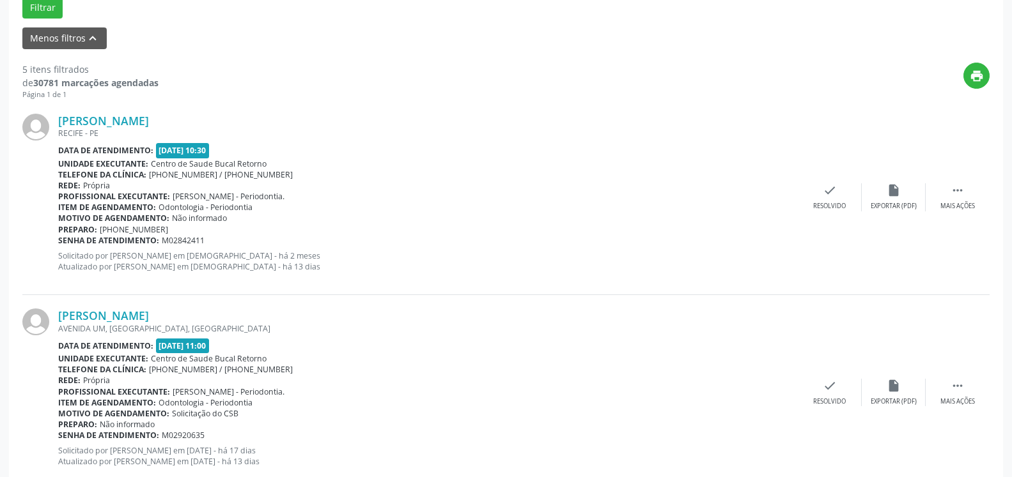
scroll to position [410, 0]
click at [964, 186] on icon "" at bounding box center [957, 189] width 14 height 14
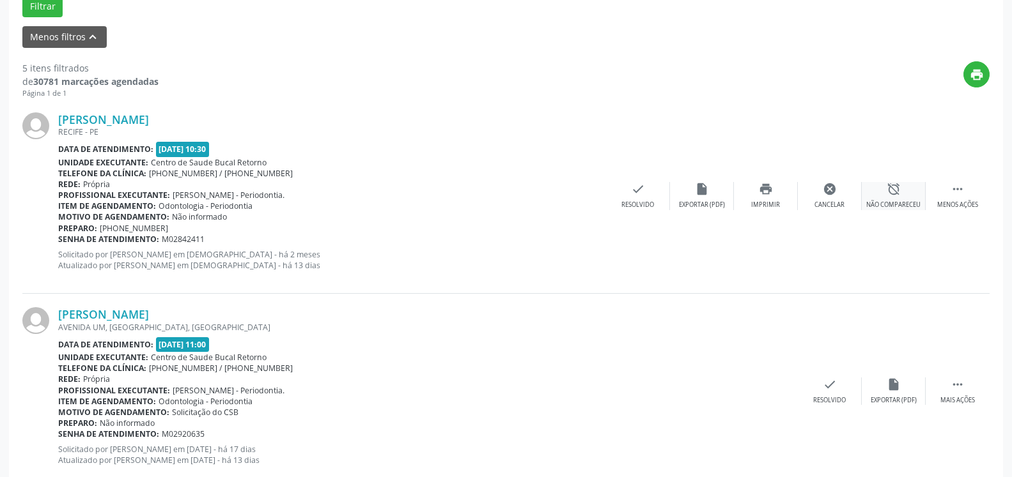
click at [904, 190] on div "alarm_off Não compareceu" at bounding box center [894, 195] width 64 height 27
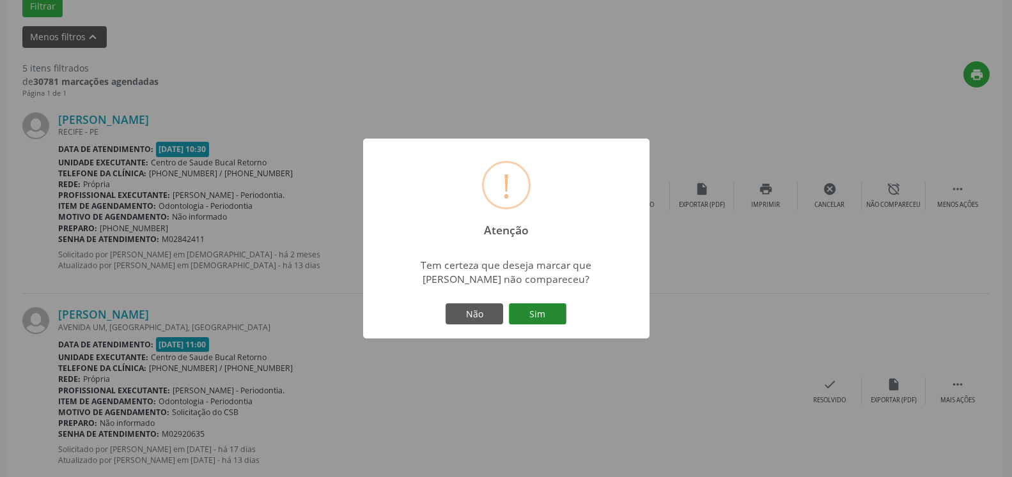
click at [556, 314] on button "Sim" at bounding box center [538, 315] width 58 height 22
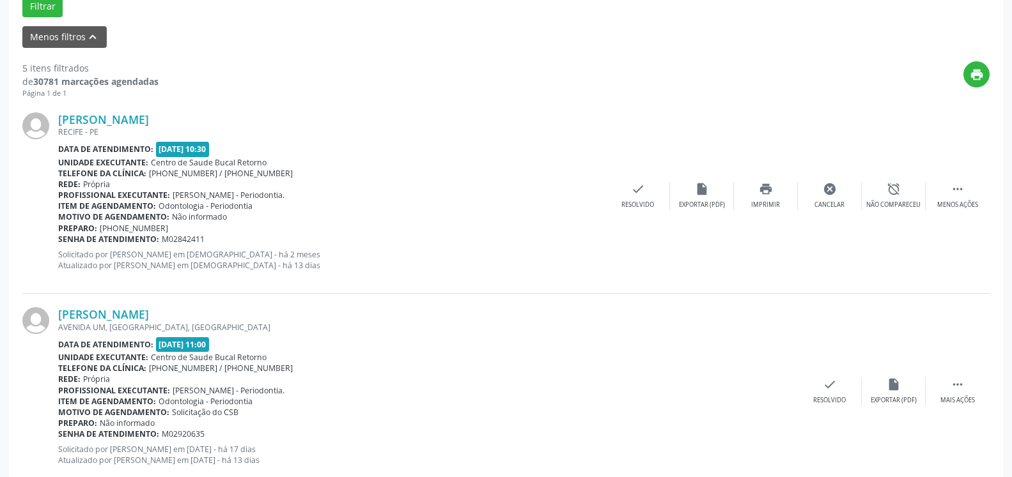
scroll to position [84, 0]
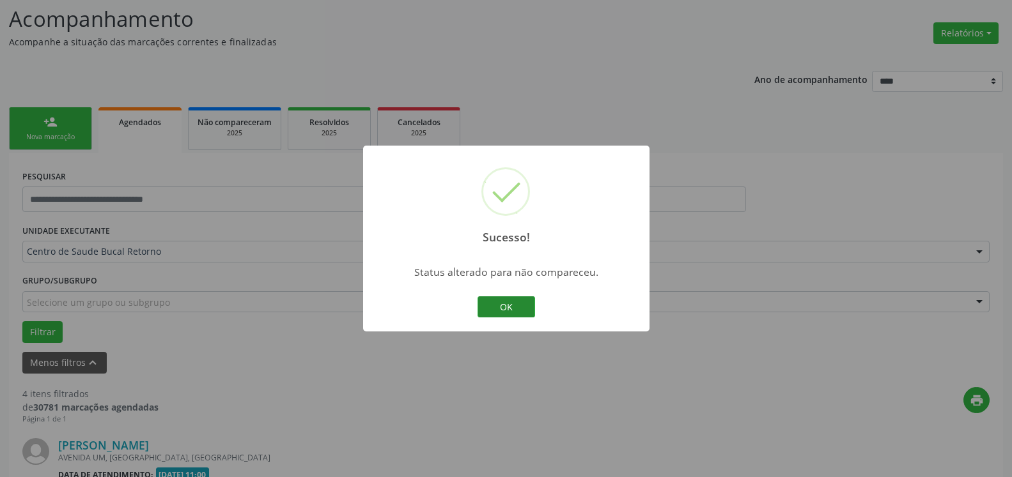
click at [507, 307] on button "OK" at bounding box center [506, 308] width 58 height 22
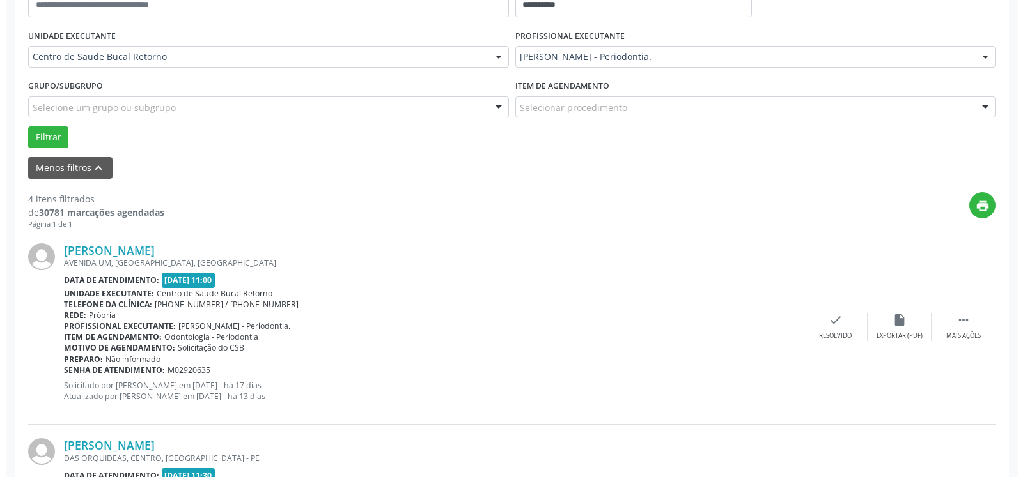
scroll to position [279, 0]
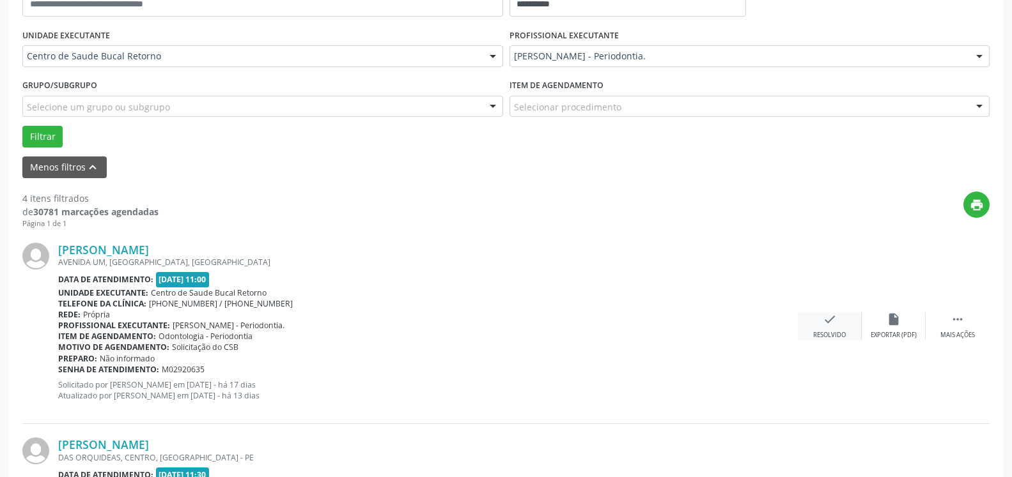
click at [828, 325] on icon "check" at bounding box center [830, 320] width 14 height 14
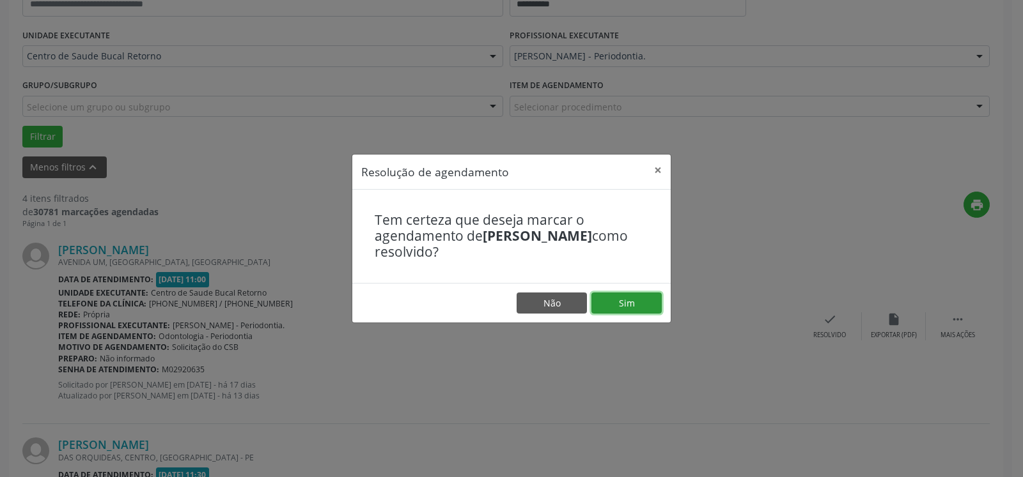
click at [622, 307] on button "Sim" at bounding box center [626, 304] width 70 height 22
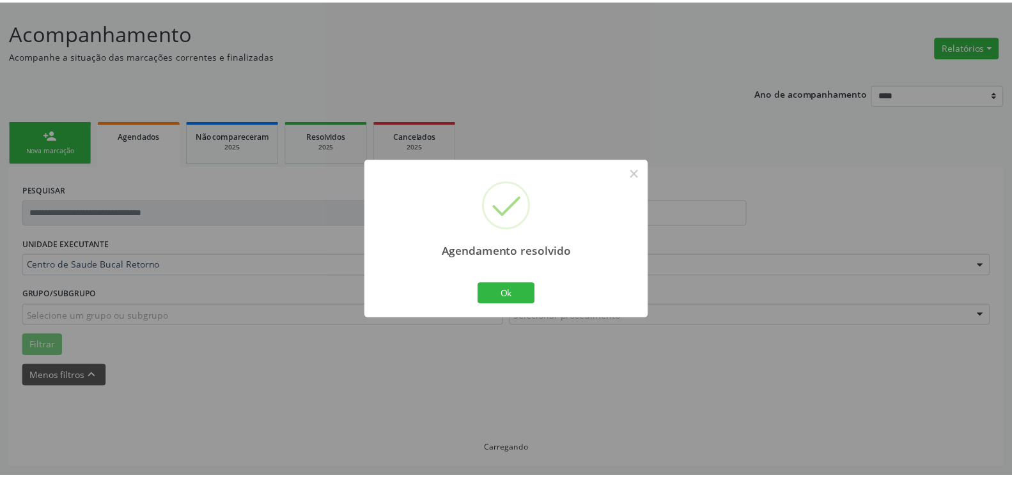
scroll to position [70, 0]
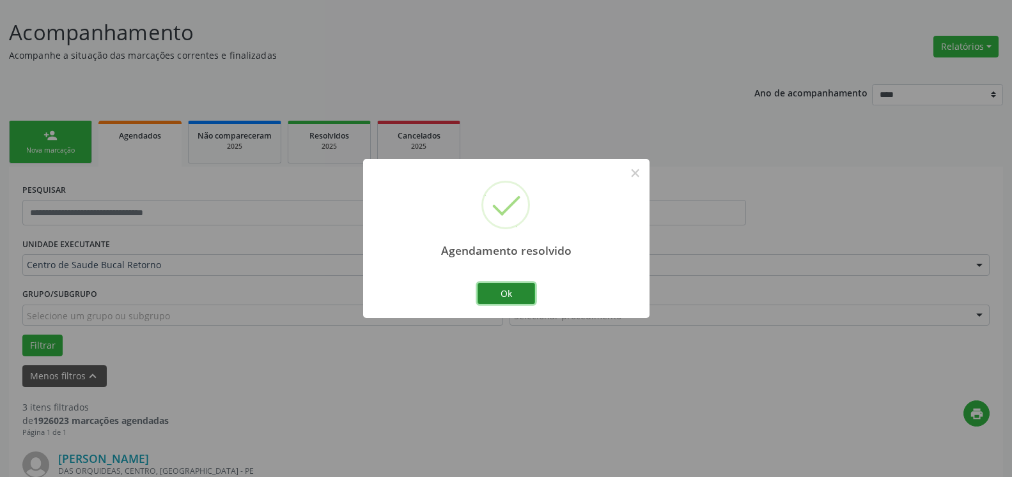
click at [518, 296] on button "Ok" at bounding box center [506, 294] width 58 height 22
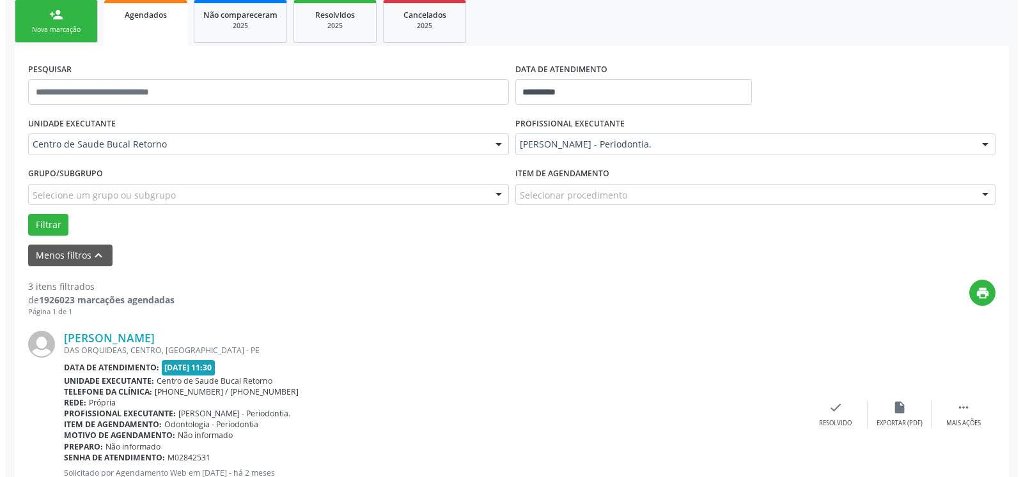
scroll to position [266, 0]
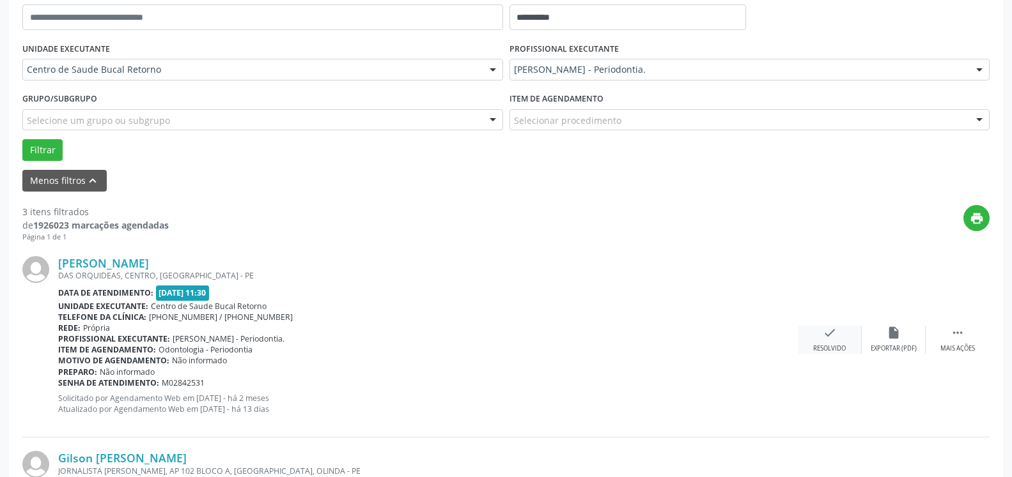
click at [824, 344] on div "check Resolvido" at bounding box center [830, 339] width 64 height 27
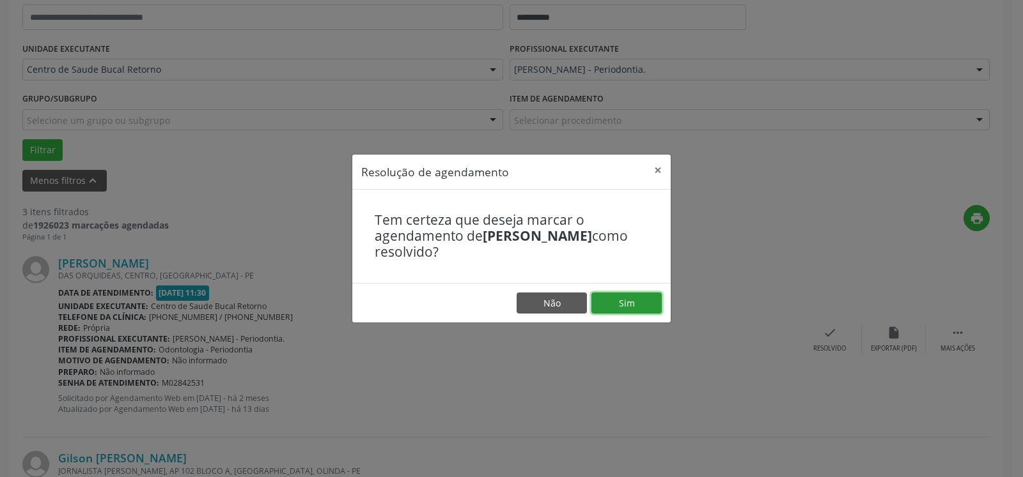
drag, startPoint x: 647, startPoint y: 302, endPoint x: 474, endPoint y: 290, distance: 173.0
click at [646, 302] on button "Sim" at bounding box center [626, 304] width 70 height 22
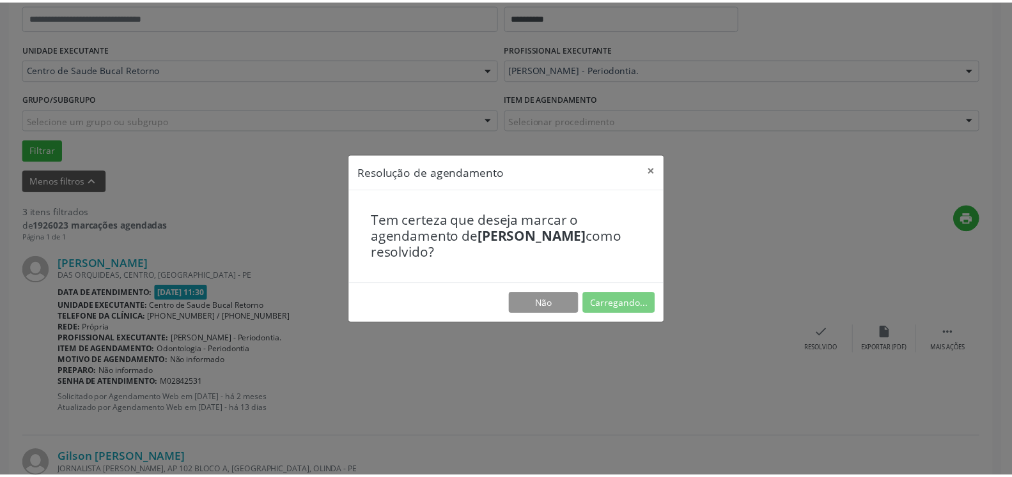
scroll to position [70, 0]
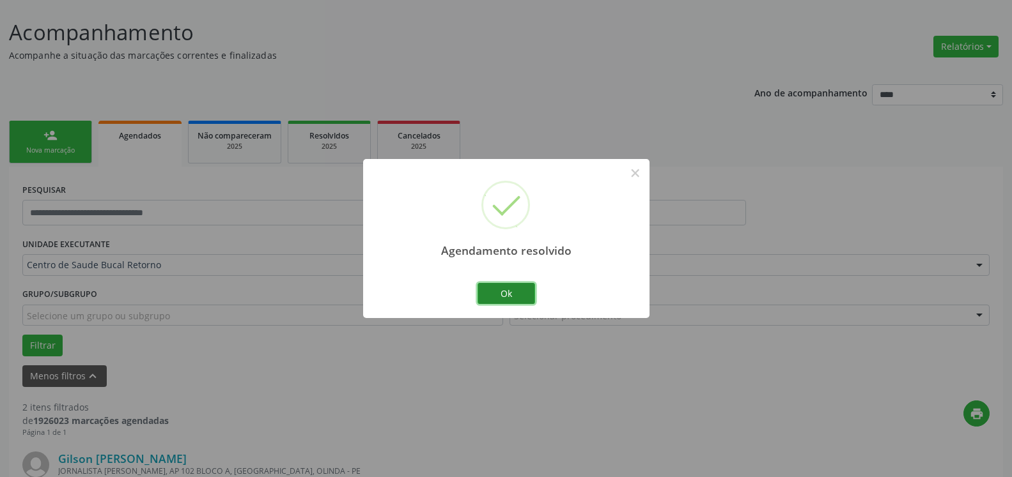
click at [510, 290] on button "Ok" at bounding box center [506, 294] width 58 height 22
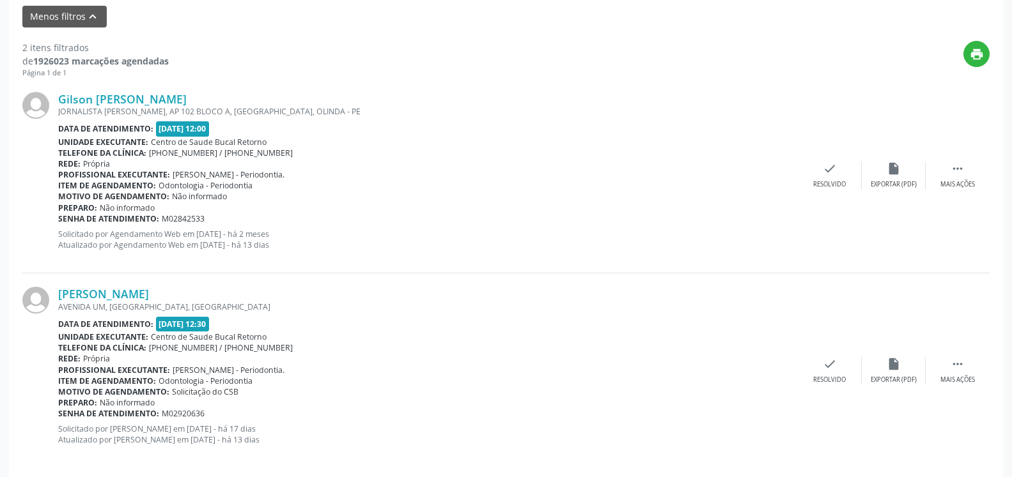
scroll to position [444, 0]
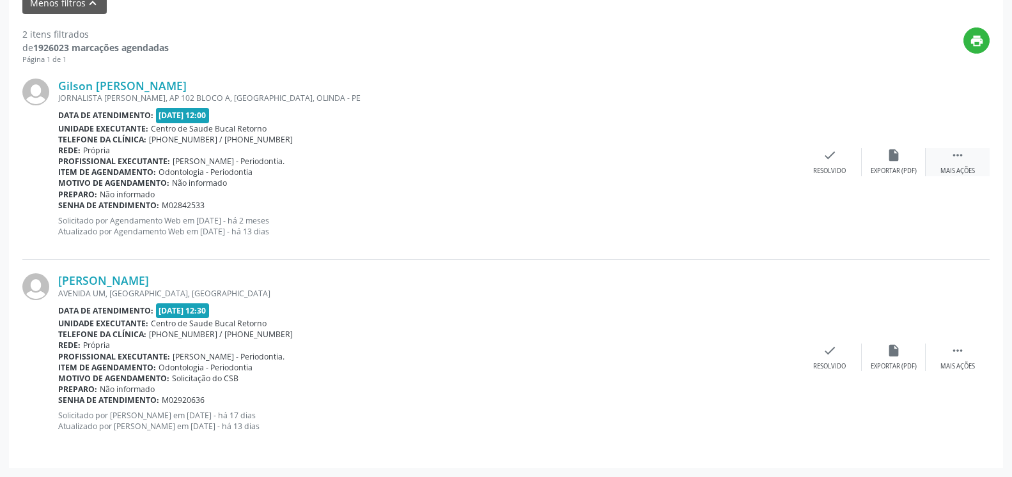
click at [970, 156] on div " Mais ações" at bounding box center [957, 161] width 64 height 27
click at [906, 151] on div "alarm_off Não compareceu" at bounding box center [894, 161] width 64 height 27
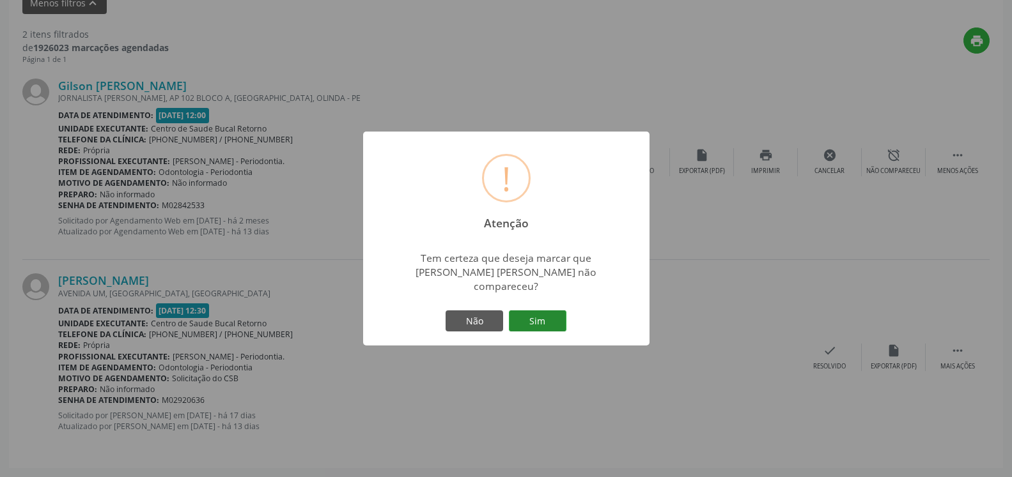
click at [544, 311] on button "Sim" at bounding box center [538, 322] width 58 height 22
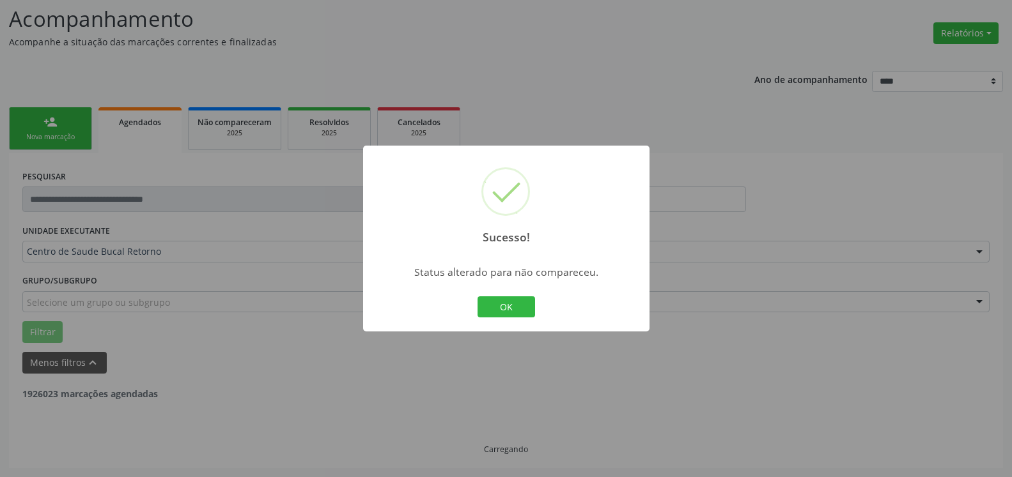
scroll to position [84, 0]
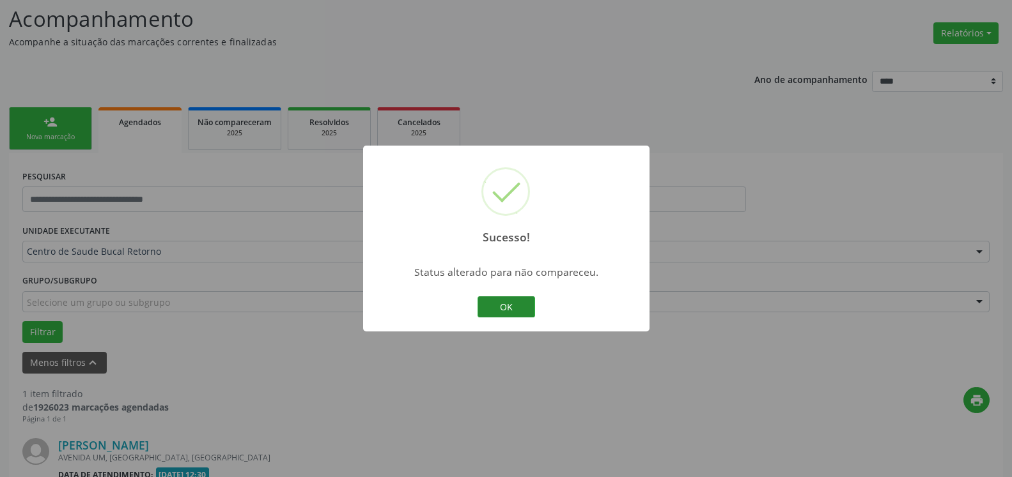
click at [499, 306] on button "OK" at bounding box center [506, 308] width 58 height 22
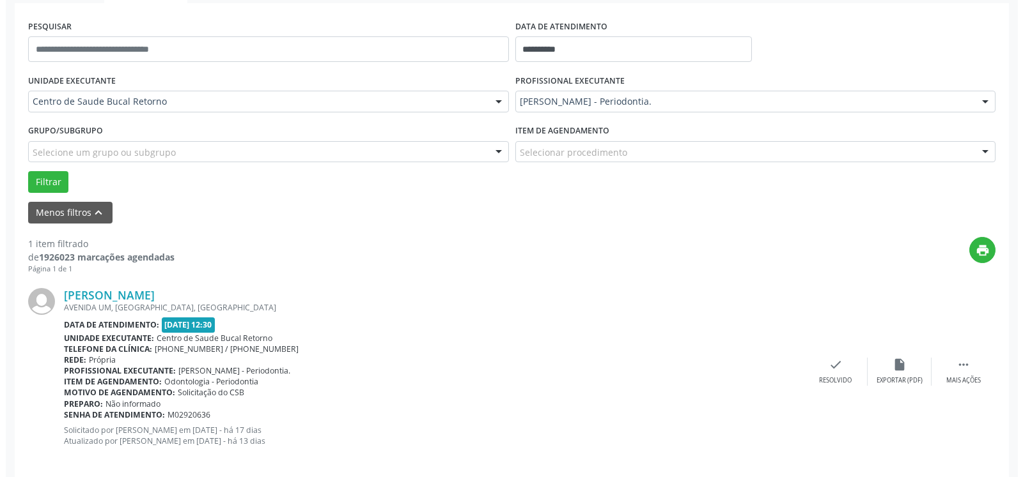
scroll to position [248, 0]
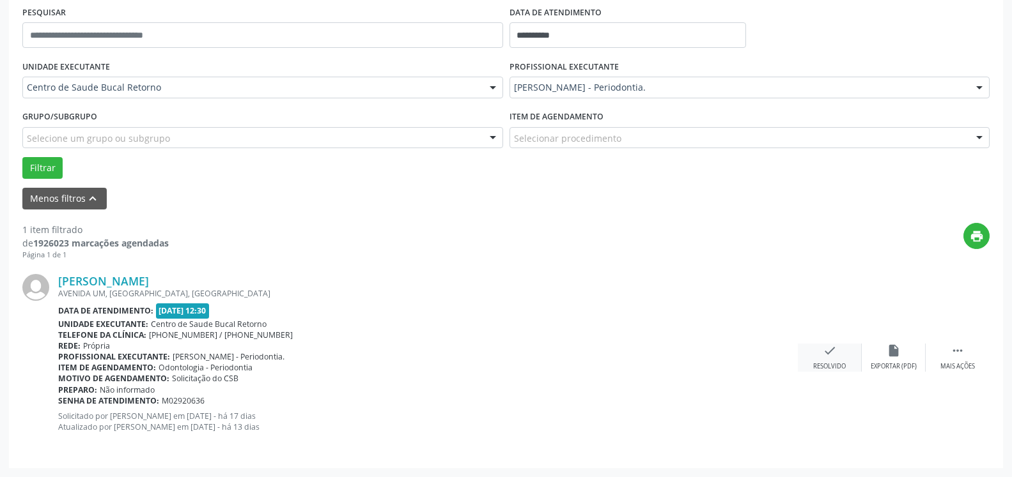
click at [827, 349] on icon "check" at bounding box center [830, 351] width 14 height 14
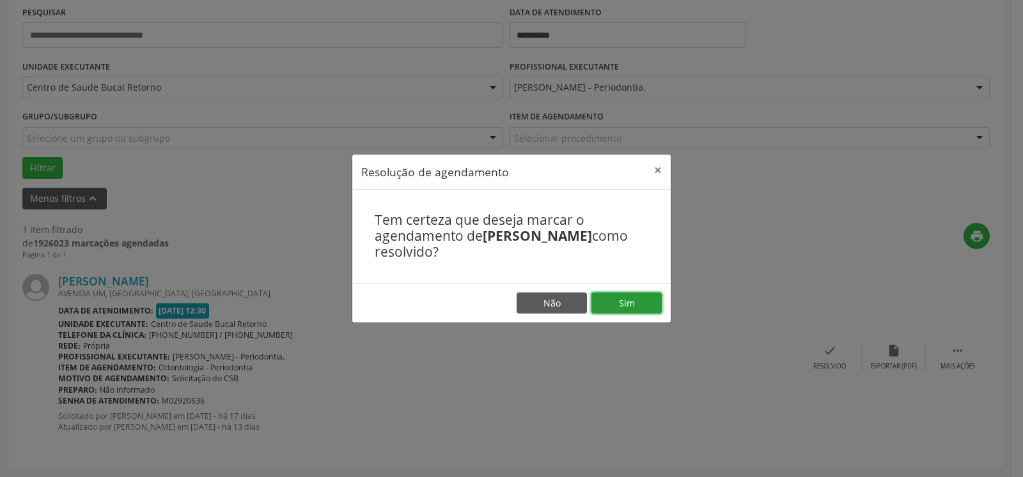
click at [628, 307] on button "Sim" at bounding box center [626, 304] width 70 height 22
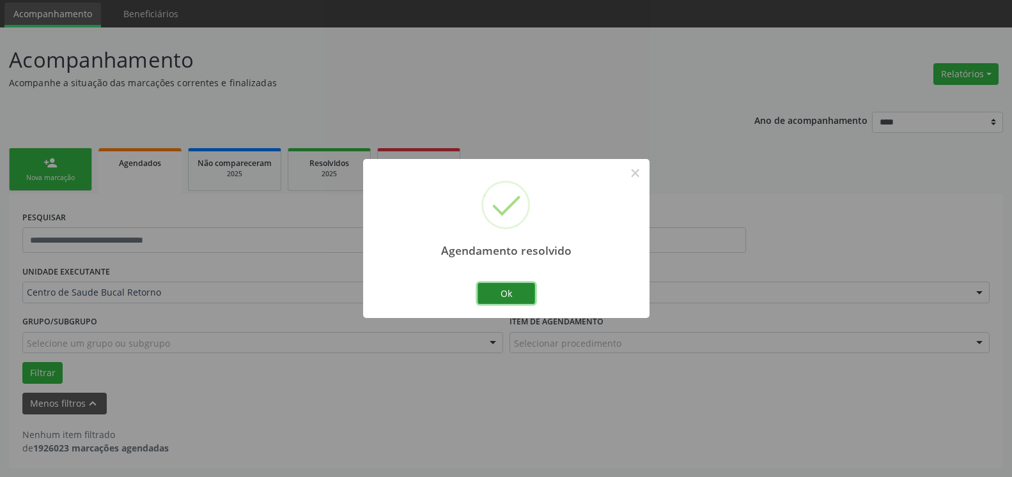
click at [505, 288] on button "Ok" at bounding box center [506, 294] width 58 height 22
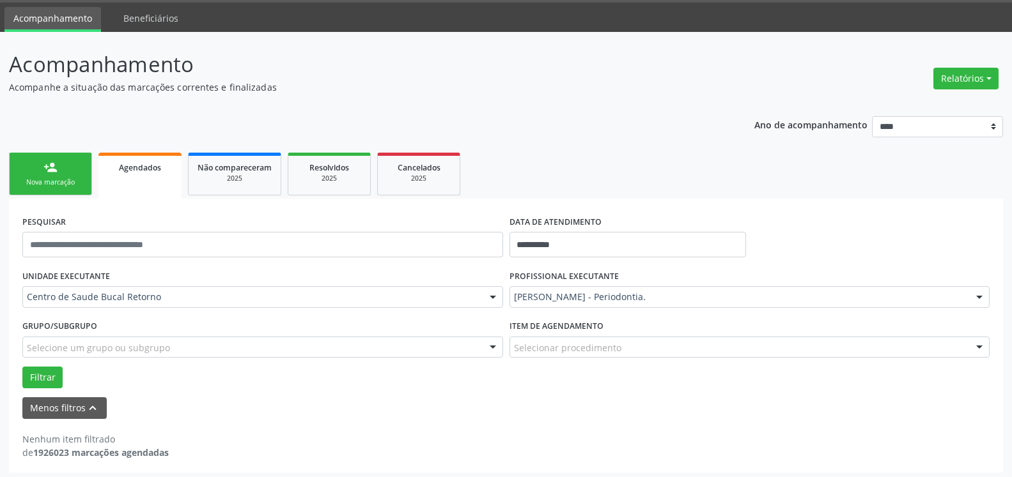
scroll to position [43, 0]
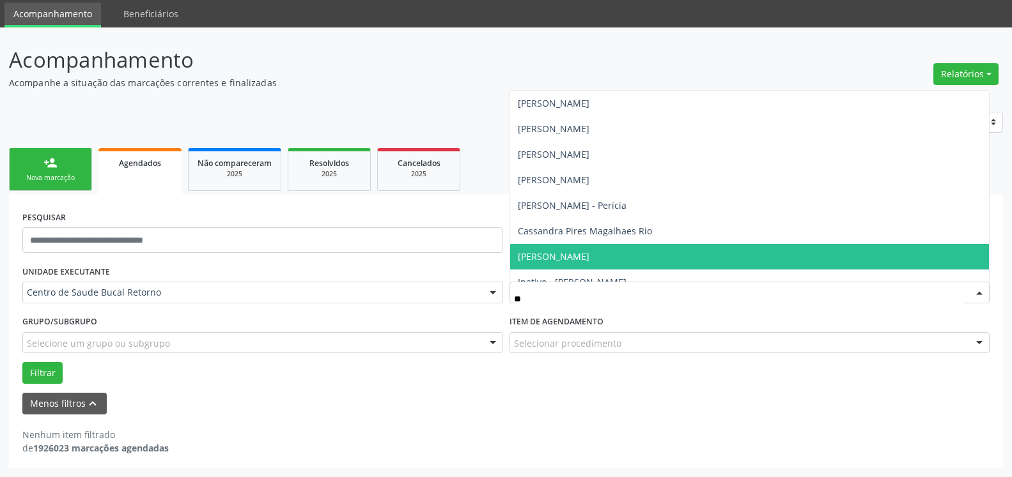
type input "***"
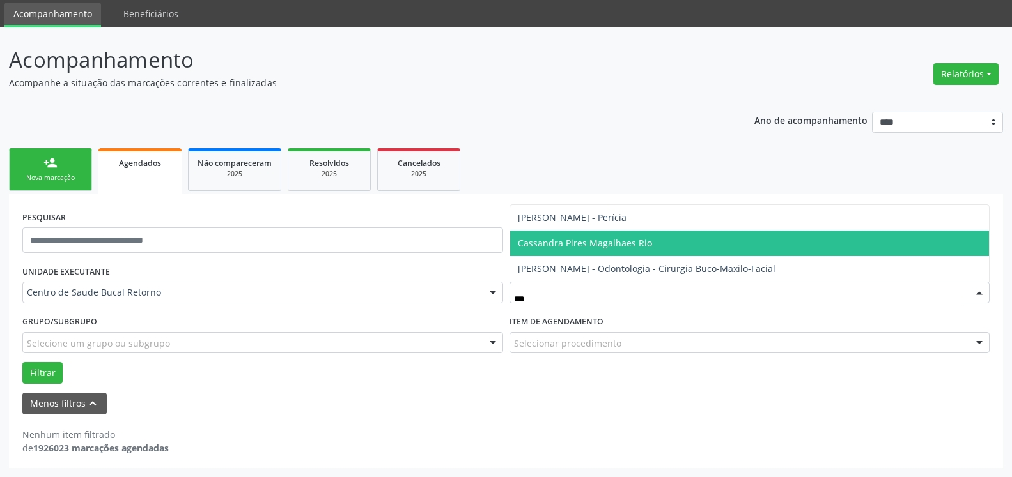
click at [591, 236] on span "Cassandra Pires Magalhaes Rio" at bounding box center [749, 244] width 479 height 26
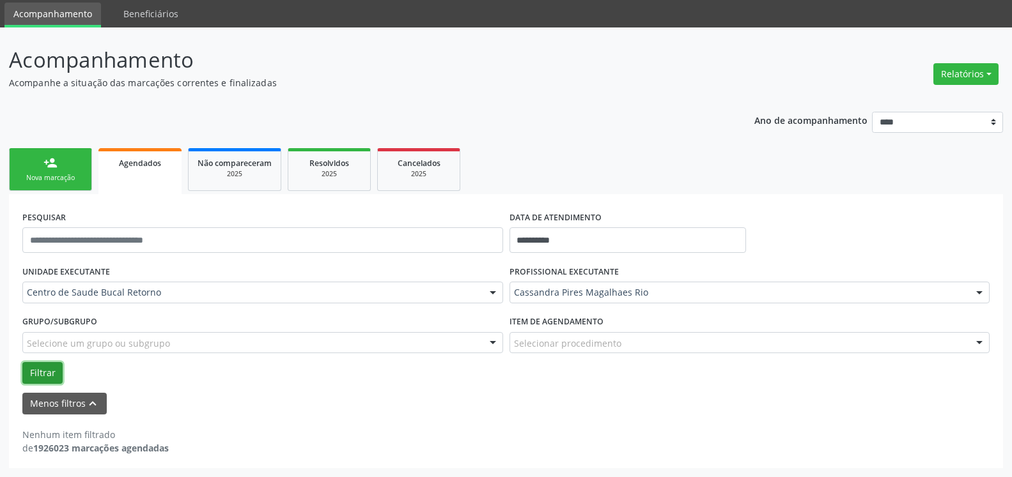
click at [48, 373] on button "Filtrar" at bounding box center [42, 373] width 40 height 22
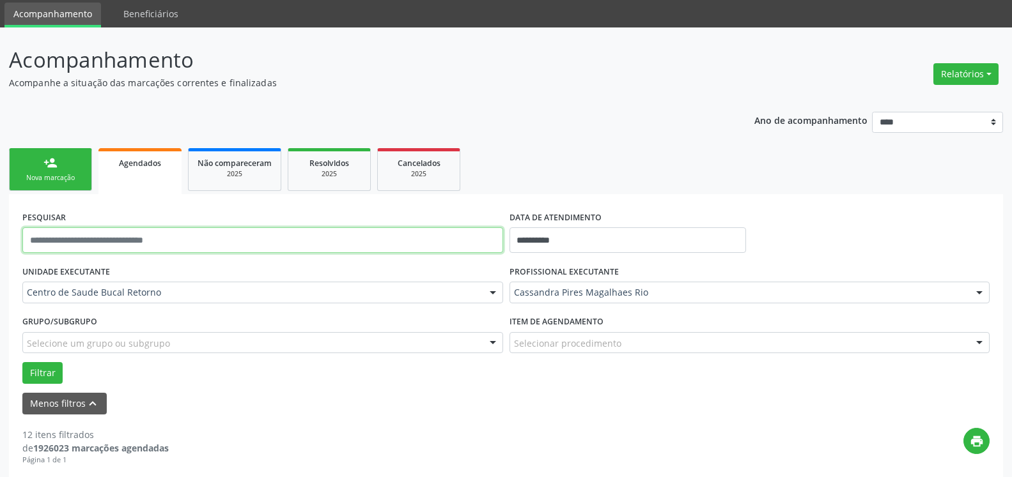
click at [199, 248] on input "text" at bounding box center [262, 241] width 481 height 26
type input "**********"
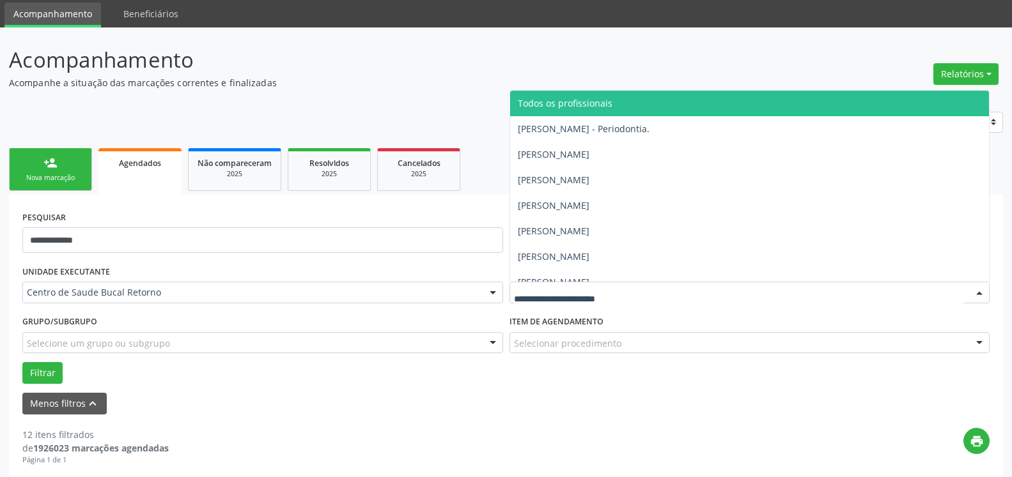
click at [559, 96] on span "Todos os profissionais" at bounding box center [749, 104] width 479 height 26
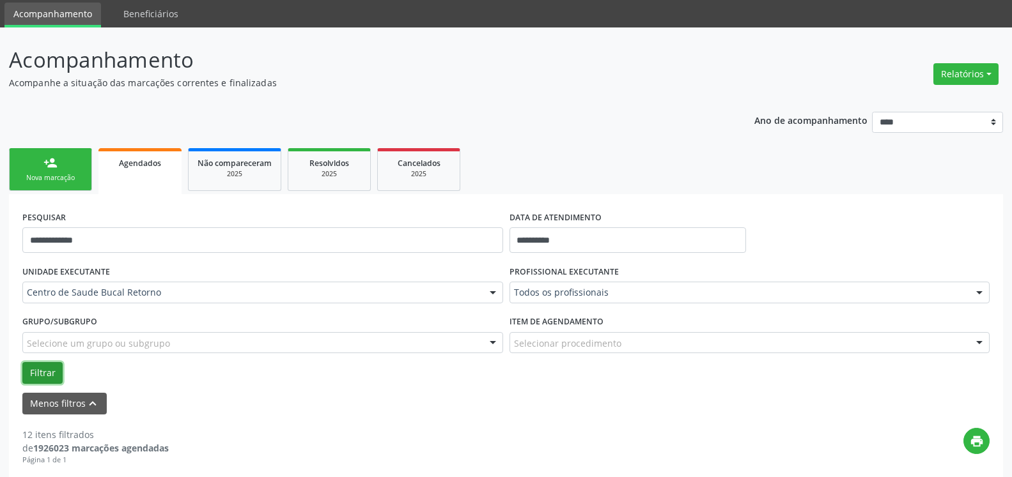
click at [49, 369] on button "Filtrar" at bounding box center [42, 373] width 40 height 22
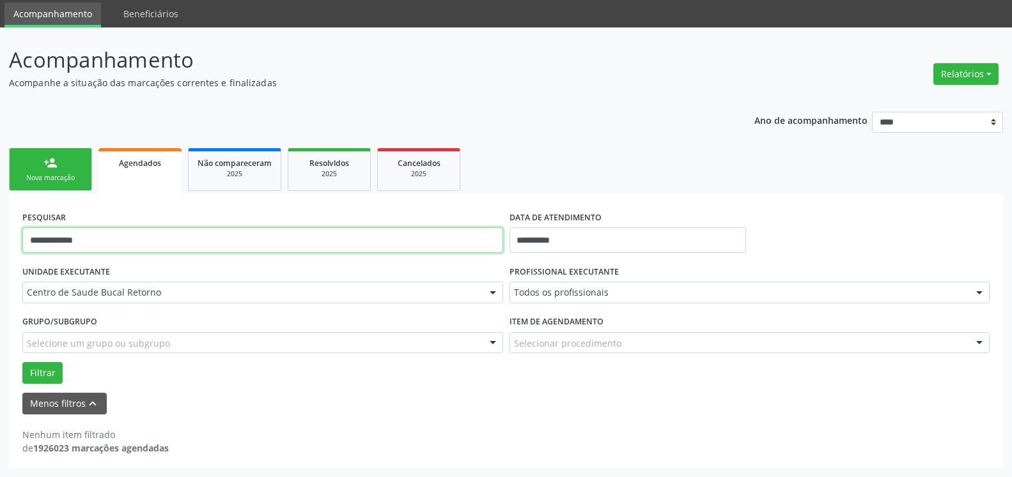
drag, startPoint x: 153, startPoint y: 243, endPoint x: 0, endPoint y: 238, distance: 153.5
click at [22, 238] on input "**********" at bounding box center [262, 241] width 481 height 26
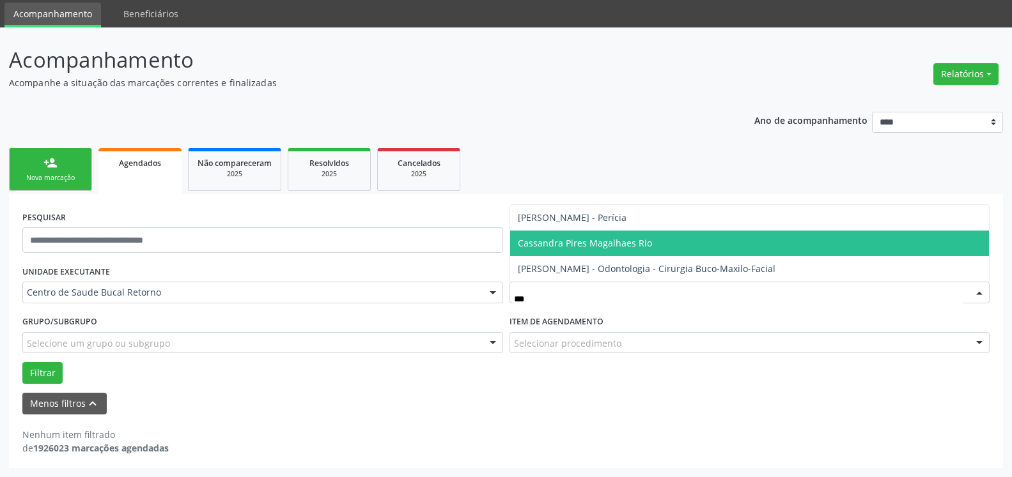
click at [582, 238] on span "Cassandra Pires Magalhaes Rio" at bounding box center [585, 243] width 134 height 12
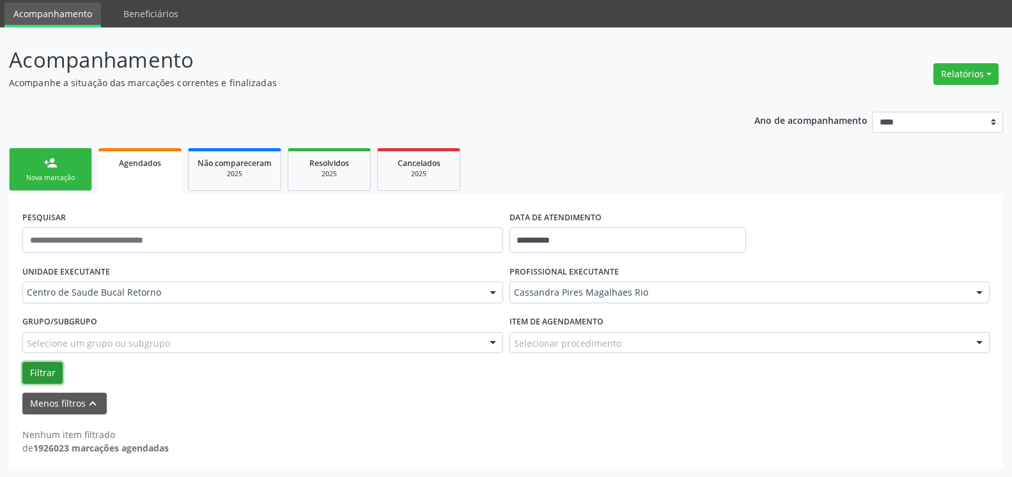
click at [36, 373] on button "Filtrar" at bounding box center [42, 373] width 40 height 22
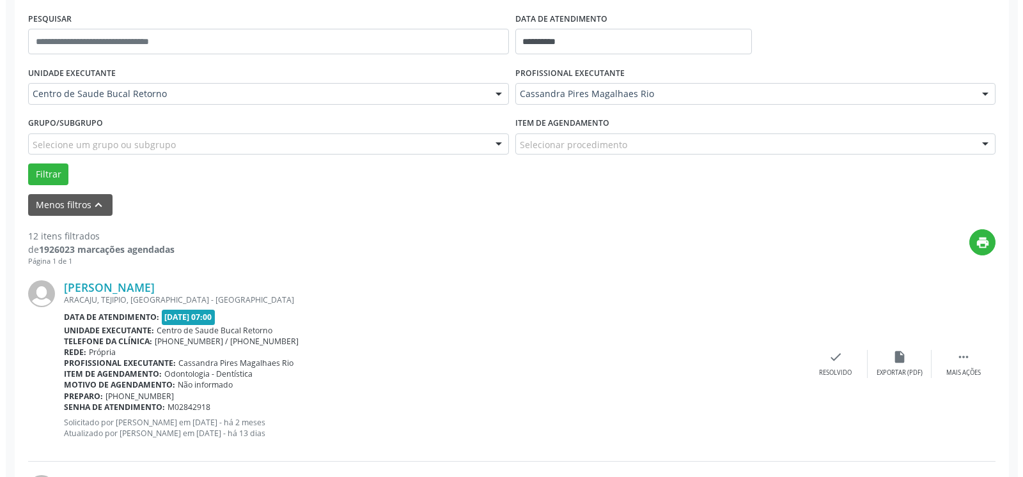
scroll to position [304, 0]
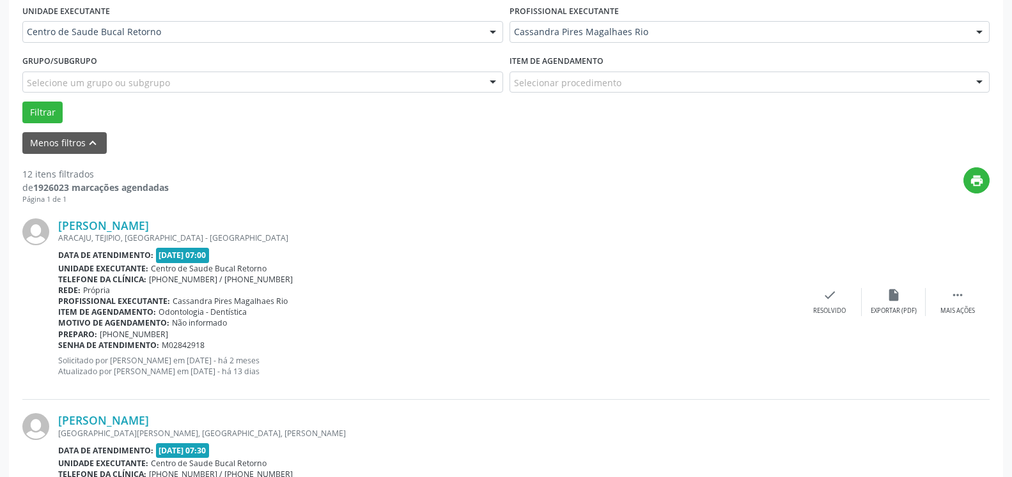
click at [830, 317] on div "[PERSON_NAME] [GEOGRAPHIC_DATA], [GEOGRAPHIC_DATA], [GEOGRAPHIC_DATA] - [GEOGRA…" at bounding box center [505, 302] width 967 height 195
click at [830, 295] on icon "check" at bounding box center [830, 295] width 14 height 14
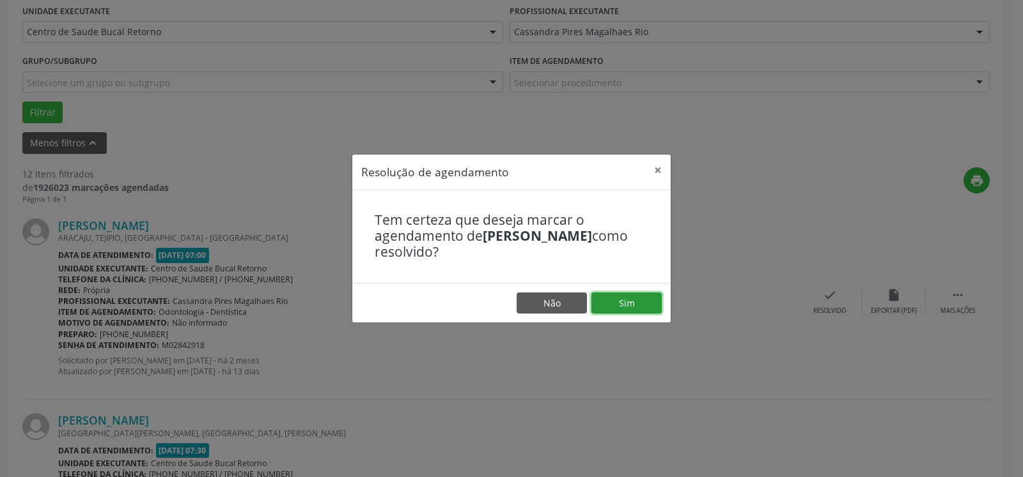
click at [615, 300] on button "Sim" at bounding box center [626, 304] width 70 height 22
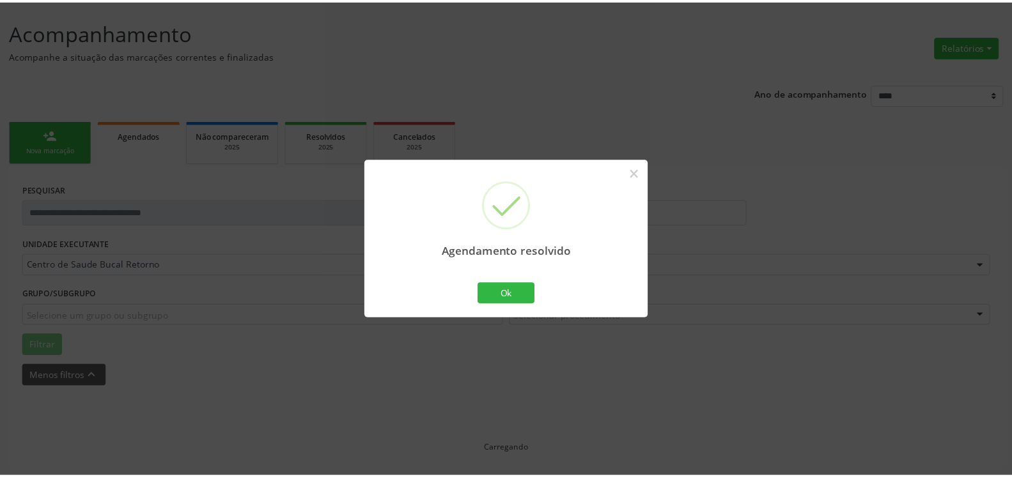
scroll to position [70, 0]
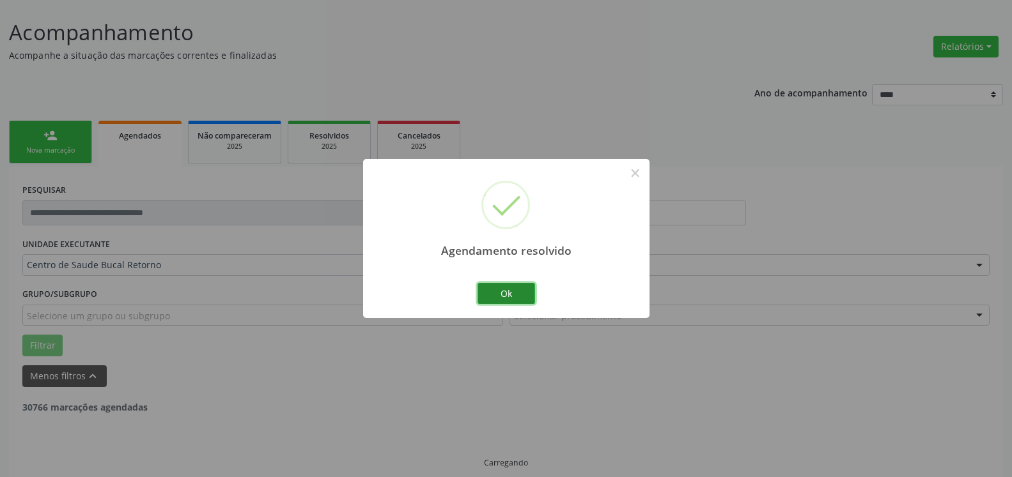
click at [497, 298] on button "Ok" at bounding box center [506, 294] width 58 height 22
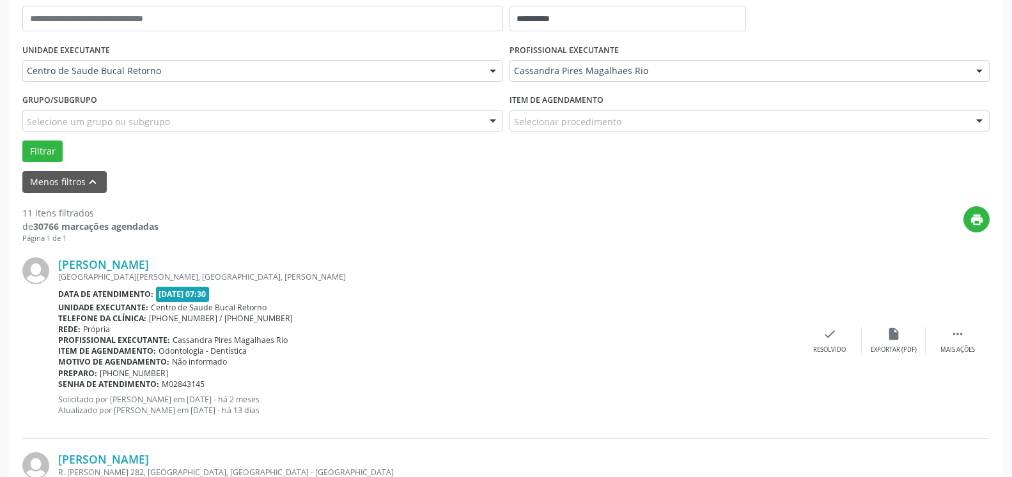
scroll to position [266, 0]
click at [966, 336] on div " Mais ações" at bounding box center [957, 339] width 64 height 27
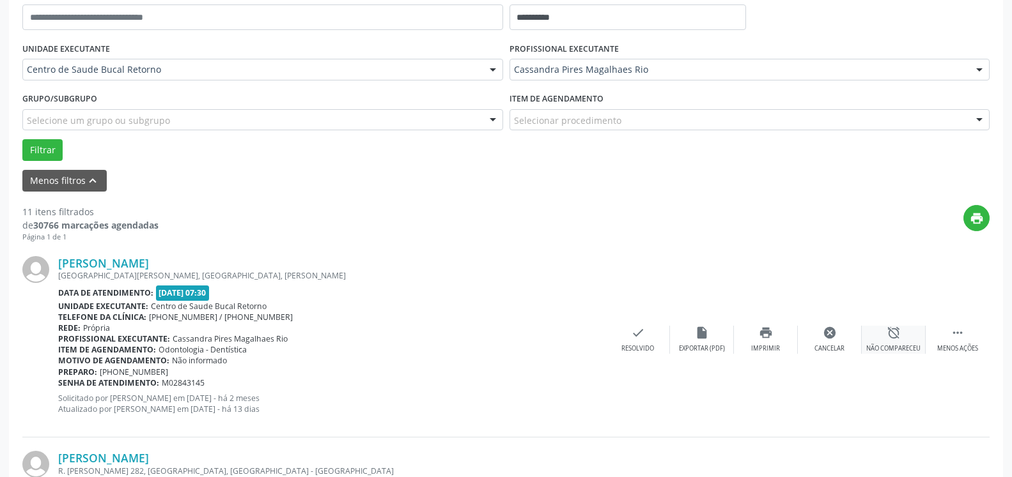
click at [910, 327] on div "alarm_off Não compareceu" at bounding box center [894, 339] width 64 height 27
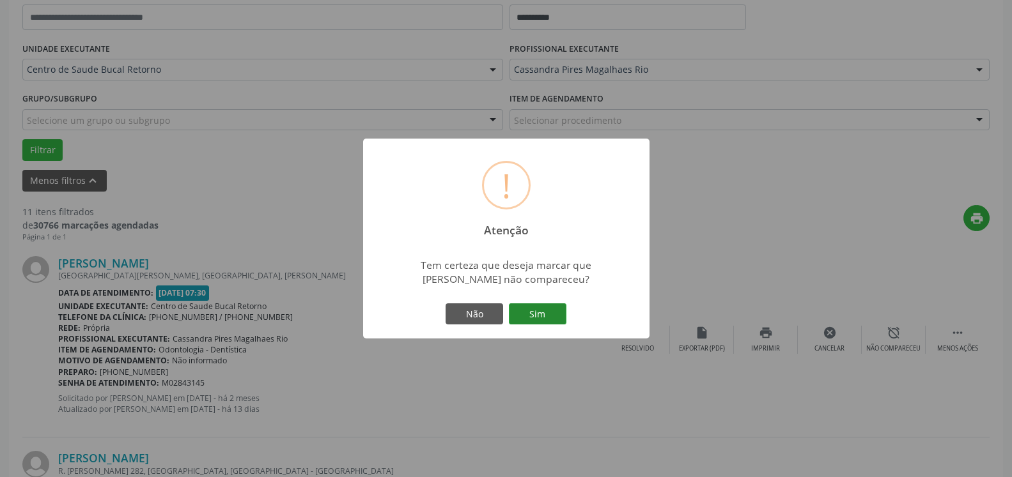
click at [545, 309] on button "Sim" at bounding box center [538, 315] width 58 height 22
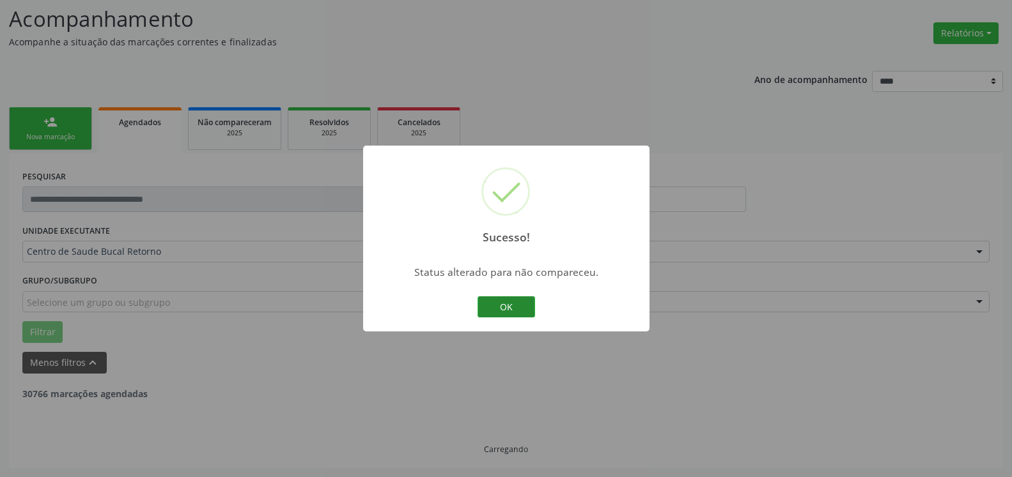
click at [515, 307] on button "OK" at bounding box center [506, 308] width 58 height 22
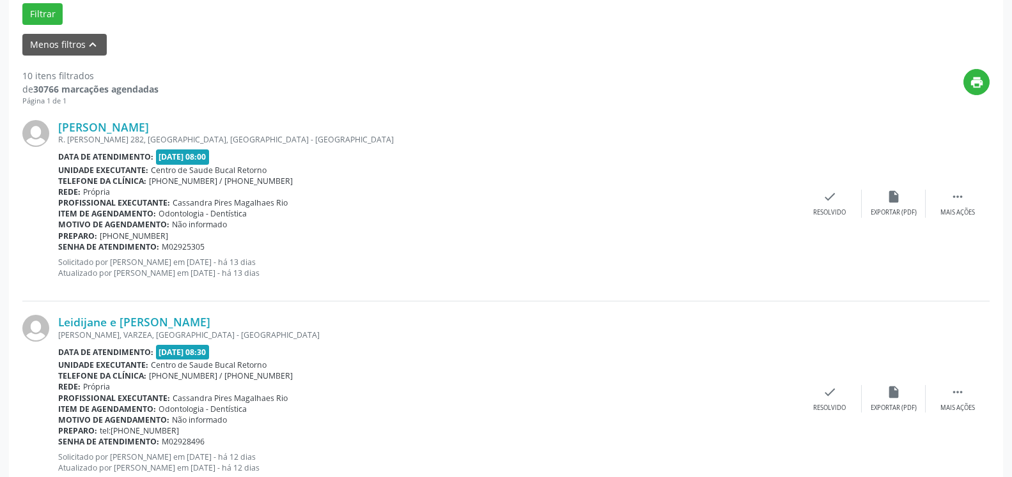
scroll to position [410, 0]
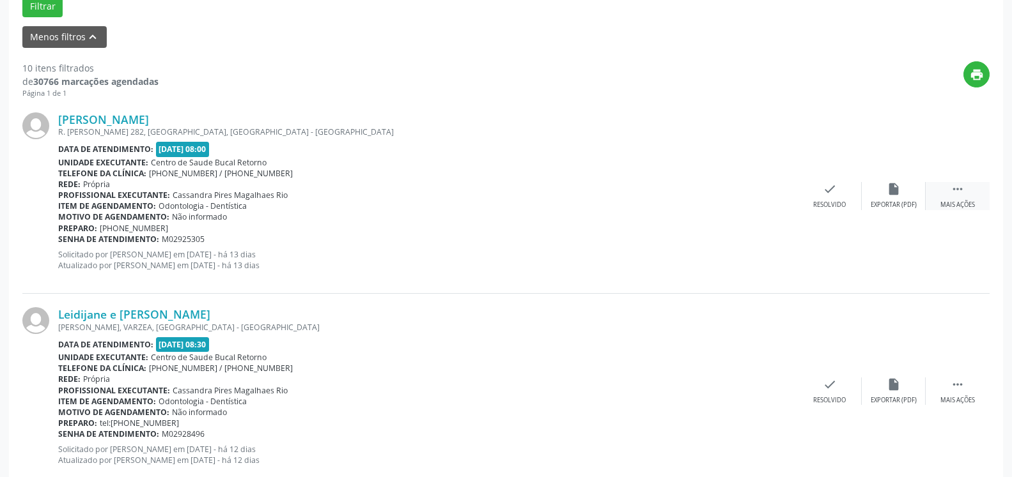
click at [964, 198] on div " Mais ações" at bounding box center [957, 195] width 64 height 27
click at [928, 189] on div " Menos ações" at bounding box center [957, 195] width 64 height 27
drag, startPoint x: 957, startPoint y: 197, endPoint x: 926, endPoint y: 197, distance: 31.3
click at [957, 196] on icon "" at bounding box center [957, 189] width 14 height 14
click at [917, 193] on div "alarm_off Não compareceu" at bounding box center [894, 195] width 64 height 27
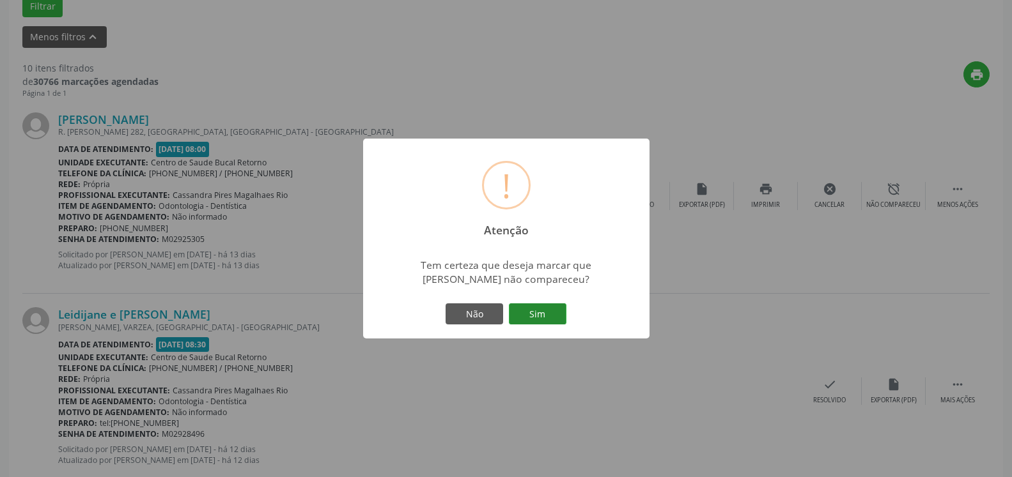
click at [536, 312] on button "Sim" at bounding box center [538, 315] width 58 height 22
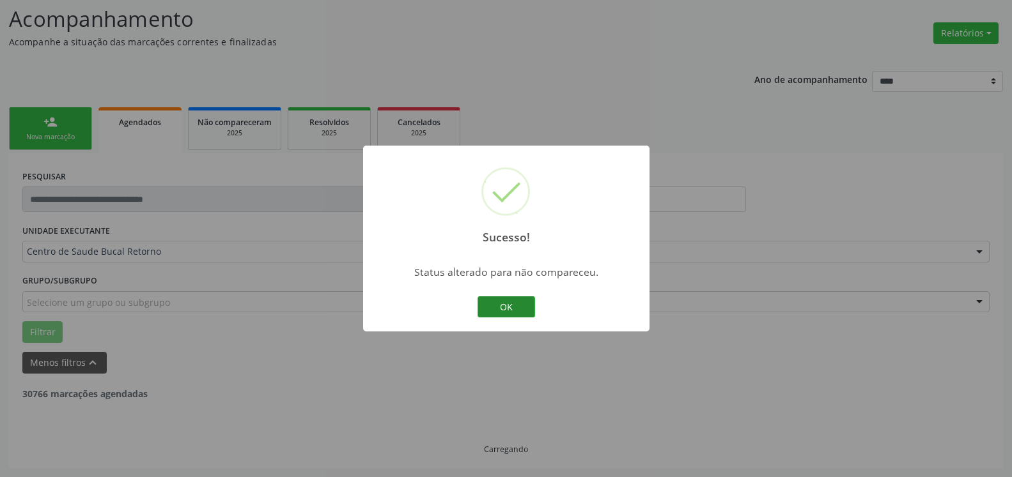
scroll to position [84, 0]
click at [520, 300] on button "OK" at bounding box center [506, 308] width 58 height 22
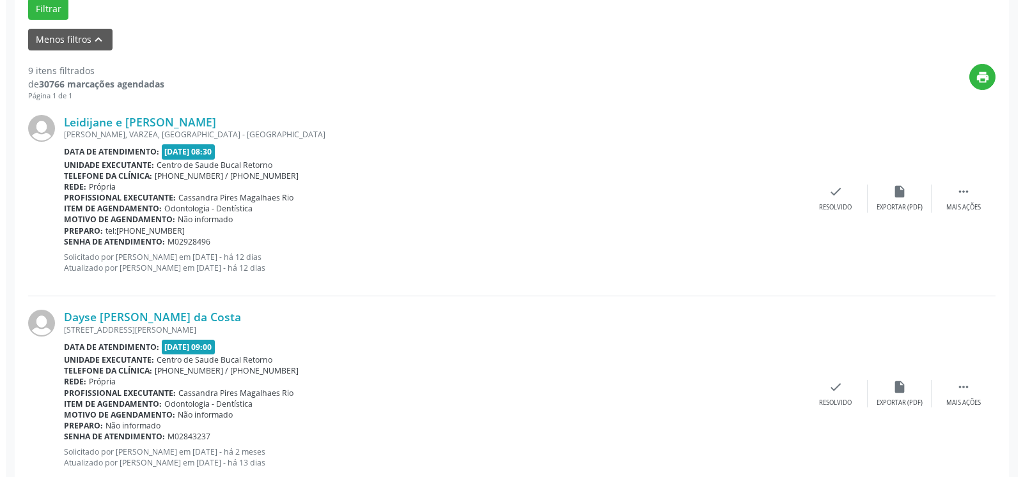
scroll to position [410, 0]
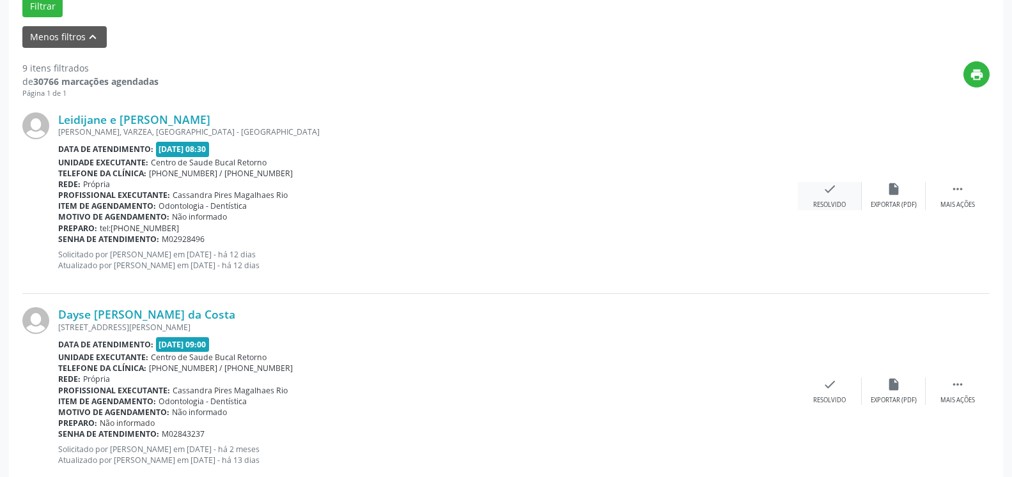
click at [837, 192] on div "check Resolvido" at bounding box center [830, 195] width 64 height 27
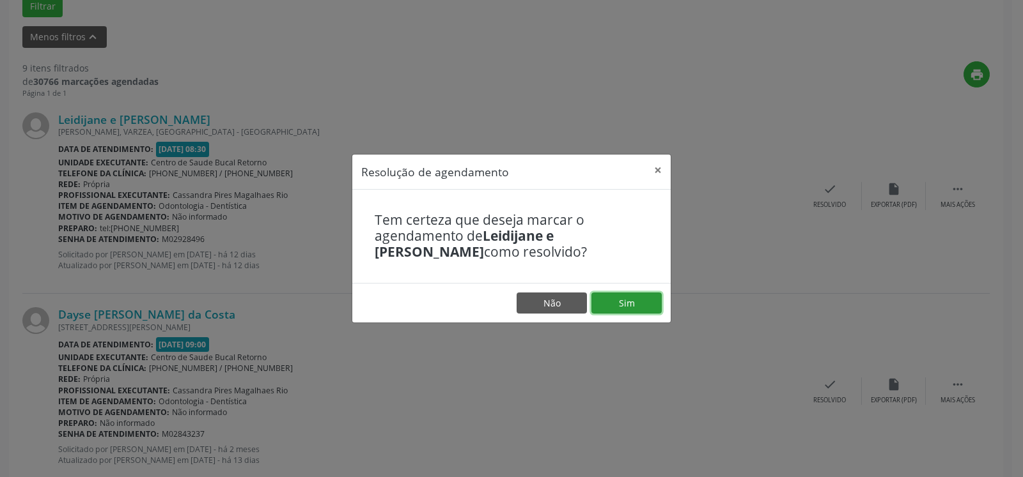
click at [640, 309] on button "Sim" at bounding box center [626, 304] width 70 height 22
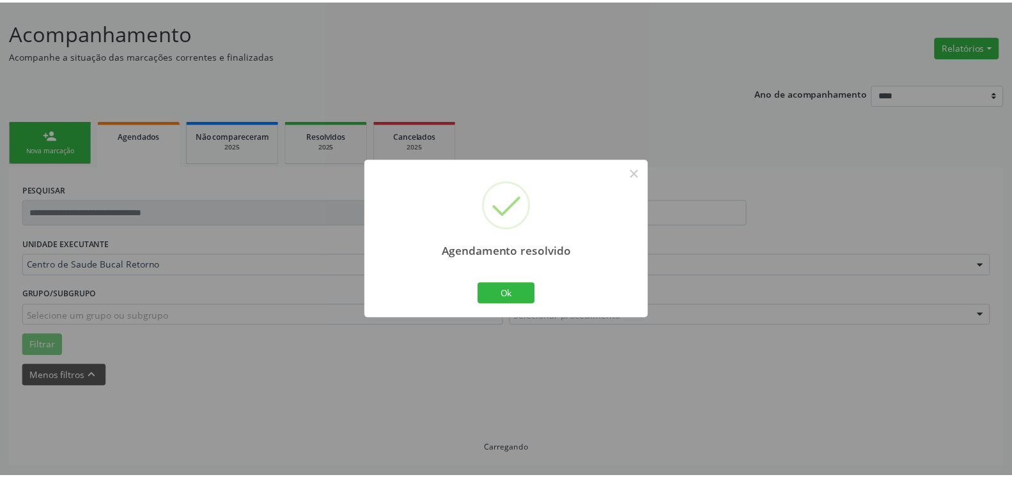
scroll to position [70, 0]
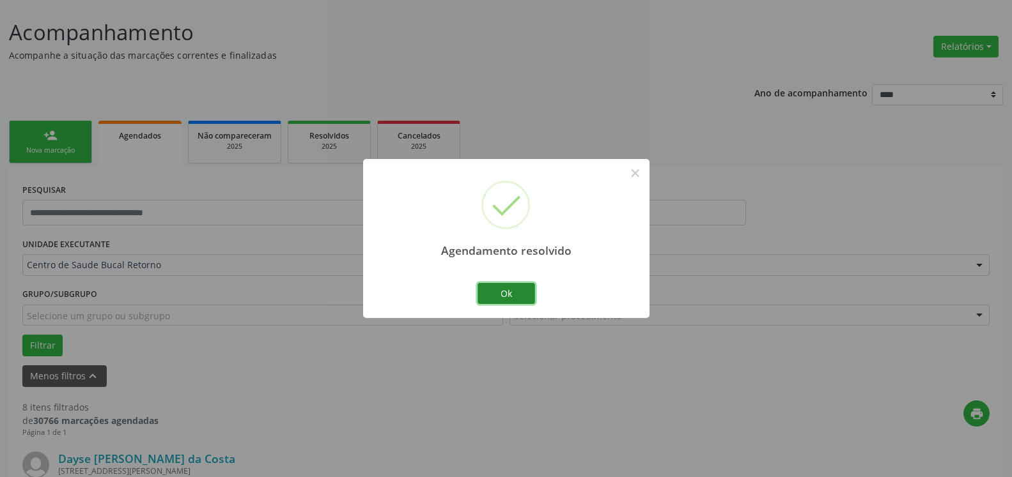
click at [497, 288] on button "Ok" at bounding box center [506, 294] width 58 height 22
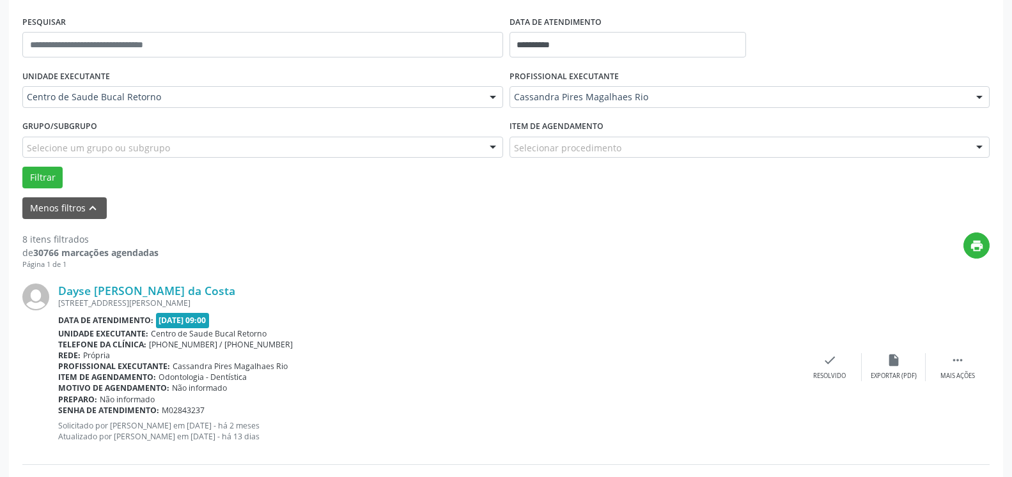
scroll to position [266, 0]
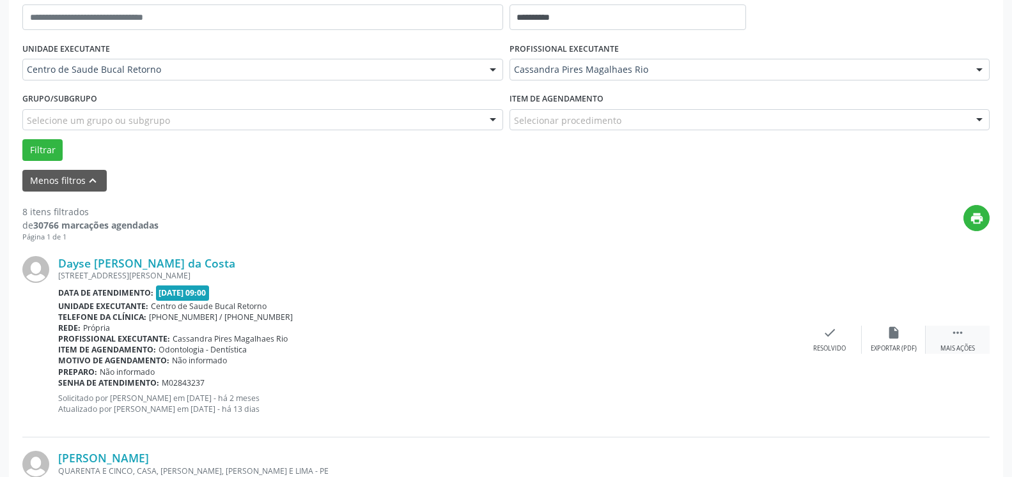
drag, startPoint x: 960, startPoint y: 335, endPoint x: 937, endPoint y: 341, distance: 23.7
click at [957, 335] on icon "" at bounding box center [957, 333] width 14 height 14
click at [897, 339] on icon "alarm_off" at bounding box center [893, 333] width 14 height 14
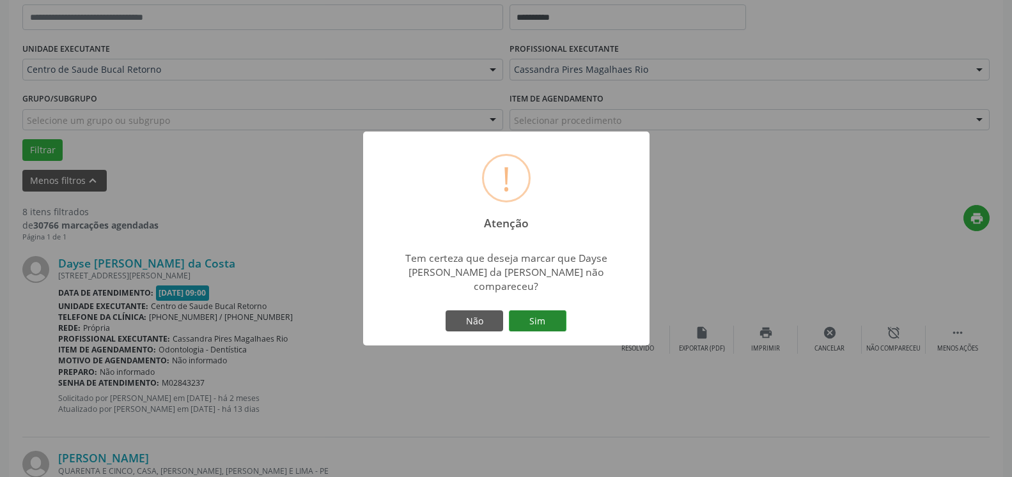
click at [540, 313] on button "Sim" at bounding box center [538, 322] width 58 height 22
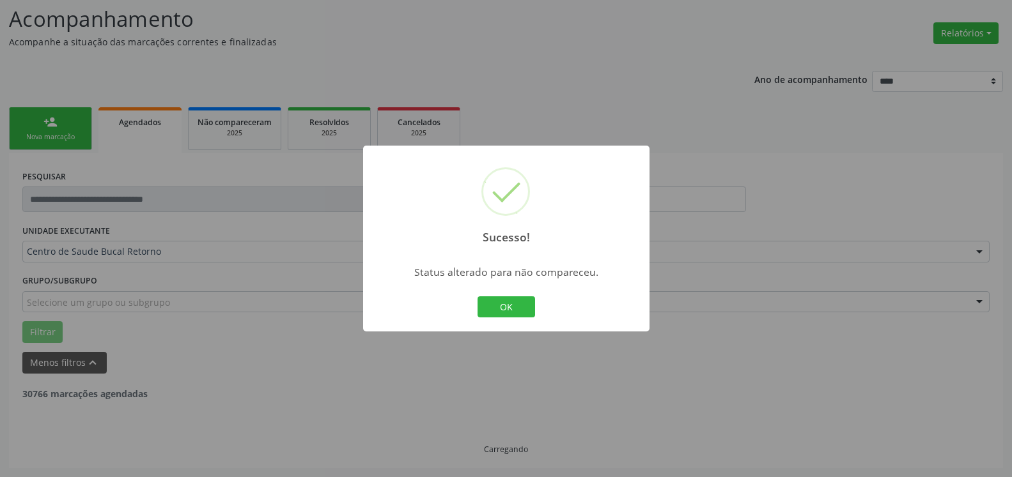
scroll to position [84, 0]
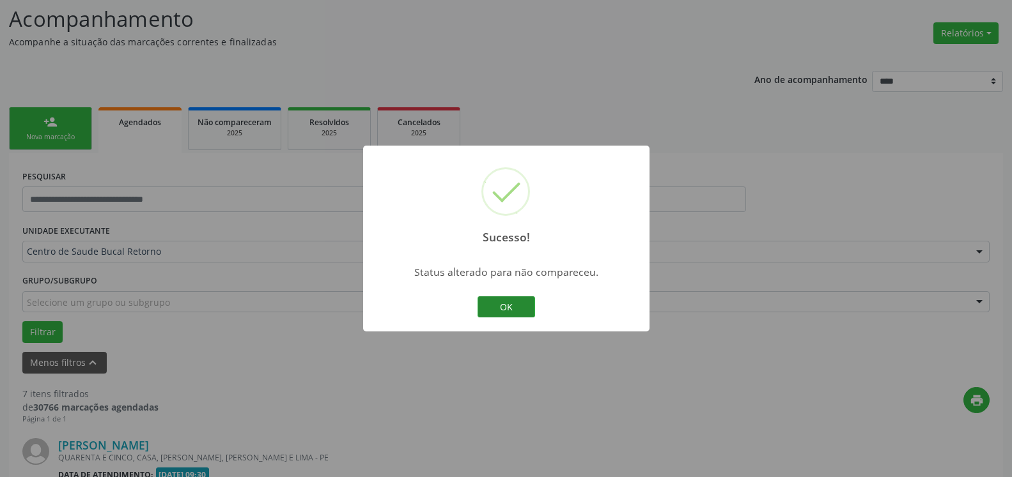
click at [506, 307] on button "OK" at bounding box center [506, 308] width 58 height 22
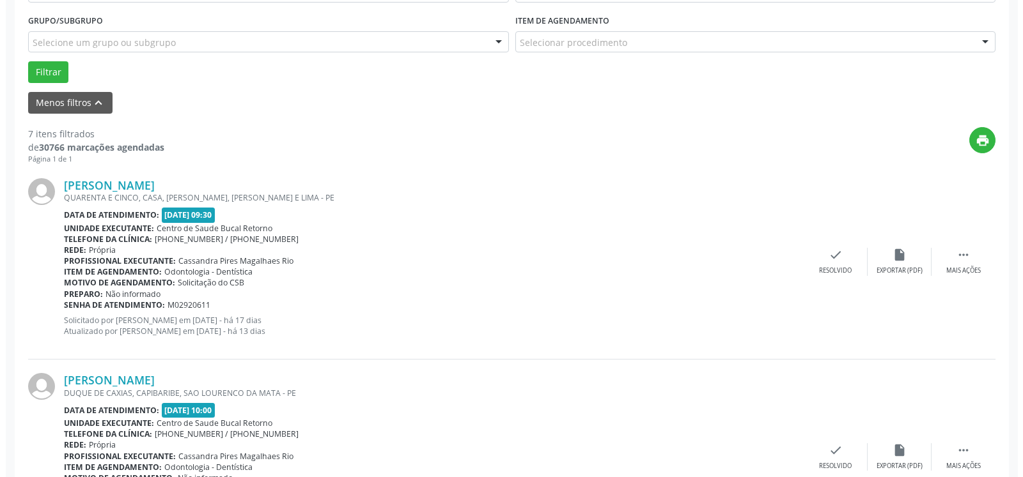
scroll to position [344, 0]
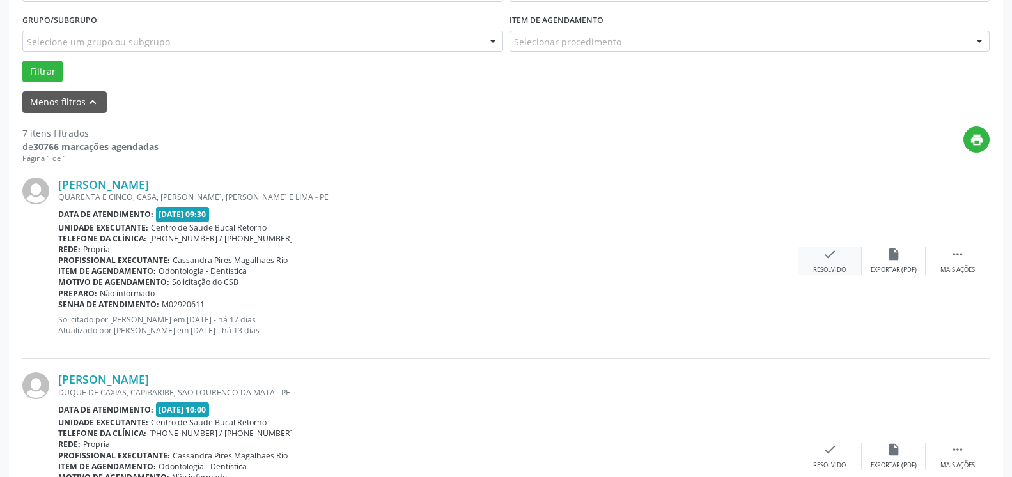
click at [833, 253] on icon "check" at bounding box center [830, 254] width 14 height 14
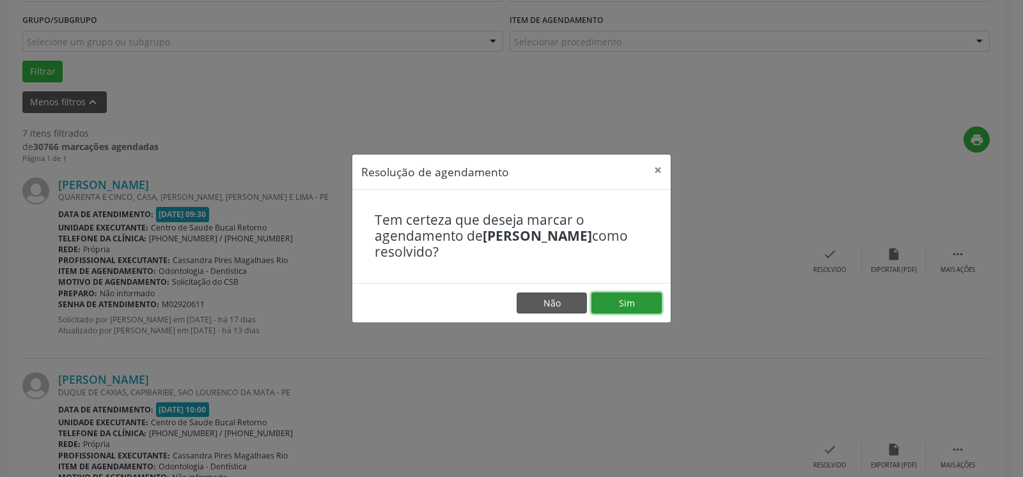
click at [645, 300] on button "Sim" at bounding box center [626, 304] width 70 height 22
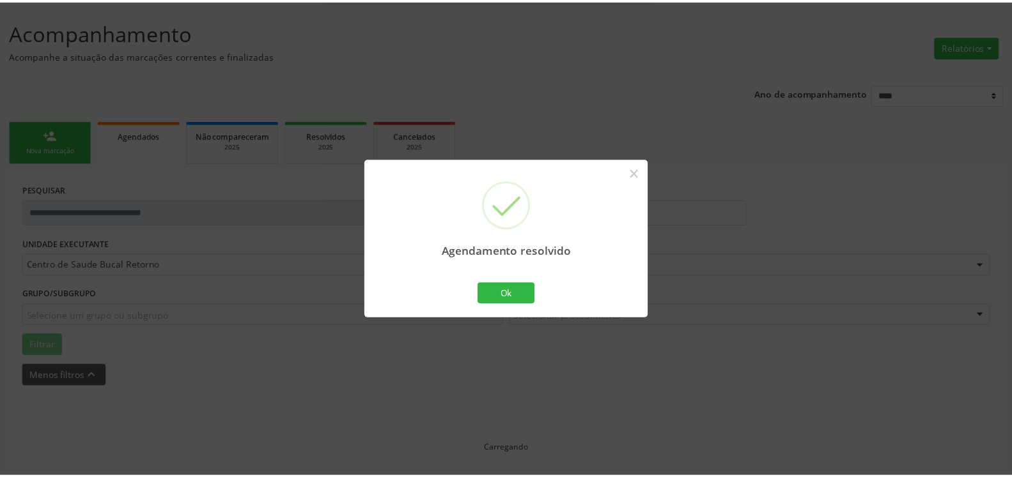
scroll to position [70, 0]
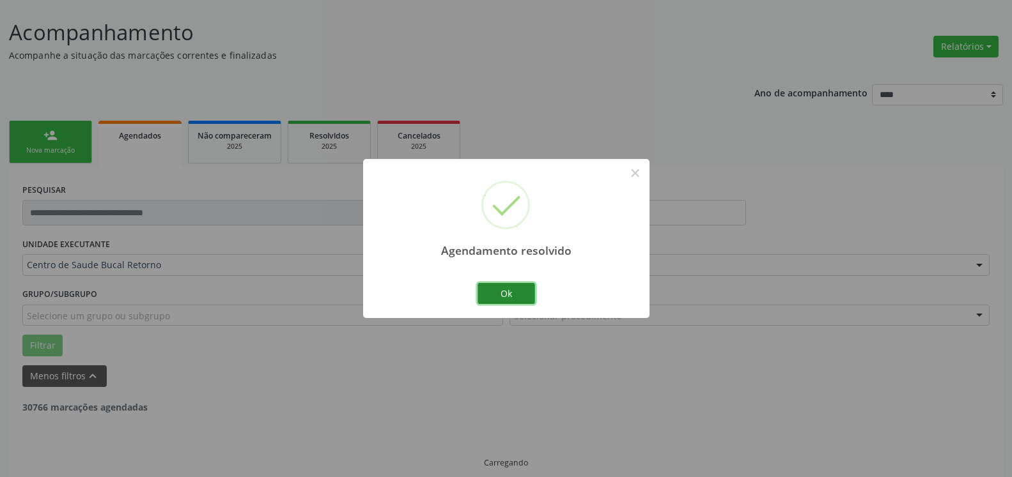
click at [503, 293] on button "Ok" at bounding box center [506, 294] width 58 height 22
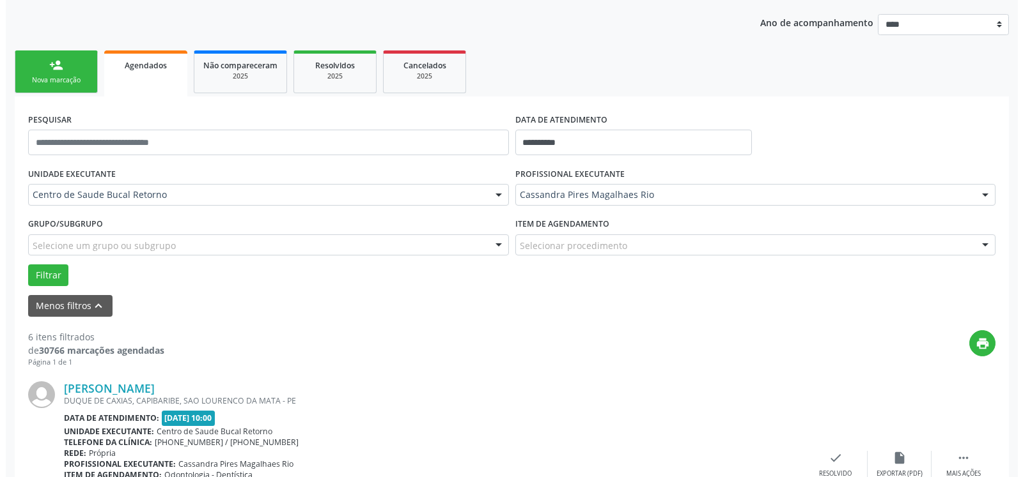
scroll to position [331, 0]
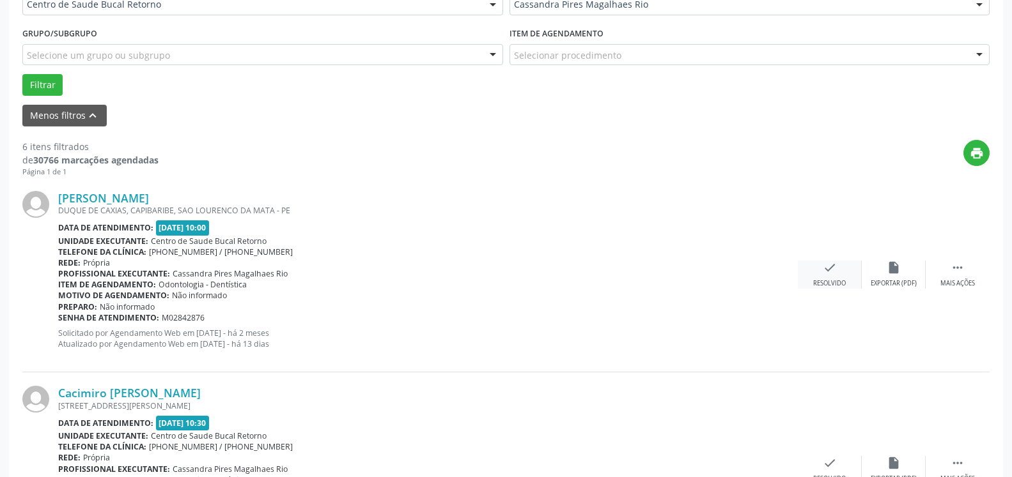
click at [836, 273] on div "check Resolvido" at bounding box center [830, 274] width 64 height 27
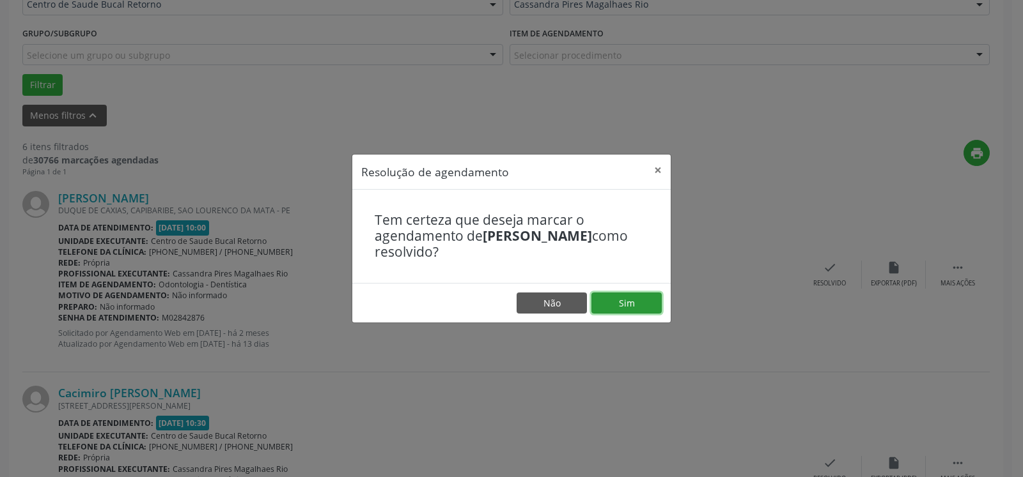
click at [622, 314] on button "Sim" at bounding box center [626, 304] width 70 height 22
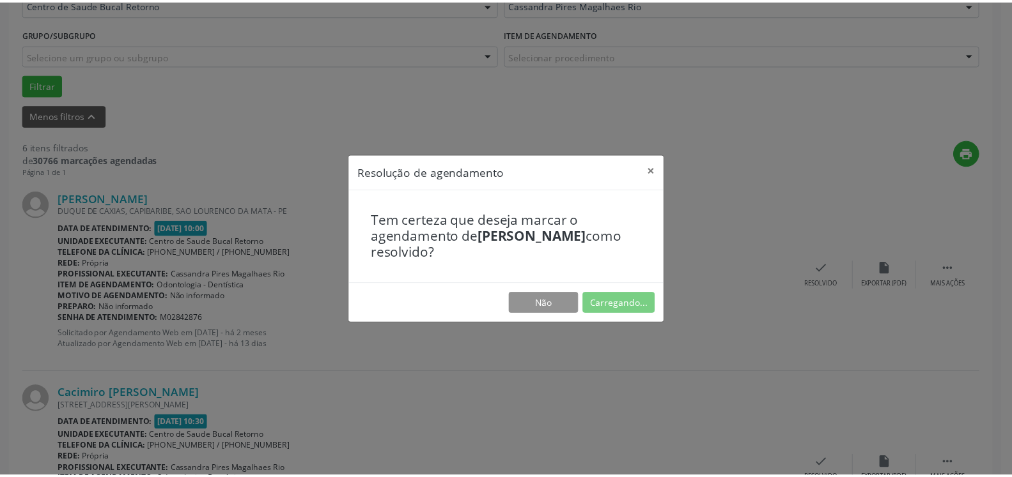
scroll to position [70, 0]
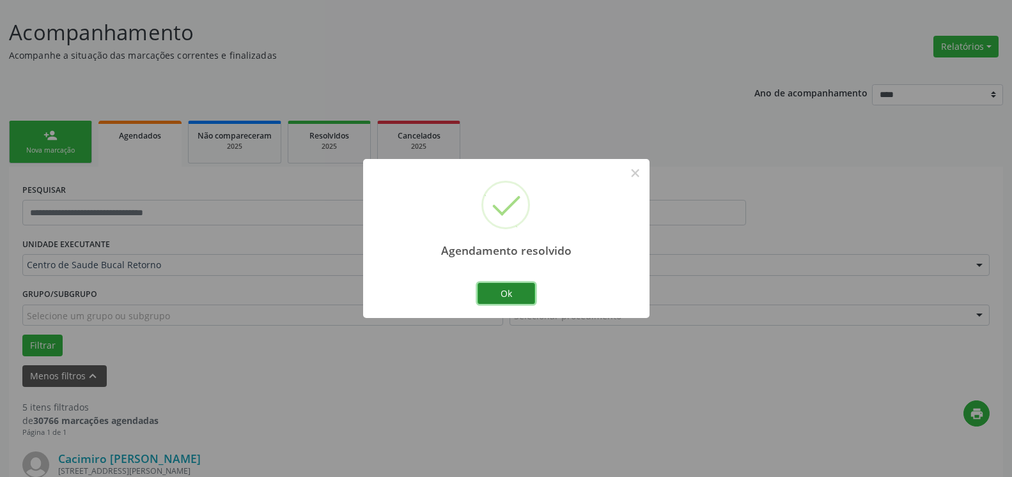
click at [488, 302] on button "Ok" at bounding box center [506, 294] width 58 height 22
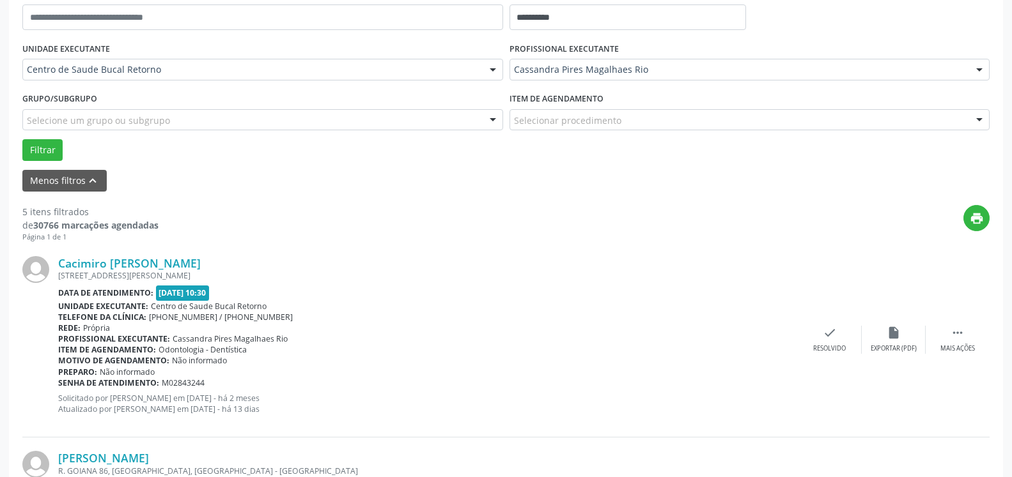
scroll to position [331, 0]
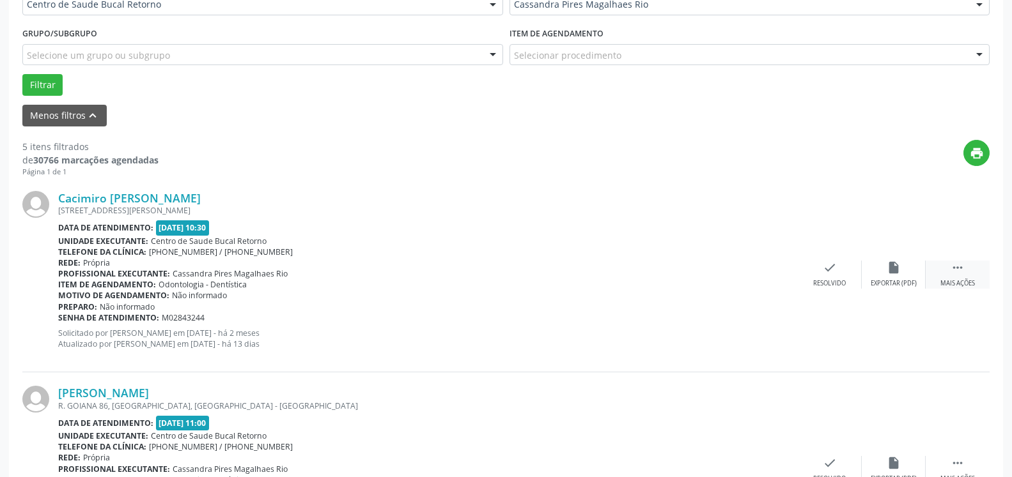
click at [954, 275] on icon "" at bounding box center [957, 268] width 14 height 14
click at [891, 272] on icon "alarm_off" at bounding box center [893, 268] width 14 height 14
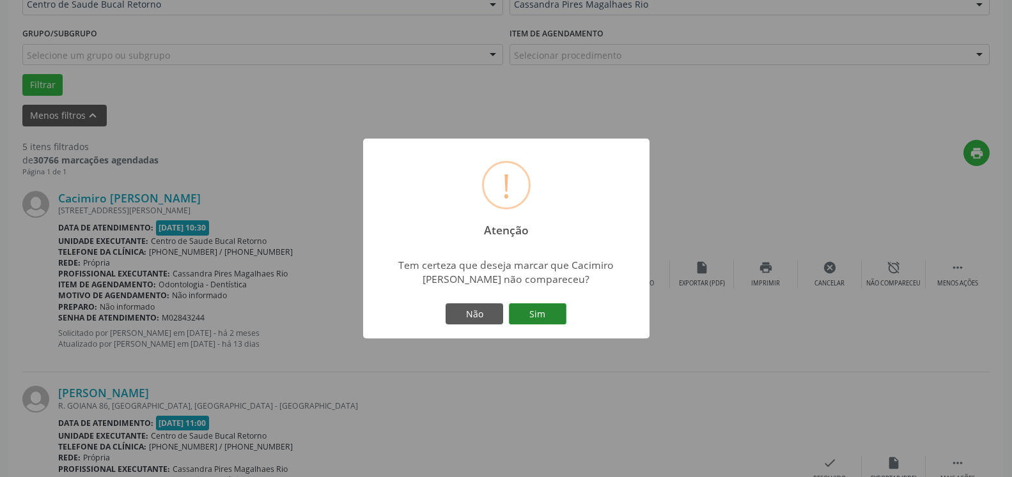
click at [552, 316] on button "Sim" at bounding box center [538, 315] width 58 height 22
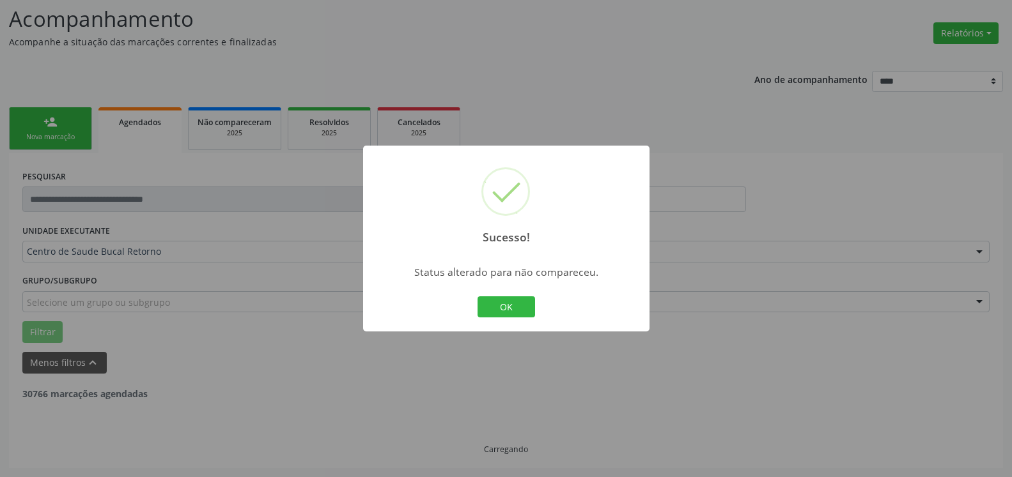
scroll to position [84, 0]
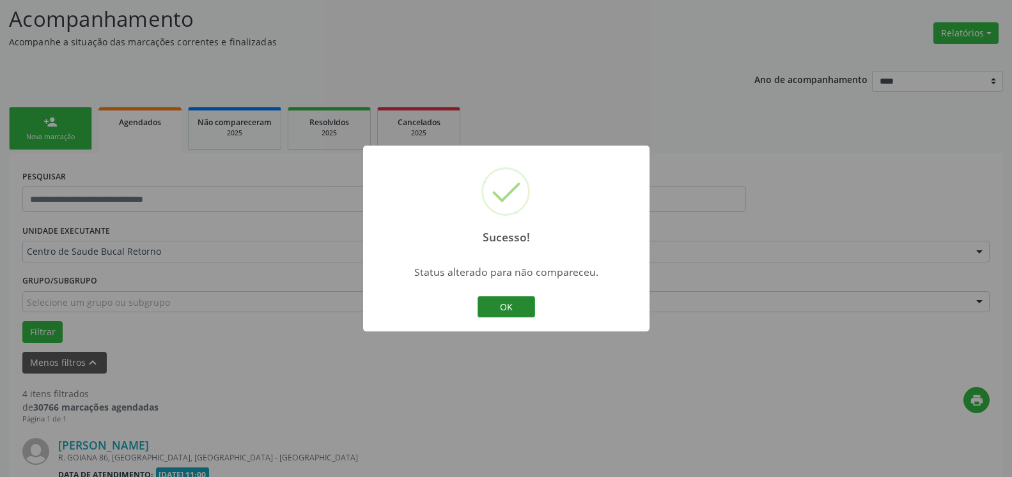
click at [496, 309] on button "OK" at bounding box center [506, 308] width 58 height 22
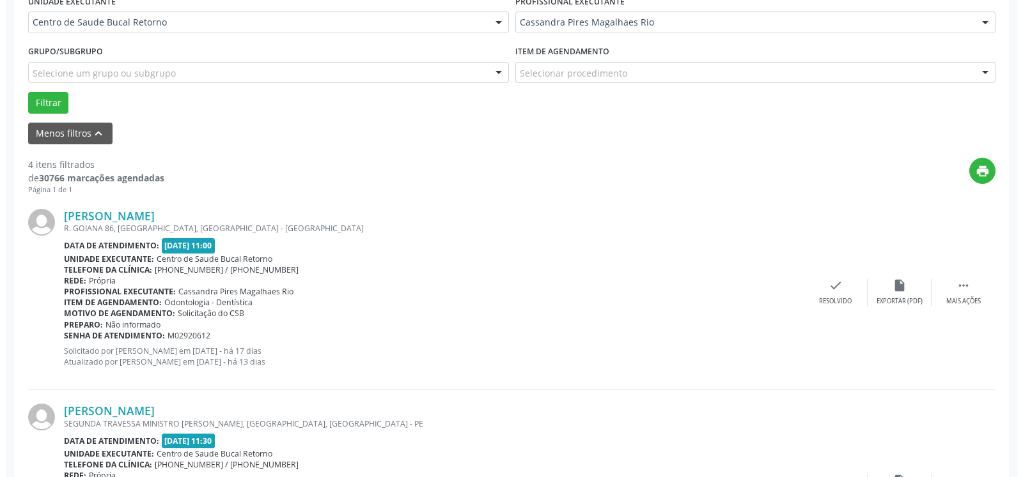
scroll to position [344, 0]
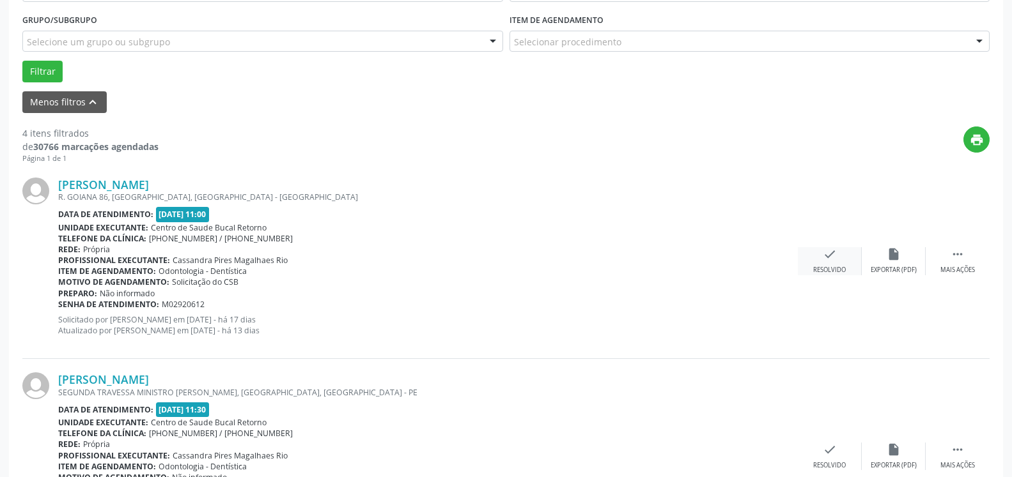
click at [837, 260] on div "check Resolvido" at bounding box center [830, 260] width 64 height 27
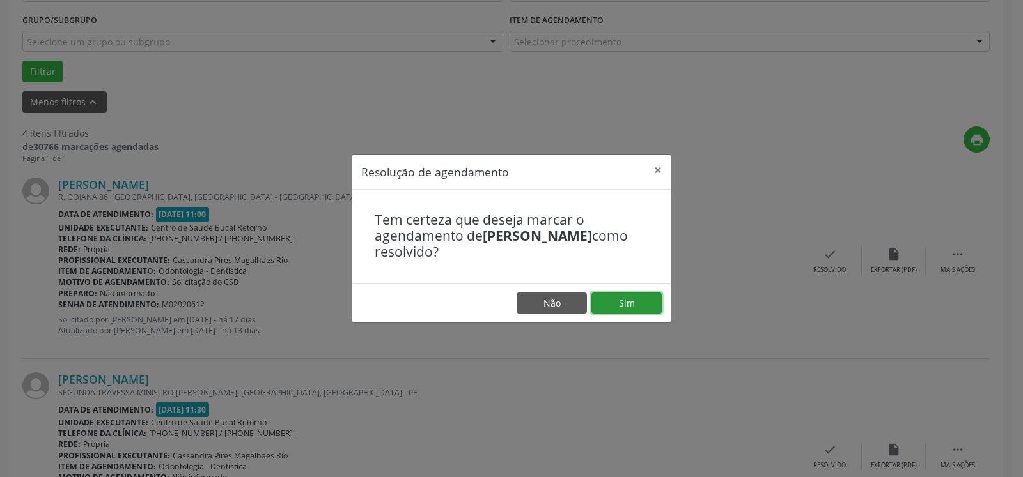
click at [641, 300] on button "Sim" at bounding box center [626, 304] width 70 height 22
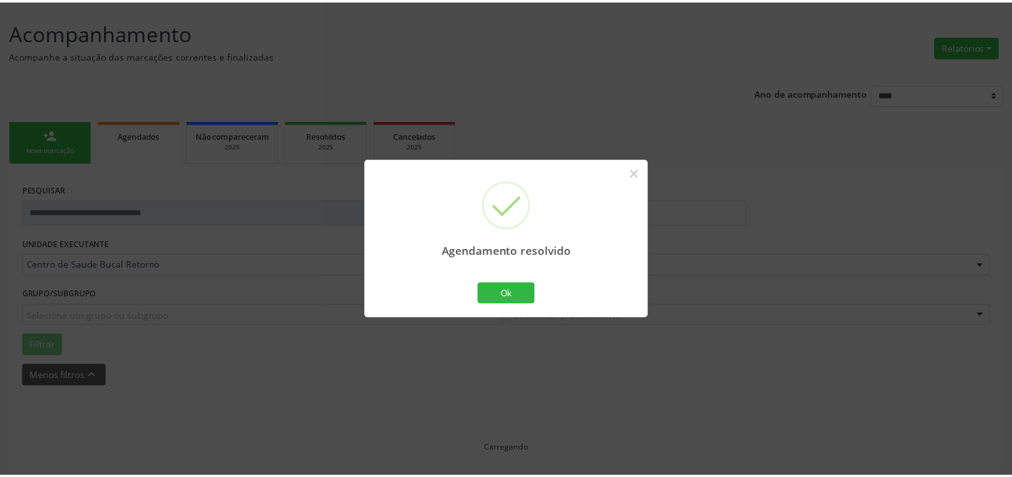
scroll to position [70, 0]
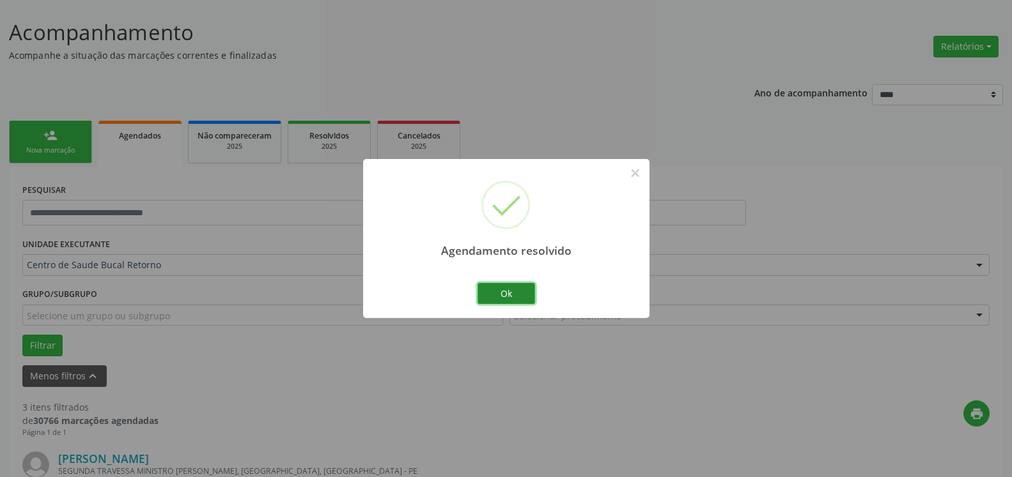
click at [516, 291] on button "Ok" at bounding box center [506, 294] width 58 height 22
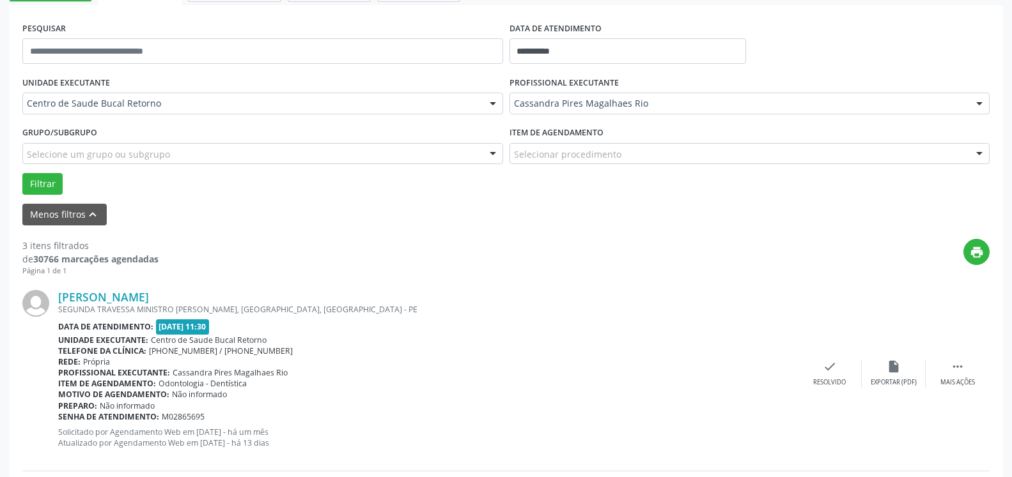
scroll to position [331, 0]
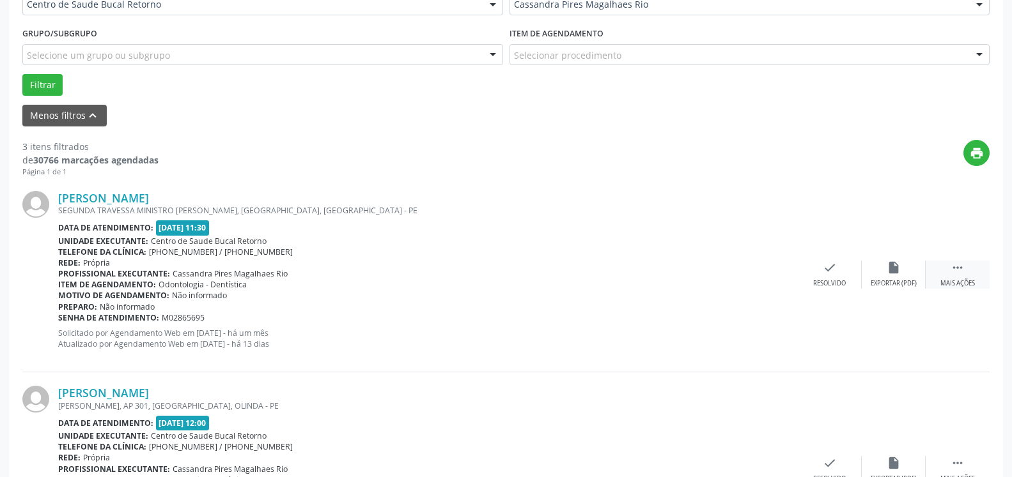
click at [956, 274] on icon "" at bounding box center [957, 268] width 14 height 14
click at [898, 272] on icon "alarm_off" at bounding box center [893, 268] width 14 height 14
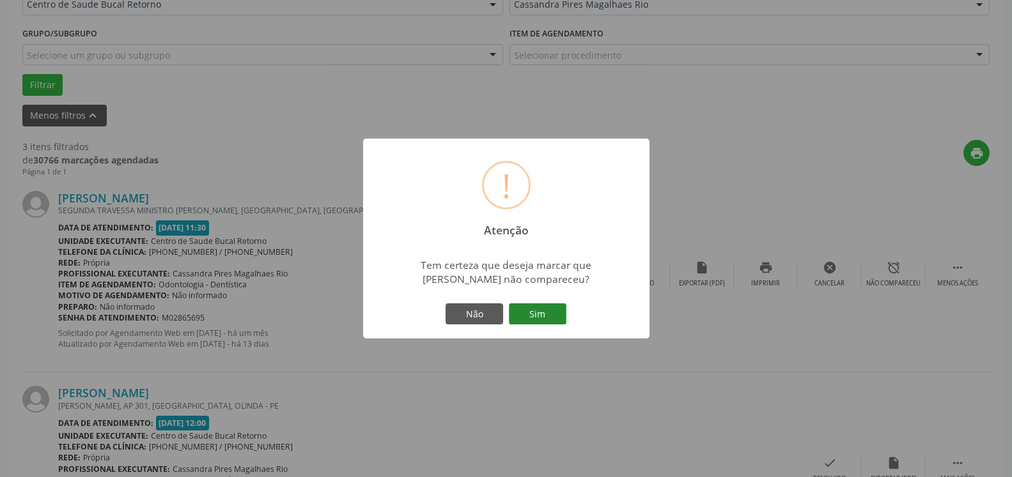
click at [539, 314] on button "Sim" at bounding box center [538, 315] width 58 height 22
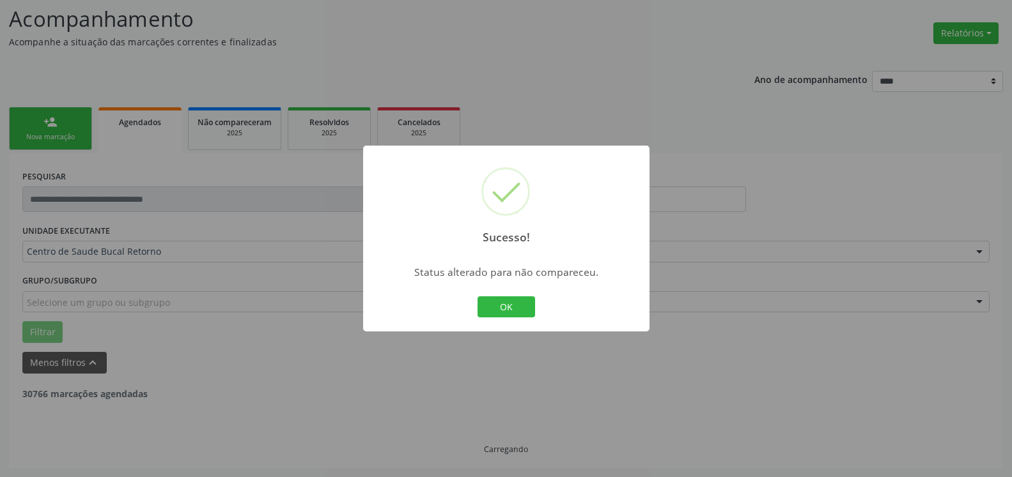
scroll to position [84, 0]
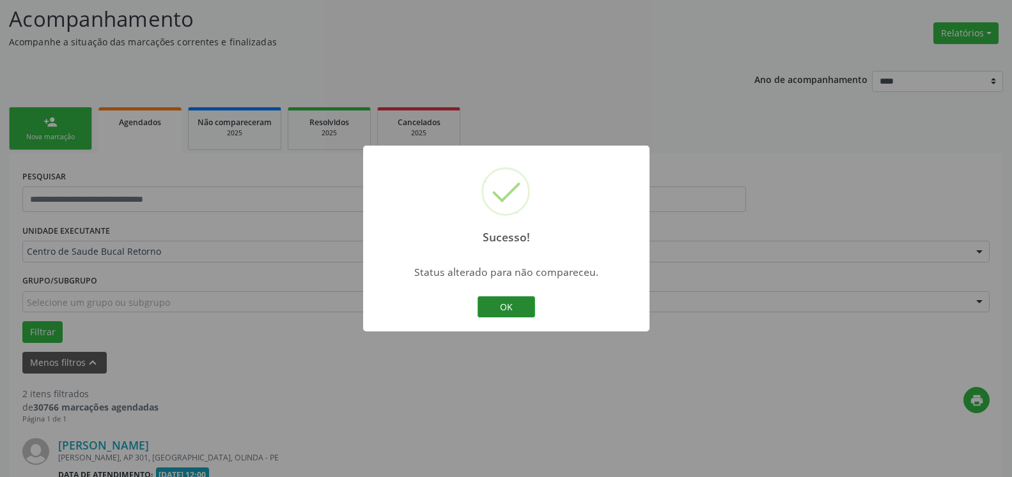
click at [509, 306] on button "OK" at bounding box center [506, 308] width 58 height 22
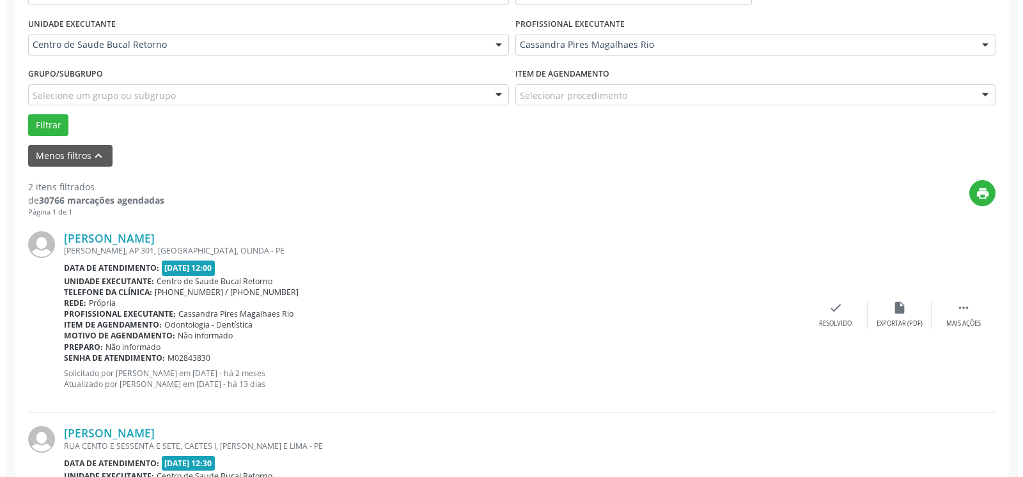
scroll to position [344, 0]
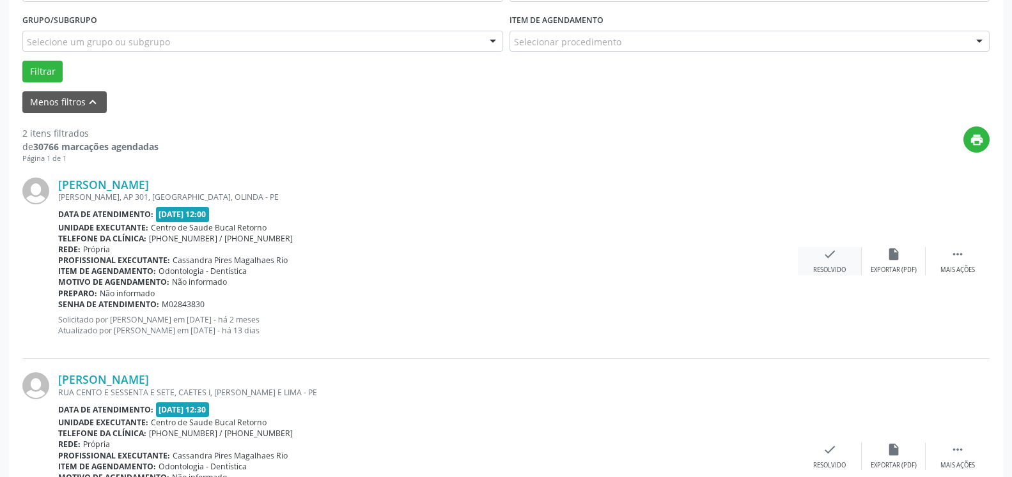
click at [840, 257] on div "check Resolvido" at bounding box center [830, 260] width 64 height 27
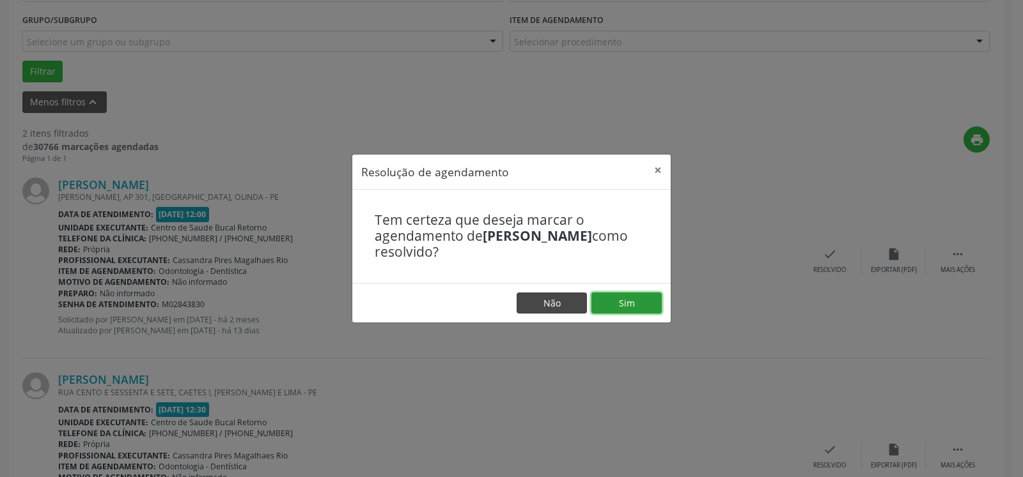
drag, startPoint x: 654, startPoint y: 293, endPoint x: 543, endPoint y: 302, distance: 112.2
click at [653, 294] on button "Sim" at bounding box center [626, 304] width 70 height 22
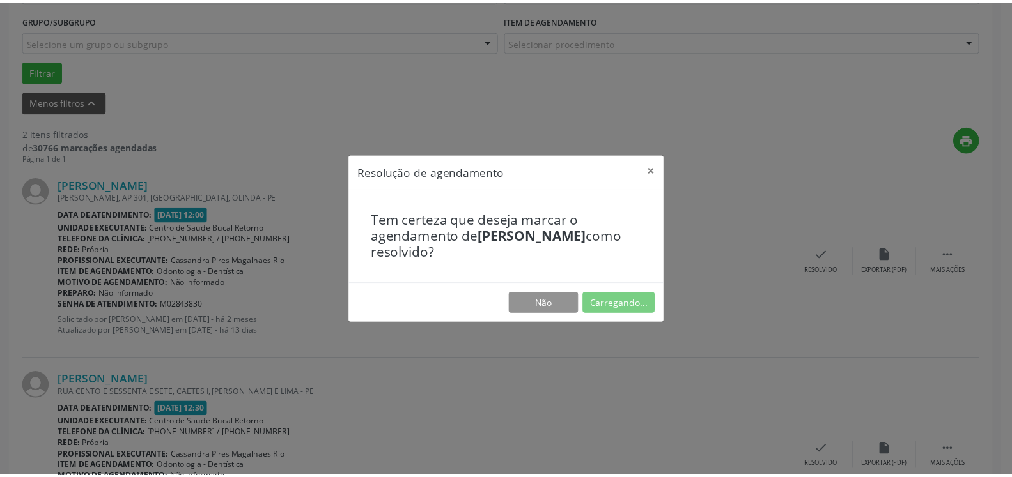
scroll to position [70, 0]
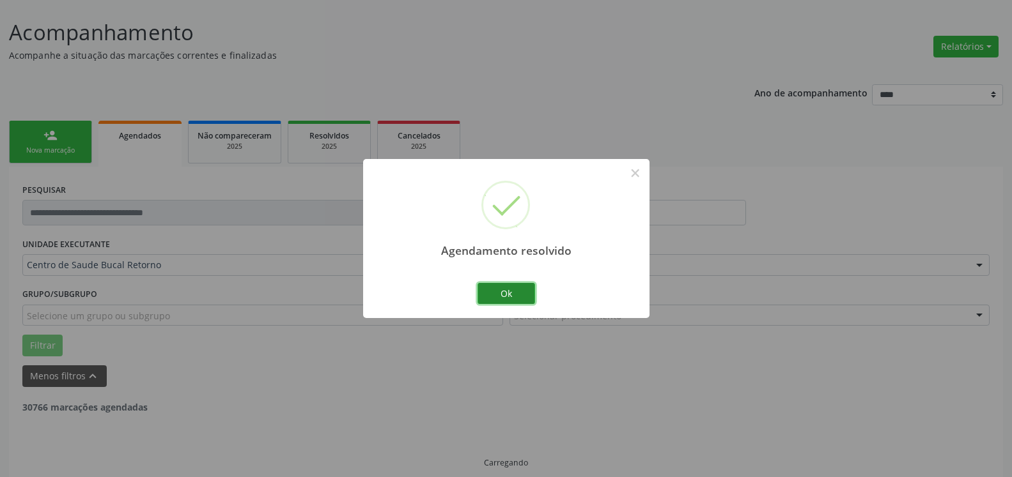
click at [490, 298] on button "Ok" at bounding box center [506, 294] width 58 height 22
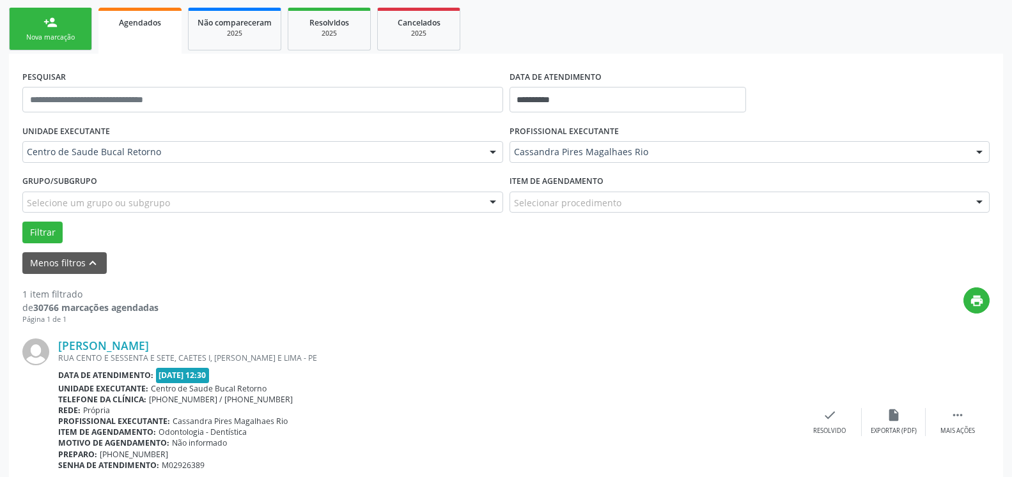
scroll to position [248, 0]
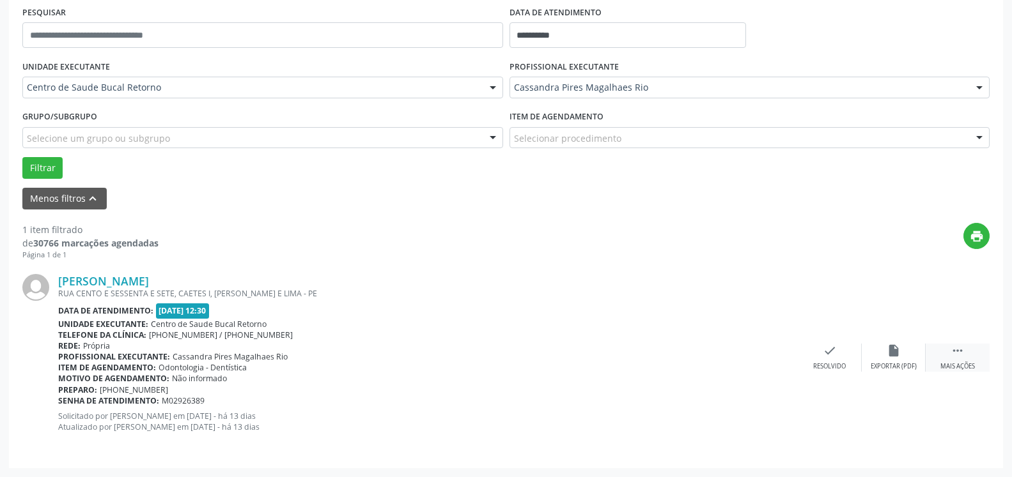
click at [977, 353] on div " Mais ações" at bounding box center [957, 357] width 64 height 27
click at [899, 358] on icon "alarm_off" at bounding box center [893, 351] width 14 height 14
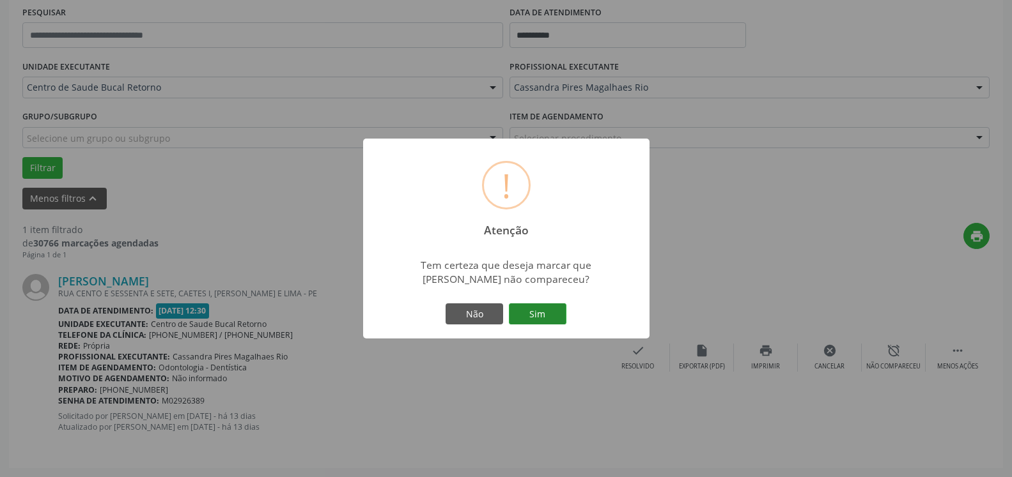
click at [553, 321] on button "Sim" at bounding box center [538, 315] width 58 height 22
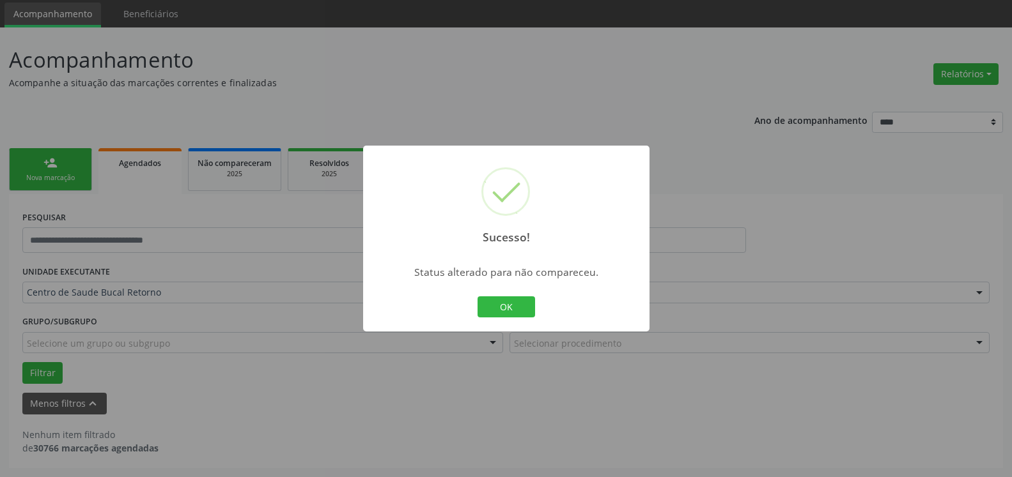
scroll to position [43, 0]
click at [500, 303] on button "OK" at bounding box center [506, 308] width 58 height 22
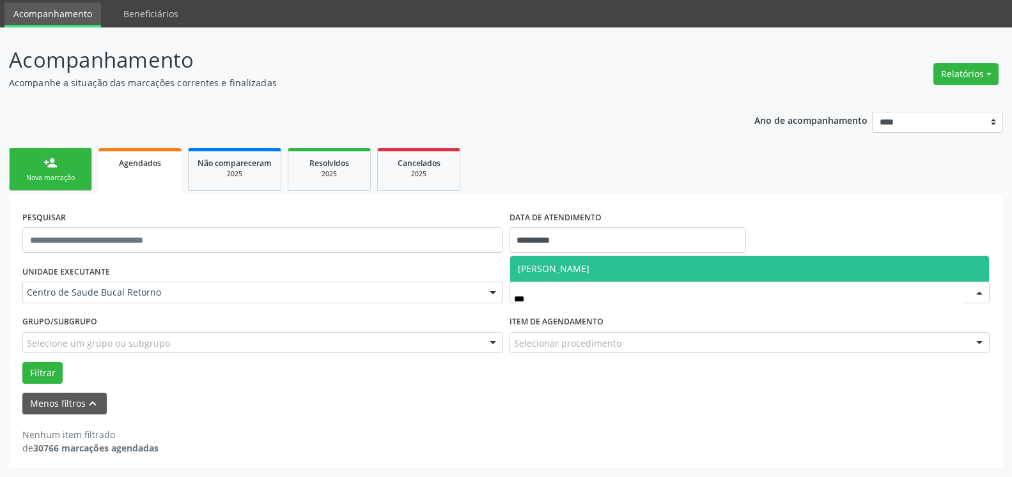
click at [589, 268] on span "[PERSON_NAME]" at bounding box center [554, 269] width 72 height 12
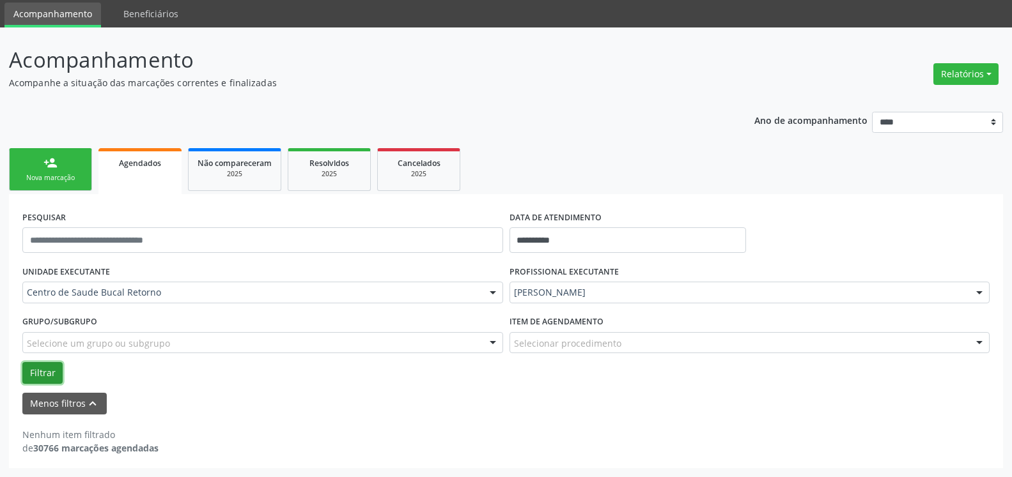
click at [38, 371] on button "Filtrar" at bounding box center [42, 373] width 40 height 22
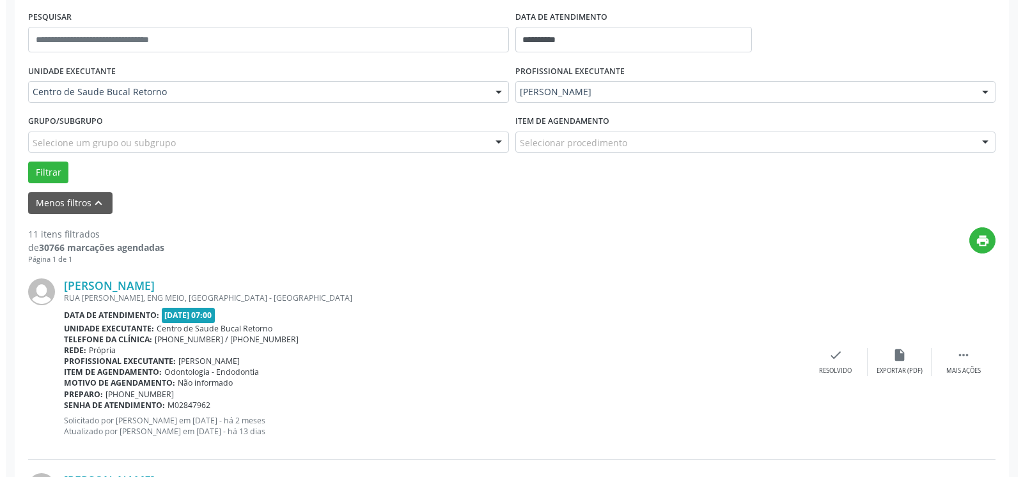
scroll to position [369, 0]
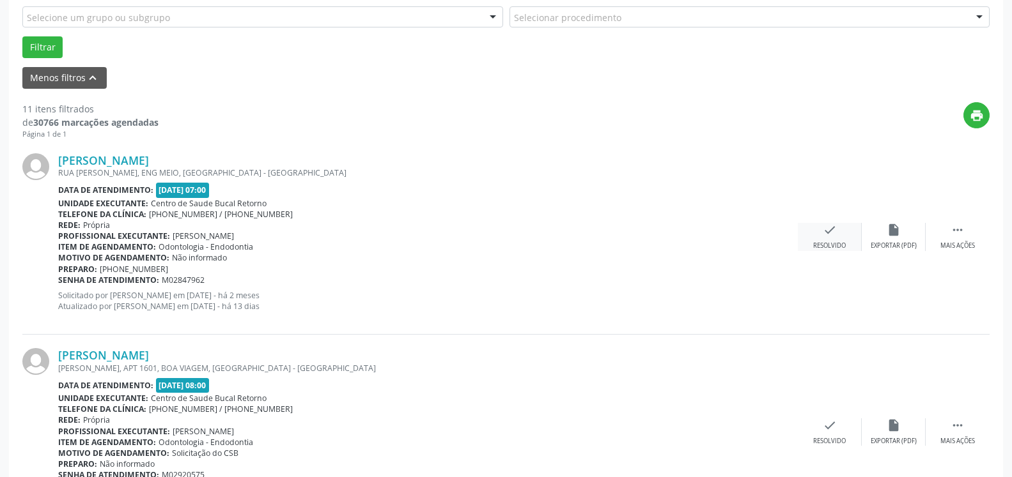
click at [837, 238] on div "check Resolvido" at bounding box center [830, 236] width 64 height 27
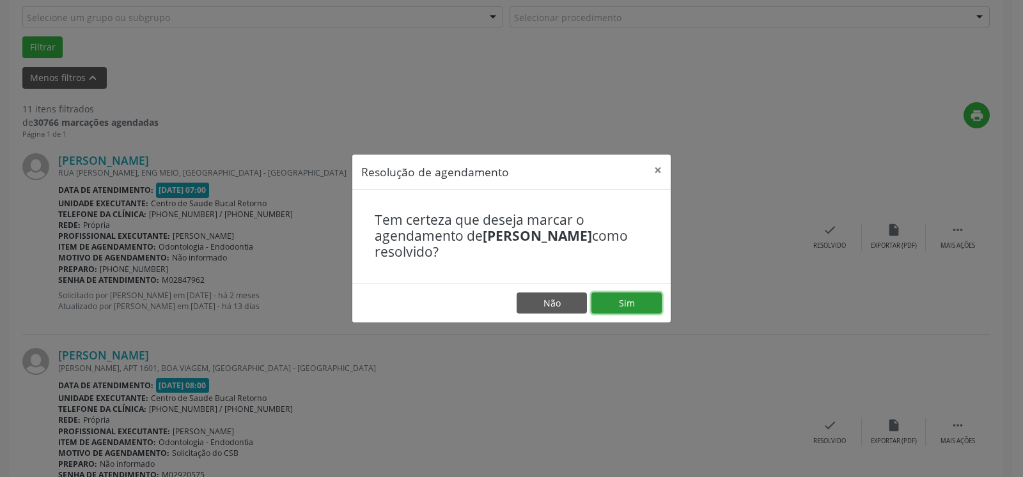
click at [644, 302] on button "Sim" at bounding box center [626, 304] width 70 height 22
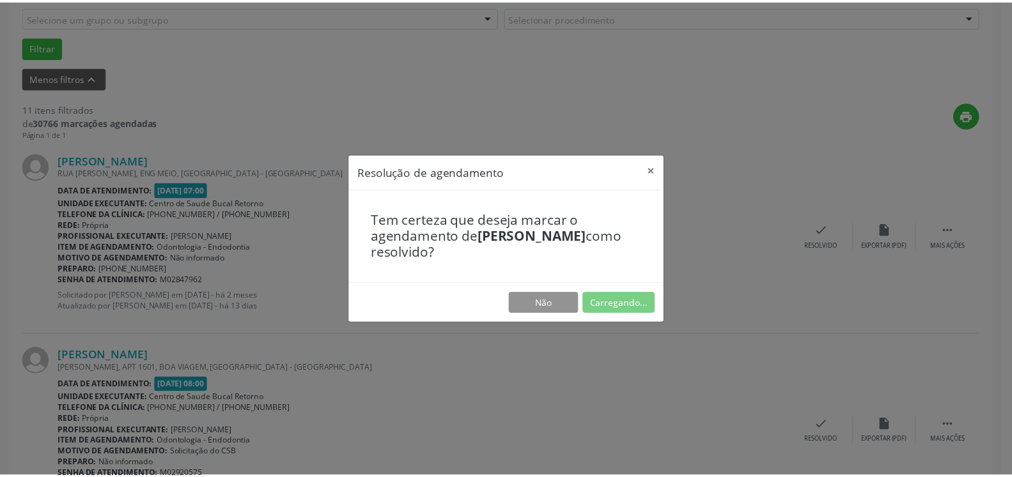
scroll to position [70, 0]
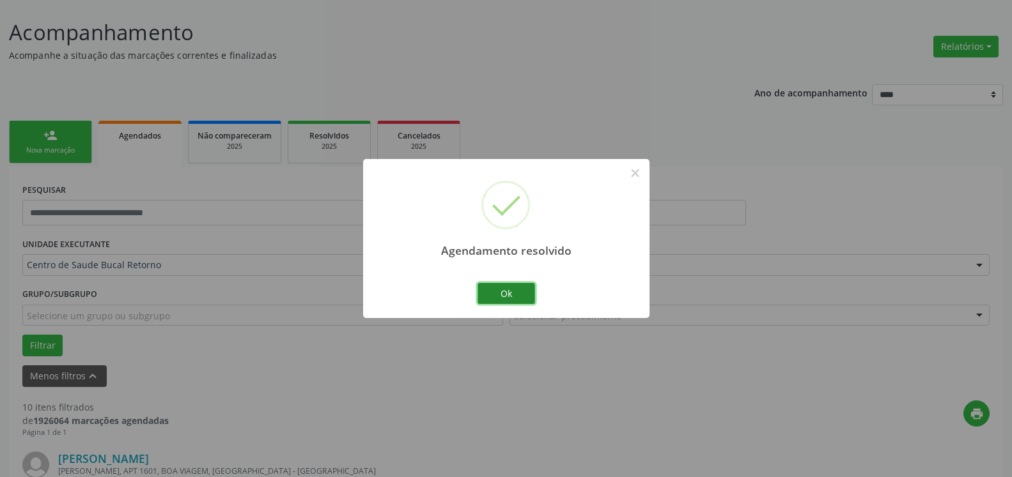
click at [516, 291] on button "Ok" at bounding box center [506, 294] width 58 height 22
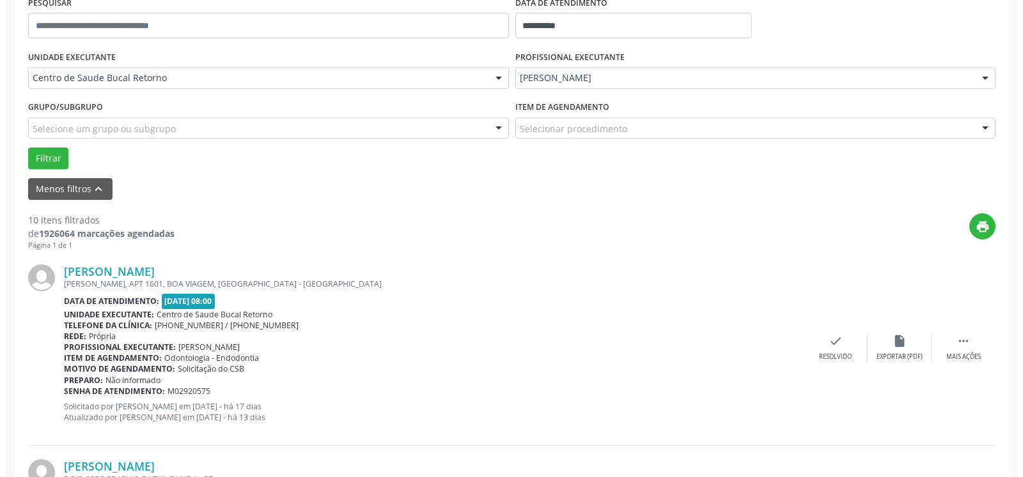
scroll to position [331, 0]
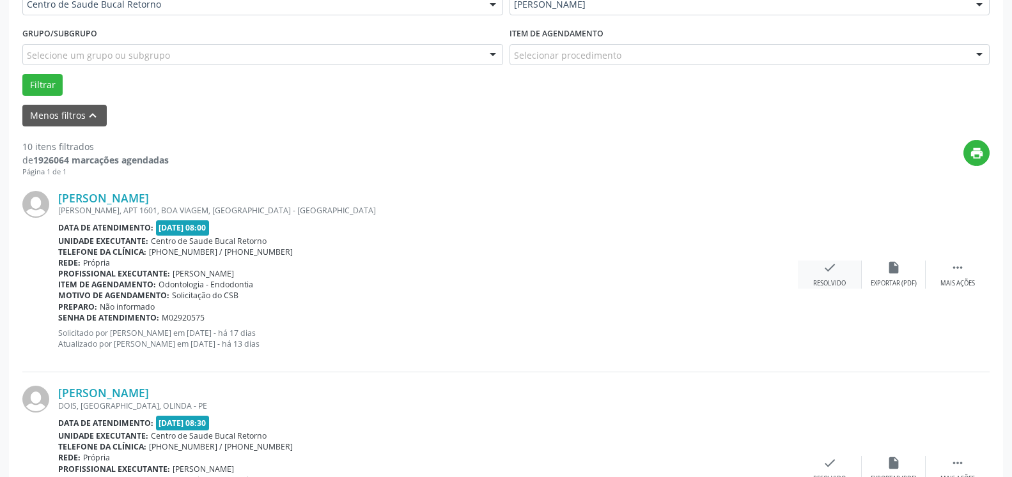
click at [828, 274] on icon "check" at bounding box center [830, 268] width 14 height 14
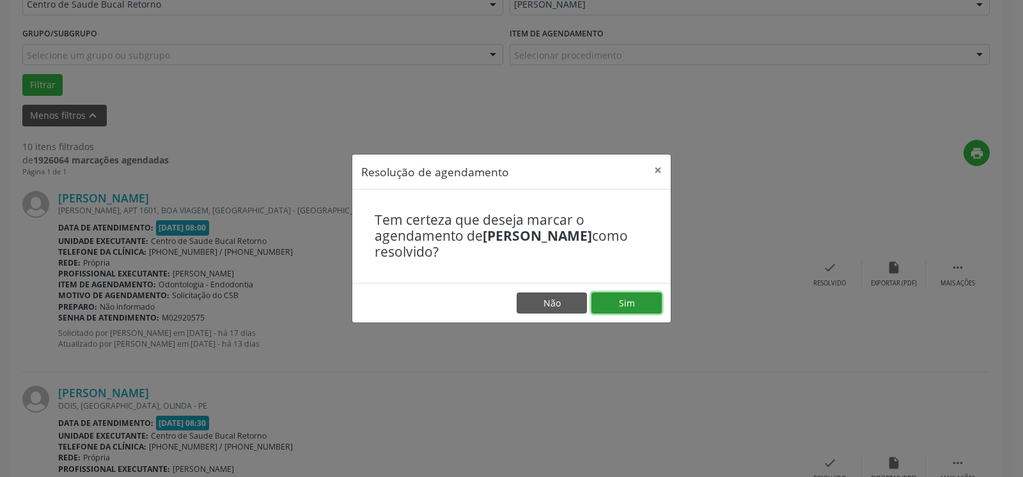
click at [633, 314] on button "Sim" at bounding box center [626, 304] width 70 height 22
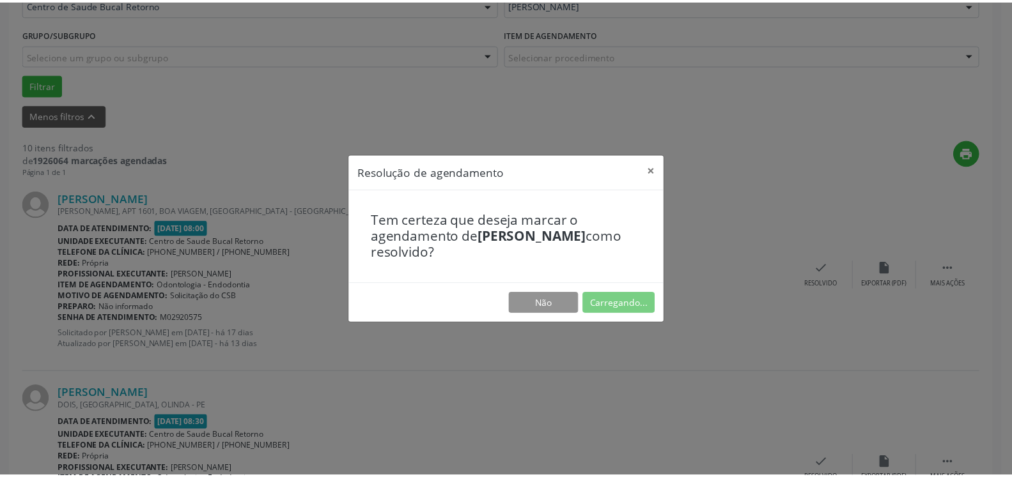
scroll to position [70, 0]
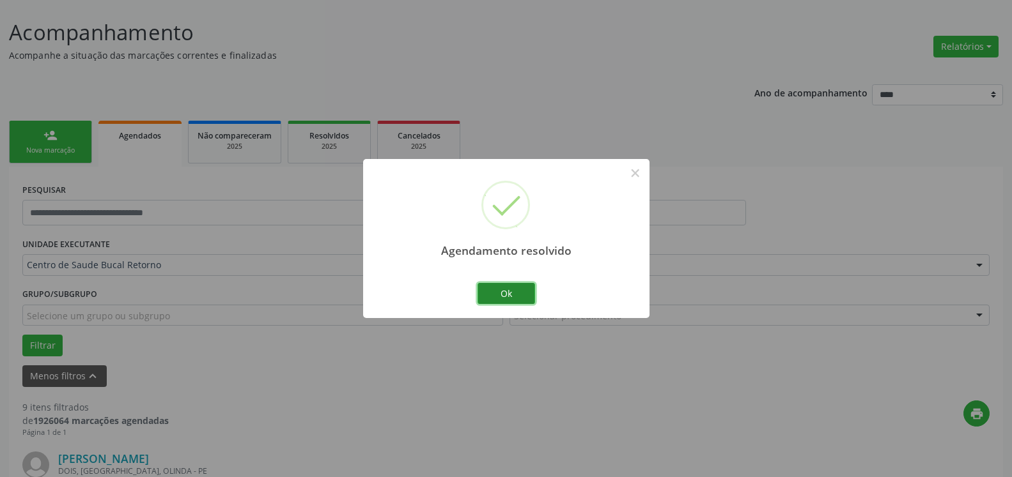
click at [513, 298] on button "Ok" at bounding box center [506, 294] width 58 height 22
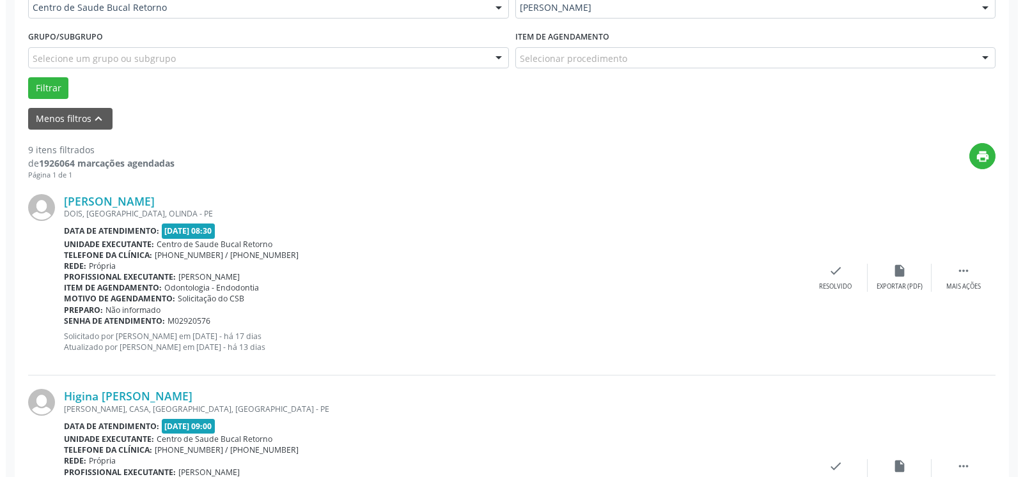
scroll to position [331, 0]
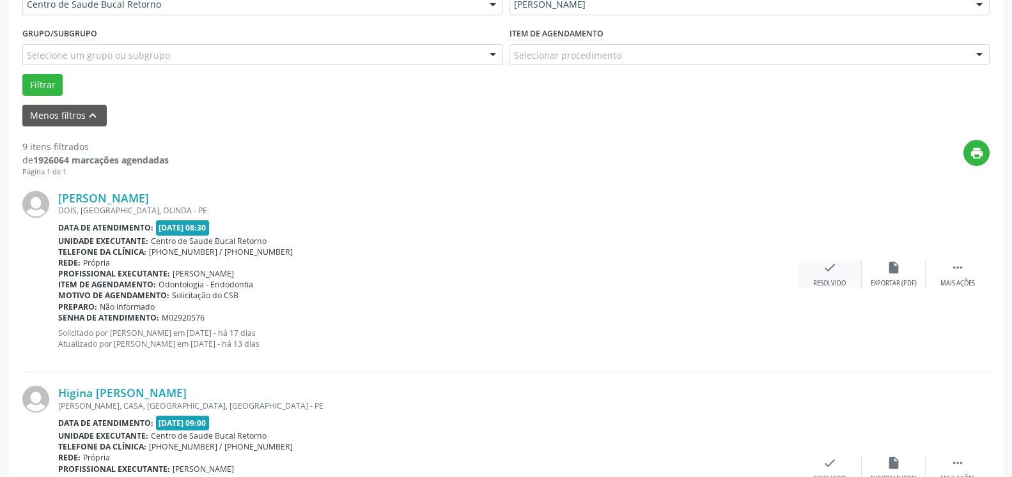
click at [827, 281] on div "Resolvido" at bounding box center [829, 283] width 33 height 9
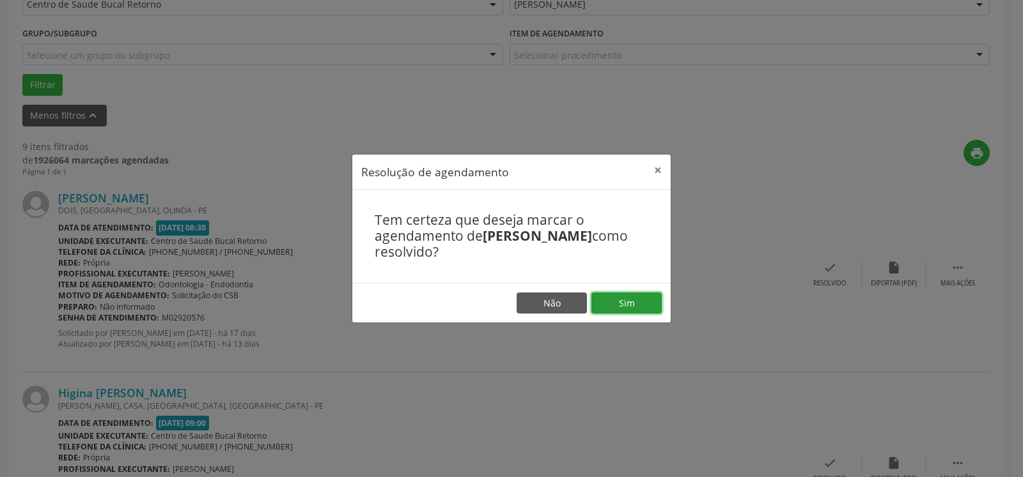
click at [623, 304] on button "Sim" at bounding box center [626, 304] width 70 height 22
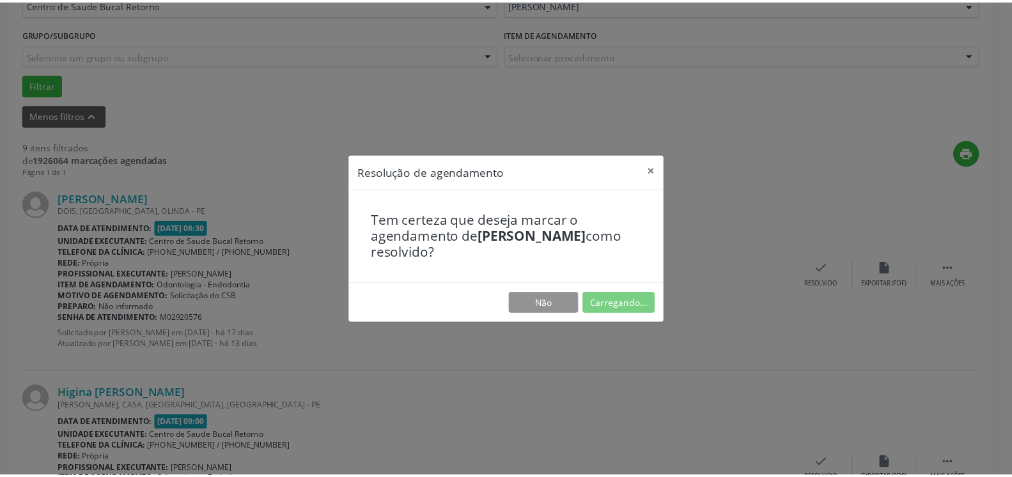
scroll to position [70, 0]
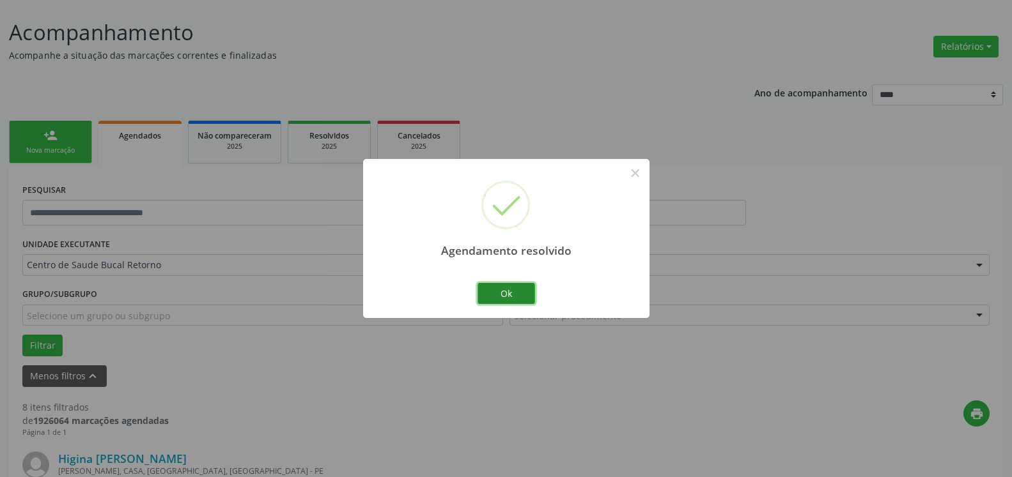
click at [509, 293] on button "Ok" at bounding box center [506, 294] width 58 height 22
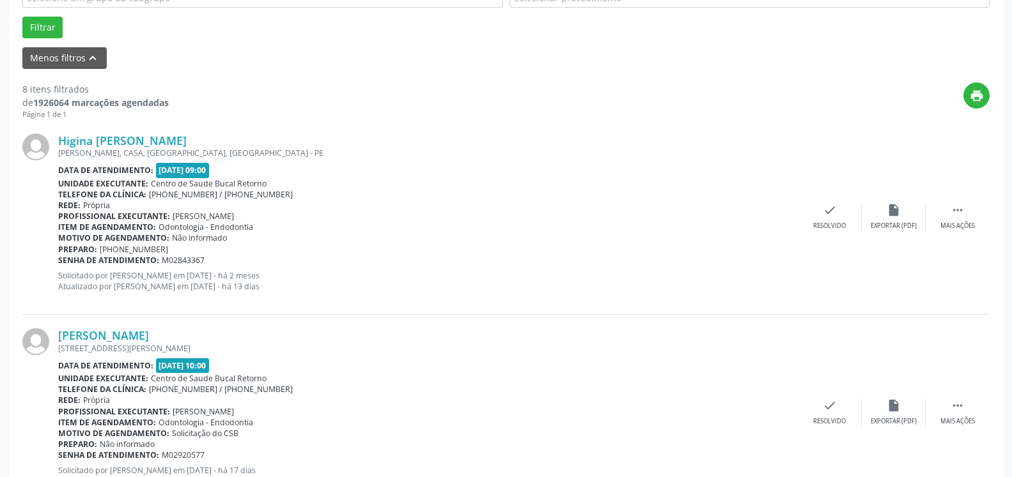
scroll to position [461, 0]
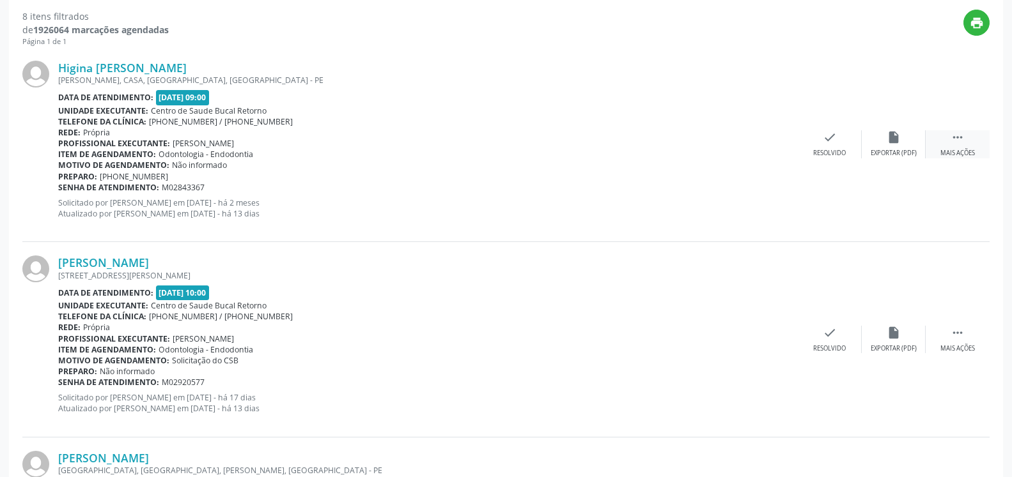
click at [961, 139] on icon "" at bounding box center [957, 137] width 14 height 14
click at [891, 150] on div "Não compareceu" at bounding box center [893, 153] width 54 height 9
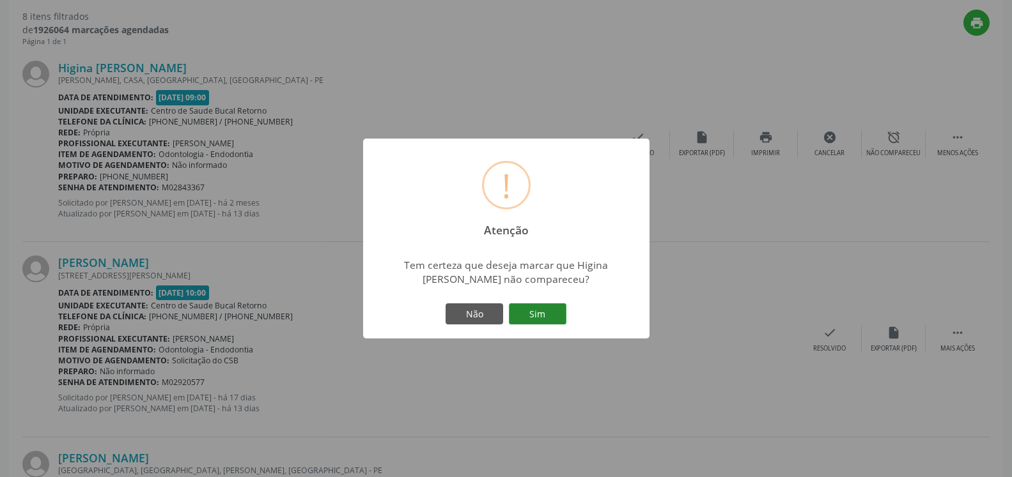
click at [534, 311] on button "Sim" at bounding box center [538, 315] width 58 height 22
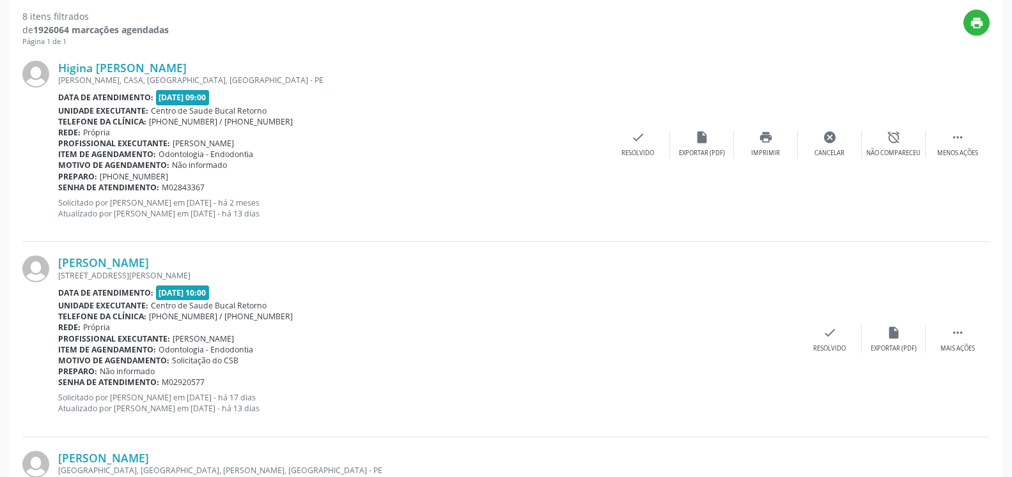
scroll to position [84, 0]
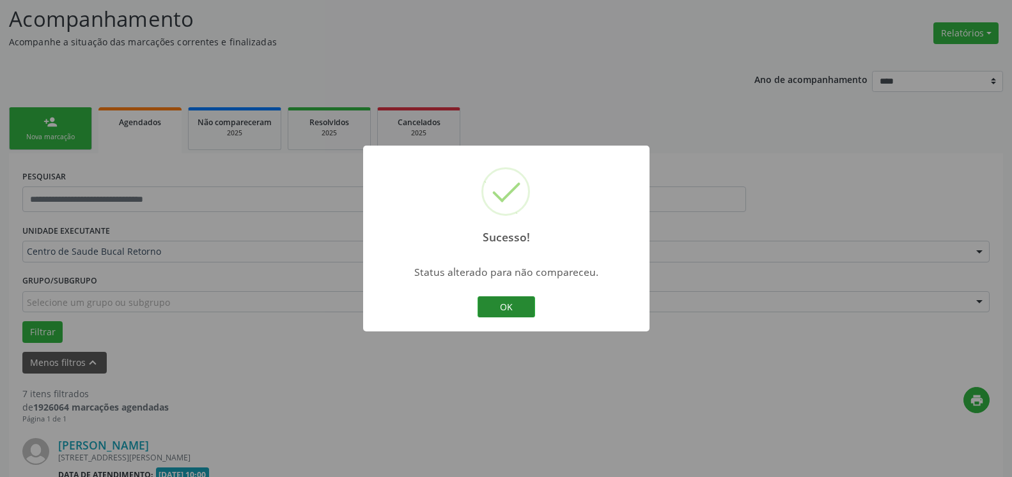
click at [526, 311] on button "OK" at bounding box center [506, 308] width 58 height 22
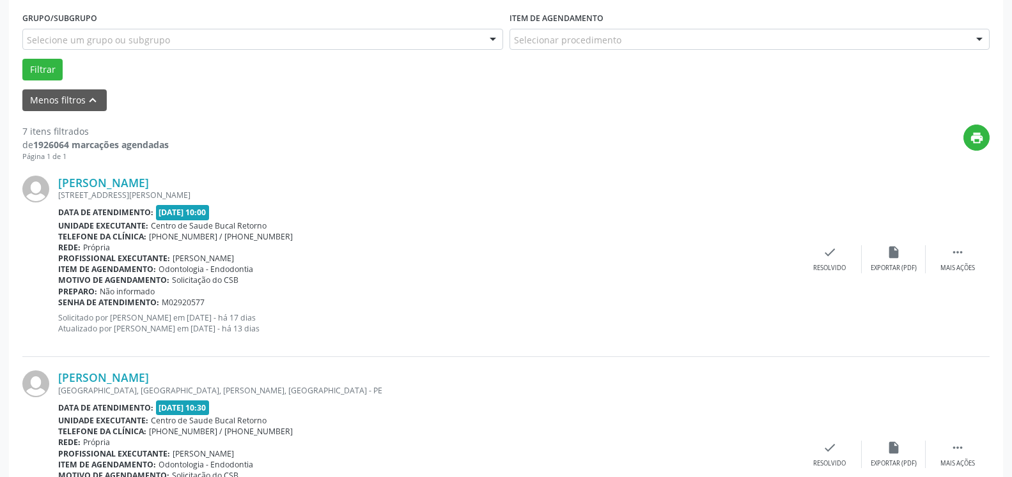
scroll to position [410, 0]
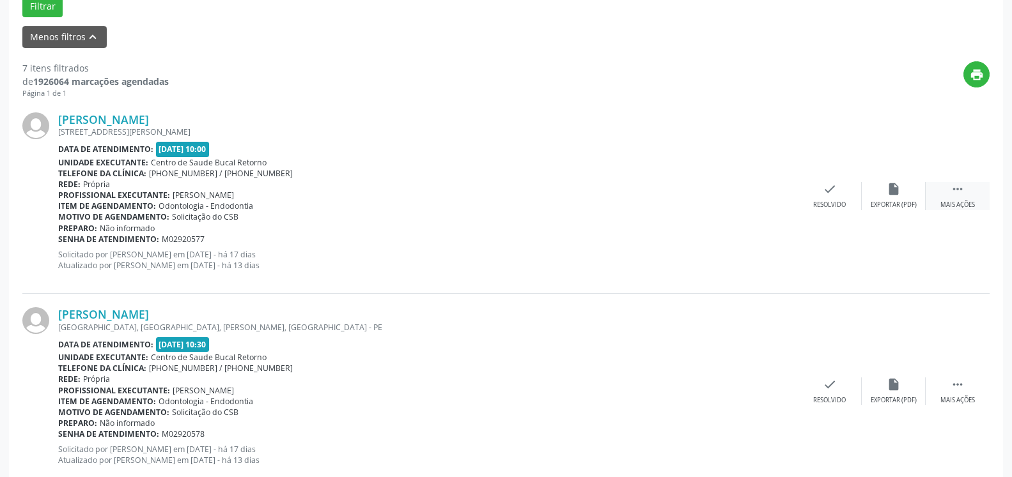
click at [963, 196] on icon "" at bounding box center [957, 189] width 14 height 14
click at [908, 194] on div "alarm_off Não compareceu" at bounding box center [894, 195] width 64 height 27
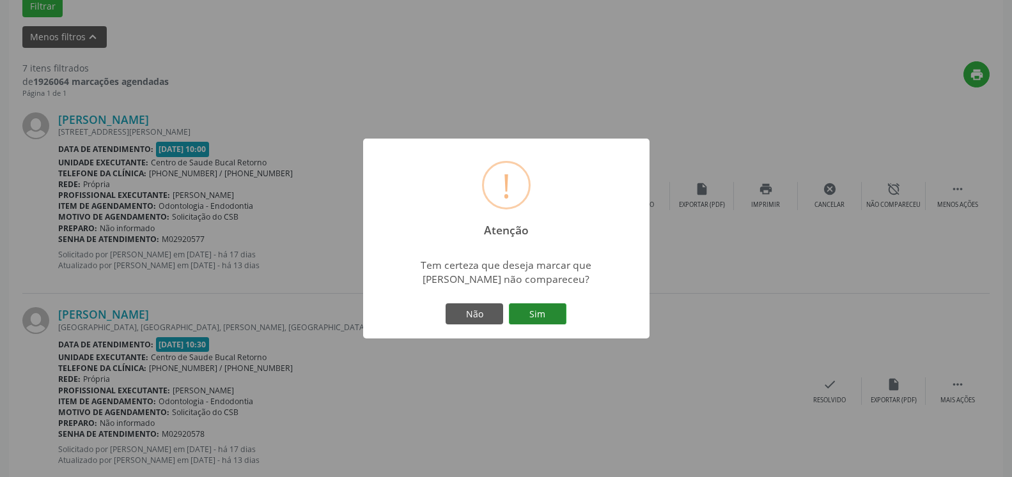
click at [539, 320] on button "Sim" at bounding box center [538, 315] width 58 height 22
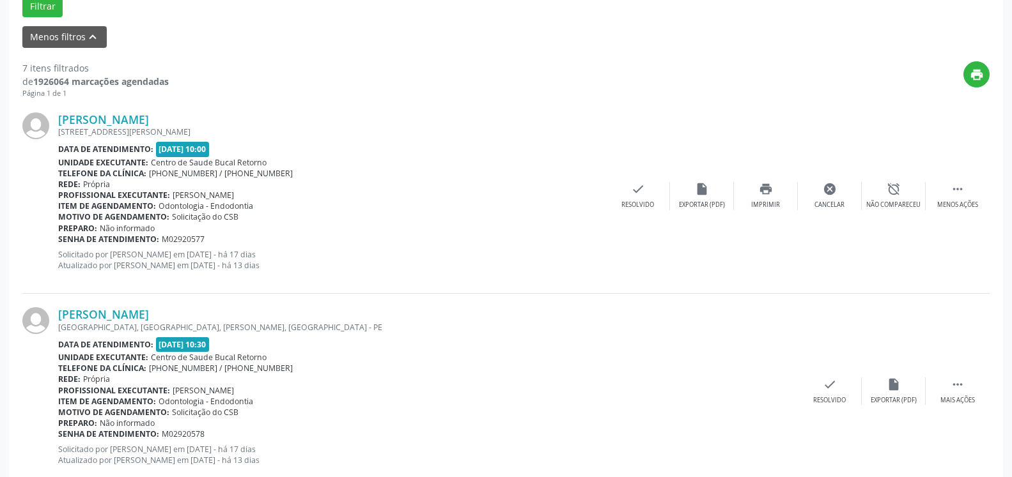
scroll to position [84, 0]
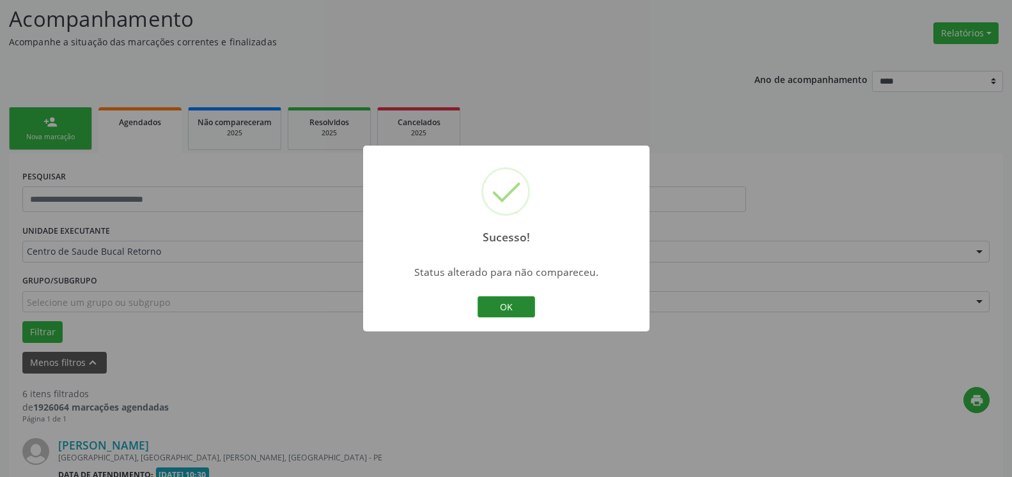
click at [518, 306] on button "OK" at bounding box center [506, 308] width 58 height 22
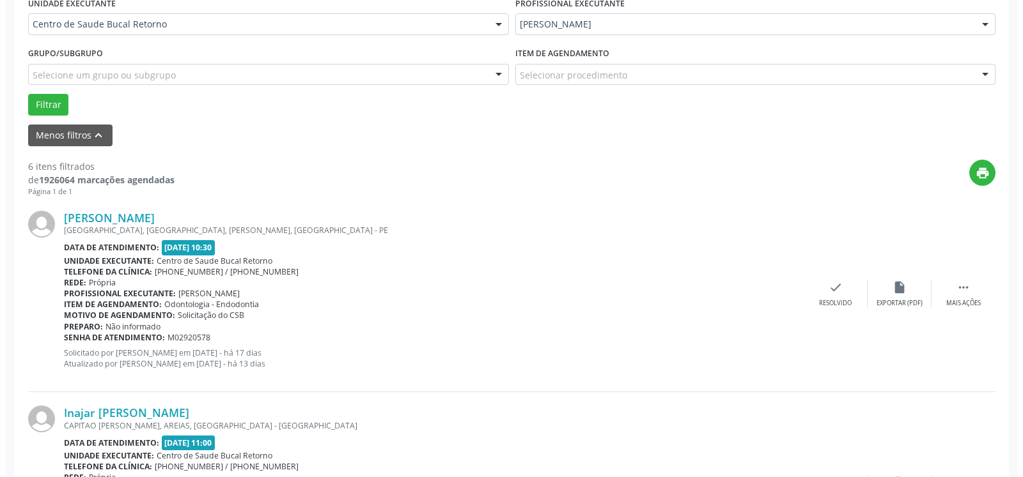
scroll to position [344, 0]
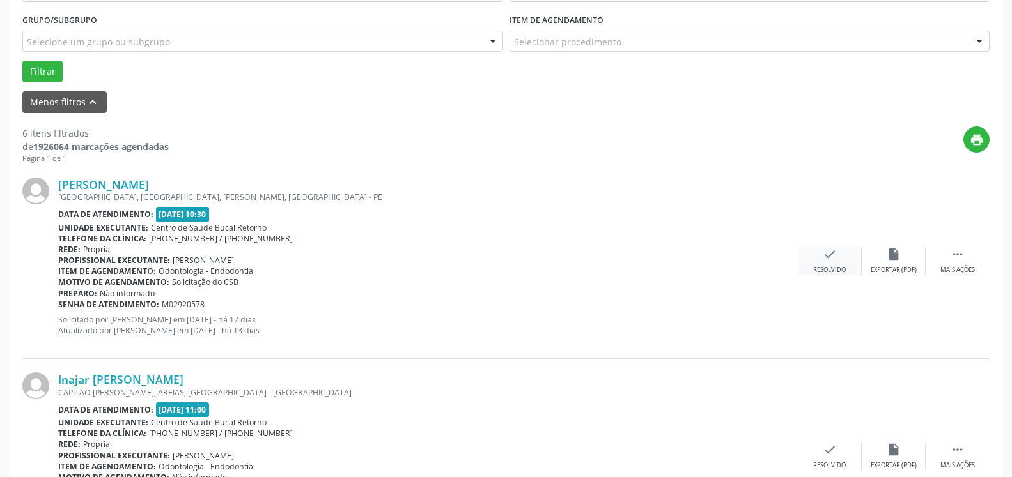
click at [827, 260] on icon "check" at bounding box center [830, 254] width 14 height 14
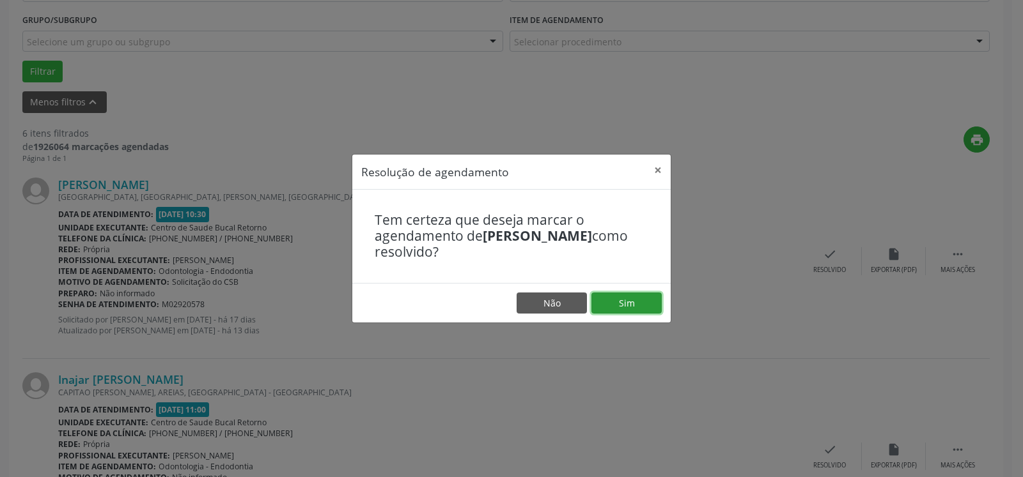
click at [617, 309] on button "Sim" at bounding box center [626, 304] width 70 height 22
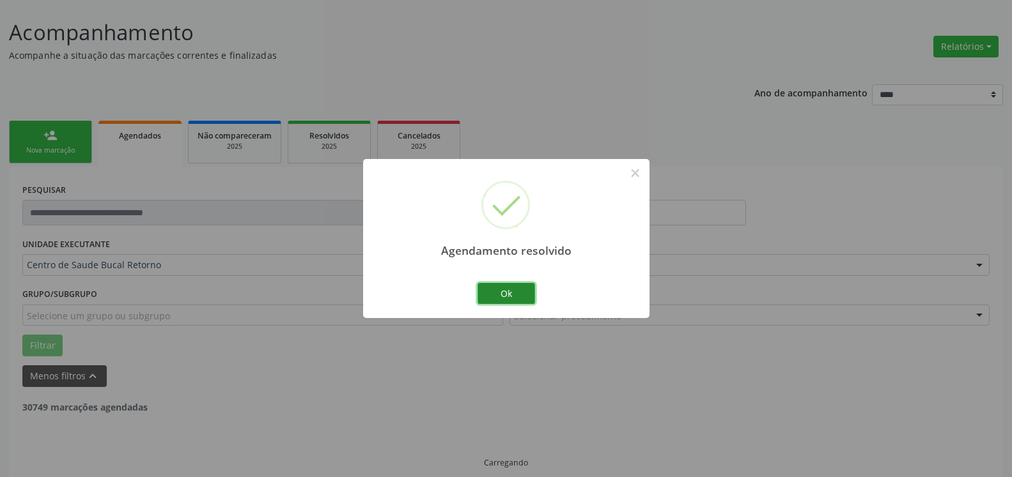
click at [512, 286] on button "Ok" at bounding box center [506, 294] width 58 height 22
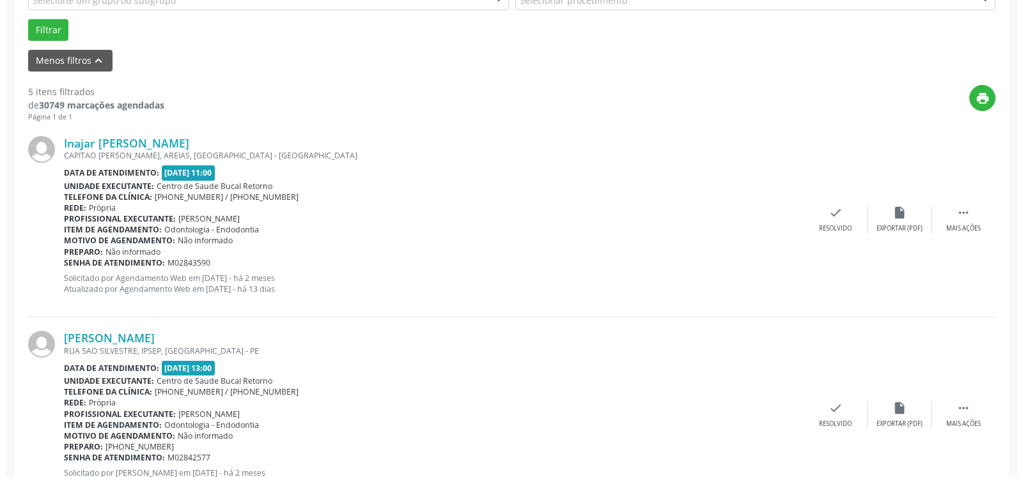
scroll to position [396, 0]
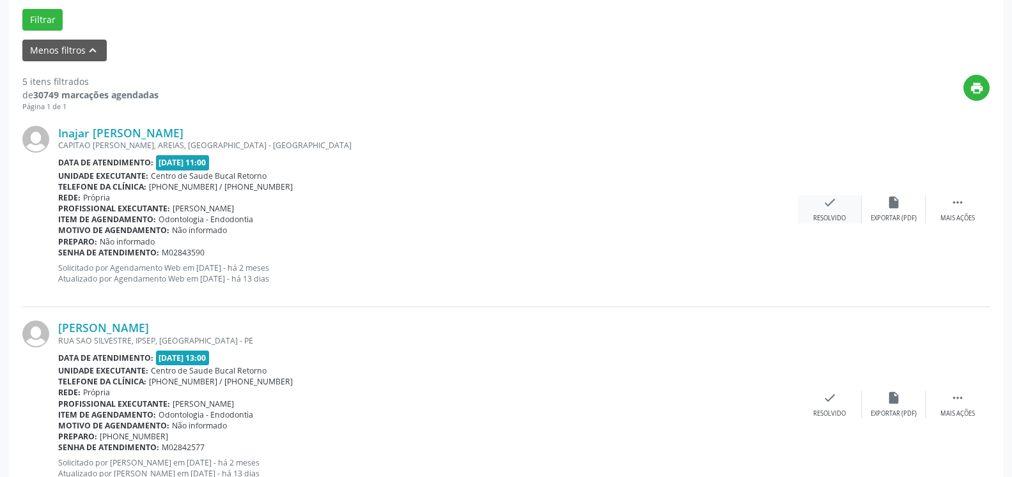
click at [833, 210] on icon "check" at bounding box center [830, 203] width 14 height 14
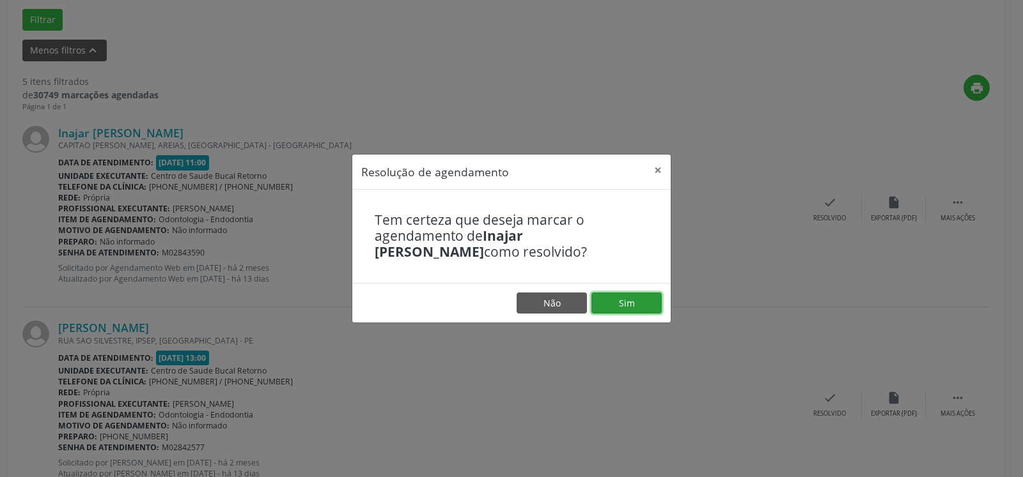
click at [621, 308] on button "Sim" at bounding box center [626, 304] width 70 height 22
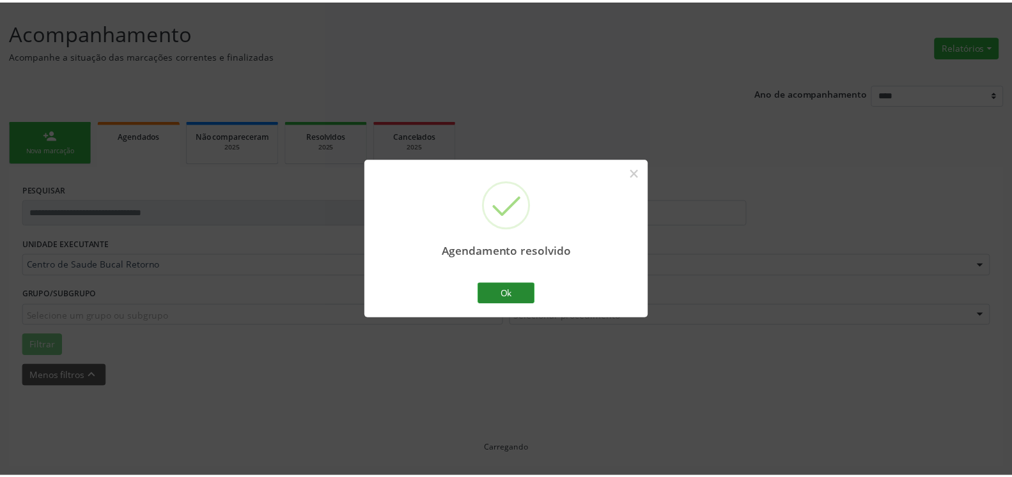
scroll to position [70, 0]
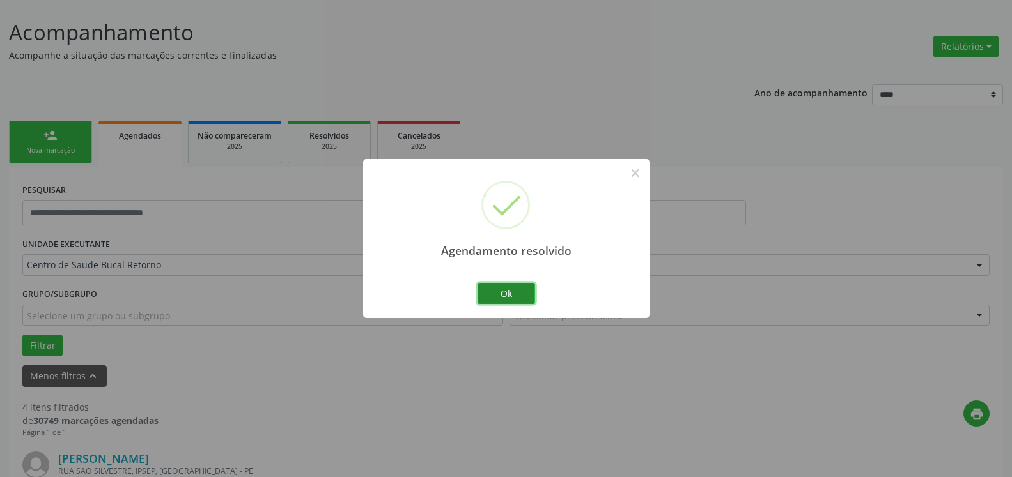
click at [513, 294] on button "Ok" at bounding box center [506, 294] width 58 height 22
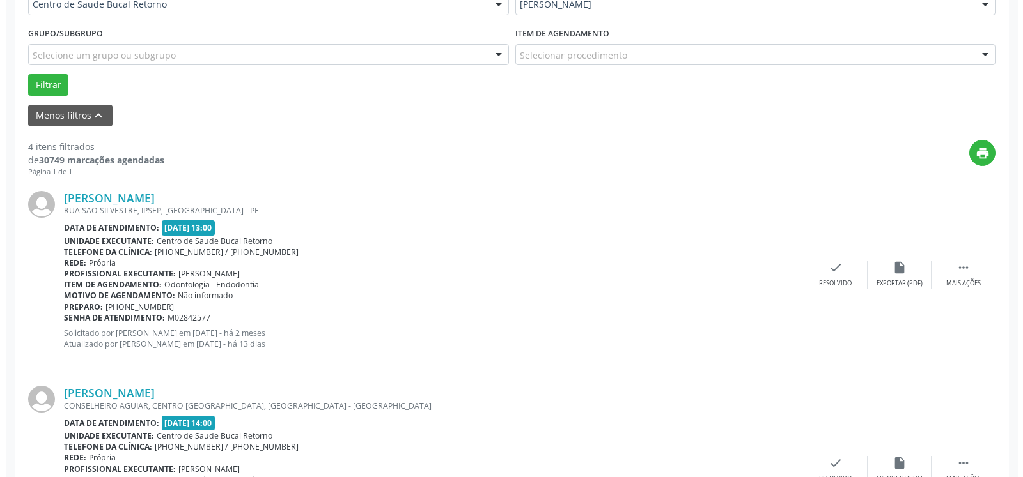
scroll to position [396, 0]
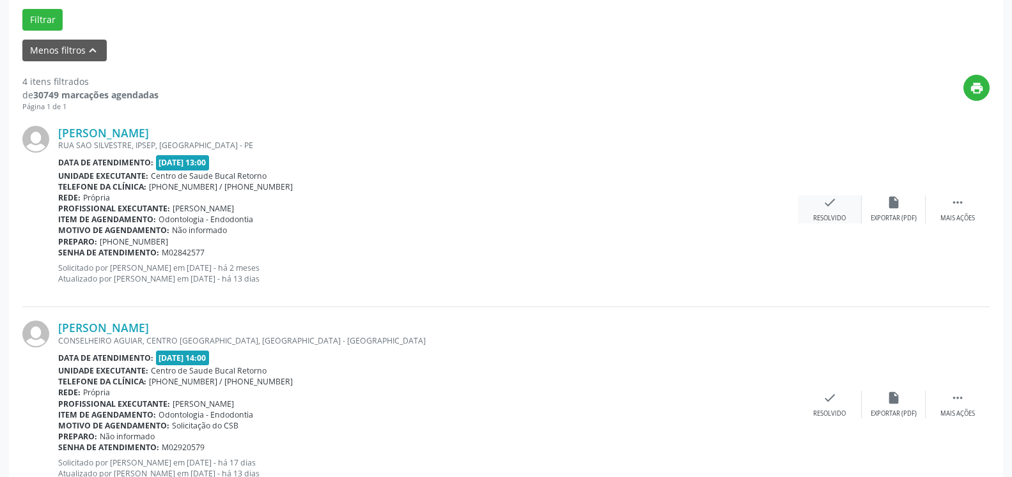
click at [832, 205] on icon "check" at bounding box center [830, 203] width 14 height 14
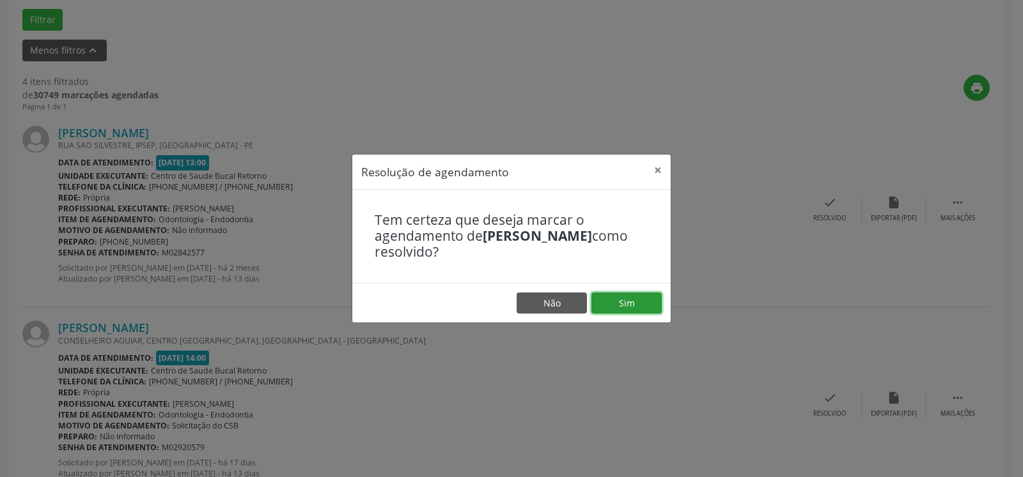
click at [621, 302] on button "Sim" at bounding box center [626, 304] width 70 height 22
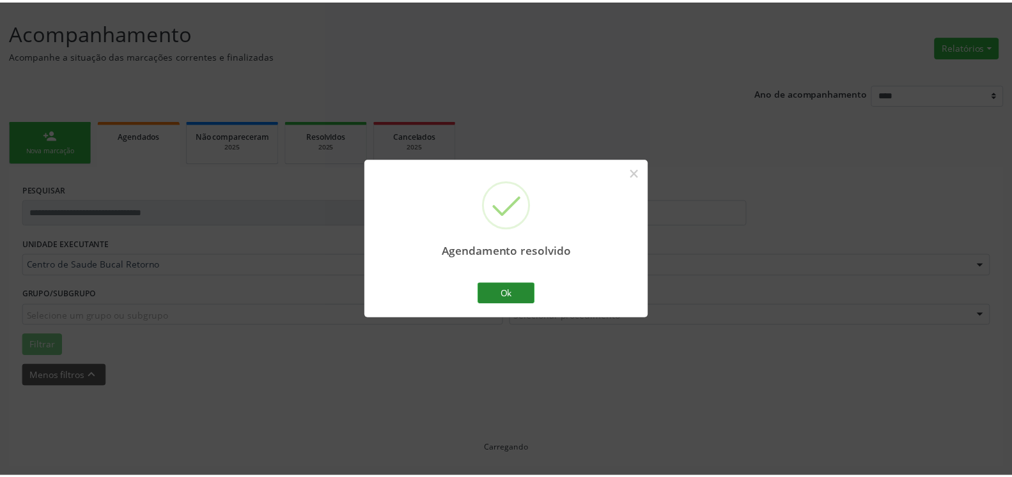
scroll to position [70, 0]
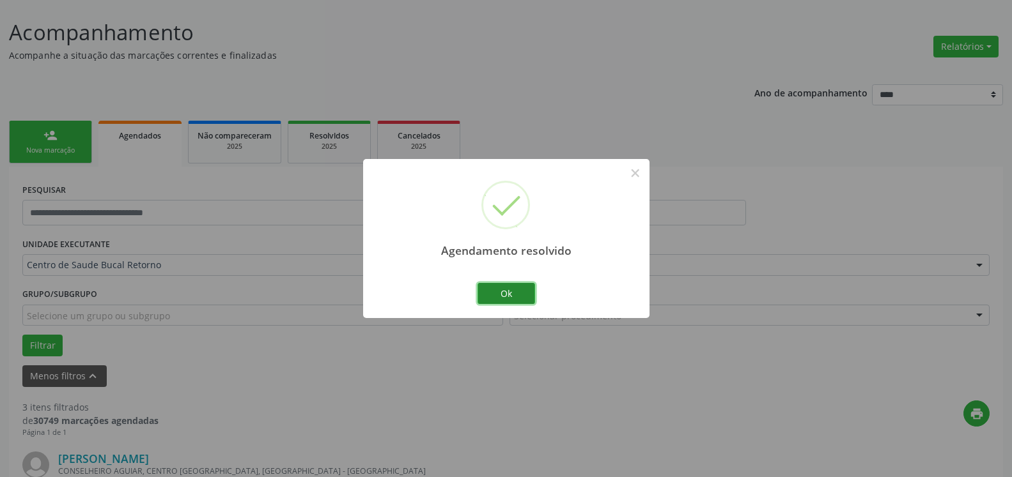
click at [511, 286] on button "Ok" at bounding box center [506, 294] width 58 height 22
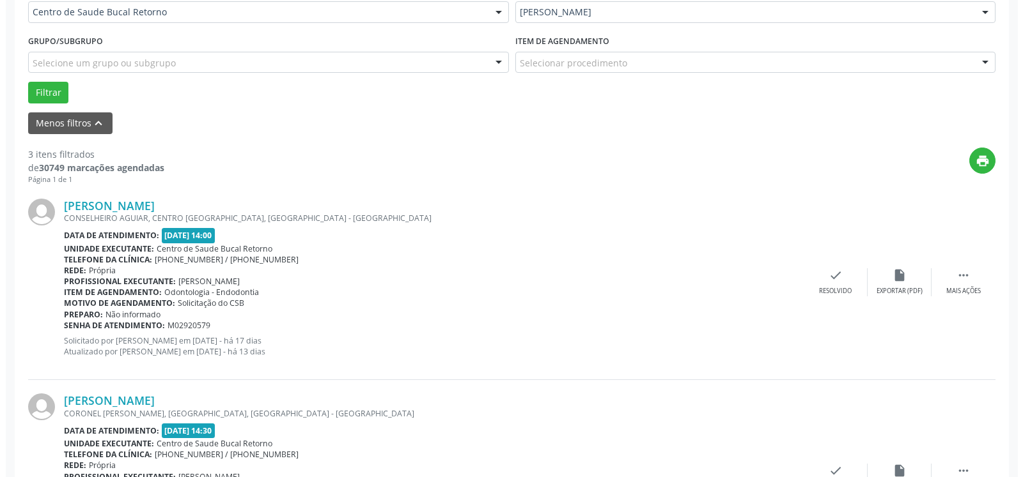
scroll to position [331, 0]
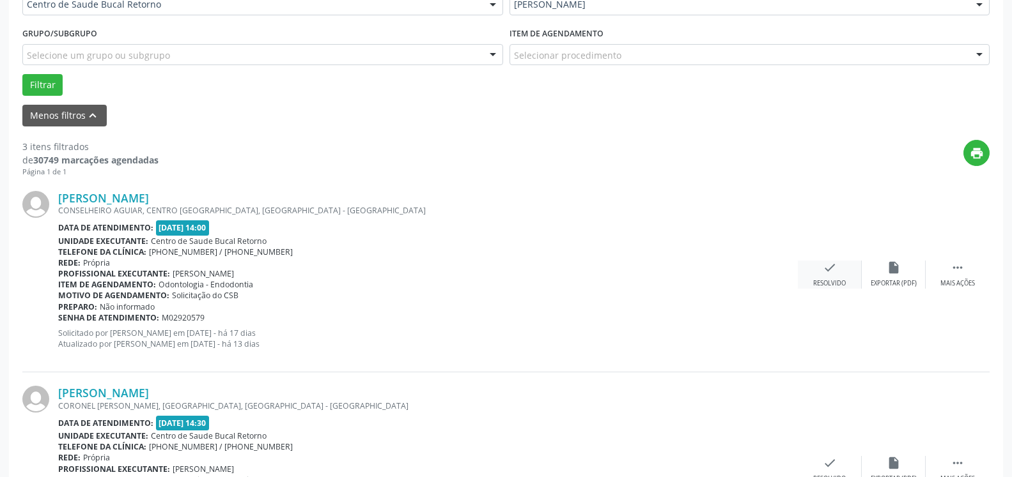
click at [810, 282] on div "check Resolvido" at bounding box center [830, 274] width 64 height 27
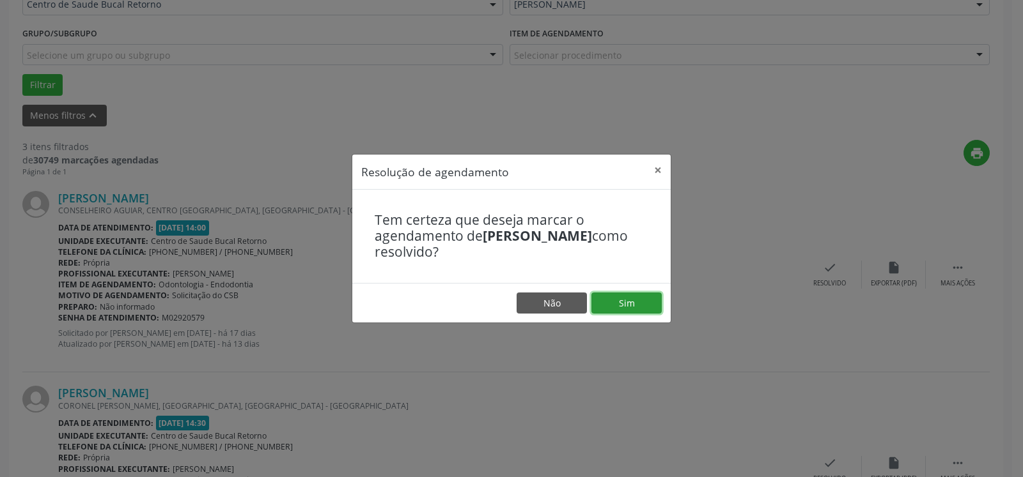
click at [644, 300] on button "Sim" at bounding box center [626, 304] width 70 height 22
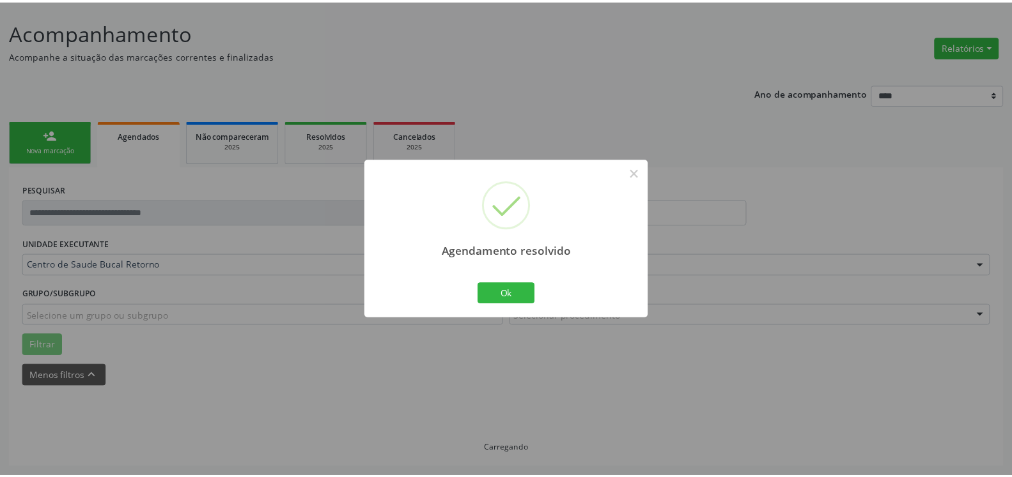
scroll to position [70, 0]
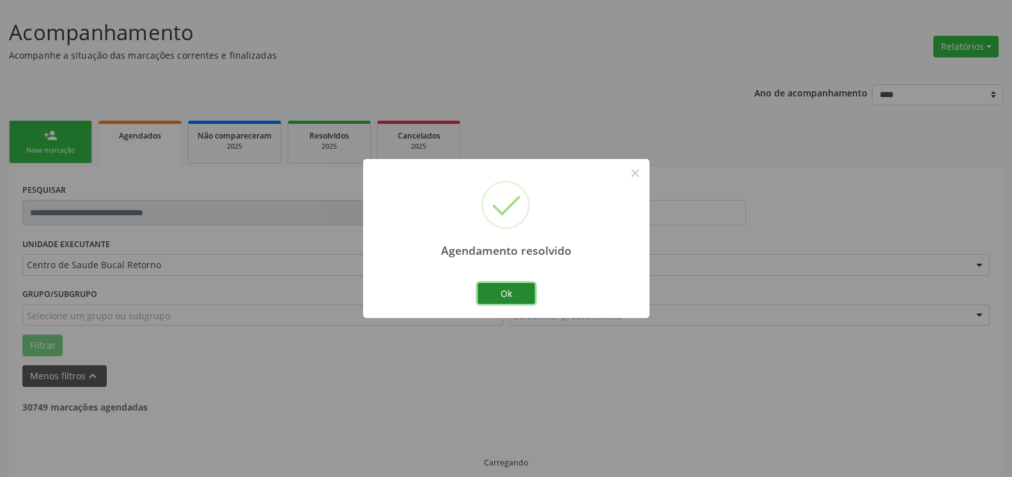
click at [493, 303] on button "Ok" at bounding box center [506, 294] width 58 height 22
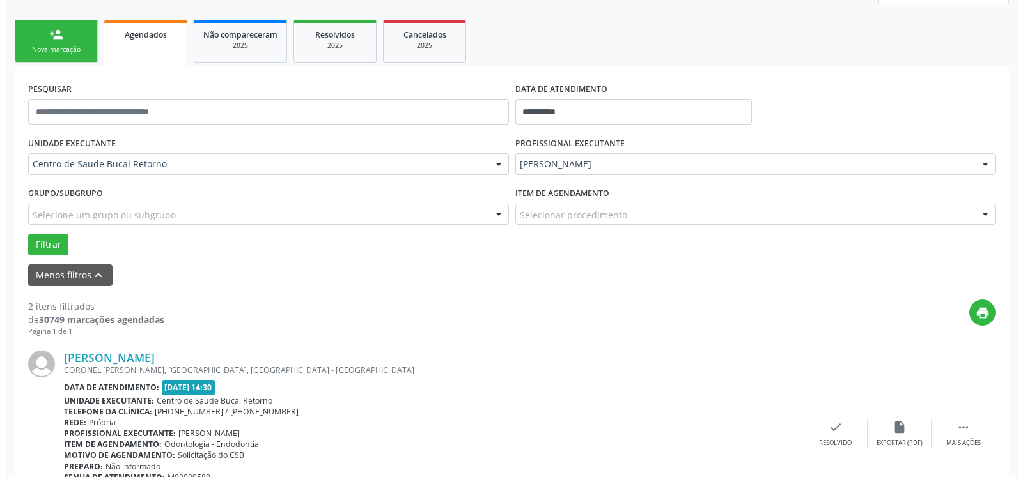
scroll to position [279, 0]
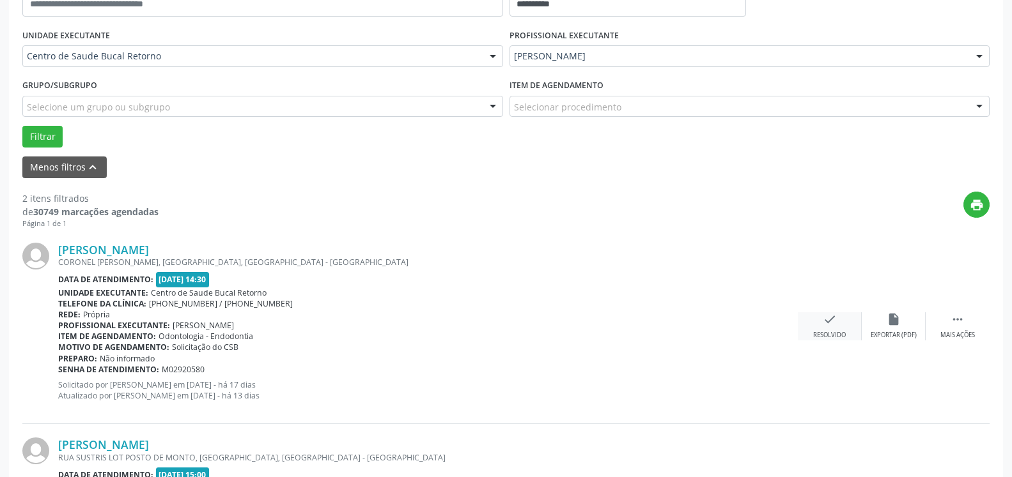
click at [820, 318] on div "check Resolvido" at bounding box center [830, 326] width 64 height 27
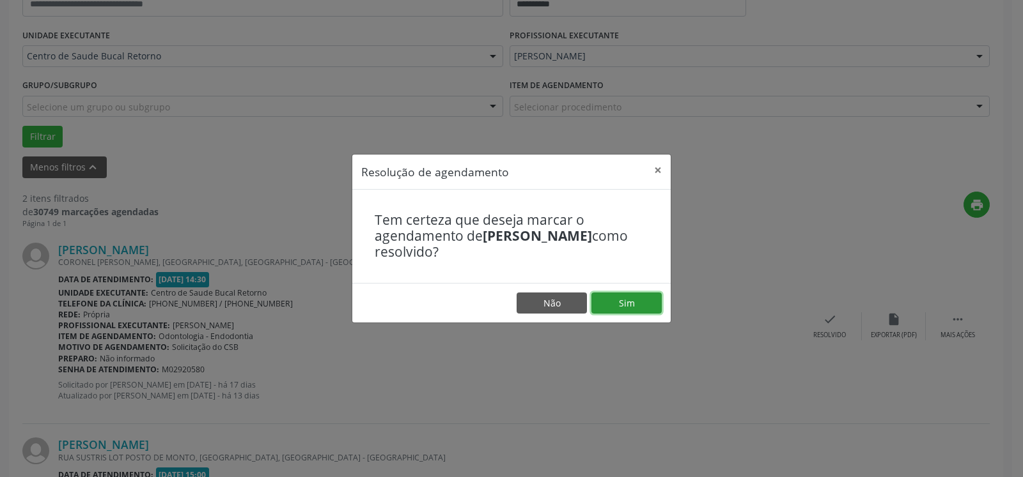
click at [619, 304] on button "Sim" at bounding box center [626, 304] width 70 height 22
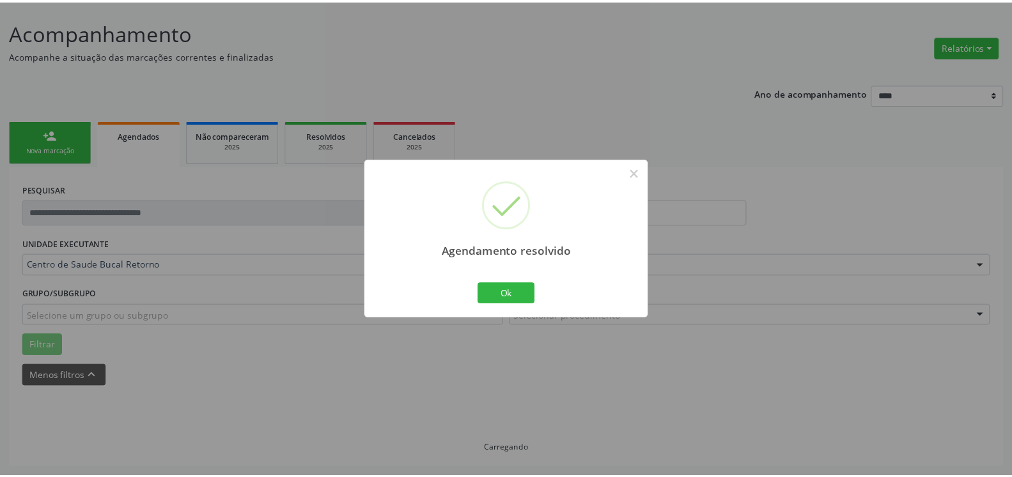
scroll to position [70, 0]
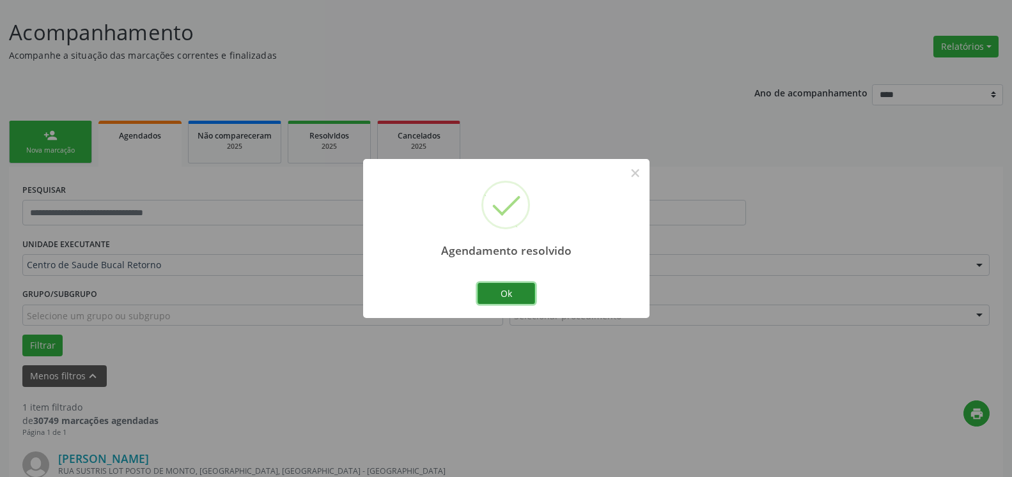
click at [529, 295] on button "Ok" at bounding box center [506, 294] width 58 height 22
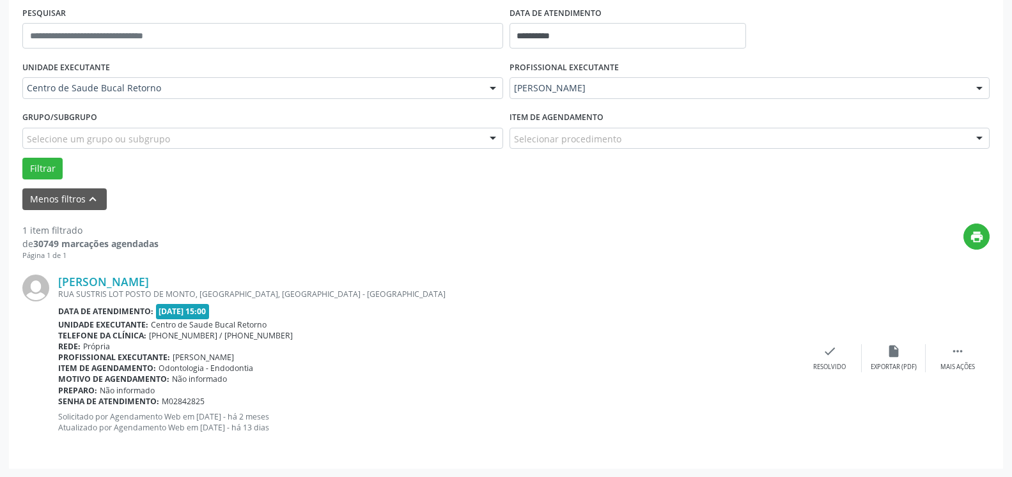
scroll to position [248, 0]
drag, startPoint x: 959, startPoint y: 353, endPoint x: 932, endPoint y: 359, distance: 27.3
click at [958, 353] on icon "" at bounding box center [957, 351] width 14 height 14
click at [904, 350] on div "alarm_off Não compareceu" at bounding box center [894, 357] width 64 height 27
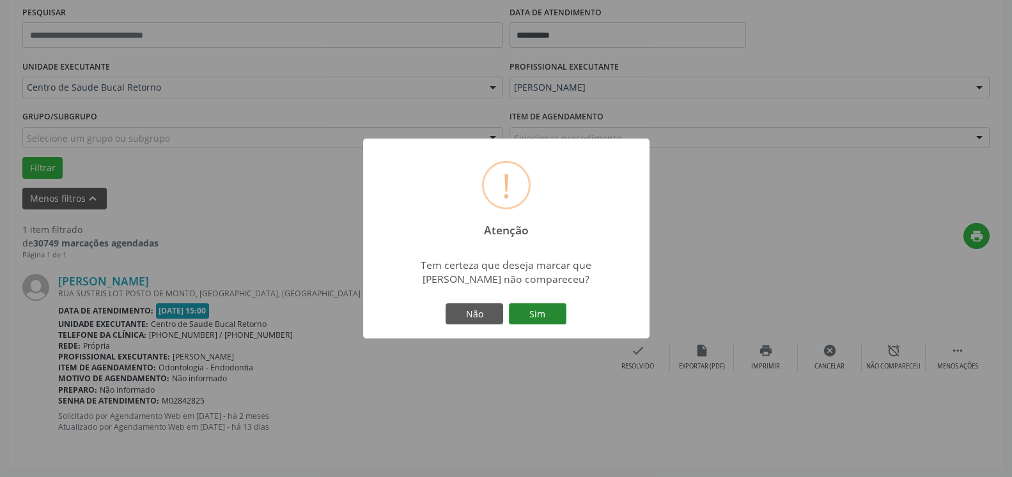
click at [542, 306] on button "Sim" at bounding box center [538, 315] width 58 height 22
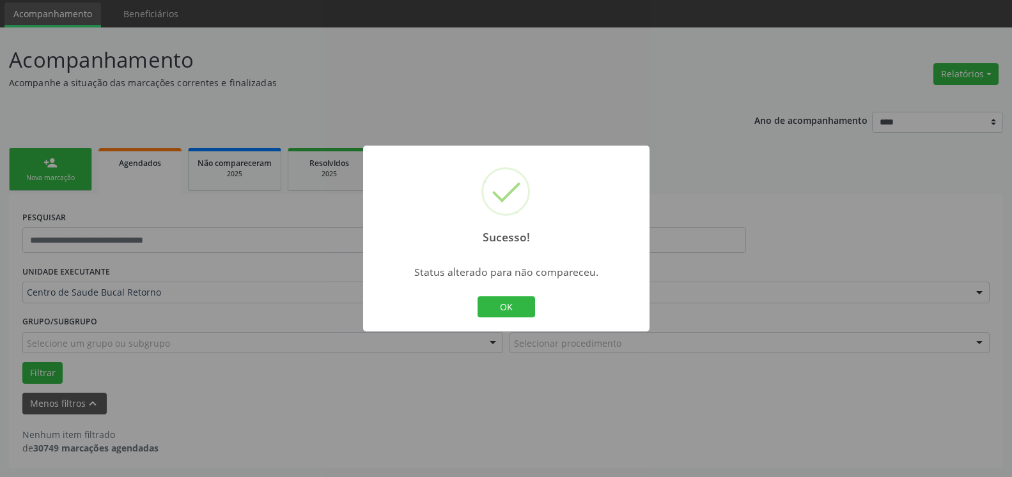
scroll to position [43, 0]
click at [513, 310] on button "OK" at bounding box center [506, 308] width 58 height 22
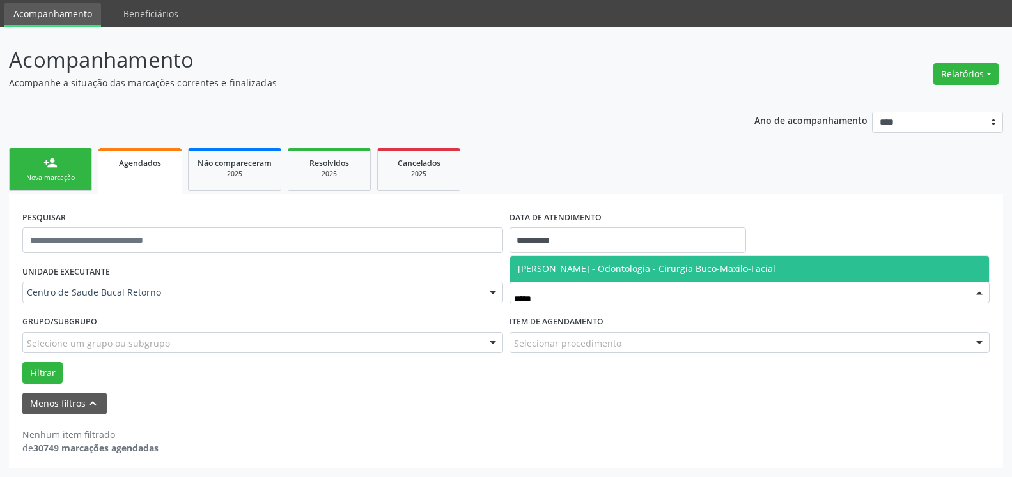
click at [653, 275] on span "[PERSON_NAME] - Odontologia - Cirurgia Buco-Maxilo-Facial" at bounding box center [647, 269] width 258 height 12
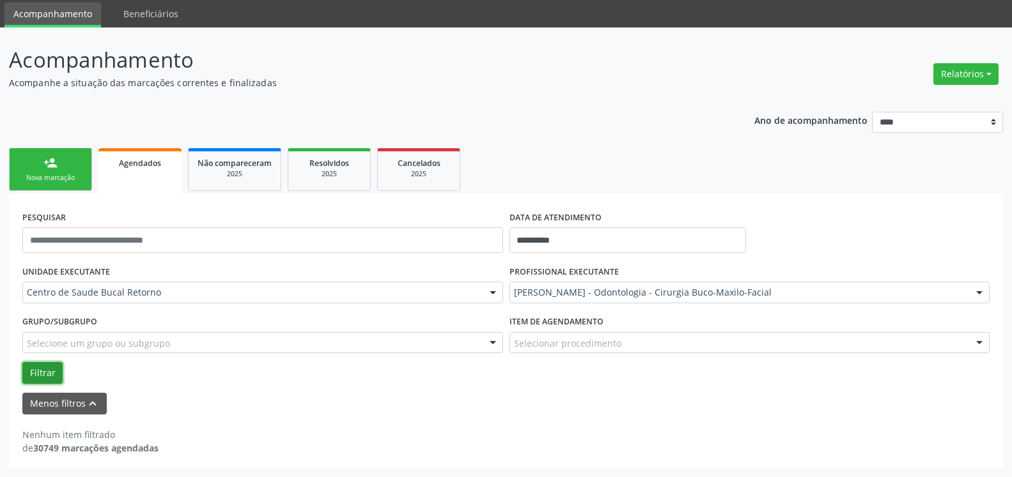
click at [43, 378] on button "Filtrar" at bounding box center [42, 373] width 40 height 22
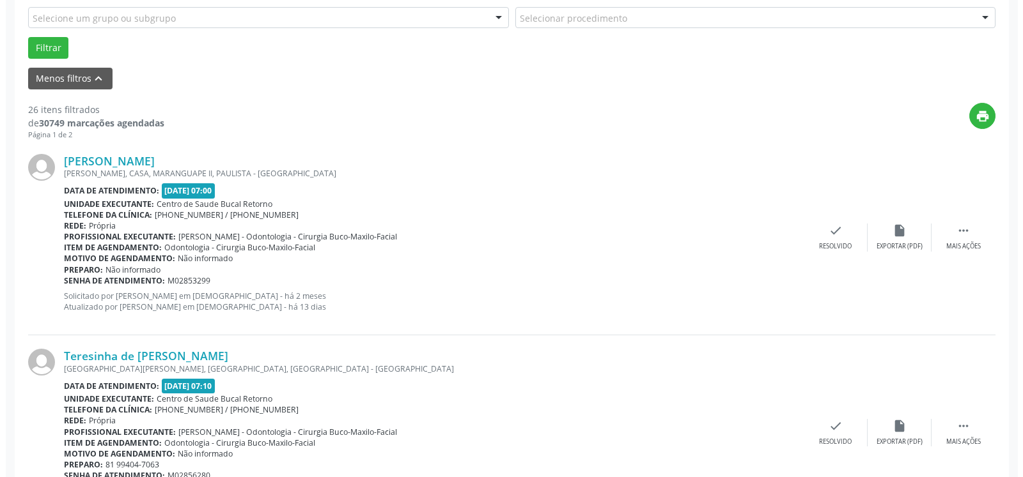
scroll to position [369, 0]
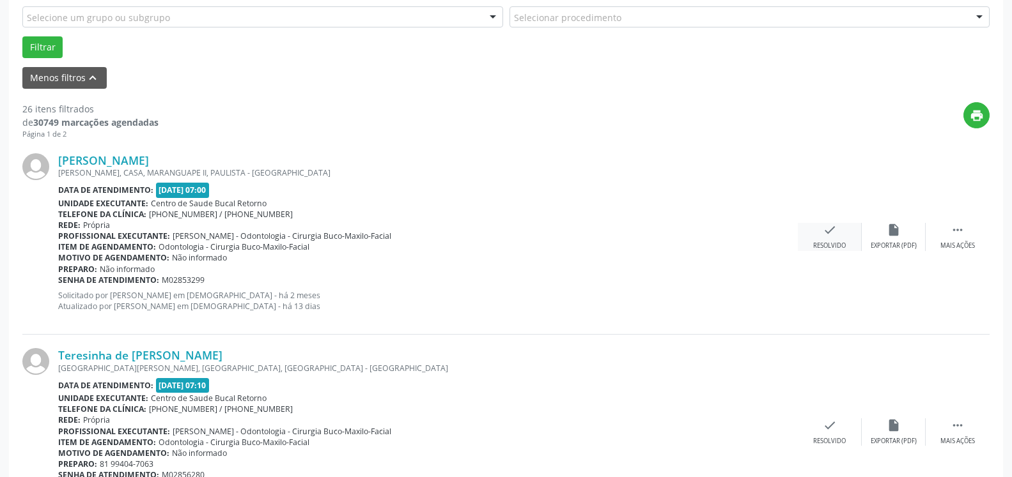
click at [833, 233] on icon "check" at bounding box center [830, 230] width 14 height 14
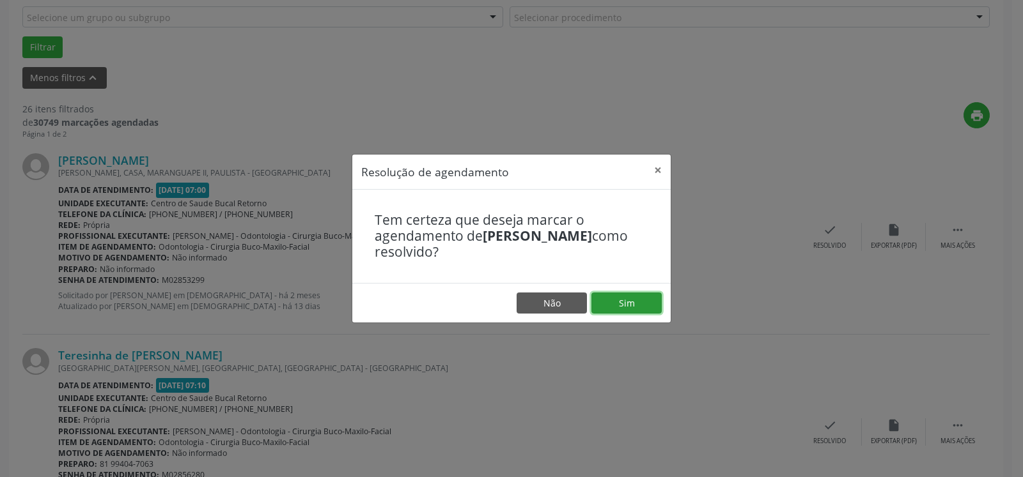
click at [628, 309] on button "Sim" at bounding box center [626, 304] width 70 height 22
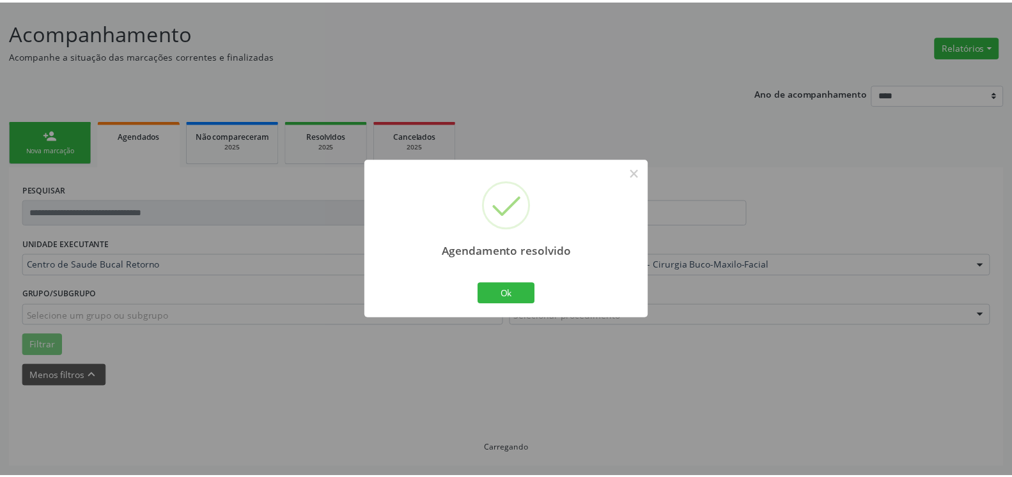
scroll to position [70, 0]
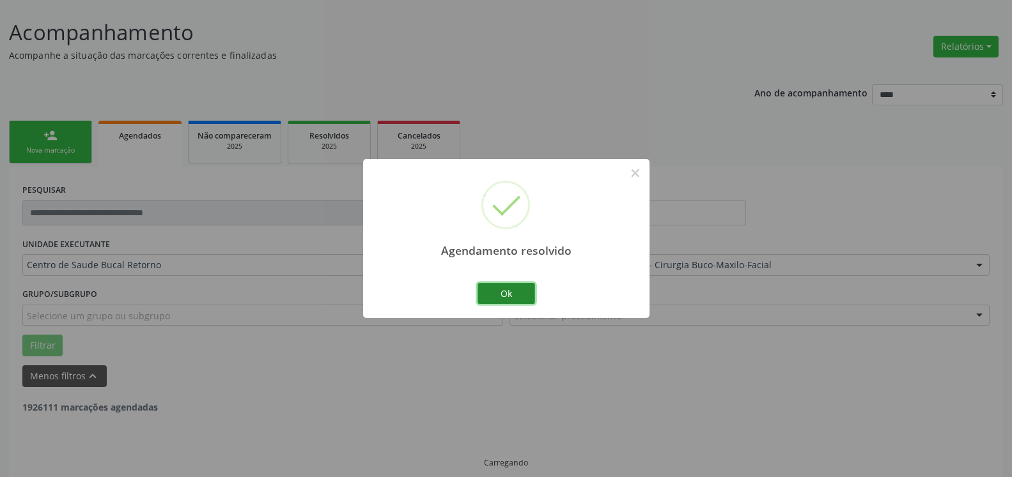
click at [516, 297] on button "Ok" at bounding box center [506, 294] width 58 height 22
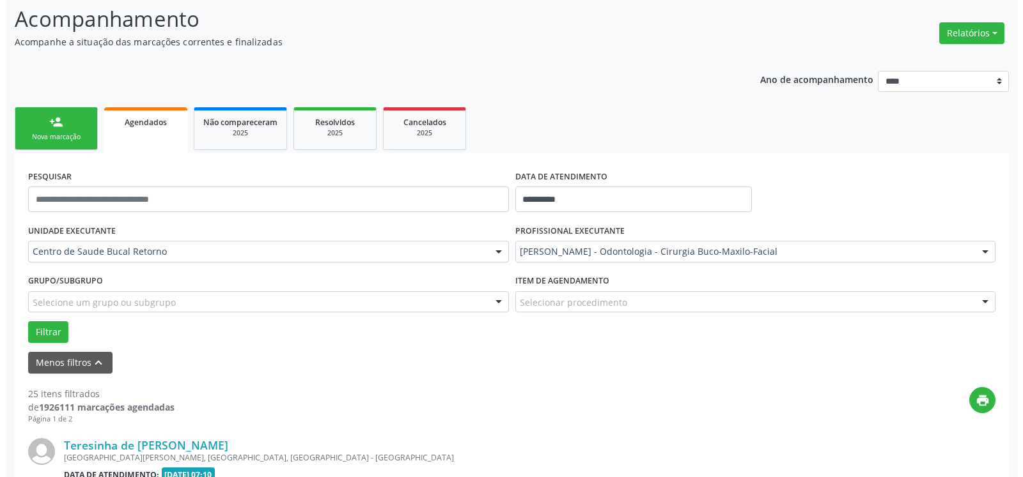
scroll to position [279, 0]
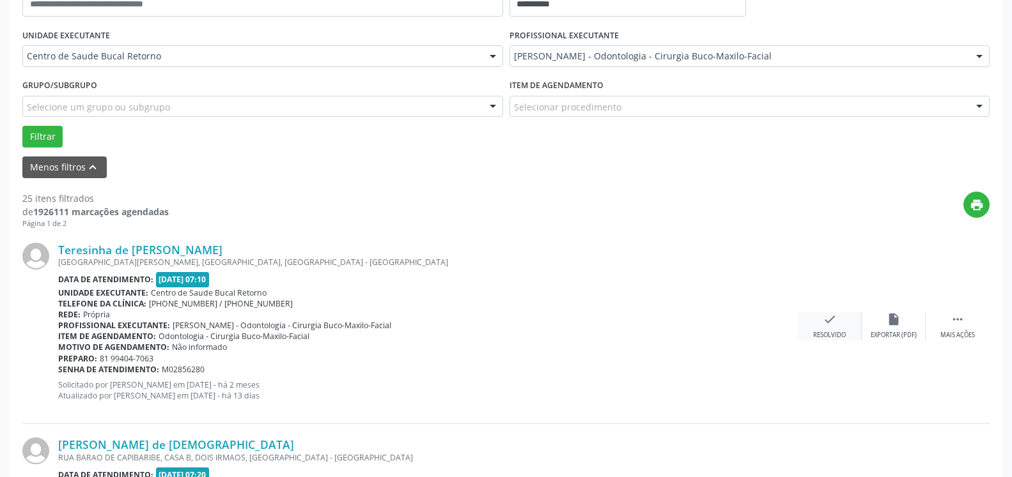
click at [830, 330] on div "check Resolvido" at bounding box center [830, 326] width 64 height 27
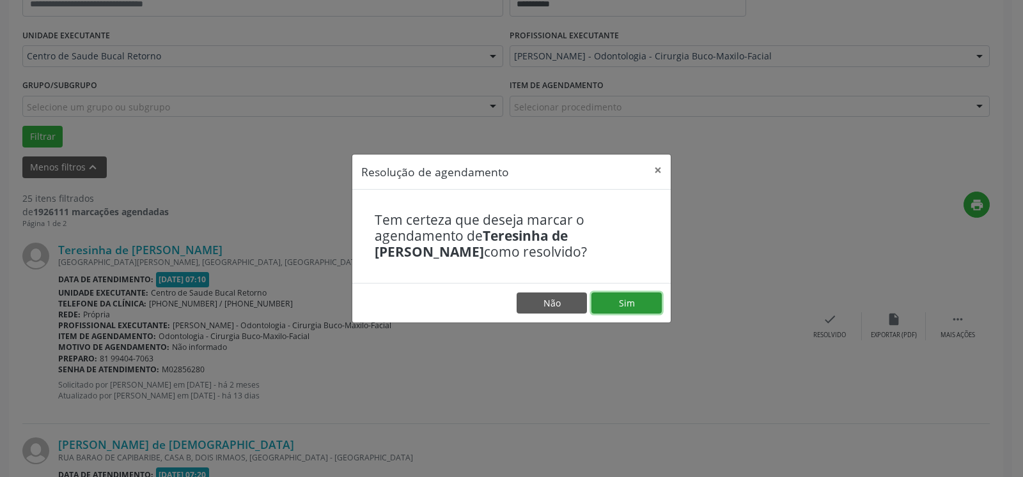
drag, startPoint x: 640, startPoint y: 303, endPoint x: 615, endPoint y: 303, distance: 24.3
click at [638, 303] on button "Sim" at bounding box center [626, 304] width 70 height 22
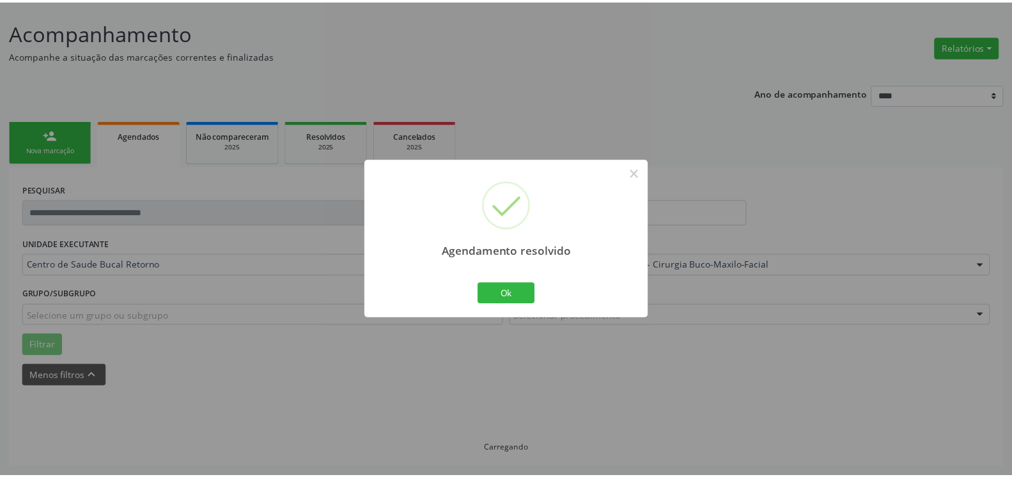
scroll to position [70, 0]
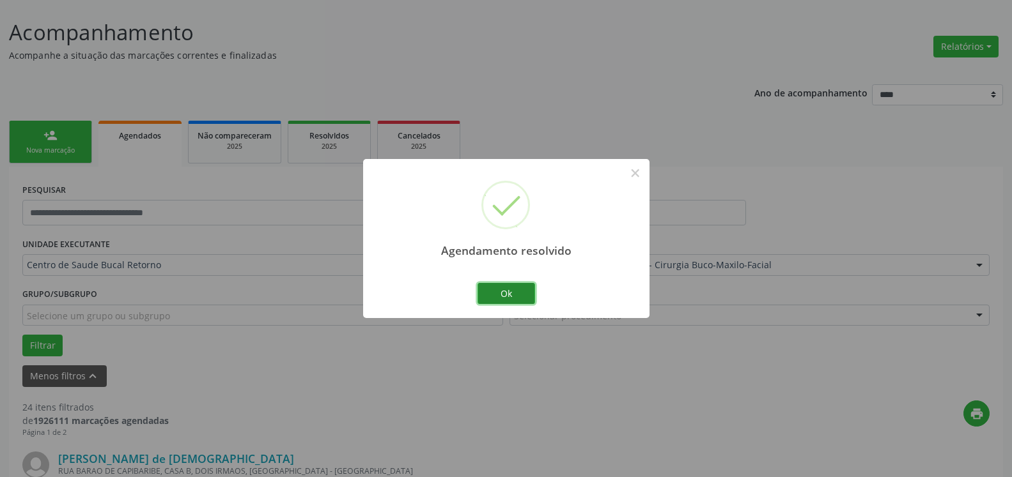
click at [520, 294] on button "Ok" at bounding box center [506, 294] width 58 height 22
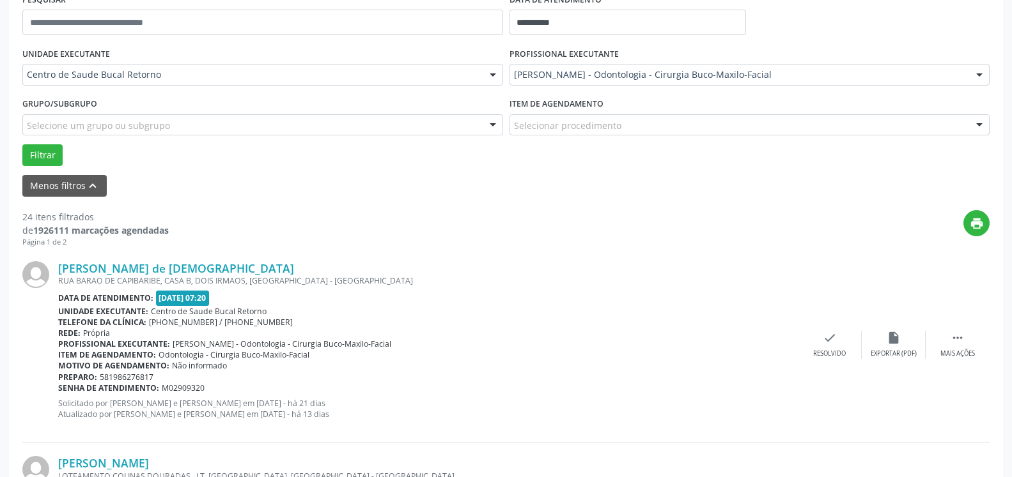
scroll to position [331, 0]
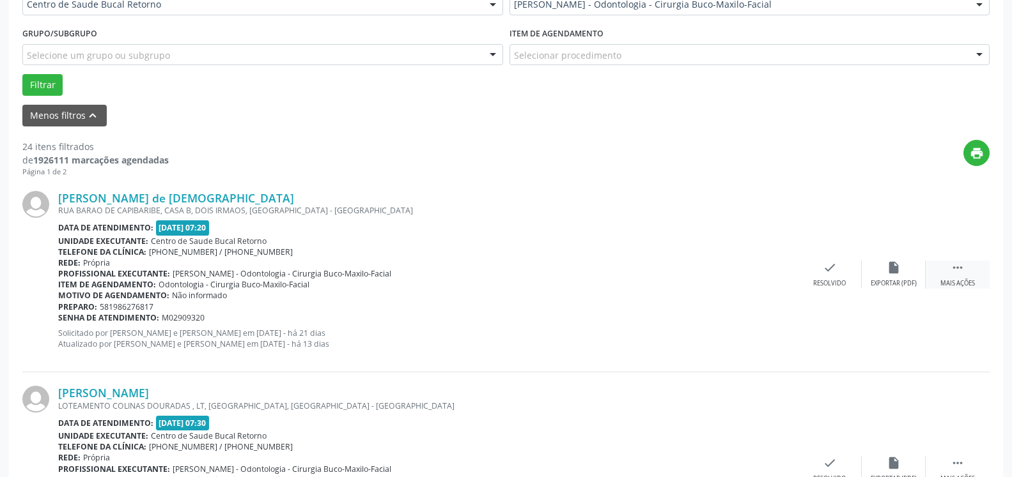
click at [971, 270] on div " Mais ações" at bounding box center [957, 274] width 64 height 27
click at [891, 275] on icon "alarm_off" at bounding box center [893, 268] width 14 height 14
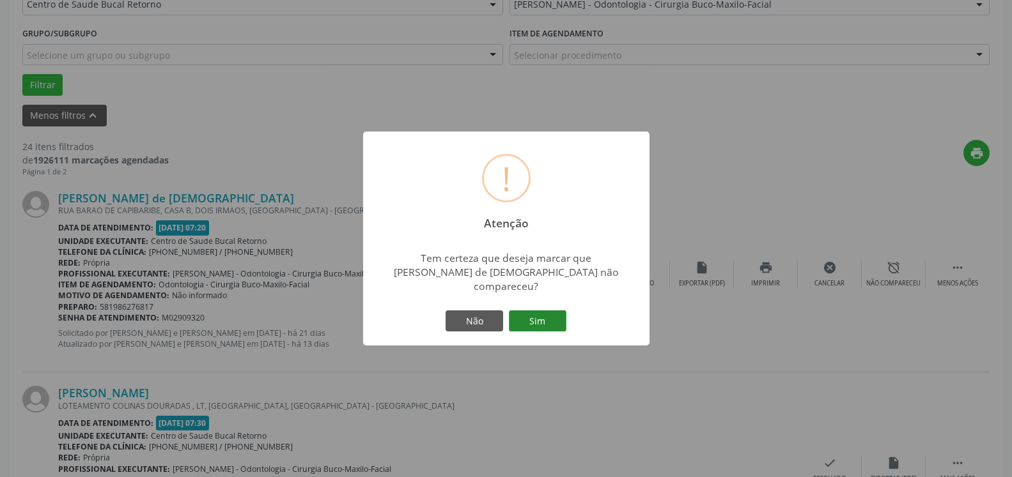
click at [526, 317] on button "Sim" at bounding box center [538, 322] width 58 height 22
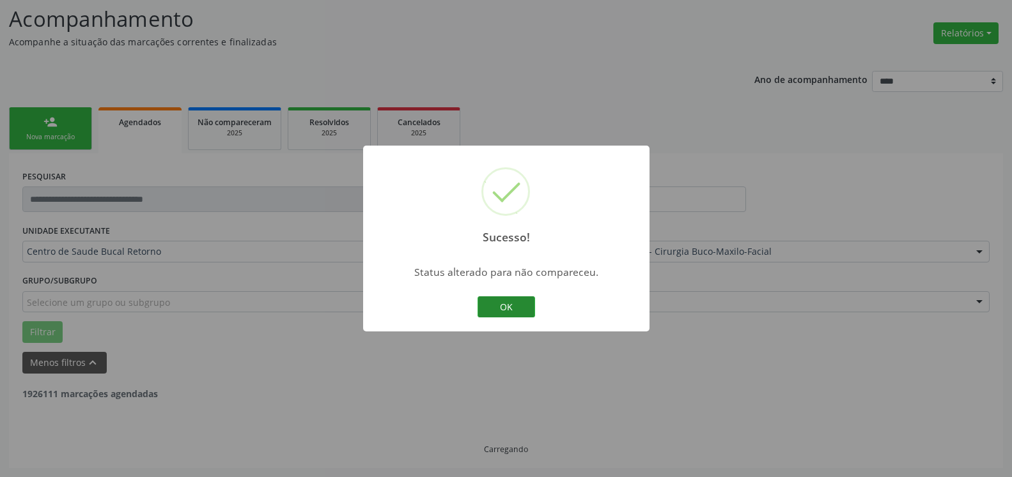
scroll to position [84, 0]
click at [522, 313] on button "OK" at bounding box center [506, 308] width 58 height 22
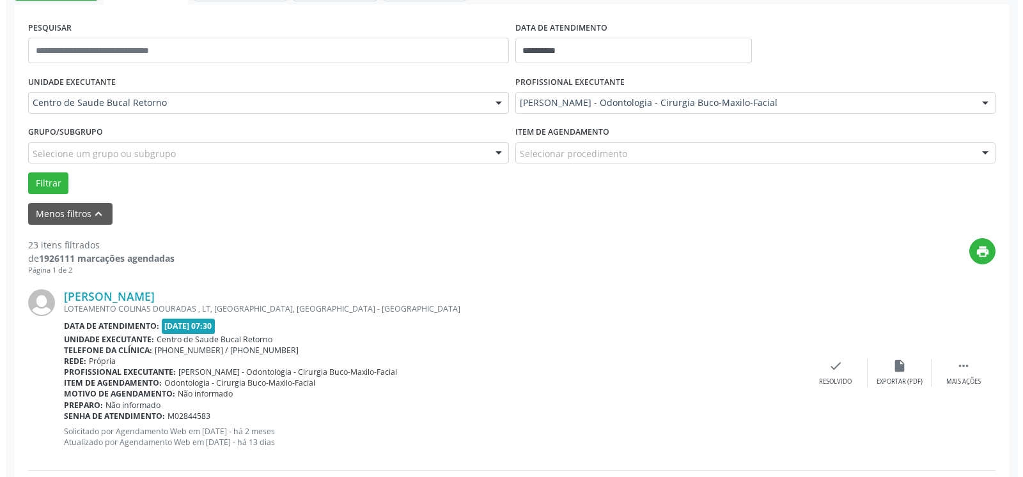
scroll to position [279, 0]
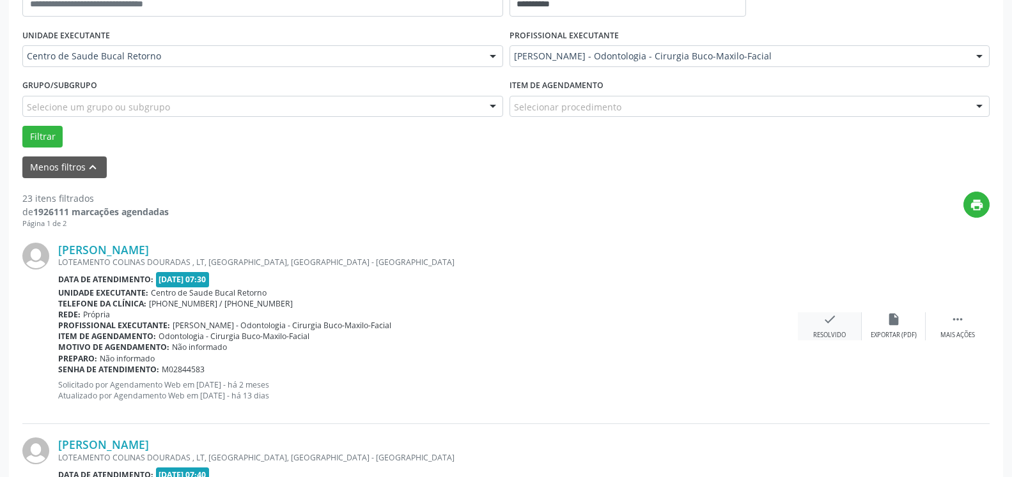
click at [826, 327] on icon "check" at bounding box center [830, 320] width 14 height 14
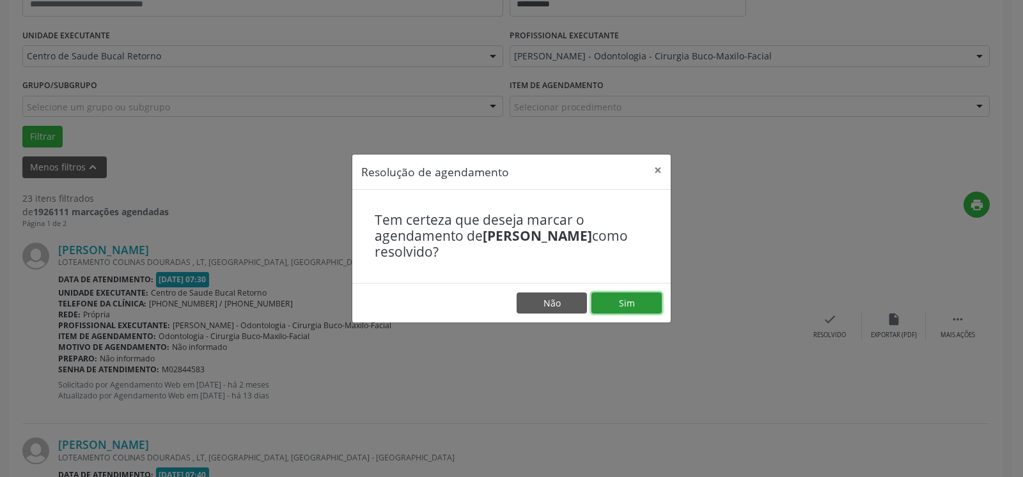
click at [645, 305] on button "Sim" at bounding box center [626, 304] width 70 height 22
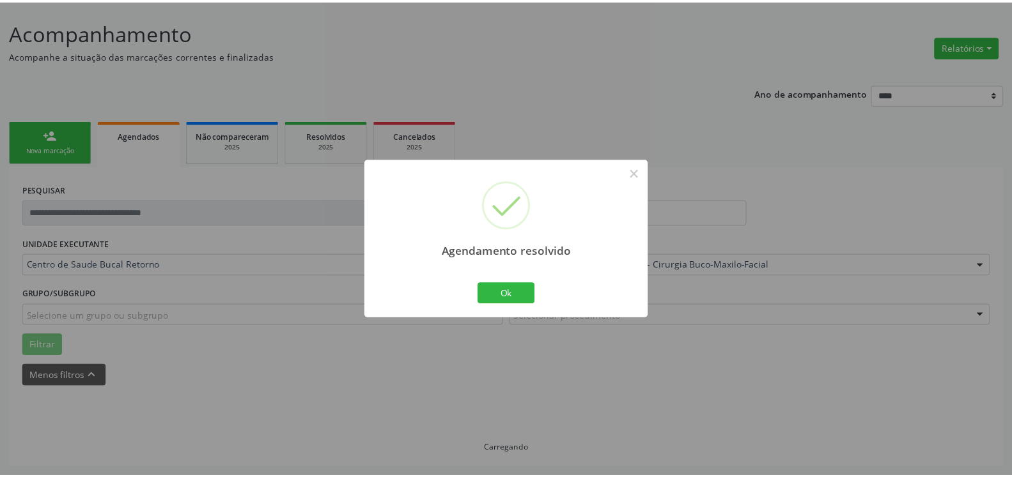
scroll to position [70, 0]
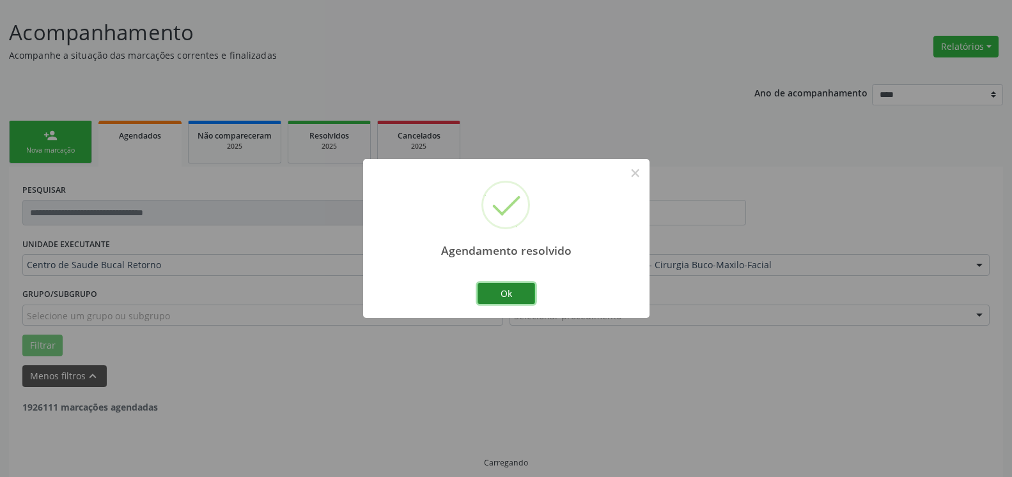
click at [517, 290] on button "Ok" at bounding box center [506, 294] width 58 height 22
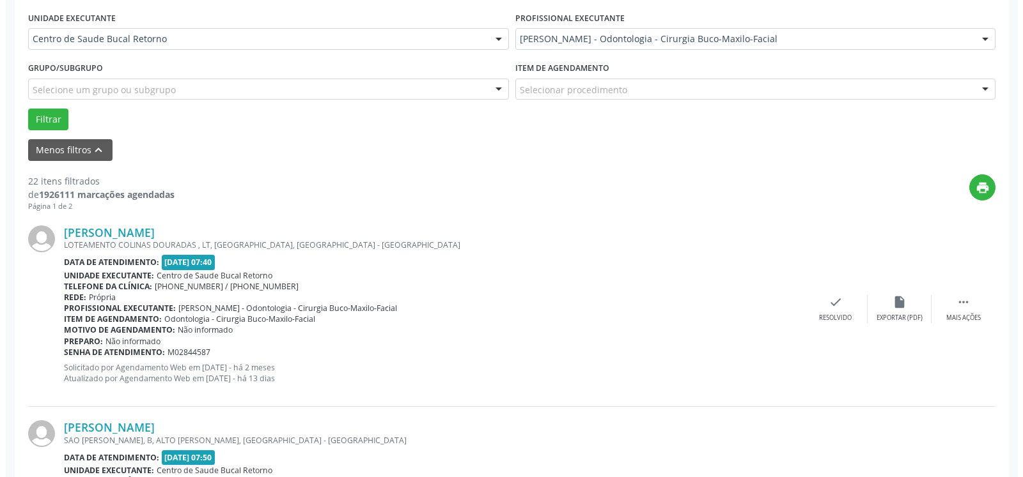
scroll to position [396, 0]
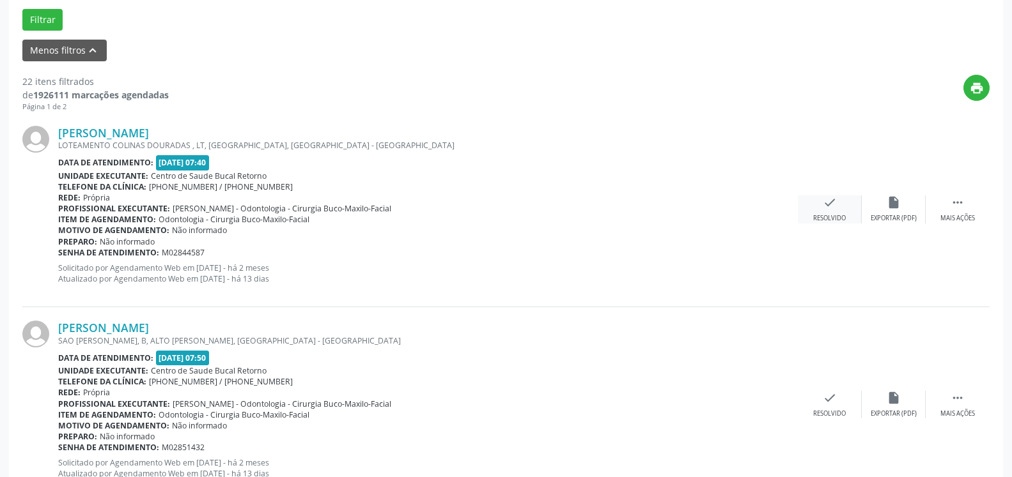
click at [830, 203] on icon "check" at bounding box center [830, 203] width 14 height 14
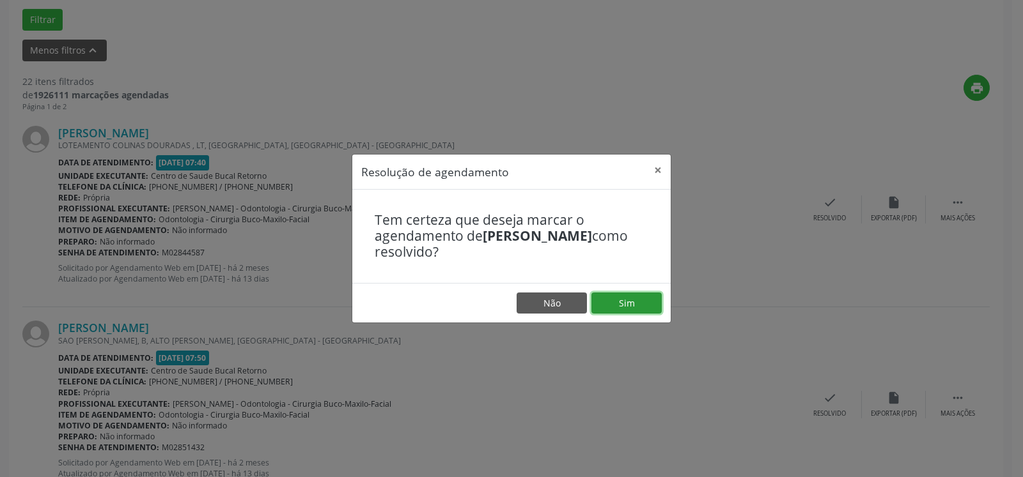
click at [614, 309] on button "Sim" at bounding box center [626, 304] width 70 height 22
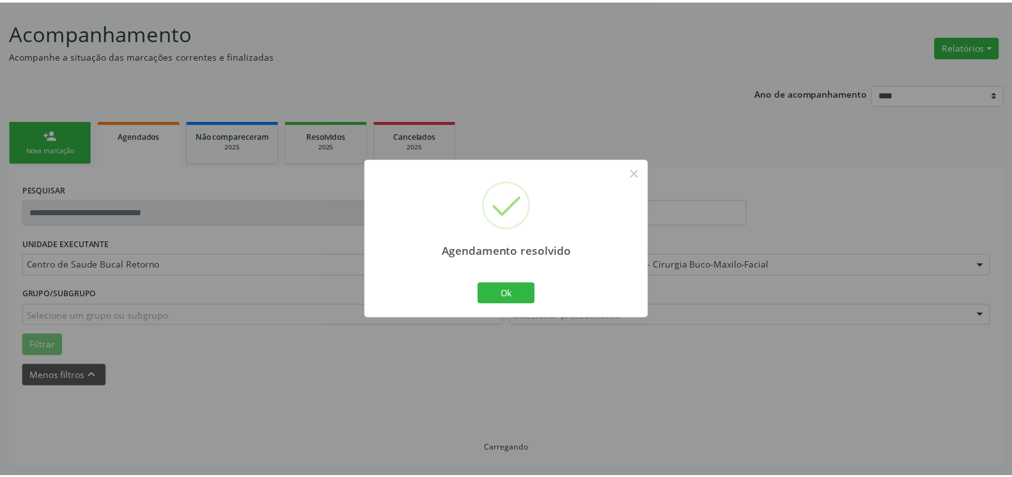
scroll to position [70, 0]
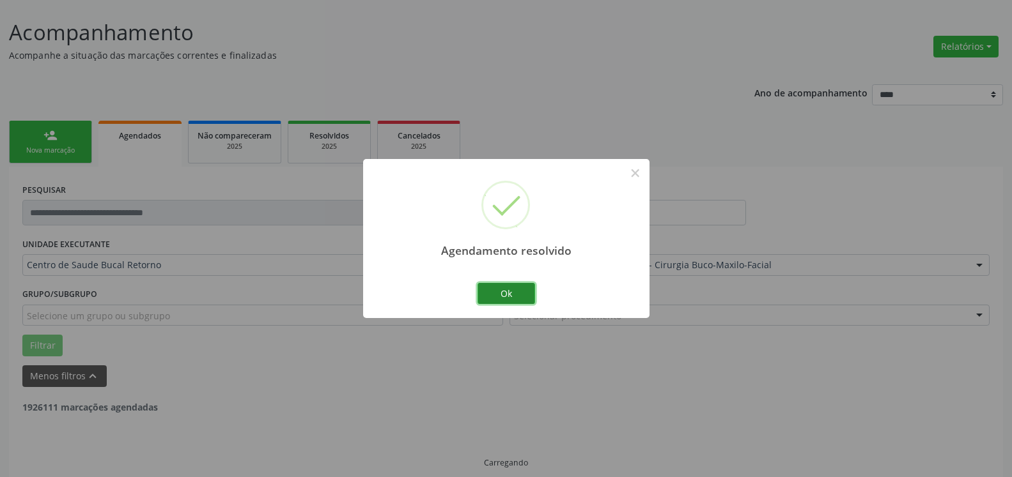
click at [517, 290] on button "Ok" at bounding box center [506, 294] width 58 height 22
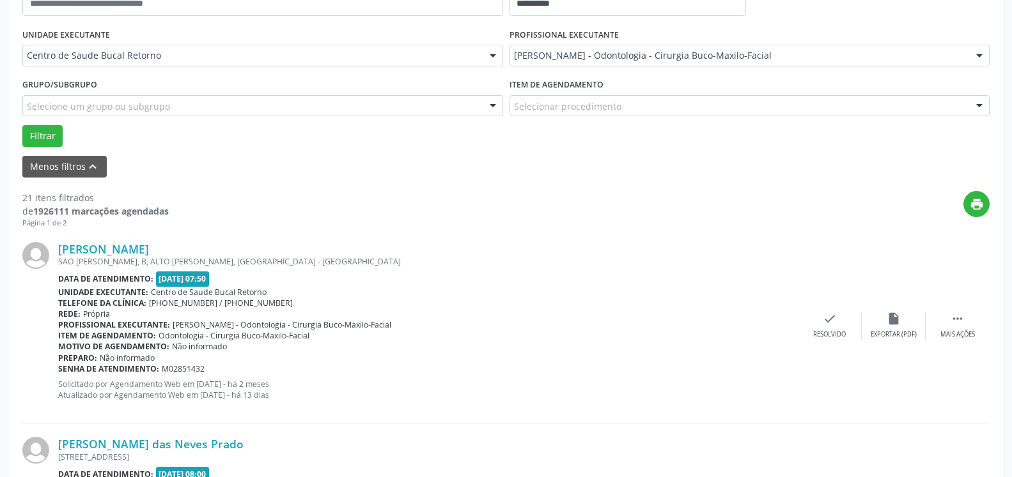
scroll to position [331, 0]
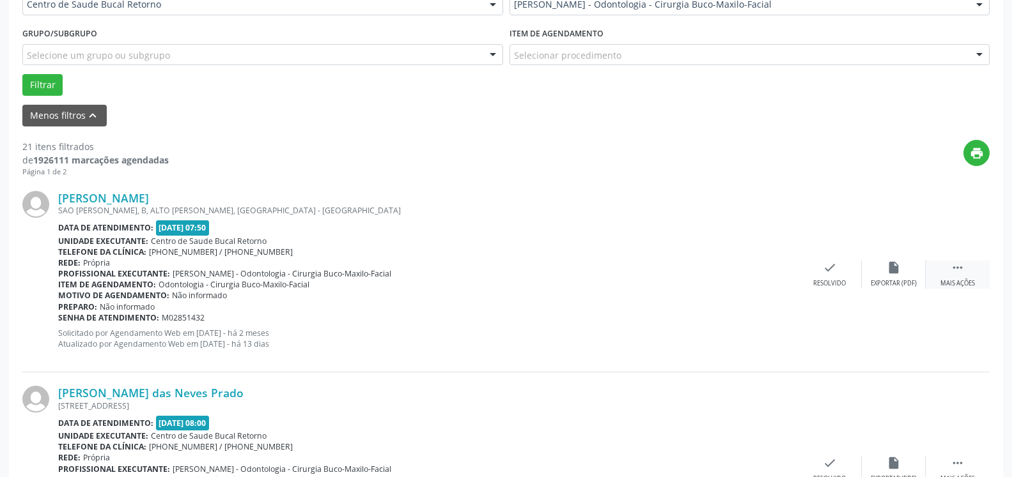
click at [985, 277] on div " Mais ações" at bounding box center [957, 274] width 64 height 27
click at [901, 270] on div "alarm_off Não compareceu" at bounding box center [894, 274] width 64 height 27
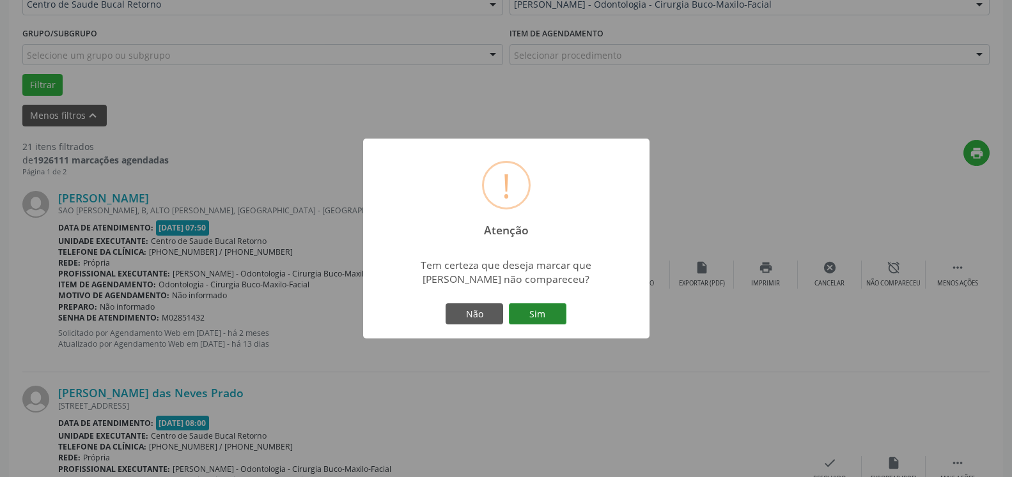
click at [550, 318] on button "Sim" at bounding box center [538, 315] width 58 height 22
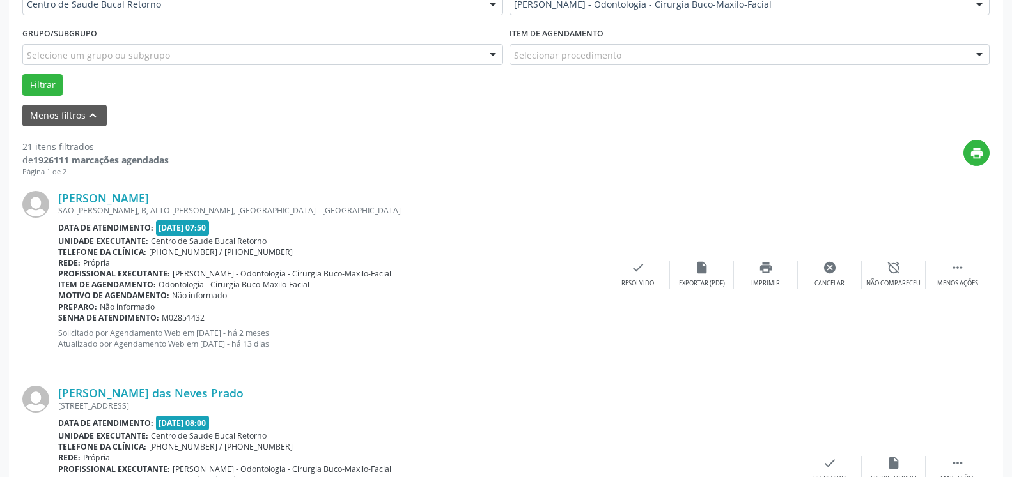
scroll to position [84, 0]
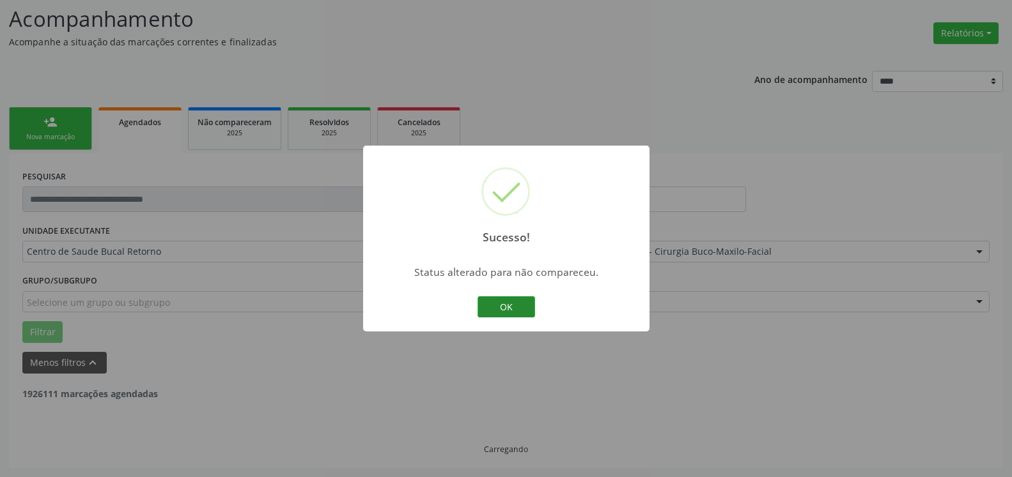
click at [520, 306] on button "OK" at bounding box center [506, 308] width 58 height 22
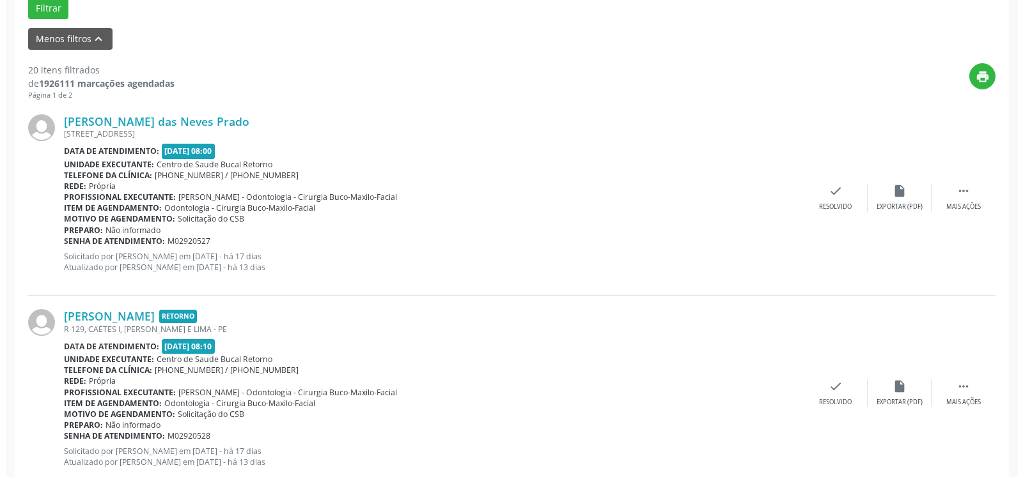
scroll to position [410, 0]
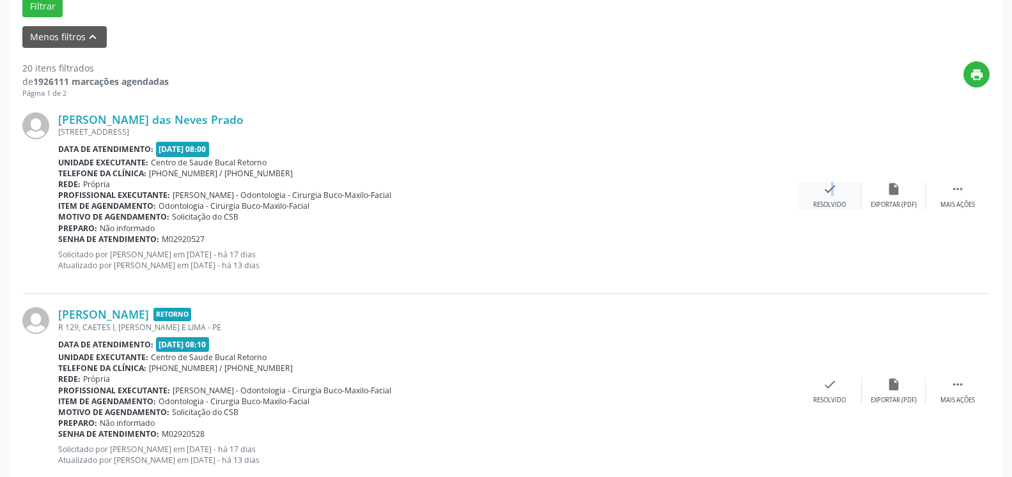
click at [824, 196] on icon "check" at bounding box center [830, 189] width 14 height 14
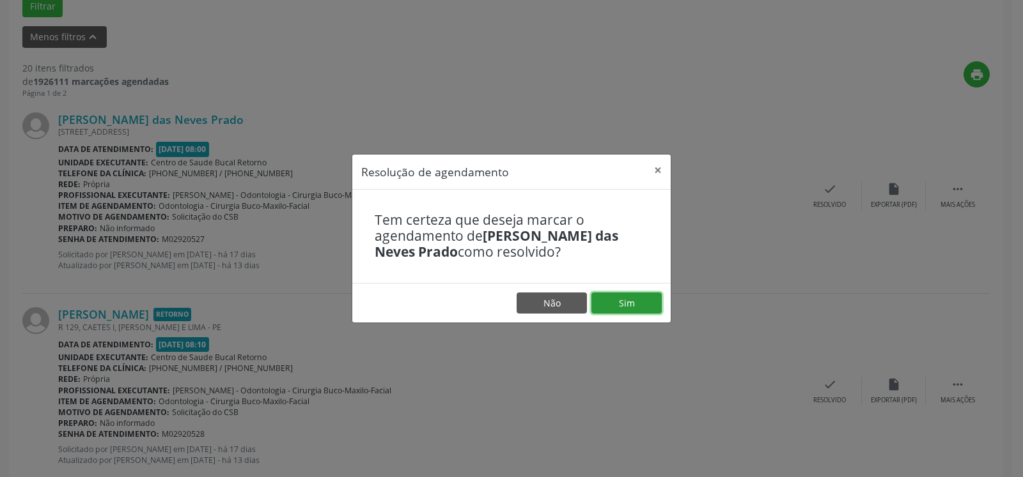
click at [609, 304] on button "Sim" at bounding box center [626, 304] width 70 height 22
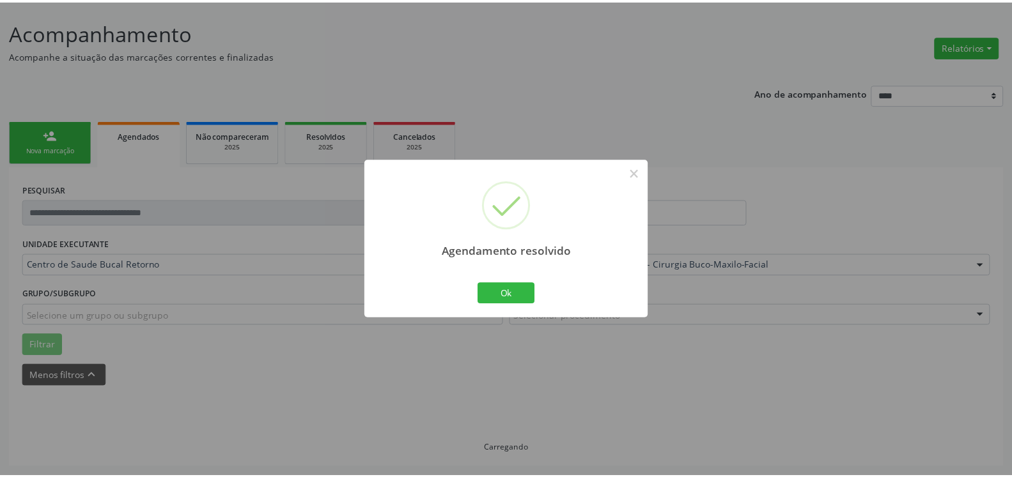
scroll to position [70, 0]
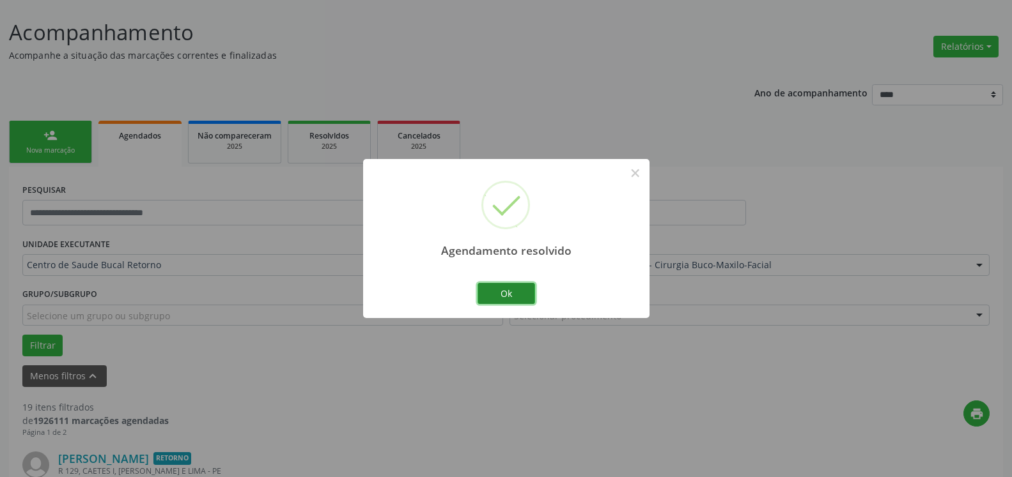
click at [489, 296] on button "Ok" at bounding box center [506, 294] width 58 height 22
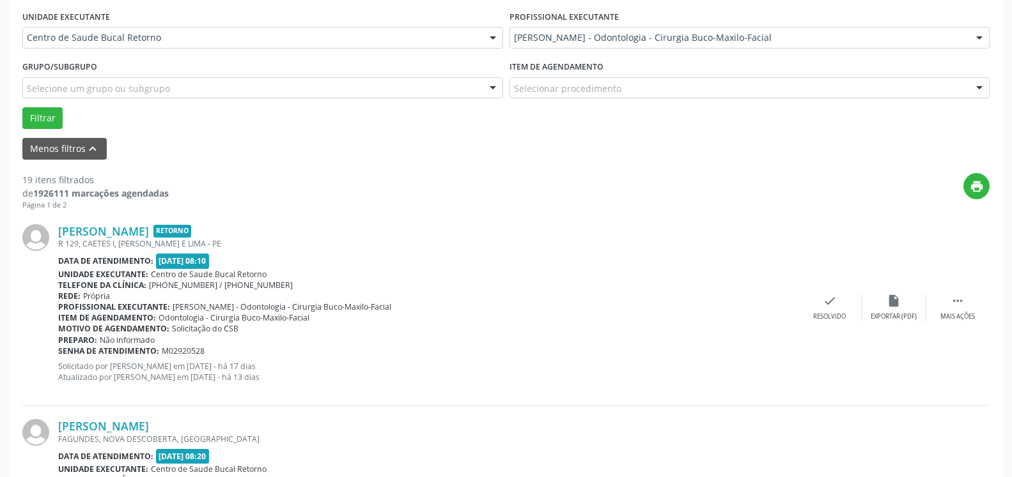
scroll to position [461, 0]
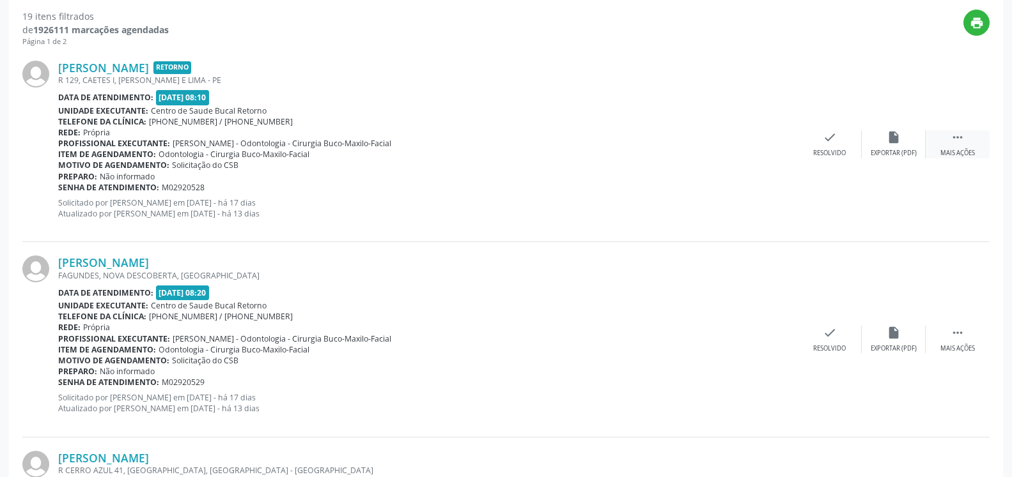
click at [957, 144] on icon "" at bounding box center [957, 137] width 14 height 14
click at [913, 142] on div "alarm_off Não compareceu" at bounding box center [894, 143] width 64 height 27
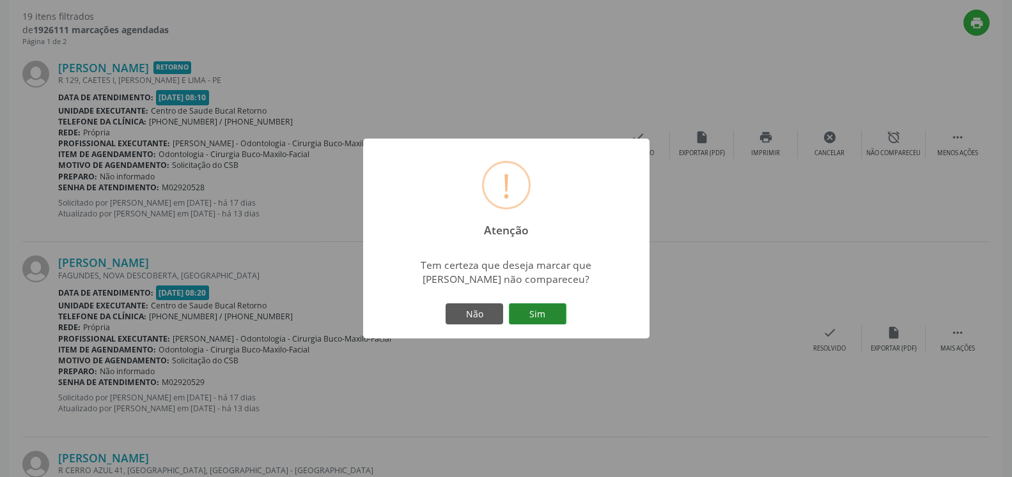
click at [555, 316] on button "Sim" at bounding box center [538, 315] width 58 height 22
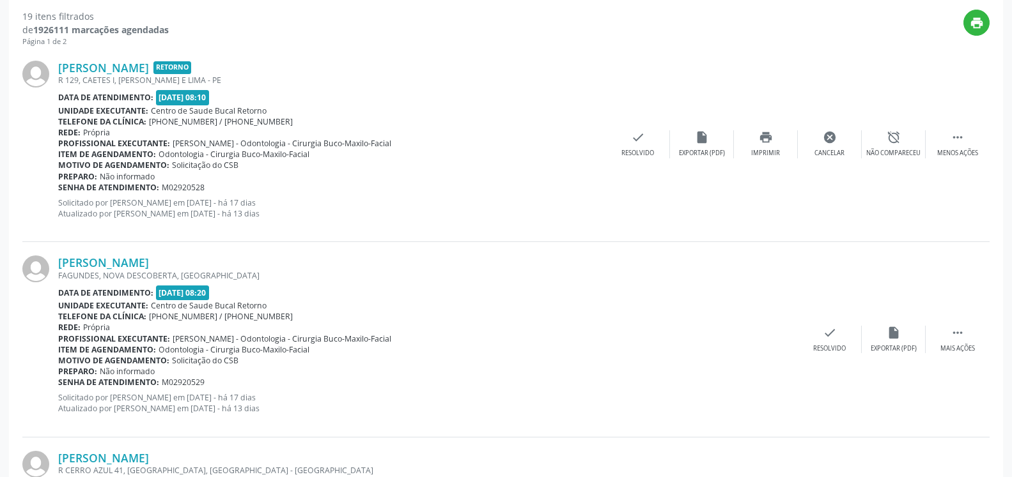
scroll to position [84, 0]
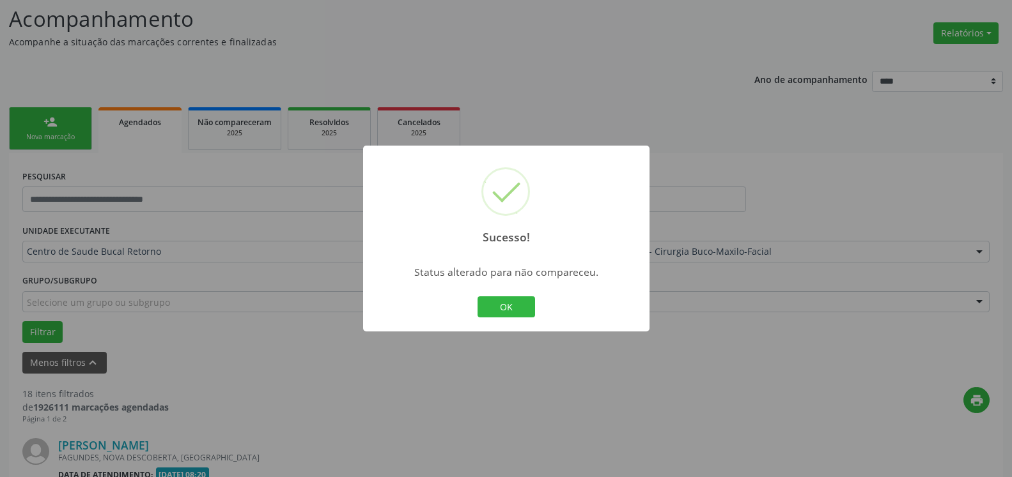
click at [530, 303] on button "OK" at bounding box center [506, 308] width 58 height 22
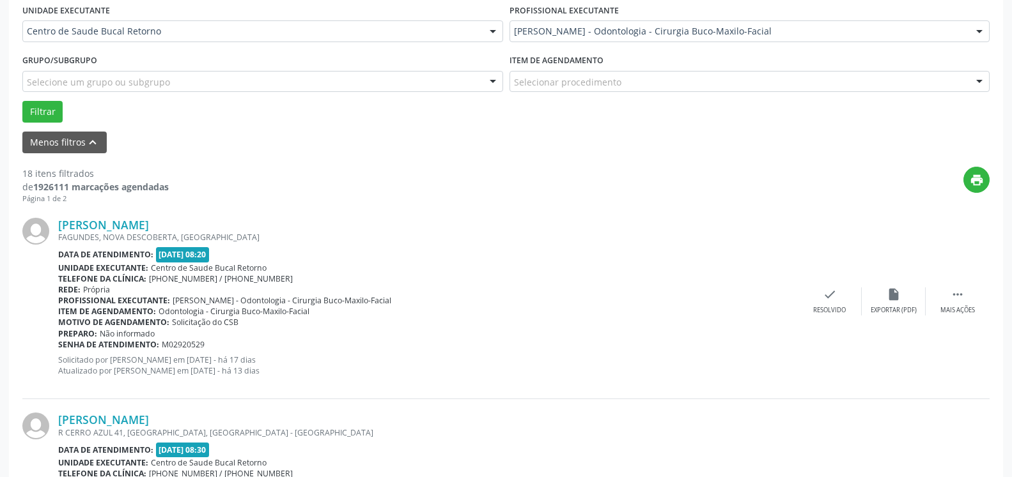
scroll to position [344, 0]
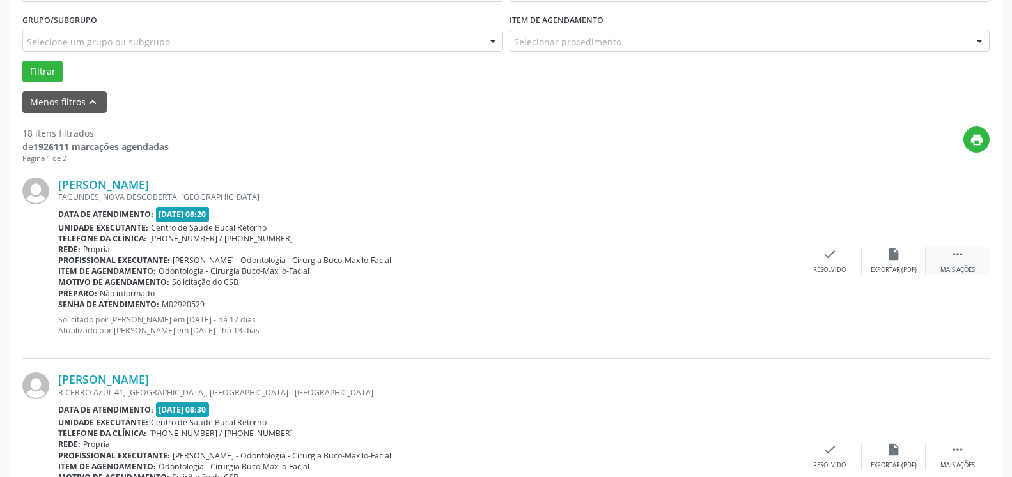
click at [954, 261] on icon "" at bounding box center [957, 254] width 14 height 14
click at [909, 263] on div "alarm_off Não compareceu" at bounding box center [894, 260] width 64 height 27
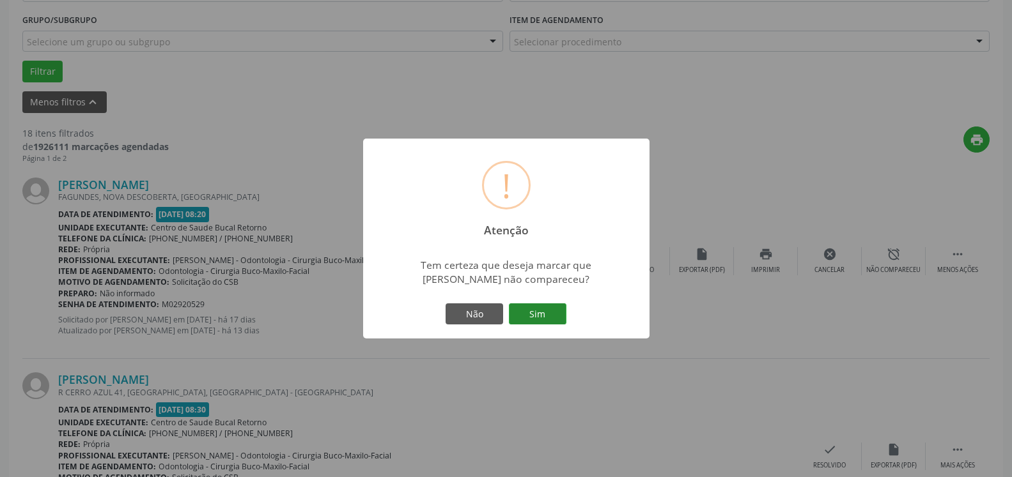
click at [531, 318] on button "Sim" at bounding box center [538, 315] width 58 height 22
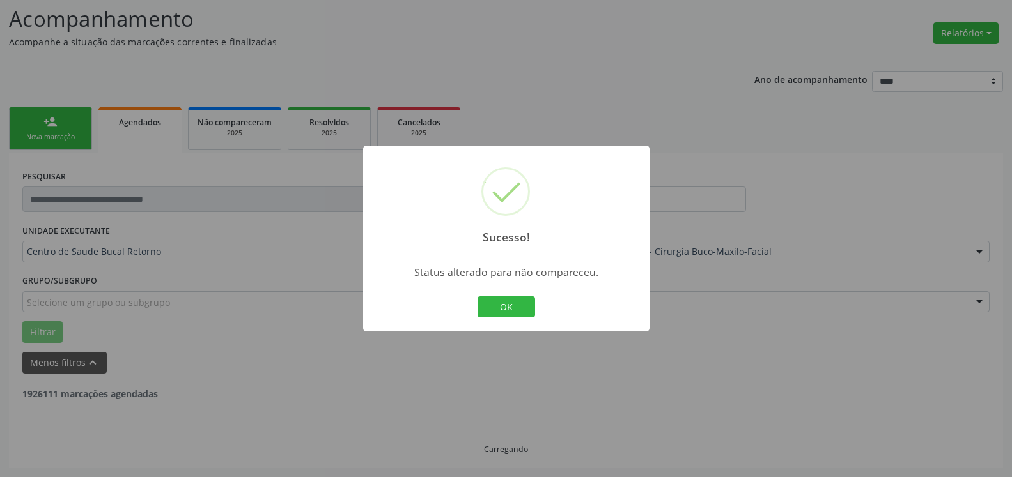
scroll to position [84, 0]
click at [496, 306] on button "OK" at bounding box center [506, 308] width 58 height 22
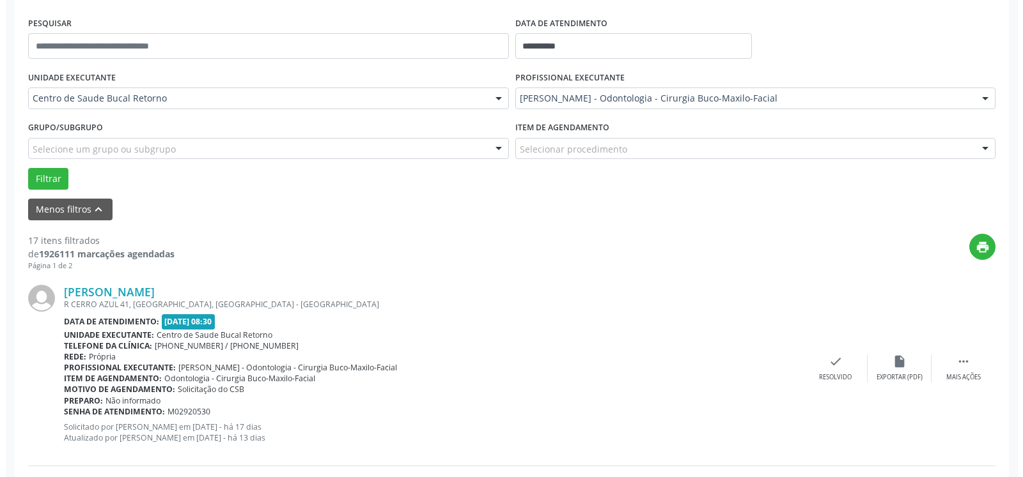
scroll to position [279, 0]
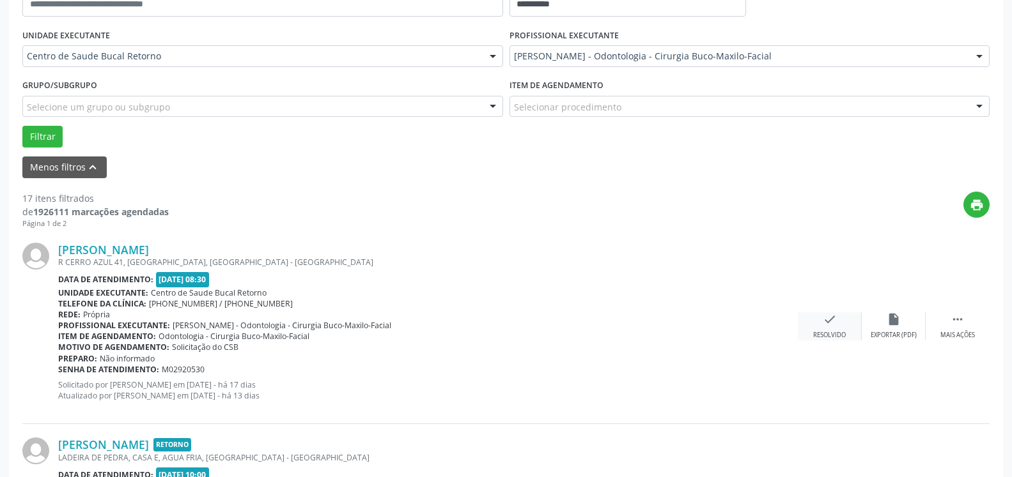
click at [824, 332] on div "Resolvido" at bounding box center [829, 335] width 33 height 9
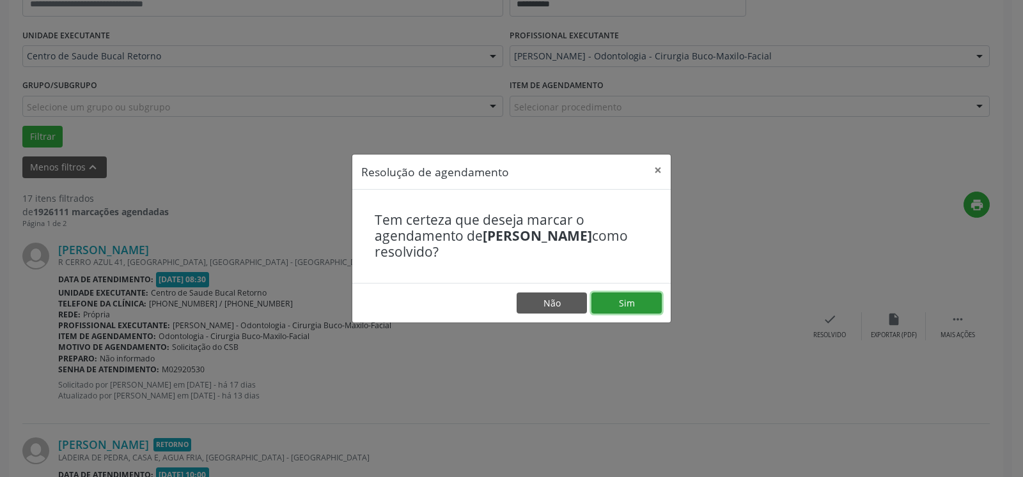
click at [640, 302] on button "Sim" at bounding box center [626, 304] width 70 height 22
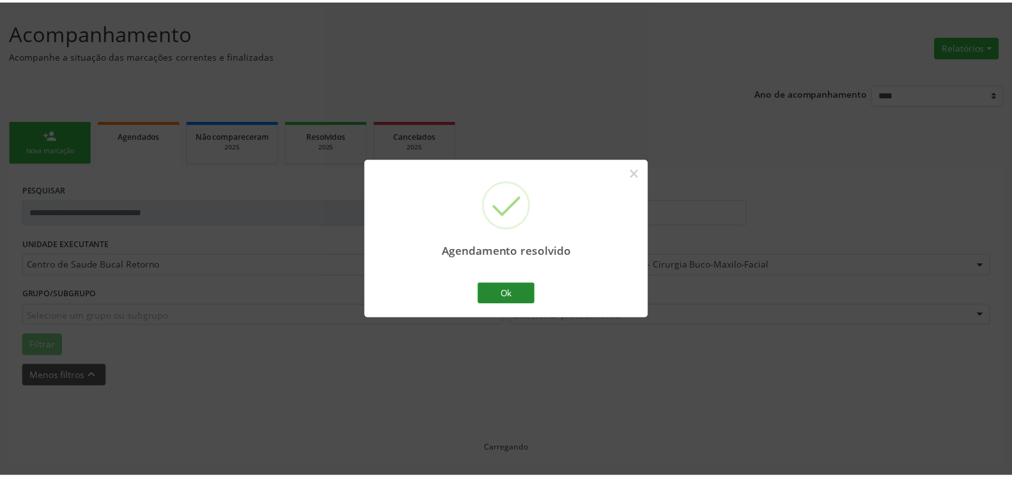
scroll to position [70, 0]
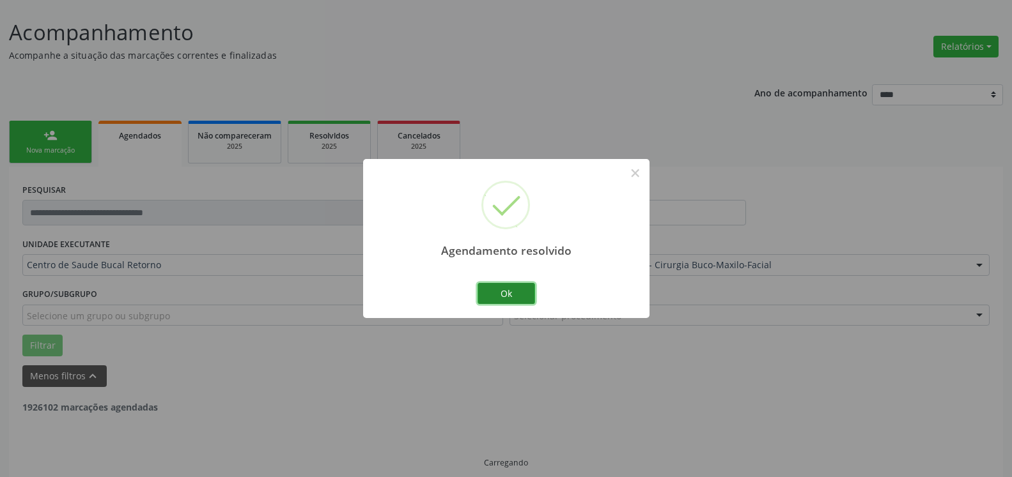
click at [502, 287] on button "Ok" at bounding box center [506, 294] width 58 height 22
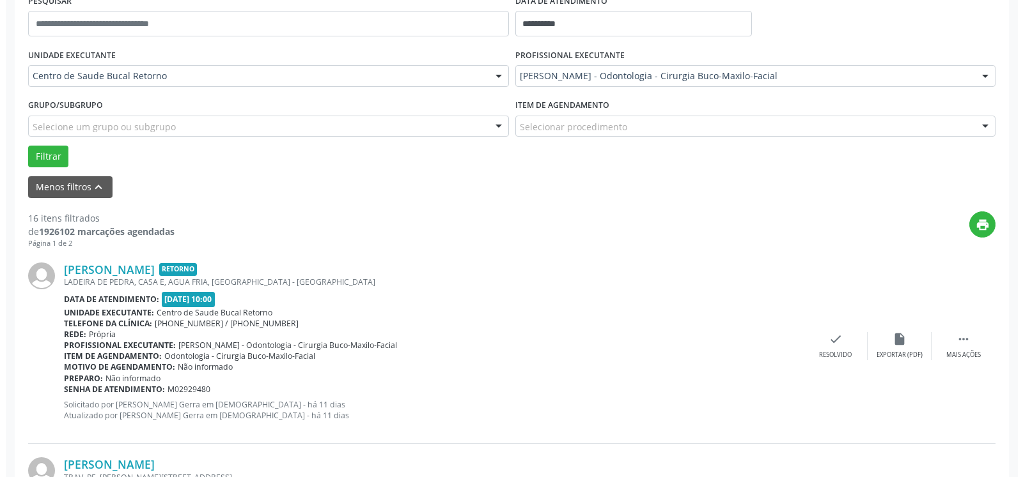
scroll to position [279, 0]
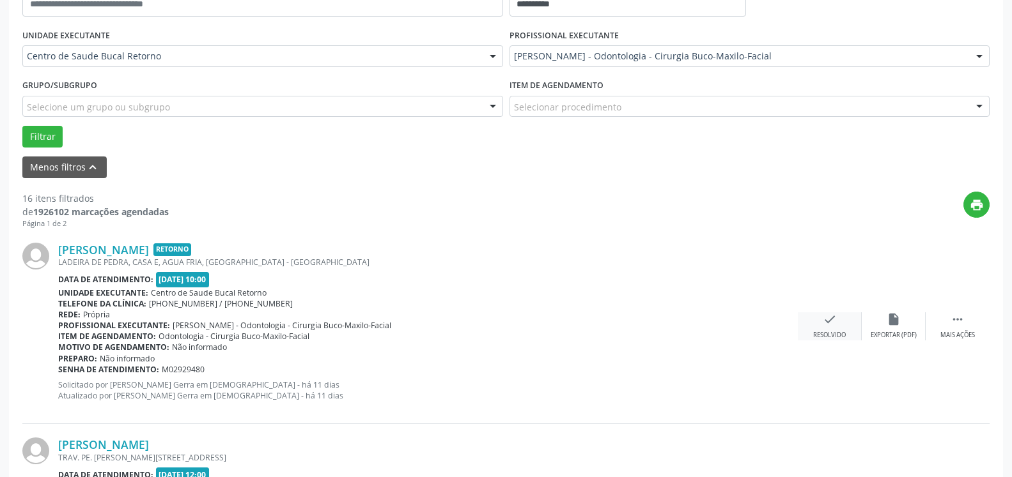
click at [835, 331] on div "check Resolvido" at bounding box center [830, 326] width 64 height 27
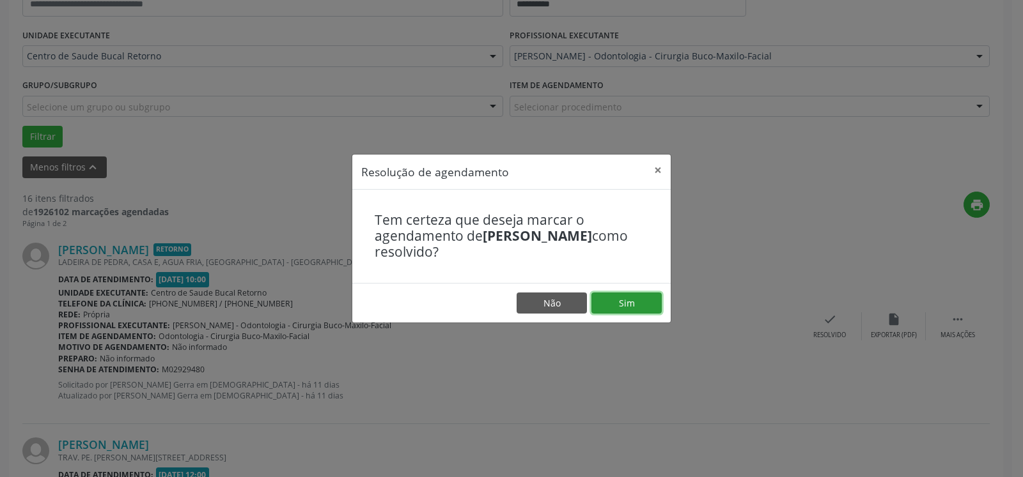
click at [644, 304] on button "Sim" at bounding box center [626, 304] width 70 height 22
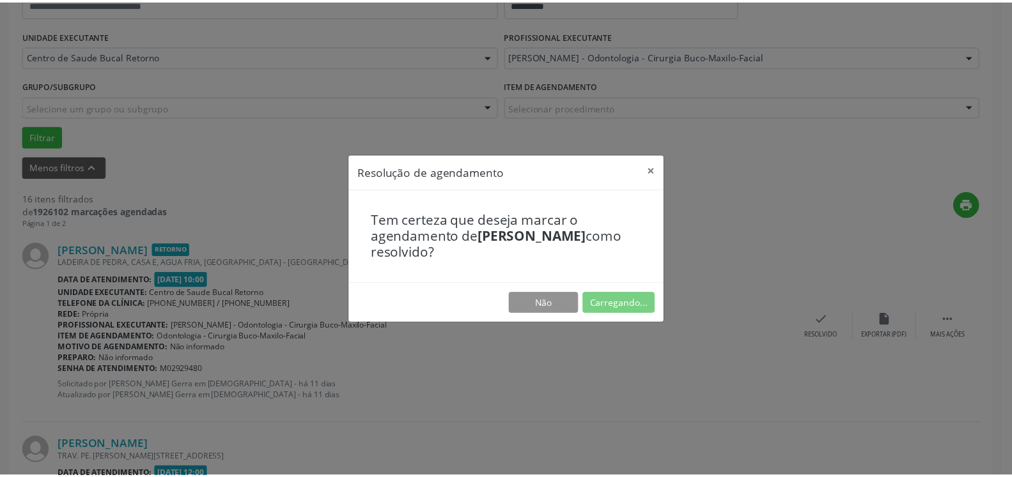
scroll to position [70, 0]
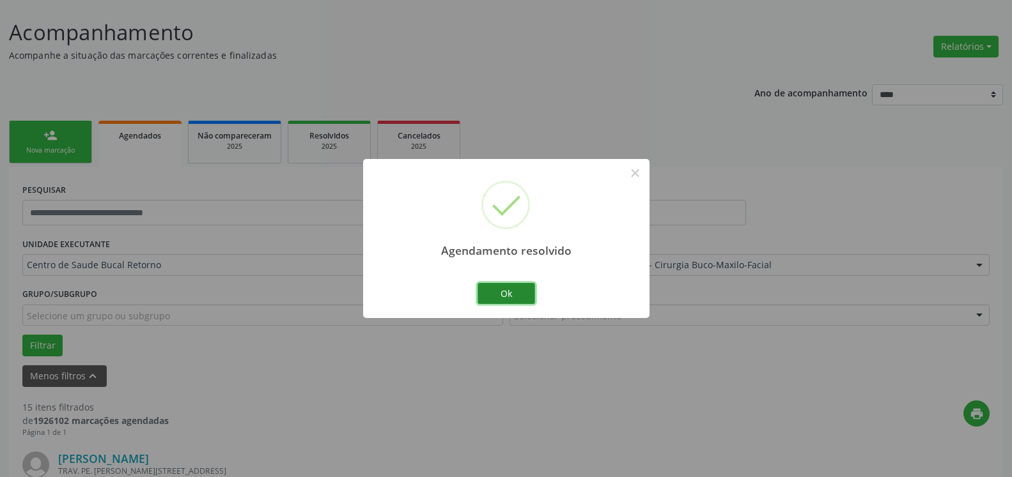
click at [510, 290] on button "Ok" at bounding box center [506, 294] width 58 height 22
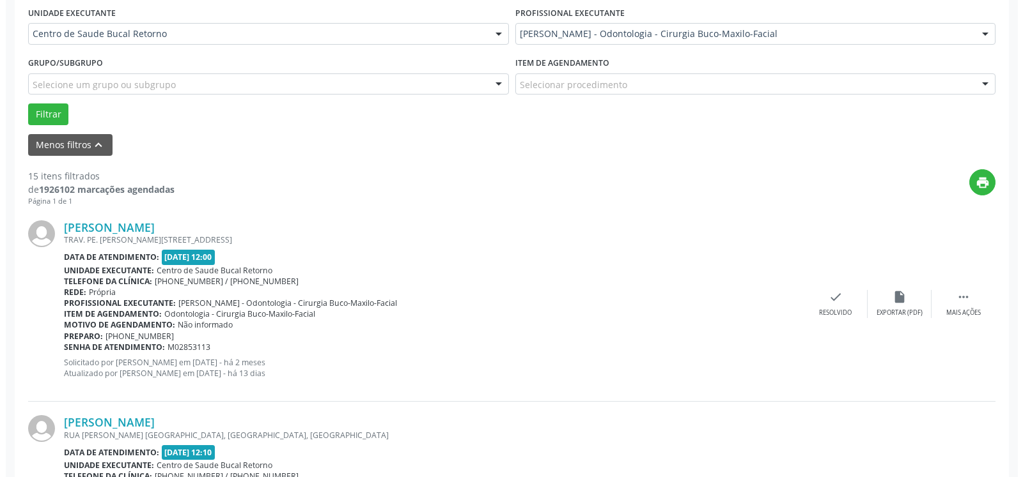
scroll to position [331, 0]
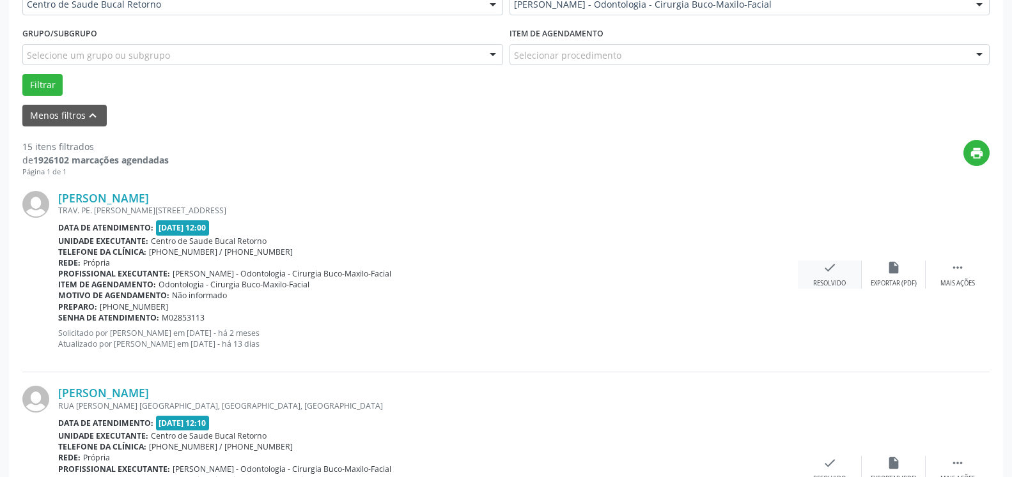
click at [830, 275] on icon "check" at bounding box center [830, 268] width 14 height 14
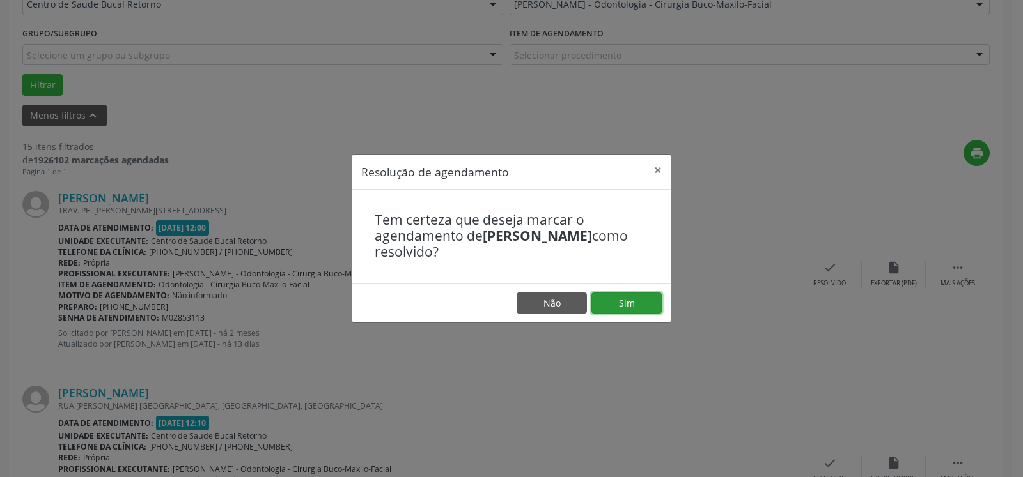
click at [624, 307] on button "Sim" at bounding box center [626, 304] width 70 height 22
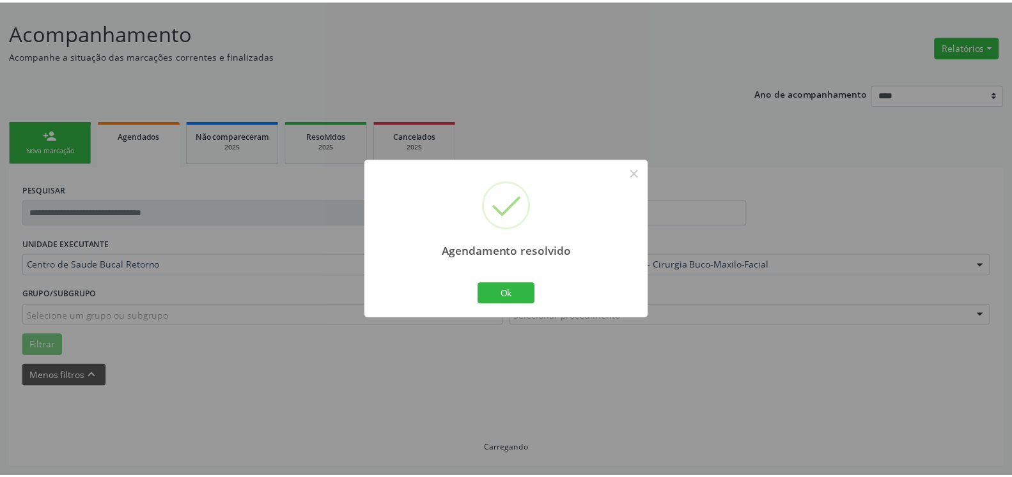
scroll to position [70, 0]
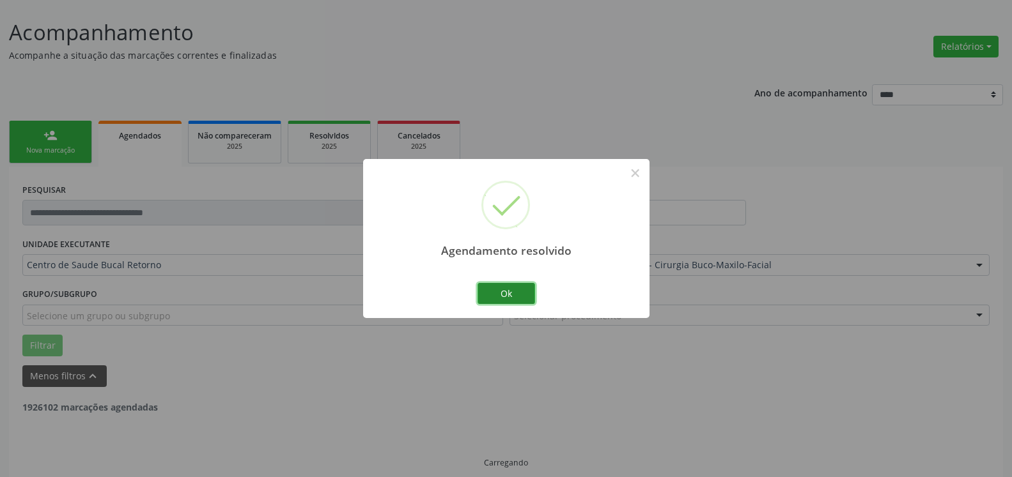
click at [499, 297] on button "Ok" at bounding box center [506, 294] width 58 height 22
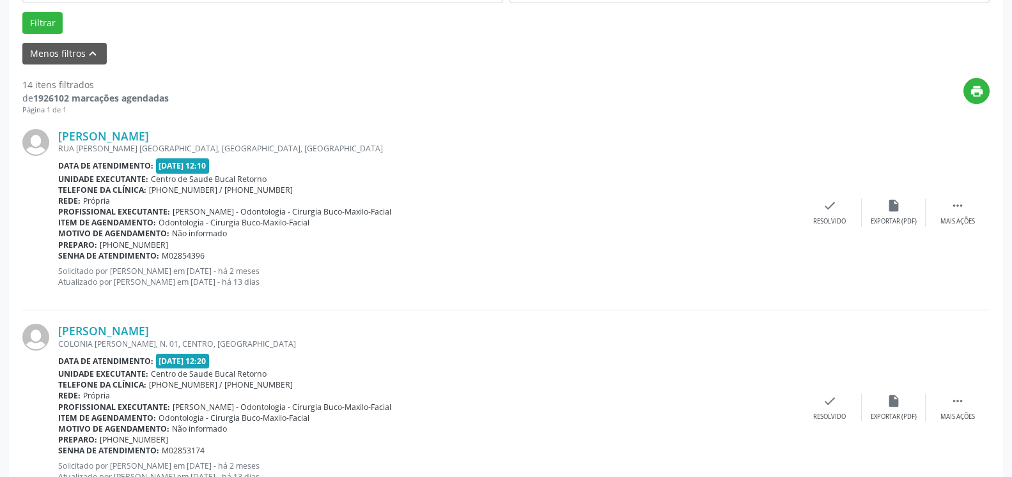
scroll to position [396, 0]
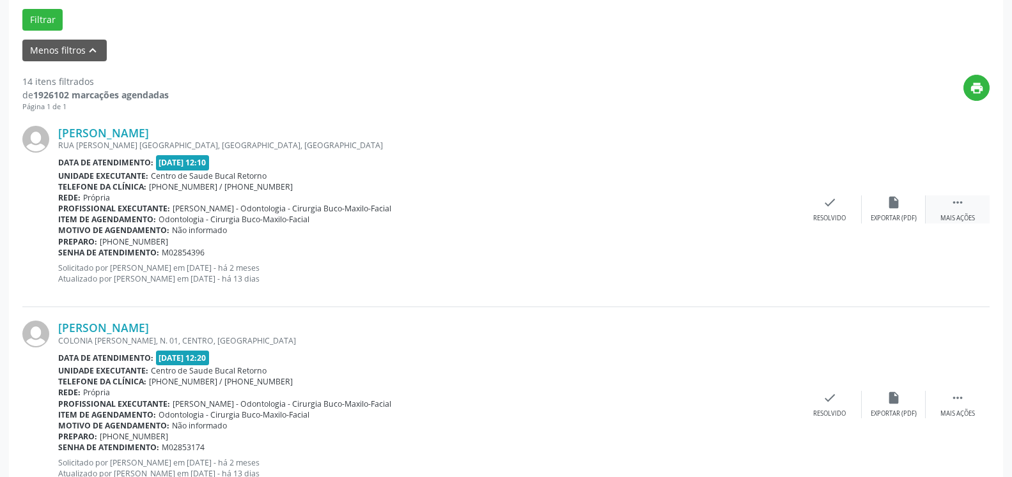
click at [952, 205] on icon "" at bounding box center [957, 203] width 14 height 14
click at [876, 221] on div "Não compareceu" at bounding box center [893, 218] width 54 height 9
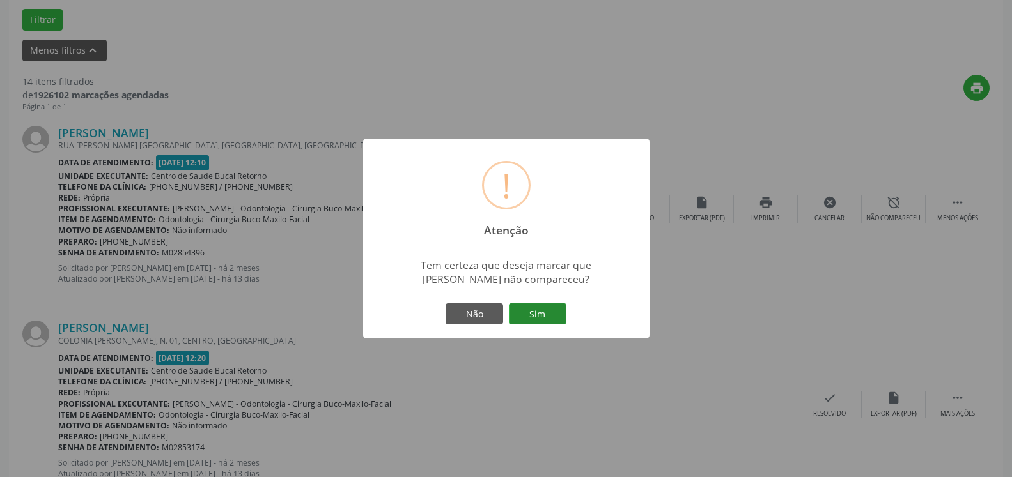
click at [531, 314] on button "Sim" at bounding box center [538, 315] width 58 height 22
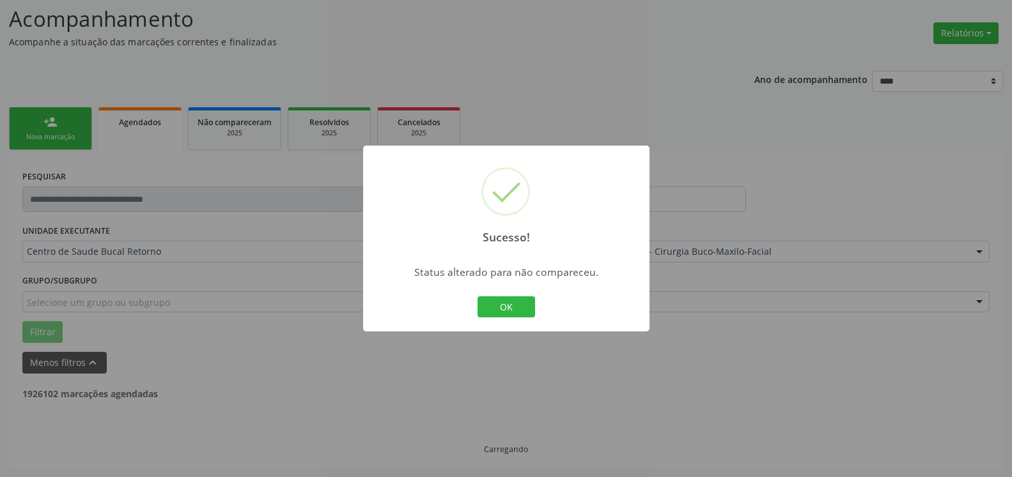
scroll to position [84, 0]
click at [510, 312] on button "OK" at bounding box center [506, 308] width 58 height 22
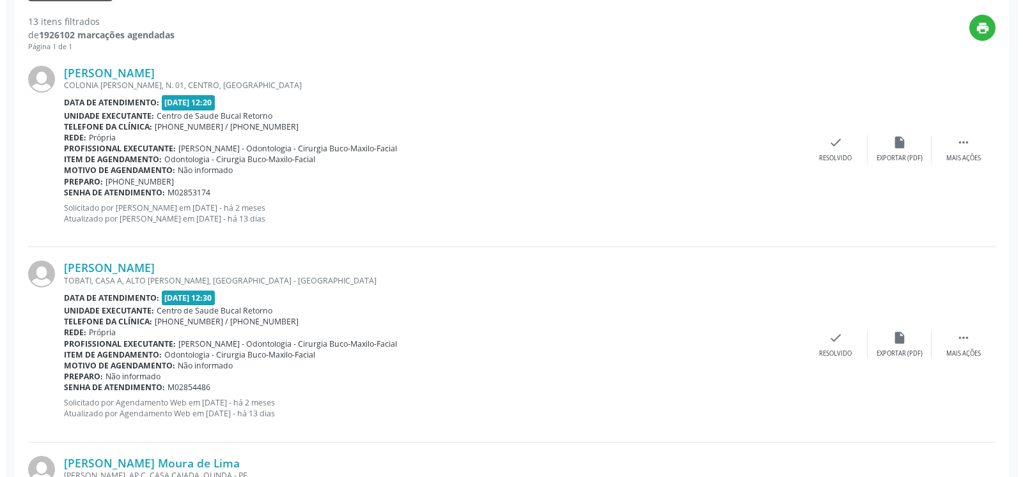
scroll to position [475, 0]
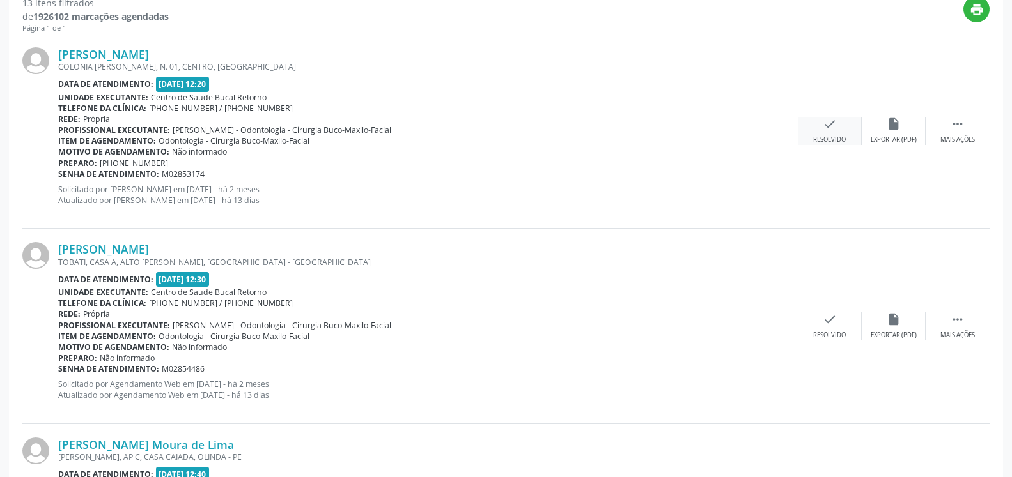
click at [826, 127] on icon "check" at bounding box center [830, 124] width 14 height 14
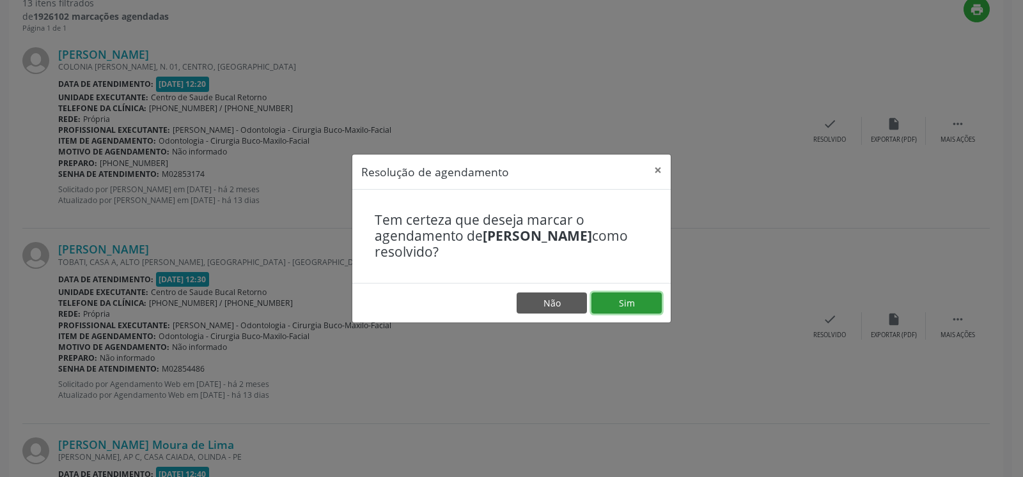
click at [623, 309] on button "Sim" at bounding box center [626, 304] width 70 height 22
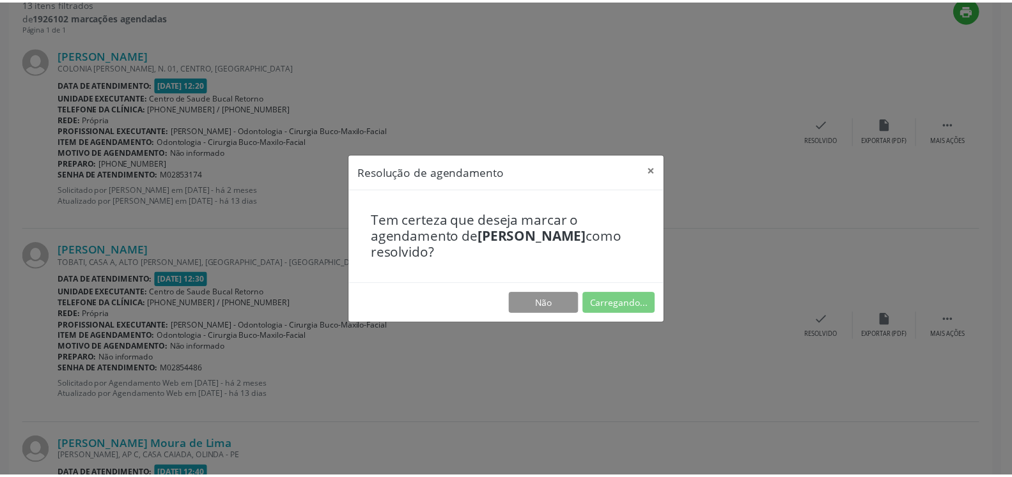
scroll to position [70, 0]
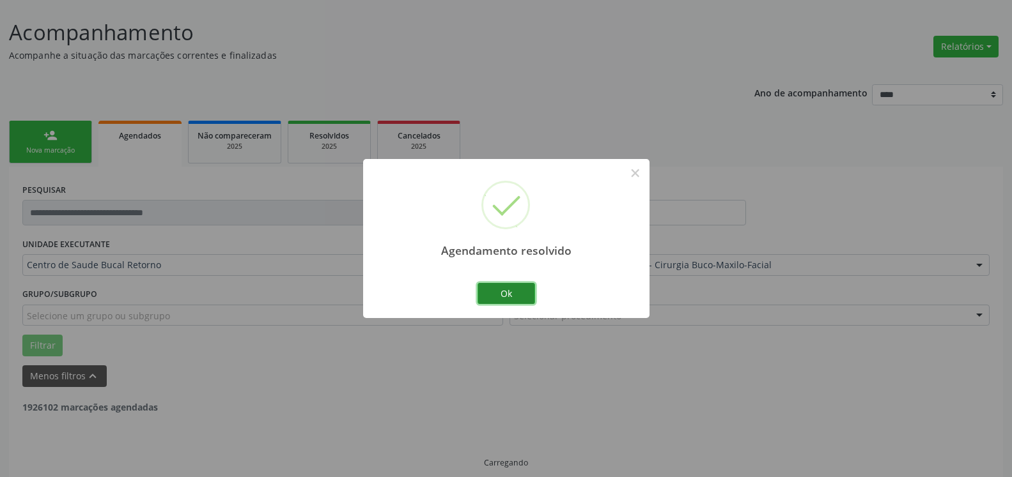
click at [501, 286] on button "Ok" at bounding box center [506, 294] width 58 height 22
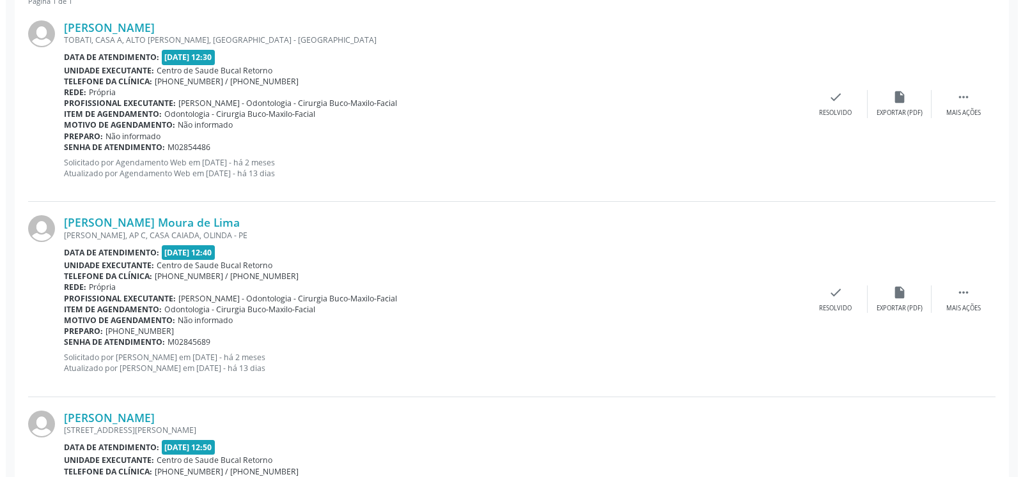
scroll to position [527, 0]
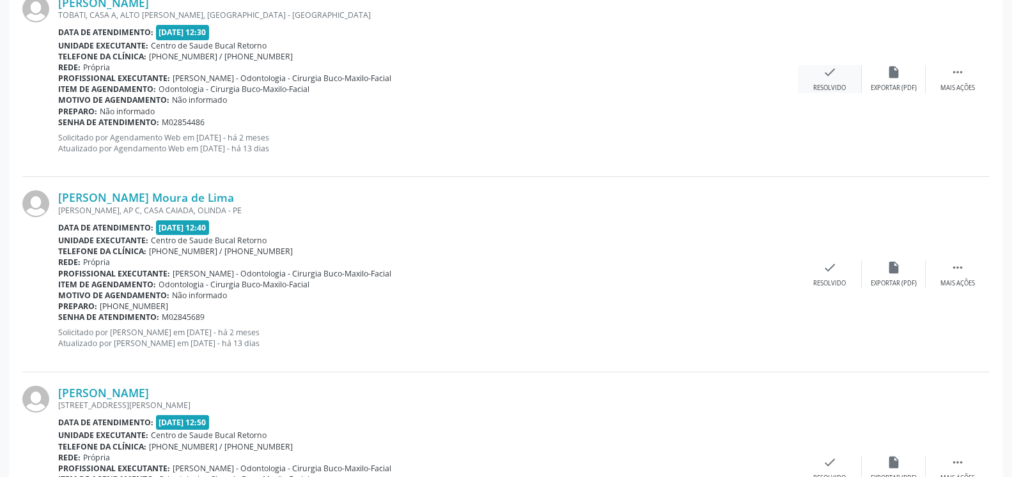
click at [834, 86] on div "Resolvido" at bounding box center [829, 88] width 33 height 9
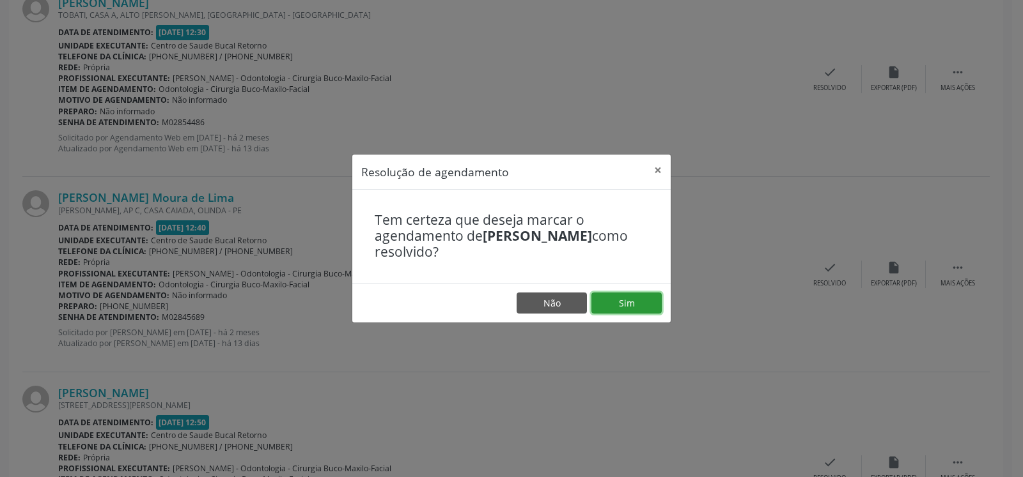
click at [644, 299] on button "Sim" at bounding box center [626, 304] width 70 height 22
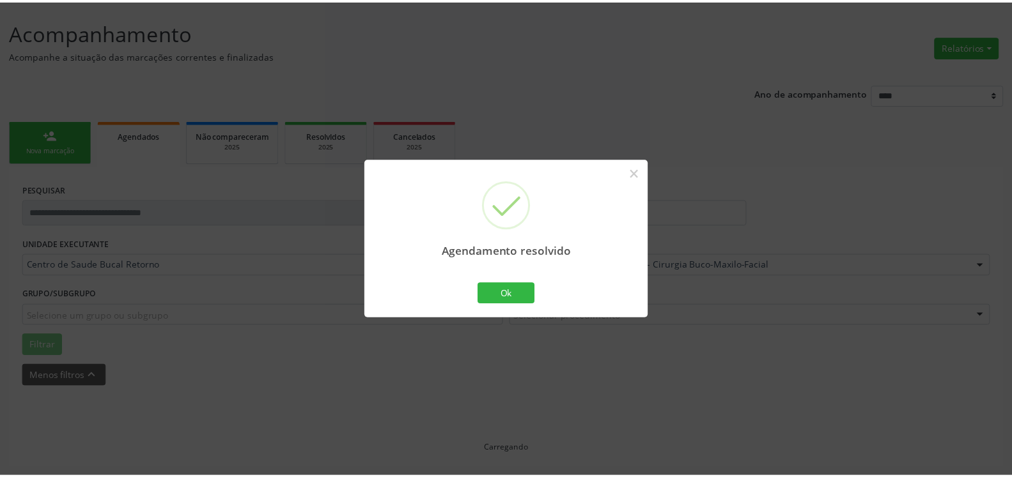
scroll to position [70, 0]
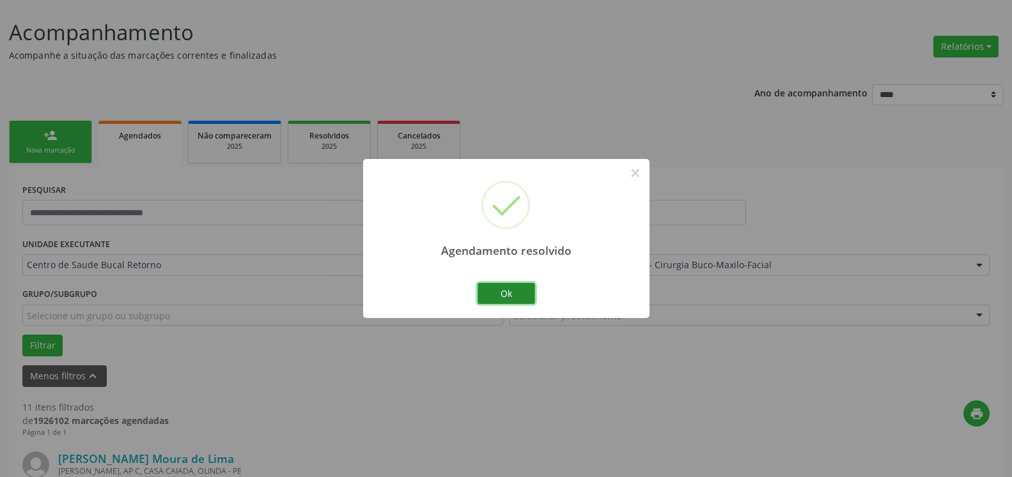
click at [509, 294] on button "Ok" at bounding box center [506, 294] width 58 height 22
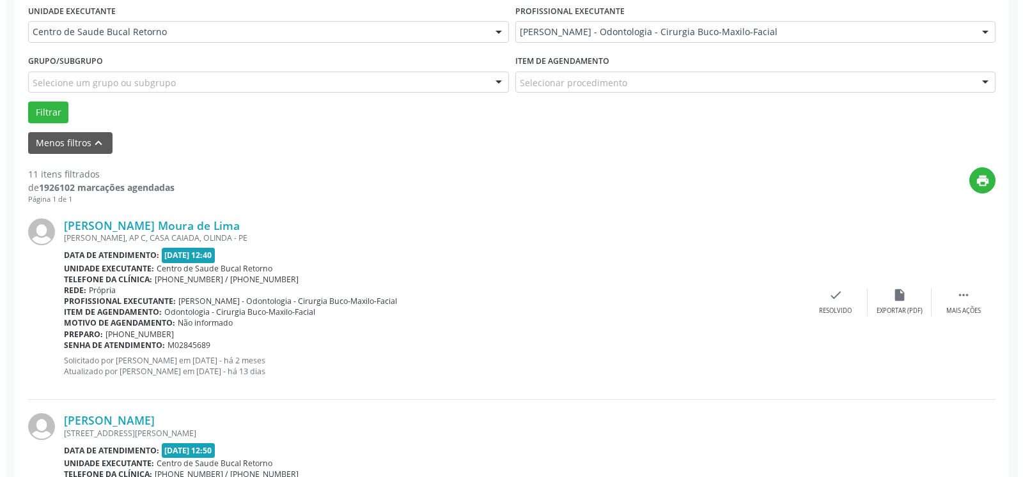
scroll to position [331, 0]
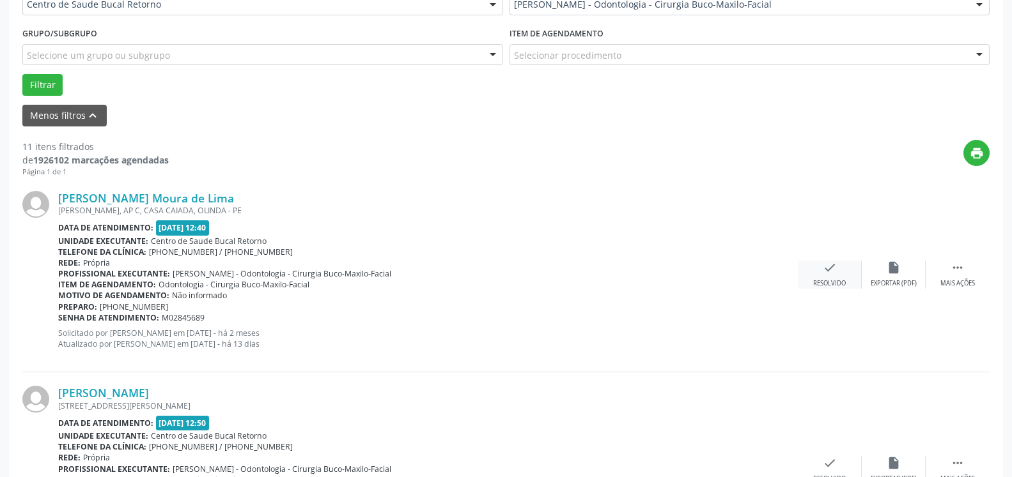
click at [831, 275] on icon "check" at bounding box center [830, 268] width 14 height 14
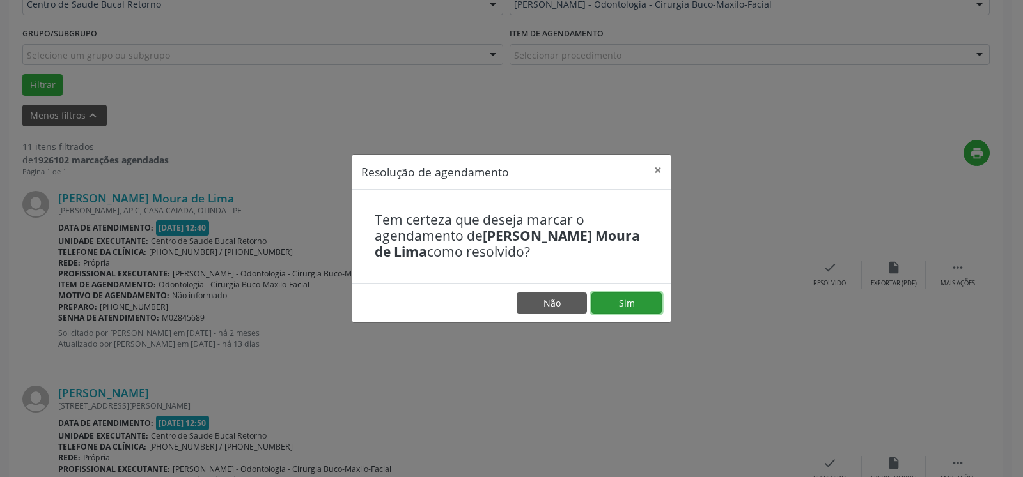
click at [615, 302] on button "Sim" at bounding box center [626, 304] width 70 height 22
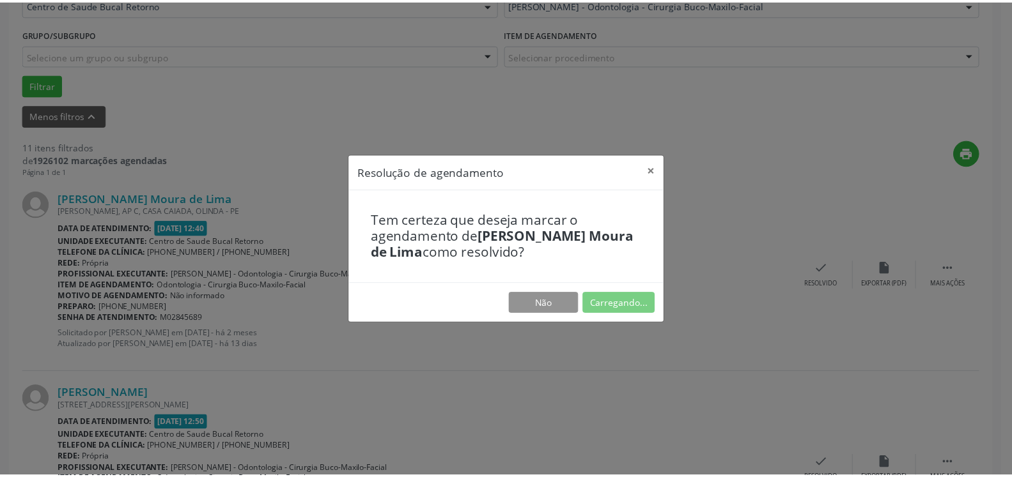
scroll to position [70, 0]
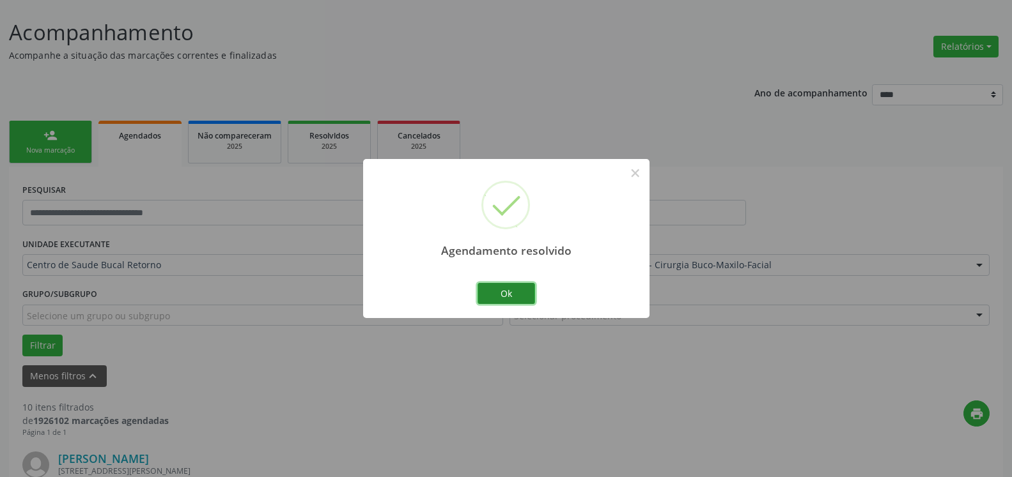
click at [506, 298] on button "Ok" at bounding box center [506, 294] width 58 height 22
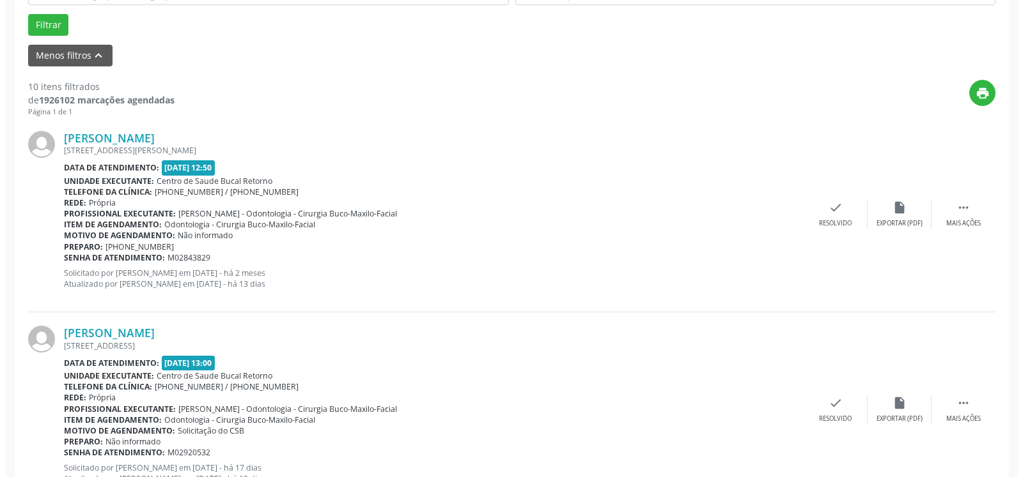
scroll to position [396, 0]
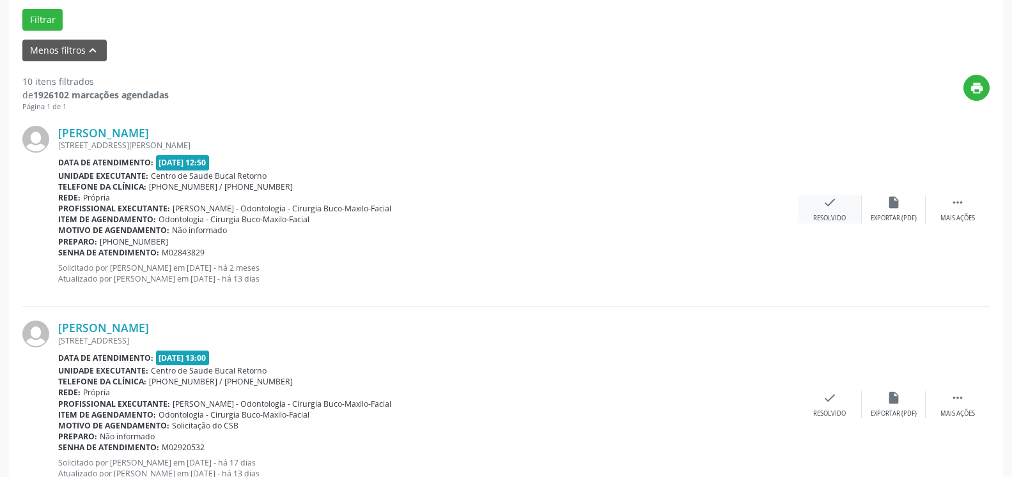
click at [833, 210] on icon "check" at bounding box center [830, 203] width 14 height 14
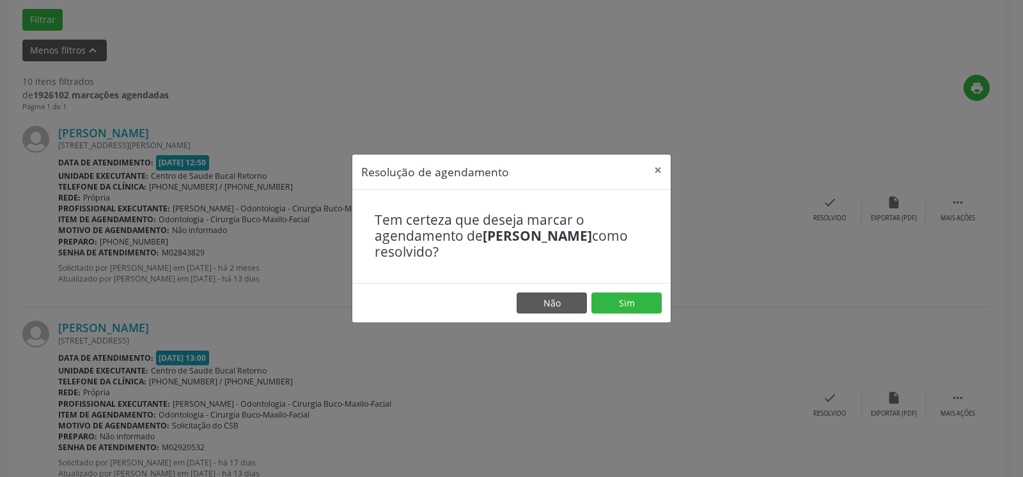
click at [635, 292] on footer "Não Sim" at bounding box center [511, 303] width 318 height 40
click at [610, 312] on button "Sim" at bounding box center [626, 304] width 70 height 22
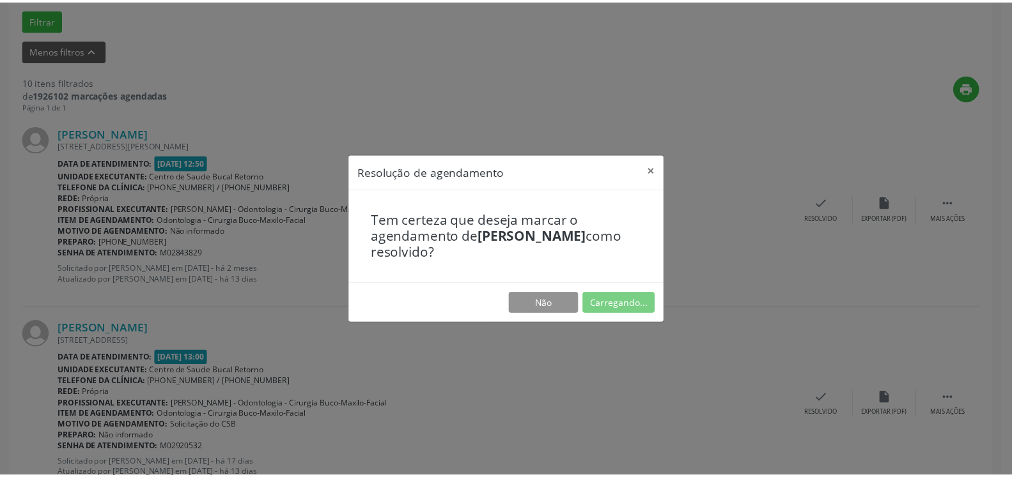
scroll to position [70, 0]
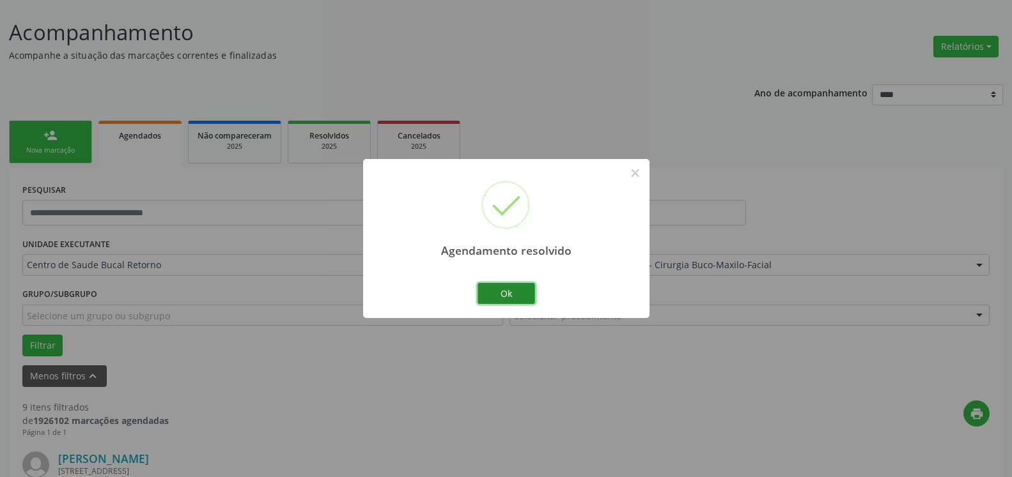
click at [524, 300] on button "Ok" at bounding box center [506, 294] width 58 height 22
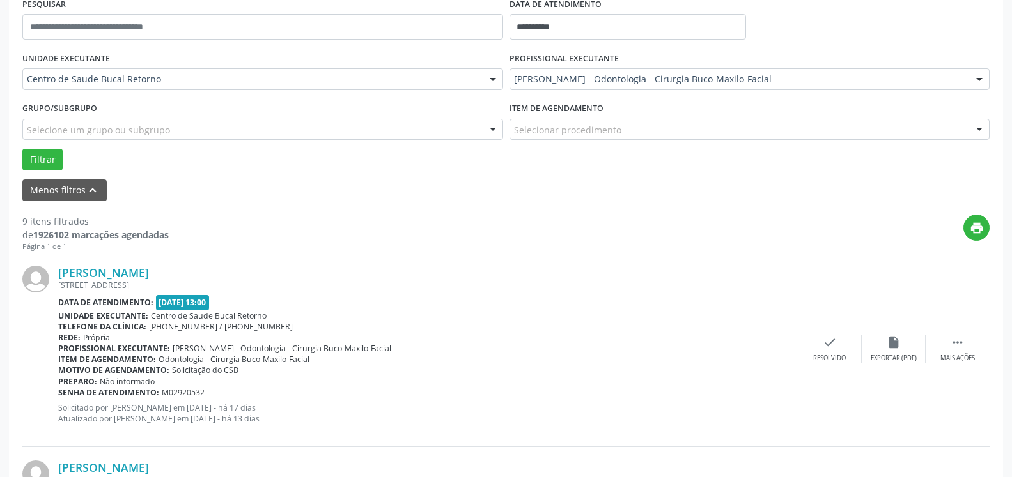
scroll to position [266, 0]
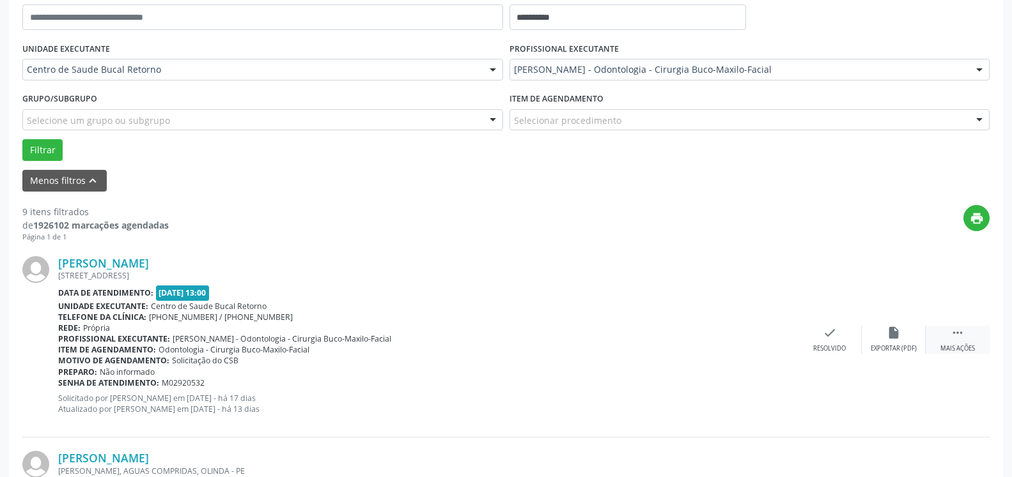
drag, startPoint x: 955, startPoint y: 329, endPoint x: 937, endPoint y: 333, distance: 18.9
click at [955, 330] on icon "" at bounding box center [957, 333] width 14 height 14
click at [892, 337] on icon "alarm_off" at bounding box center [893, 333] width 14 height 14
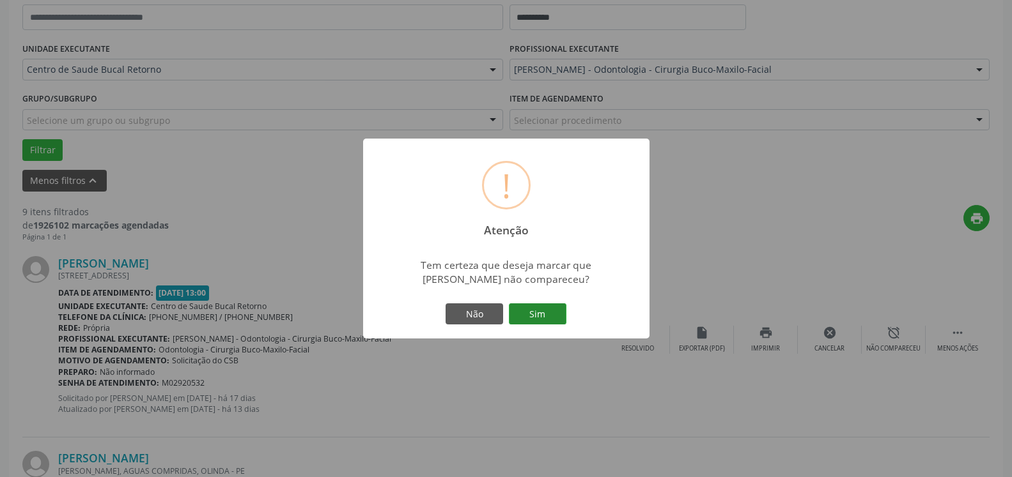
click at [542, 318] on button "Sim" at bounding box center [538, 315] width 58 height 22
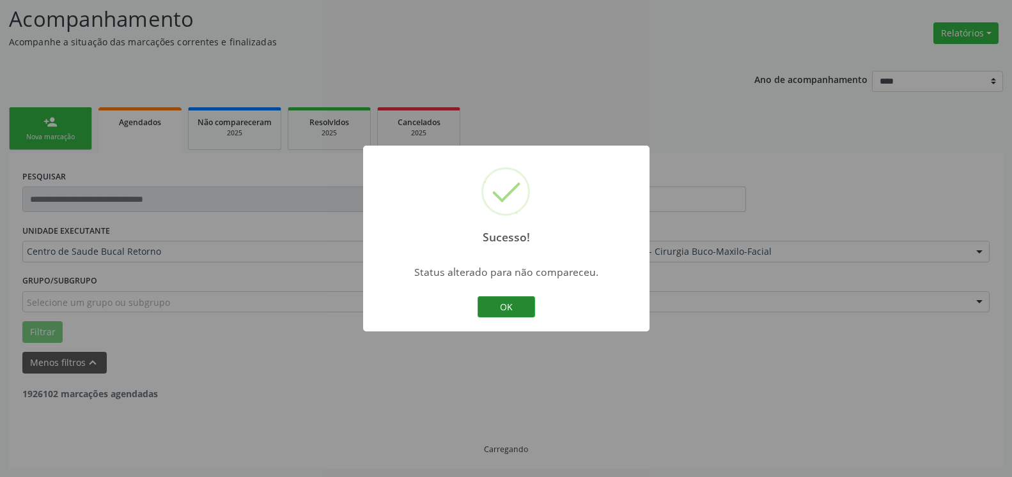
scroll to position [84, 0]
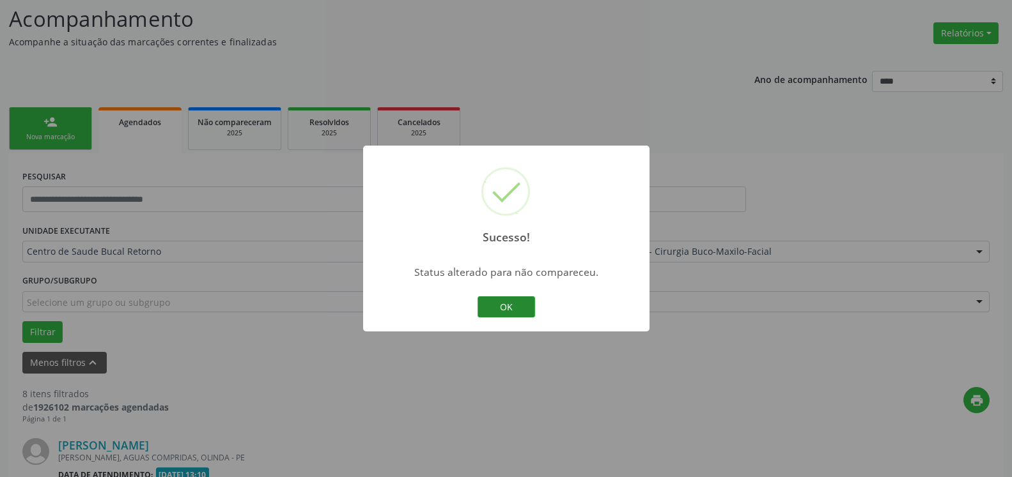
click at [509, 304] on button "OK" at bounding box center [506, 308] width 58 height 22
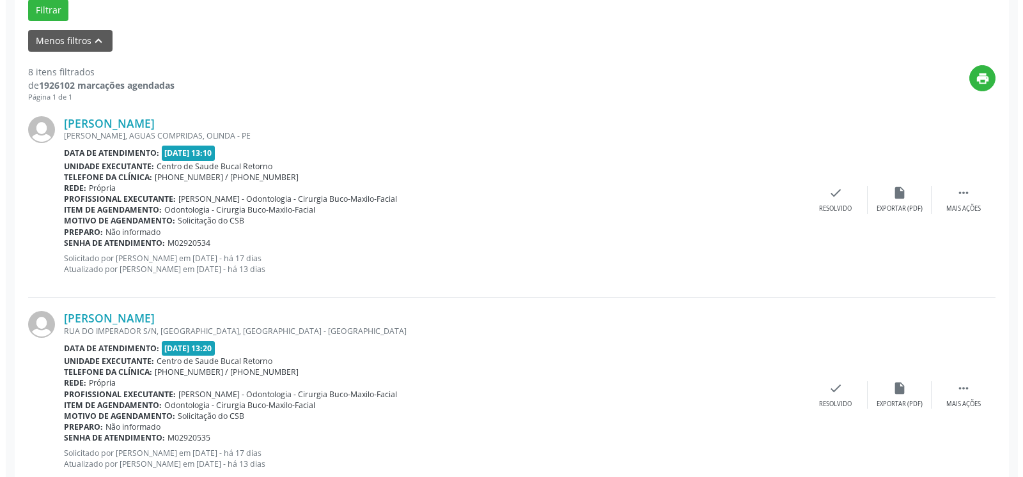
scroll to position [410, 0]
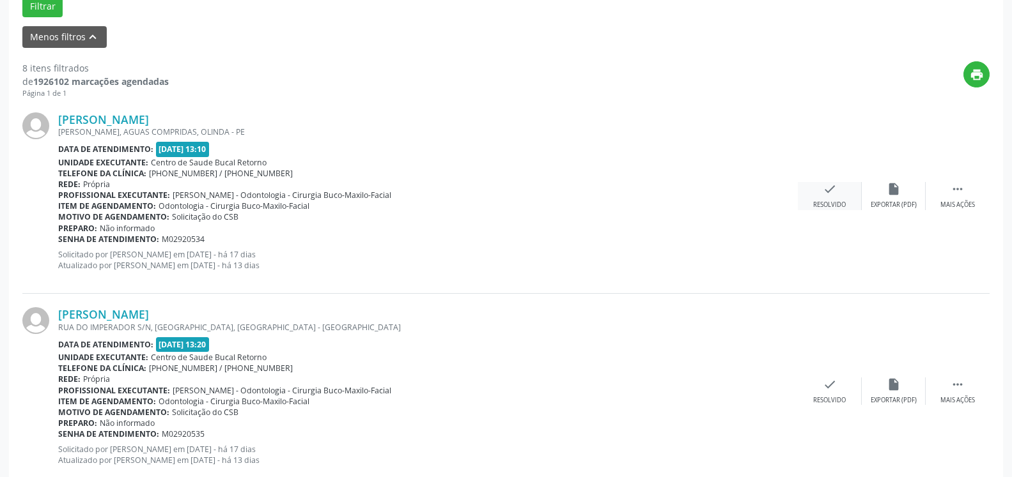
click at [842, 195] on div "check Resolvido" at bounding box center [830, 195] width 64 height 27
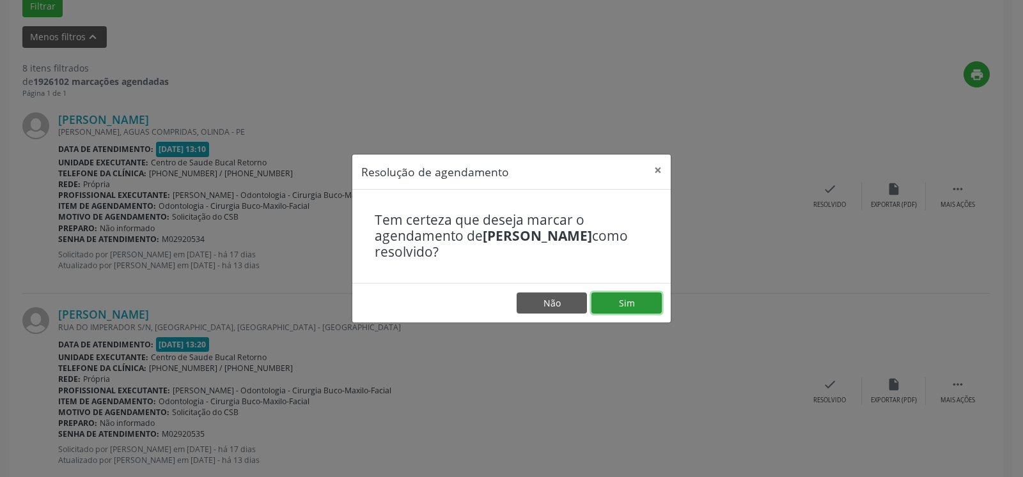
click at [626, 297] on button "Sim" at bounding box center [626, 304] width 70 height 22
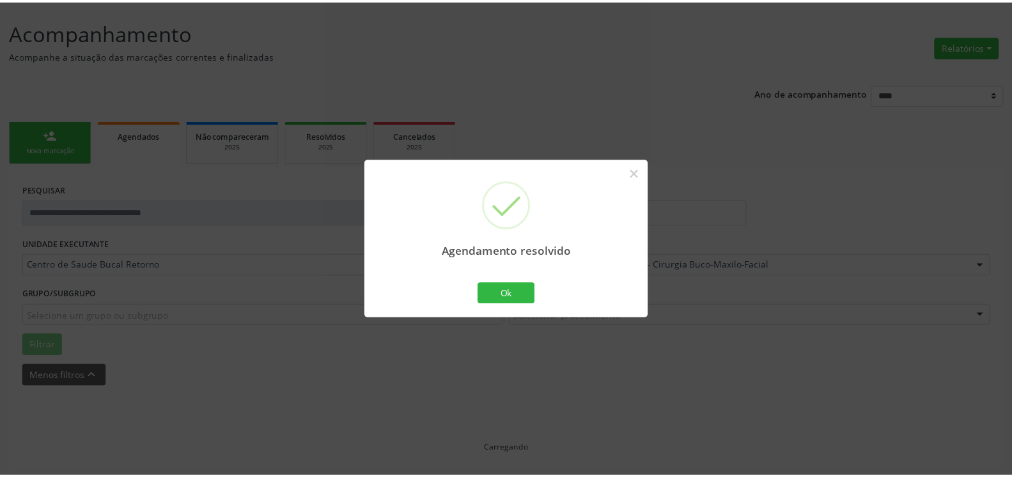
scroll to position [70, 0]
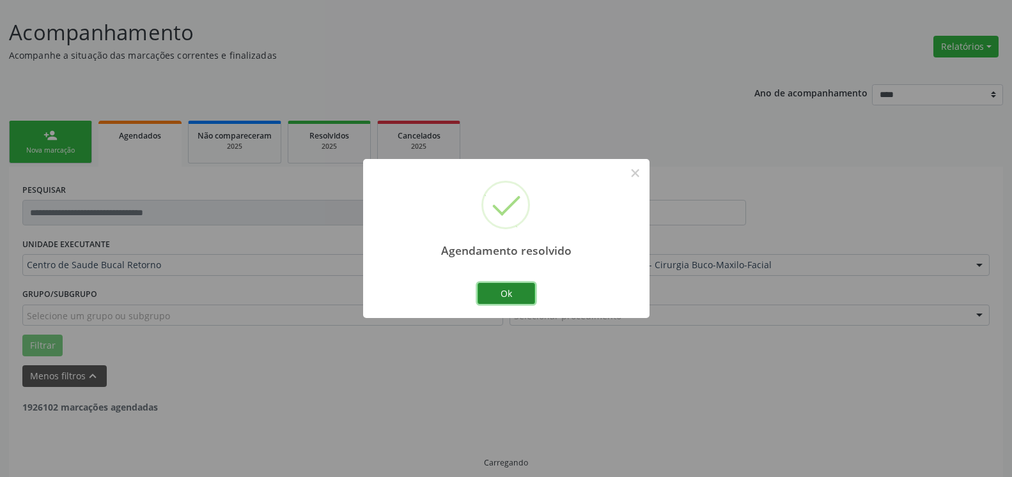
click at [499, 299] on button "Ok" at bounding box center [506, 294] width 58 height 22
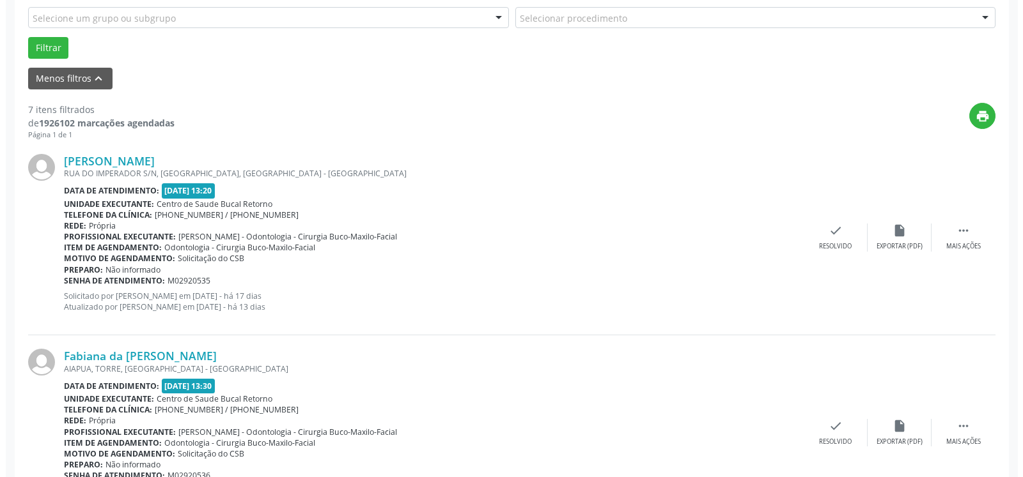
scroll to position [396, 0]
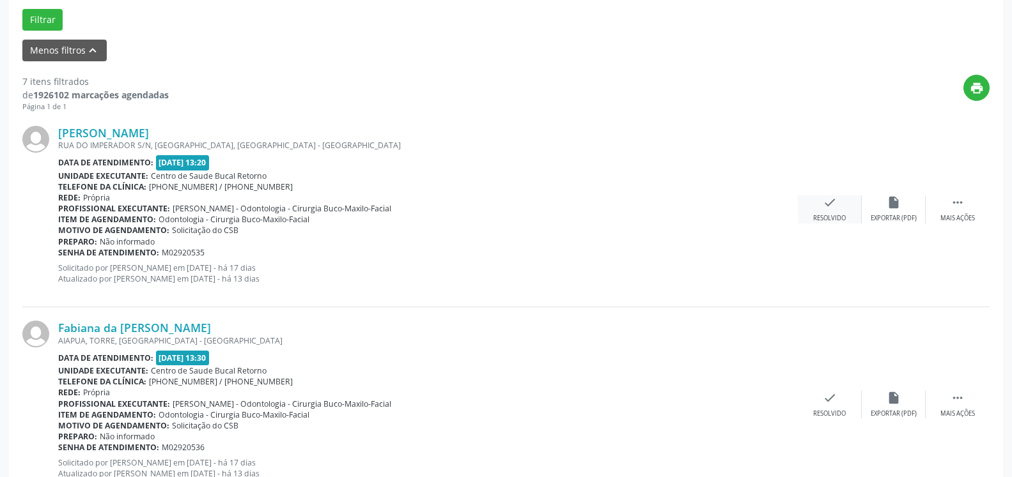
click at [835, 208] on icon "check" at bounding box center [830, 203] width 14 height 14
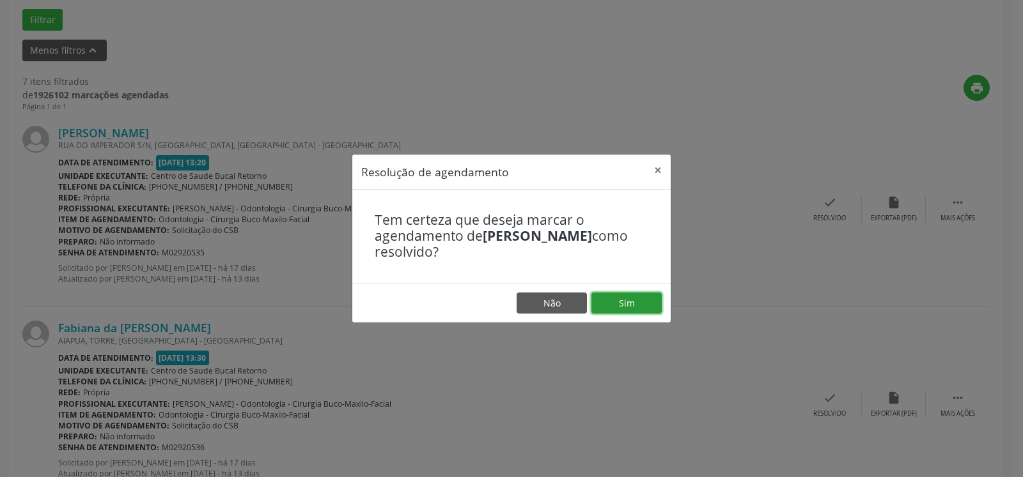
click at [627, 311] on button "Sim" at bounding box center [626, 304] width 70 height 22
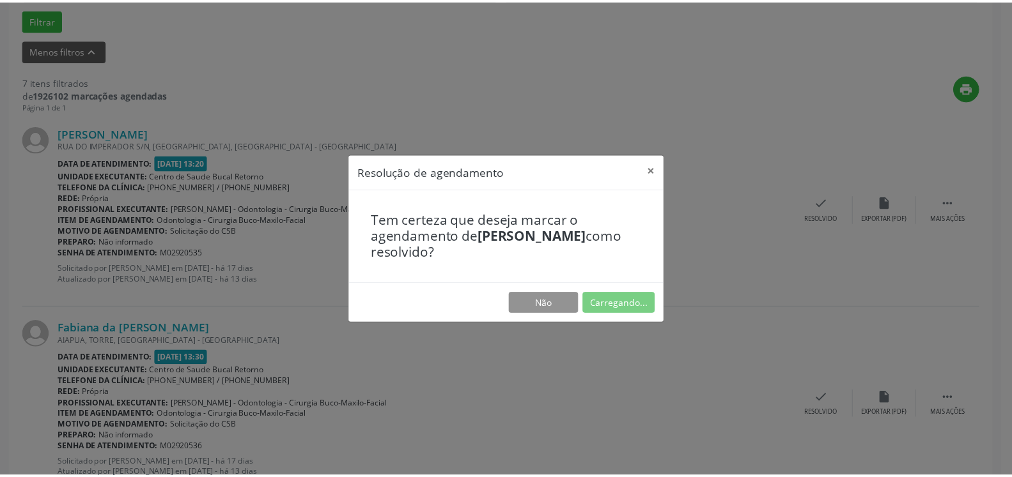
scroll to position [70, 0]
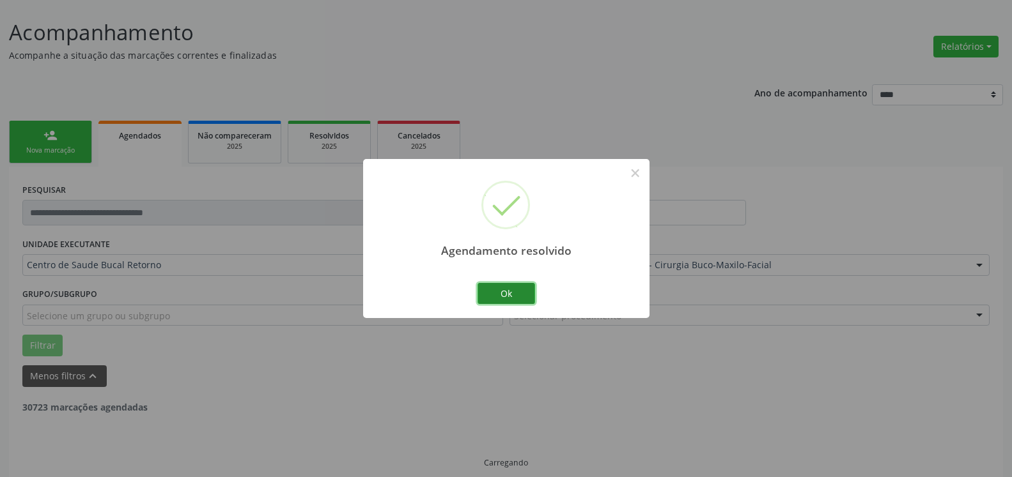
click at [514, 298] on button "Ok" at bounding box center [506, 294] width 58 height 22
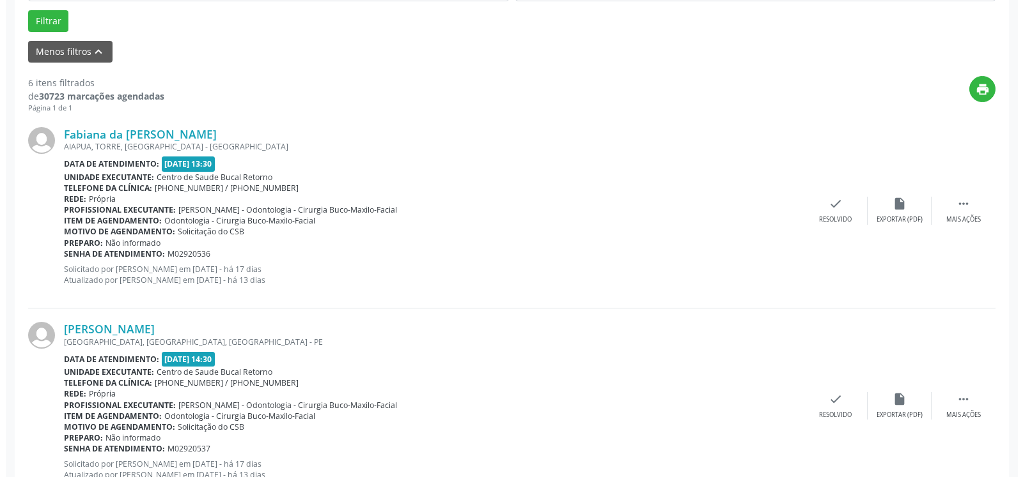
scroll to position [396, 0]
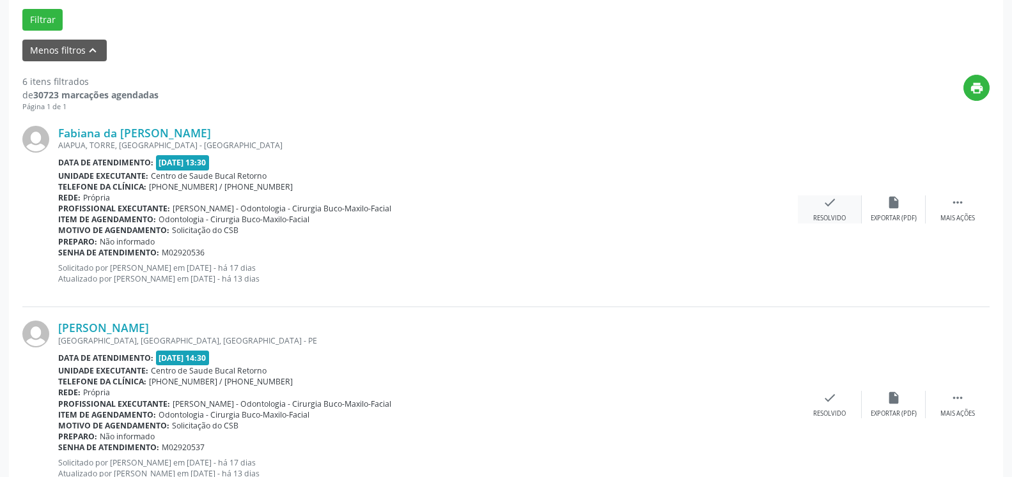
click at [830, 210] on icon "check" at bounding box center [830, 203] width 14 height 14
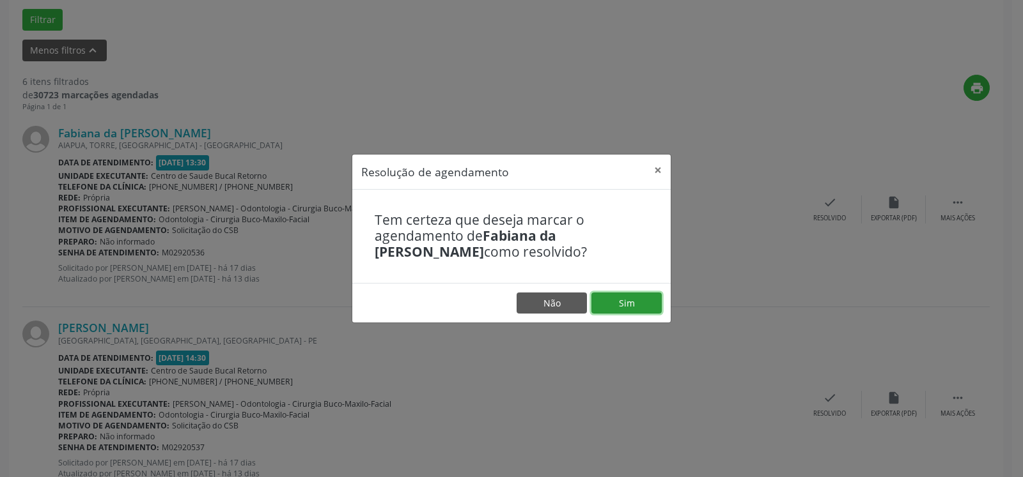
drag, startPoint x: 649, startPoint y: 300, endPoint x: 630, endPoint y: 298, distance: 18.6
click at [647, 300] on button "Sim" at bounding box center [626, 304] width 70 height 22
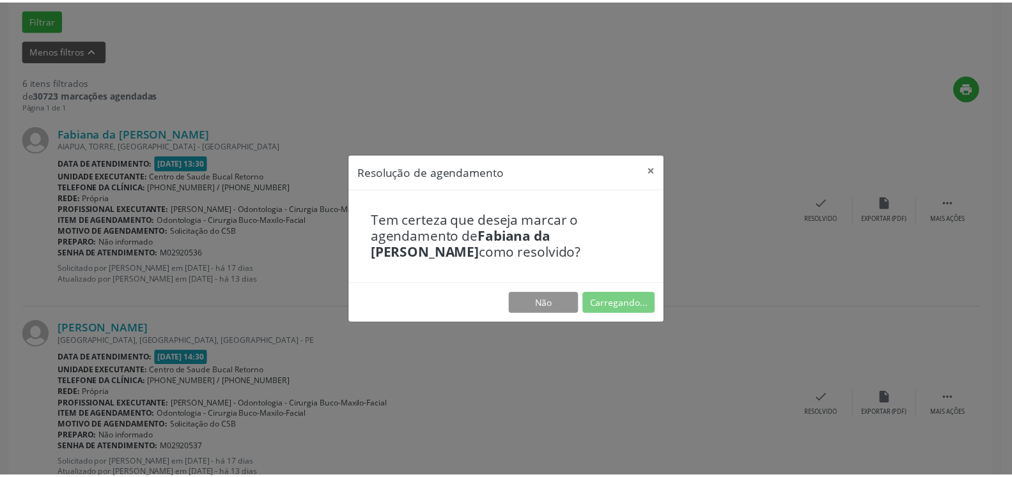
scroll to position [70, 0]
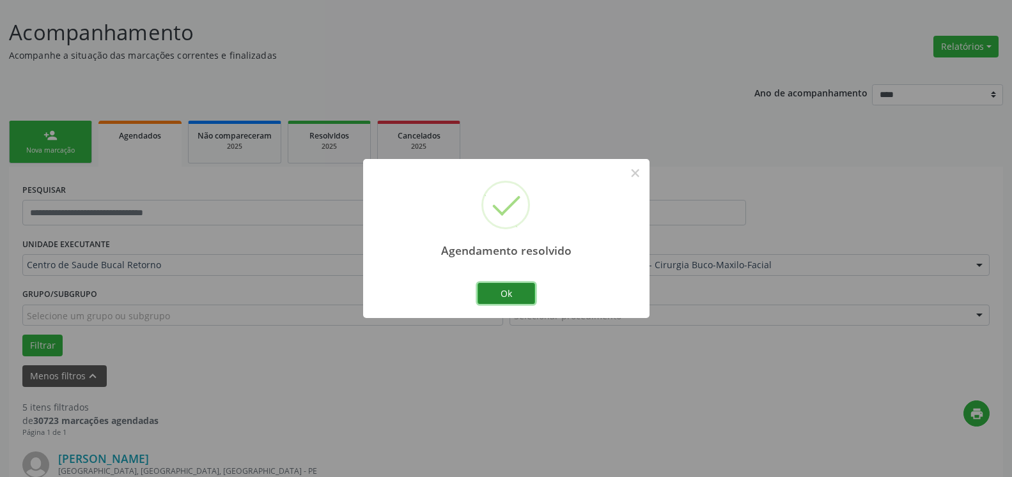
click at [495, 300] on button "Ok" at bounding box center [506, 294] width 58 height 22
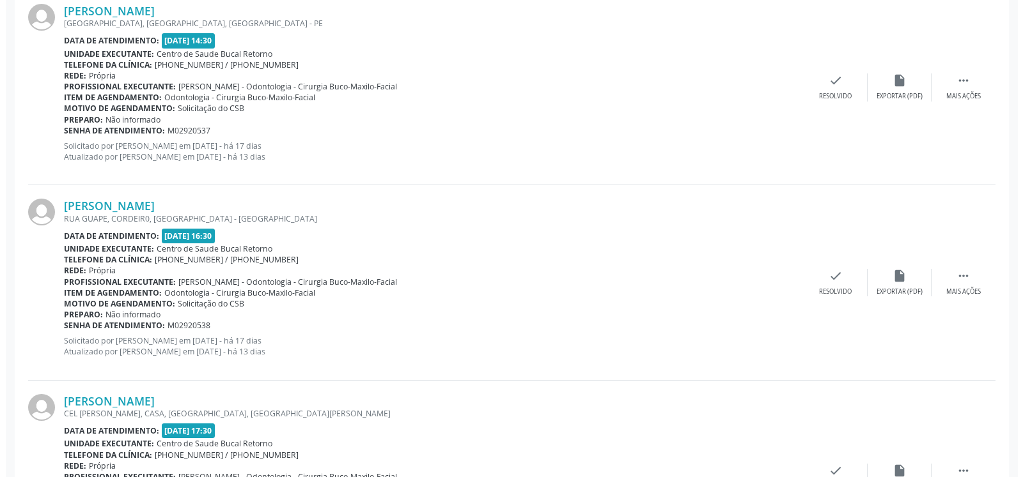
scroll to position [527, 0]
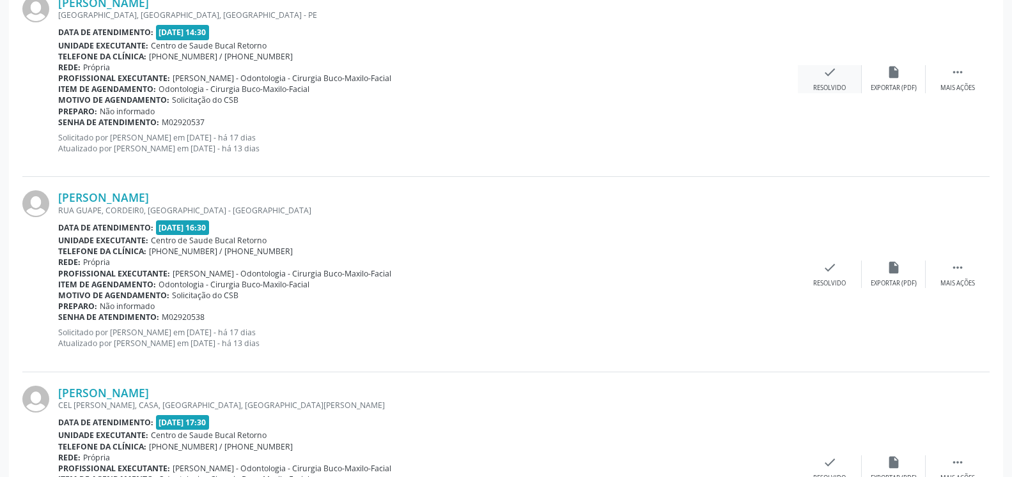
click at [821, 80] on div "check Resolvido" at bounding box center [830, 78] width 64 height 27
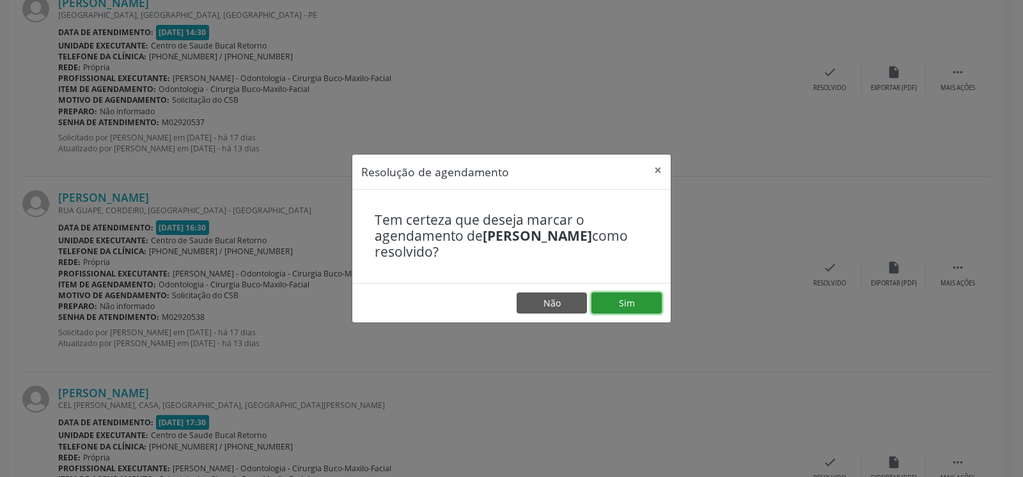
drag, startPoint x: 639, startPoint y: 300, endPoint x: 598, endPoint y: 308, distance: 41.7
click at [638, 301] on button "Sim" at bounding box center [626, 304] width 70 height 22
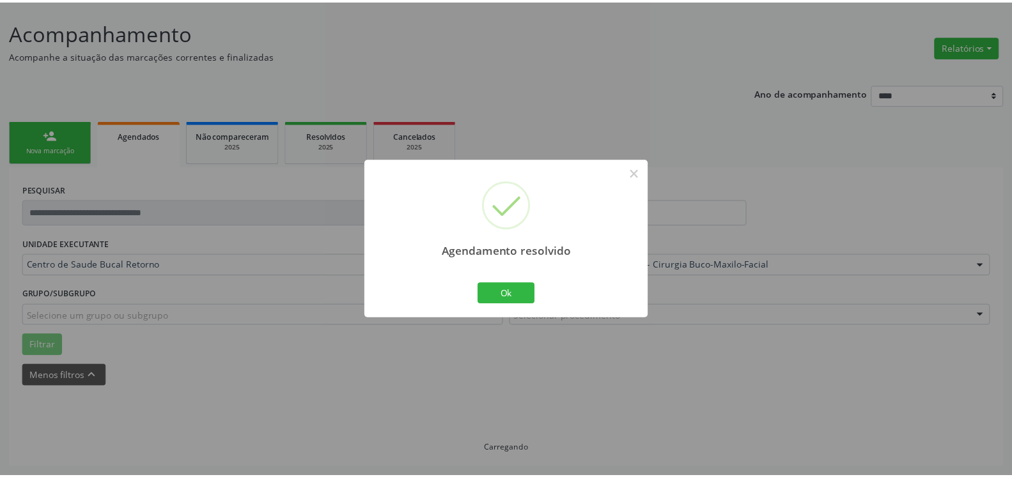
scroll to position [70, 0]
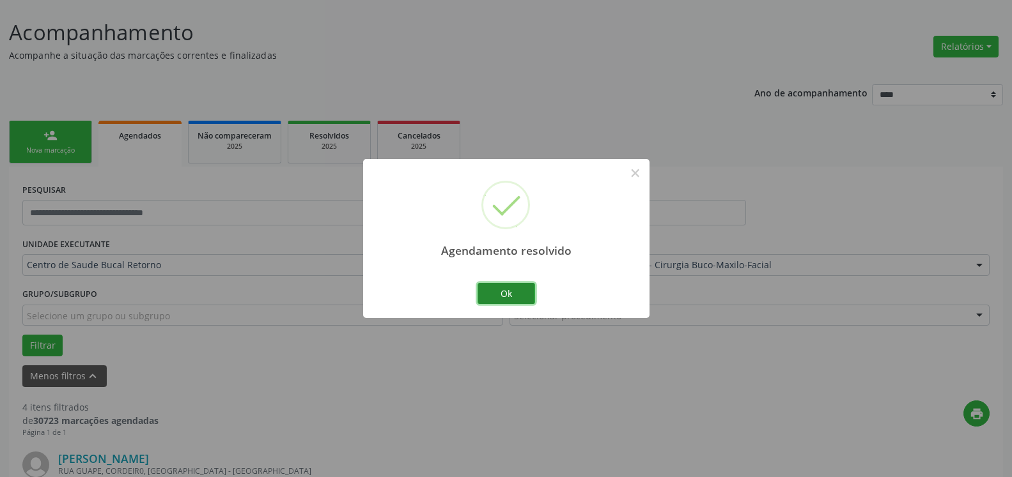
click at [506, 297] on button "Ok" at bounding box center [506, 294] width 58 height 22
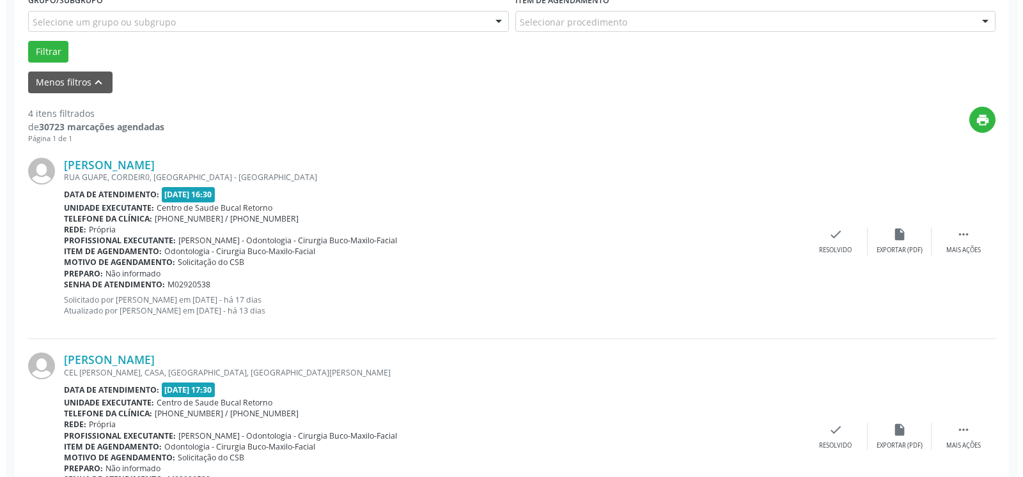
scroll to position [396, 0]
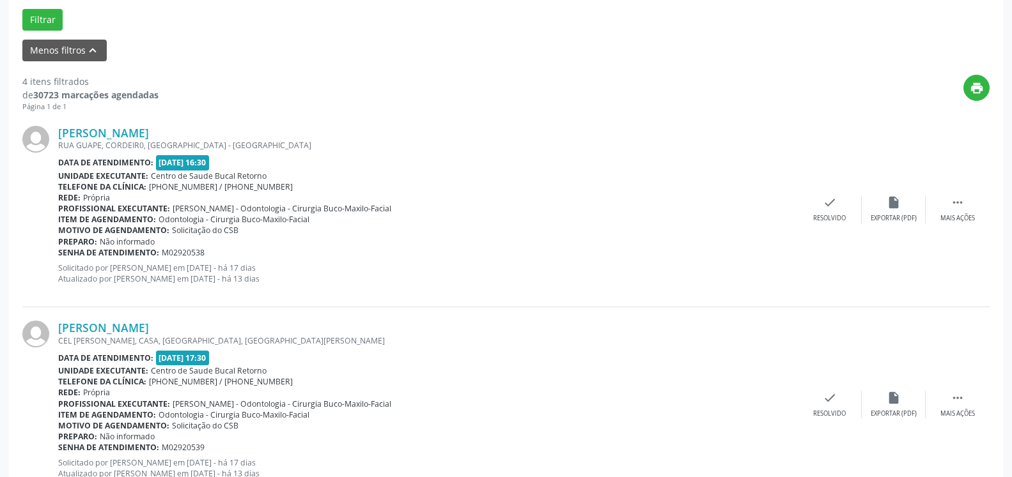
click at [819, 191] on div "[PERSON_NAME] [GEOGRAPHIC_DATA], [GEOGRAPHIC_DATA], [GEOGRAPHIC_DATA] - [GEOGRA…" at bounding box center [505, 209] width 967 height 195
click at [830, 210] on icon "check" at bounding box center [830, 203] width 14 height 14
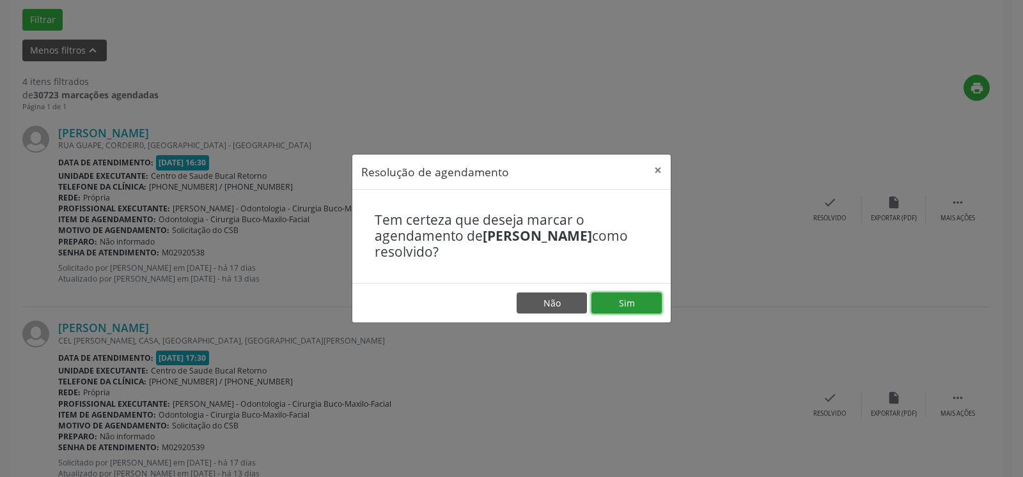
click at [648, 307] on button "Sim" at bounding box center [626, 304] width 70 height 22
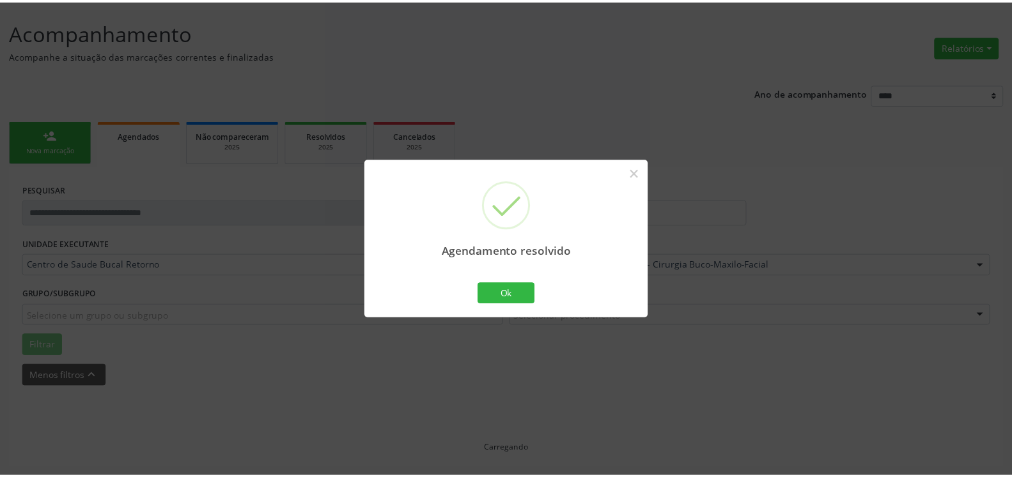
scroll to position [70, 0]
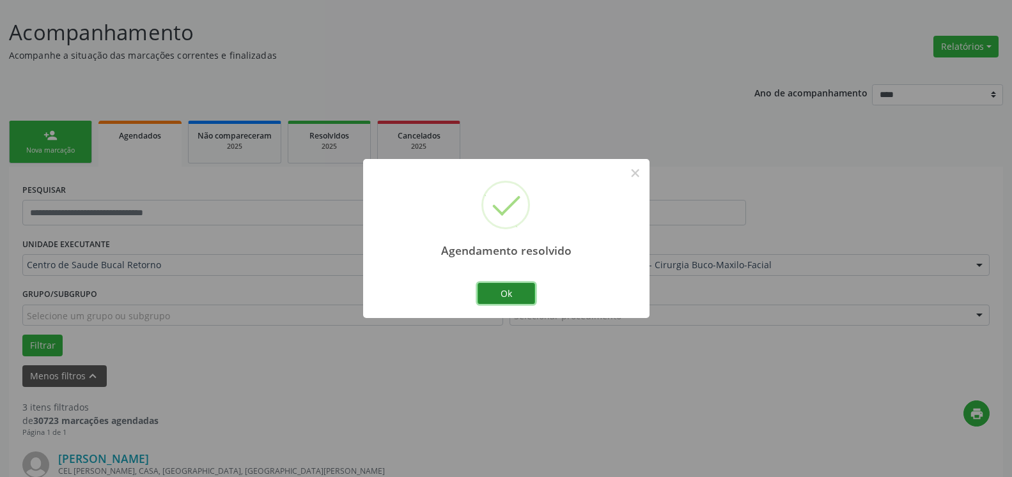
click at [503, 293] on button "Ok" at bounding box center [506, 294] width 58 height 22
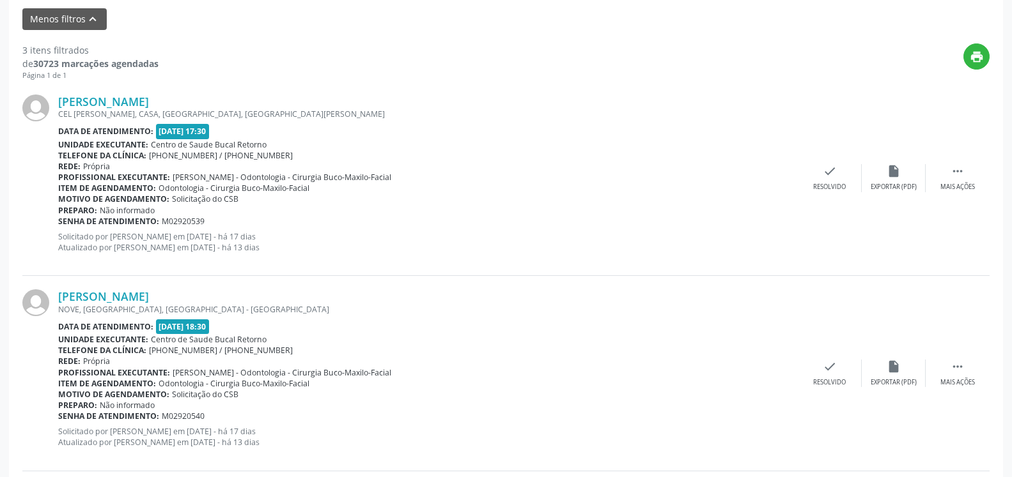
scroll to position [396, 0]
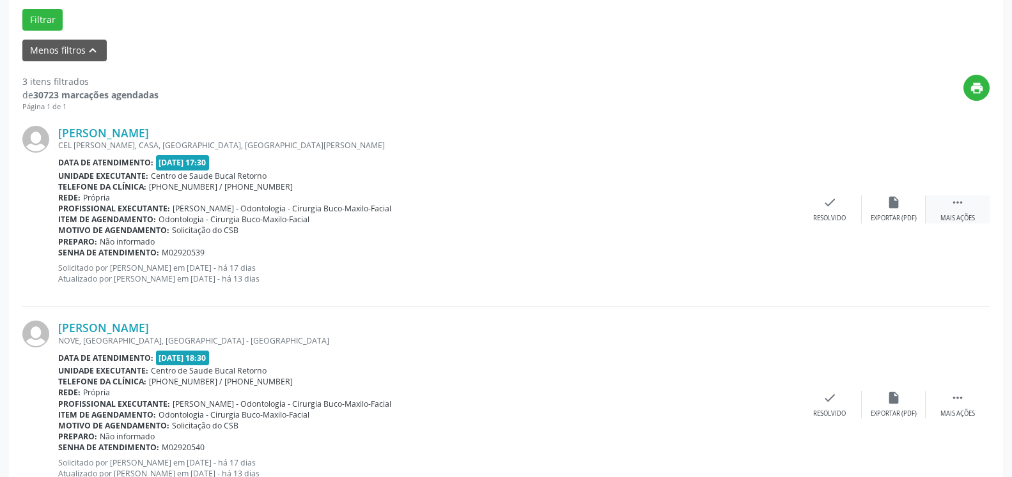
drag, startPoint x: 954, startPoint y: 210, endPoint x: 931, endPoint y: 214, distance: 24.0
click at [954, 210] on icon "" at bounding box center [957, 203] width 14 height 14
click at [893, 210] on icon "alarm_off" at bounding box center [893, 203] width 14 height 14
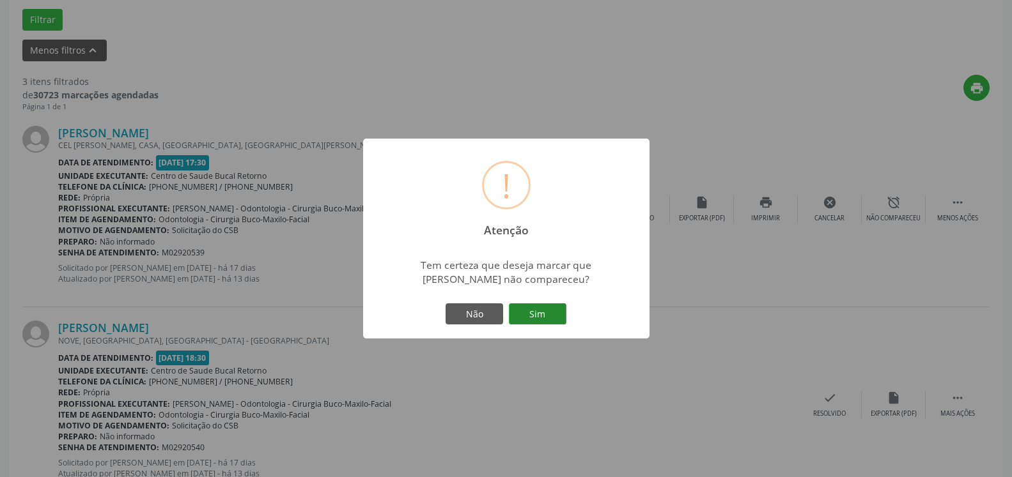
drag, startPoint x: 530, startPoint y: 298, endPoint x: 525, endPoint y: 318, distance: 20.3
click at [529, 305] on div "! Atenção × Tem certeza que deseja marcar que [PERSON_NAME] não compareceu? Não…" at bounding box center [506, 239] width 286 height 201
click at [525, 320] on button "Sim" at bounding box center [538, 315] width 58 height 22
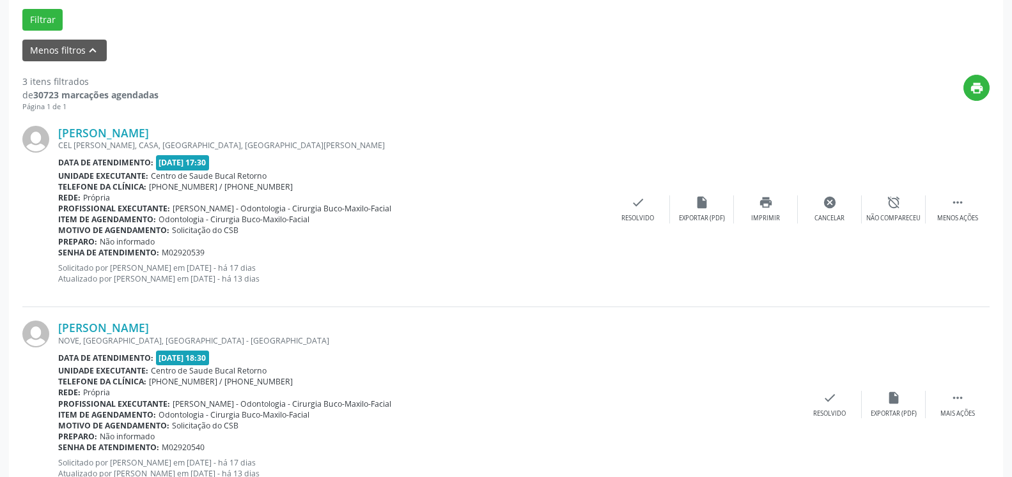
scroll to position [84, 0]
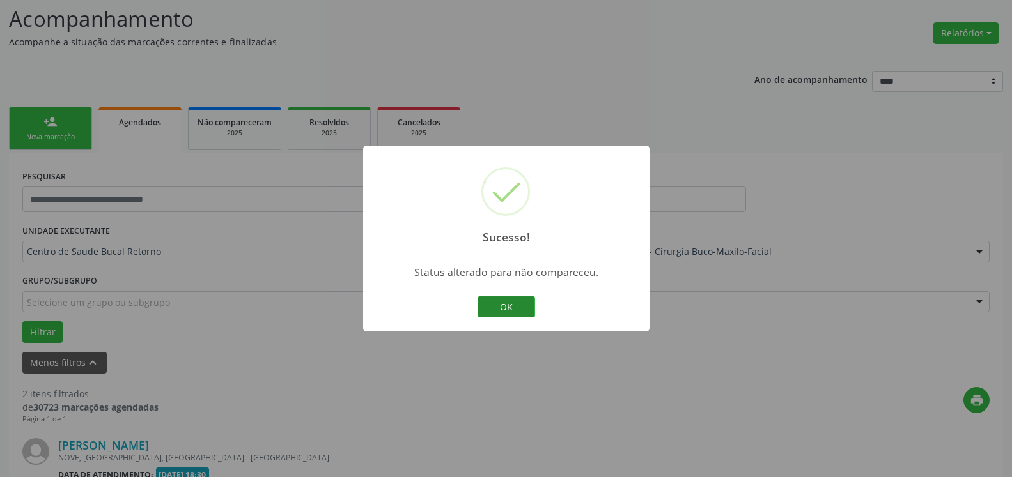
click at [511, 307] on button "OK" at bounding box center [506, 308] width 58 height 22
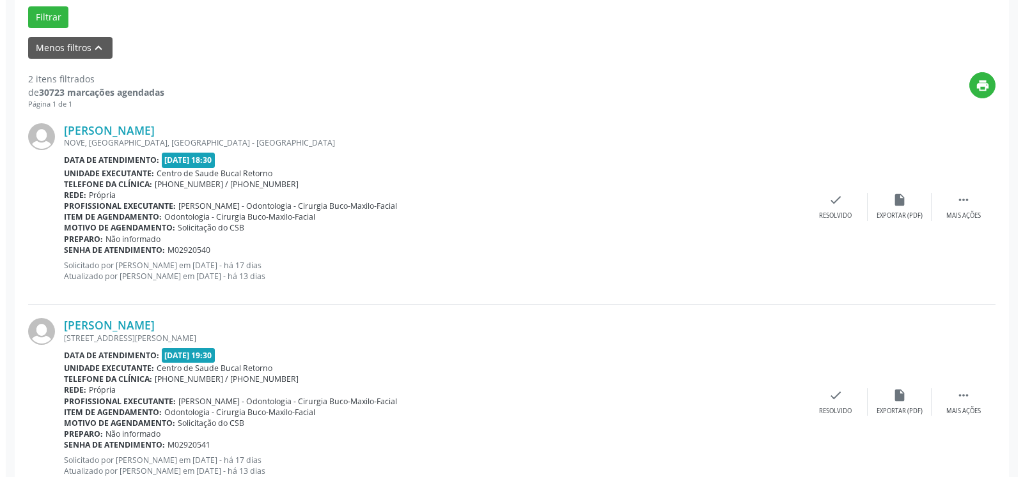
scroll to position [410, 0]
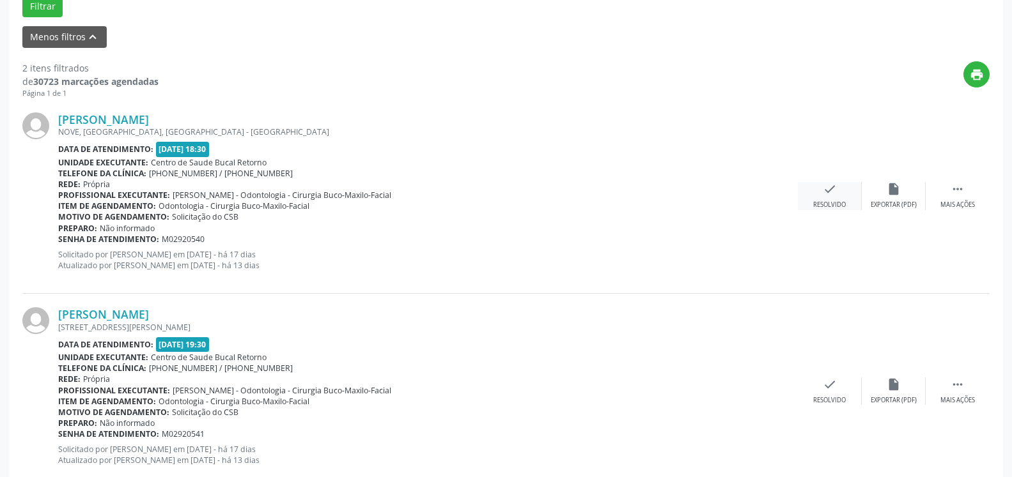
click at [835, 193] on icon "check" at bounding box center [830, 189] width 14 height 14
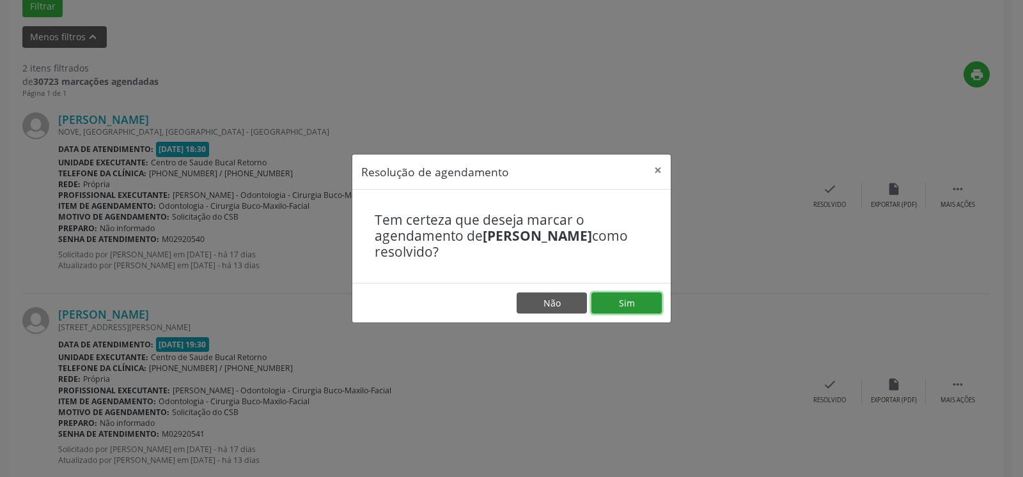
click at [616, 308] on button "Sim" at bounding box center [626, 304] width 70 height 22
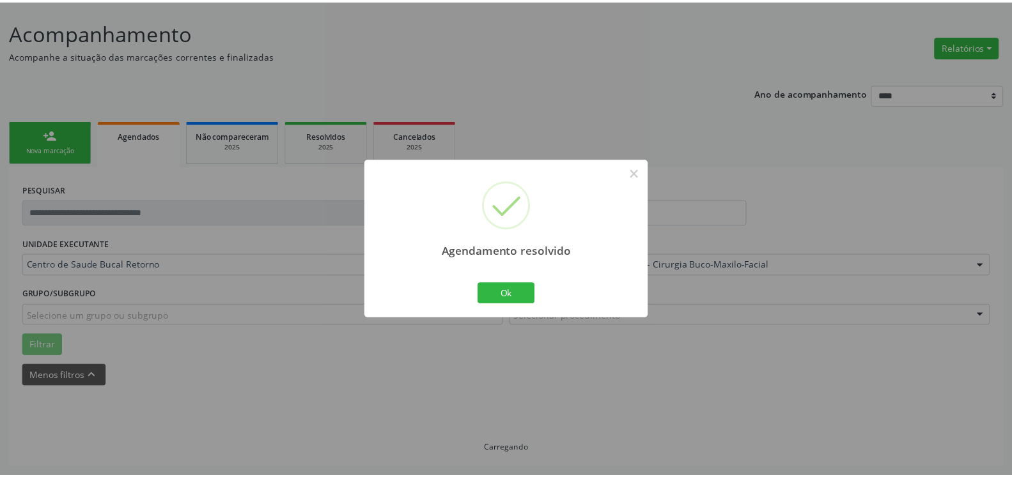
scroll to position [70, 0]
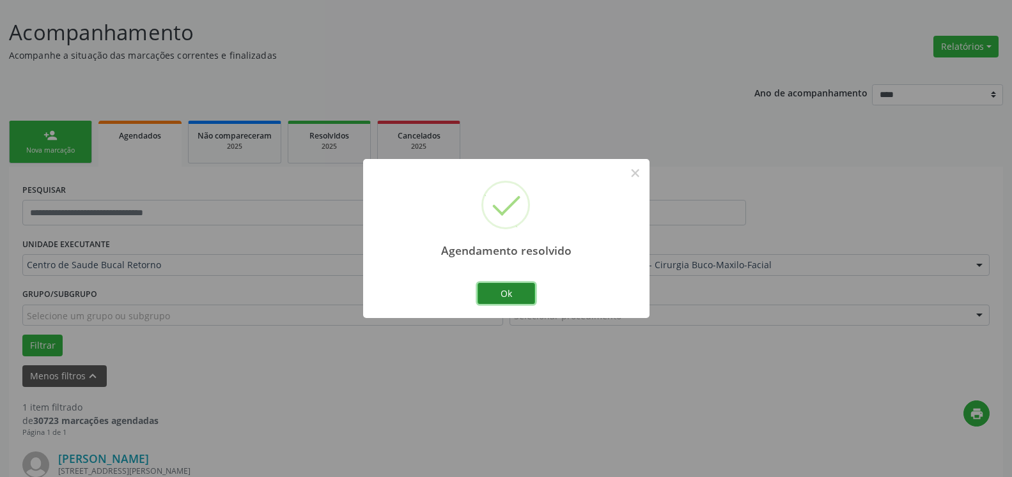
click at [506, 296] on button "Ok" at bounding box center [506, 294] width 58 height 22
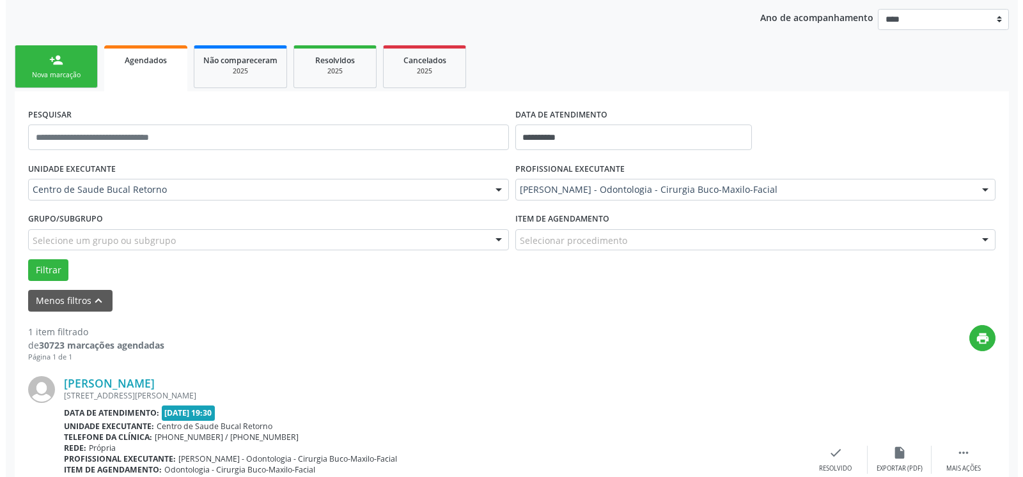
scroll to position [248, 0]
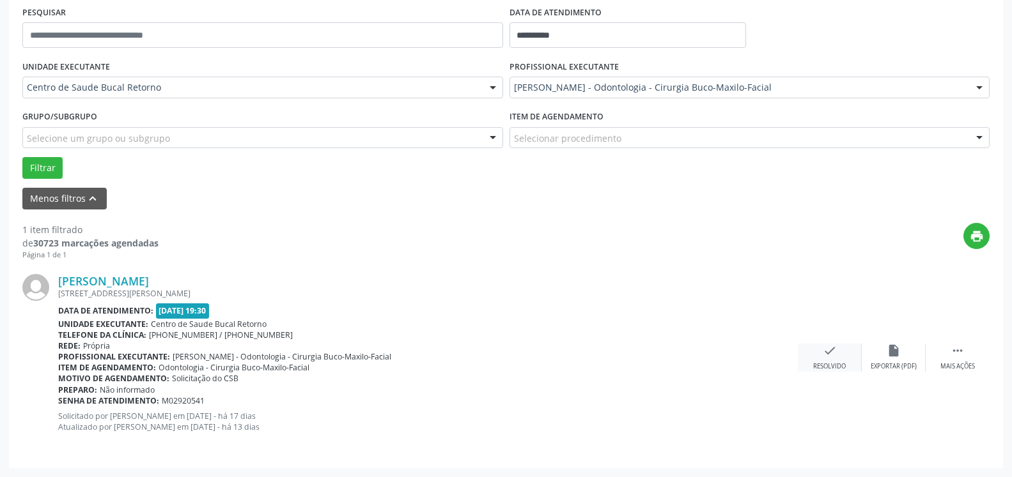
click at [826, 362] on div "check Resolvido" at bounding box center [830, 357] width 64 height 27
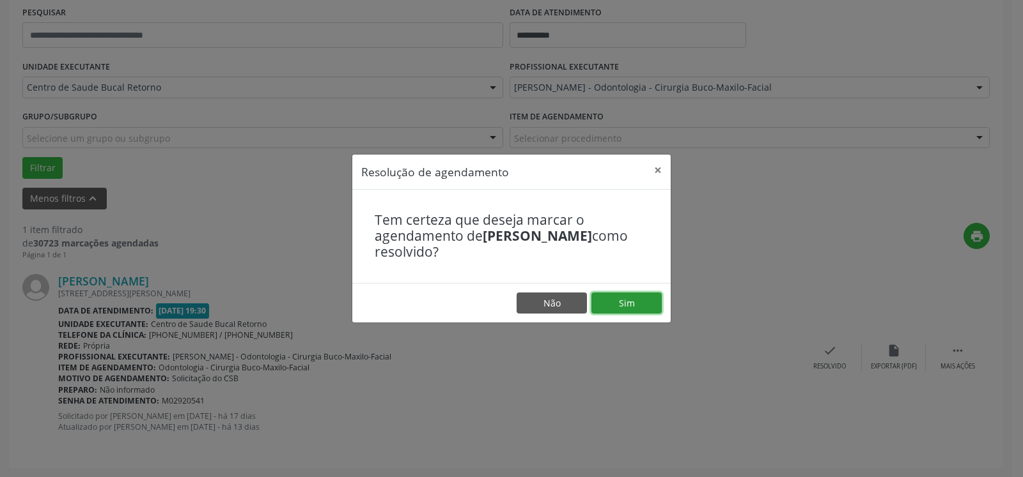
click at [642, 305] on button "Sim" at bounding box center [626, 304] width 70 height 22
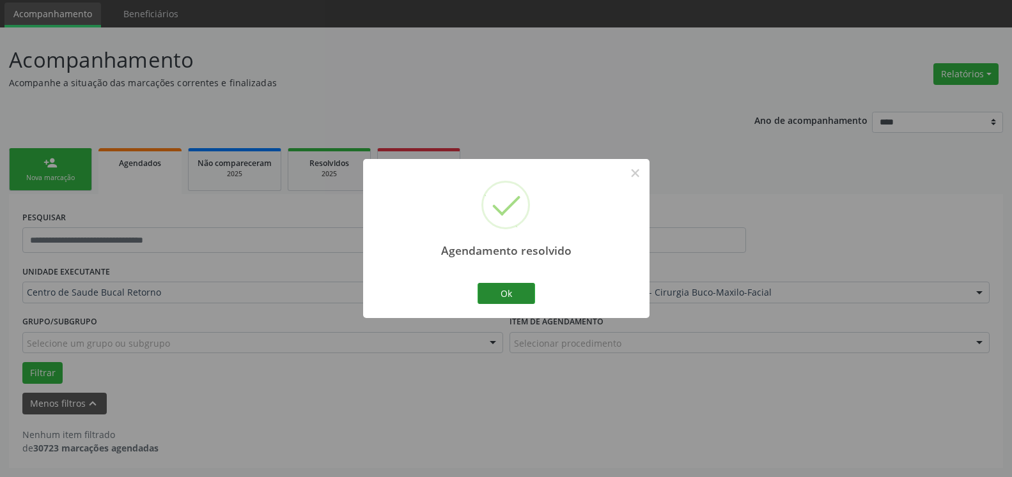
scroll to position [43, 0]
click at [488, 291] on button "Ok" at bounding box center [506, 294] width 58 height 22
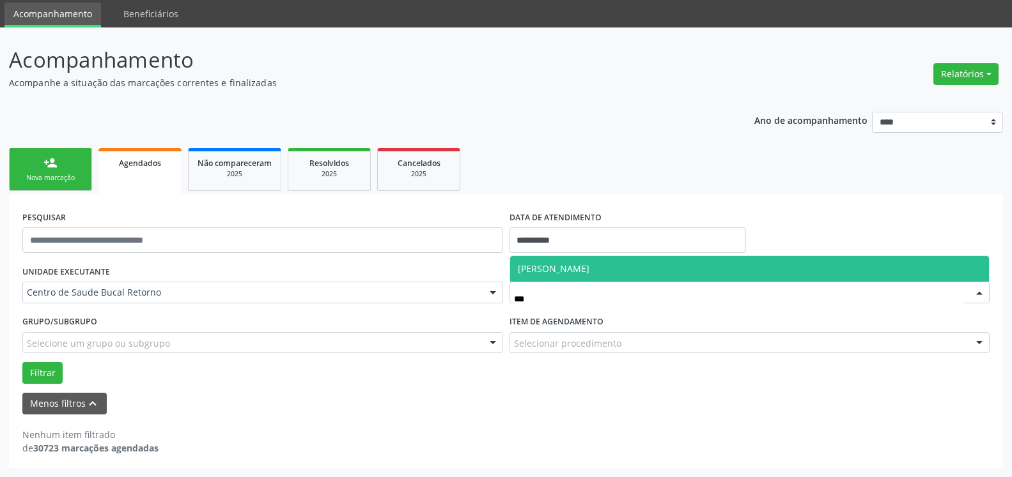
click at [552, 265] on span "[PERSON_NAME]" at bounding box center [554, 269] width 72 height 12
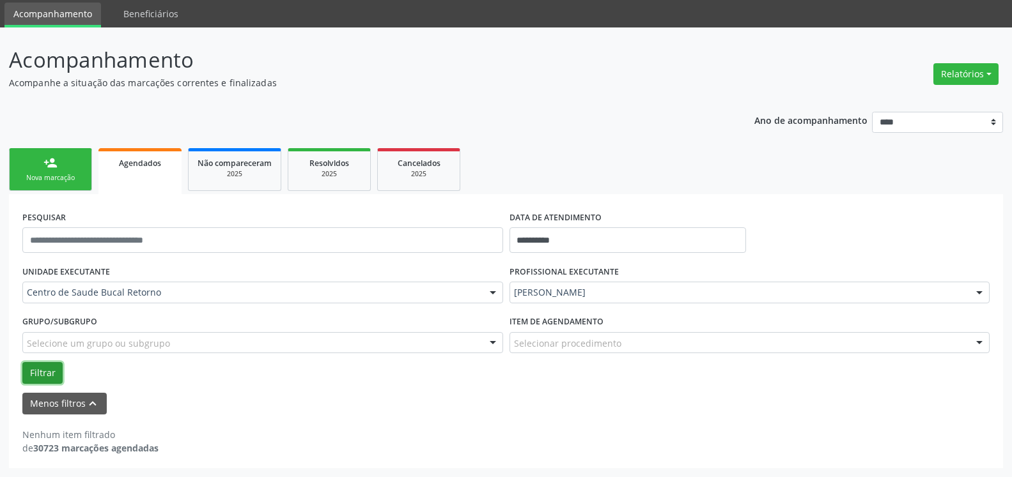
click at [50, 367] on button "Filtrar" at bounding box center [42, 373] width 40 height 22
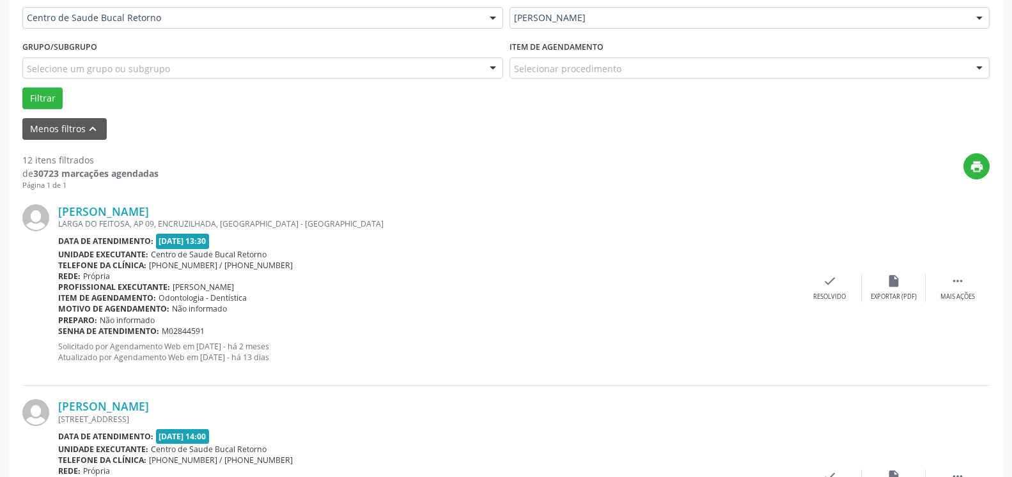
scroll to position [369, 0]
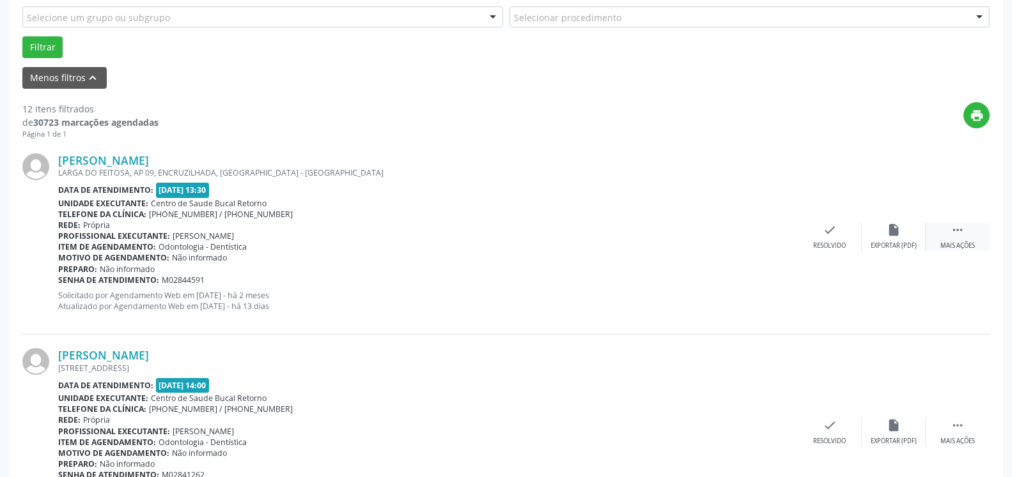
drag, startPoint x: 966, startPoint y: 235, endPoint x: 929, endPoint y: 235, distance: 37.1
click at [964, 234] on div " Mais ações" at bounding box center [957, 236] width 64 height 27
click at [909, 238] on div "alarm_off Não compareceu" at bounding box center [894, 236] width 64 height 27
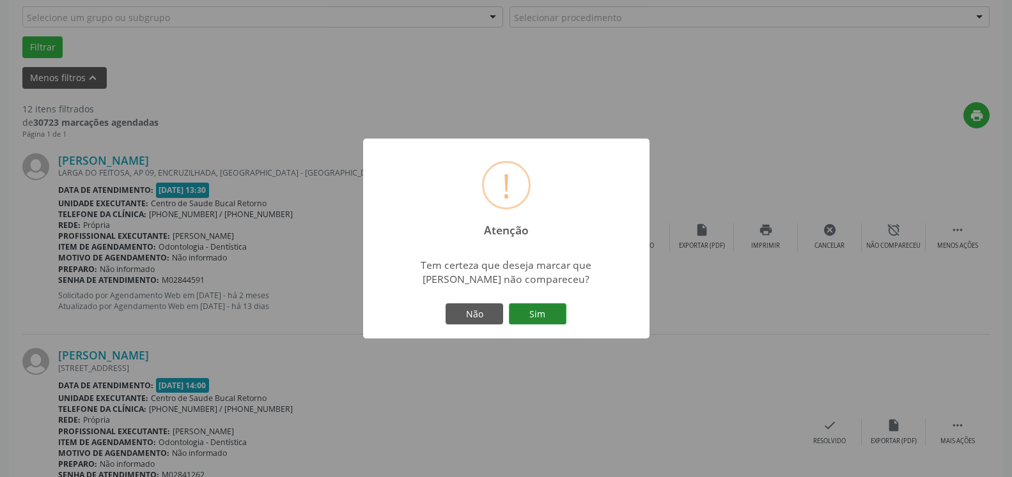
click at [545, 320] on button "Sim" at bounding box center [538, 315] width 58 height 22
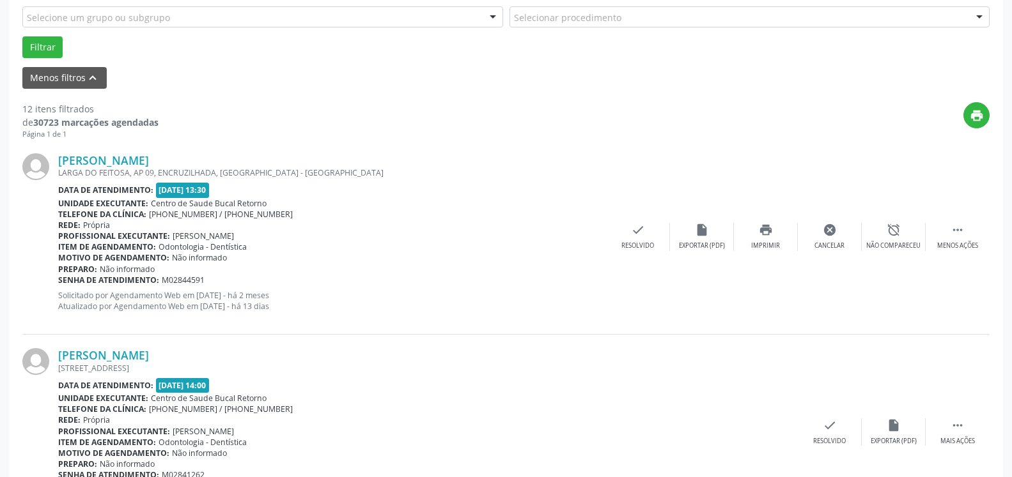
scroll to position [84, 0]
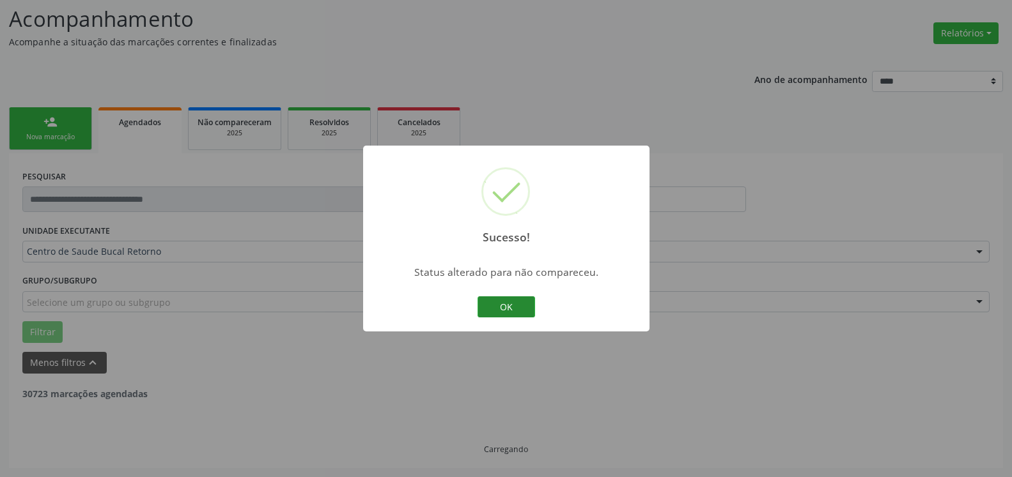
click at [524, 309] on button "OK" at bounding box center [506, 308] width 58 height 22
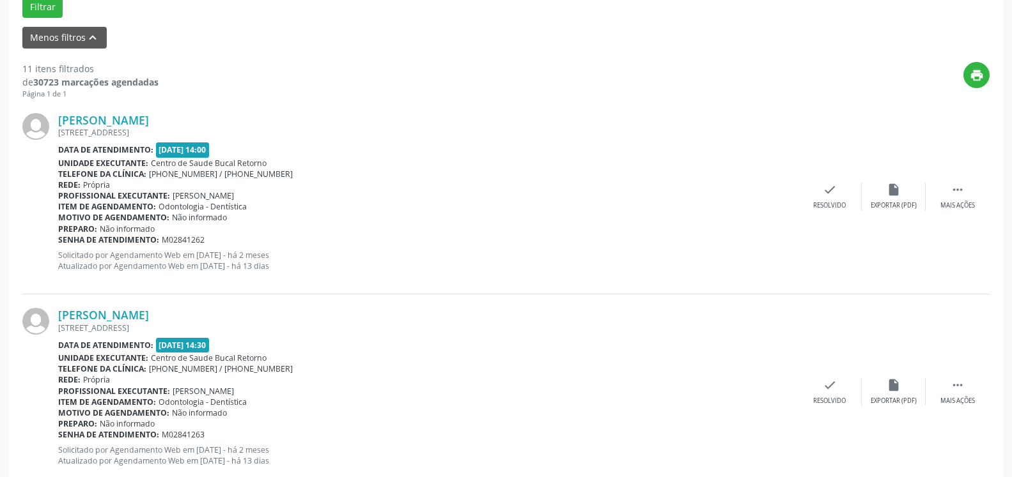
scroll to position [410, 0]
click at [964, 190] on div " Mais ações" at bounding box center [957, 195] width 64 height 27
click at [906, 192] on div "alarm_off Não compareceu" at bounding box center [894, 195] width 64 height 27
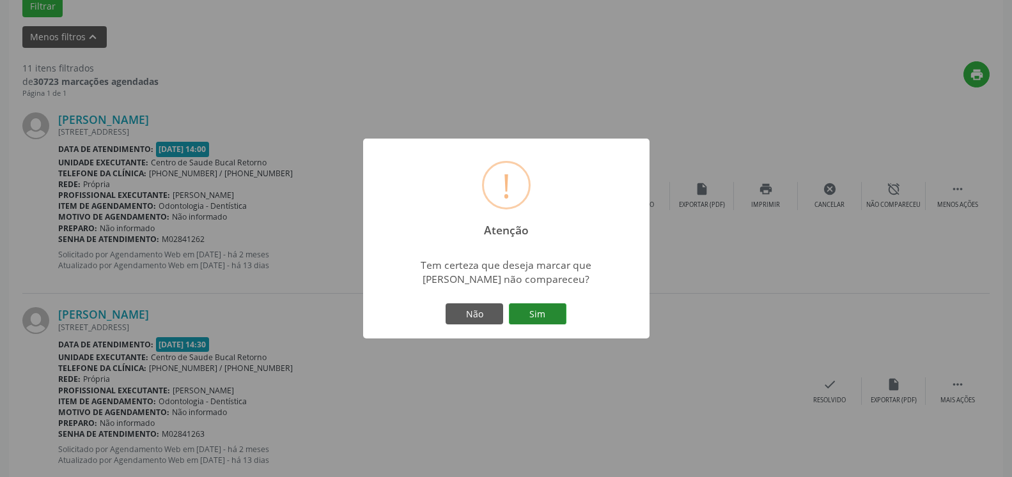
click at [554, 309] on button "Sim" at bounding box center [538, 315] width 58 height 22
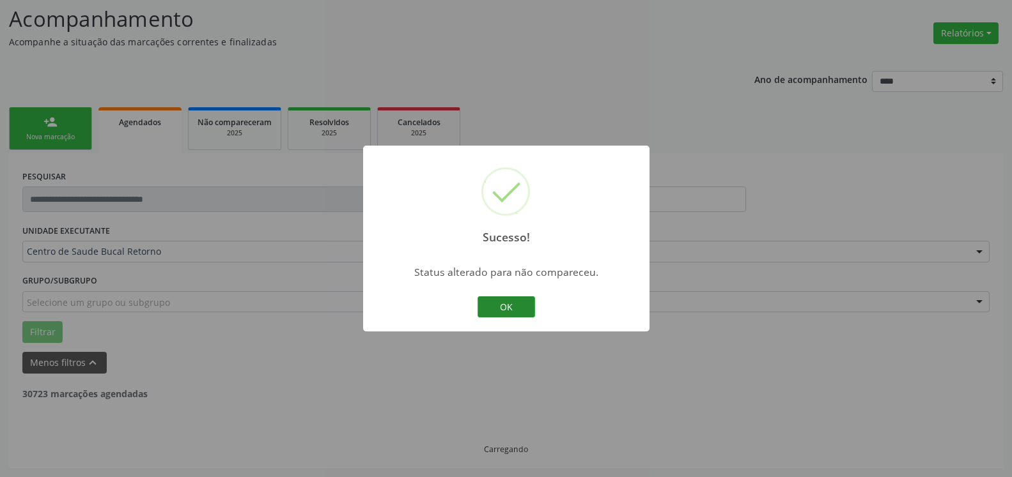
scroll to position [84, 0]
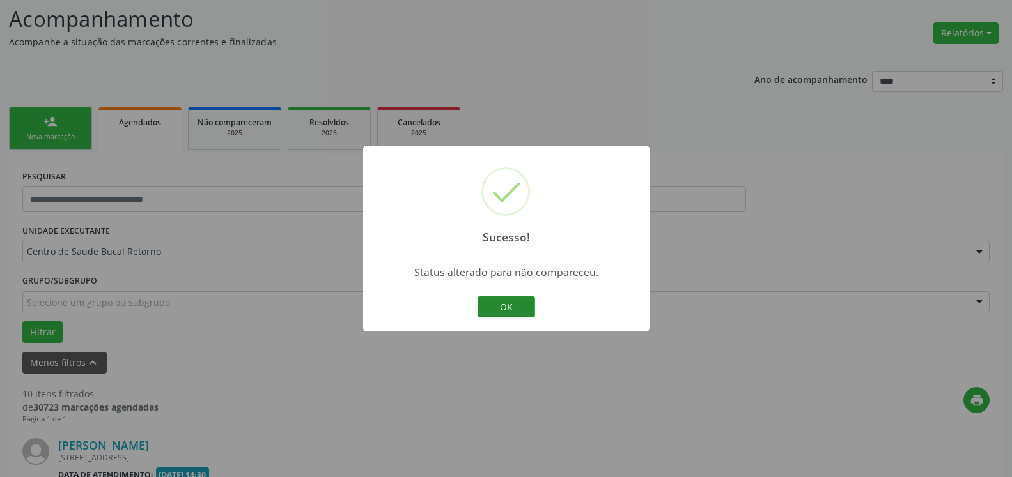
click at [516, 301] on button "OK" at bounding box center [506, 308] width 58 height 22
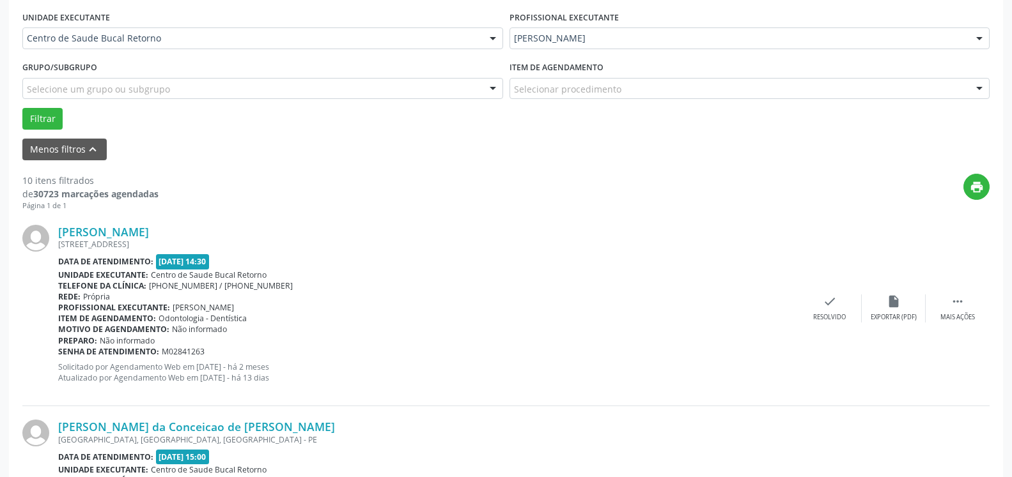
scroll to position [410, 0]
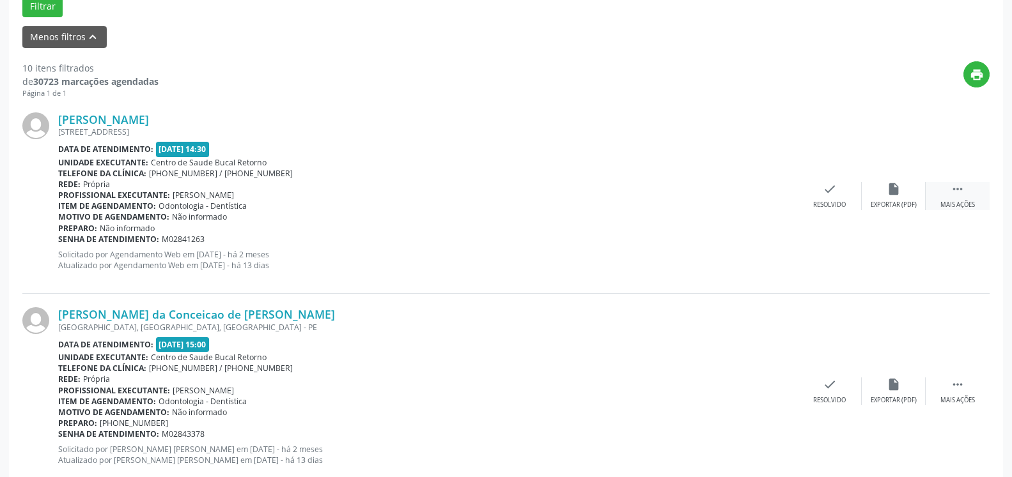
click at [948, 195] on div " Mais ações" at bounding box center [957, 195] width 64 height 27
click at [900, 196] on div "alarm_off Não compareceu" at bounding box center [894, 195] width 64 height 27
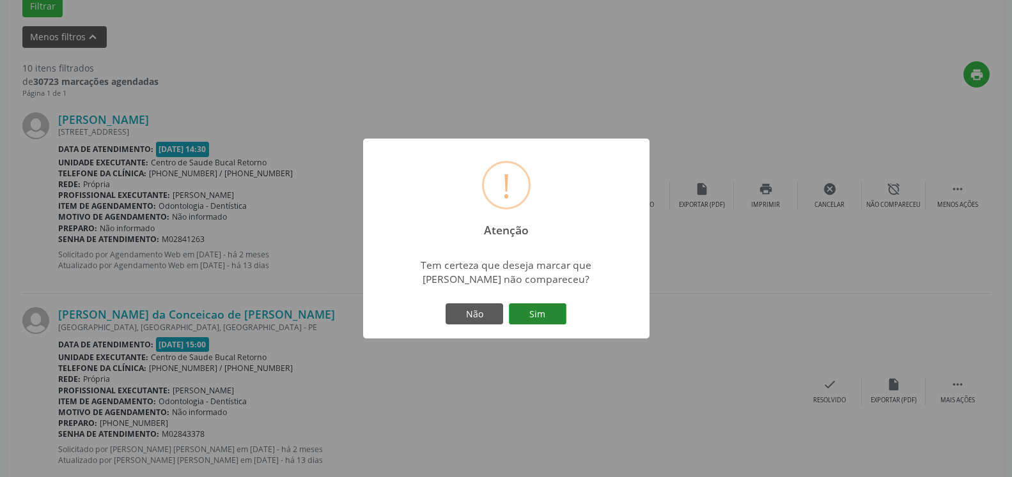
click at [550, 312] on button "Sim" at bounding box center [538, 315] width 58 height 22
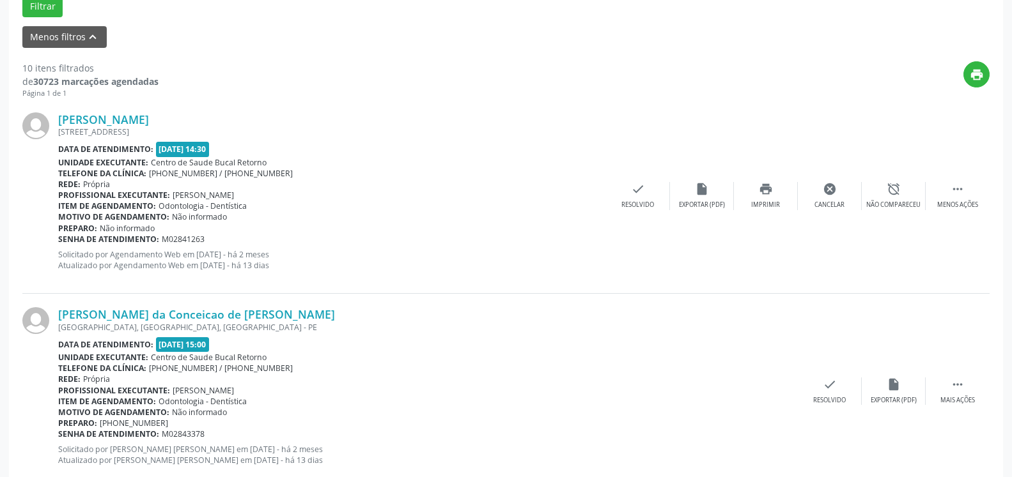
scroll to position [84, 0]
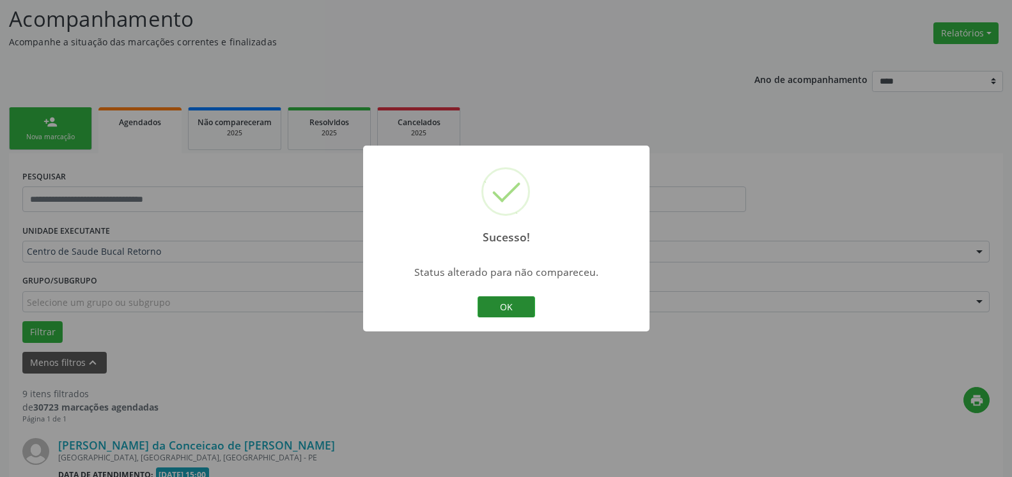
click at [513, 309] on button "OK" at bounding box center [506, 308] width 58 height 22
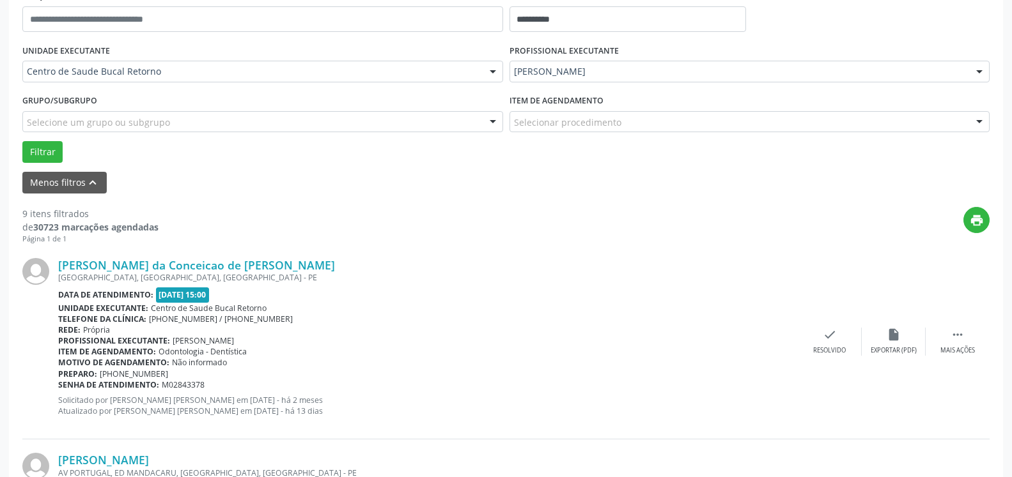
scroll to position [279, 0]
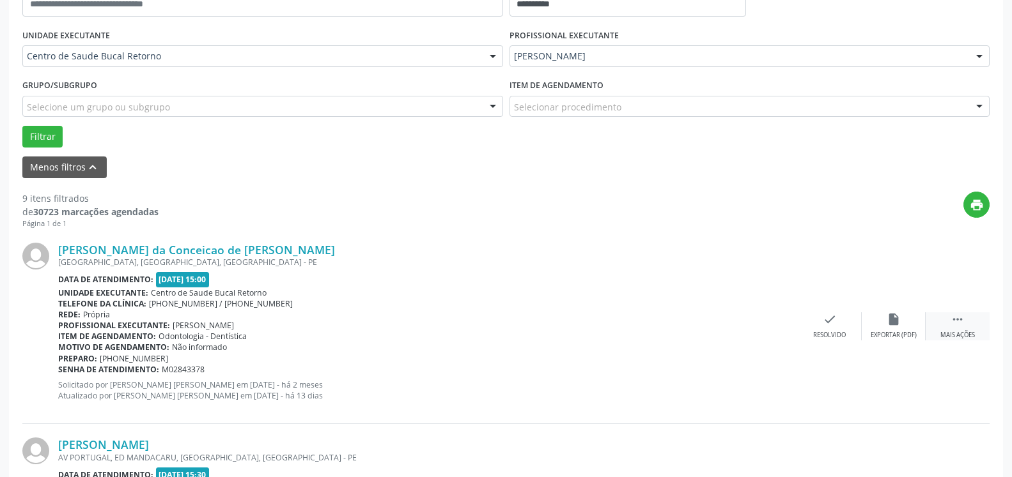
click at [965, 329] on div " Mais ações" at bounding box center [957, 326] width 64 height 27
click at [901, 324] on div "alarm_off Não compareceu" at bounding box center [894, 326] width 64 height 27
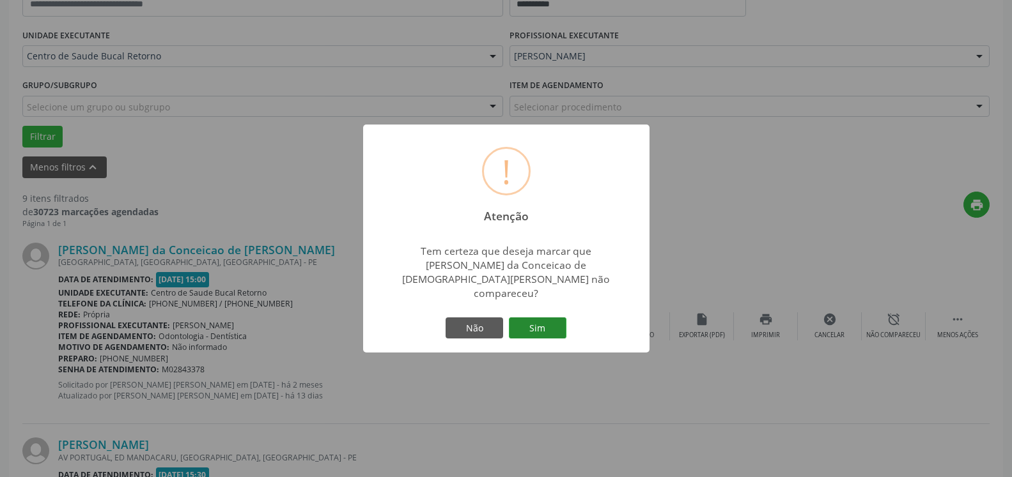
click at [523, 318] on button "Sim" at bounding box center [538, 329] width 58 height 22
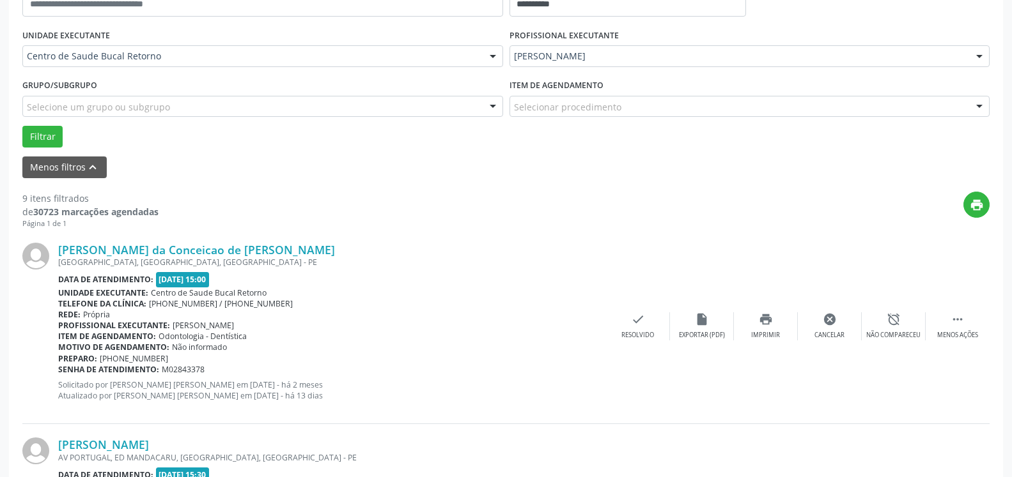
scroll to position [84, 0]
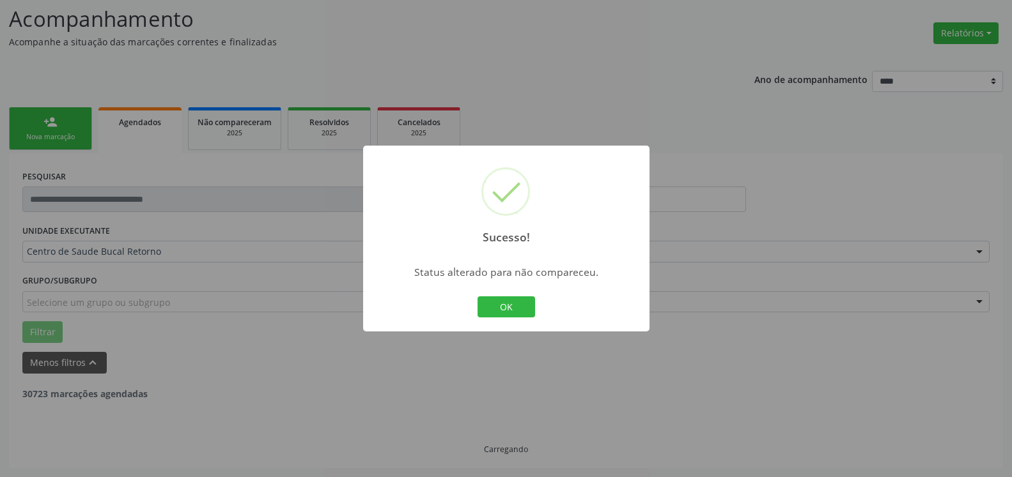
click at [520, 311] on button "OK" at bounding box center [506, 308] width 58 height 22
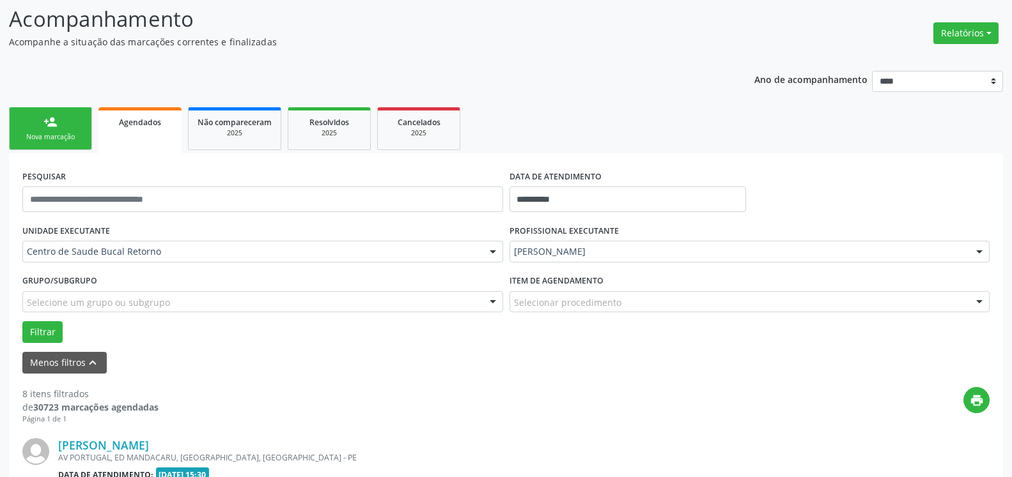
scroll to position [344, 0]
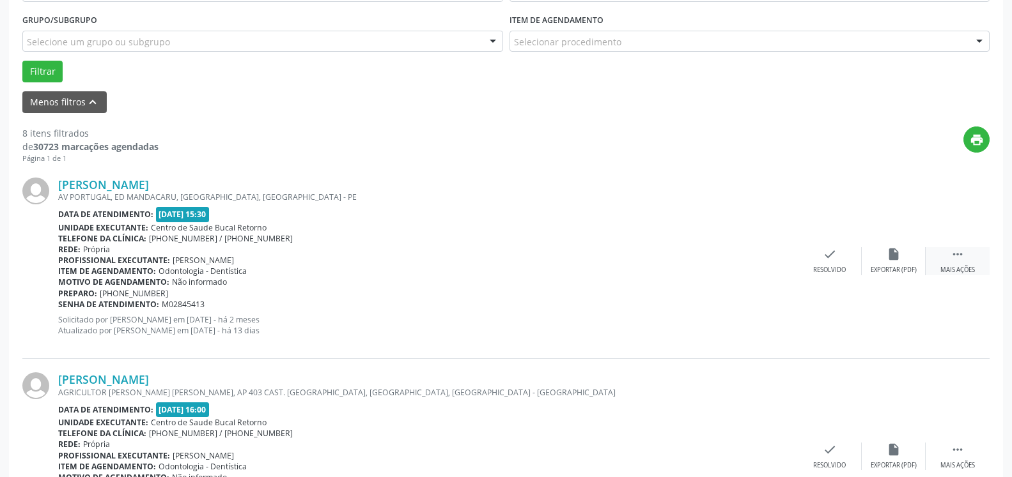
click at [961, 252] on div " Mais ações" at bounding box center [957, 260] width 64 height 27
click at [879, 257] on div "alarm_off Não compareceu" at bounding box center [894, 260] width 64 height 27
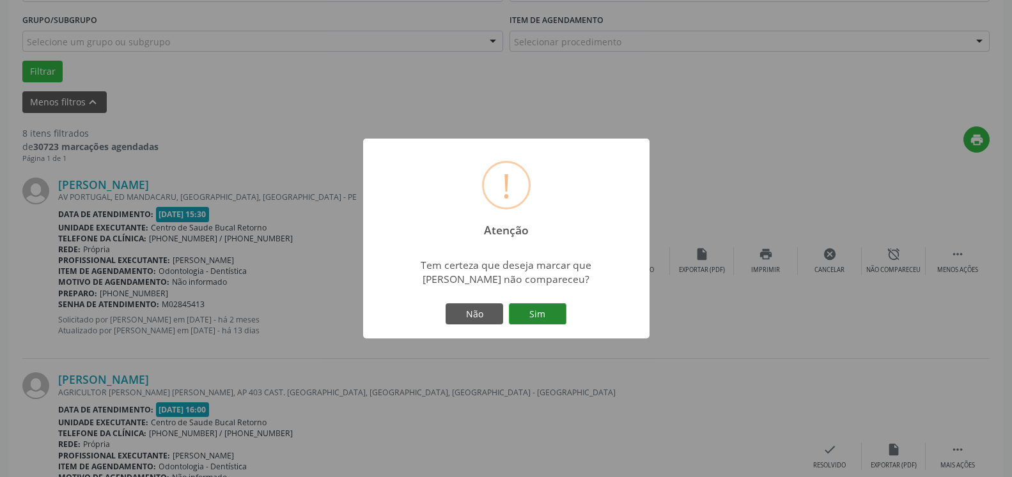
click at [539, 316] on button "Sim" at bounding box center [538, 315] width 58 height 22
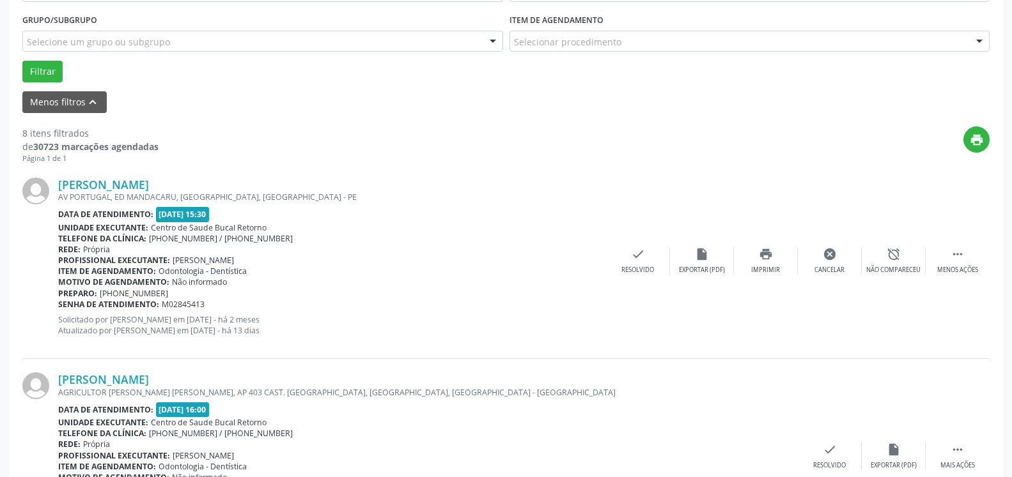
scroll to position [84, 0]
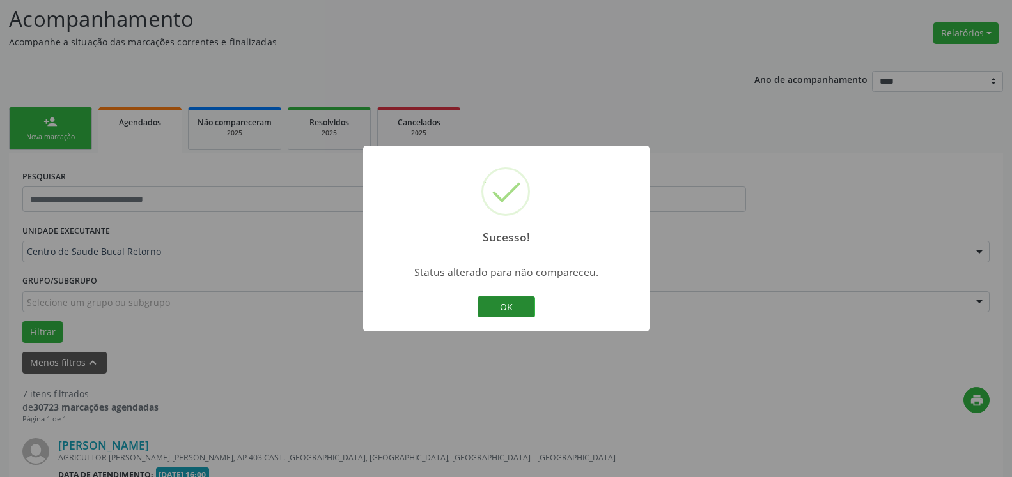
click at [504, 308] on button "OK" at bounding box center [506, 308] width 58 height 22
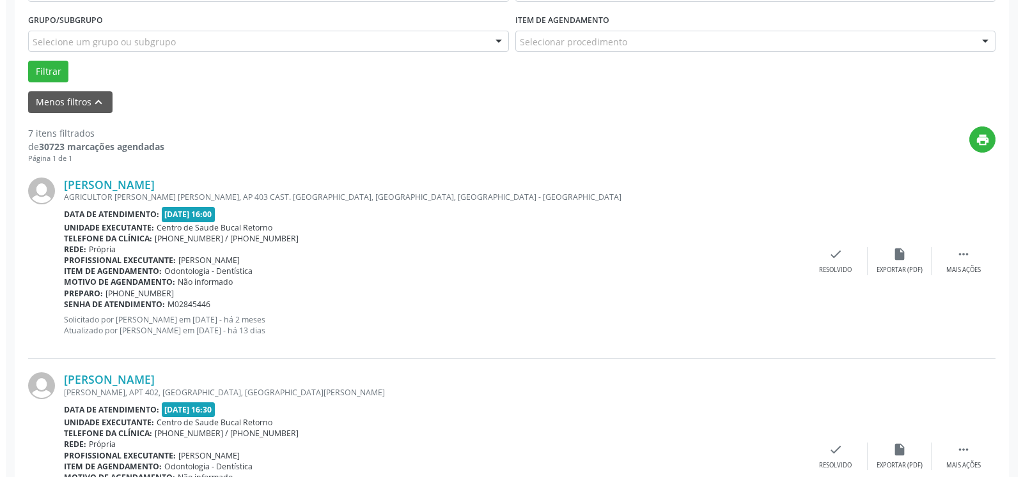
scroll to position [410, 0]
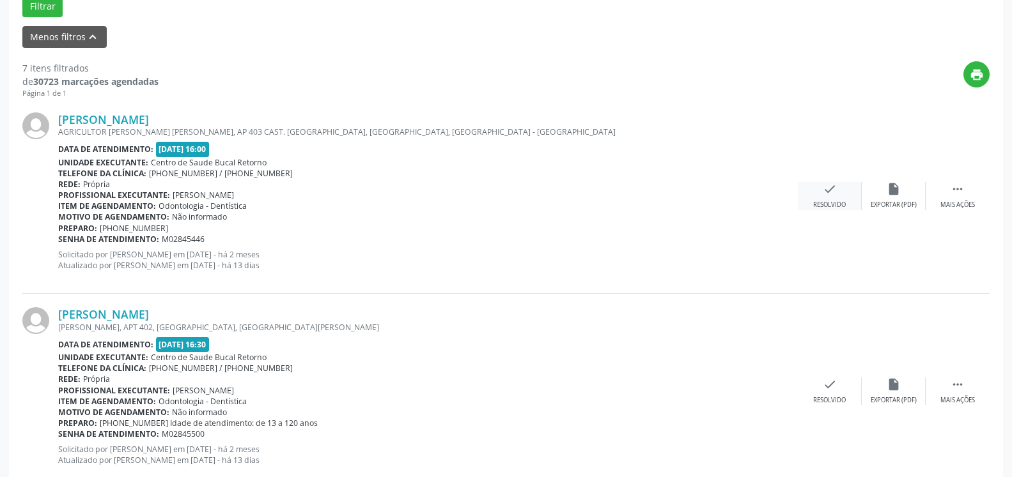
click at [828, 196] on icon "check" at bounding box center [830, 189] width 14 height 14
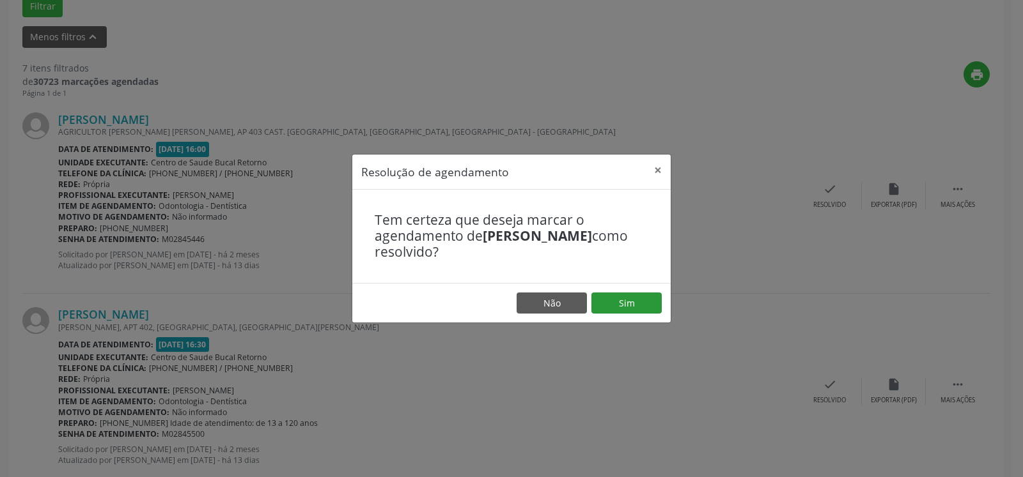
drag, startPoint x: 663, startPoint y: 298, endPoint x: 638, endPoint y: 298, distance: 24.3
click at [656, 298] on footer "Não Sim" at bounding box center [511, 303] width 318 height 40
click at [635, 298] on button "Sim" at bounding box center [626, 304] width 70 height 22
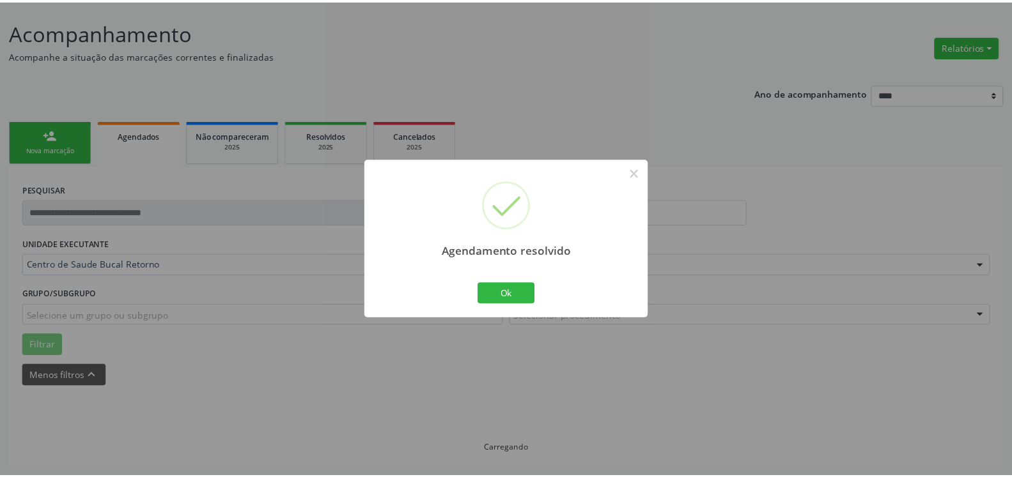
scroll to position [70, 0]
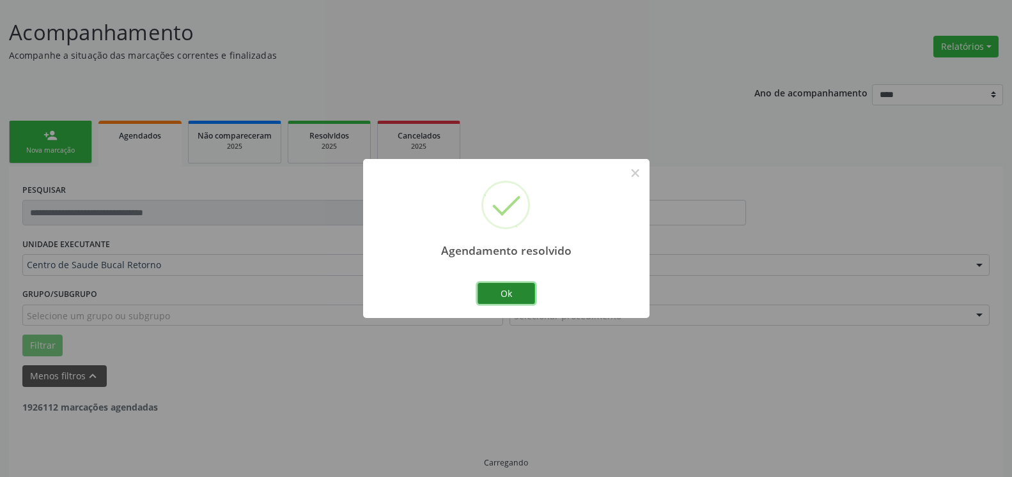
click at [507, 291] on button "Ok" at bounding box center [506, 294] width 58 height 22
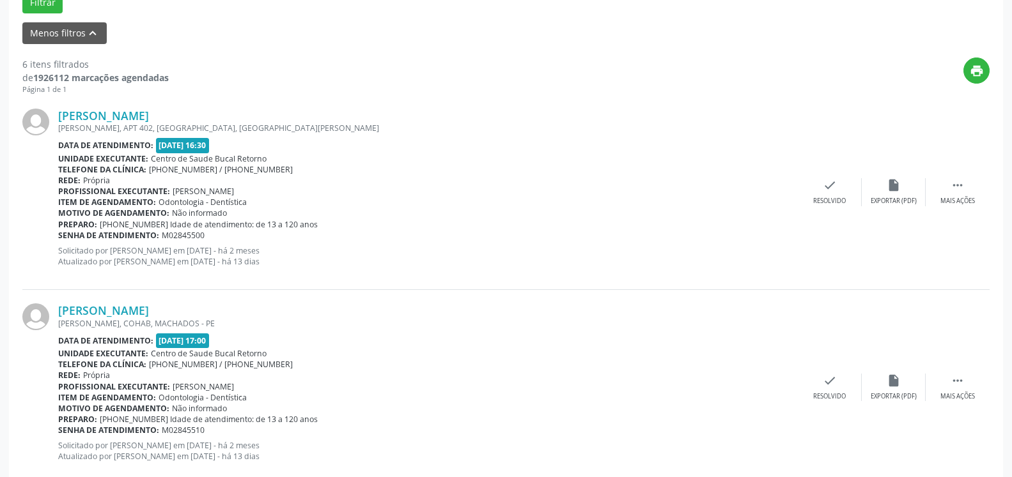
scroll to position [461, 0]
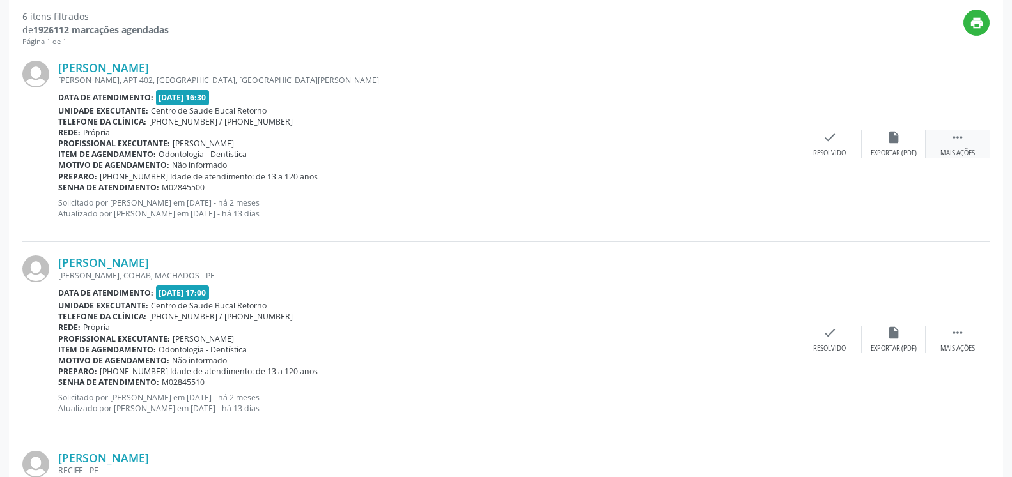
click at [955, 142] on icon "" at bounding box center [957, 137] width 14 height 14
click at [876, 145] on div "alarm_off Não compareceu" at bounding box center [894, 143] width 64 height 27
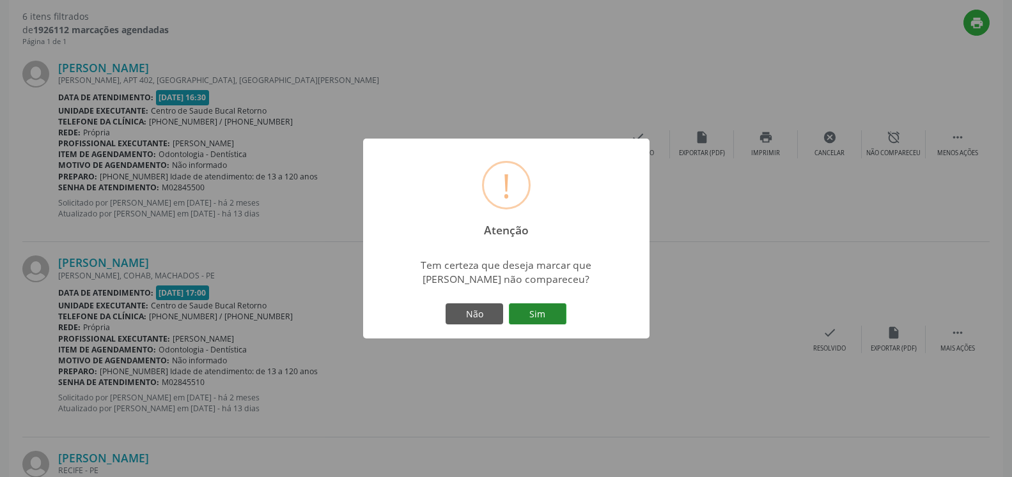
click at [557, 316] on button "Sim" at bounding box center [538, 315] width 58 height 22
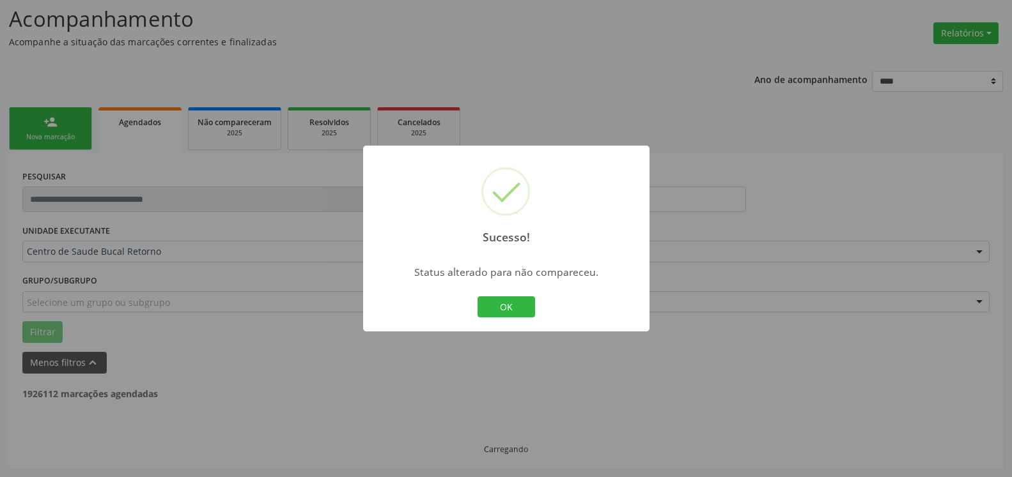
scroll to position [84, 0]
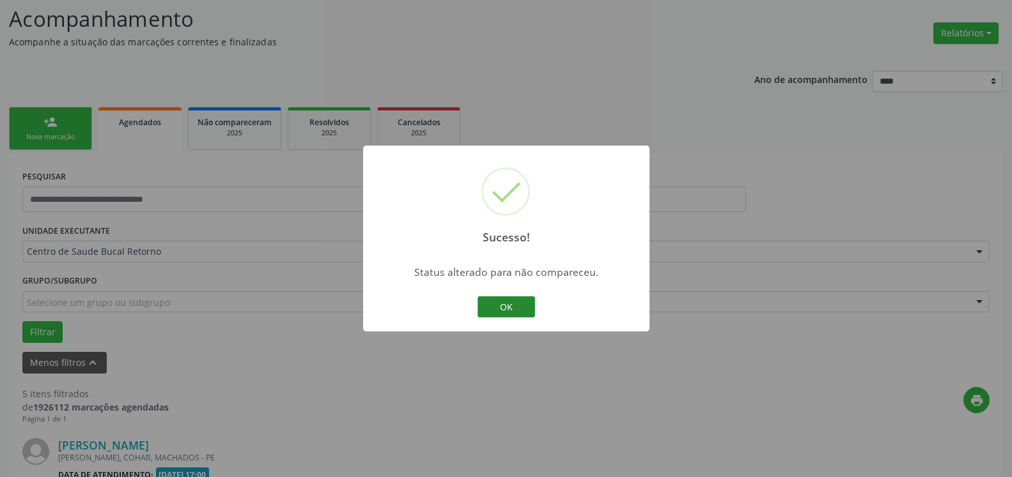
click at [508, 312] on button "OK" at bounding box center [506, 308] width 58 height 22
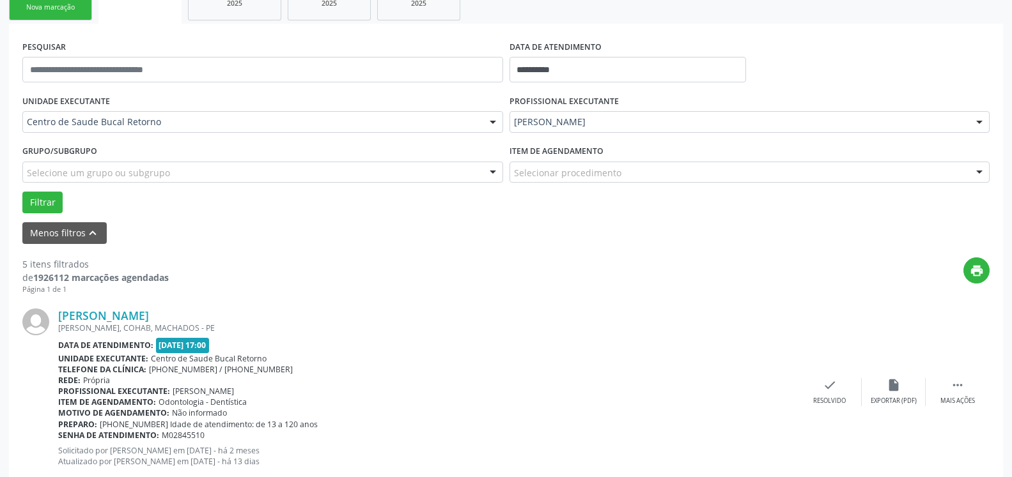
scroll to position [410, 0]
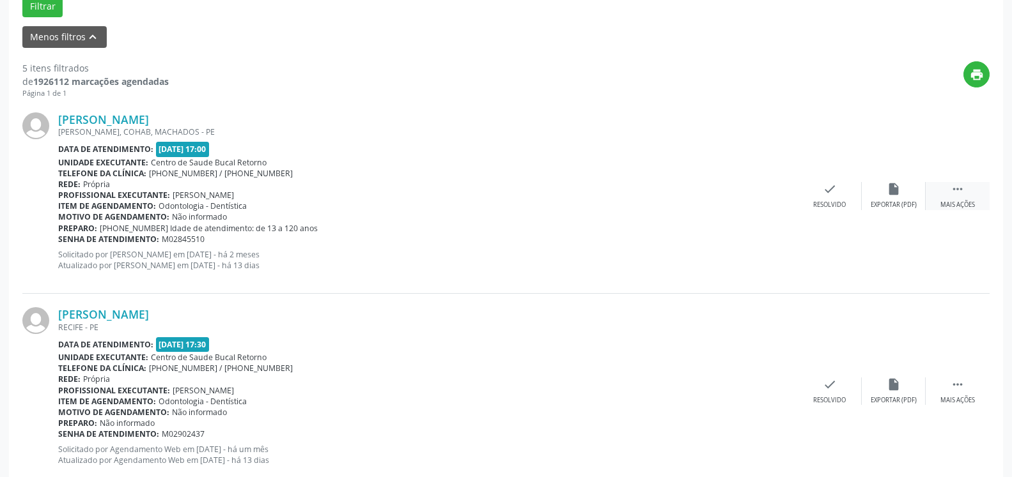
click at [961, 196] on icon "" at bounding box center [957, 189] width 14 height 14
click at [886, 202] on div "Não compareceu" at bounding box center [893, 205] width 54 height 9
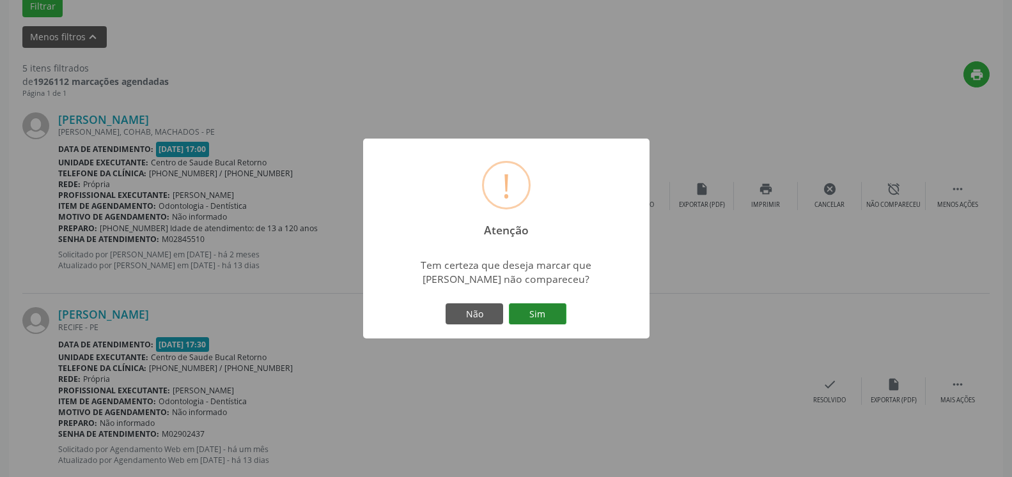
click at [530, 323] on button "Sim" at bounding box center [538, 315] width 58 height 22
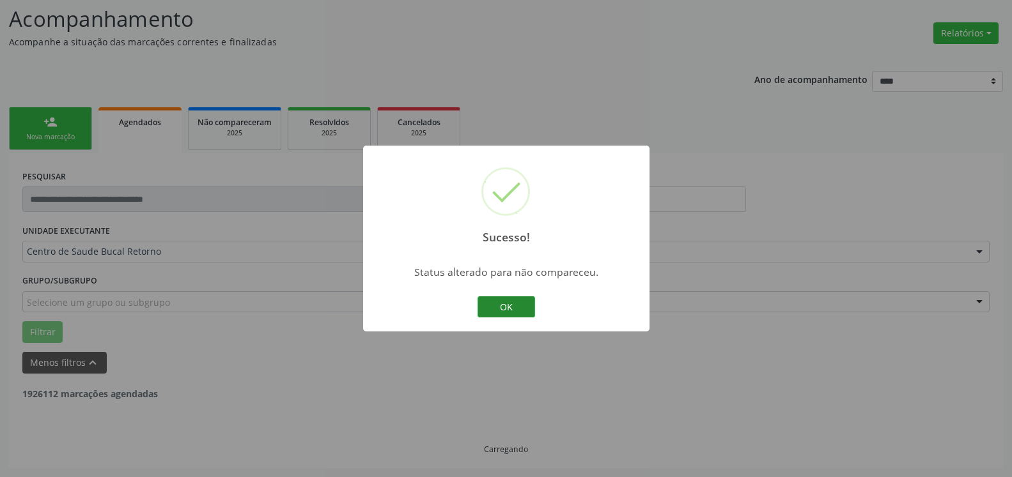
click at [506, 311] on button "OK" at bounding box center [506, 308] width 58 height 22
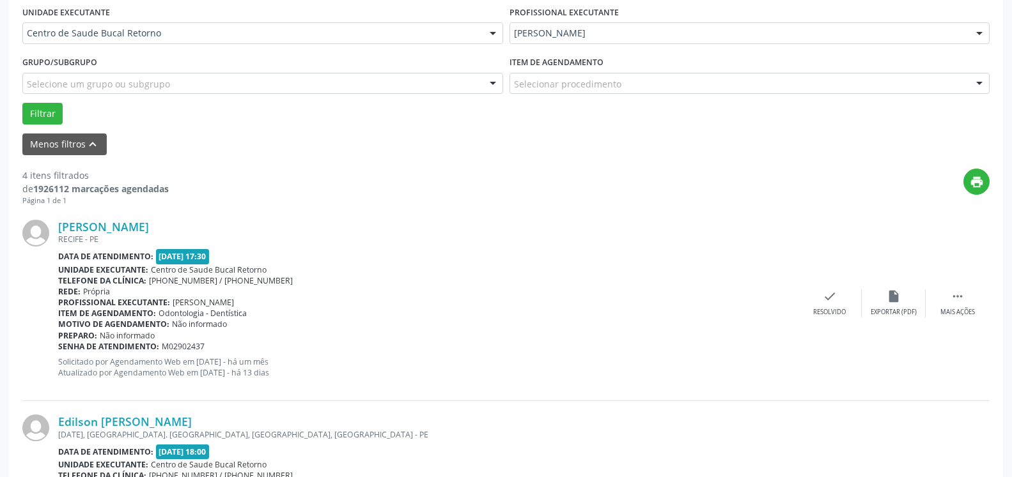
scroll to position [344, 0]
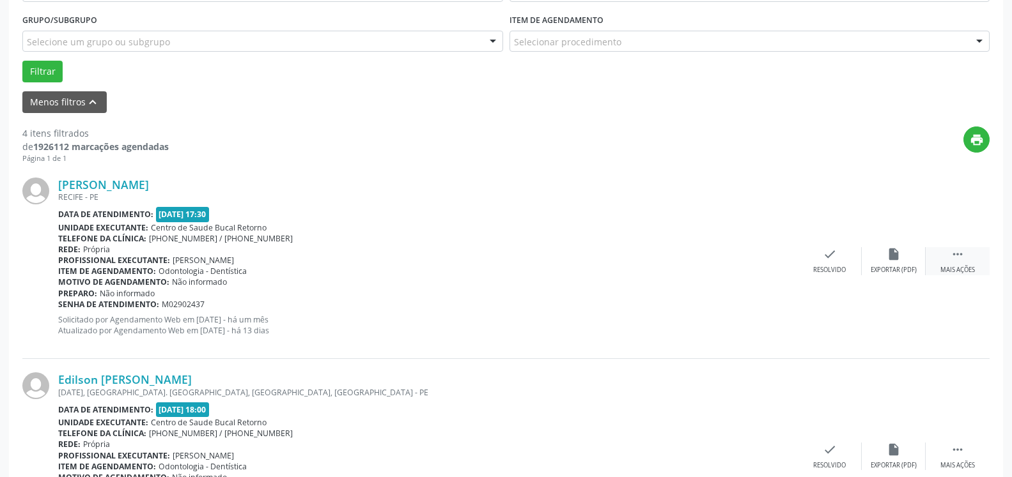
click at [971, 261] on div " Mais ações" at bounding box center [957, 260] width 64 height 27
click at [893, 260] on icon "alarm_off" at bounding box center [893, 254] width 14 height 14
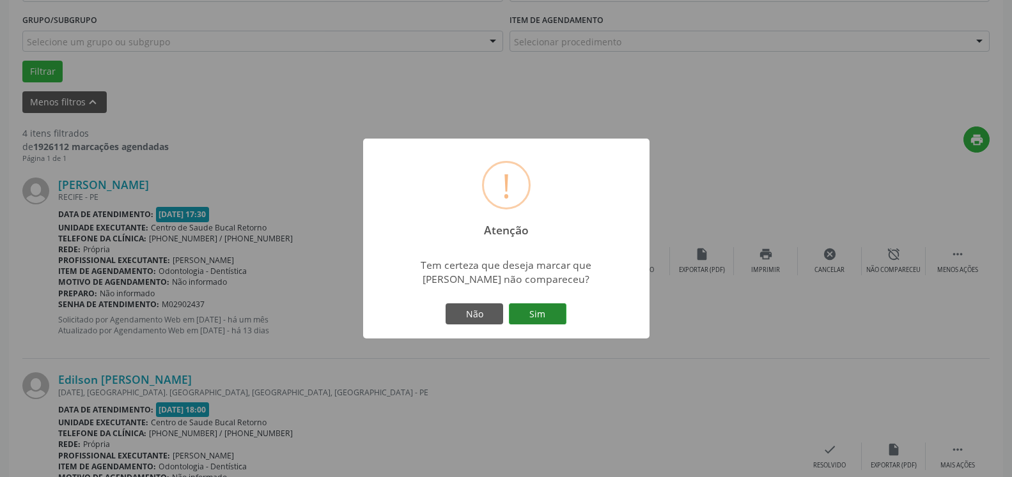
click at [523, 314] on button "Sim" at bounding box center [538, 315] width 58 height 22
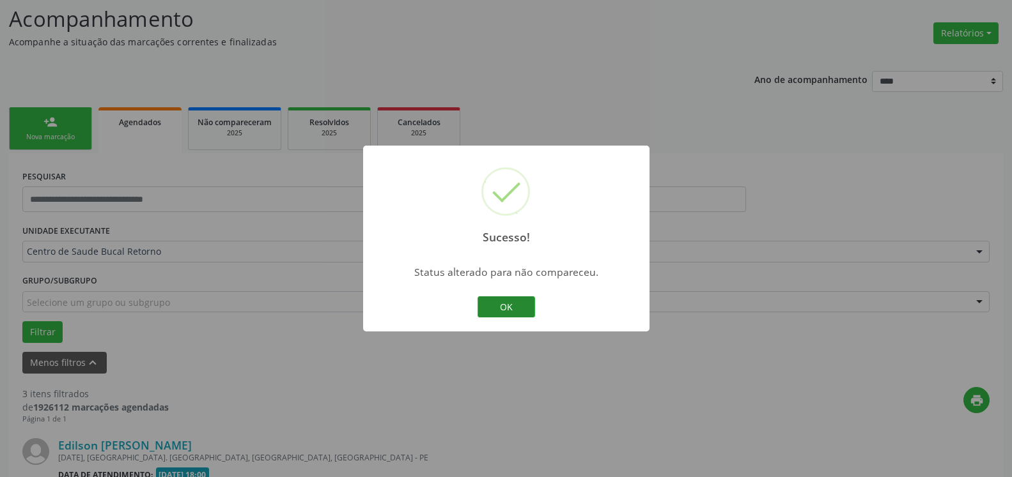
click at [506, 304] on button "OK" at bounding box center [506, 308] width 58 height 22
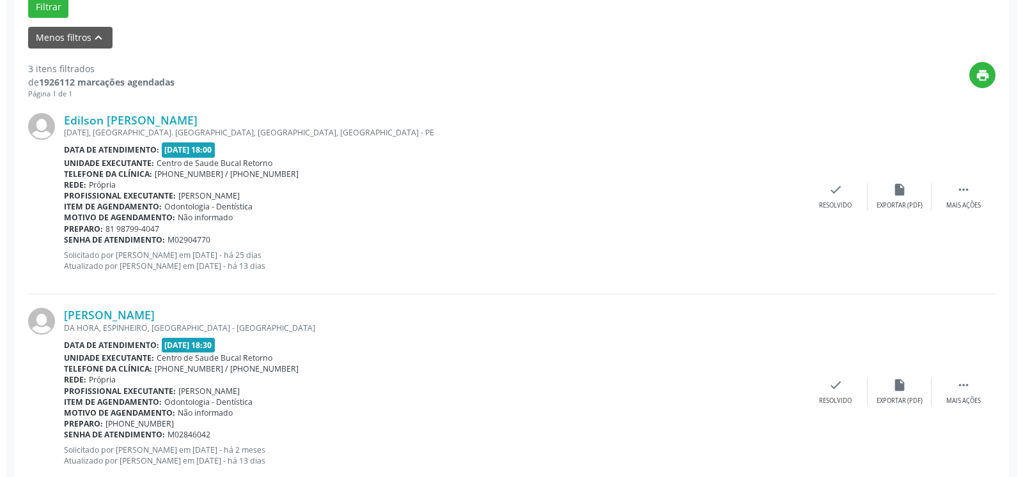
scroll to position [410, 0]
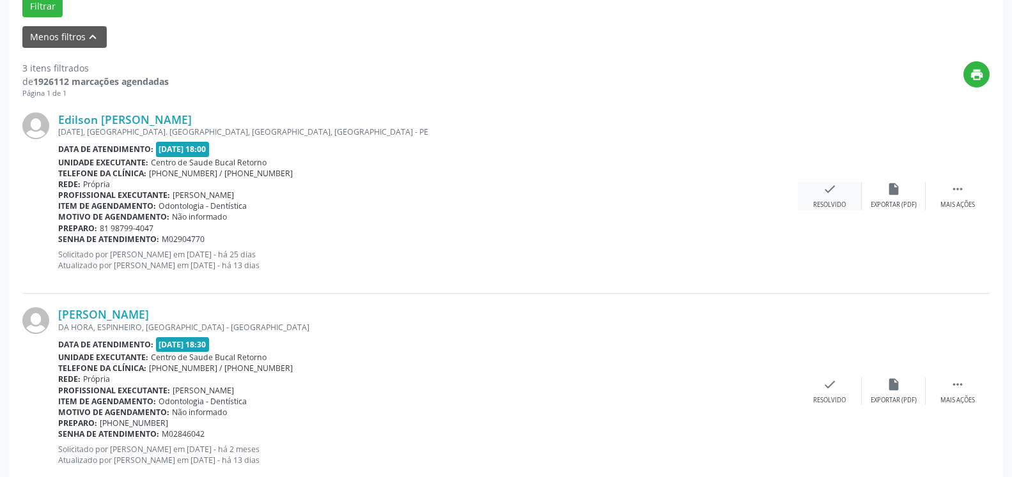
click at [820, 198] on div "check Resolvido" at bounding box center [830, 195] width 64 height 27
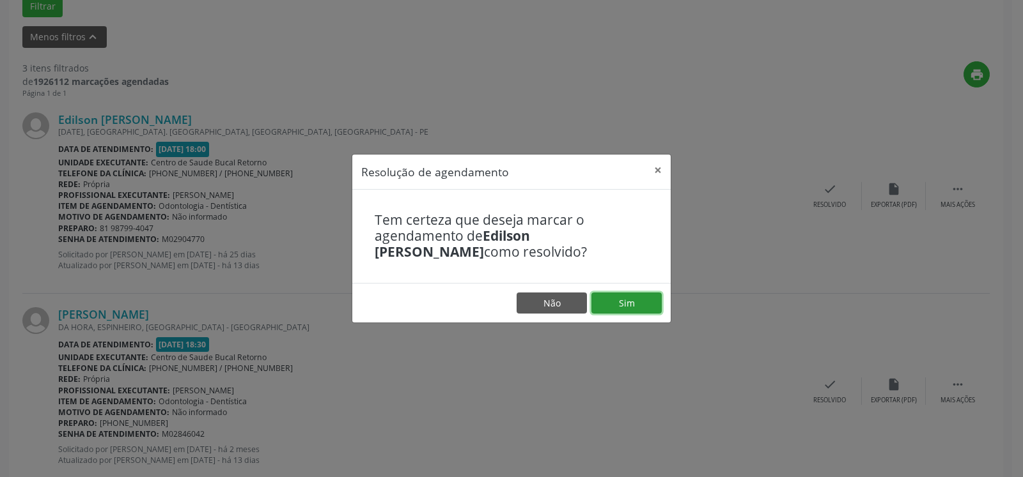
click at [640, 297] on button "Sim" at bounding box center [626, 304] width 70 height 22
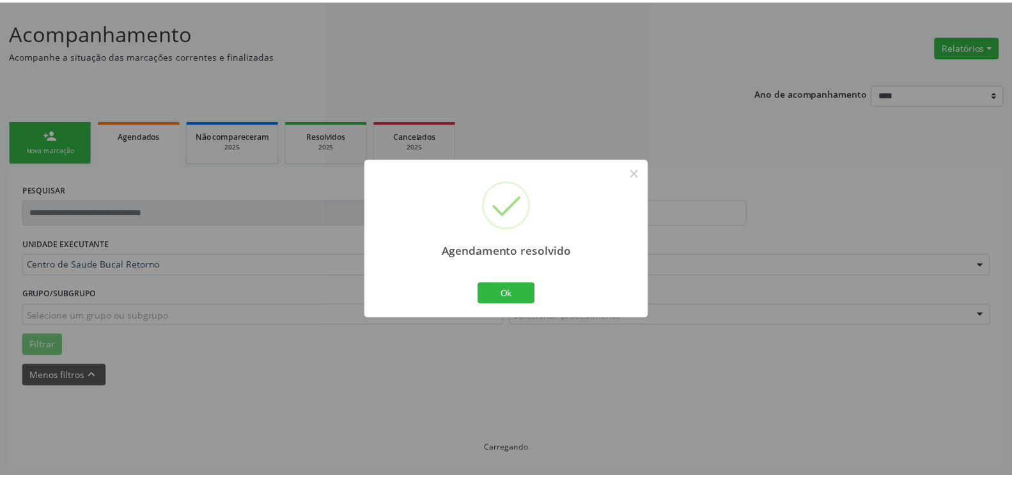
scroll to position [70, 0]
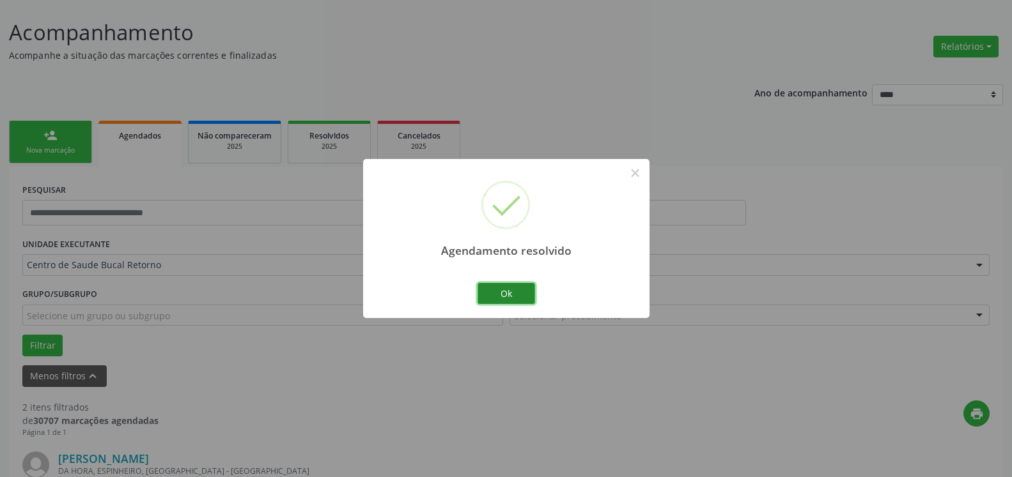
click at [503, 293] on button "Ok" at bounding box center [506, 294] width 58 height 22
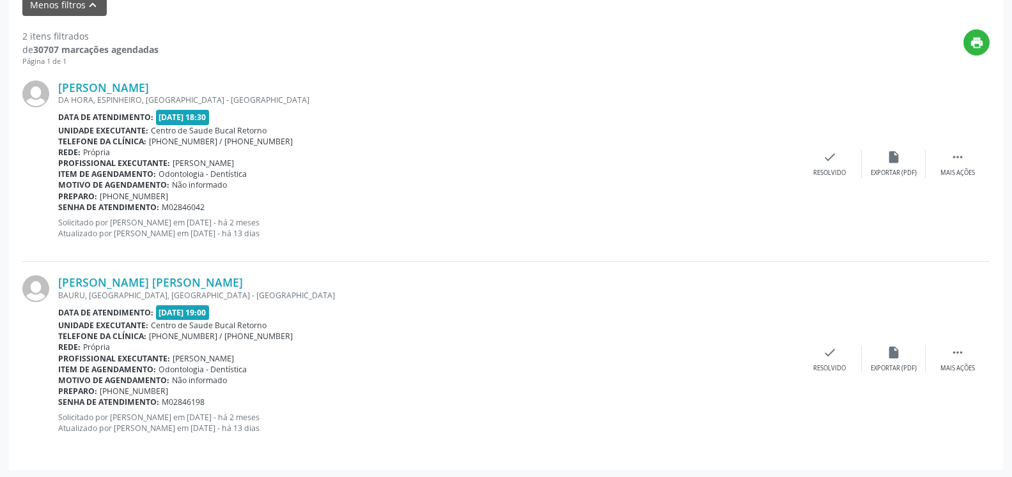
scroll to position [444, 0]
click at [946, 160] on div " Mais ações" at bounding box center [957, 161] width 64 height 27
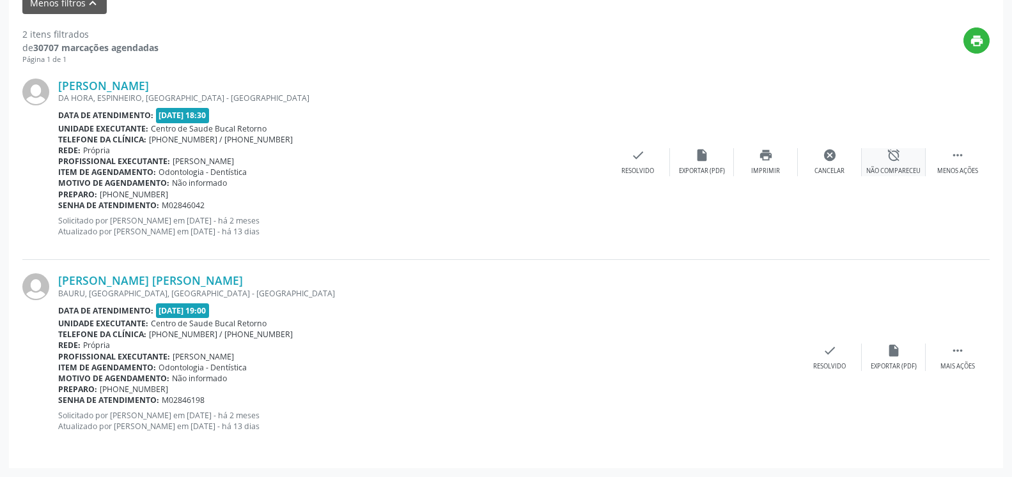
click at [901, 158] on div "alarm_off Não compareceu" at bounding box center [894, 161] width 64 height 27
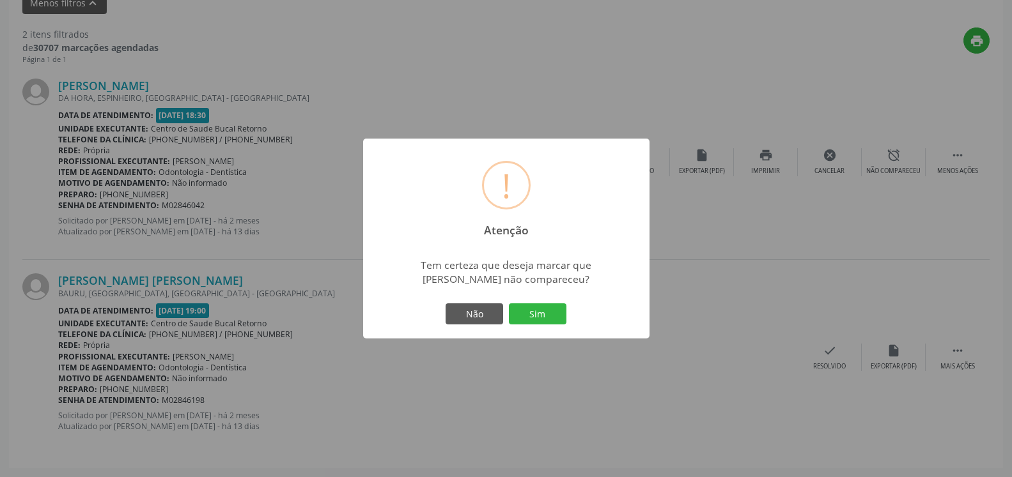
drag, startPoint x: 548, startPoint y: 311, endPoint x: 461, endPoint y: 304, distance: 87.2
click at [546, 311] on button "Sim" at bounding box center [538, 315] width 58 height 22
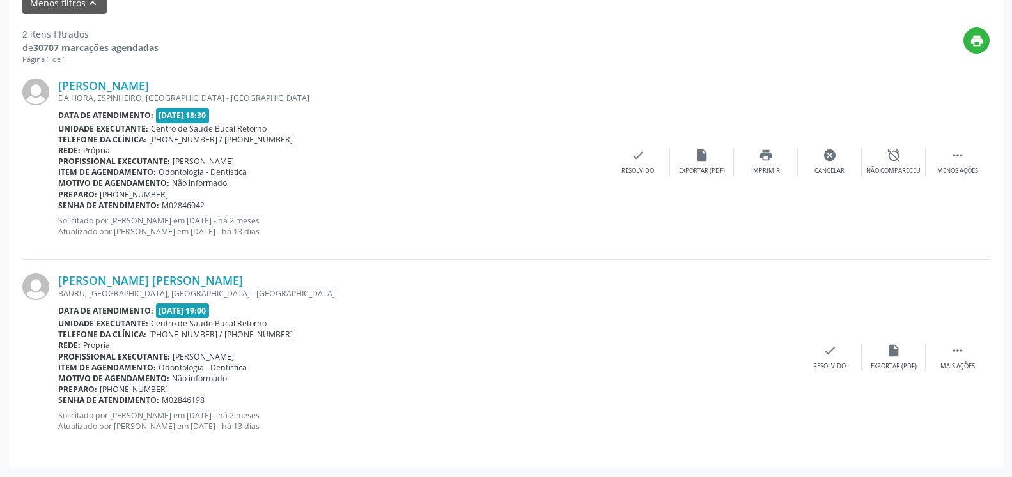
scroll to position [84, 0]
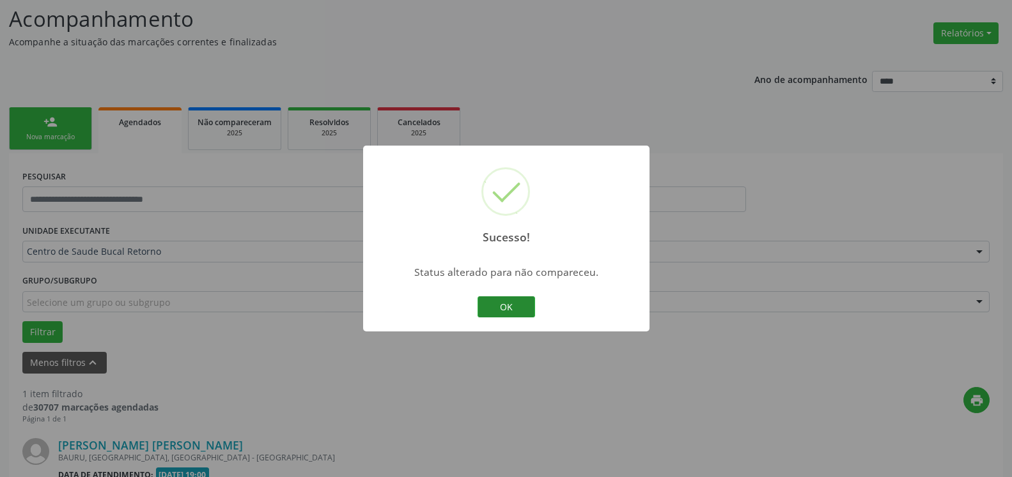
click at [500, 303] on button "OK" at bounding box center [506, 308] width 58 height 22
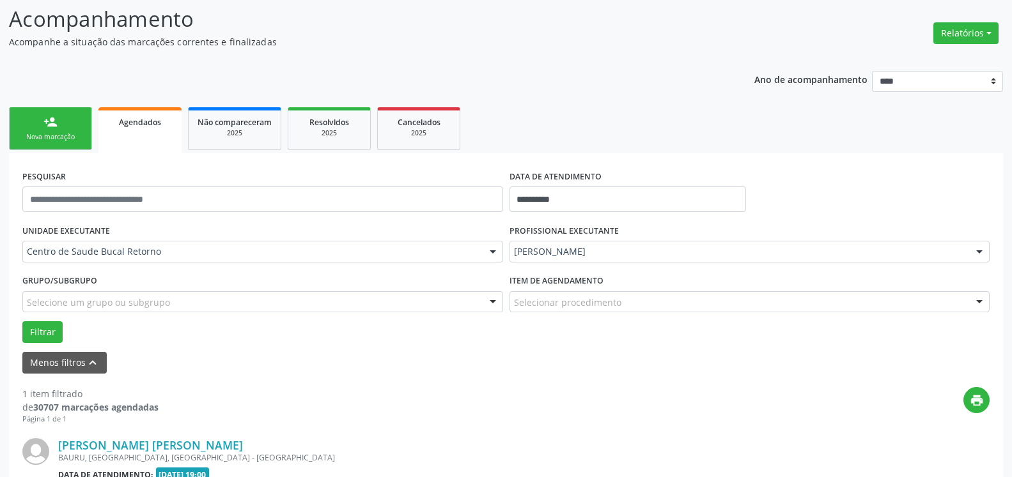
scroll to position [248, 0]
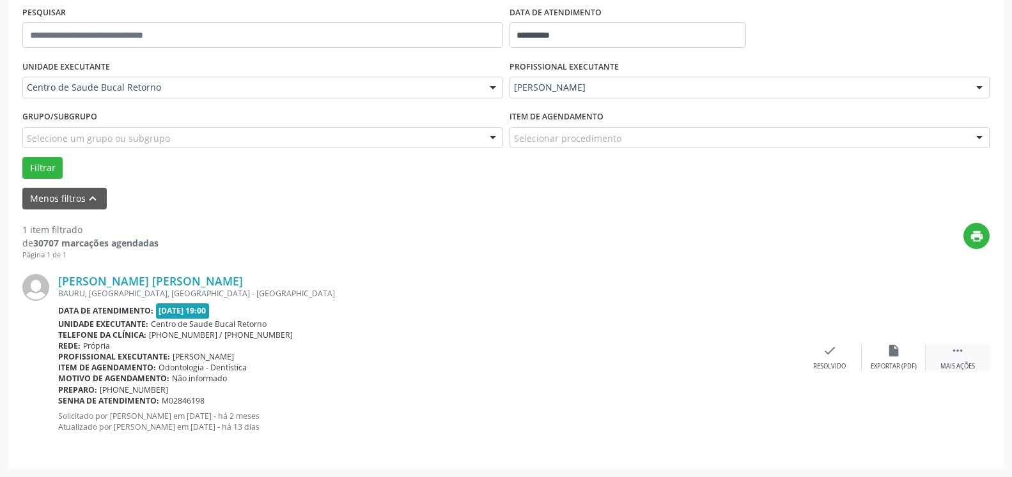
click at [963, 358] on icon "" at bounding box center [957, 351] width 14 height 14
click at [885, 352] on div "alarm_off Não compareceu" at bounding box center [894, 357] width 64 height 27
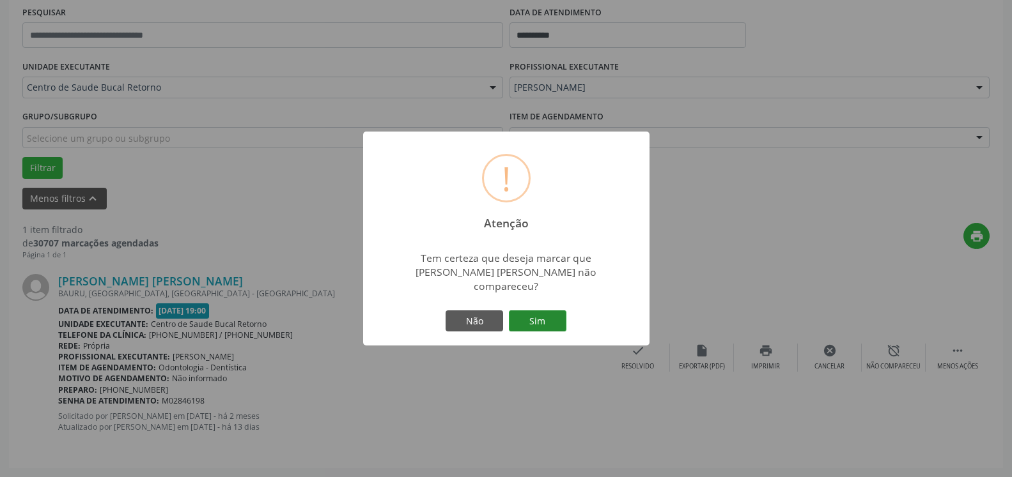
click at [525, 314] on button "Sim" at bounding box center [538, 322] width 58 height 22
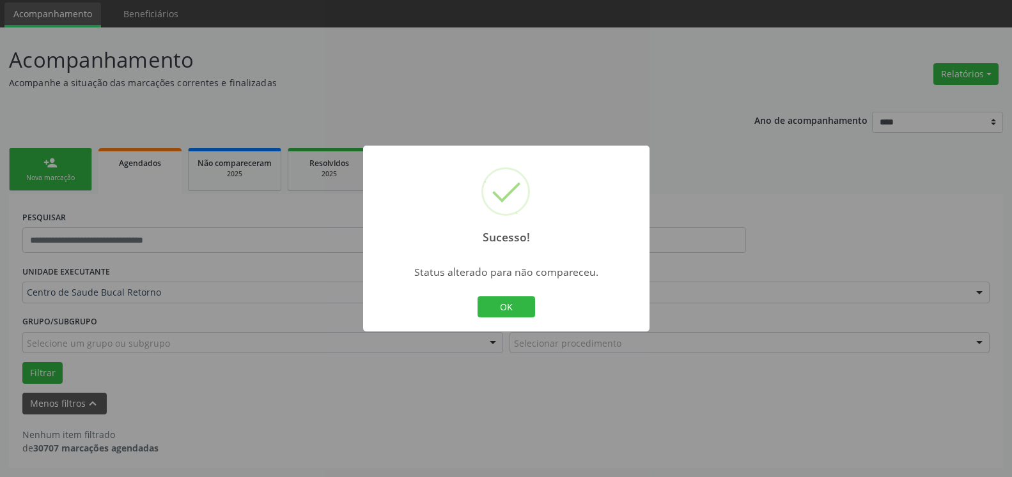
scroll to position [43, 0]
click at [512, 306] on button "OK" at bounding box center [506, 308] width 58 height 22
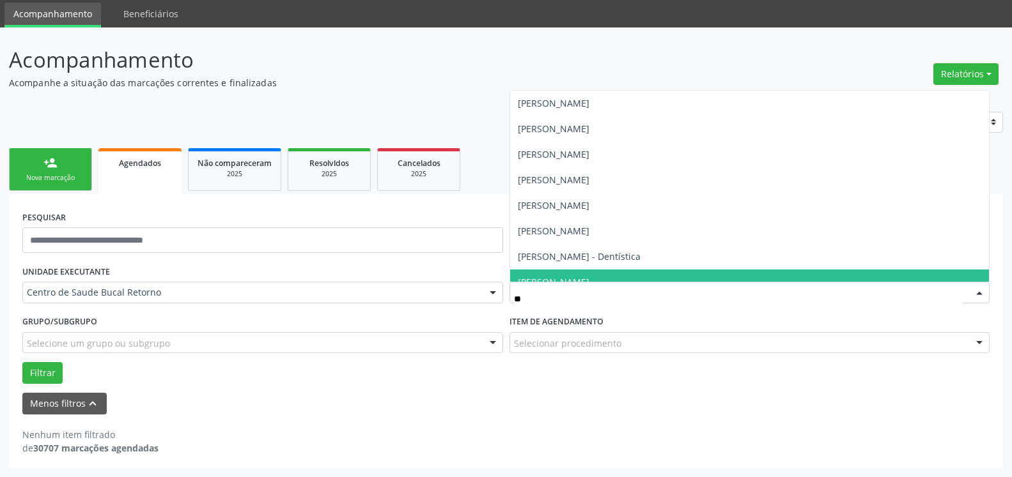
type input "***"
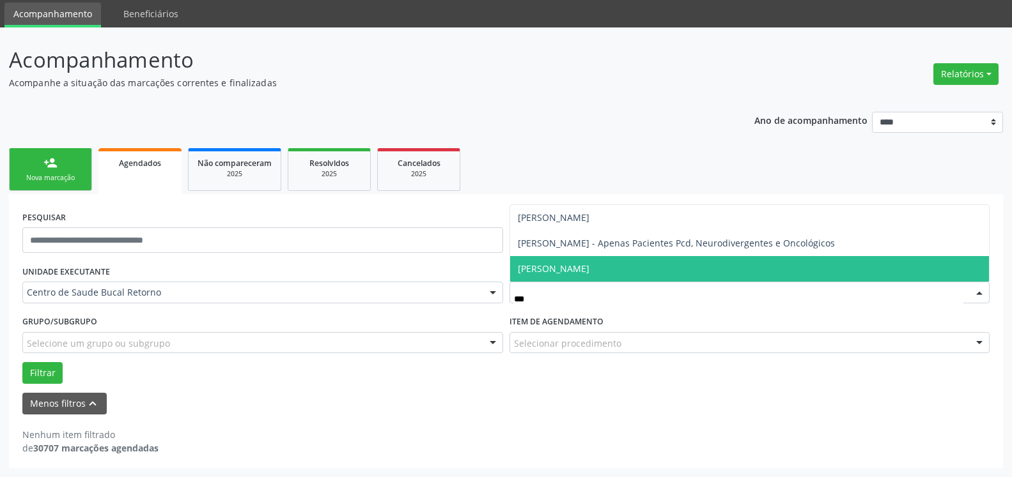
click at [612, 277] on span "[PERSON_NAME]" at bounding box center [749, 269] width 479 height 26
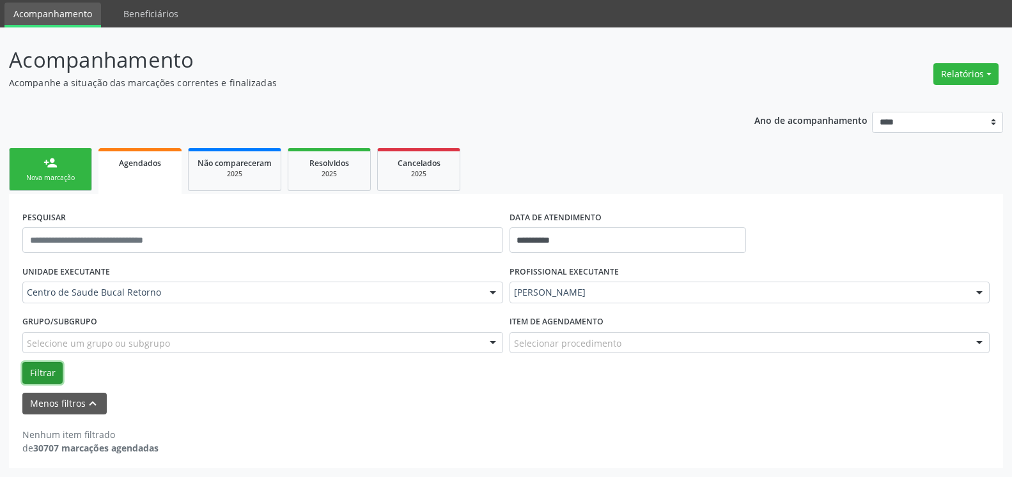
click at [35, 378] on button "Filtrar" at bounding box center [42, 373] width 40 height 22
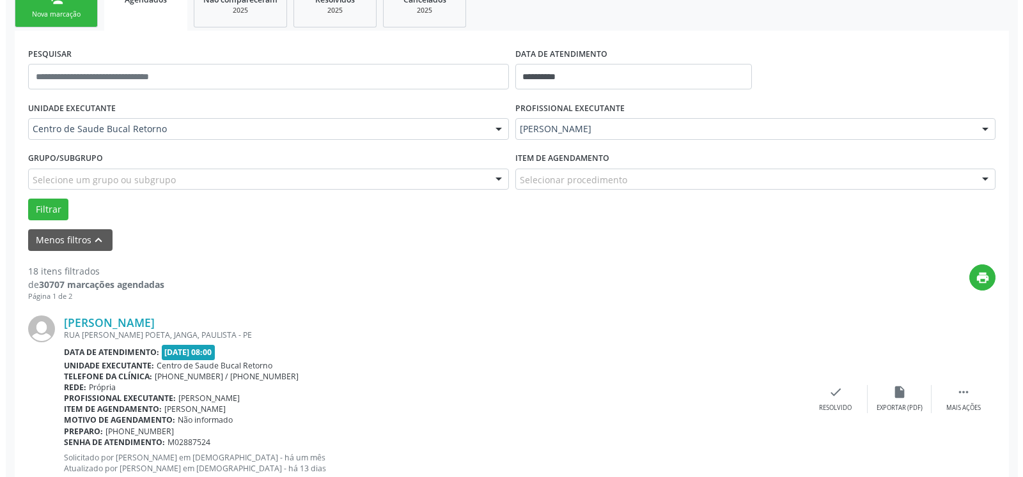
scroll to position [238, 0]
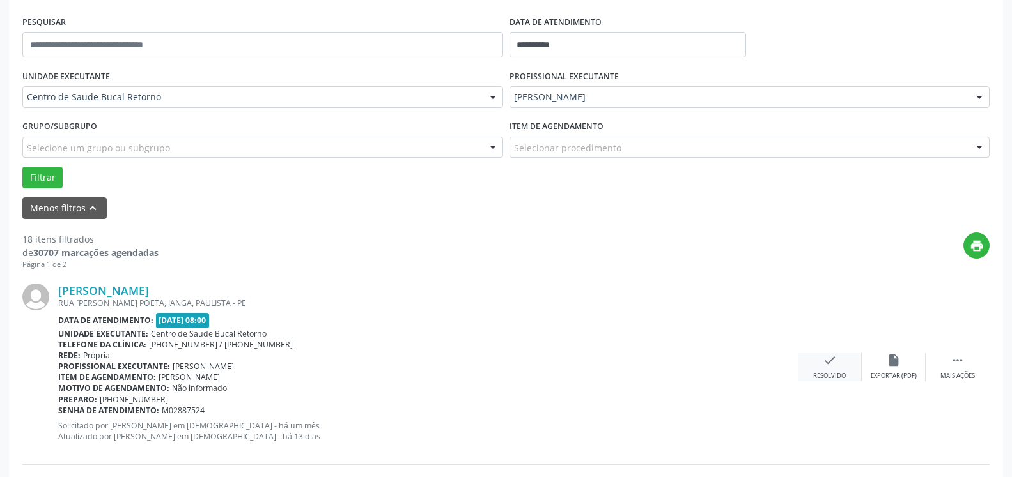
click at [834, 359] on icon "check" at bounding box center [830, 360] width 14 height 14
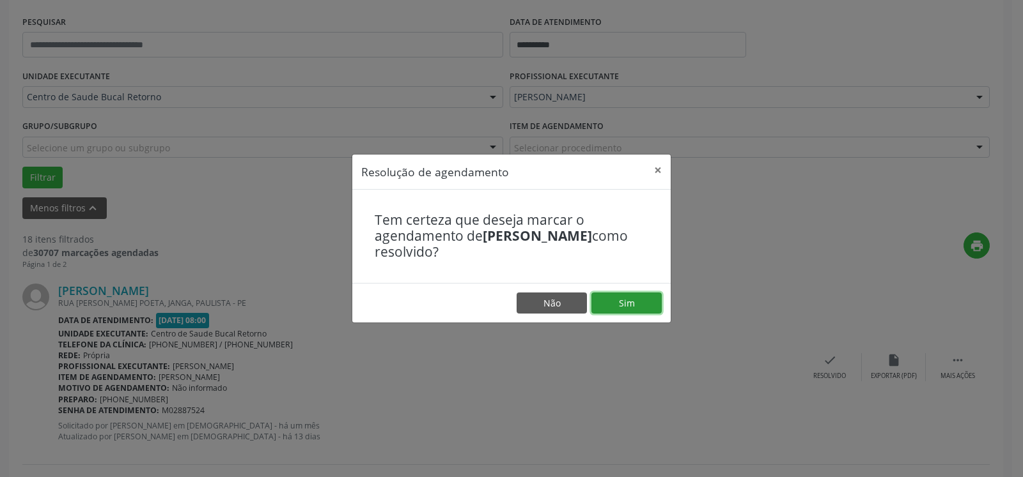
click at [608, 306] on button "Sim" at bounding box center [626, 304] width 70 height 22
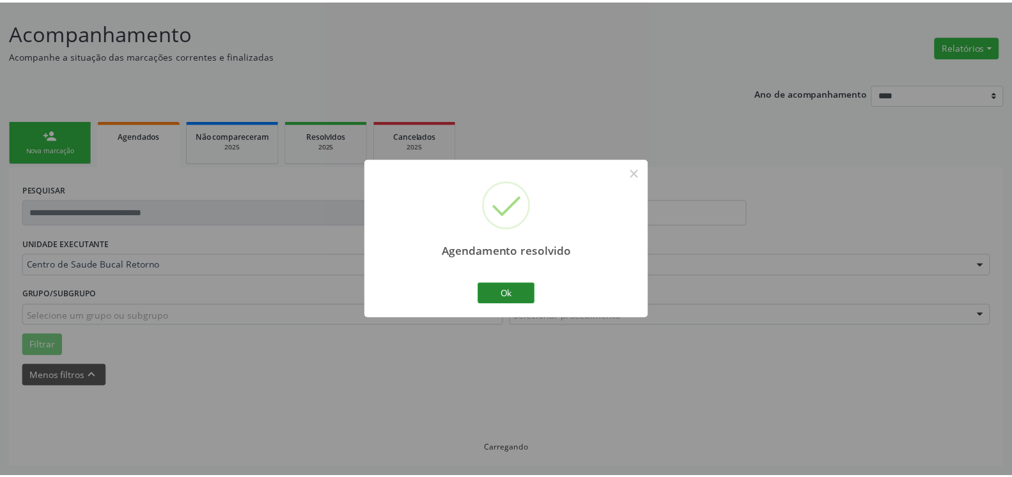
scroll to position [70, 0]
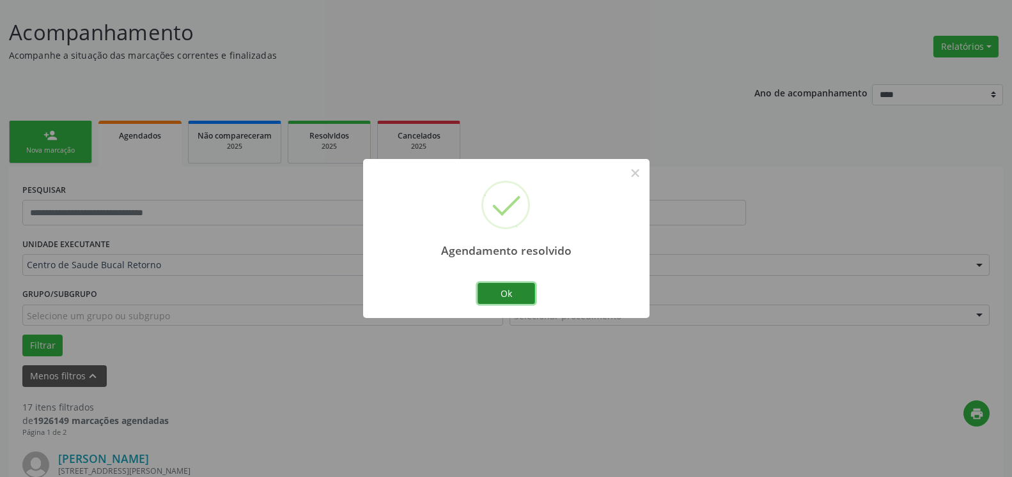
click at [512, 290] on button "Ok" at bounding box center [506, 294] width 58 height 22
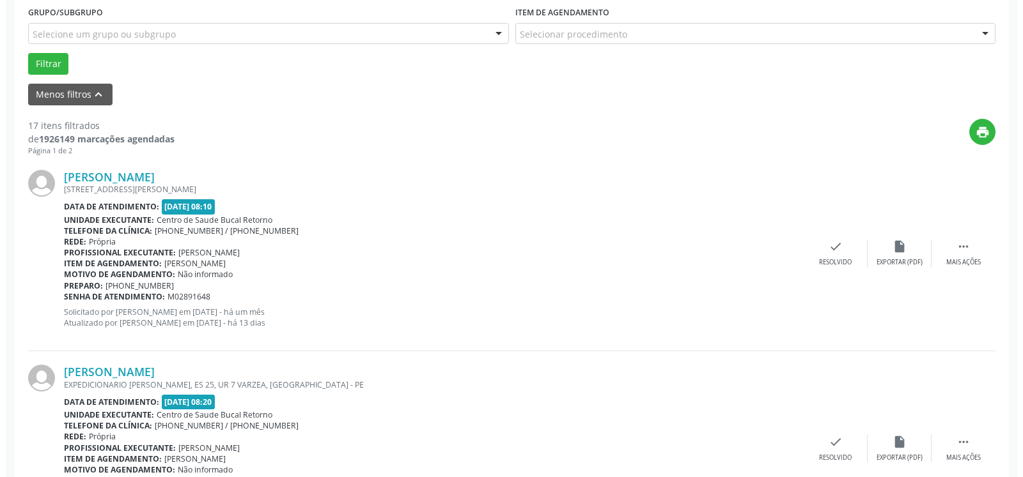
scroll to position [396, 0]
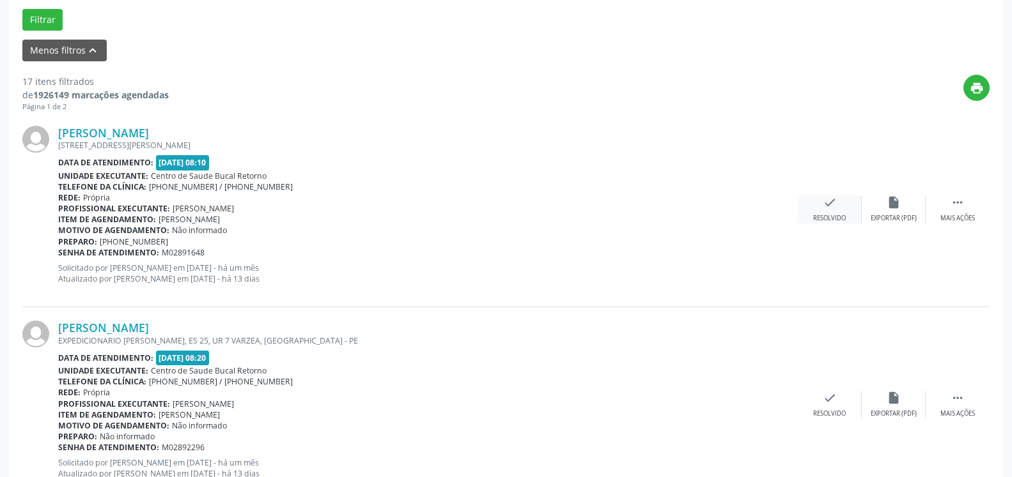
click at [829, 208] on icon "check" at bounding box center [830, 203] width 14 height 14
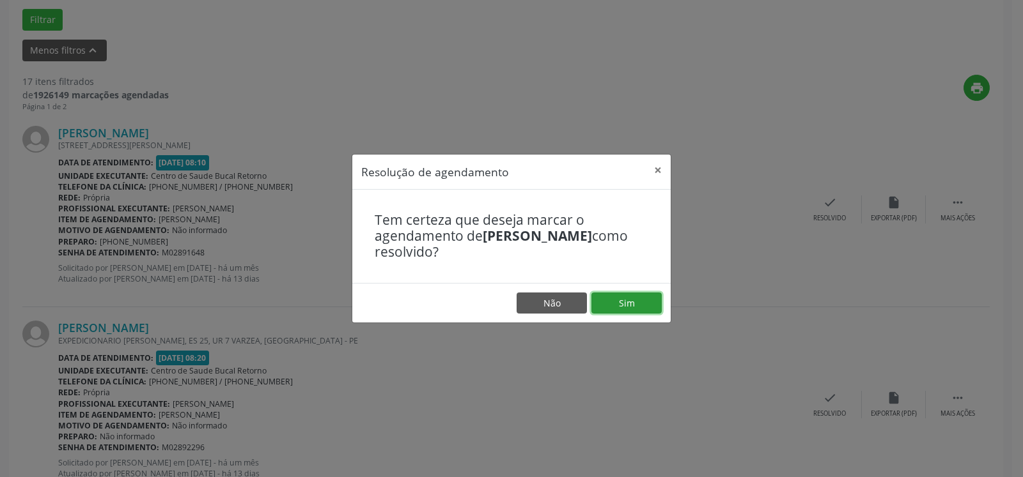
click at [640, 307] on button "Sim" at bounding box center [626, 304] width 70 height 22
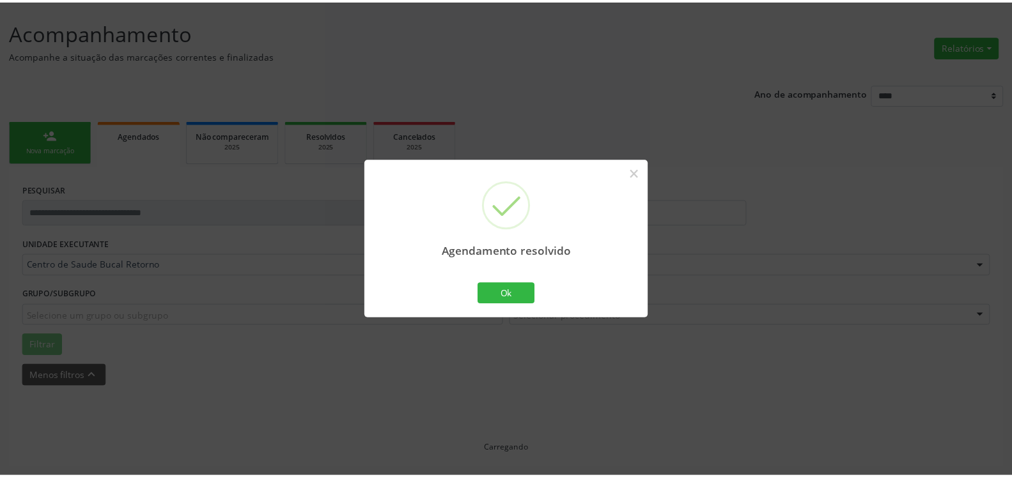
scroll to position [70, 0]
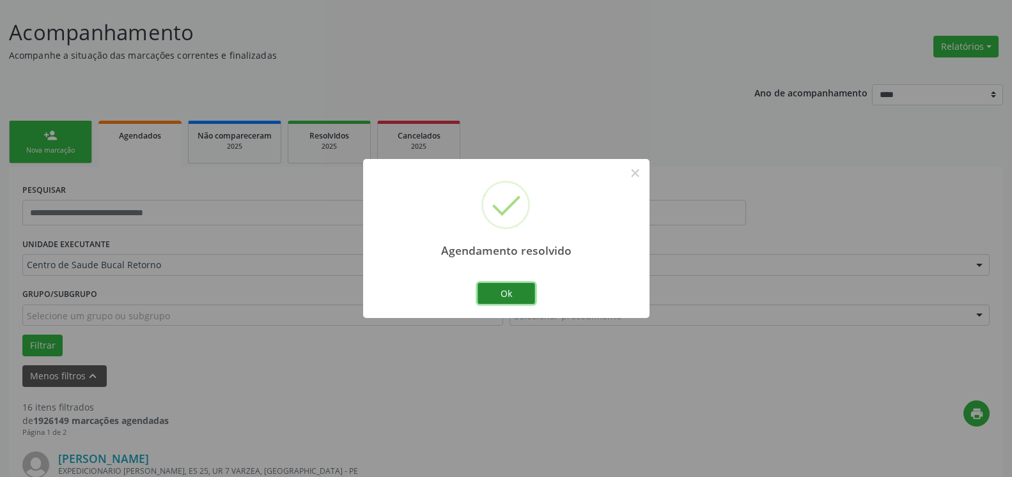
click at [499, 302] on button "Ok" at bounding box center [506, 294] width 58 height 22
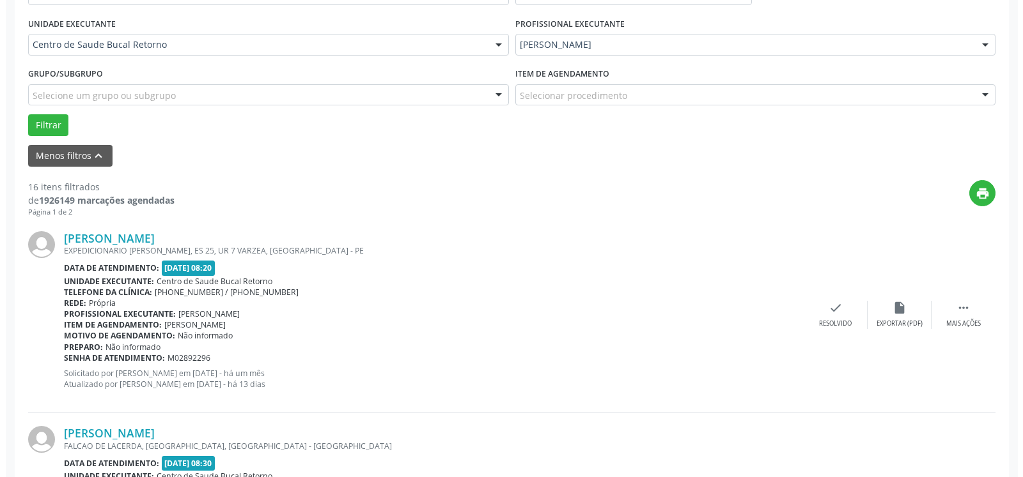
scroll to position [331, 0]
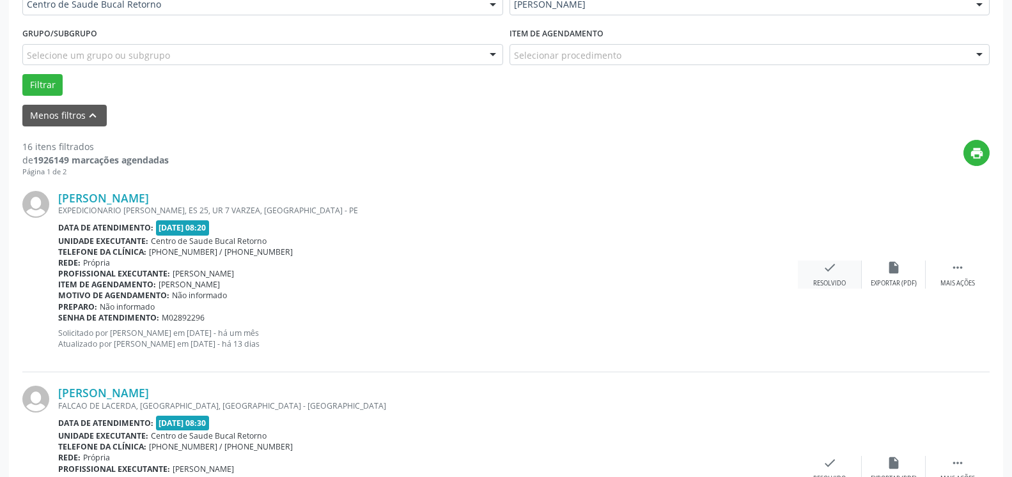
click at [826, 272] on icon "check" at bounding box center [830, 268] width 14 height 14
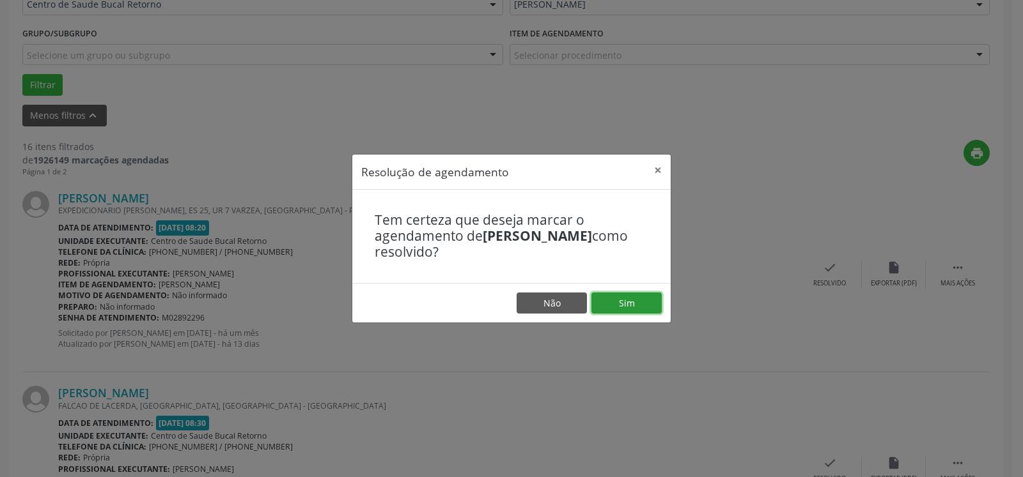
click at [624, 302] on button "Sim" at bounding box center [626, 304] width 70 height 22
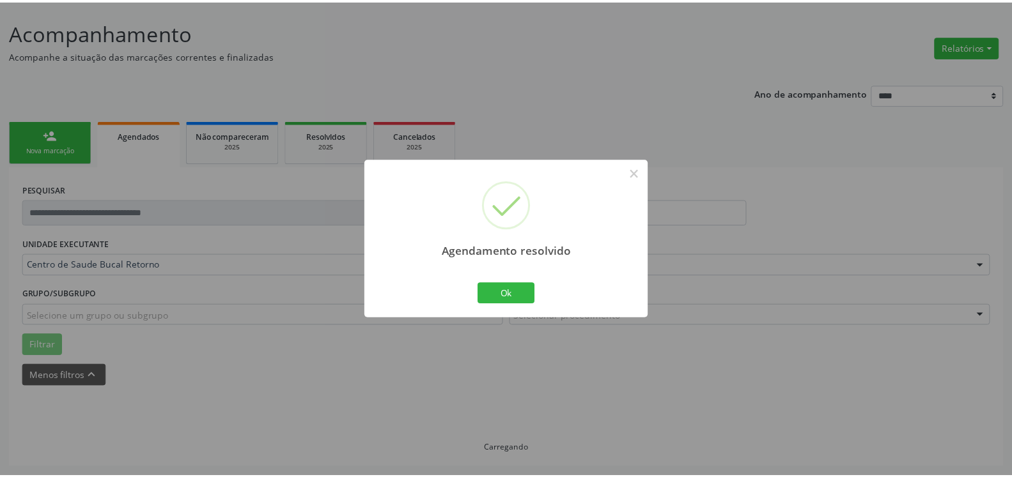
scroll to position [70, 0]
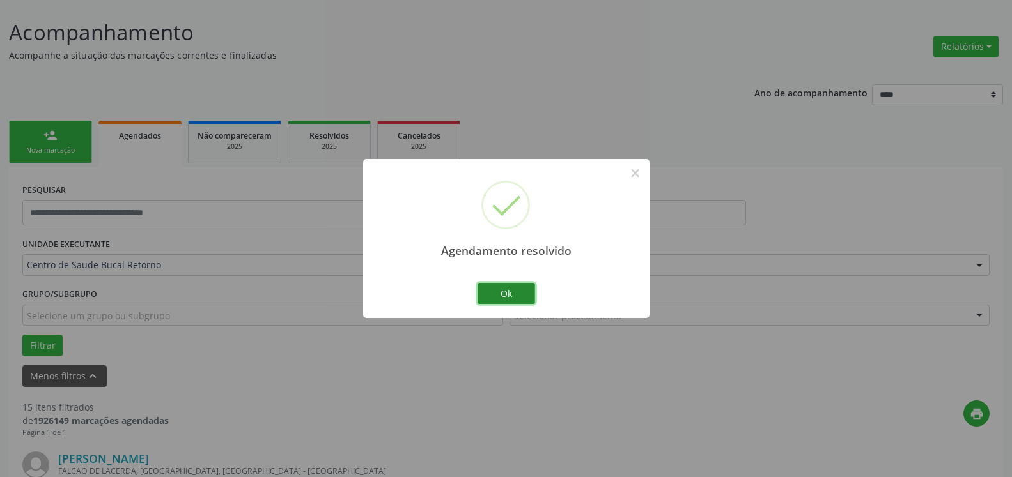
click at [518, 293] on button "Ok" at bounding box center [506, 294] width 58 height 22
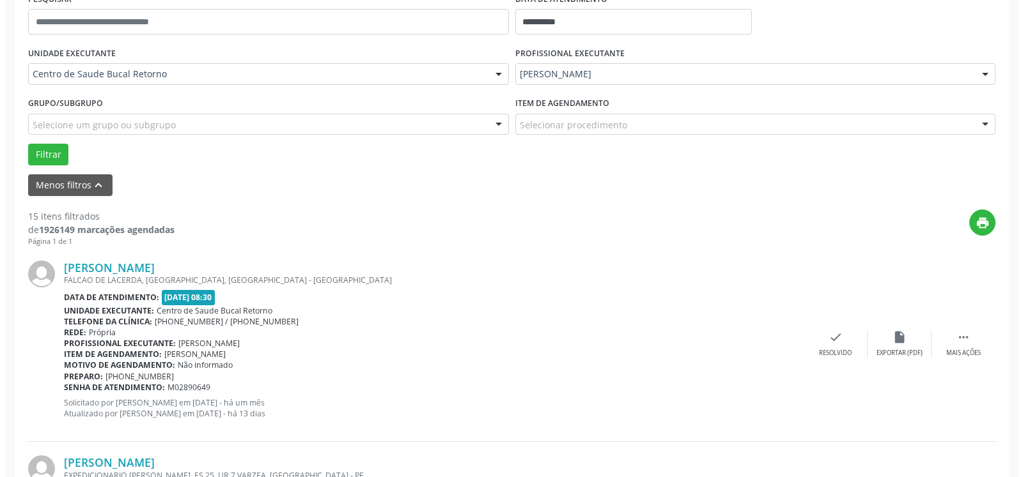
scroll to position [266, 0]
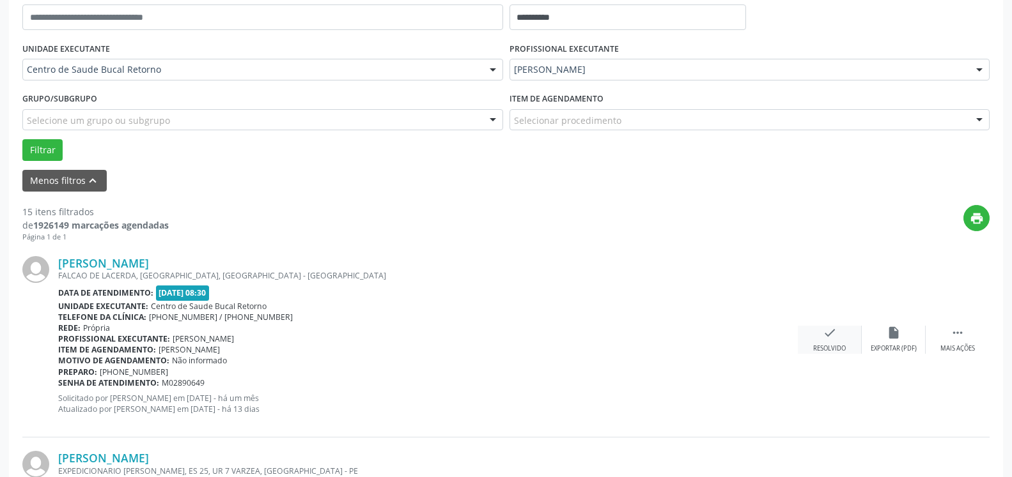
click at [837, 348] on div "Resolvido" at bounding box center [829, 348] width 33 height 9
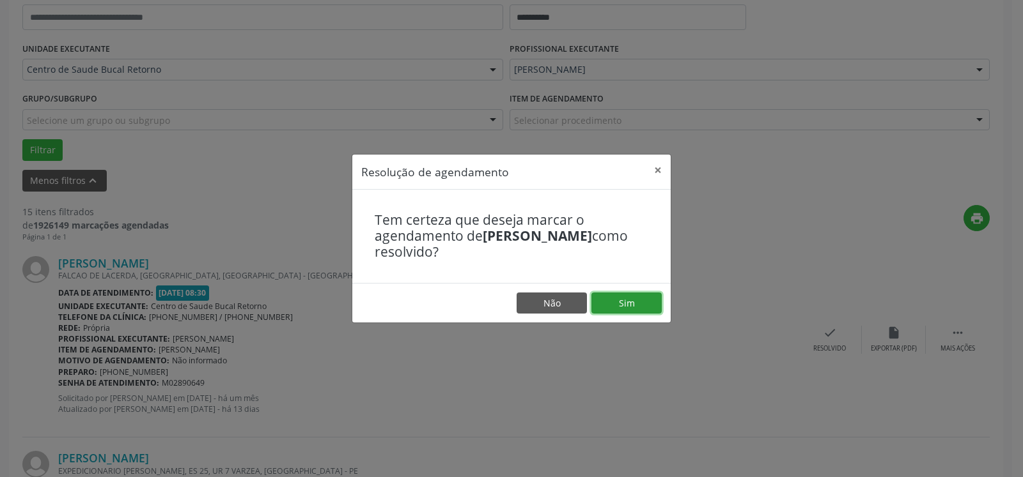
click at [618, 304] on button "Sim" at bounding box center [626, 304] width 70 height 22
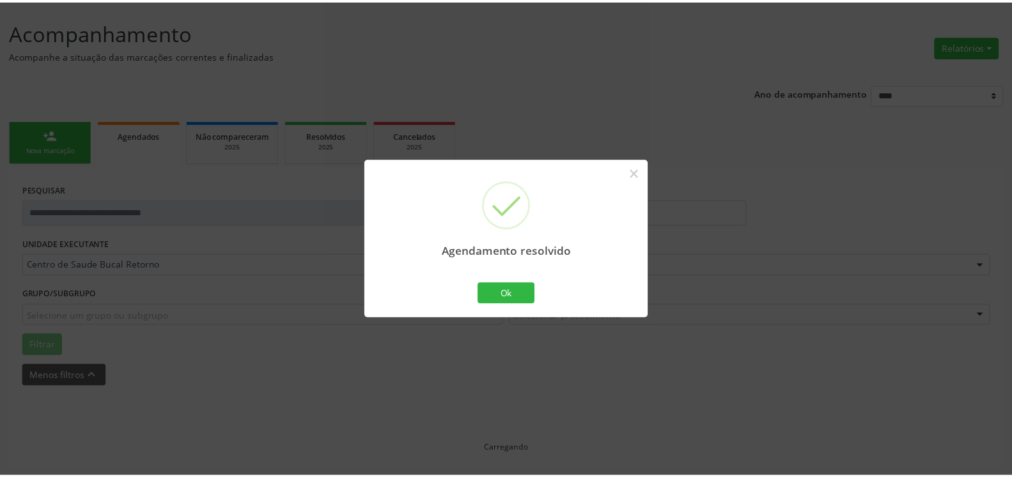
scroll to position [70, 0]
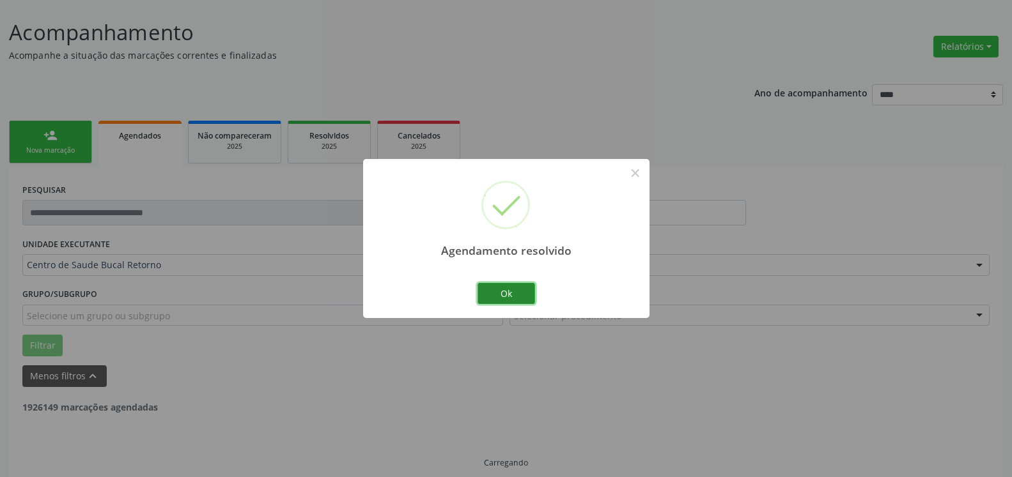
click at [525, 293] on button "Ok" at bounding box center [506, 294] width 58 height 22
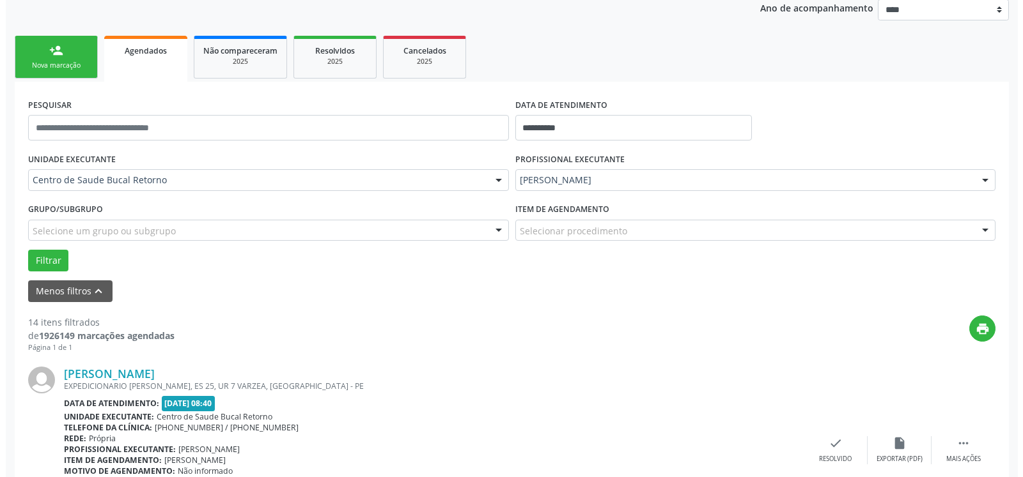
scroll to position [214, 0]
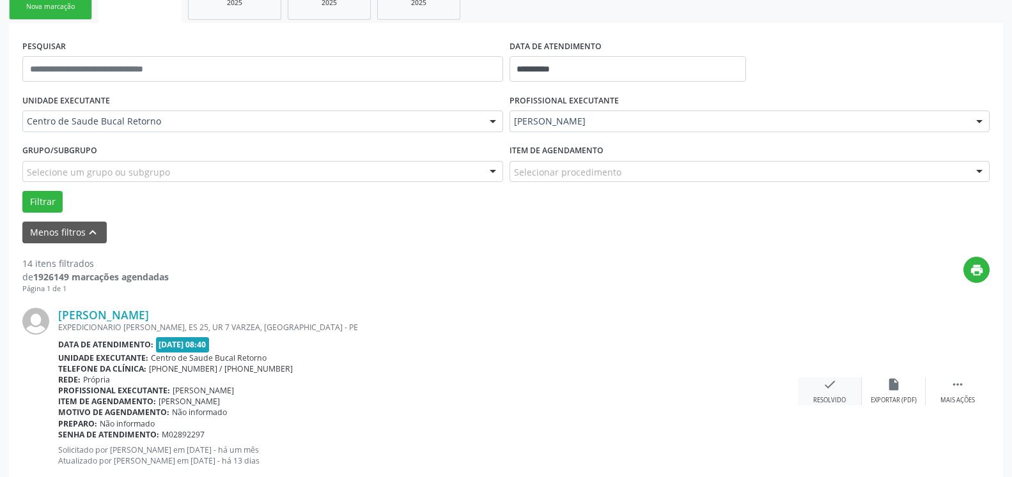
click at [826, 392] on icon "check" at bounding box center [830, 385] width 14 height 14
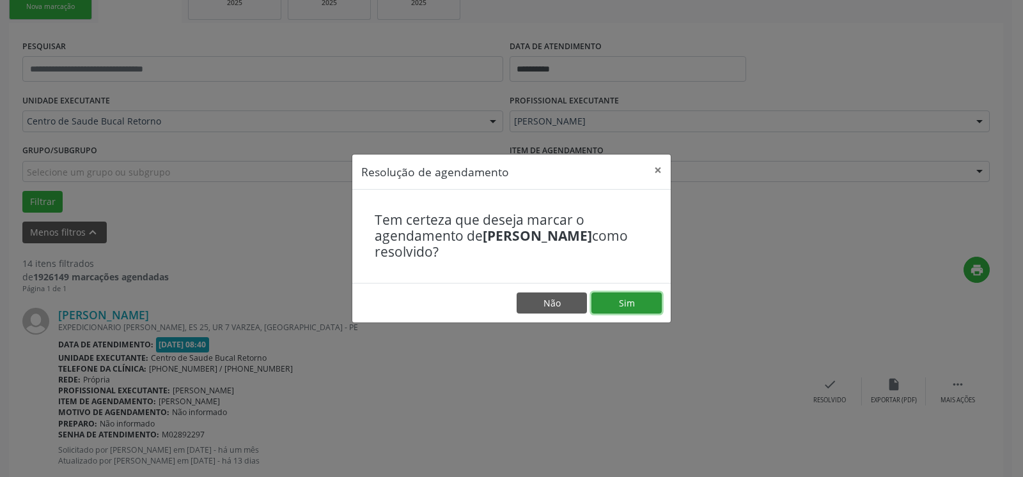
click at [641, 309] on button "Sim" at bounding box center [626, 304] width 70 height 22
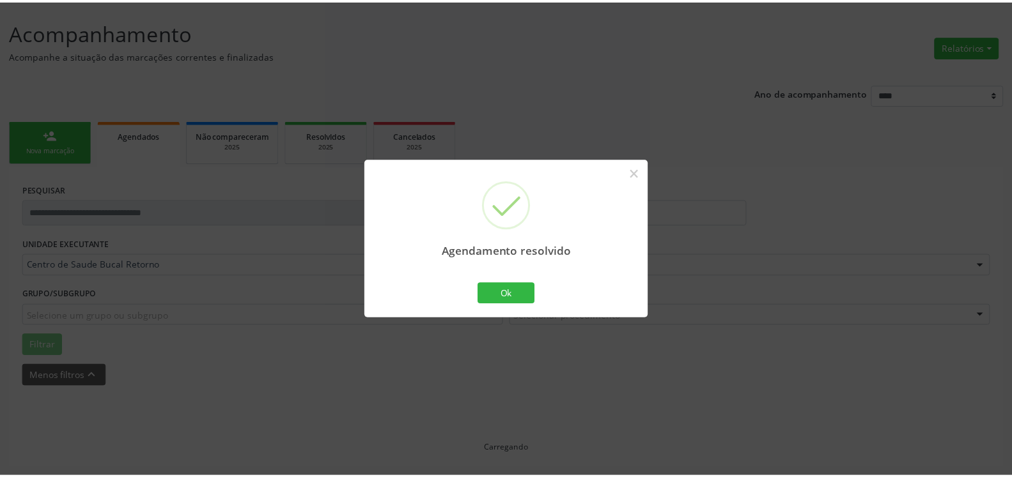
scroll to position [70, 0]
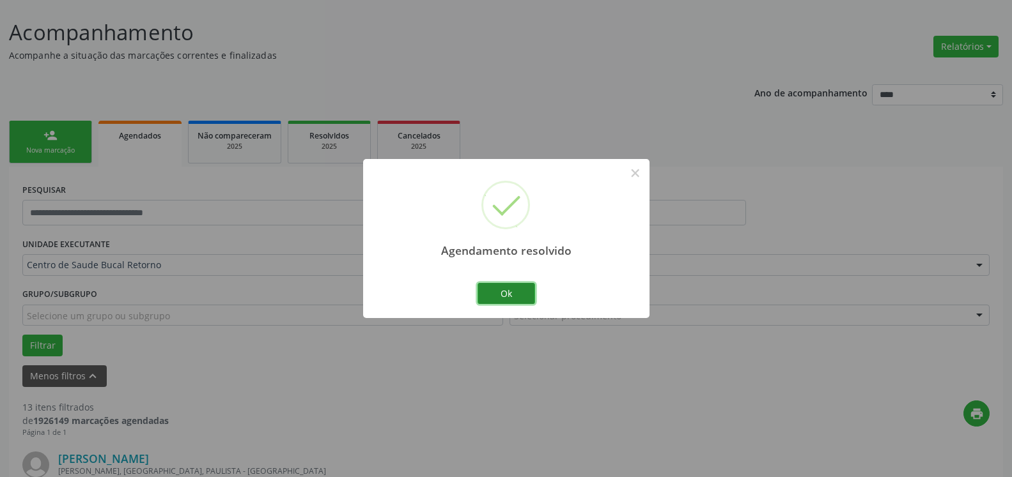
click at [499, 298] on button "Ok" at bounding box center [506, 294] width 58 height 22
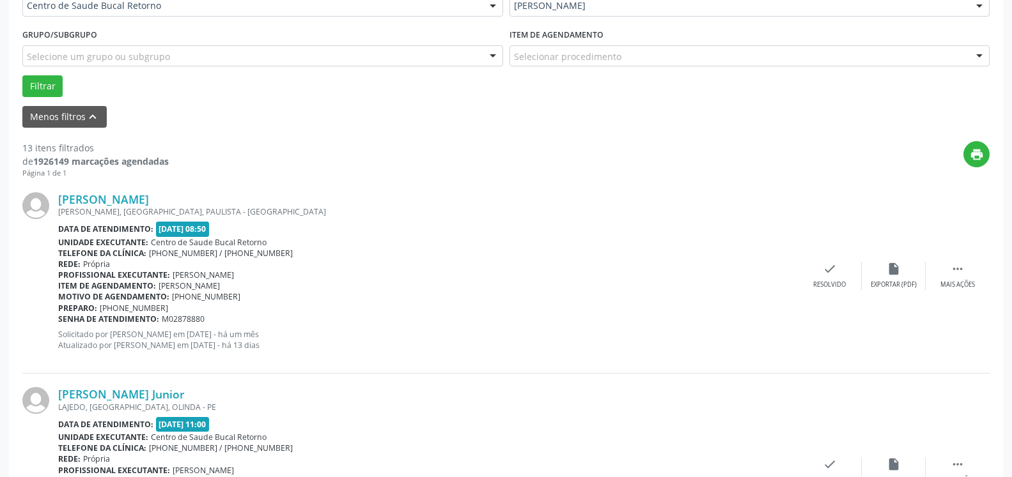
scroll to position [331, 0]
drag, startPoint x: 956, startPoint y: 270, endPoint x: 943, endPoint y: 274, distance: 13.5
click at [956, 270] on icon "" at bounding box center [957, 268] width 14 height 14
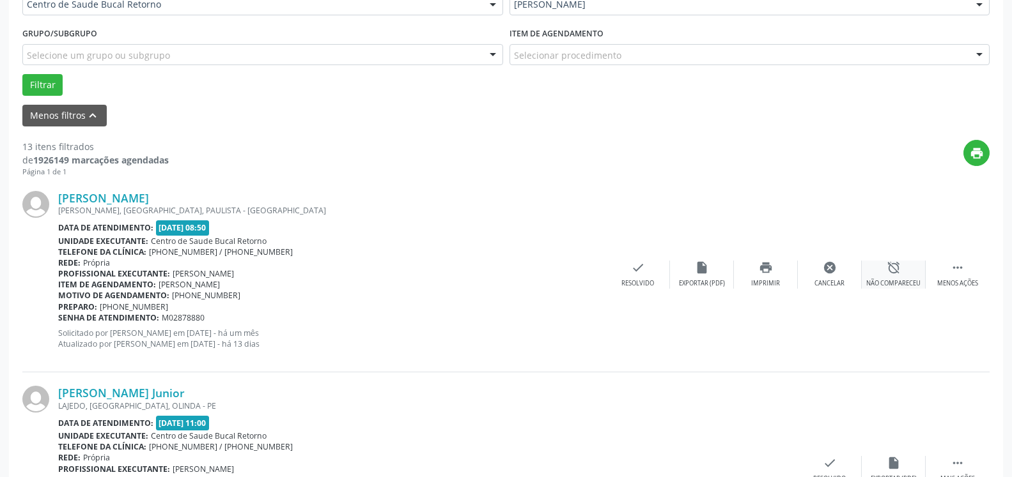
click at [874, 277] on div "alarm_off Não compareceu" at bounding box center [894, 274] width 64 height 27
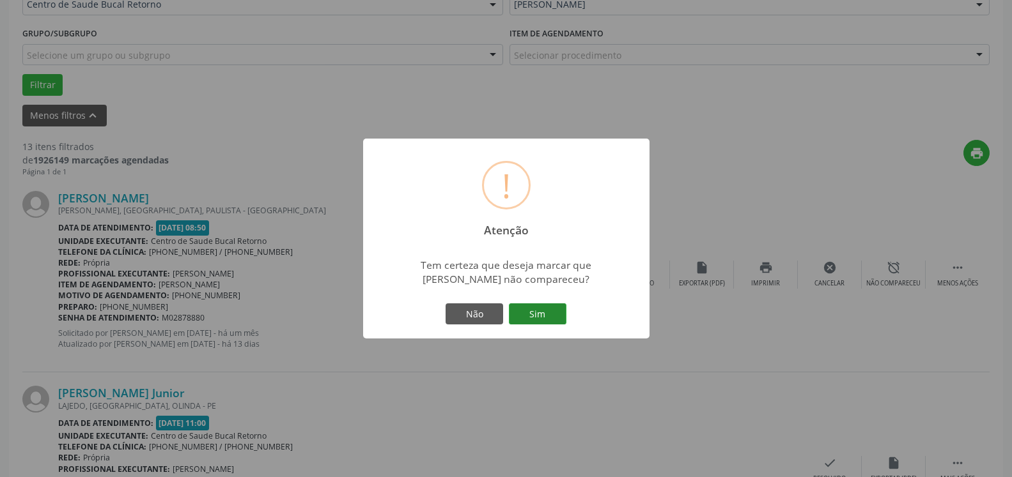
click at [552, 315] on button "Sim" at bounding box center [538, 315] width 58 height 22
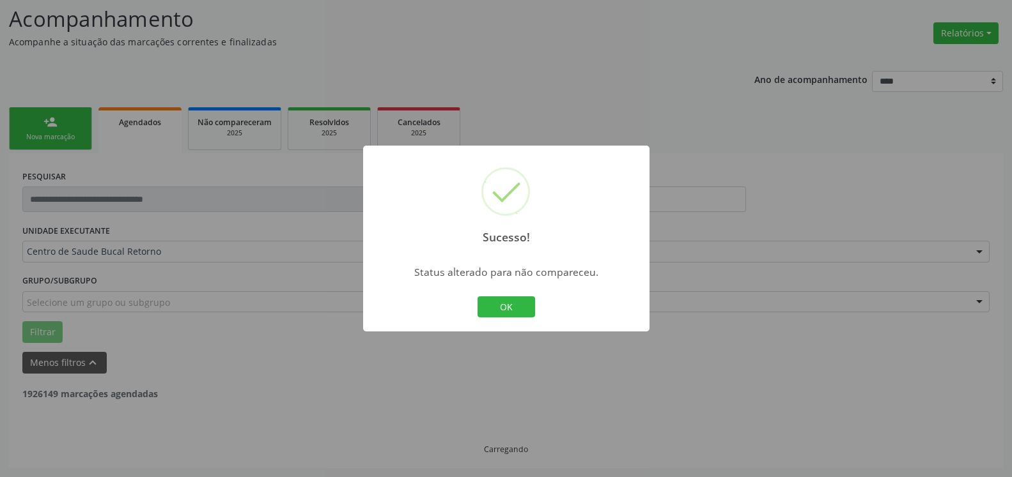
scroll to position [84, 0]
click at [506, 306] on button "OK" at bounding box center [506, 308] width 58 height 22
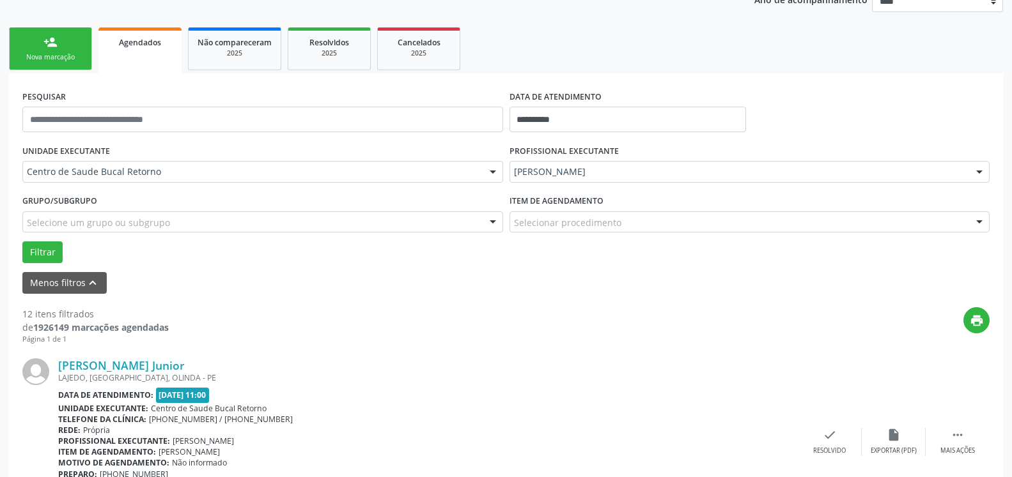
scroll to position [344, 0]
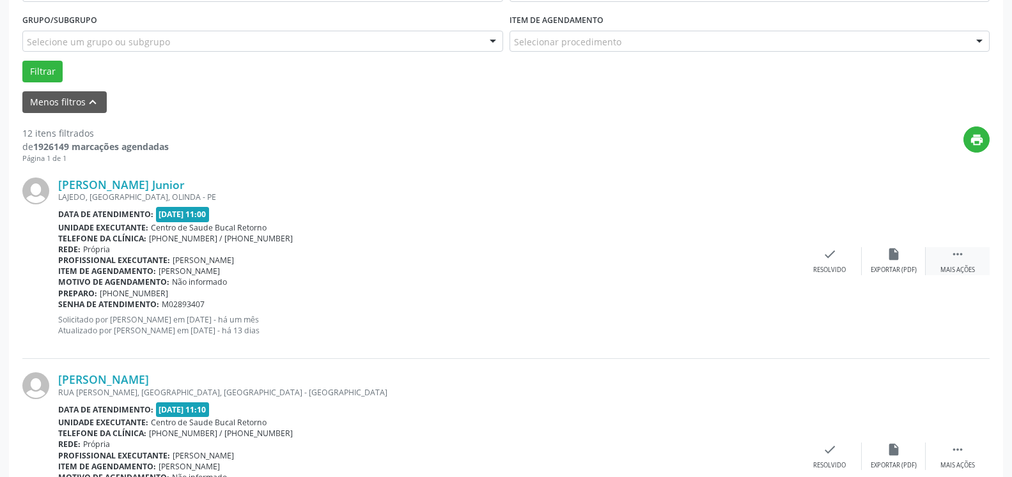
drag, startPoint x: 961, startPoint y: 261, endPoint x: 936, endPoint y: 270, distance: 27.1
click at [963, 261] on icon "" at bounding box center [957, 254] width 14 height 14
click at [902, 258] on div "alarm_off Não compareceu" at bounding box center [894, 260] width 64 height 27
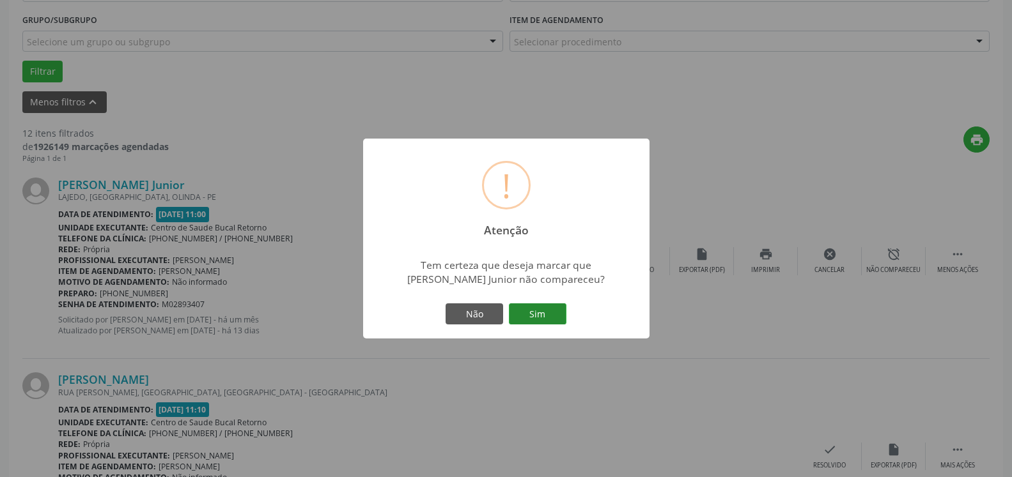
click at [533, 316] on button "Sim" at bounding box center [538, 315] width 58 height 22
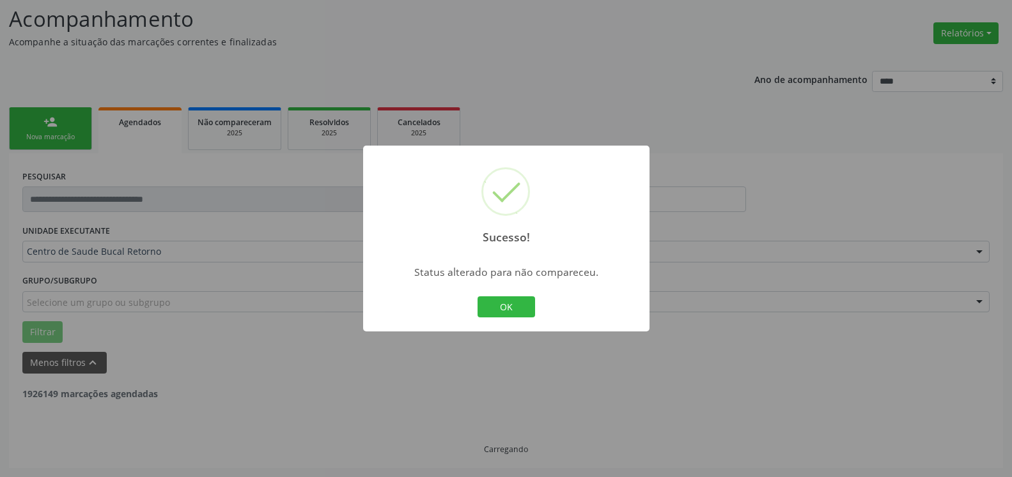
scroll to position [84, 0]
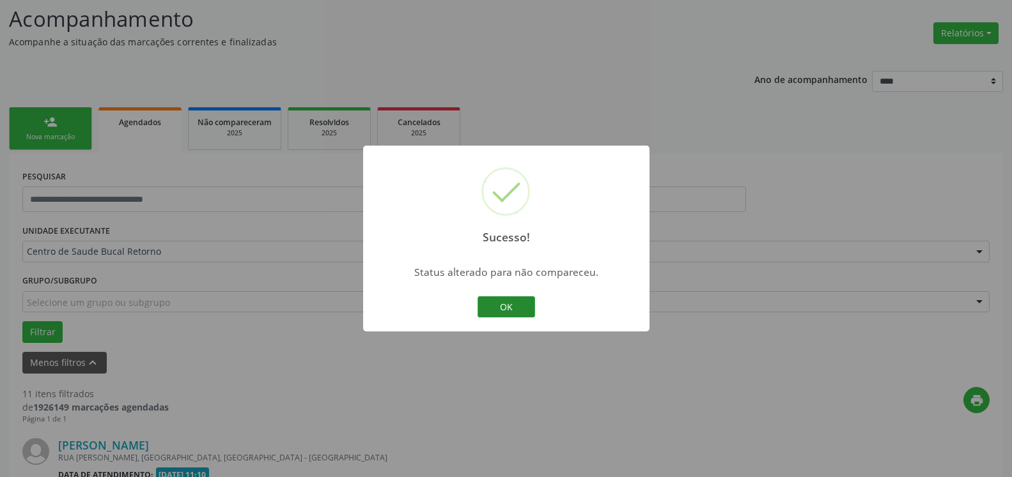
click at [505, 309] on button "OK" at bounding box center [506, 308] width 58 height 22
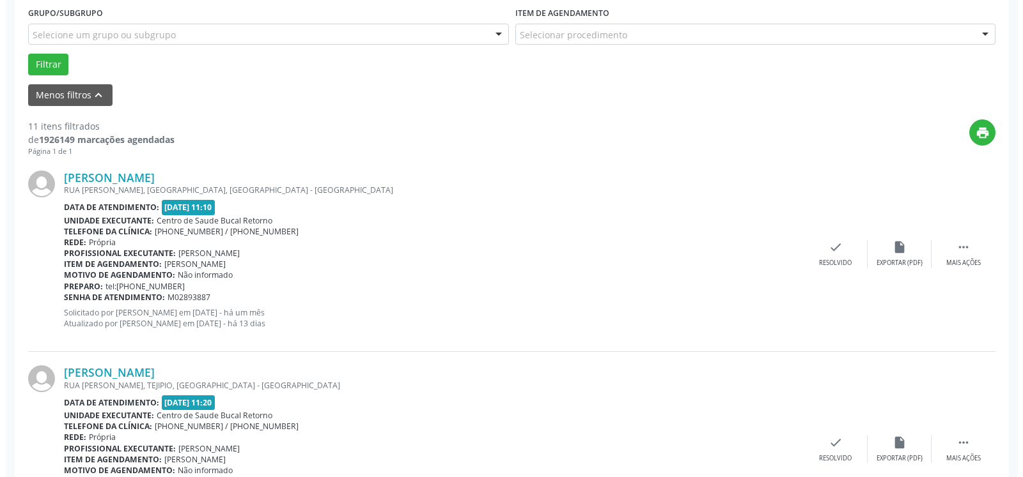
scroll to position [410, 0]
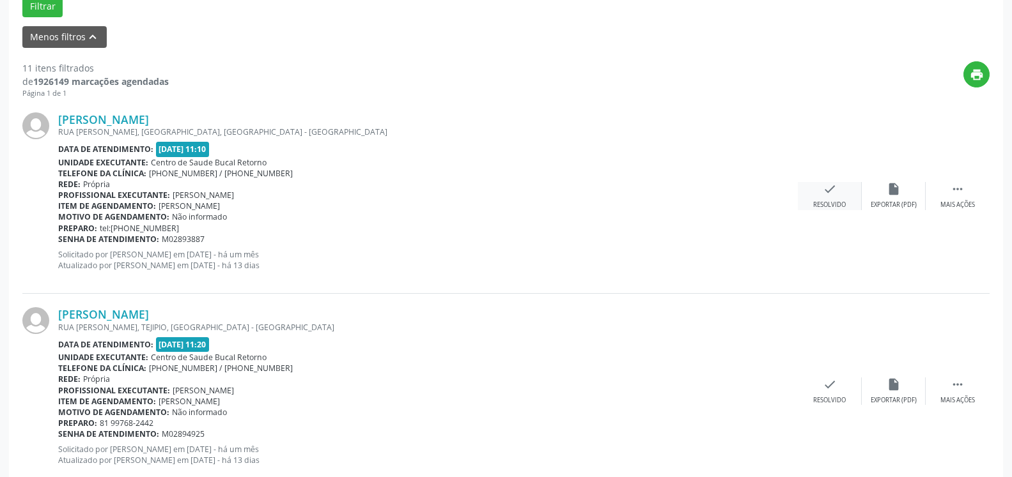
click at [832, 192] on icon "check" at bounding box center [830, 189] width 14 height 14
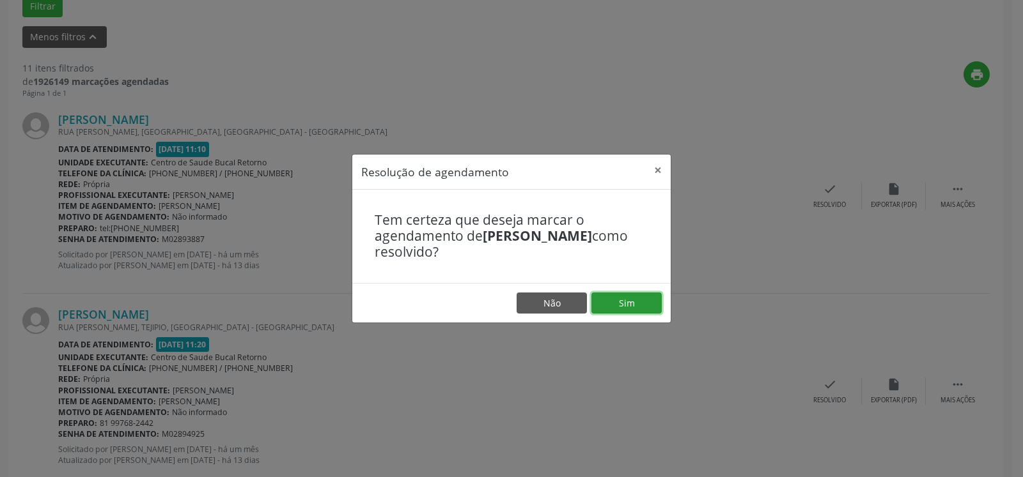
click at [638, 297] on button "Sim" at bounding box center [626, 304] width 70 height 22
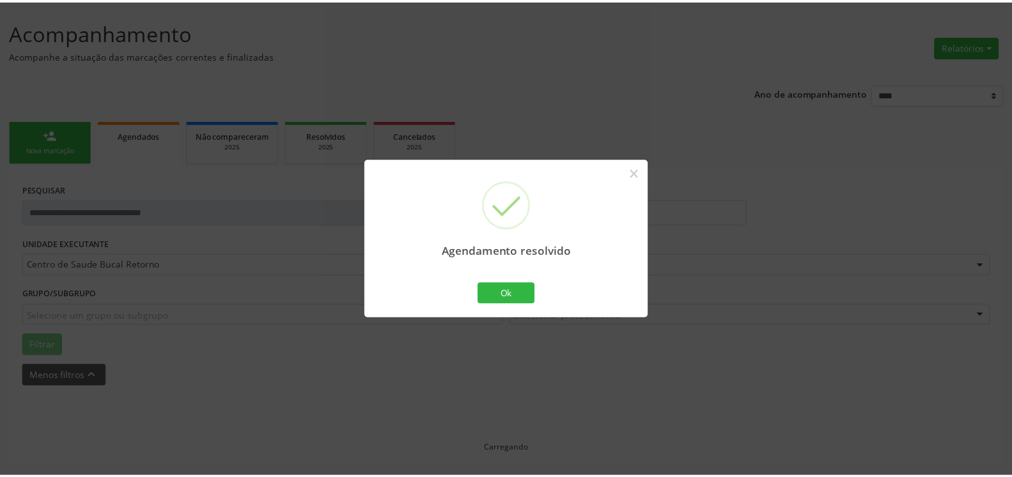
scroll to position [70, 0]
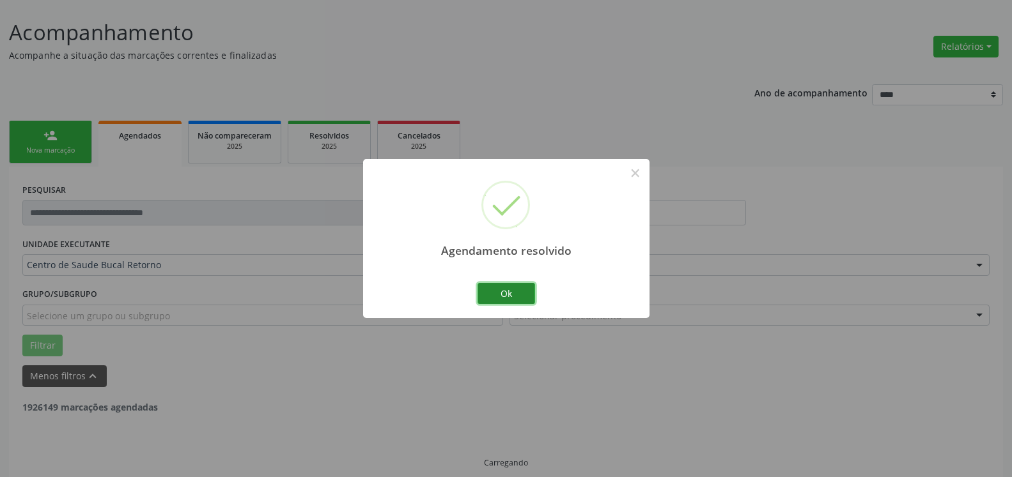
click at [509, 287] on button "Ok" at bounding box center [506, 294] width 58 height 22
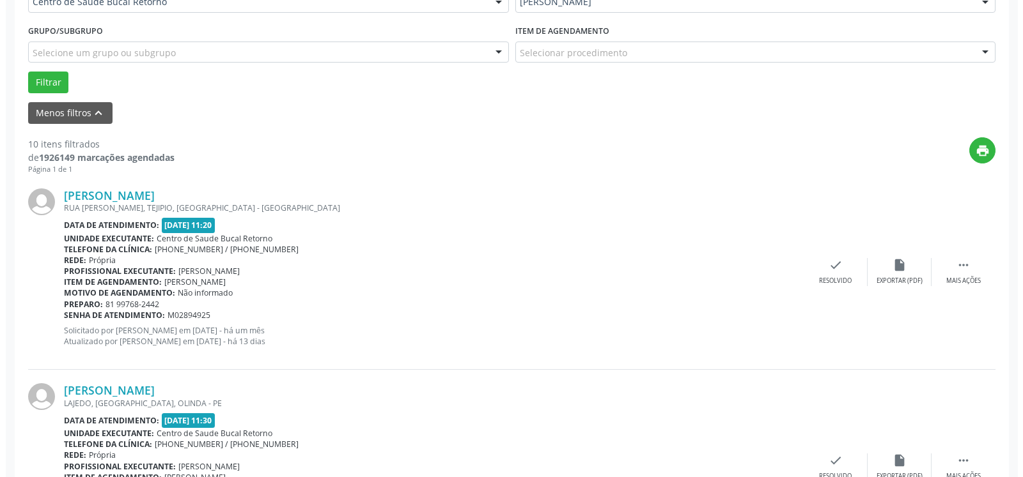
scroll to position [396, 0]
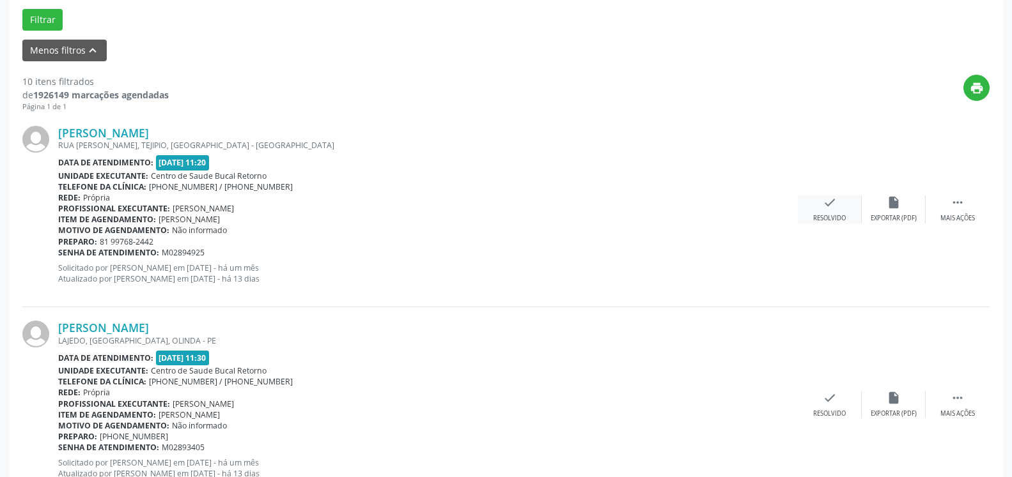
click at [831, 210] on icon "check" at bounding box center [830, 203] width 14 height 14
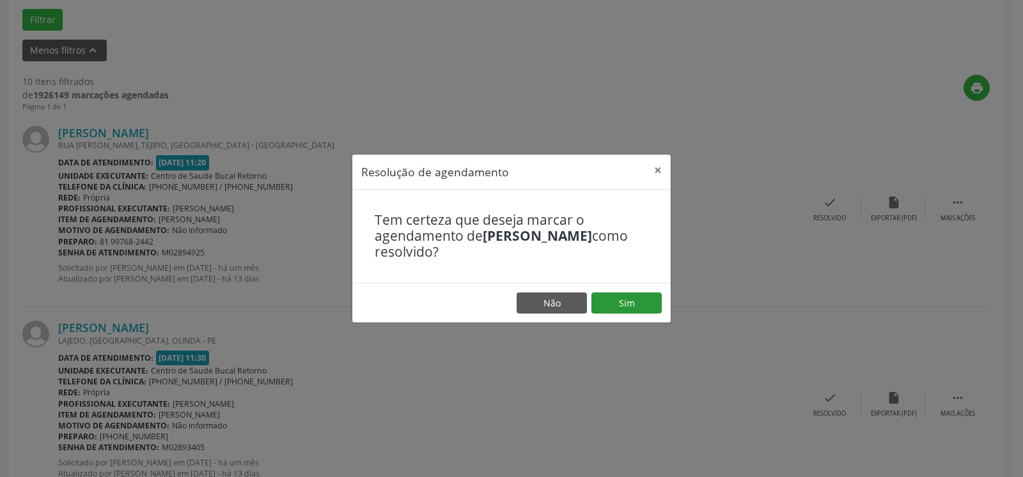
drag, startPoint x: 634, startPoint y: 292, endPoint x: 630, endPoint y: 302, distance: 11.2
click at [630, 301] on footer "Não Sim" at bounding box center [511, 303] width 318 height 40
click at [630, 302] on button "Sim" at bounding box center [626, 304] width 70 height 22
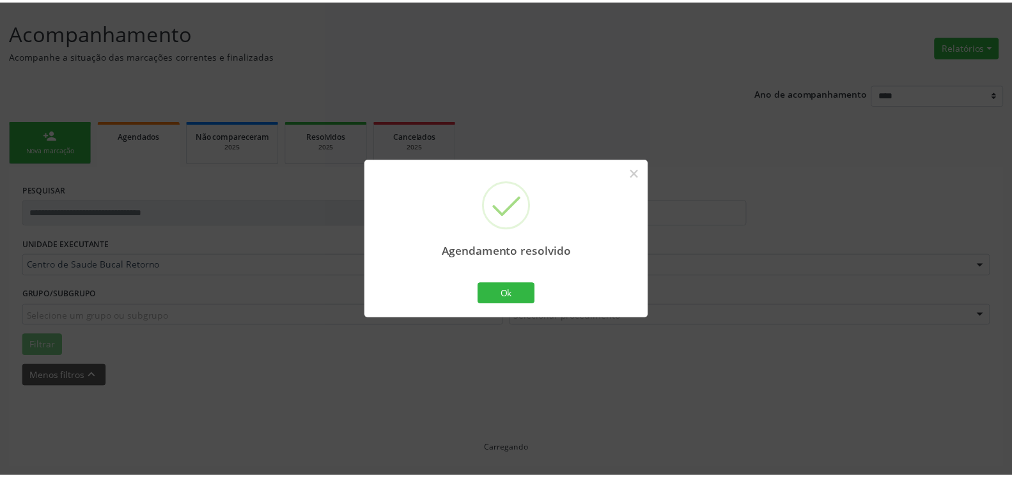
scroll to position [70, 0]
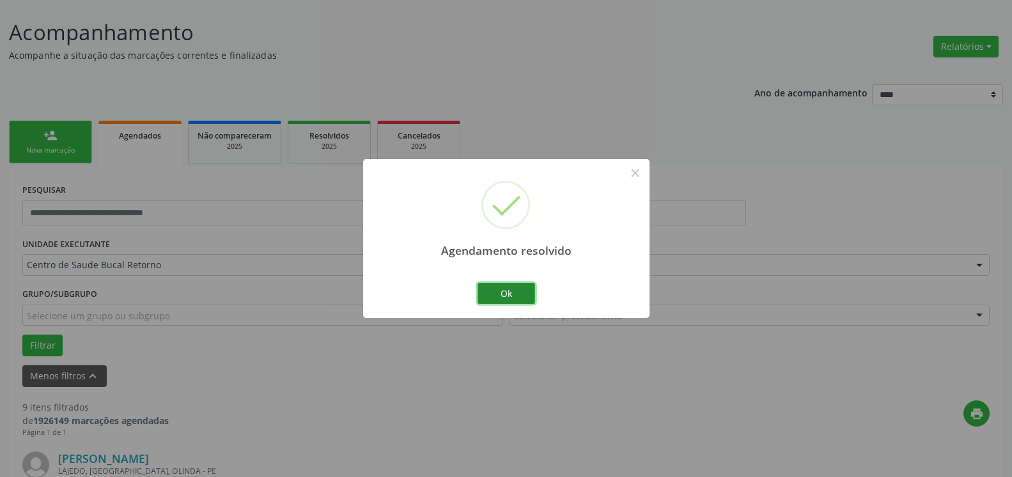
click at [504, 297] on button "Ok" at bounding box center [506, 294] width 58 height 22
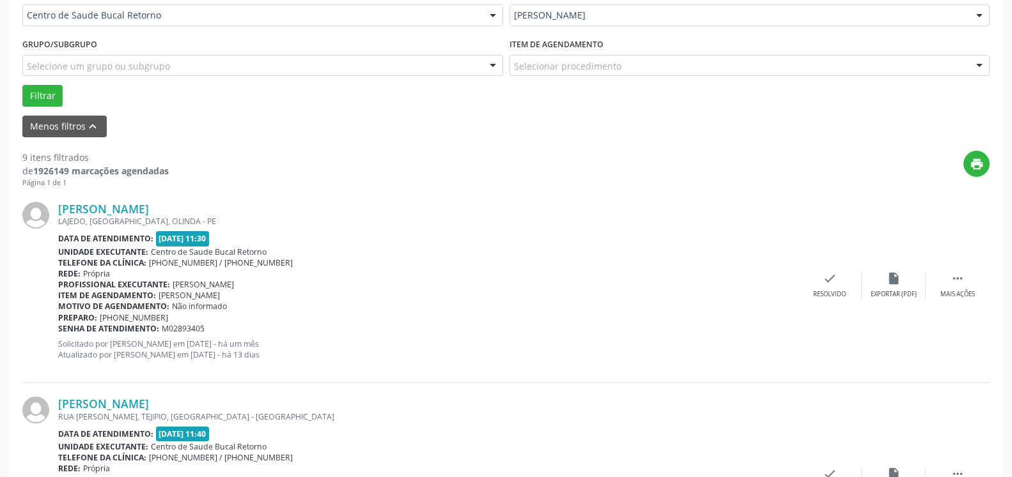
scroll to position [331, 0]
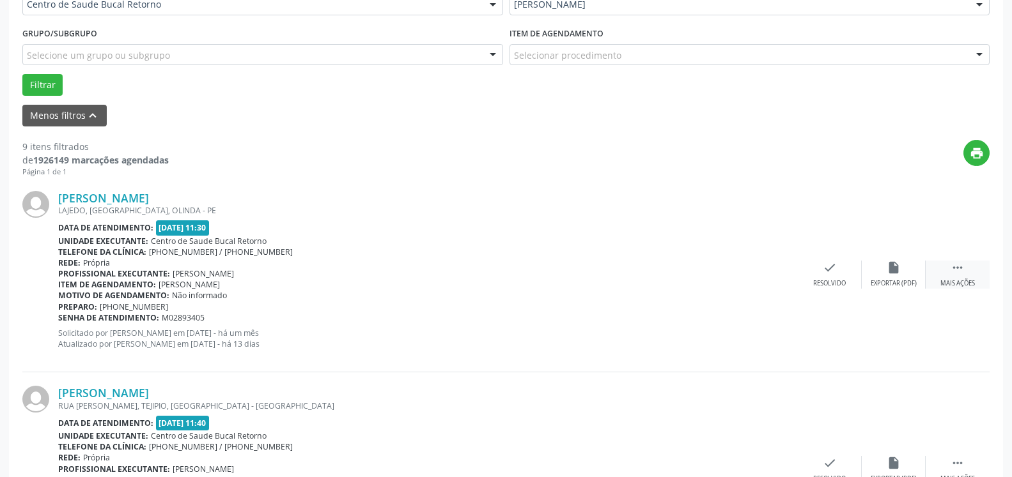
click at [965, 268] on div " Mais ações" at bounding box center [957, 274] width 64 height 27
click at [895, 274] on icon "alarm_off" at bounding box center [893, 268] width 14 height 14
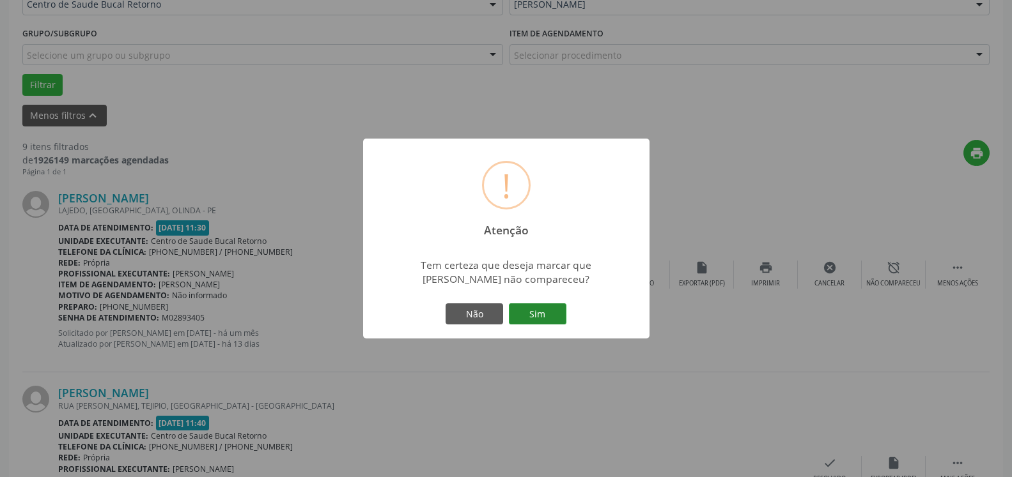
click at [537, 309] on button "Sim" at bounding box center [538, 315] width 58 height 22
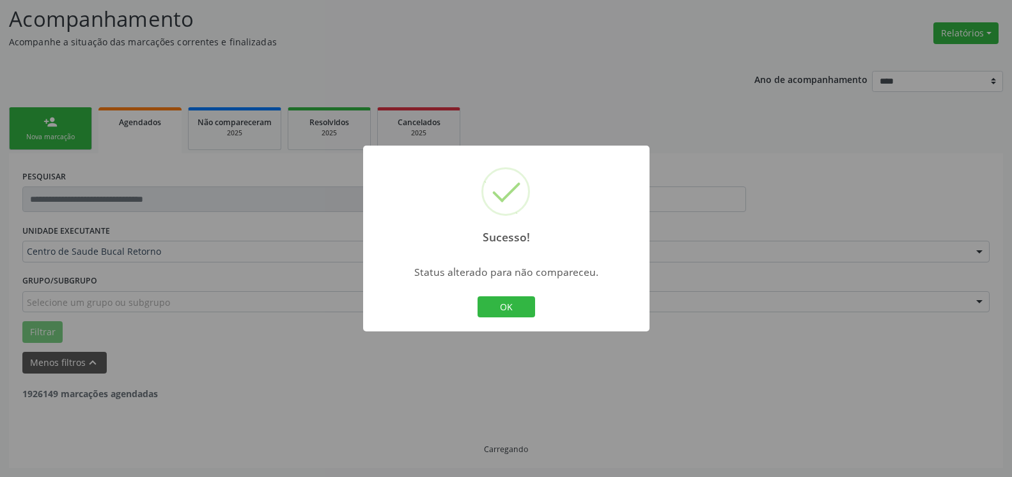
scroll to position [84, 0]
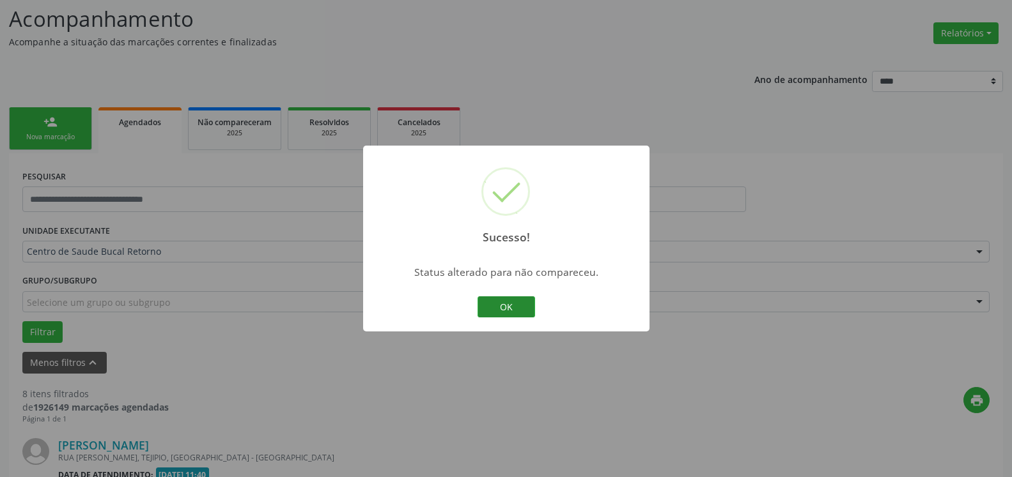
click at [503, 306] on button "OK" at bounding box center [506, 308] width 58 height 22
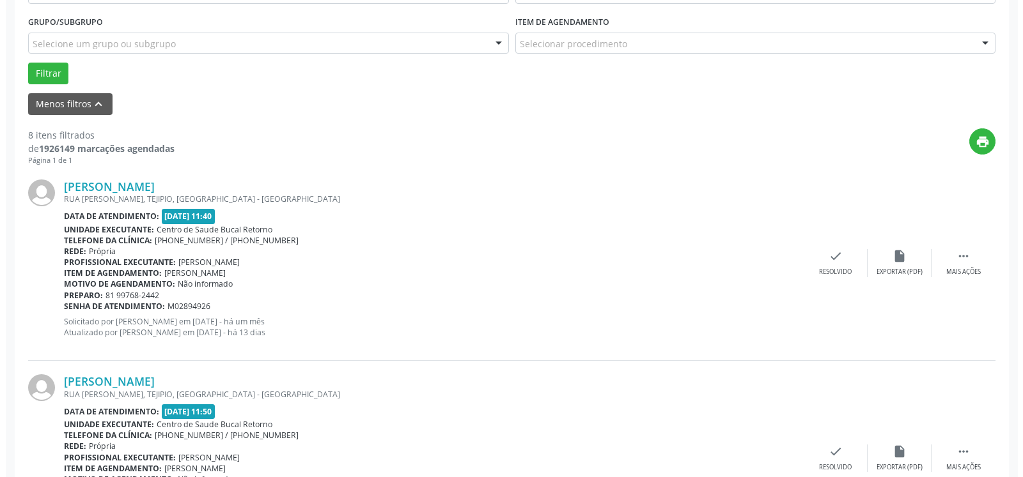
scroll to position [344, 0]
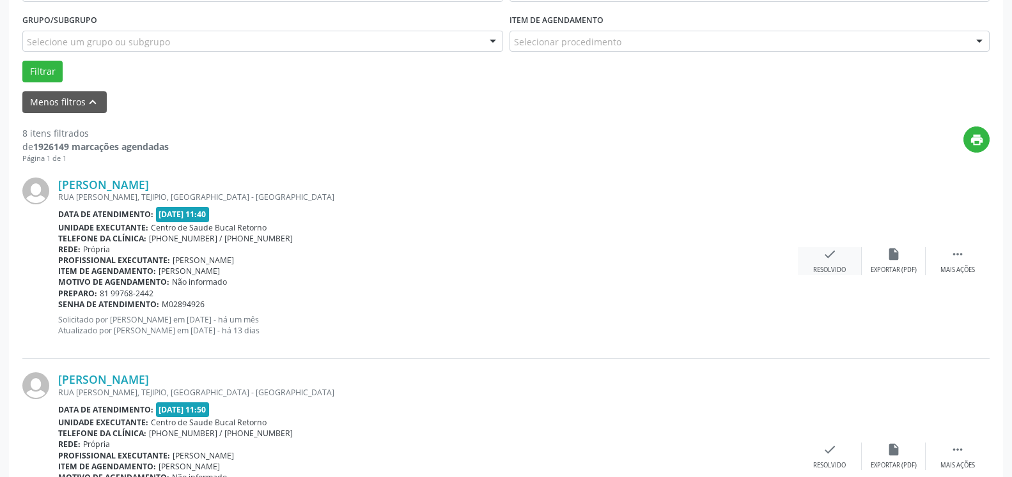
click at [834, 267] on div "Resolvido" at bounding box center [829, 270] width 33 height 9
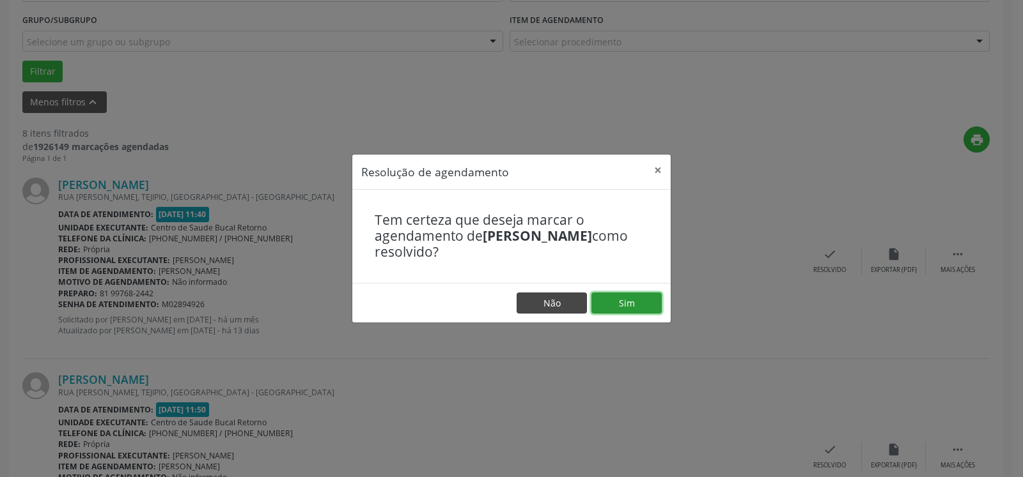
drag, startPoint x: 613, startPoint y: 302, endPoint x: 557, endPoint y: 302, distance: 55.6
click at [611, 302] on button "Sim" at bounding box center [626, 304] width 70 height 22
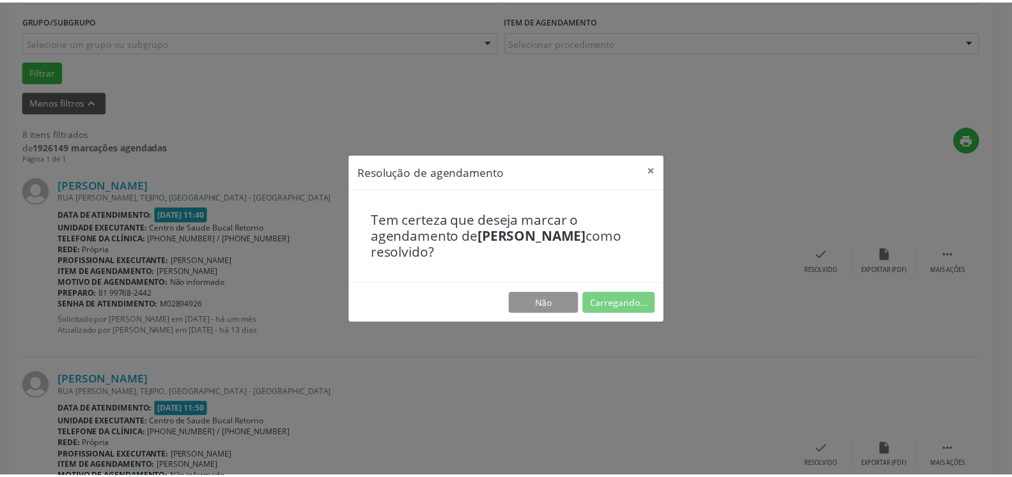
scroll to position [70, 0]
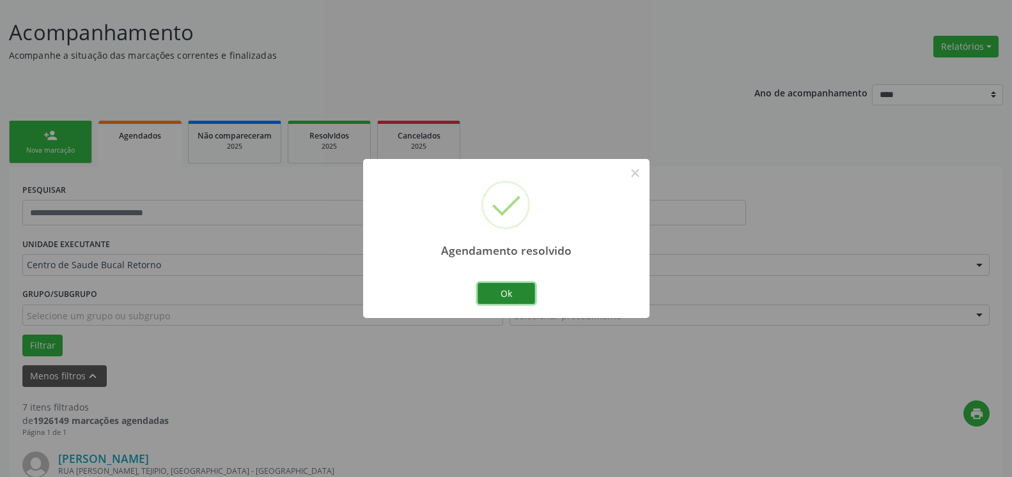
click at [504, 295] on button "Ok" at bounding box center [506, 294] width 58 height 22
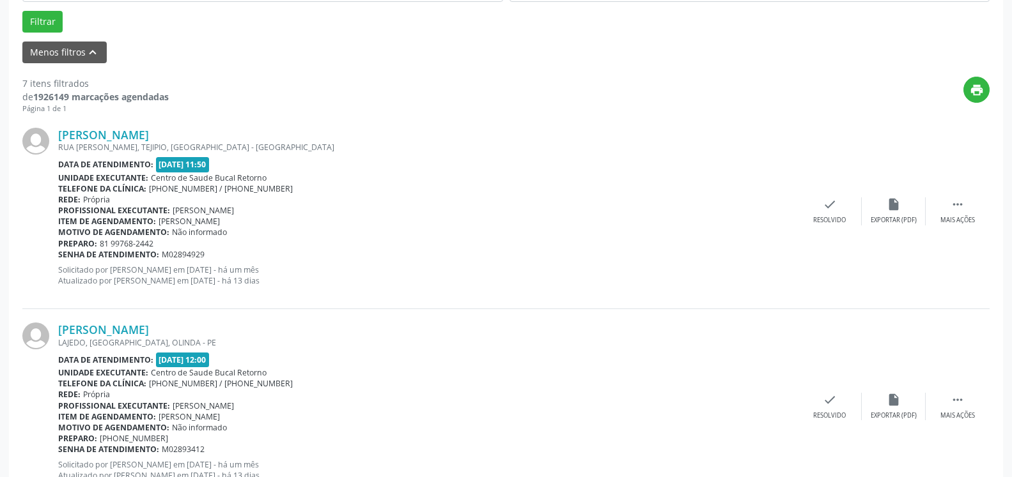
scroll to position [396, 0]
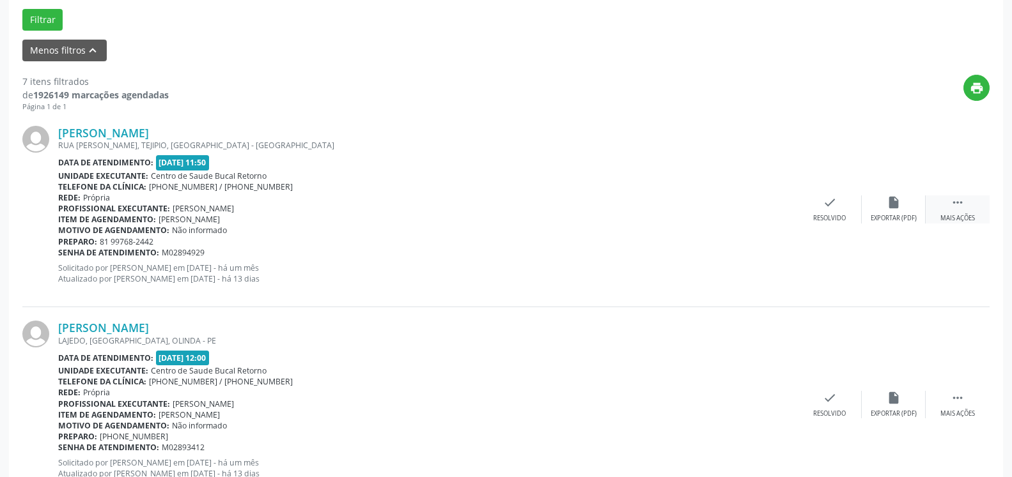
click at [969, 213] on div " Mais ações" at bounding box center [957, 209] width 64 height 27
drag, startPoint x: 902, startPoint y: 212, endPoint x: 883, endPoint y: 214, distance: 18.7
click at [883, 214] on div "alarm_off Não compareceu" at bounding box center [894, 209] width 64 height 27
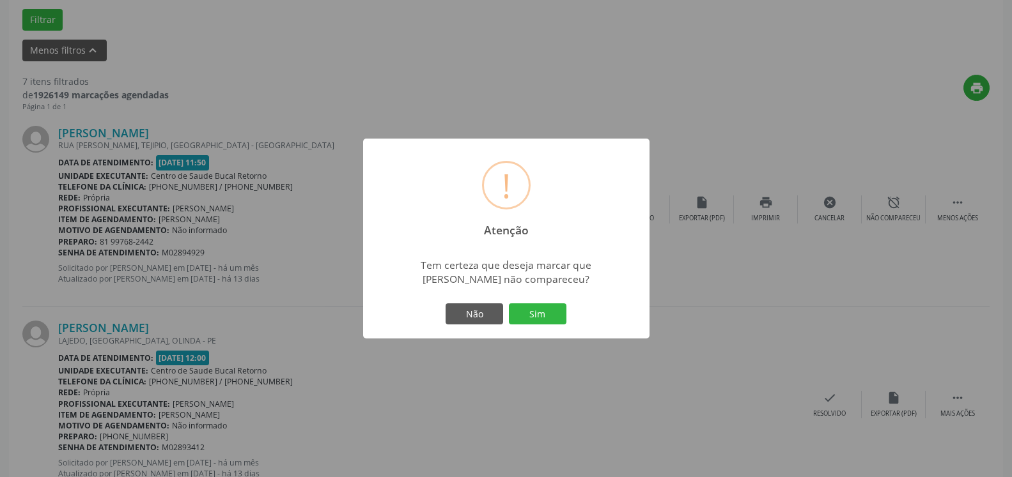
drag, startPoint x: 562, startPoint y: 314, endPoint x: 451, endPoint y: 316, distance: 110.6
click at [561, 314] on button "Sim" at bounding box center [538, 315] width 58 height 22
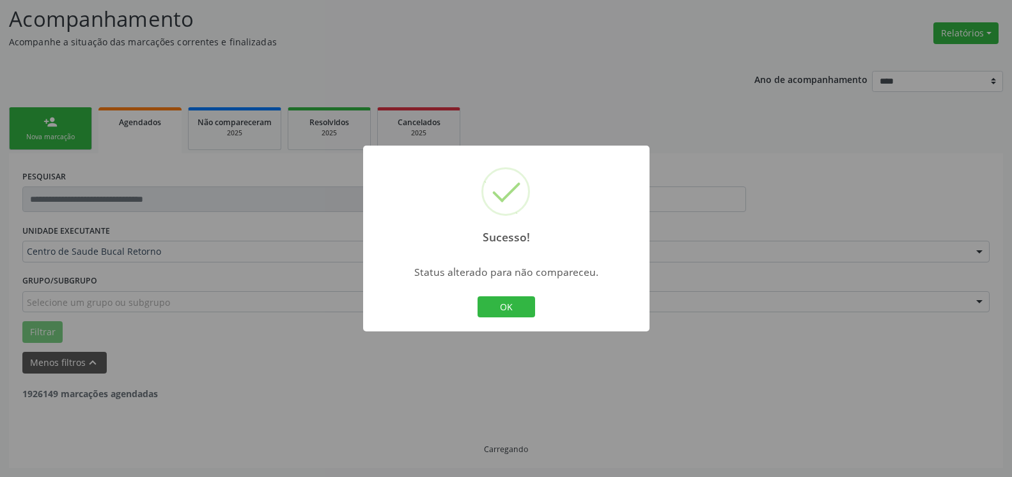
scroll to position [84, 0]
click at [518, 314] on button "OK" at bounding box center [506, 308] width 58 height 22
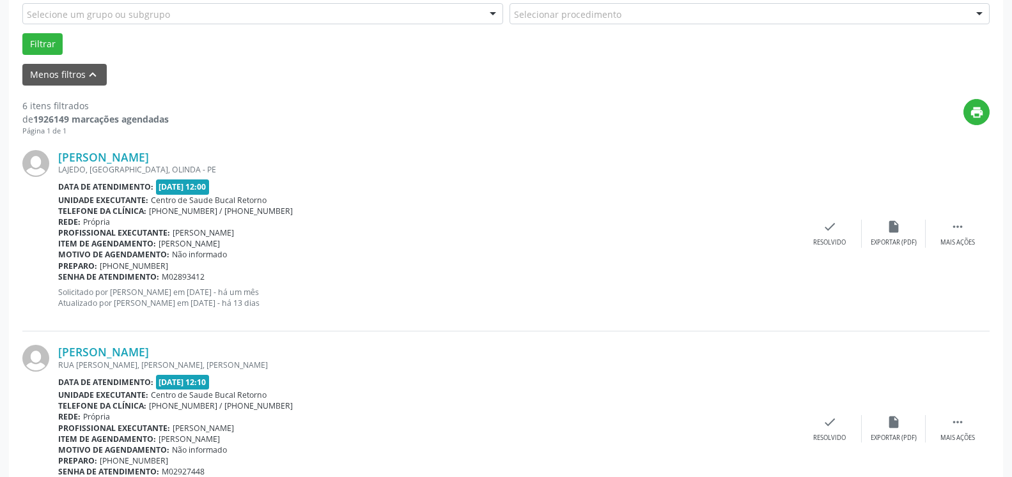
scroll to position [410, 0]
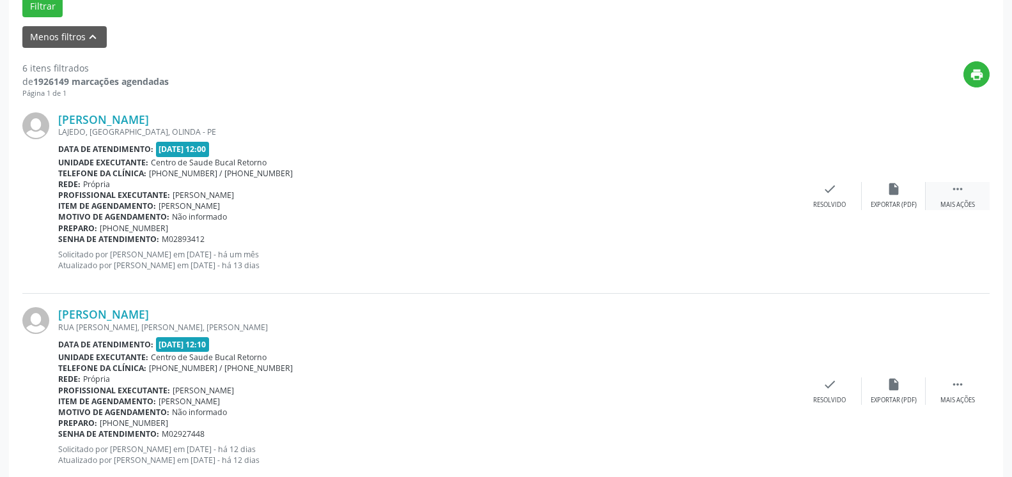
click at [978, 197] on div " Mais ações" at bounding box center [957, 195] width 64 height 27
click at [898, 202] on div "Não compareceu" at bounding box center [893, 205] width 54 height 9
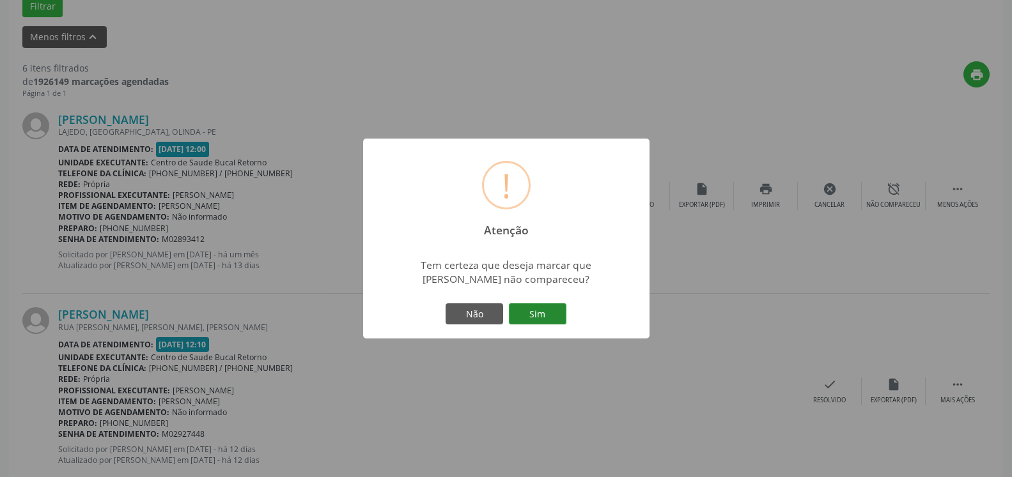
click at [542, 311] on button "Sim" at bounding box center [538, 315] width 58 height 22
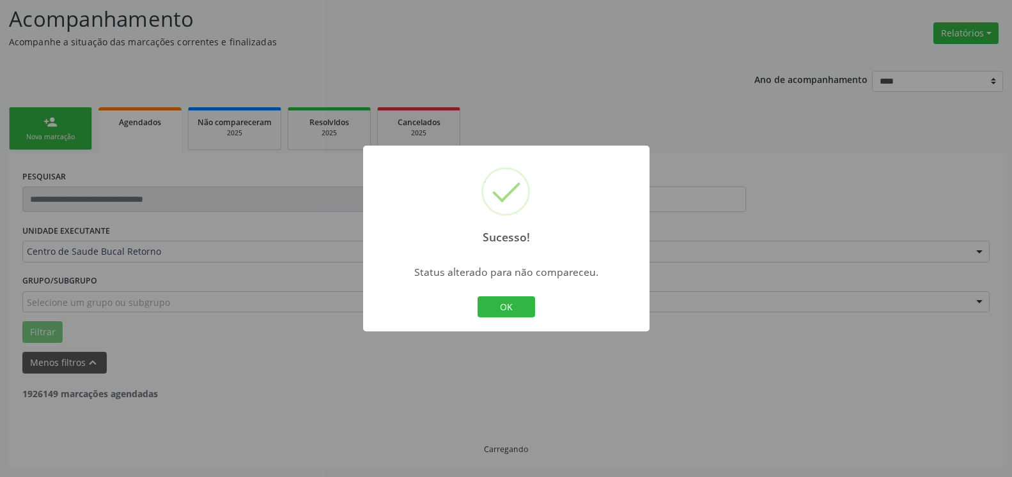
scroll to position [84, 0]
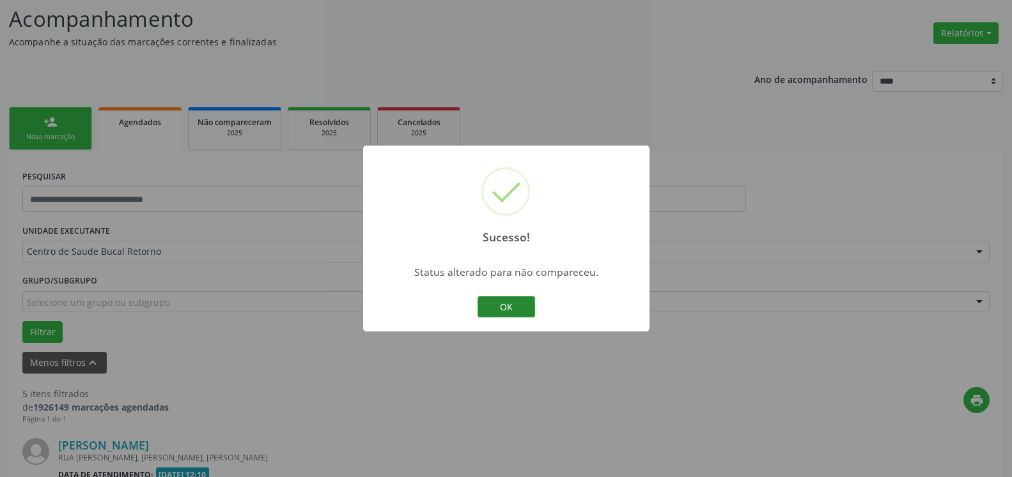
click at [515, 304] on button "OK" at bounding box center [506, 308] width 58 height 22
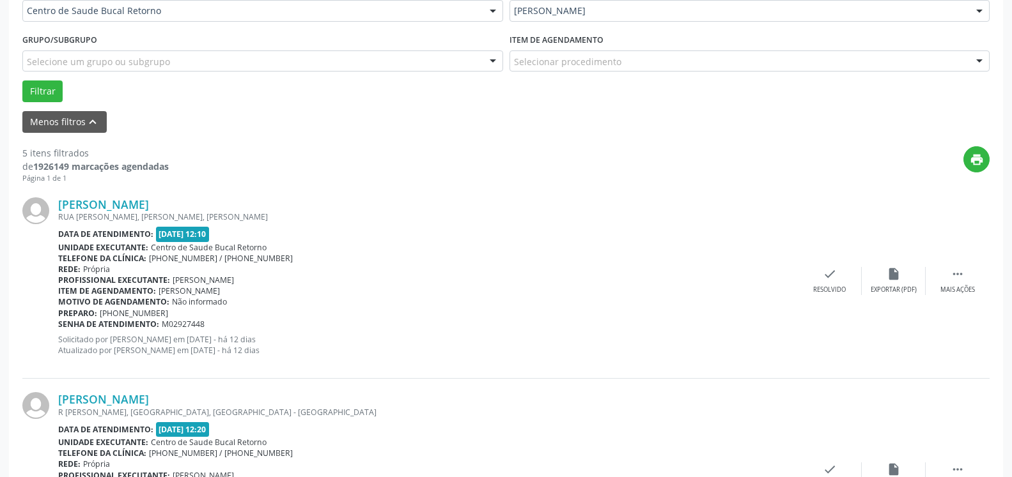
scroll to position [344, 0]
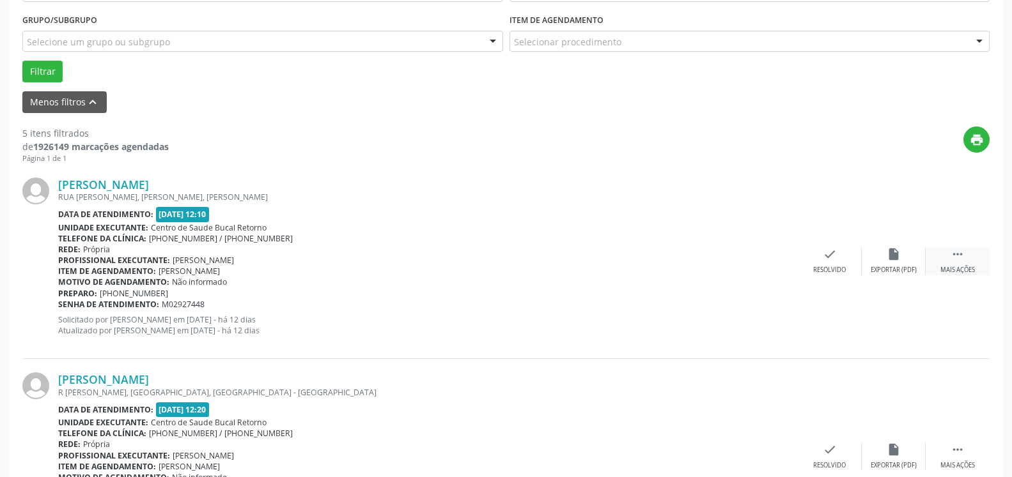
click at [954, 252] on icon "" at bounding box center [957, 254] width 14 height 14
click at [882, 261] on div "alarm_off Não compareceu" at bounding box center [894, 260] width 64 height 27
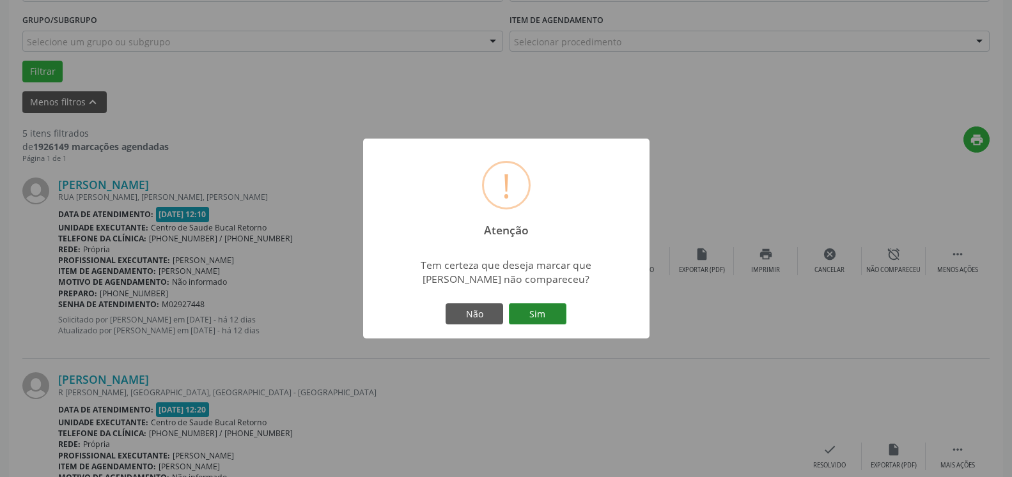
click at [537, 315] on button "Sim" at bounding box center [538, 315] width 58 height 22
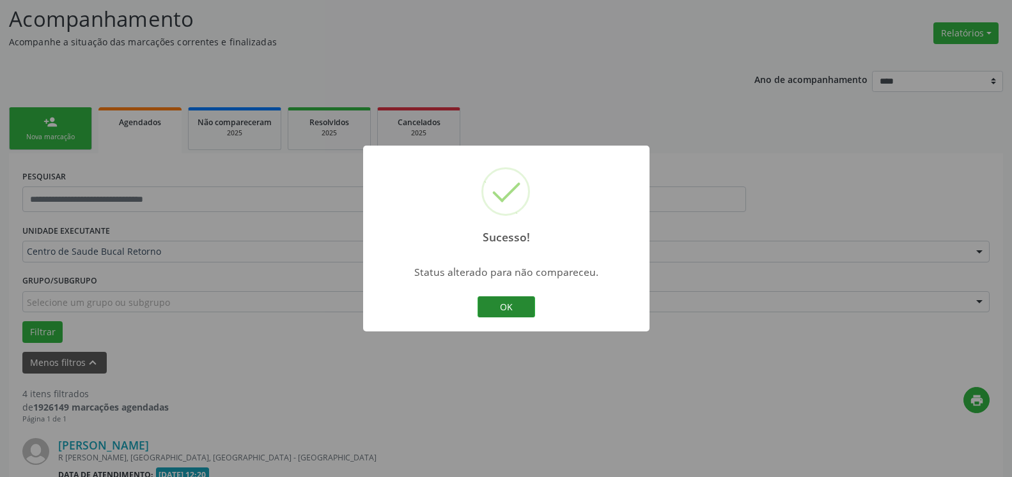
click at [507, 314] on button "OK" at bounding box center [506, 308] width 58 height 22
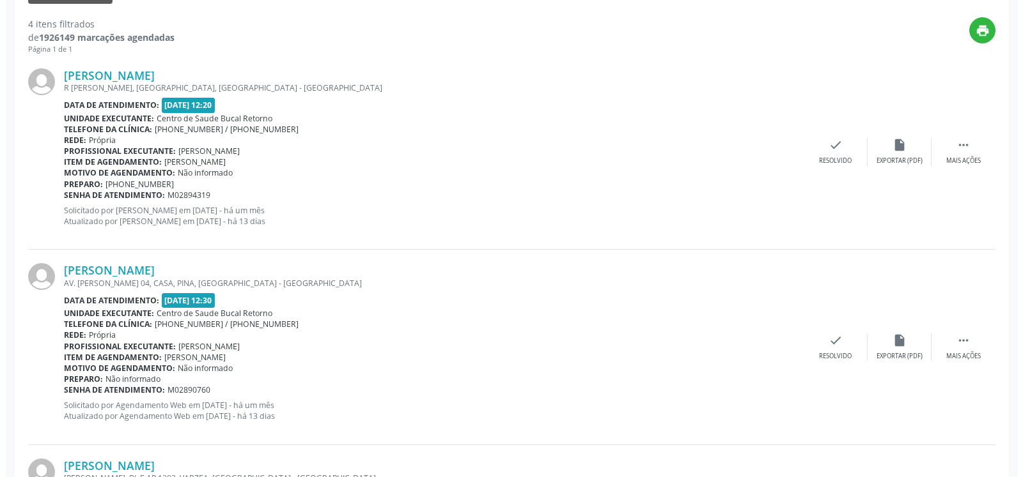
scroll to position [475, 0]
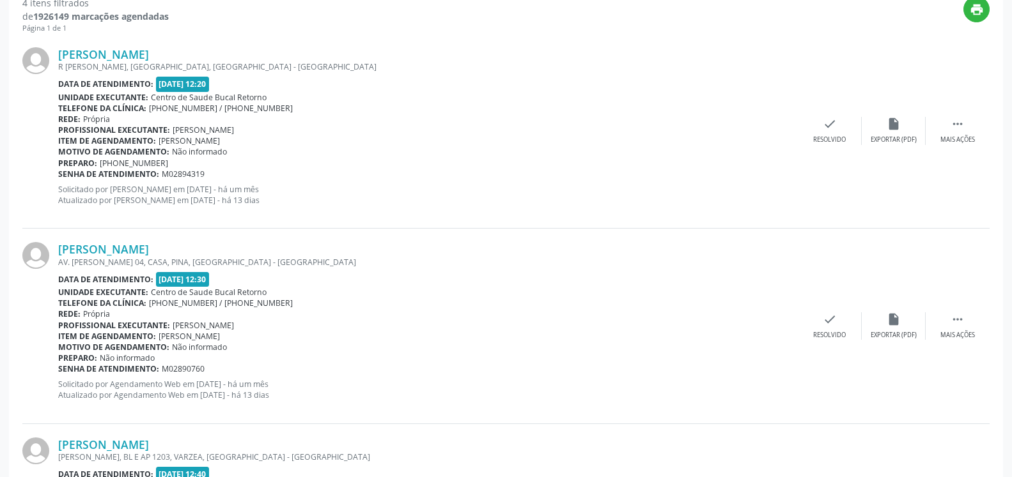
click at [830, 111] on div "[PERSON_NAME] R [GEOGRAPHIC_DATA], [GEOGRAPHIC_DATA], [GEOGRAPHIC_DATA] Data de…" at bounding box center [505, 131] width 967 height 195
click at [831, 130] on icon "check" at bounding box center [830, 124] width 14 height 14
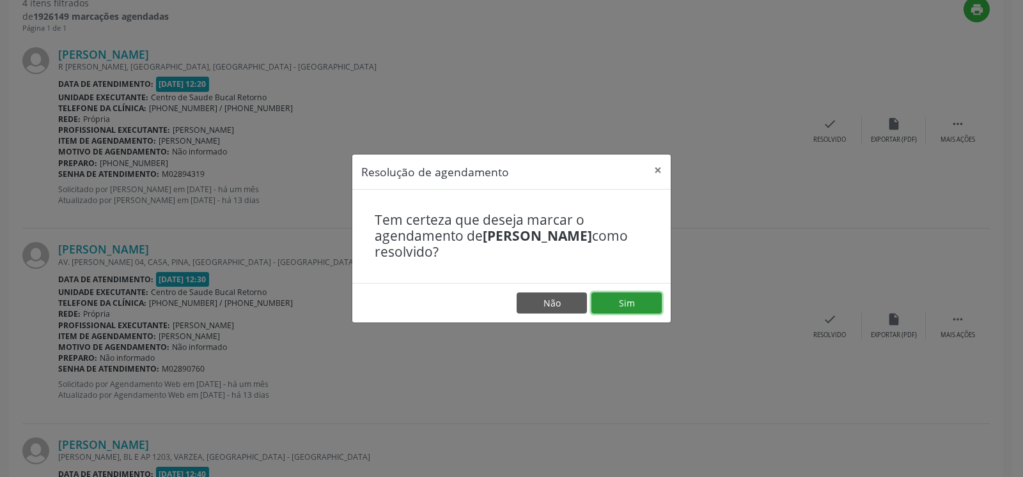
click at [640, 299] on button "Sim" at bounding box center [626, 304] width 70 height 22
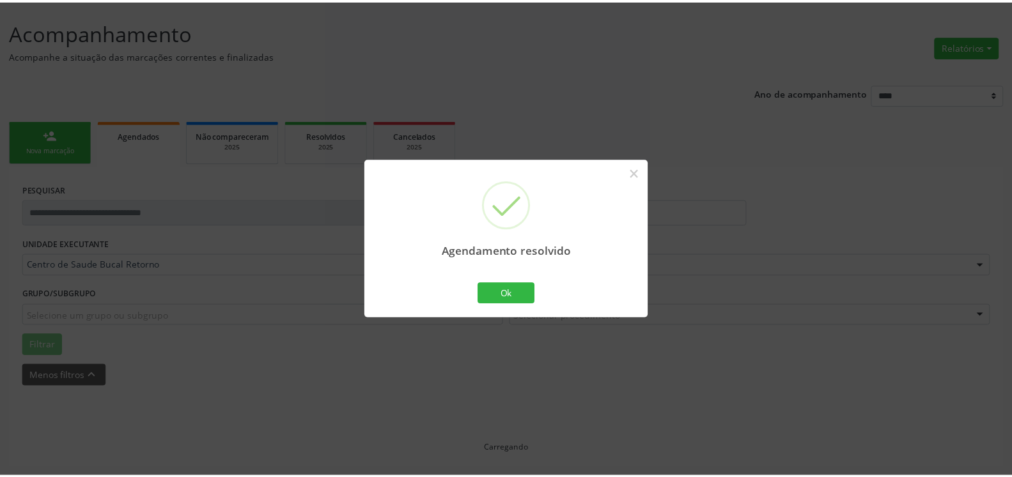
scroll to position [70, 0]
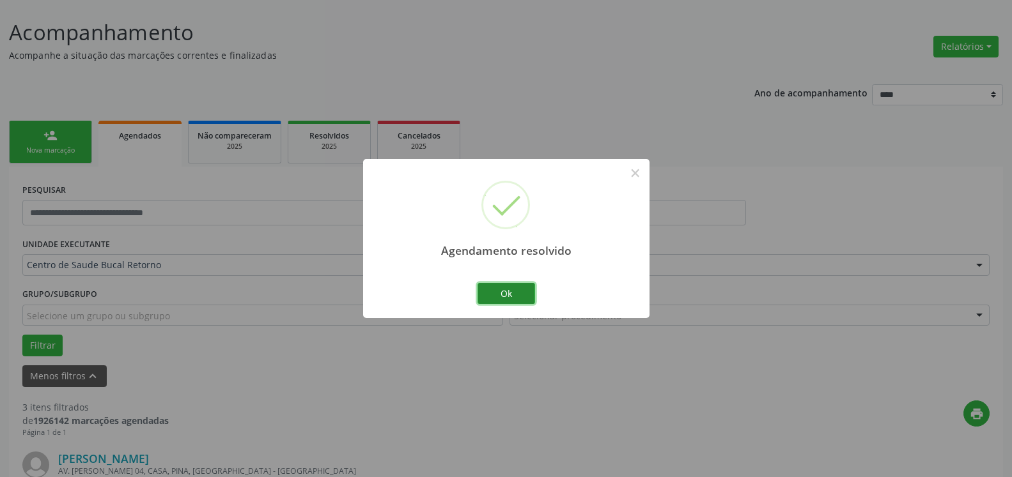
click at [511, 295] on button "Ok" at bounding box center [506, 294] width 58 height 22
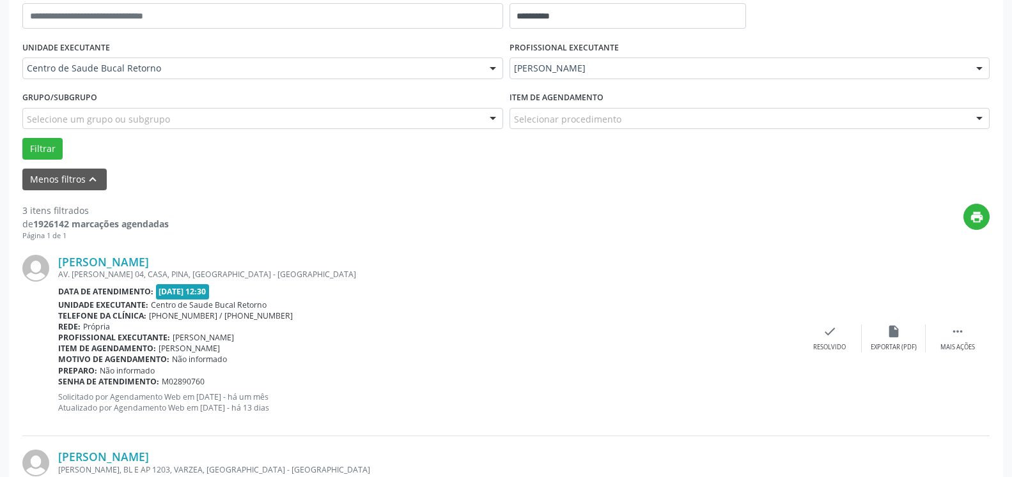
scroll to position [331, 0]
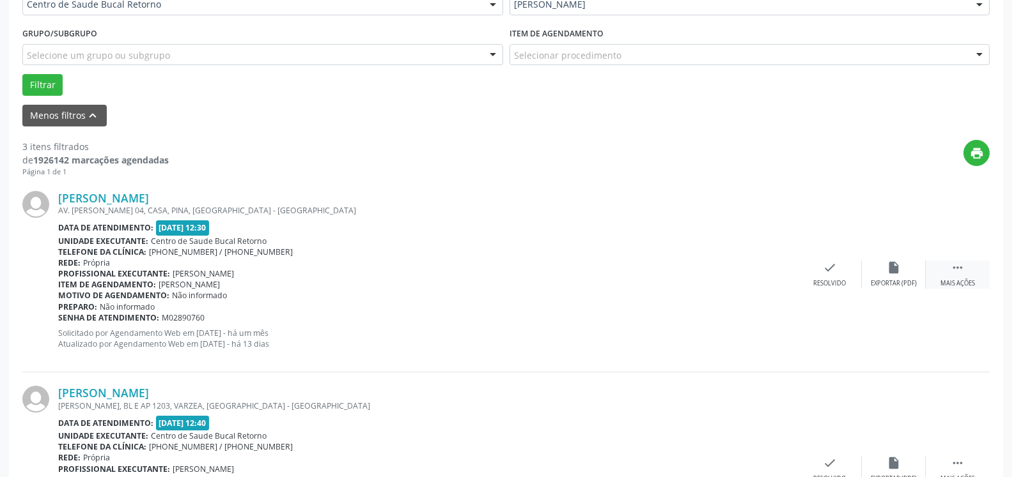
click at [955, 273] on icon "" at bounding box center [957, 268] width 14 height 14
click at [892, 275] on icon "alarm_off" at bounding box center [893, 268] width 14 height 14
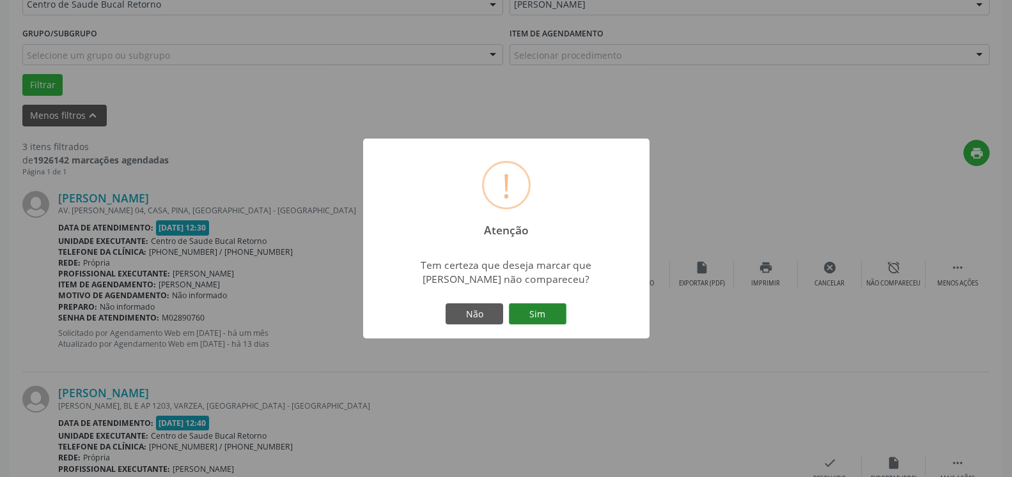
click at [555, 313] on button "Sim" at bounding box center [538, 315] width 58 height 22
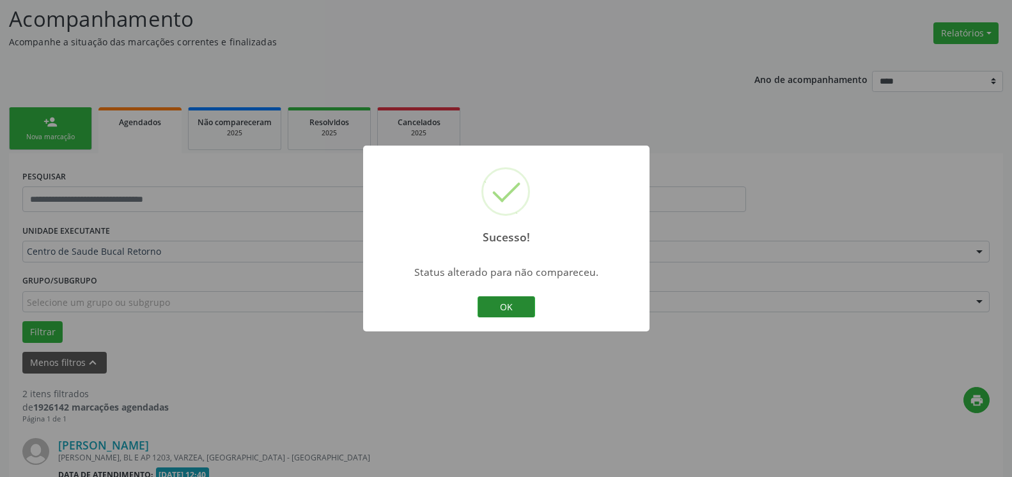
click at [489, 306] on button "OK" at bounding box center [506, 308] width 58 height 22
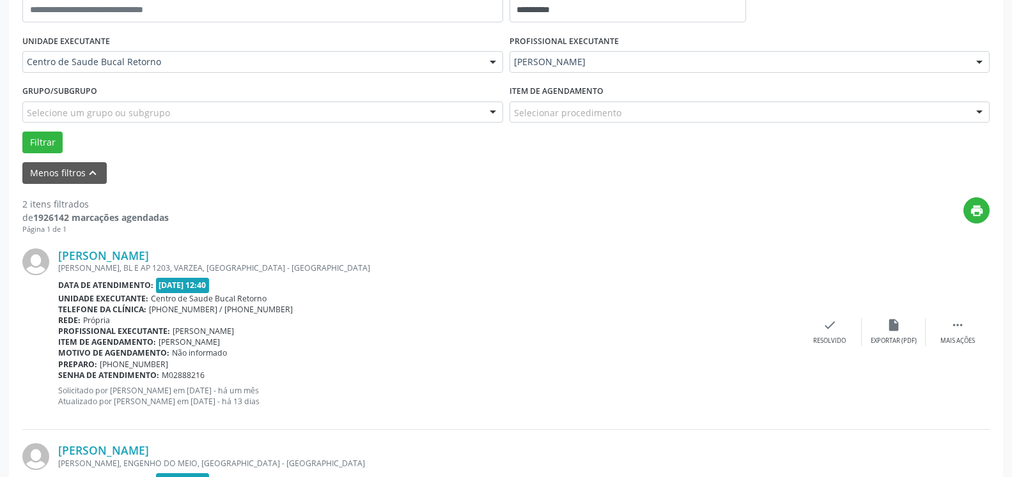
scroll to position [444, 0]
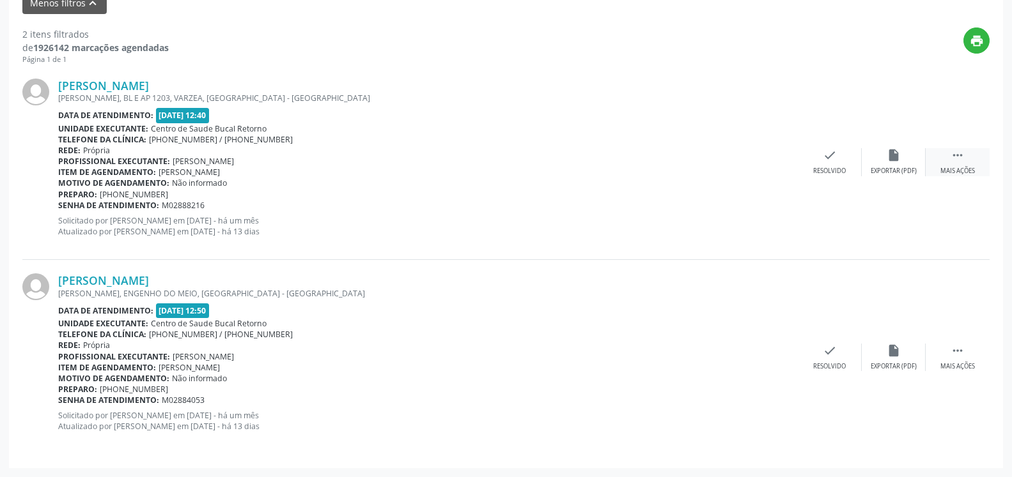
click at [961, 162] on icon "" at bounding box center [957, 155] width 14 height 14
click at [906, 160] on div "alarm_off Não compareceu" at bounding box center [894, 161] width 64 height 27
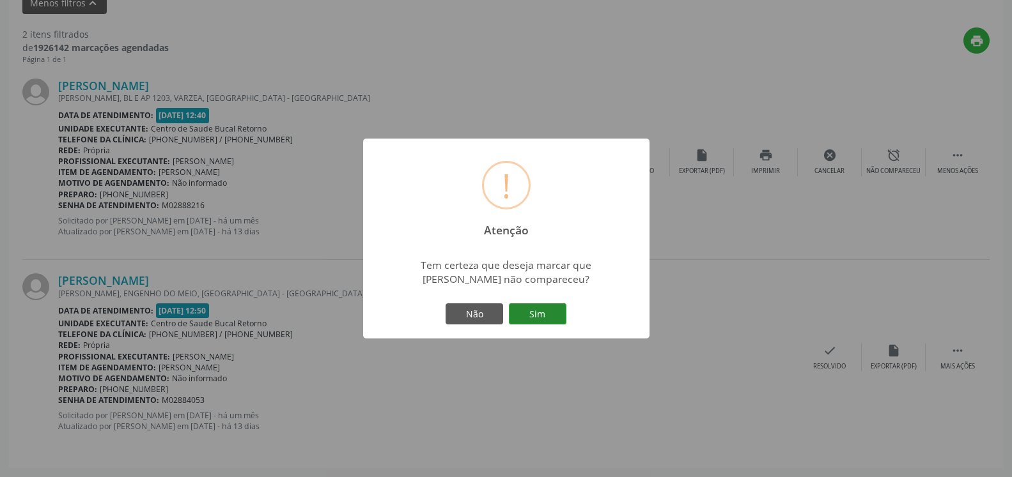
click at [541, 318] on button "Sim" at bounding box center [538, 315] width 58 height 22
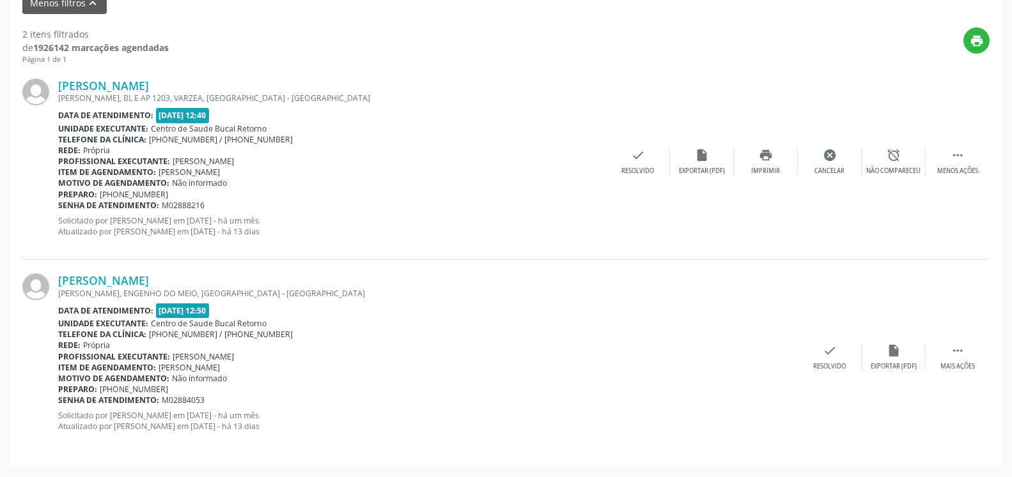
scroll to position [84, 0]
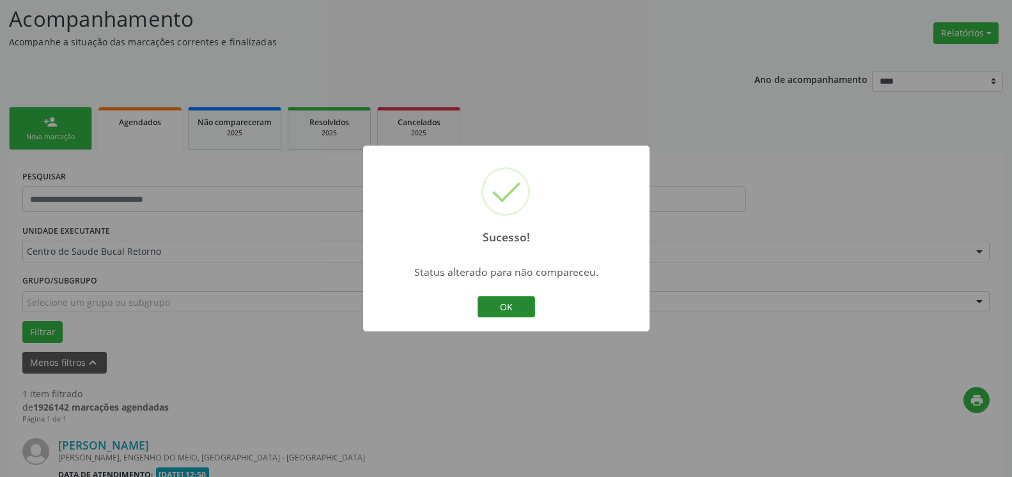
click at [521, 308] on button "OK" at bounding box center [506, 308] width 58 height 22
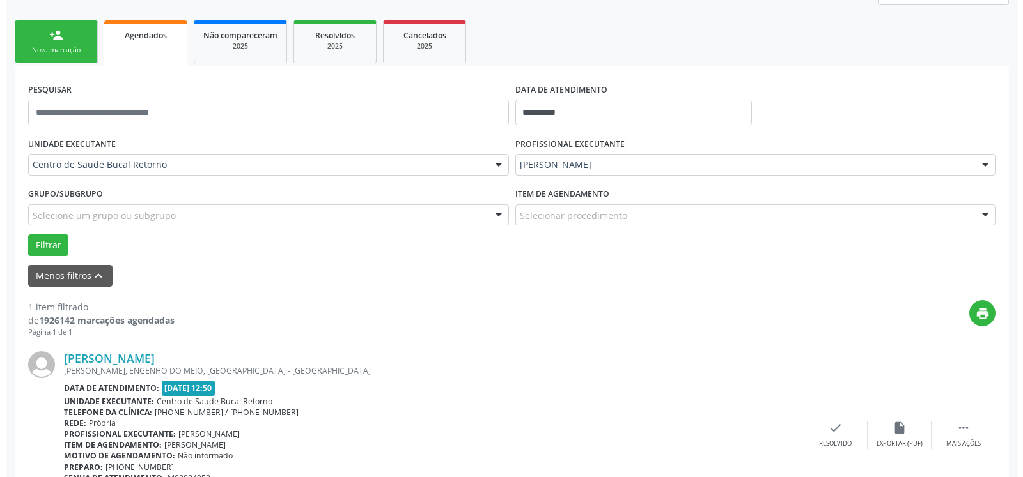
scroll to position [248, 0]
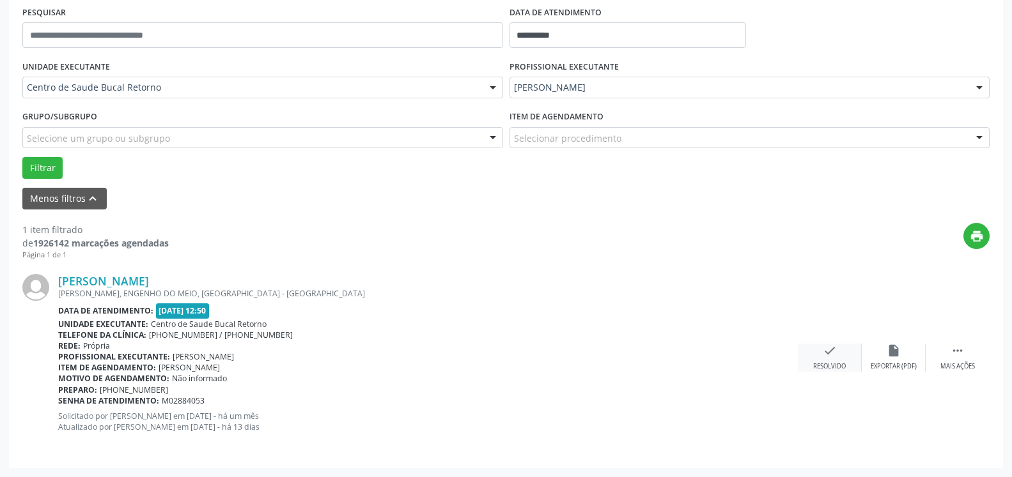
click at [837, 350] on div "check Resolvido" at bounding box center [830, 357] width 64 height 27
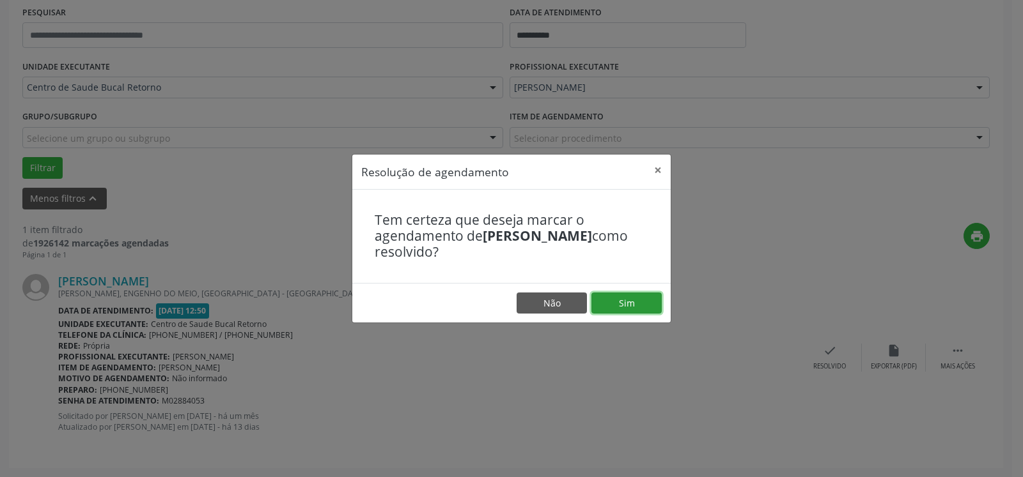
click at [649, 307] on button "Sim" at bounding box center [626, 304] width 70 height 22
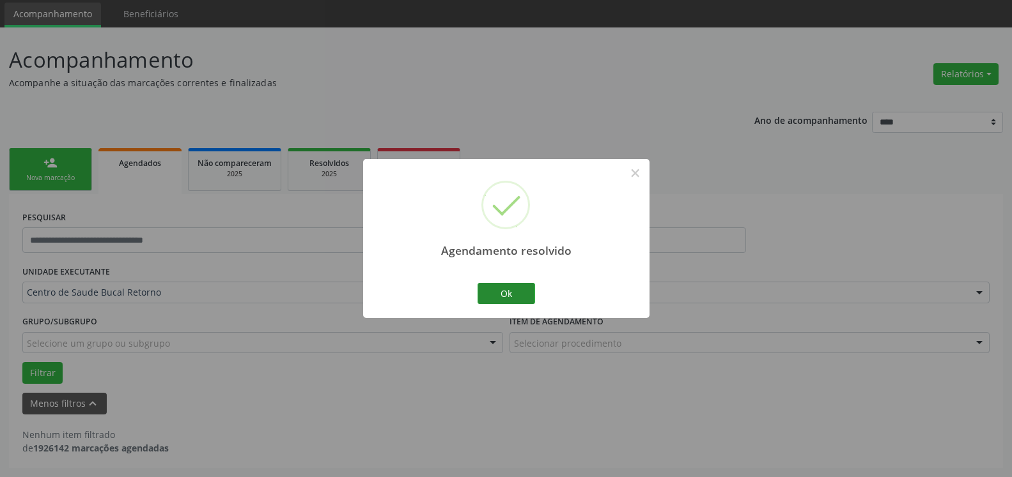
scroll to position [43, 0]
click at [509, 292] on button "Ok" at bounding box center [506, 294] width 58 height 22
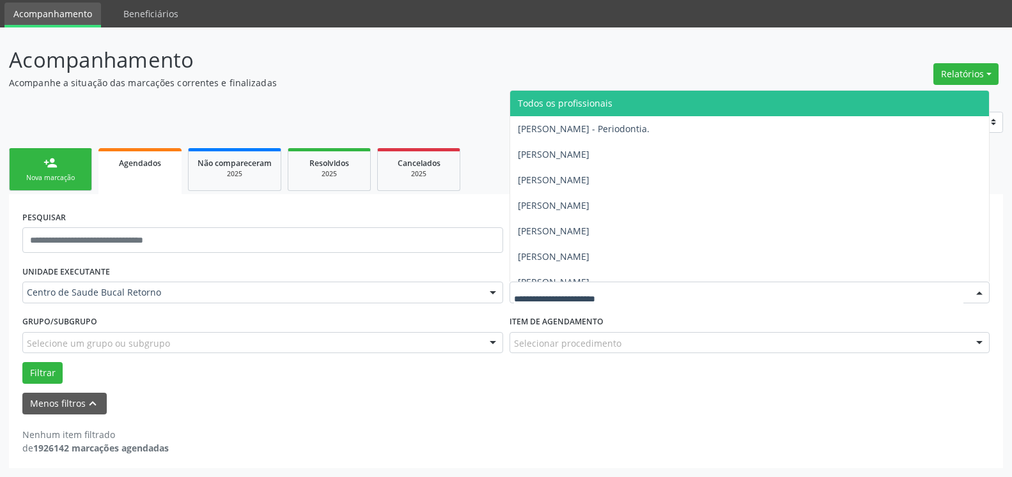
click at [563, 104] on span "Todos os profissionais" at bounding box center [565, 103] width 95 height 12
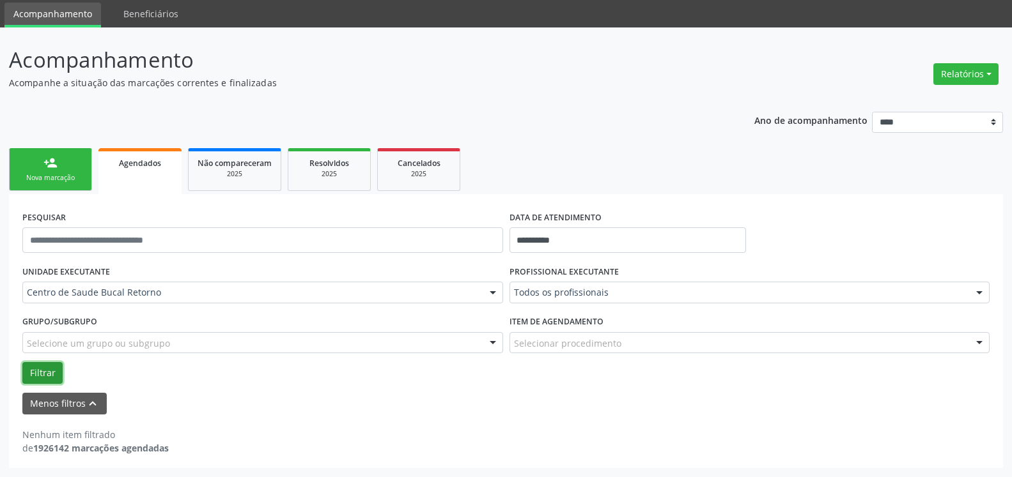
click at [44, 367] on button "Filtrar" at bounding box center [42, 373] width 40 height 22
click at [980, 74] on button "Relatórios" at bounding box center [965, 74] width 65 height 22
click at [918, 102] on link "Agendamentos" at bounding box center [930, 102] width 137 height 18
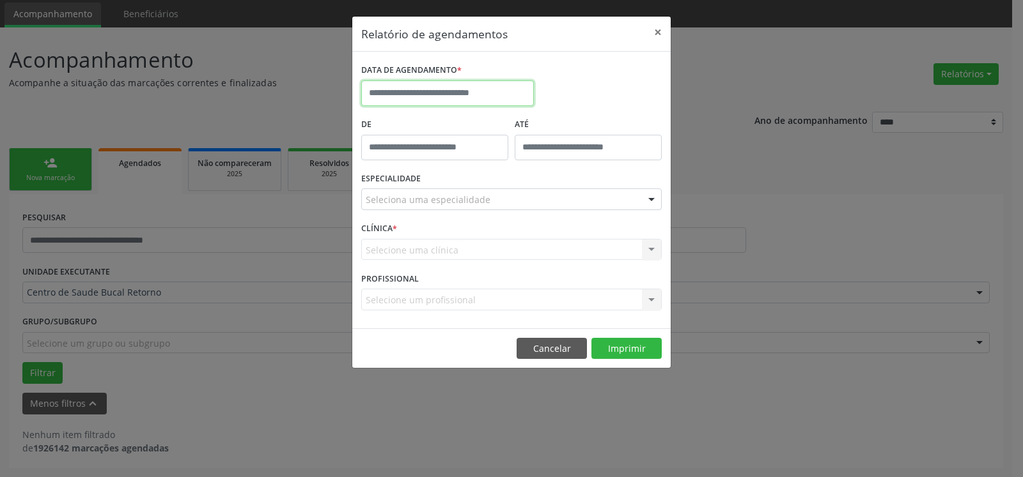
click at [430, 89] on input "text" at bounding box center [447, 94] width 173 height 26
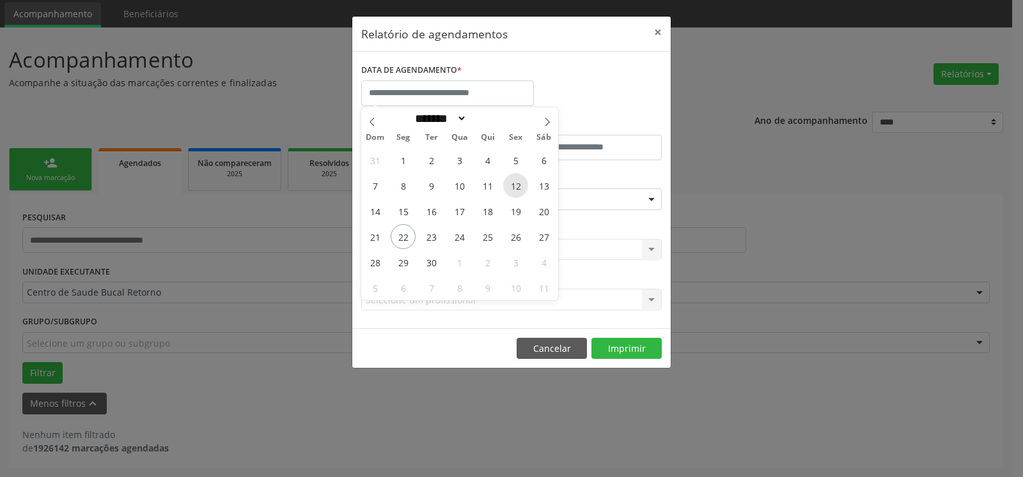
click at [520, 188] on span "12" at bounding box center [515, 185] width 25 height 25
type input "**********"
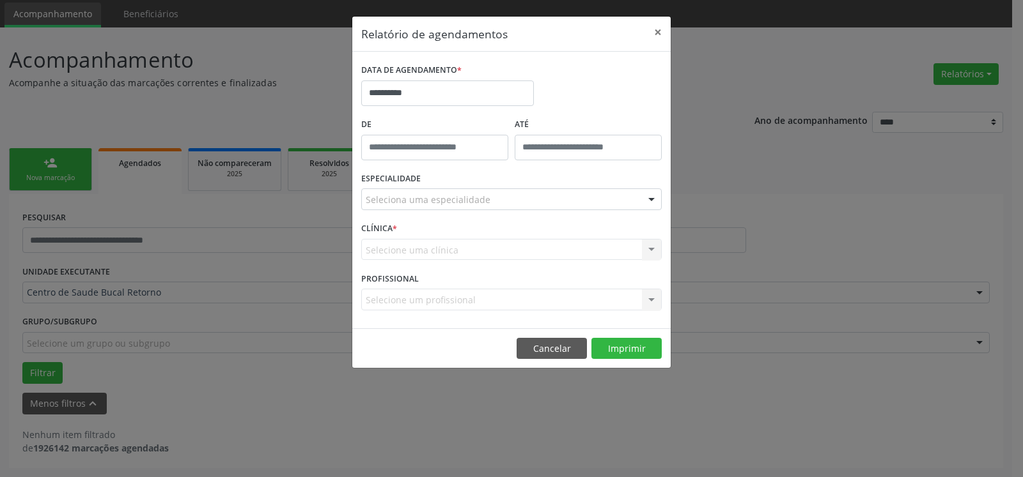
click at [530, 198] on div "Seleciona uma especialidade" at bounding box center [511, 200] width 300 height 22
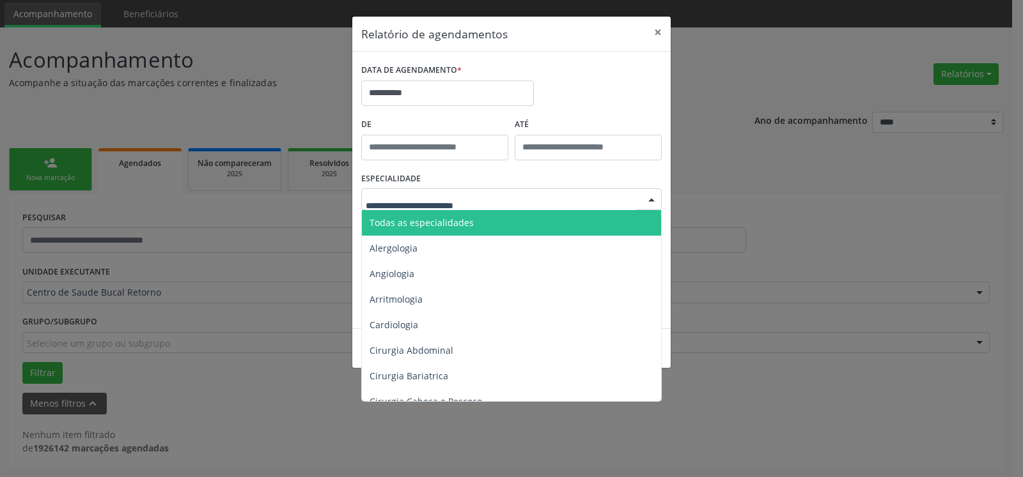
click at [528, 228] on span "Todas as especialidades" at bounding box center [512, 223] width 301 height 26
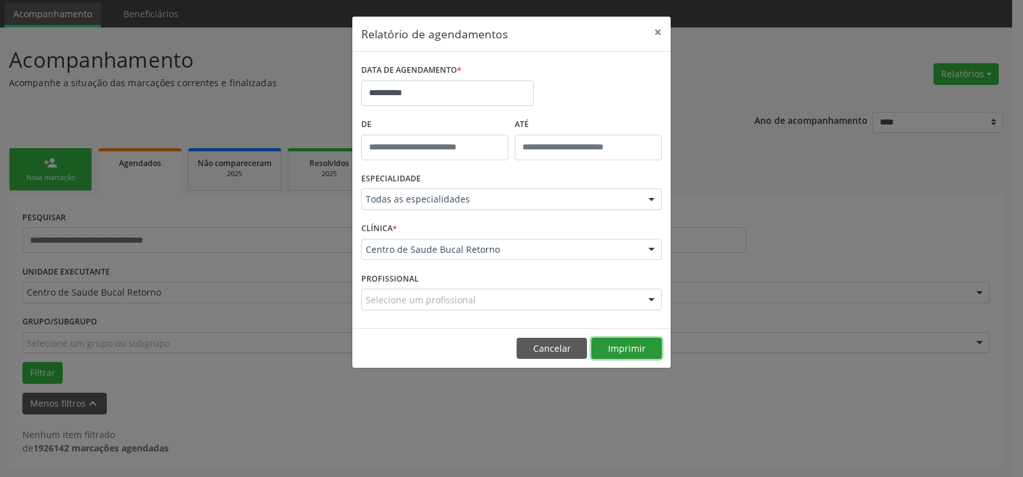
click at [628, 345] on button "Imprimir" at bounding box center [626, 349] width 70 height 22
click at [654, 29] on button "×" at bounding box center [658, 32] width 26 height 31
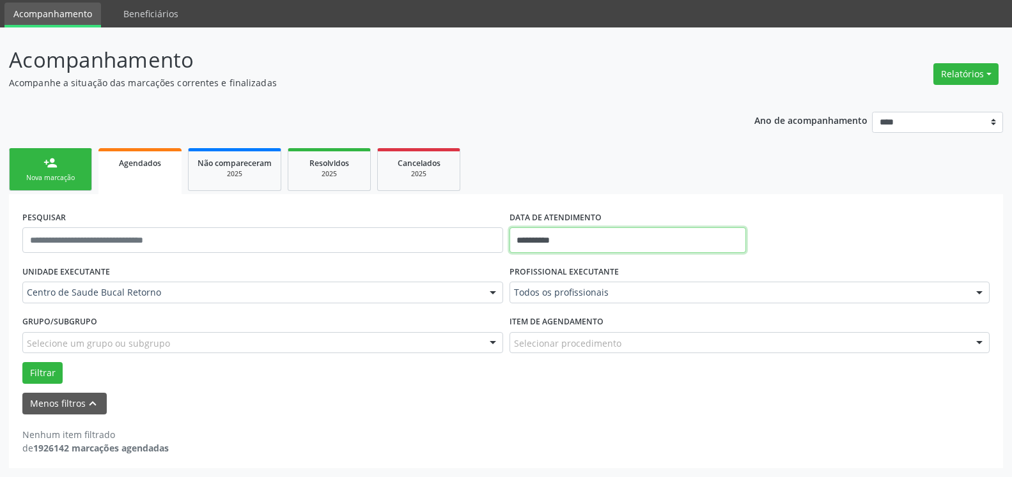
click at [577, 243] on input "**********" at bounding box center [627, 241] width 237 height 26
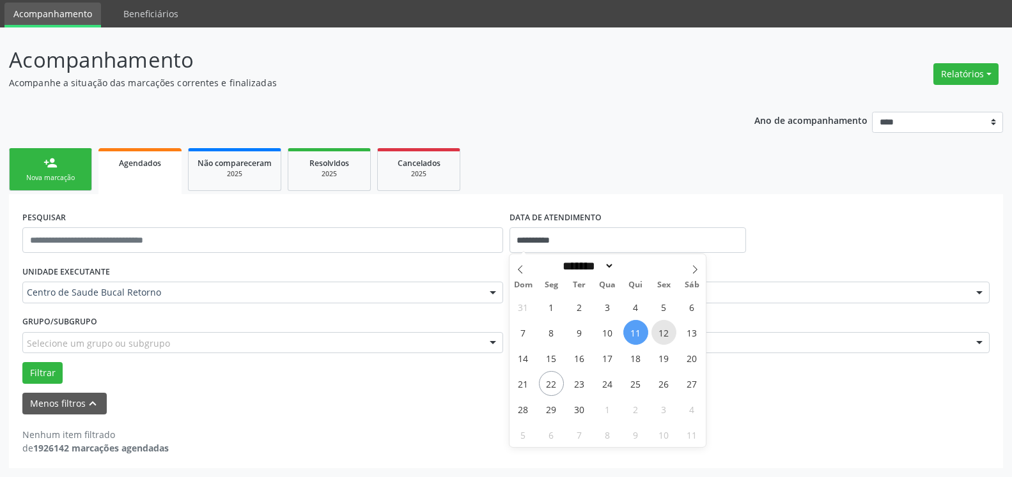
click at [660, 334] on span "12" at bounding box center [663, 332] width 25 height 25
type input "**********"
click at [660, 334] on span "12" at bounding box center [663, 332] width 25 height 25
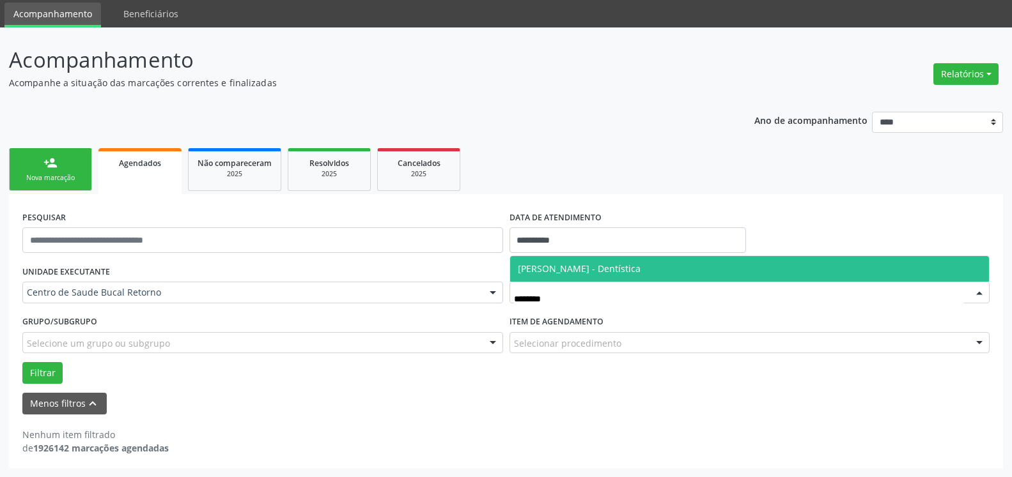
type input "*********"
click at [640, 270] on span "[PERSON_NAME] - Dentística" at bounding box center [579, 269] width 123 height 12
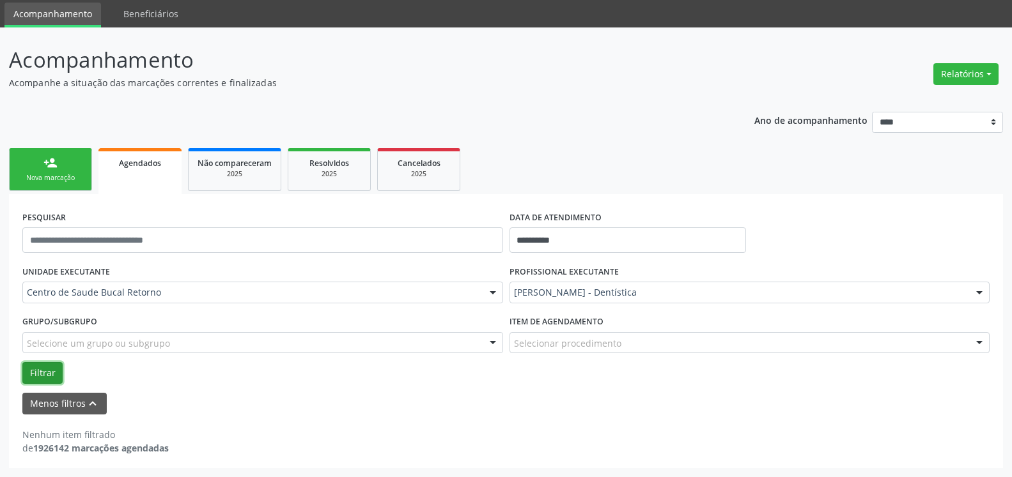
click at [35, 375] on button "Filtrar" at bounding box center [42, 373] width 40 height 22
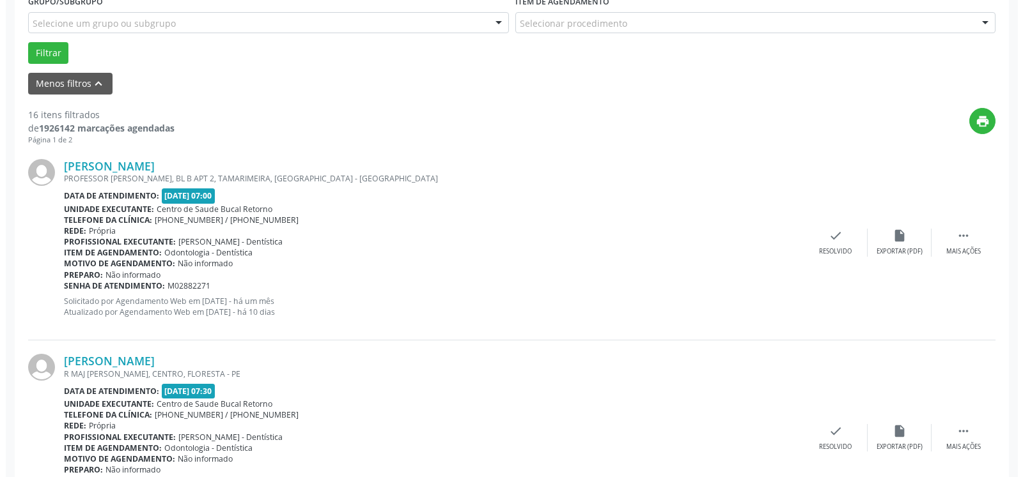
scroll to position [369, 0]
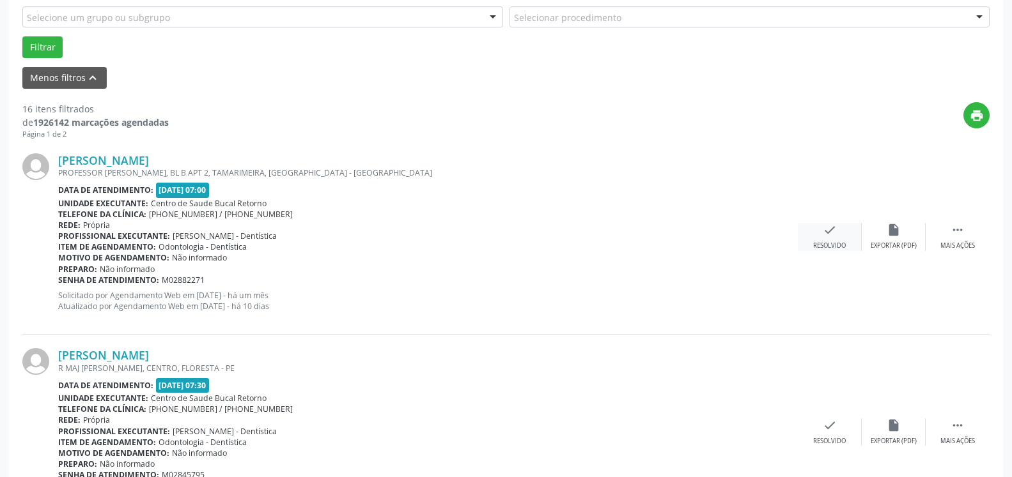
click at [830, 241] on div "check Resolvido" at bounding box center [830, 236] width 64 height 27
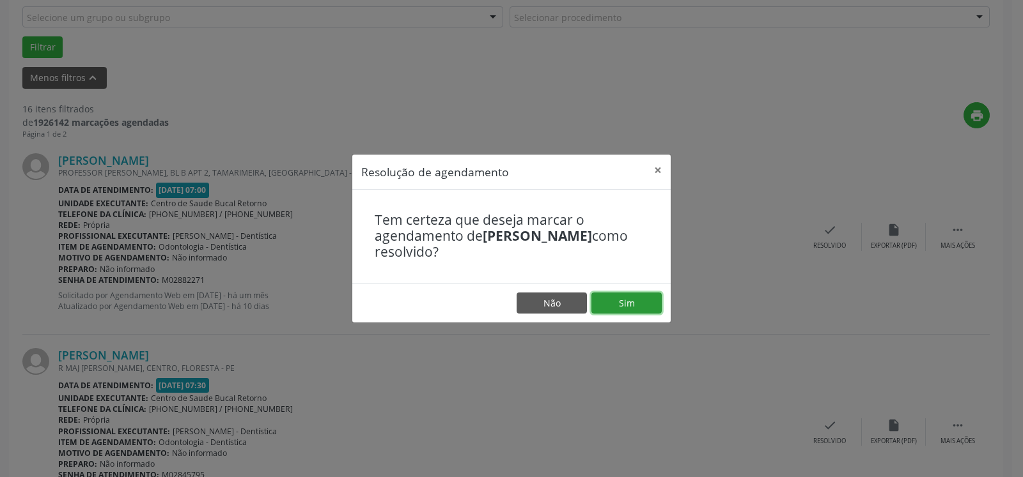
click at [633, 305] on button "Sim" at bounding box center [626, 304] width 70 height 22
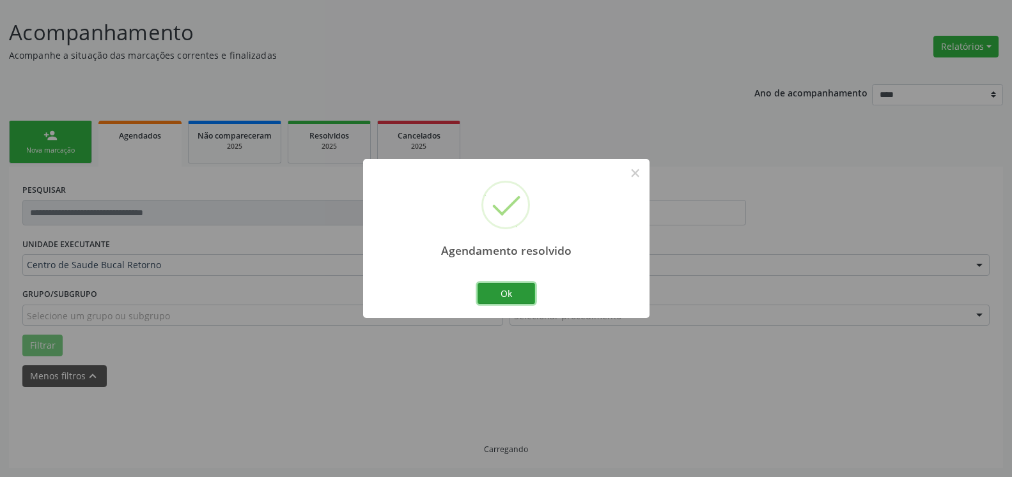
click at [527, 290] on button "Ok" at bounding box center [506, 294] width 58 height 22
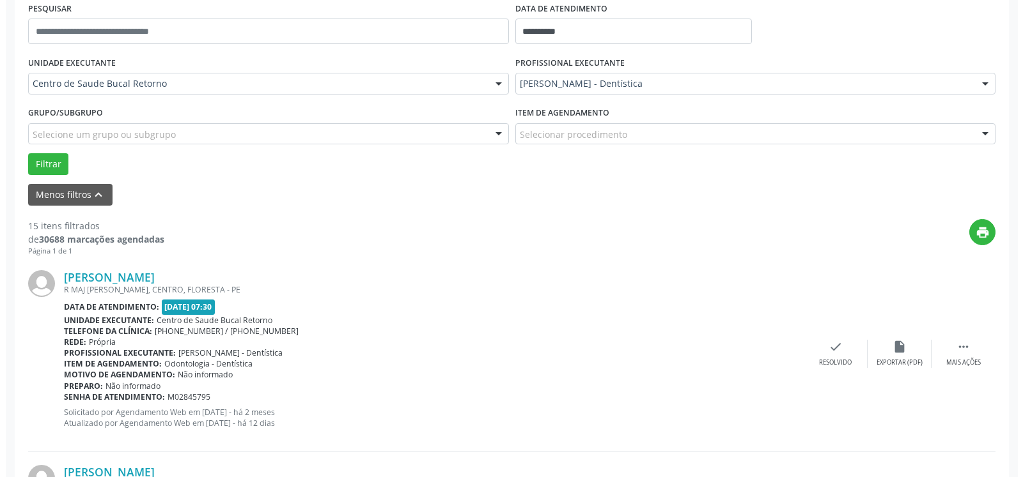
scroll to position [344, 0]
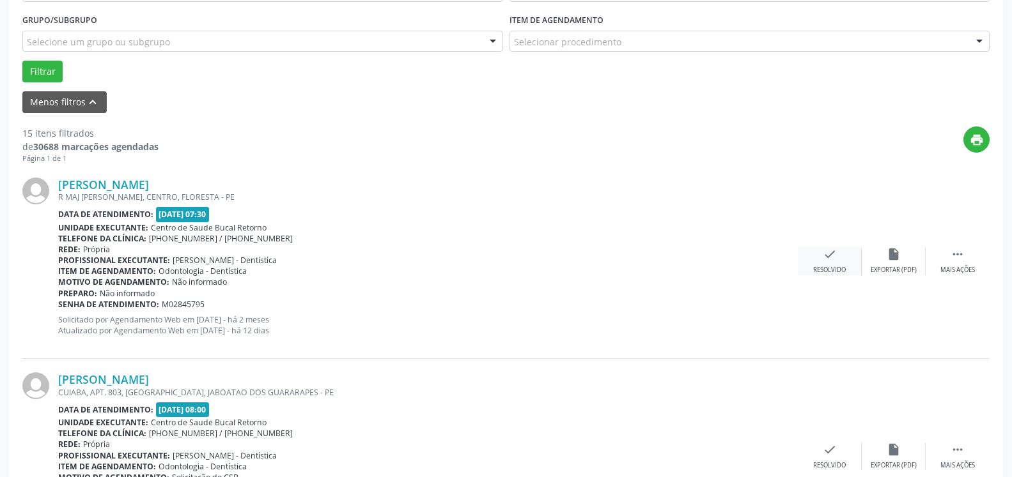
click at [828, 259] on icon "check" at bounding box center [830, 254] width 14 height 14
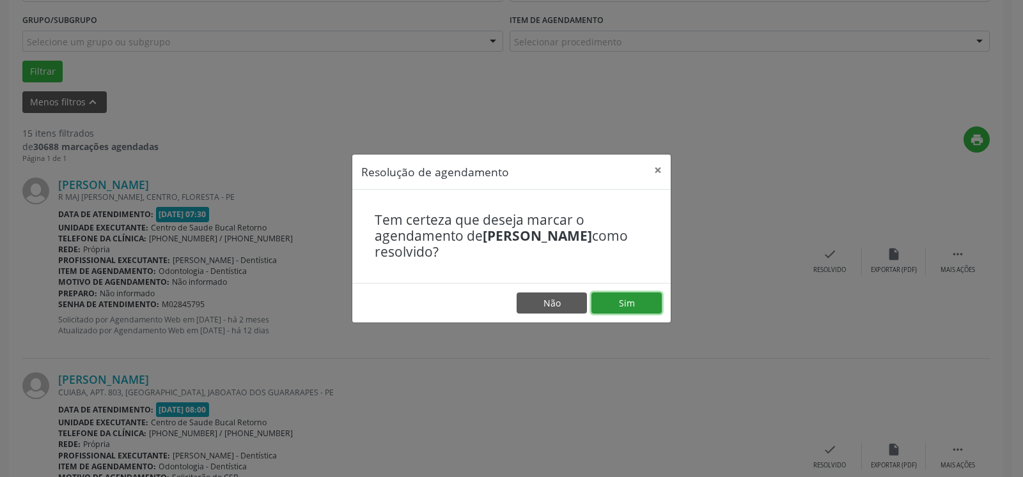
click at [627, 303] on button "Sim" at bounding box center [626, 304] width 70 height 22
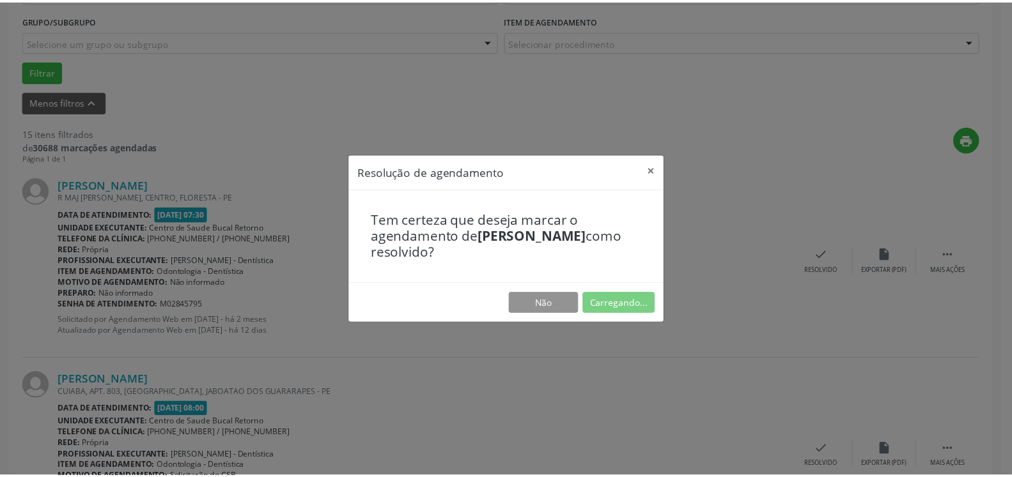
scroll to position [70, 0]
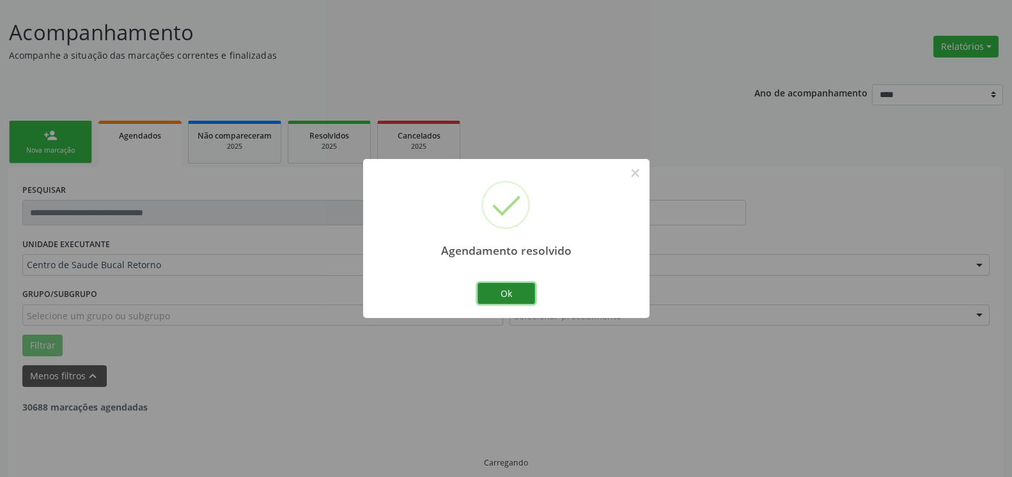
click at [502, 296] on button "Ok" at bounding box center [506, 294] width 58 height 22
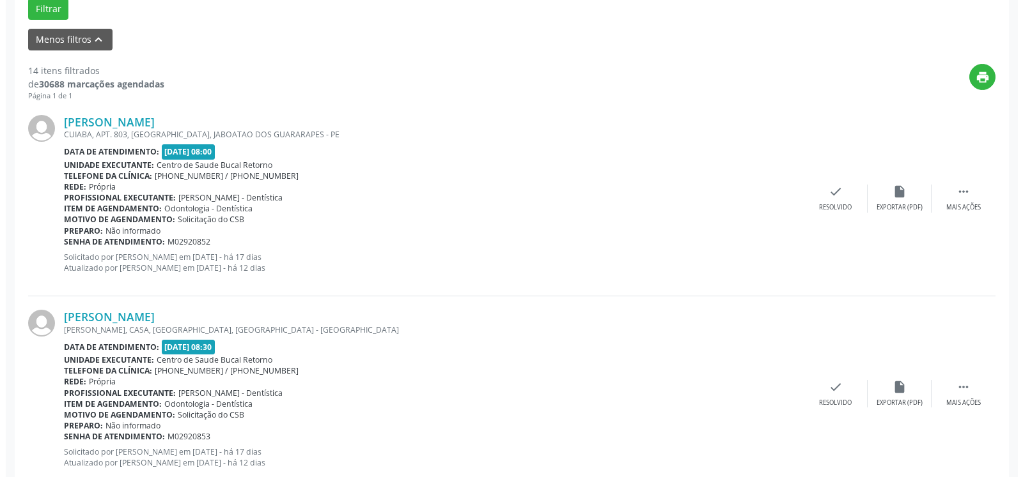
scroll to position [410, 0]
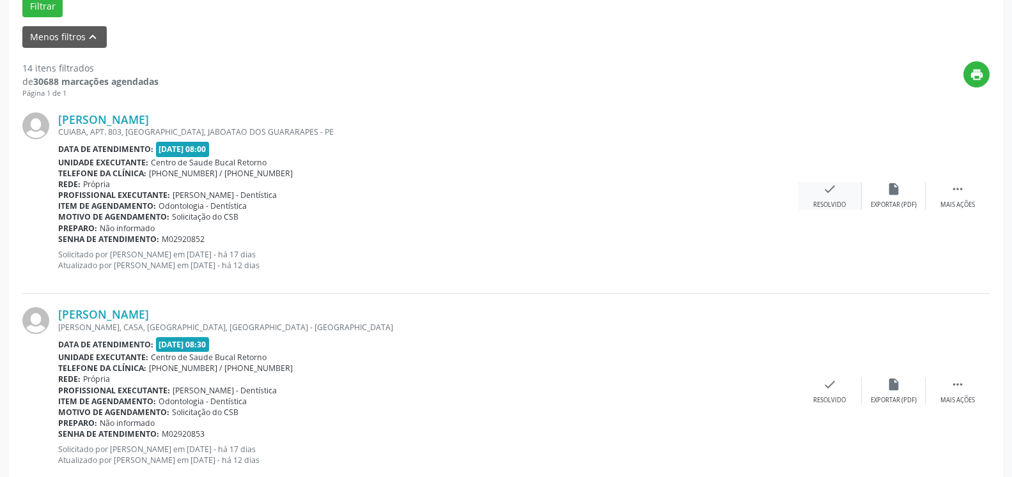
click at [836, 188] on div "check Resolvido" at bounding box center [830, 195] width 64 height 27
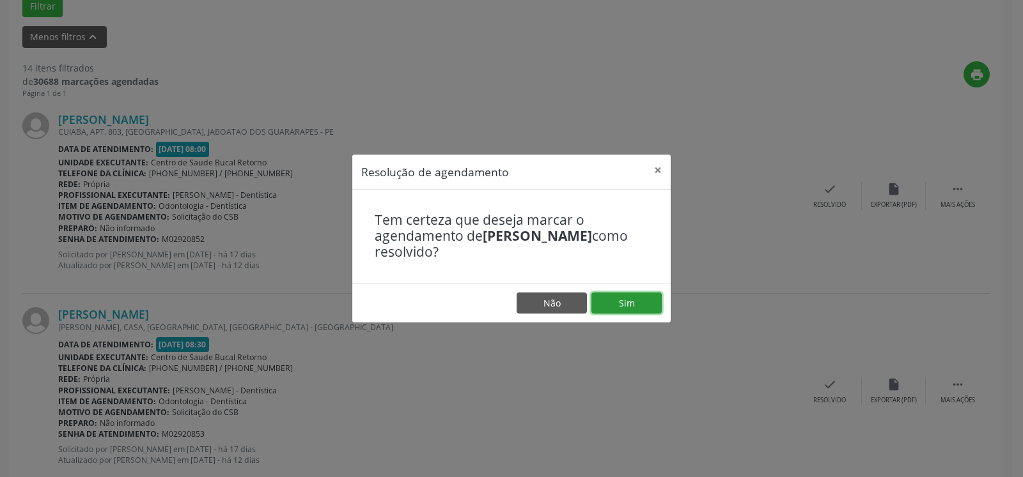
click at [615, 305] on button "Sim" at bounding box center [626, 304] width 70 height 22
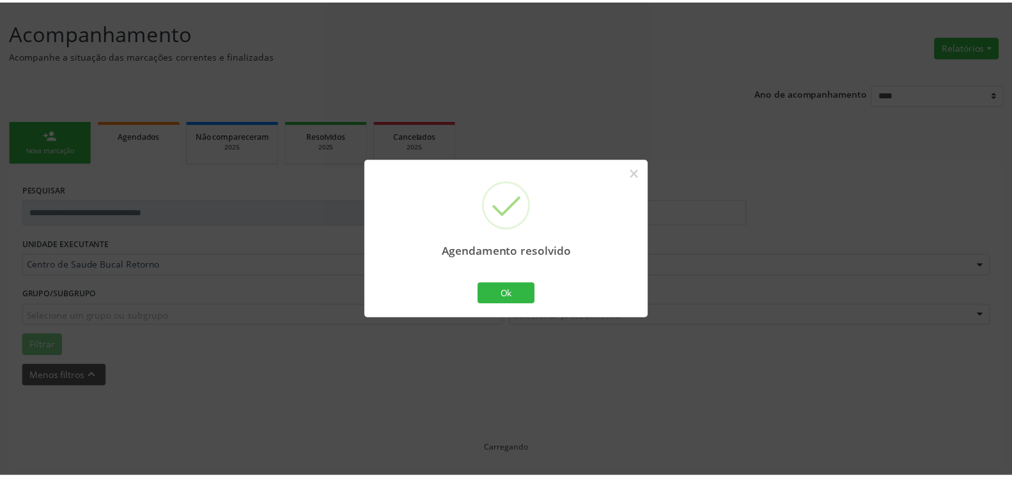
scroll to position [70, 0]
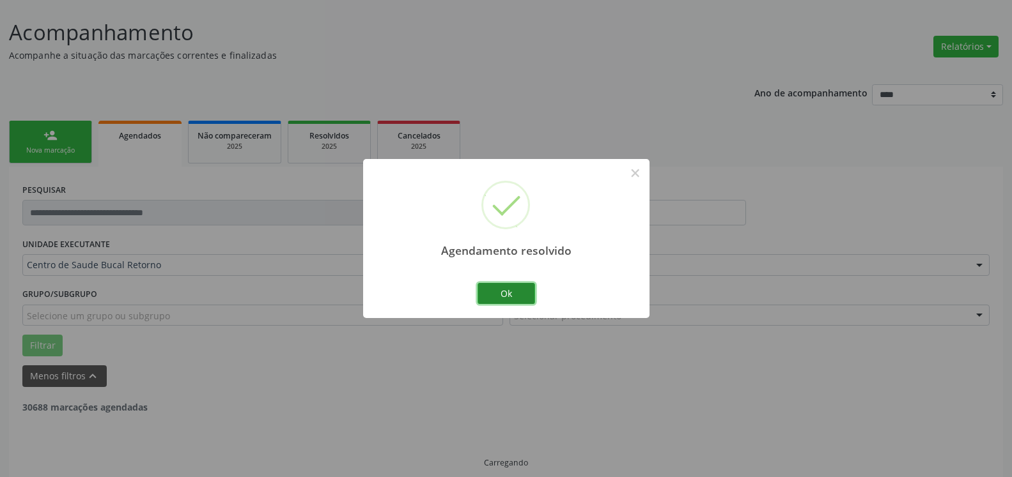
click at [492, 298] on button "Ok" at bounding box center [506, 294] width 58 height 22
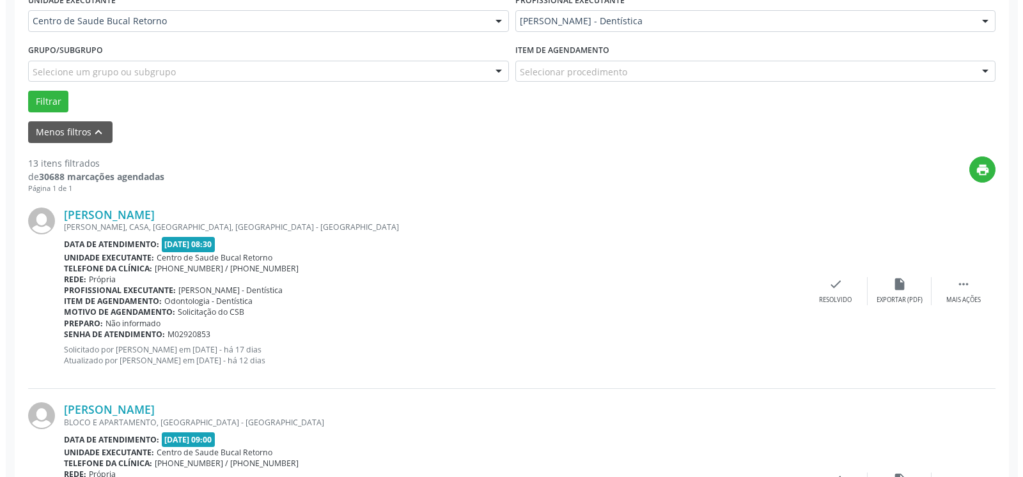
scroll to position [396, 0]
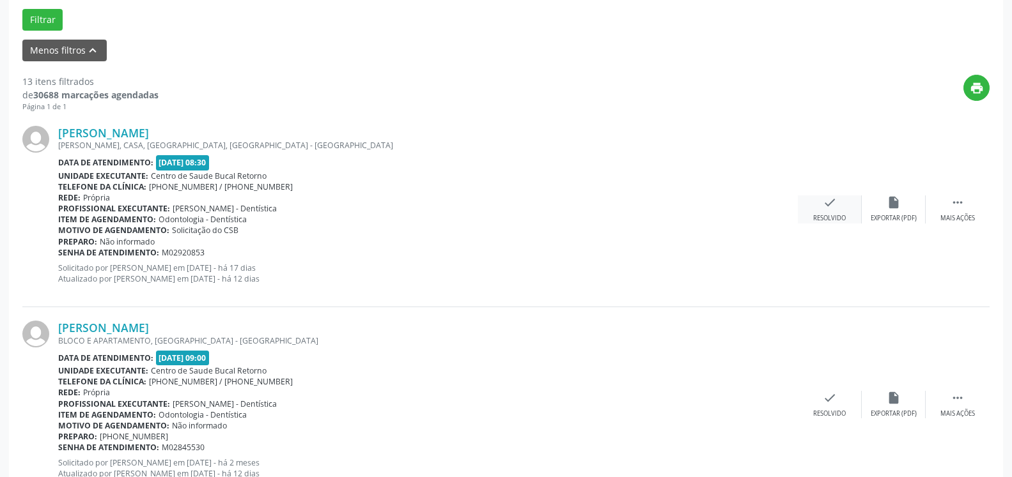
click at [835, 216] on div "Resolvido" at bounding box center [829, 218] width 33 height 9
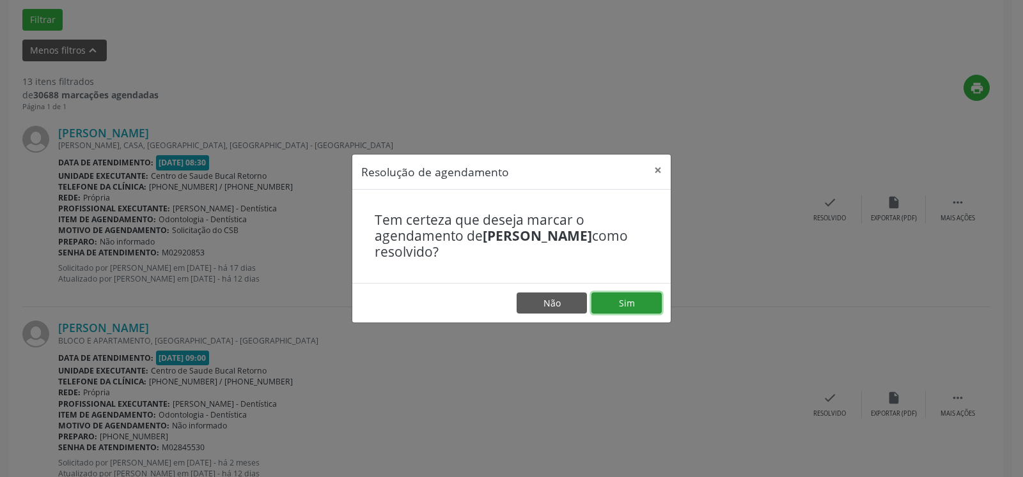
click at [620, 307] on button "Sim" at bounding box center [626, 304] width 70 height 22
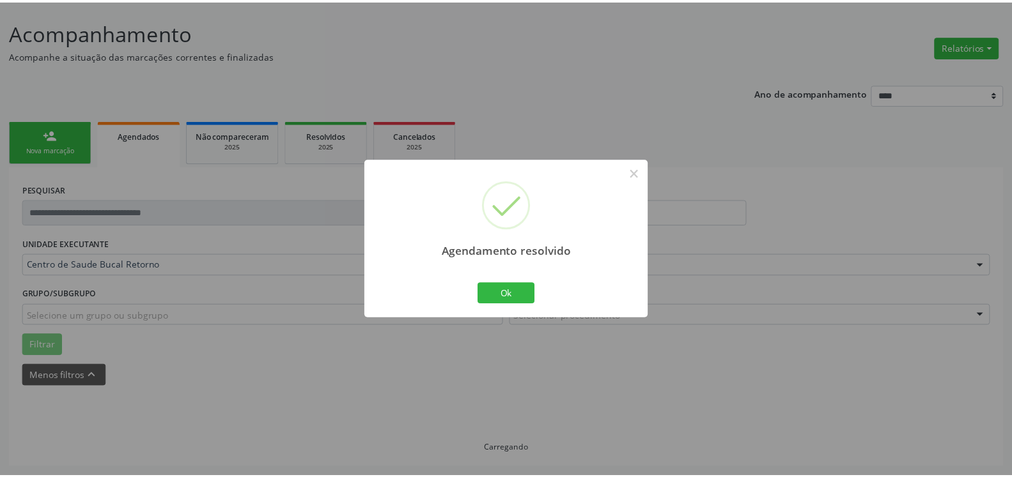
scroll to position [70, 0]
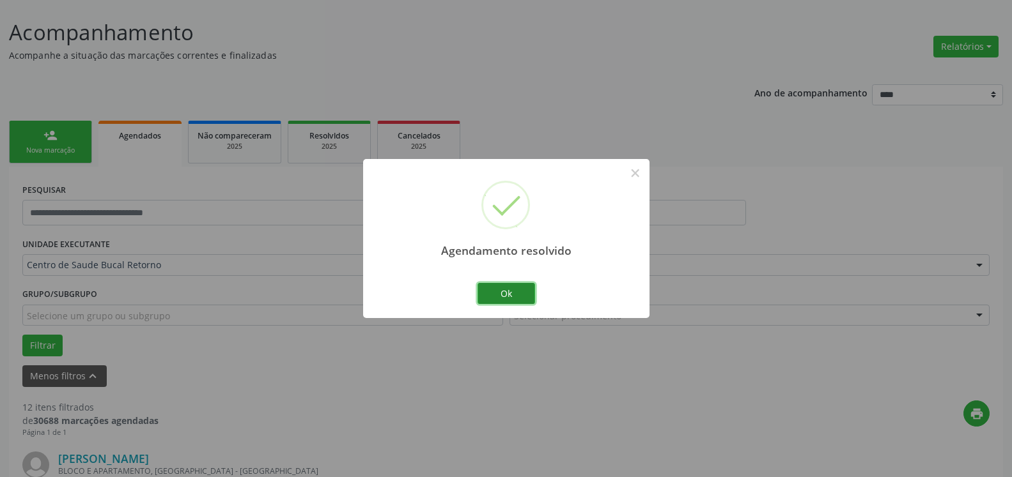
click at [525, 295] on button "Ok" at bounding box center [506, 294] width 58 height 22
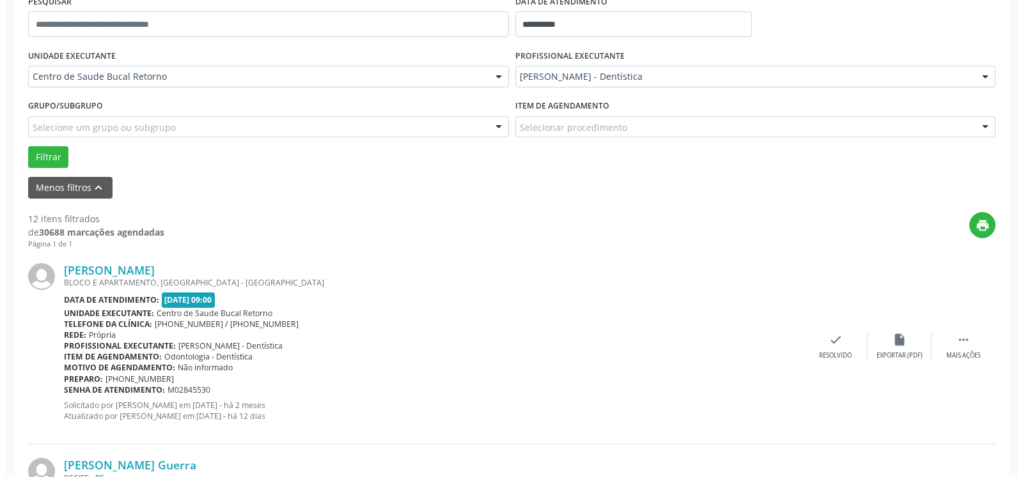
scroll to position [266, 0]
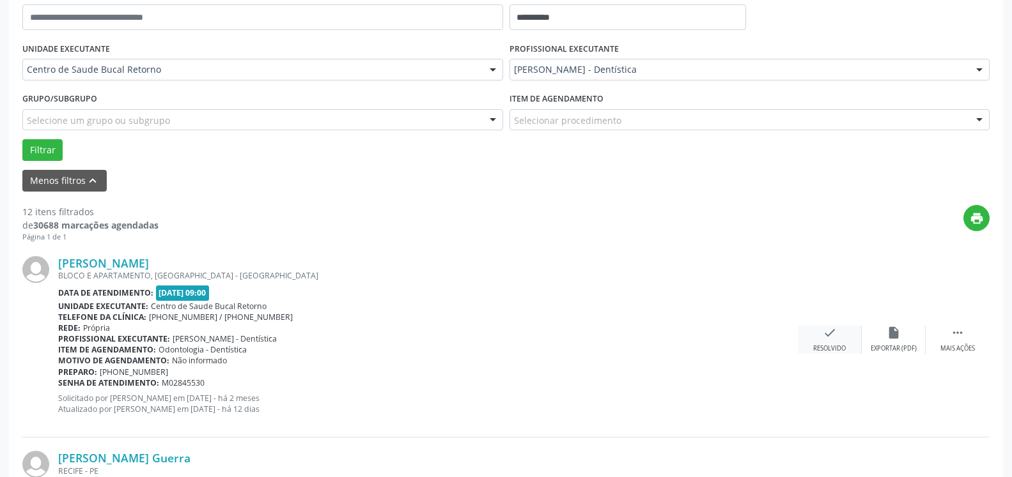
click at [827, 339] on icon "check" at bounding box center [830, 333] width 14 height 14
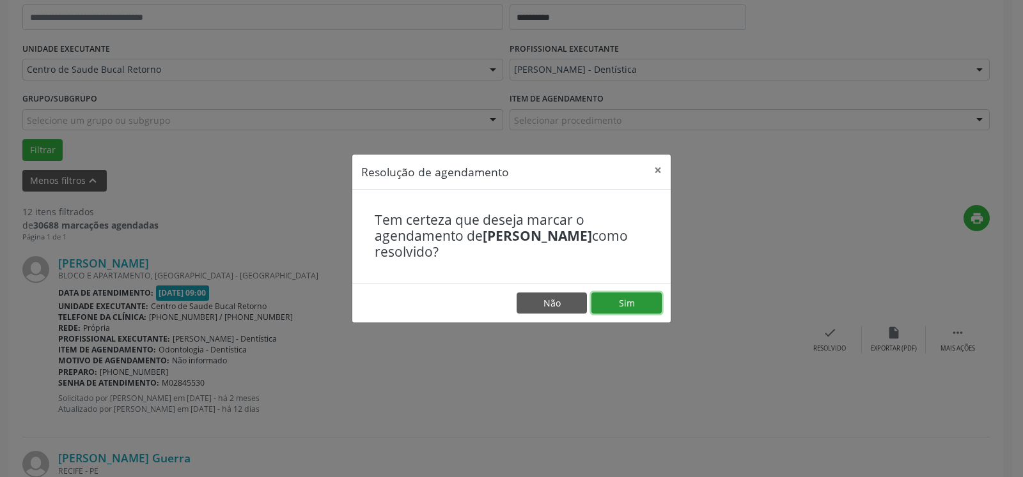
click at [643, 307] on button "Sim" at bounding box center [626, 304] width 70 height 22
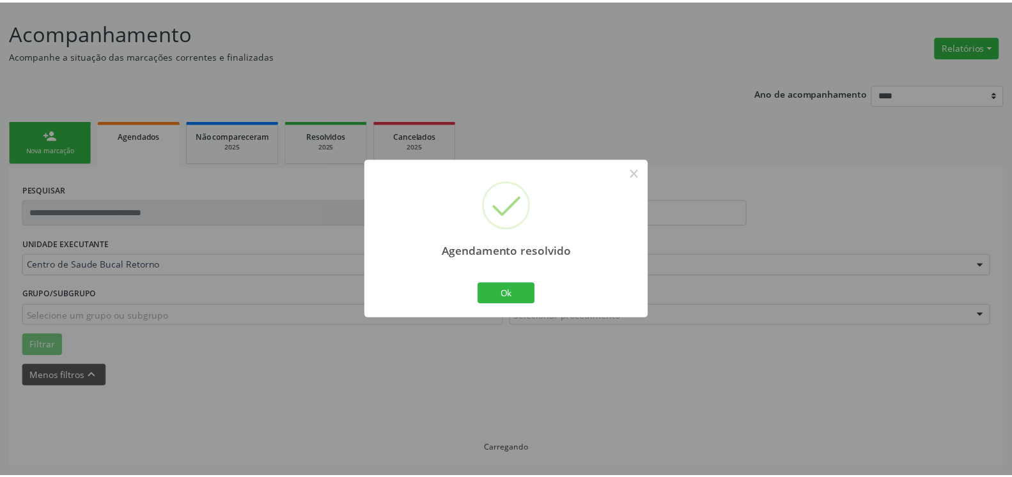
scroll to position [70, 0]
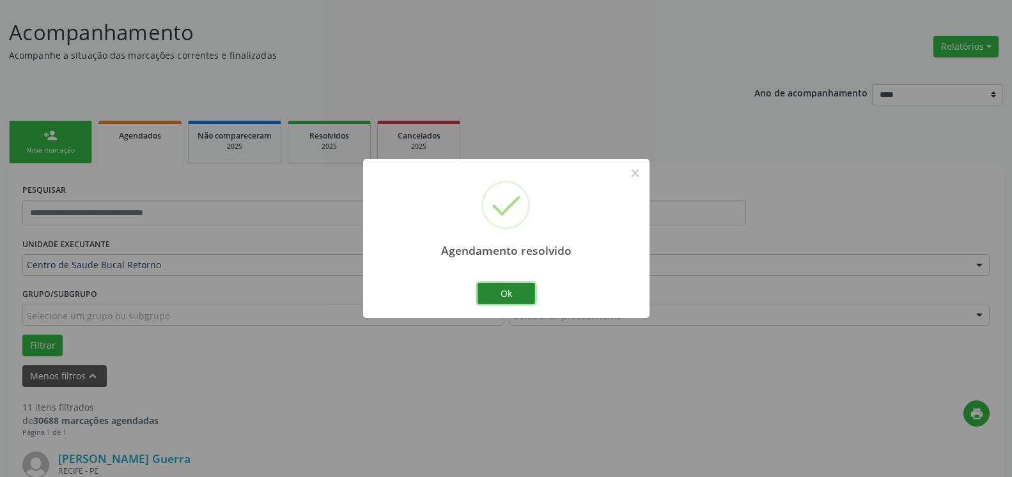
click at [509, 295] on button "Ok" at bounding box center [506, 294] width 58 height 22
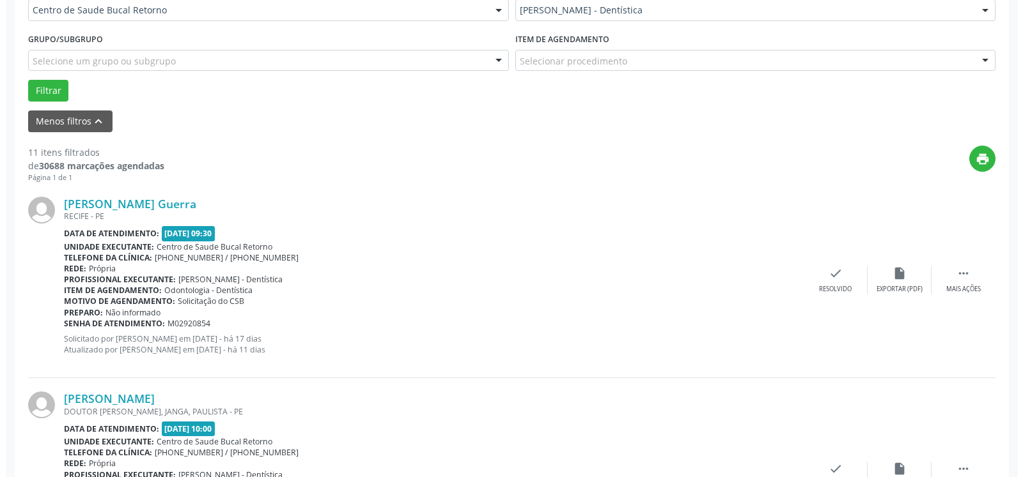
scroll to position [331, 0]
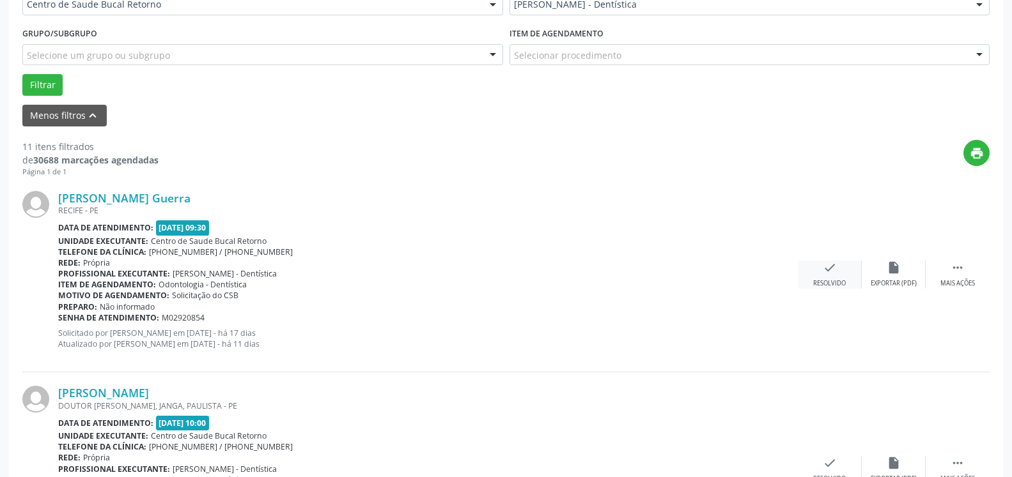
click at [824, 273] on icon "check" at bounding box center [830, 268] width 14 height 14
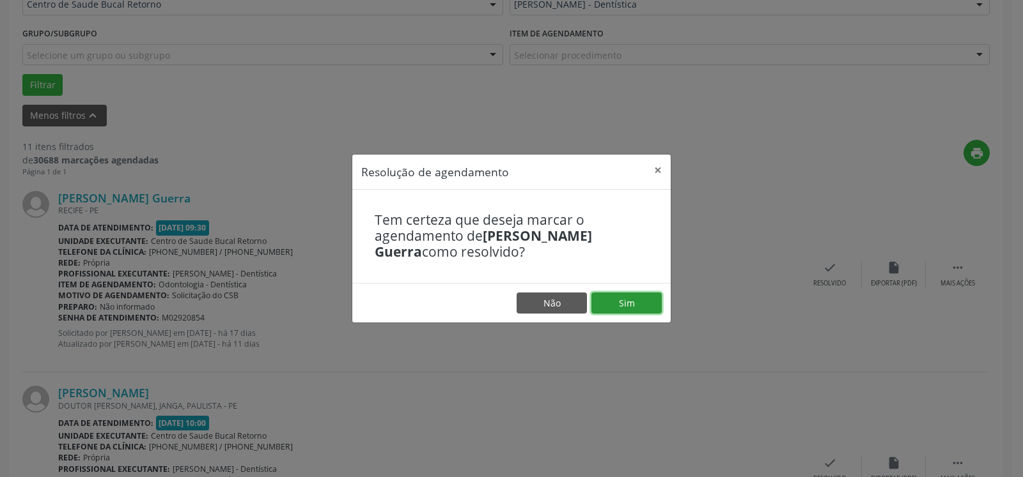
click at [620, 308] on button "Sim" at bounding box center [626, 304] width 70 height 22
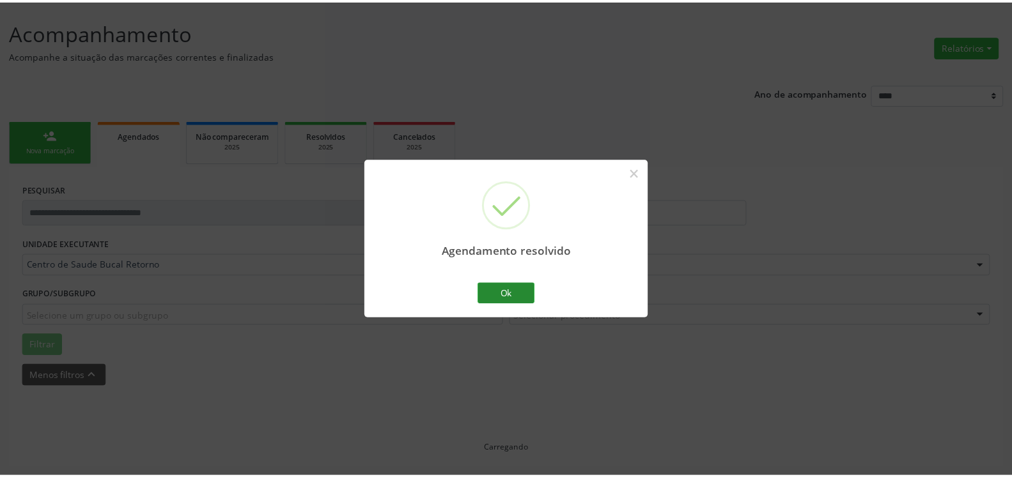
scroll to position [70, 0]
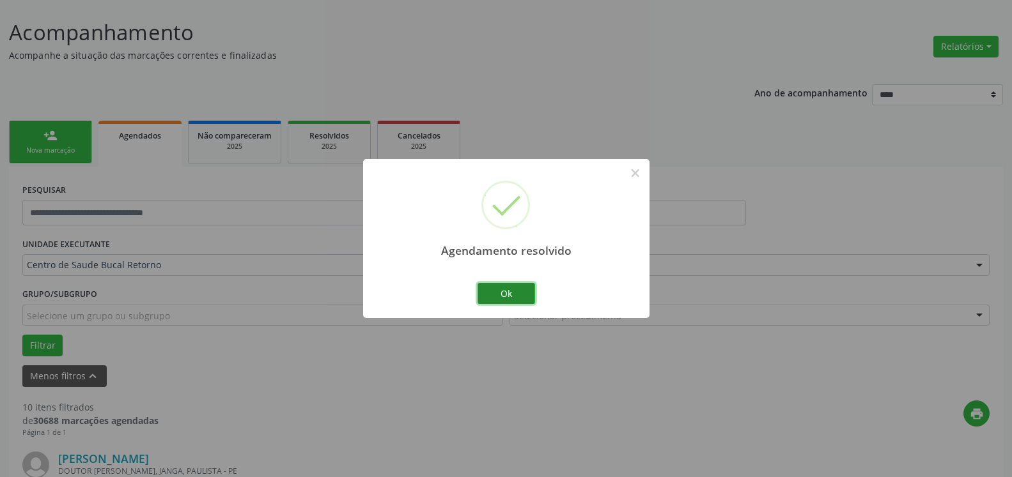
click at [507, 285] on button "Ok" at bounding box center [506, 294] width 58 height 22
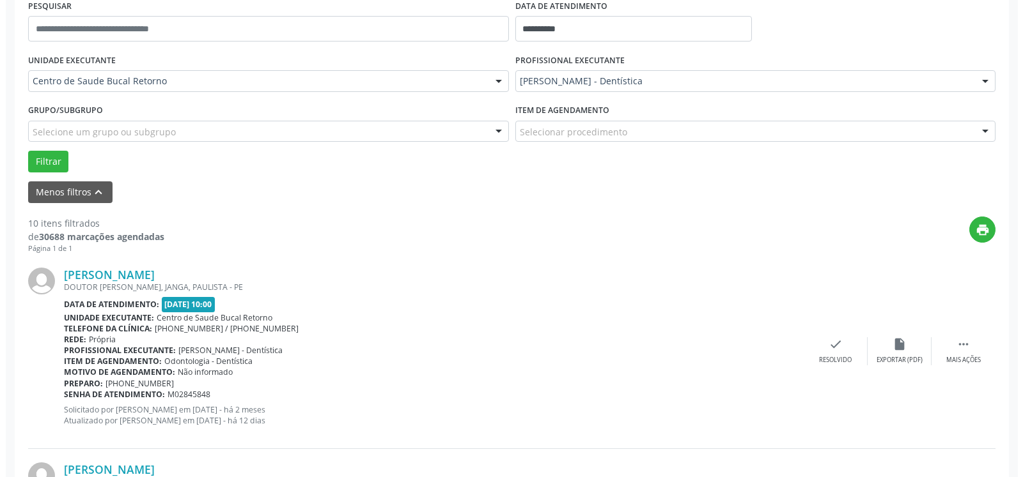
scroll to position [266, 0]
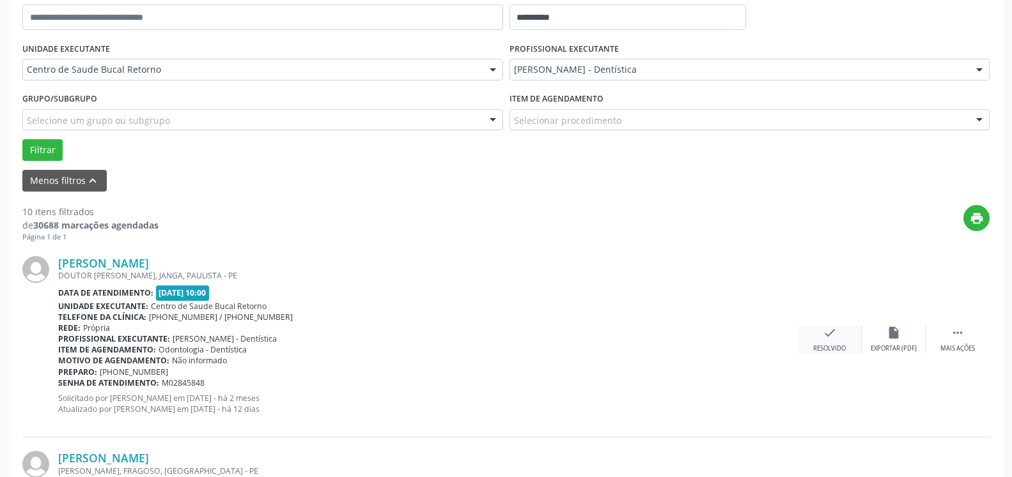
click at [834, 337] on icon "check" at bounding box center [830, 333] width 14 height 14
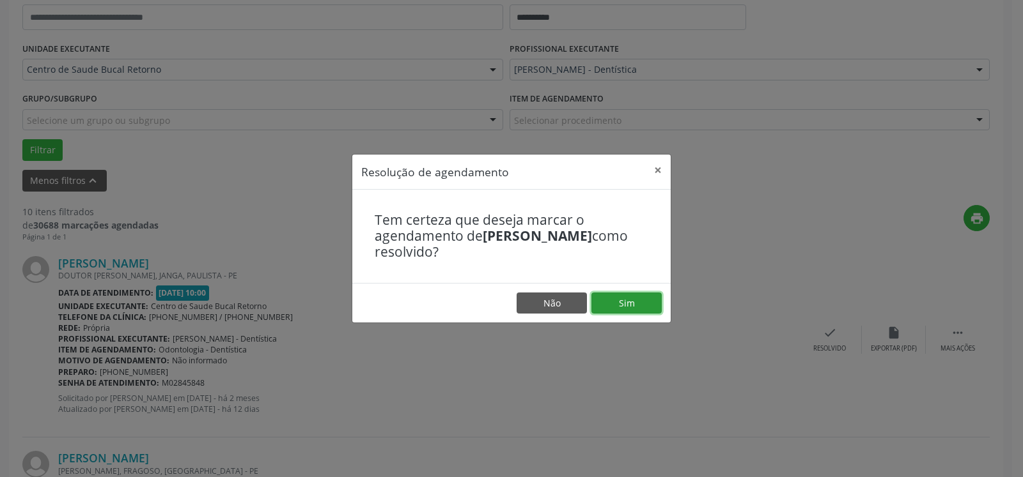
click at [612, 302] on button "Sim" at bounding box center [626, 304] width 70 height 22
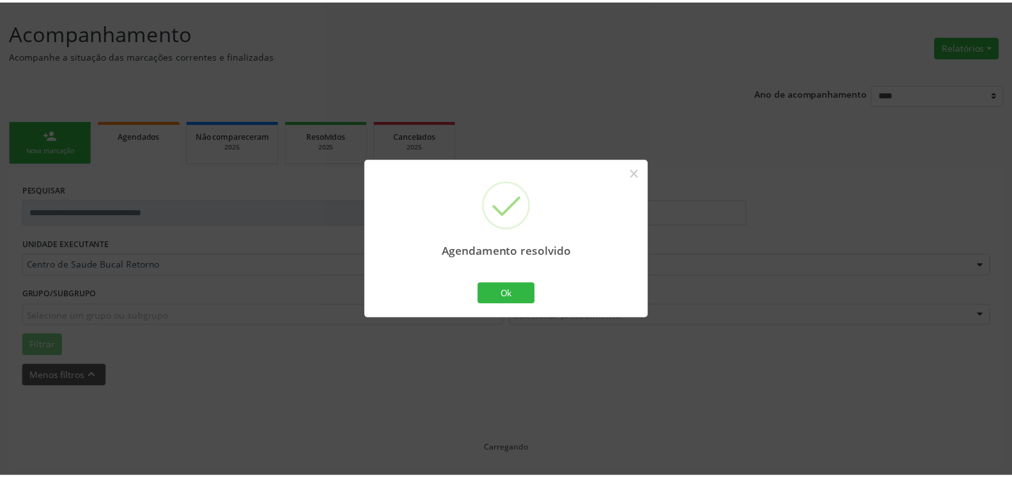
scroll to position [70, 0]
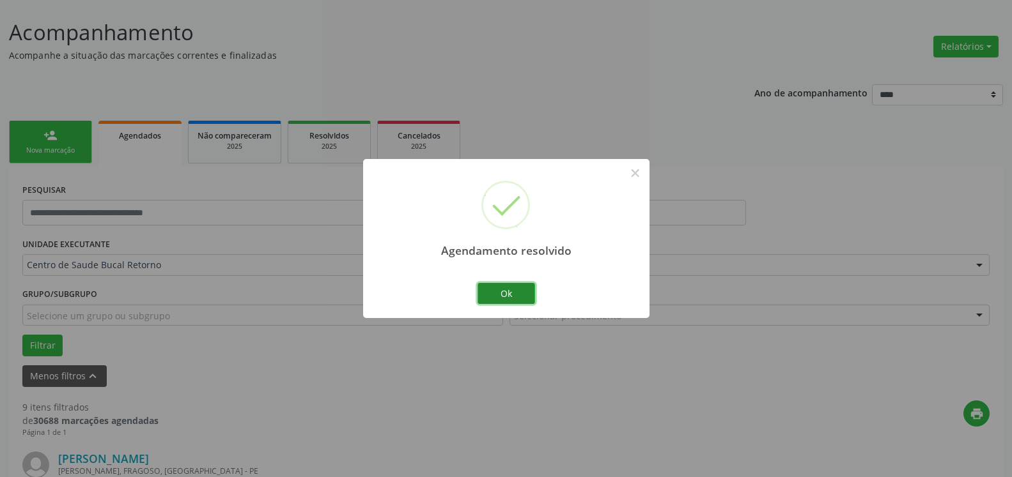
click at [492, 294] on button "Ok" at bounding box center [506, 294] width 58 height 22
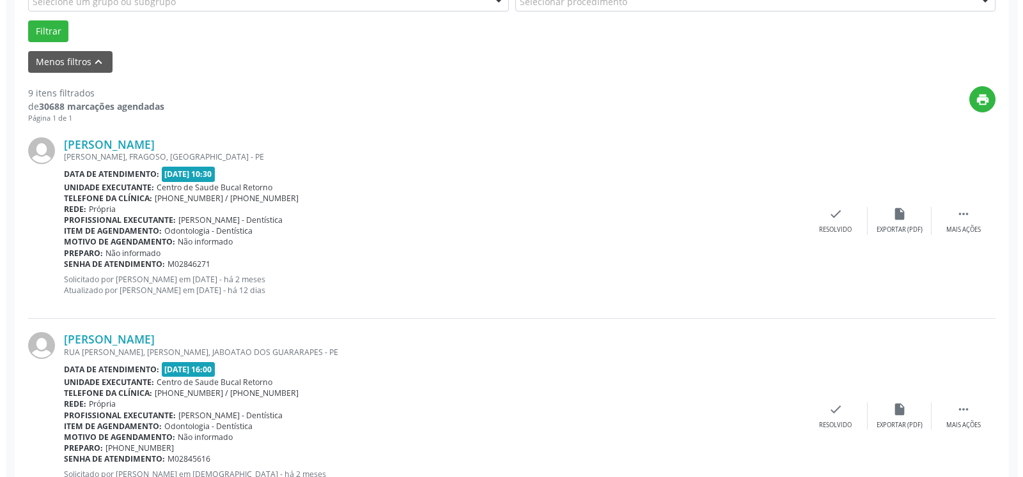
scroll to position [396, 0]
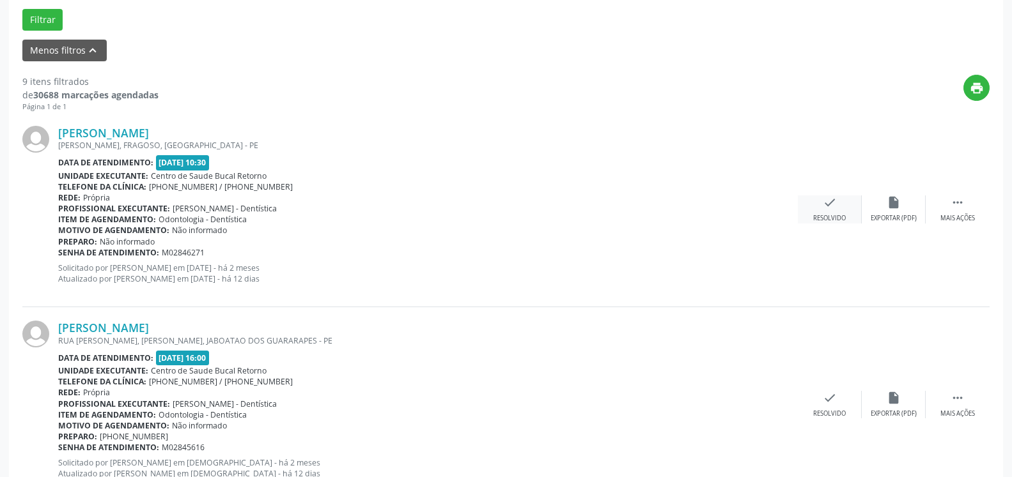
click at [841, 201] on div "check Resolvido" at bounding box center [830, 209] width 64 height 27
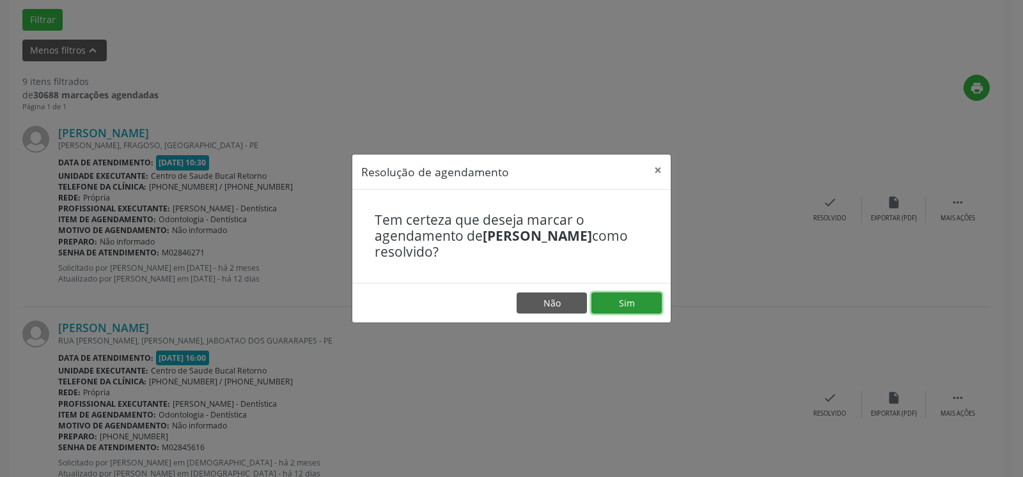
click at [616, 297] on button "Sim" at bounding box center [626, 304] width 70 height 22
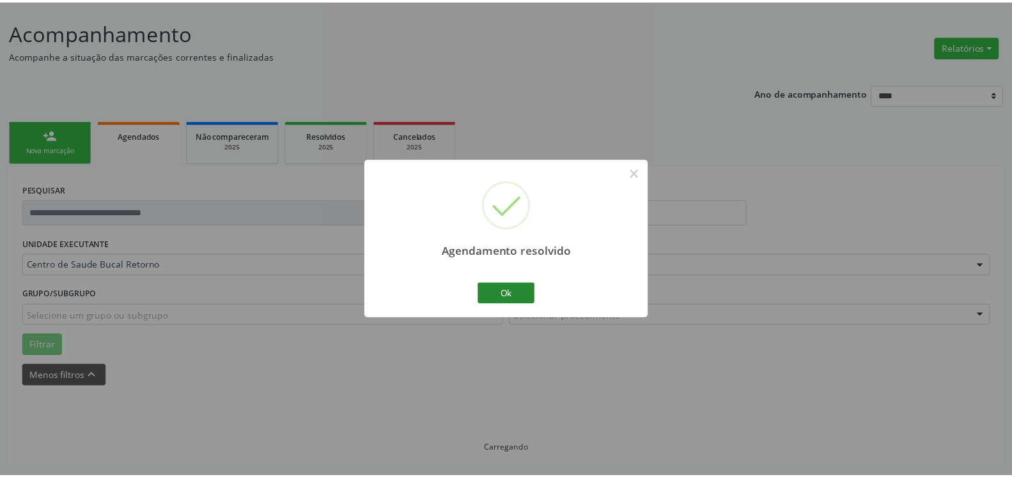
scroll to position [70, 0]
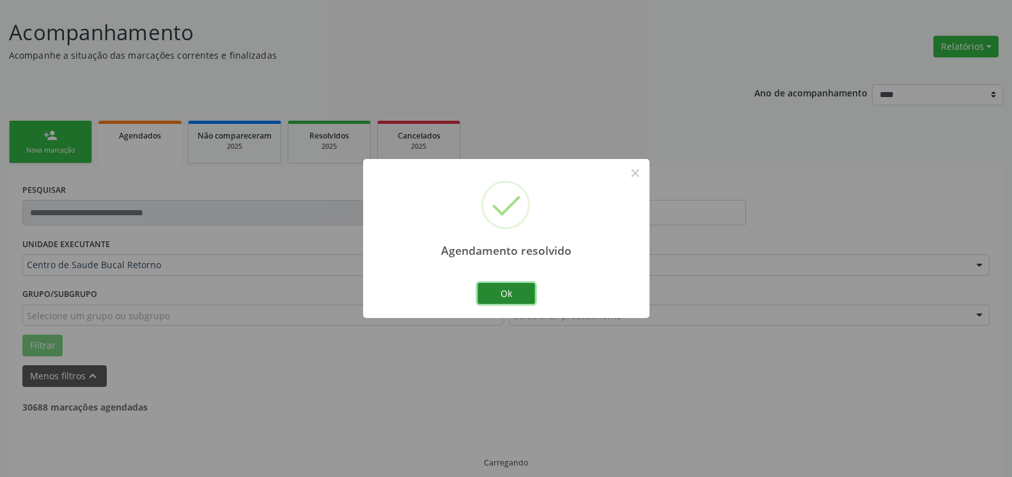
click at [513, 298] on button "Ok" at bounding box center [506, 294] width 58 height 22
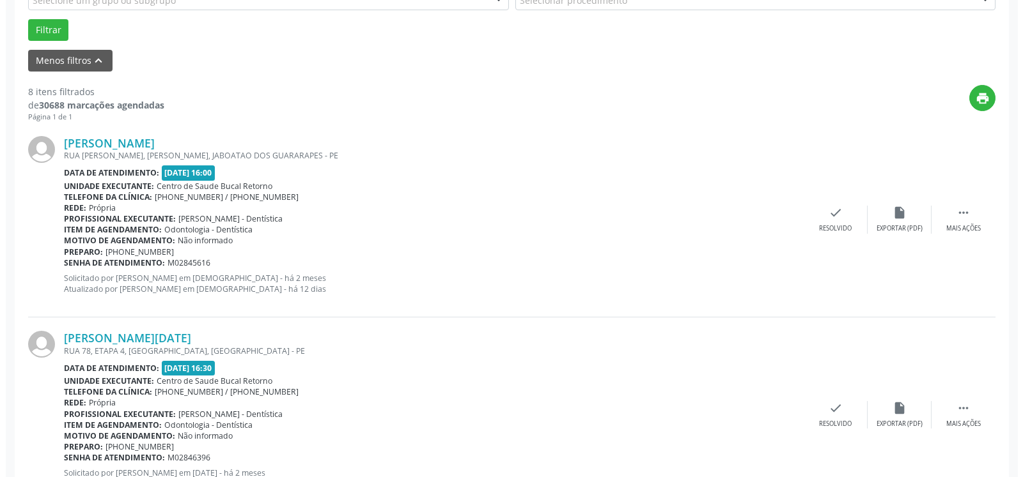
scroll to position [396, 0]
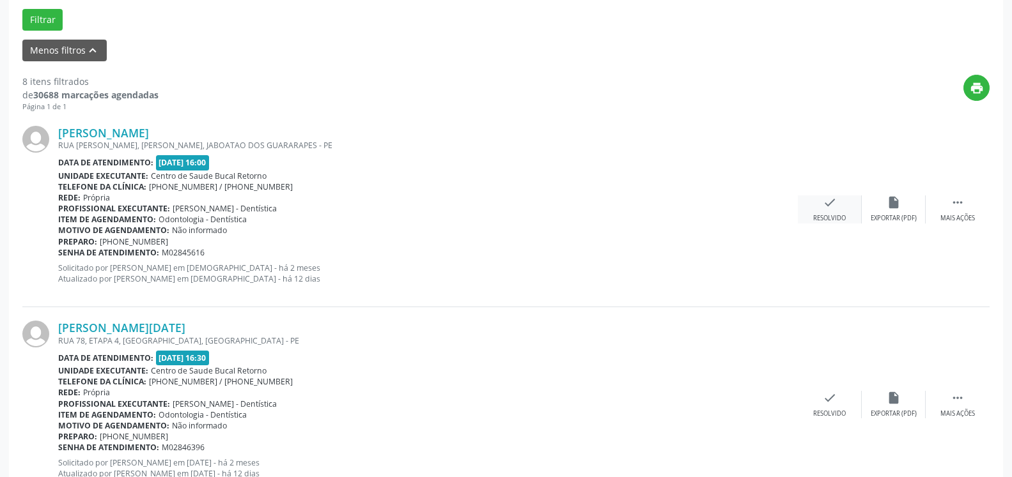
click at [823, 217] on div "Resolvido" at bounding box center [829, 218] width 33 height 9
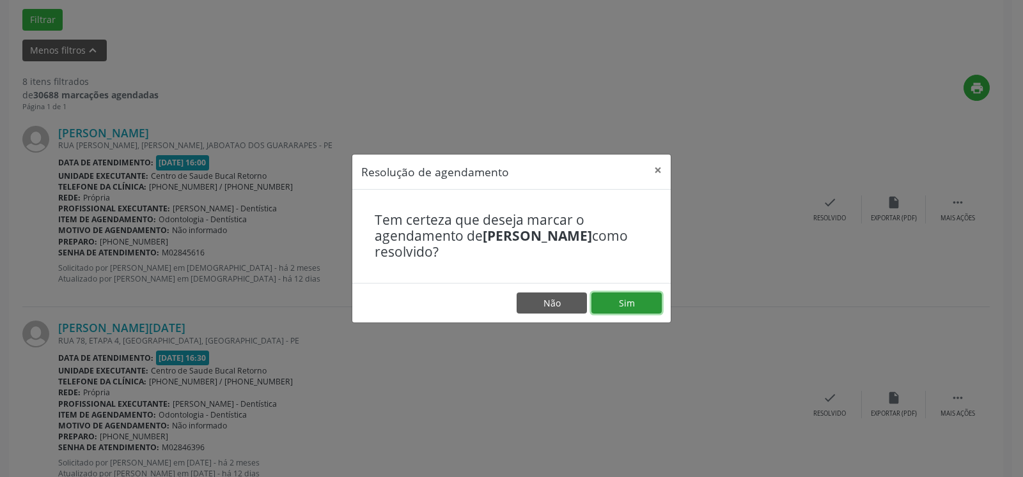
click at [623, 298] on button "Sim" at bounding box center [626, 304] width 70 height 22
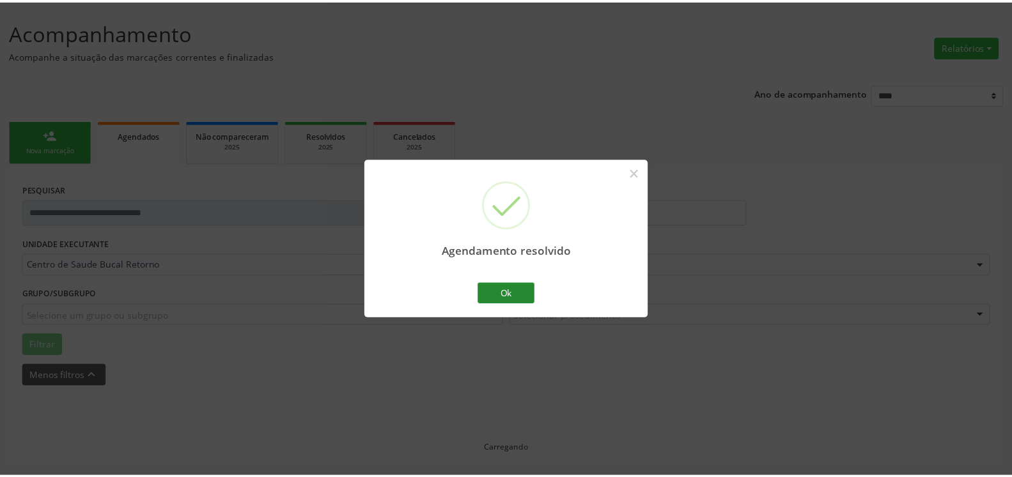
scroll to position [70, 0]
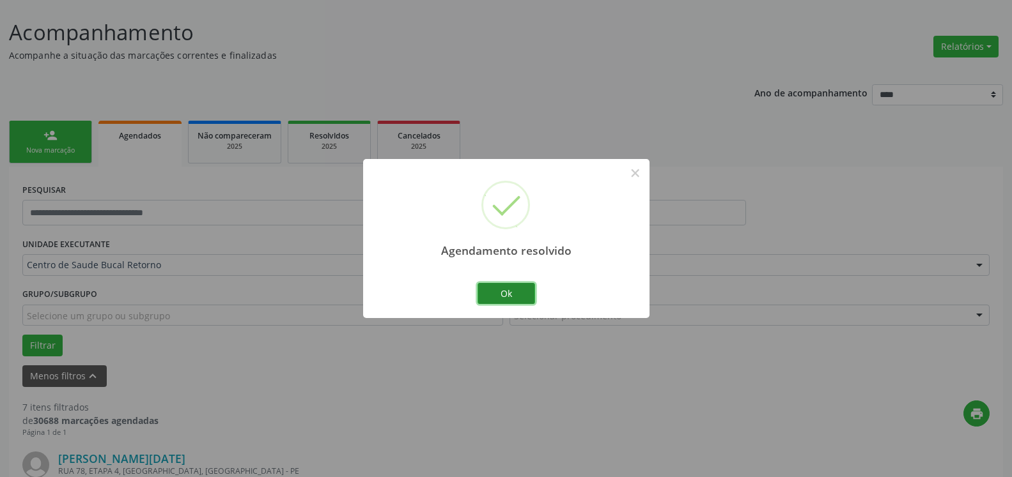
click at [511, 297] on button "Ok" at bounding box center [506, 294] width 58 height 22
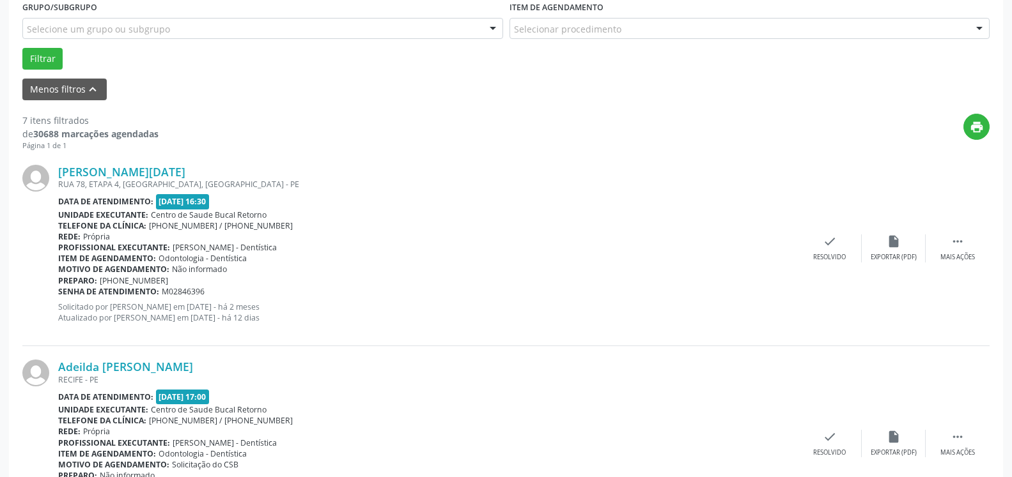
scroll to position [461, 0]
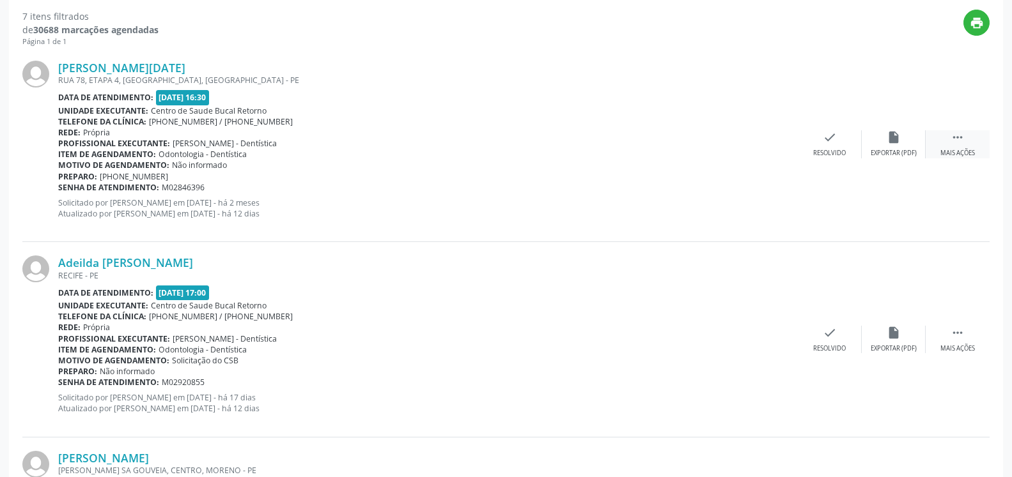
click at [957, 137] on icon "" at bounding box center [957, 137] width 14 height 14
click at [894, 141] on icon "alarm_off" at bounding box center [893, 137] width 14 height 14
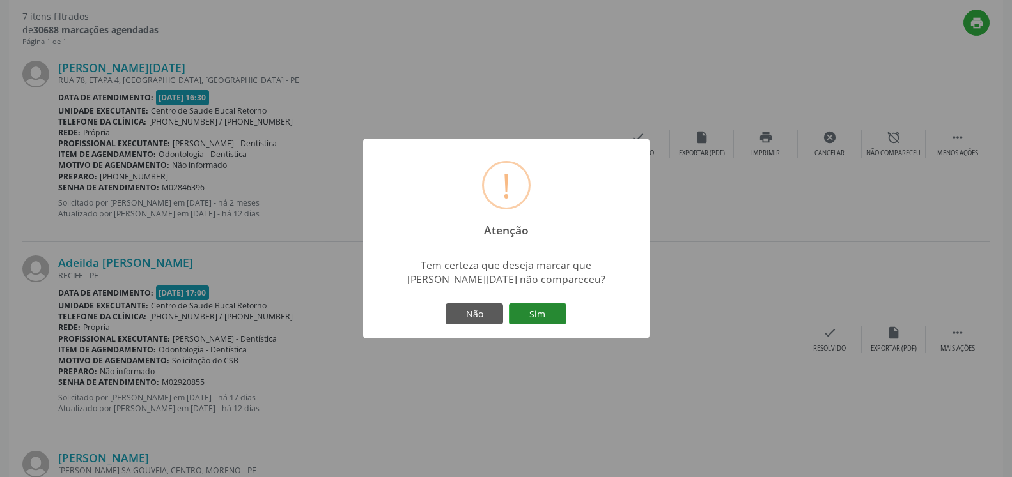
click at [539, 315] on button "Sim" at bounding box center [538, 315] width 58 height 22
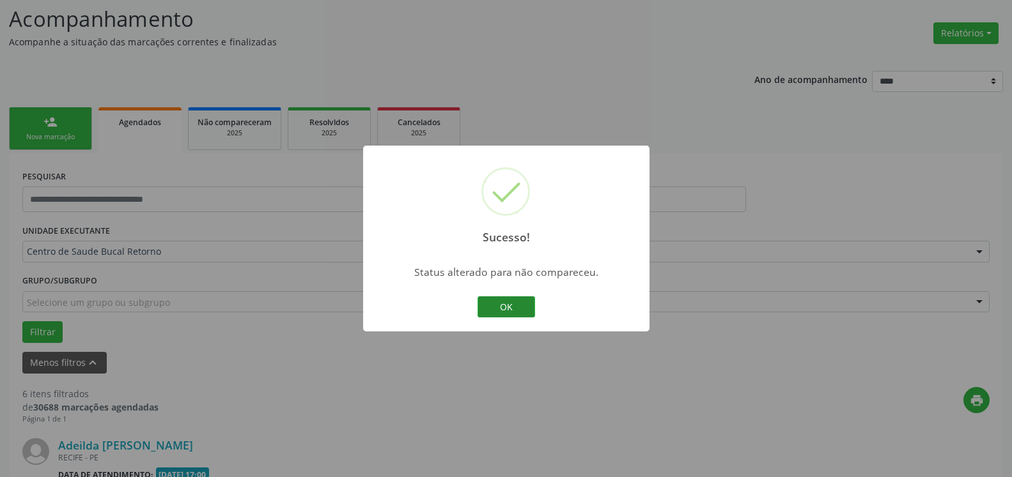
click at [512, 304] on button "OK" at bounding box center [506, 308] width 58 height 22
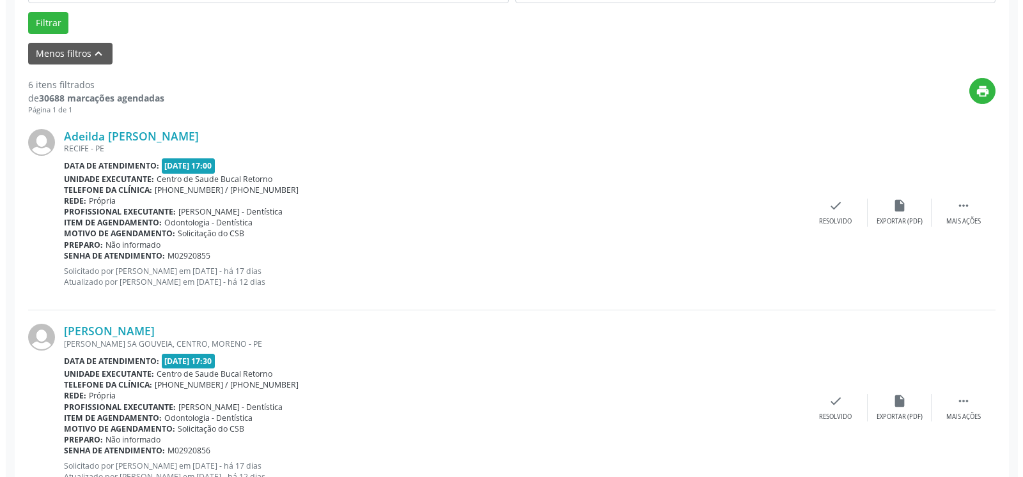
scroll to position [410, 0]
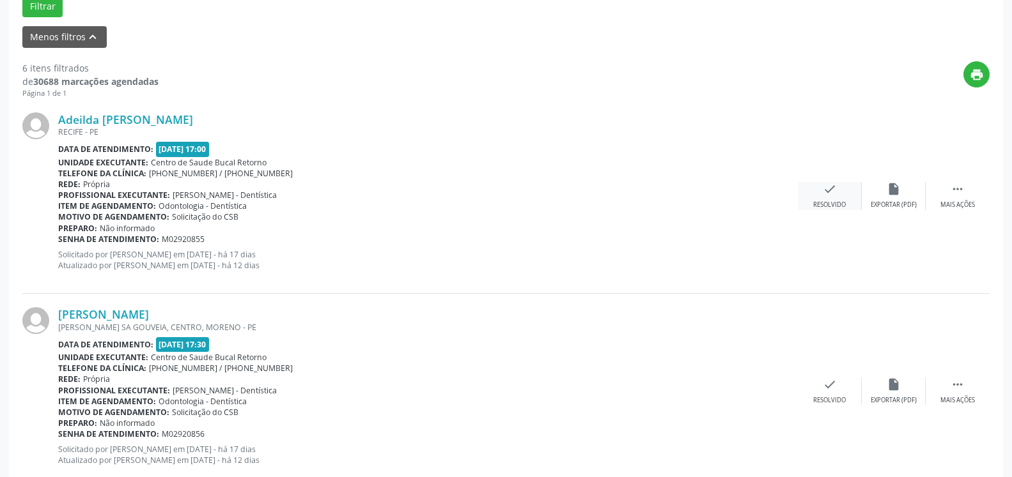
click at [798, 185] on div "check Resolvido" at bounding box center [830, 195] width 64 height 27
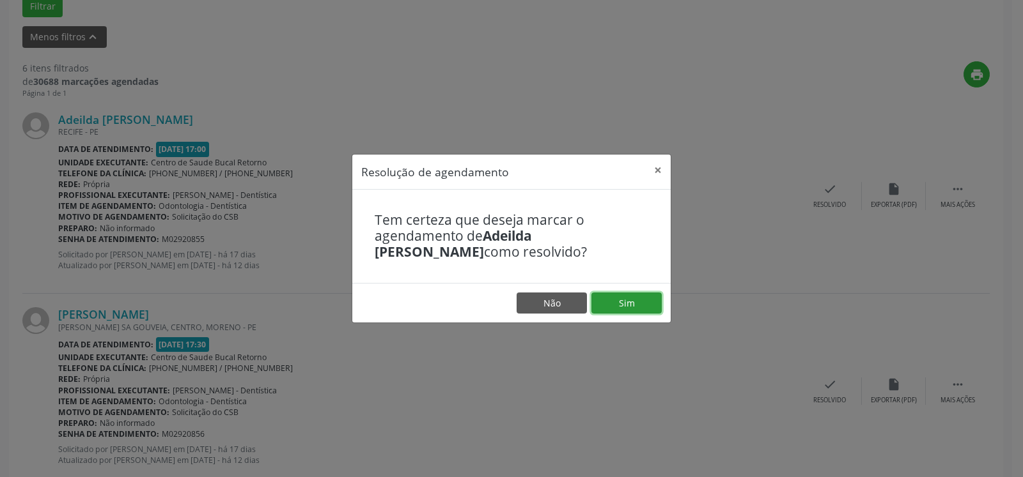
click at [636, 307] on button "Sim" at bounding box center [626, 304] width 70 height 22
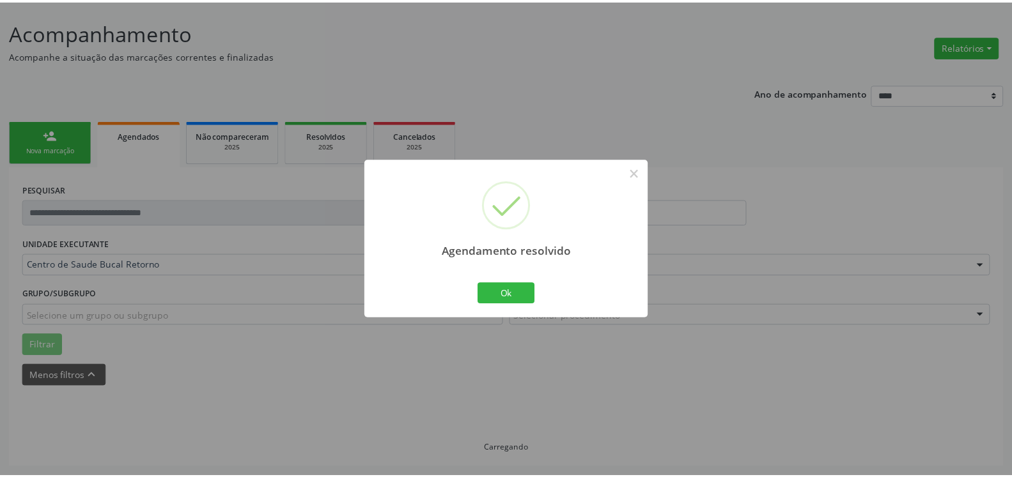
scroll to position [70, 0]
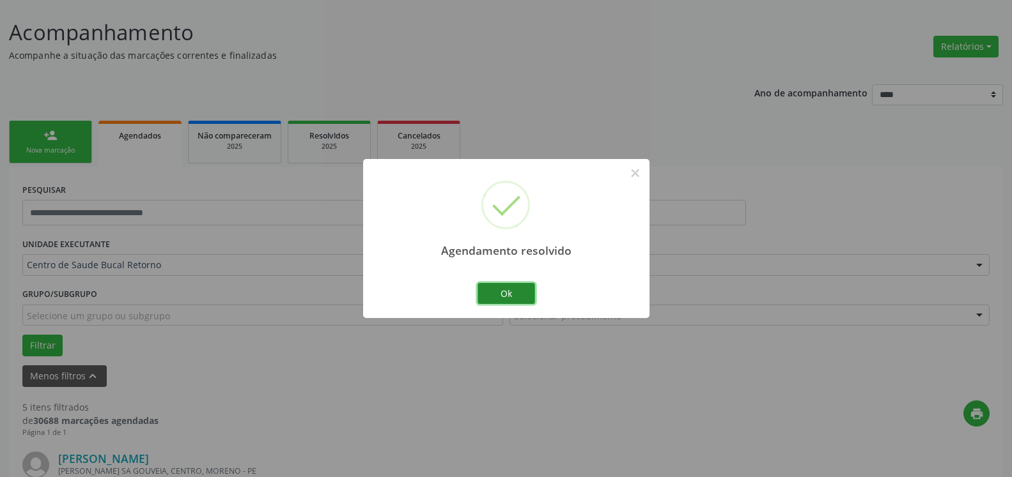
click at [496, 288] on button "Ok" at bounding box center [506, 294] width 58 height 22
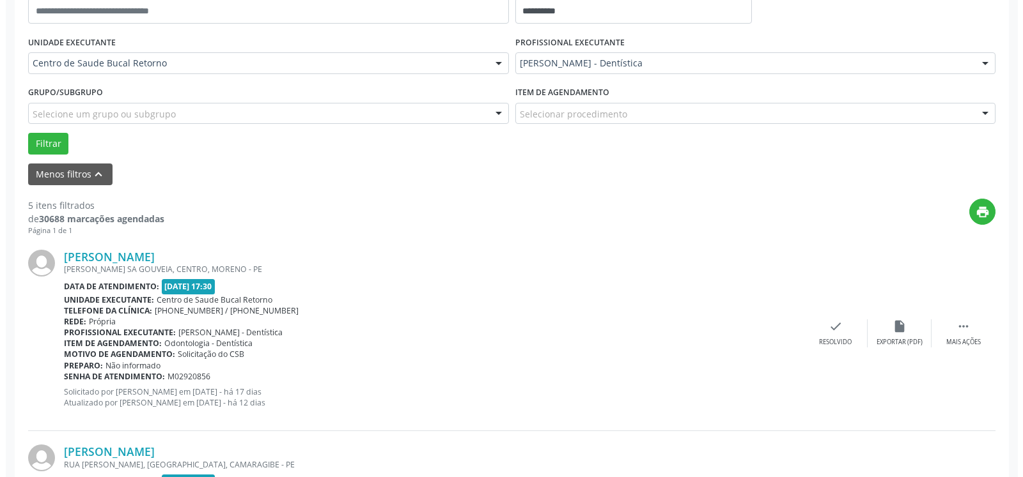
scroll to position [331, 0]
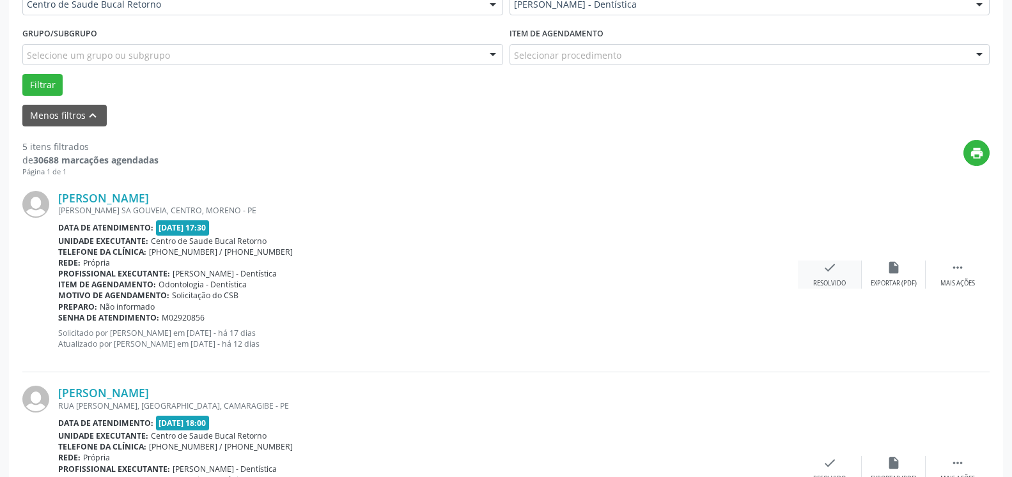
click at [830, 268] on icon "check" at bounding box center [830, 268] width 14 height 14
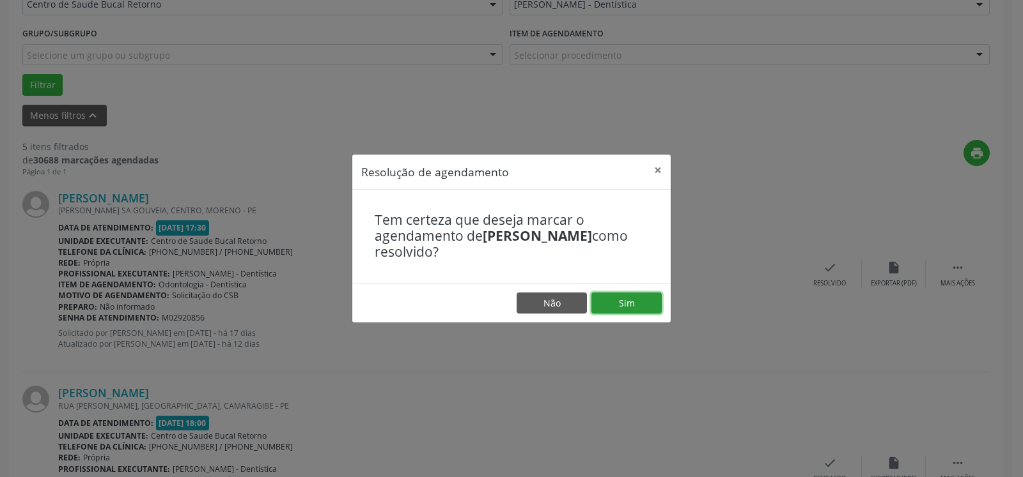
click at [624, 306] on button "Sim" at bounding box center [626, 304] width 70 height 22
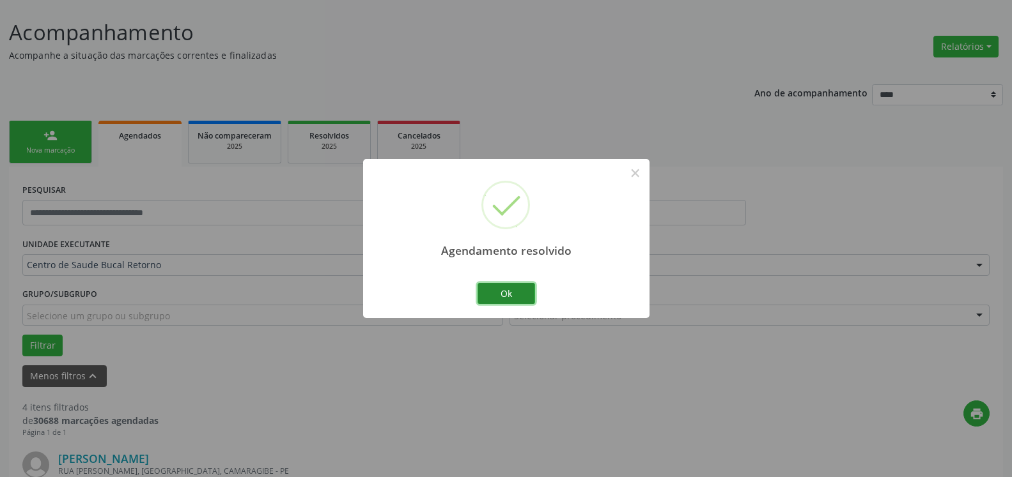
click at [512, 293] on button "Ok" at bounding box center [506, 294] width 58 height 22
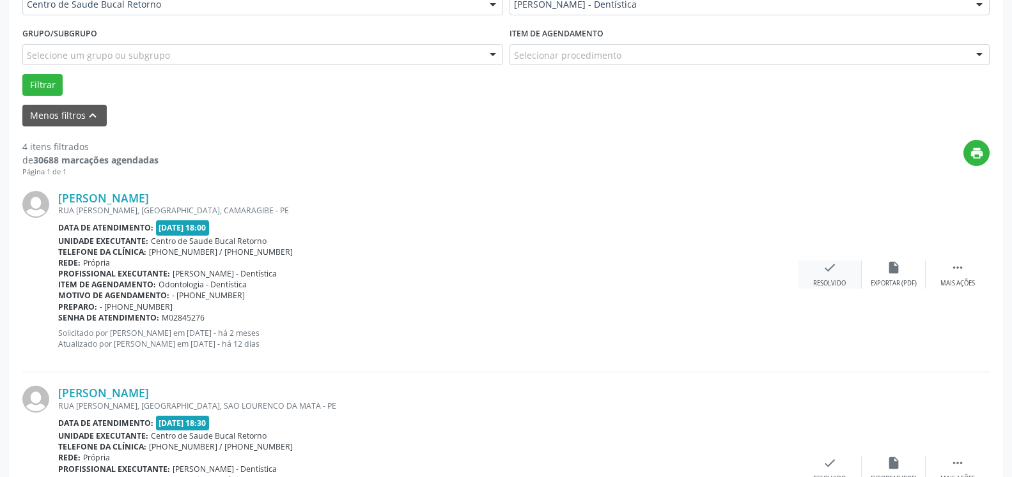
click at [827, 275] on icon "check" at bounding box center [830, 268] width 14 height 14
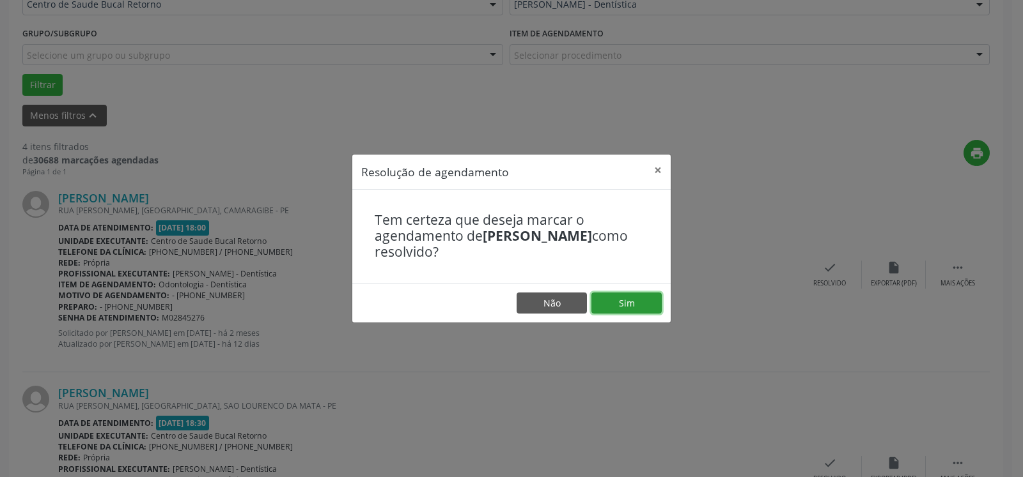
click at [638, 299] on button "Sim" at bounding box center [626, 304] width 70 height 22
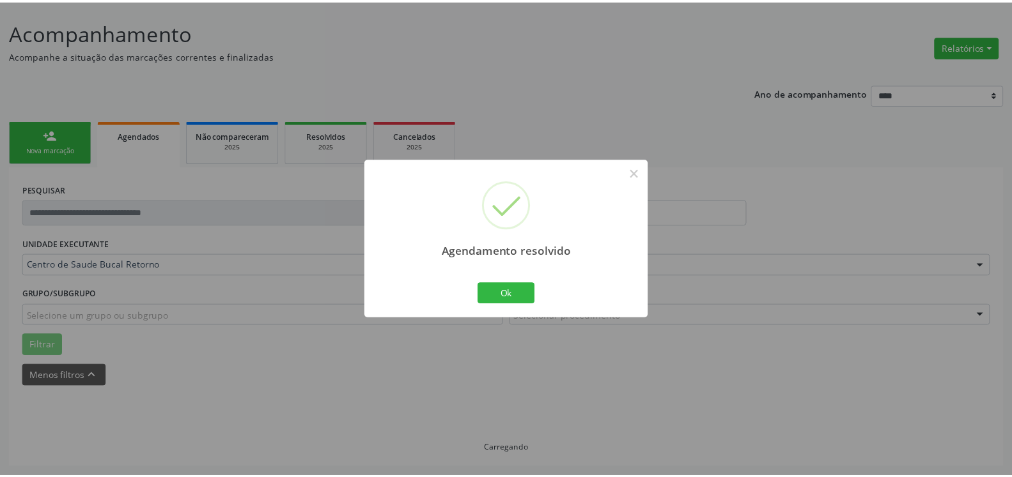
scroll to position [70, 0]
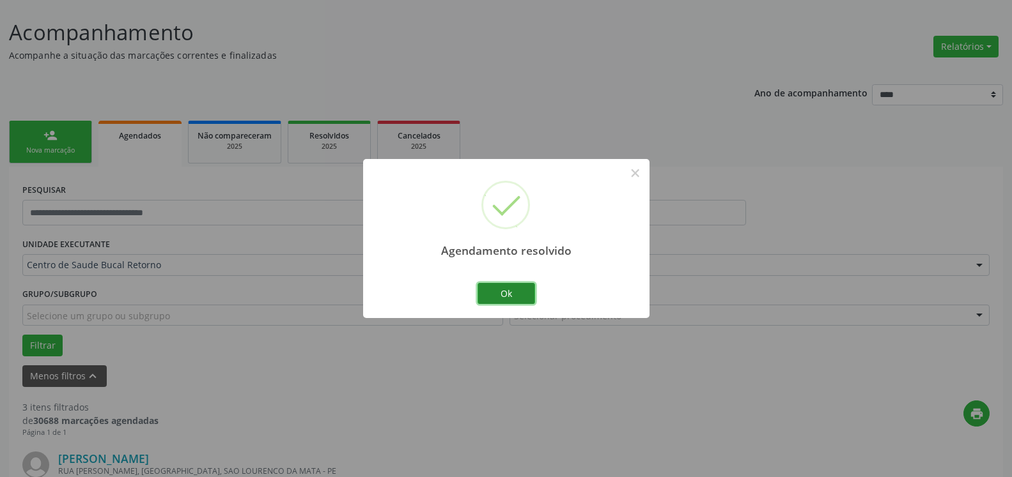
click at [502, 297] on button "Ok" at bounding box center [506, 294] width 58 height 22
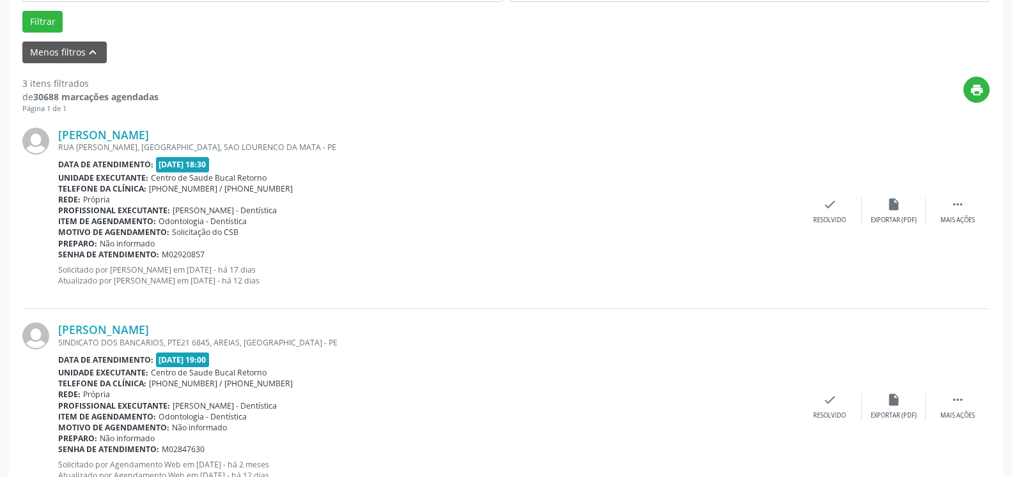
scroll to position [396, 0]
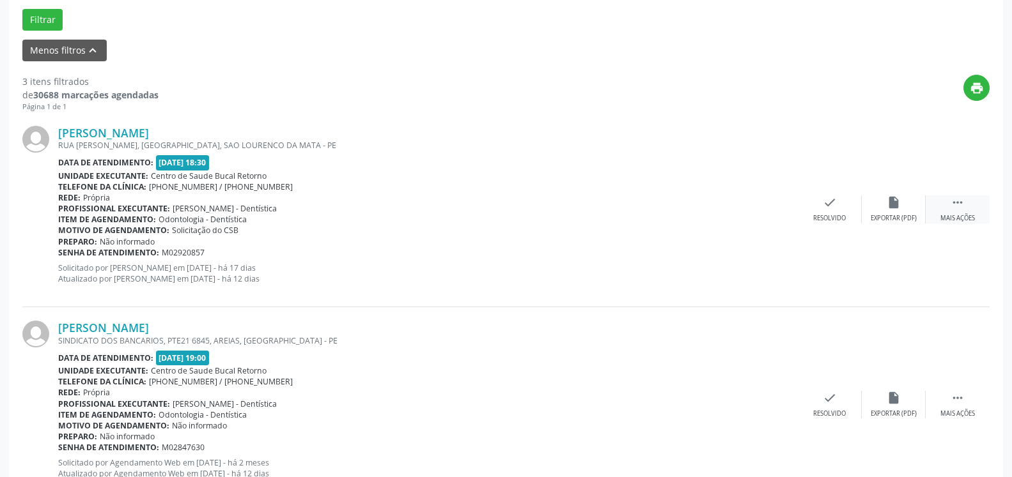
click at [961, 203] on icon "" at bounding box center [957, 203] width 14 height 14
click at [907, 214] on div "alarm_off Não compareceu" at bounding box center [894, 209] width 64 height 27
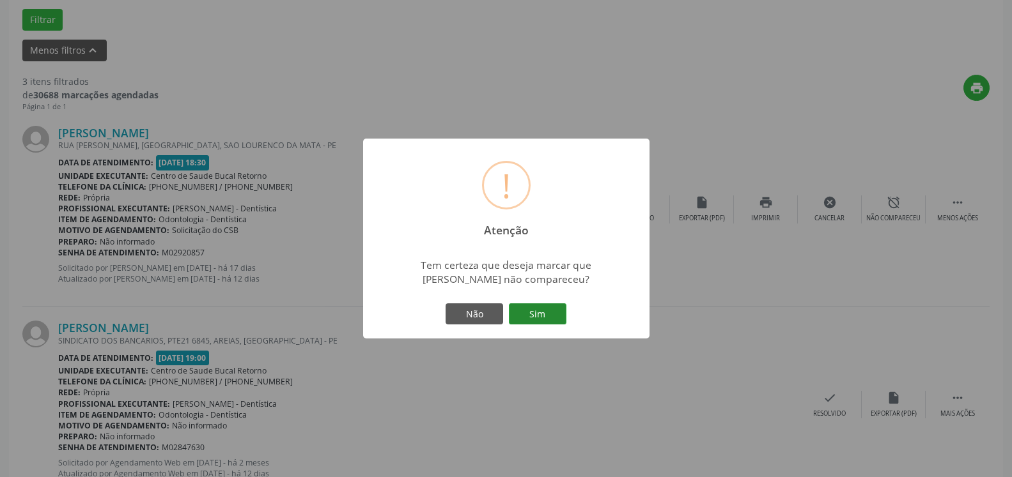
click at [559, 323] on button "Sim" at bounding box center [538, 315] width 58 height 22
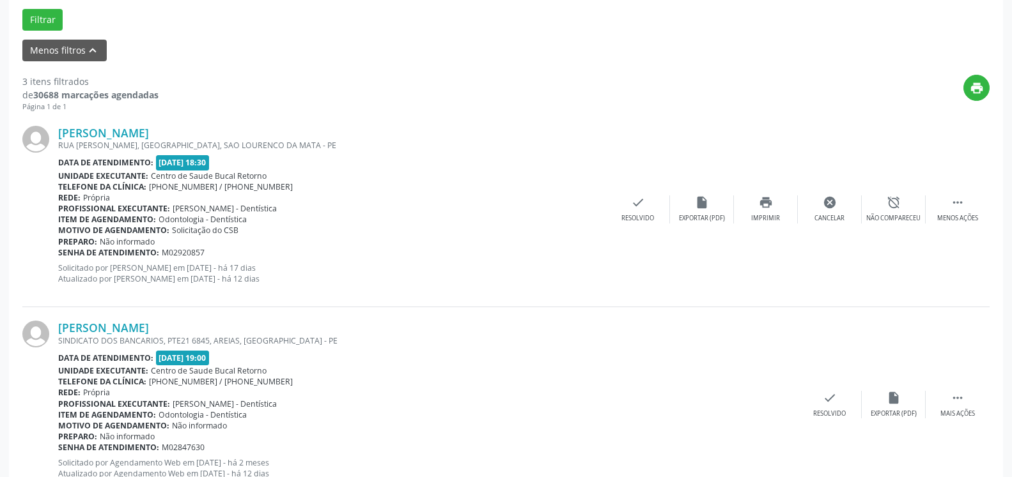
scroll to position [84, 0]
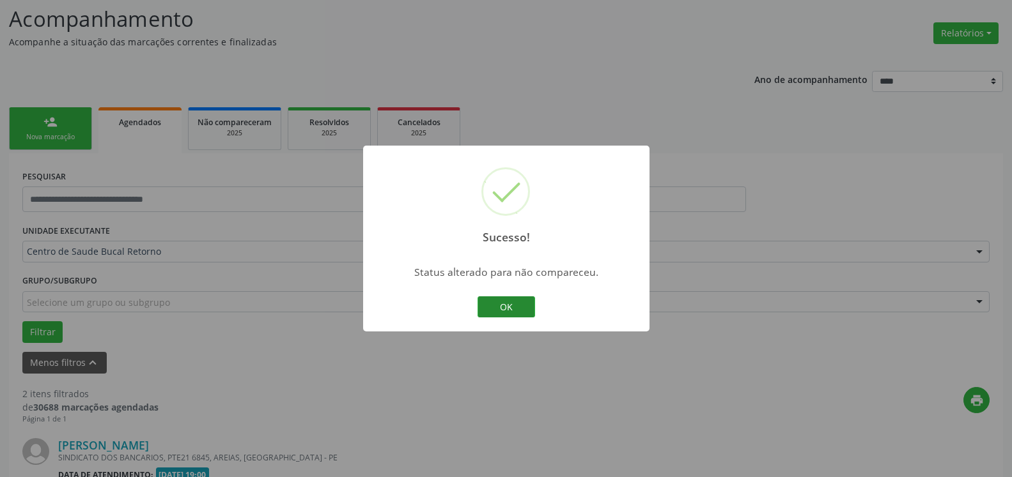
click at [518, 306] on button "OK" at bounding box center [506, 308] width 58 height 22
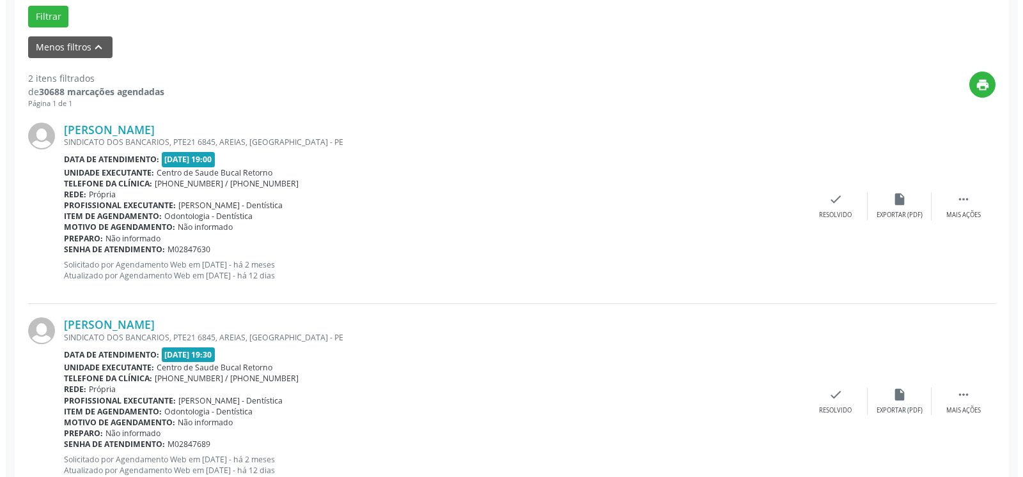
scroll to position [444, 0]
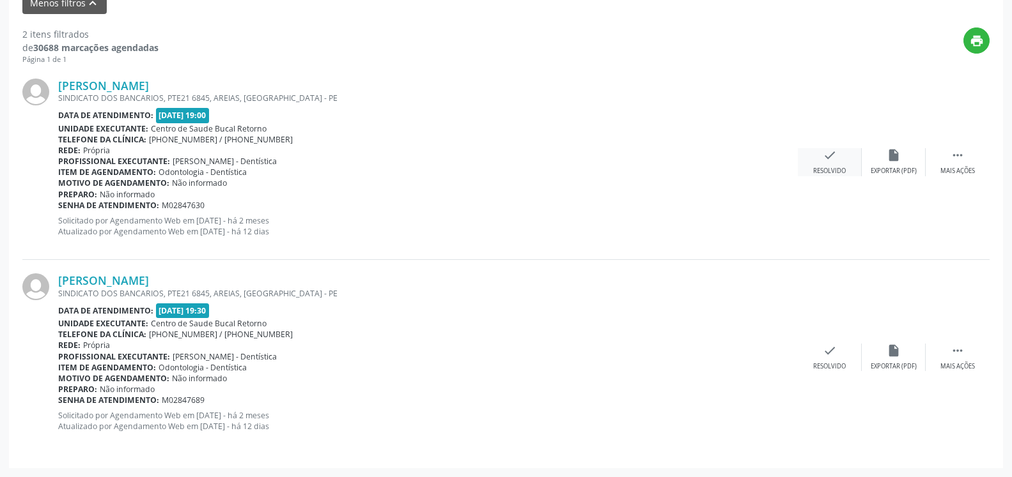
click at [831, 174] on div "Resolvido" at bounding box center [829, 171] width 33 height 9
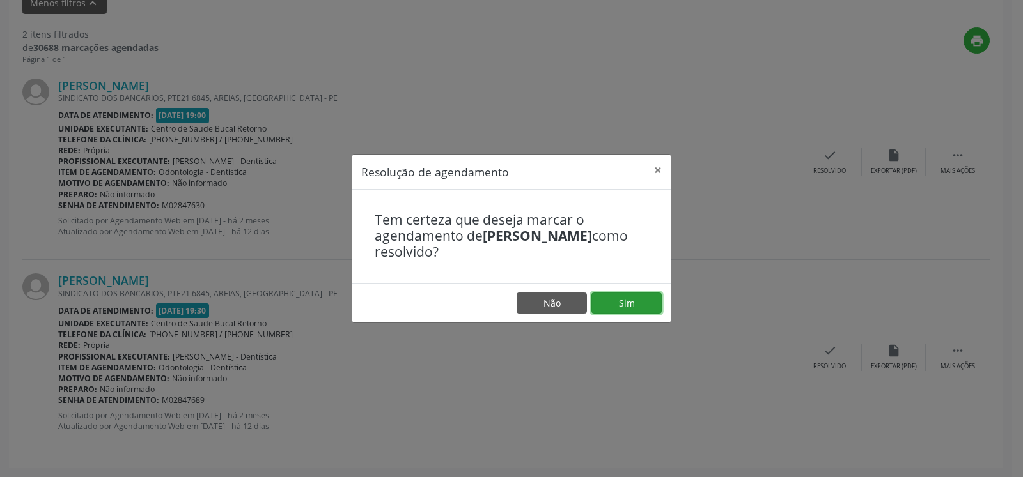
click at [614, 300] on button "Sim" at bounding box center [626, 304] width 70 height 22
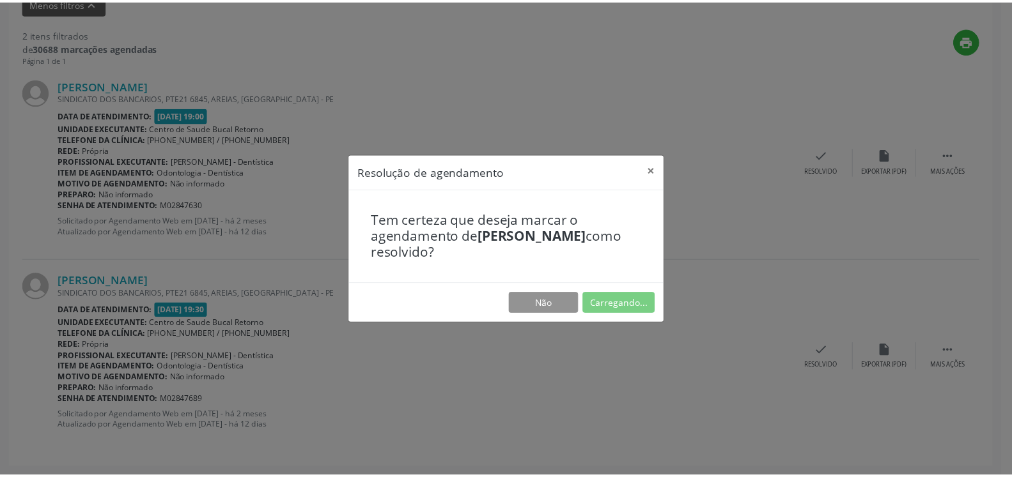
scroll to position [70, 0]
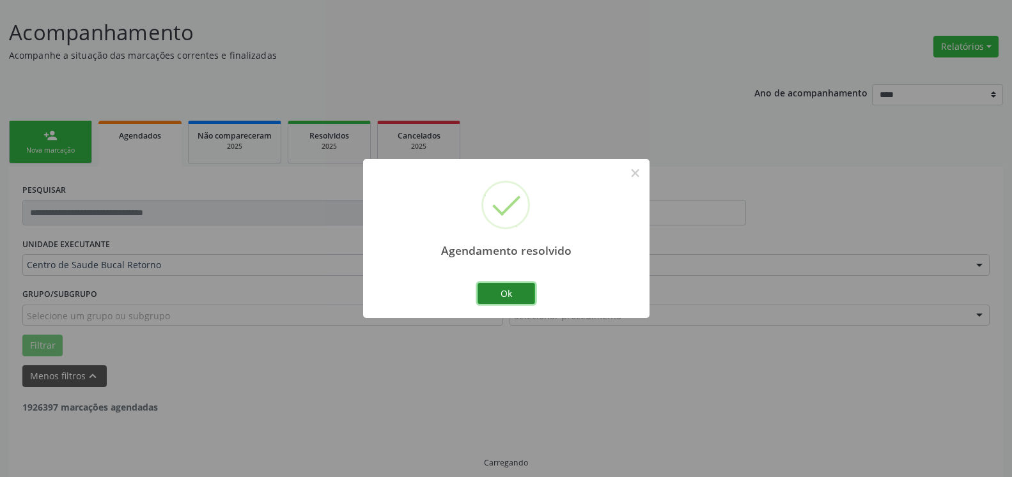
click at [501, 288] on button "Ok" at bounding box center [506, 294] width 58 height 22
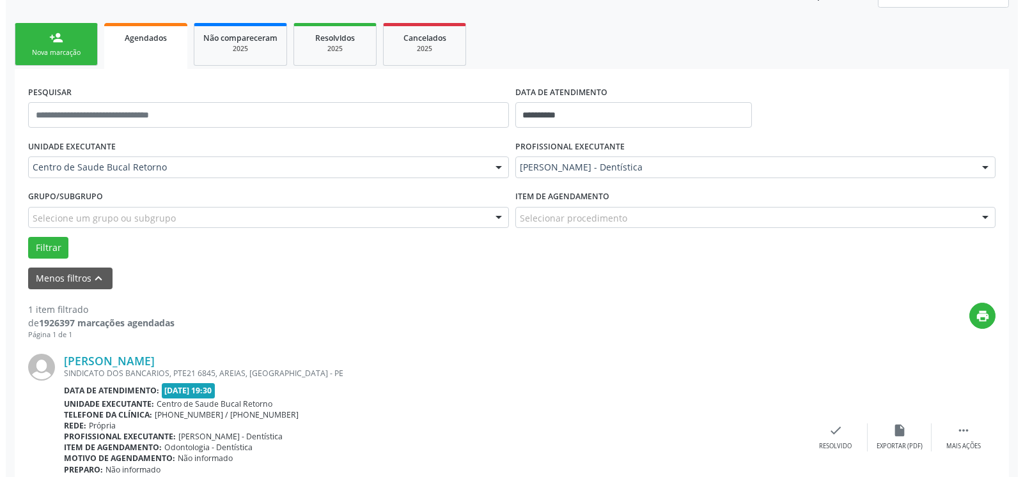
scroll to position [248, 0]
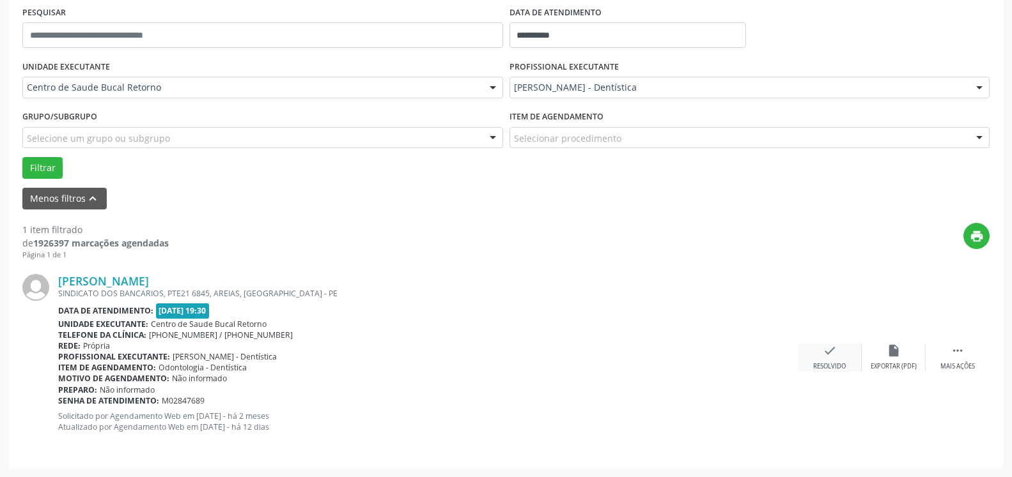
click at [830, 350] on icon "check" at bounding box center [830, 351] width 14 height 14
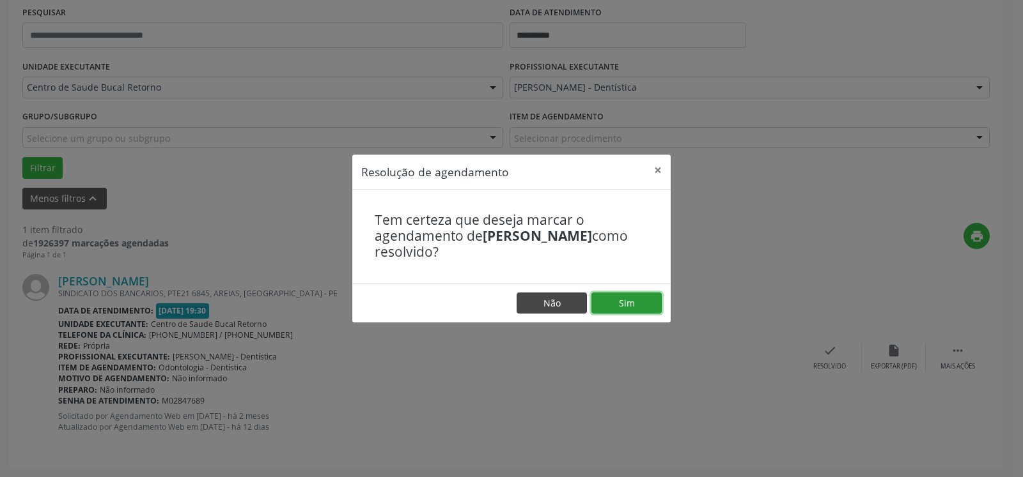
drag, startPoint x: 626, startPoint y: 309, endPoint x: 581, endPoint y: 305, distance: 45.5
click at [626, 309] on button "Sim" at bounding box center [626, 304] width 70 height 22
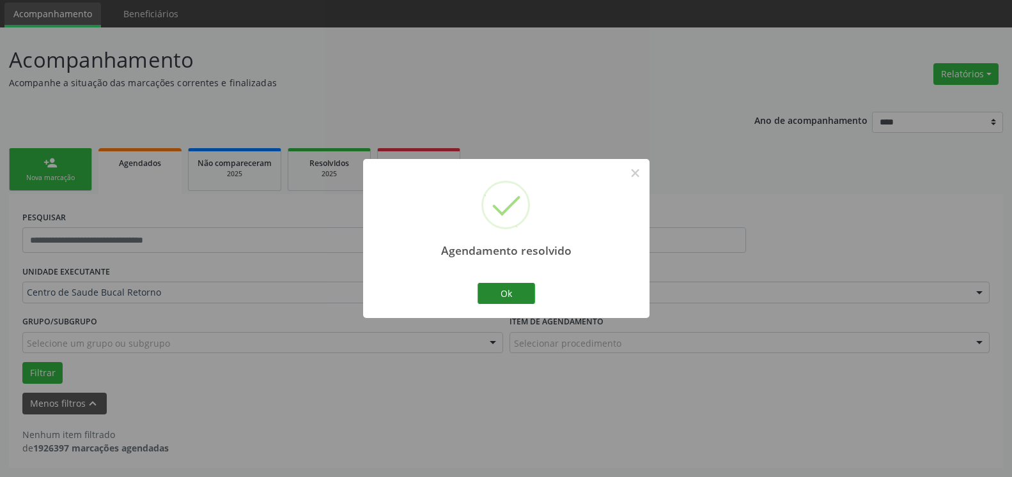
scroll to position [43, 0]
click at [513, 293] on button "Ok" at bounding box center [506, 294] width 58 height 22
